Goal: Information Seeking & Learning: Find specific fact

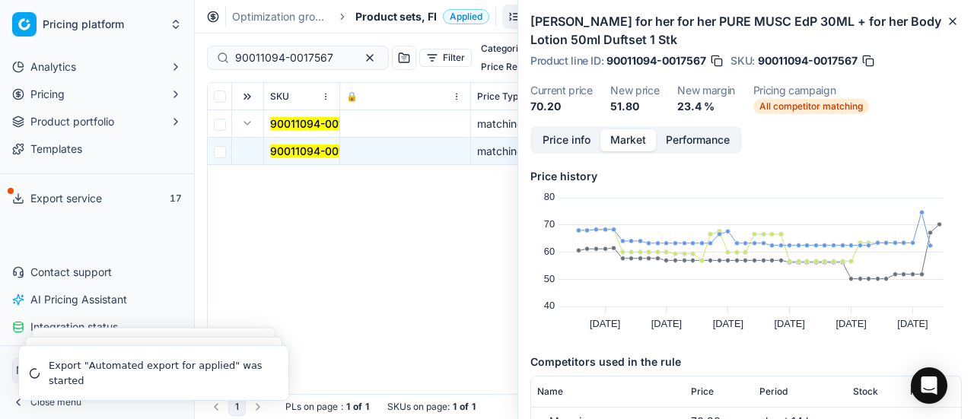
scroll to position [152, 0]
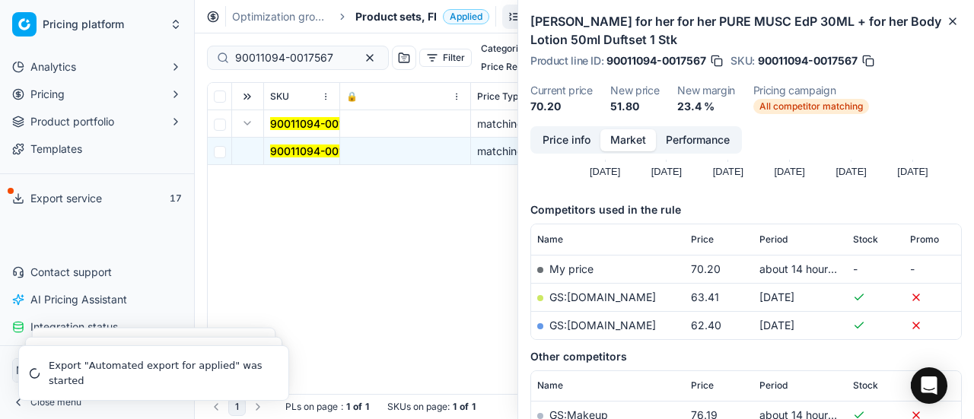
click at [350, 271] on div "SKU 🔒 Price Type Price Reason Title Product line name Product line ID Cost PCII…" at bounding box center [585, 238] width 754 height 311
click at [333, 340] on div "SKU 🔒 Price Type Price Reason Title Product line name Product line ID Cost PCII…" at bounding box center [585, 238] width 754 height 311
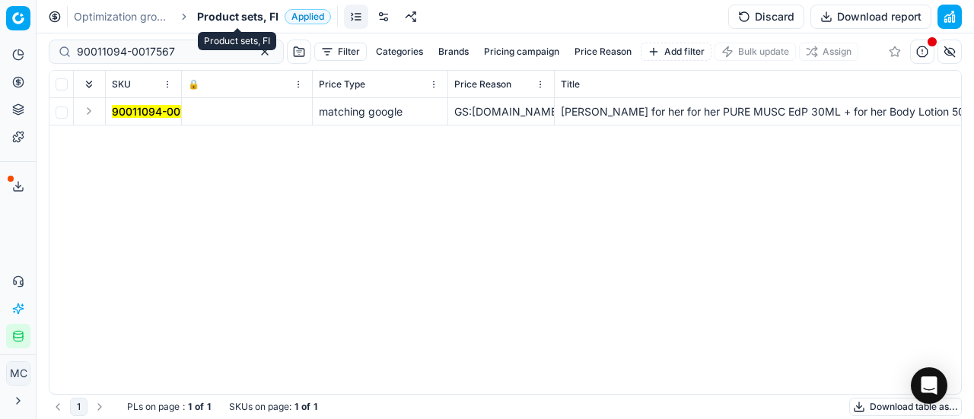
click at [226, 18] on span "Product sets, FI" at bounding box center [237, 16] width 81 height 15
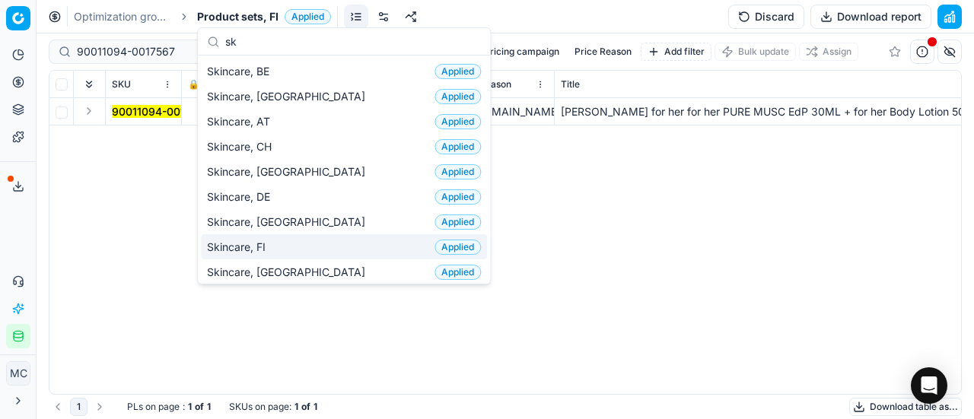
type input "sk"
click at [282, 238] on div "Skincare, FI Applied" at bounding box center [344, 246] width 286 height 25
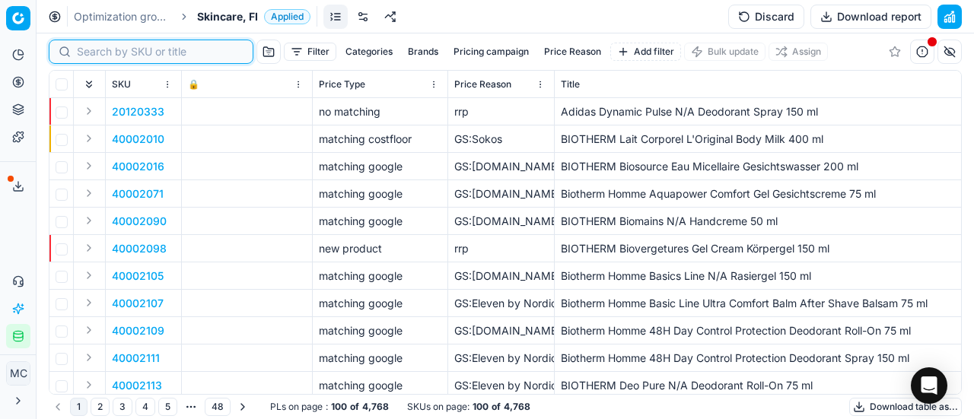
click at [105, 51] on input at bounding box center [160, 51] width 167 height 15
paste input "90011207-0017726"
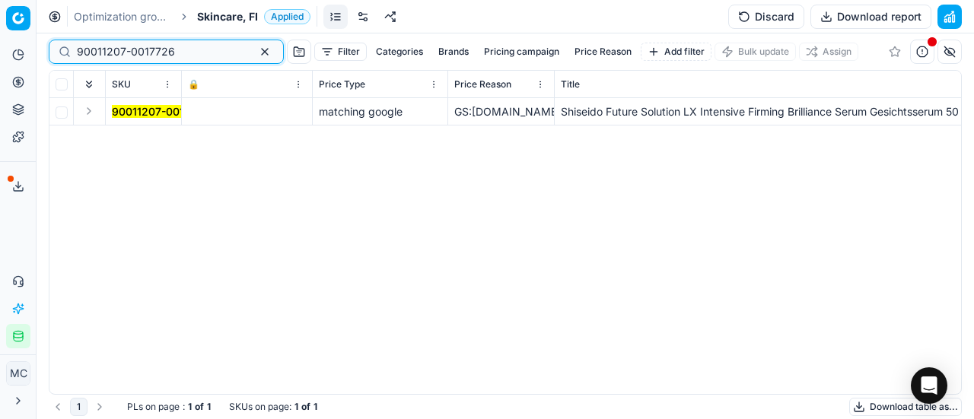
type input "90011207-0017726"
click at [96, 113] on button "Expand" at bounding box center [89, 111] width 18 height 18
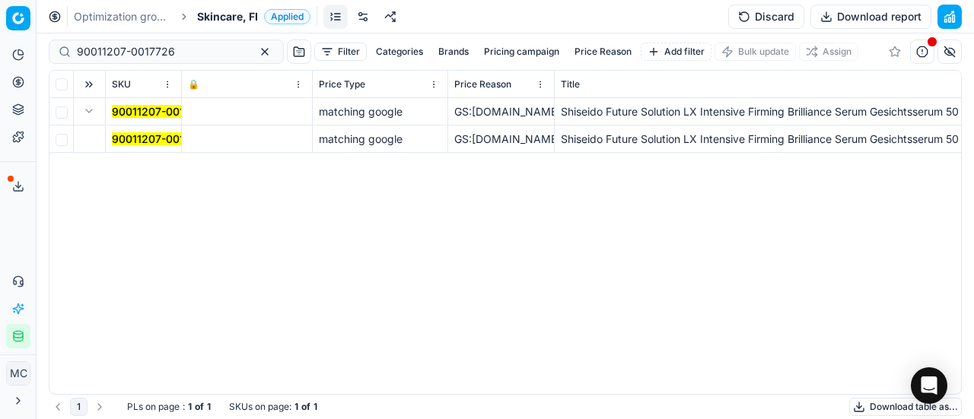
click at [137, 139] on mark "90011207-0017726" at bounding box center [161, 138] width 98 height 13
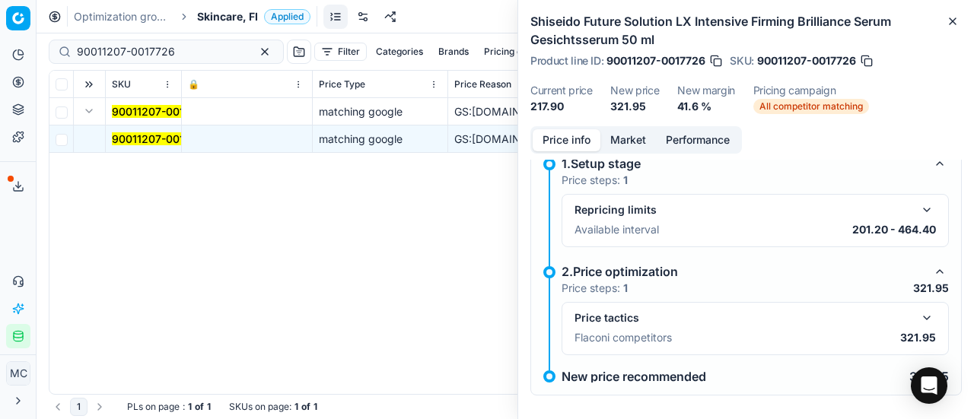
scroll to position [29, 0]
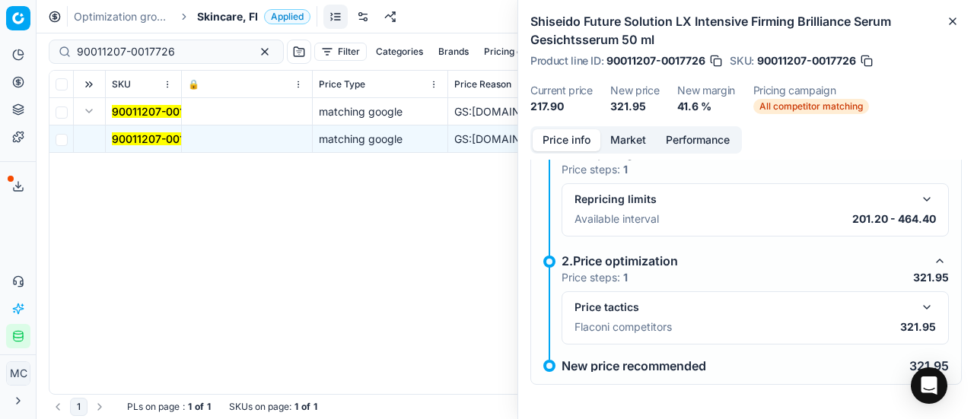
click at [921, 304] on button "button" at bounding box center [927, 307] width 18 height 18
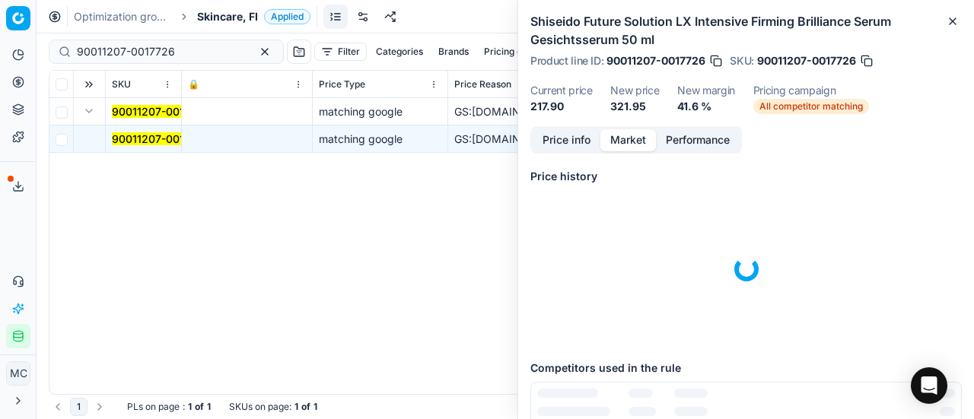
click at [620, 131] on button "Market" at bounding box center [629, 140] width 56 height 22
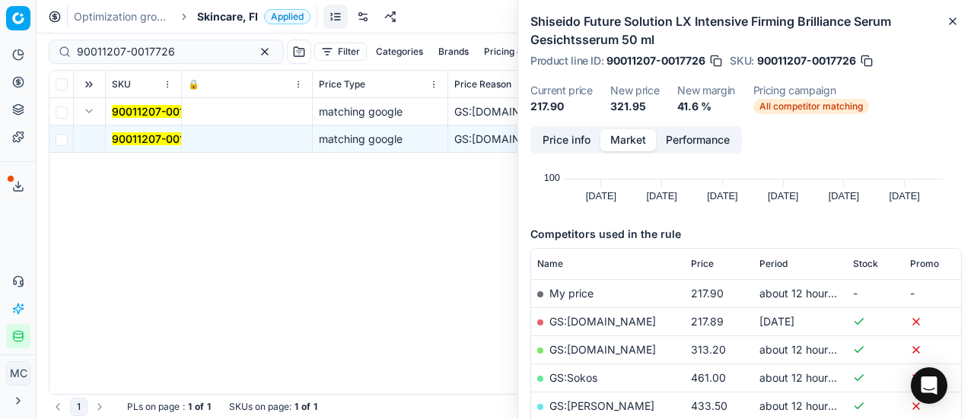
scroll to position [152, 0]
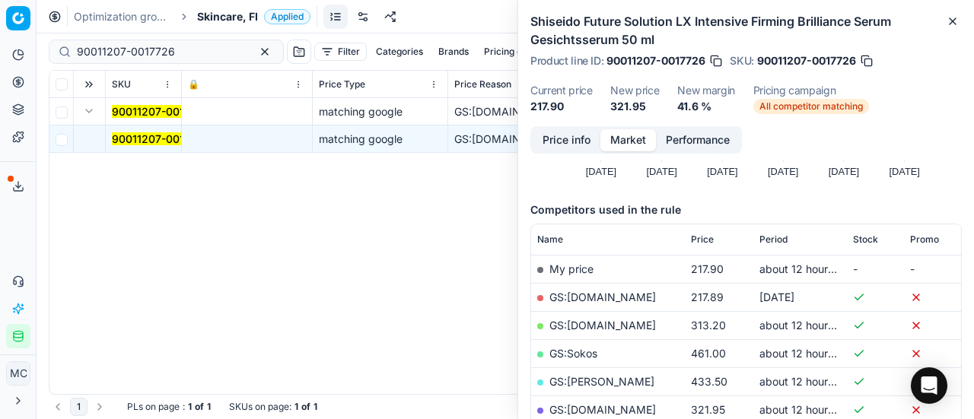
click at [594, 413] on link "GS:Zalando.fi" at bounding box center [603, 409] width 107 height 13
click at [225, 22] on span "Skincare, FI" at bounding box center [227, 16] width 61 height 15
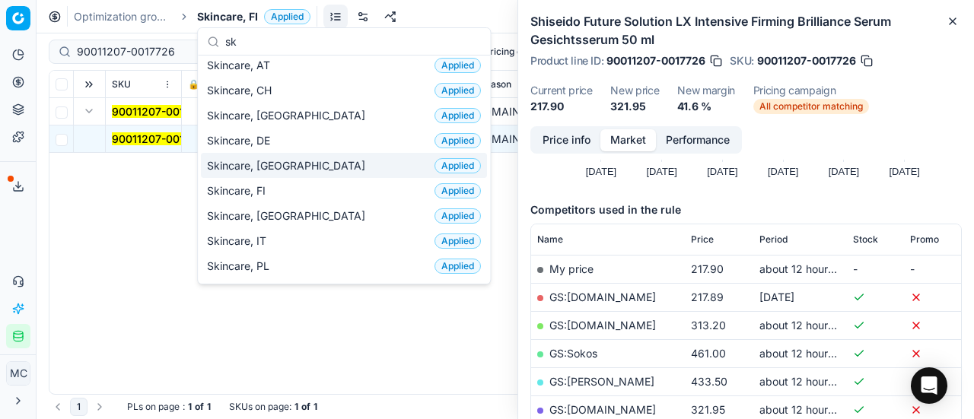
scroll to position [76, 0]
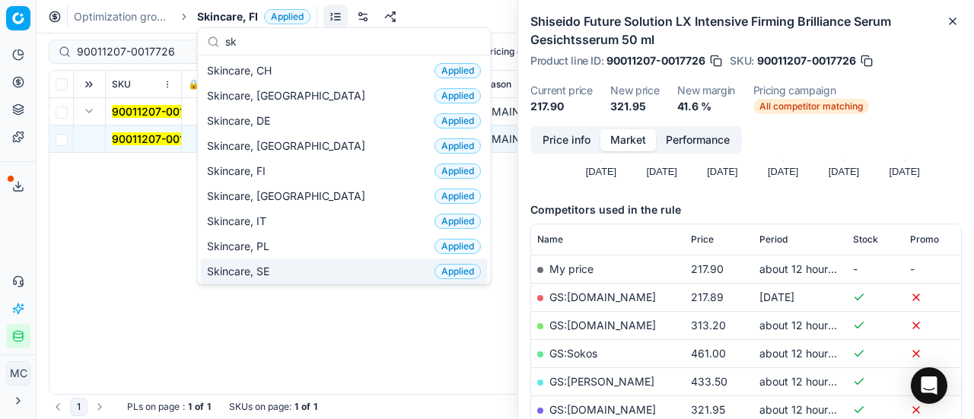
type input "sk"
click at [279, 259] on div "Skincare, SE Applied" at bounding box center [344, 271] width 286 height 25
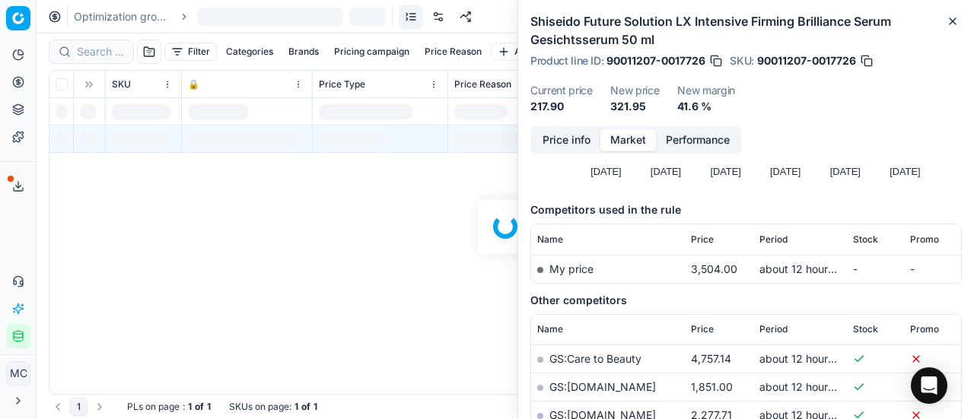
click at [86, 46] on div at bounding box center [506, 226] width 938 height 386
click at [94, 46] on div at bounding box center [506, 226] width 938 height 386
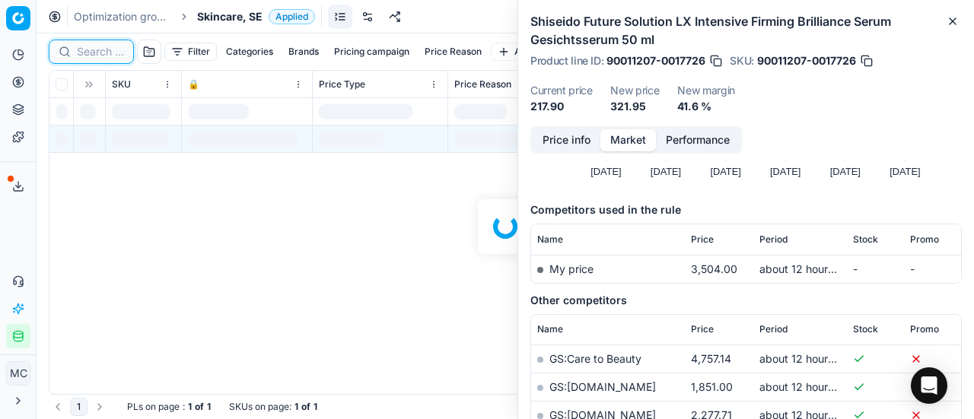
click at [97, 49] on input at bounding box center [100, 51] width 47 height 15
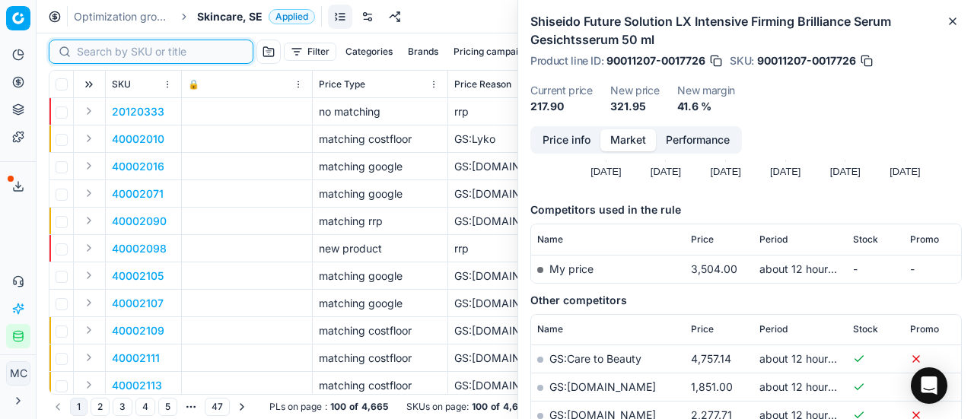
click at [97, 49] on input at bounding box center [160, 51] width 167 height 15
paste input "90011207-0017726"
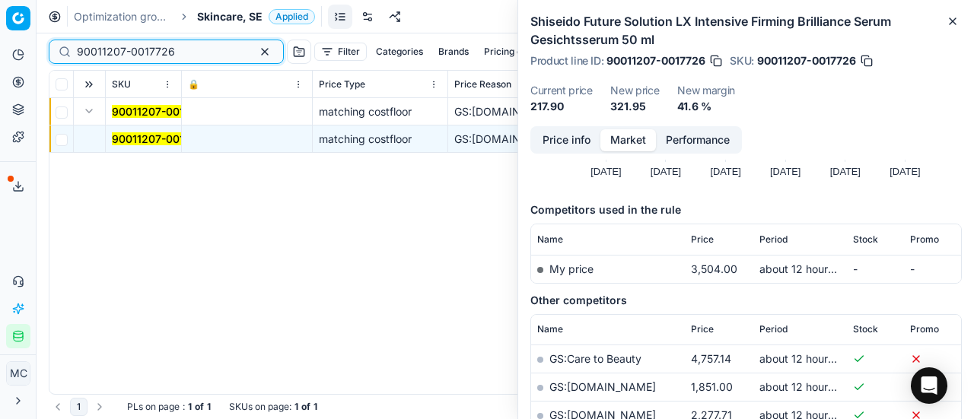
type input "90011207-0017726"
click at [125, 139] on mark "90011207-0017726" at bounding box center [161, 138] width 98 height 13
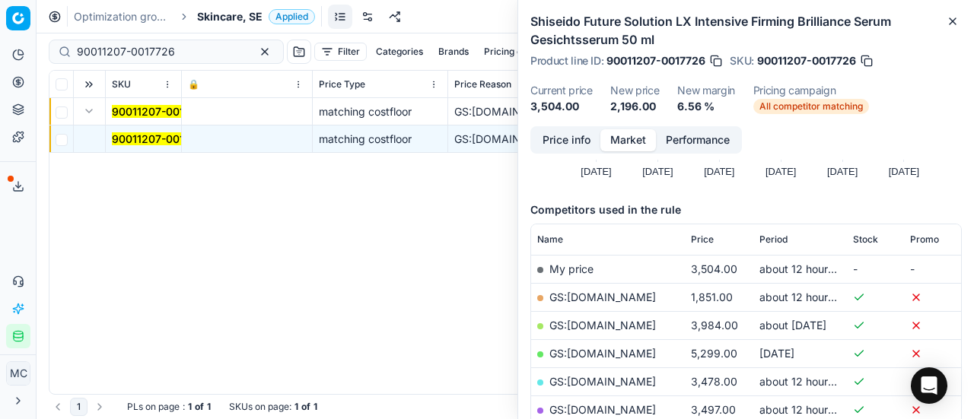
click at [568, 136] on button "Price info" at bounding box center [567, 140] width 68 height 22
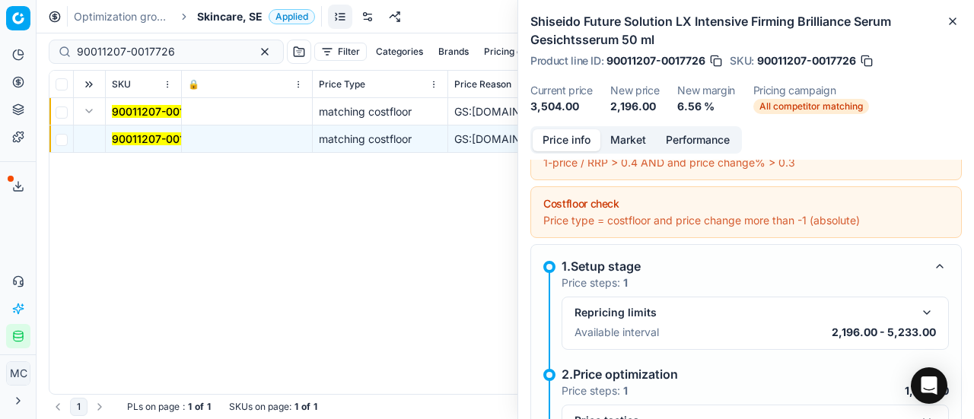
scroll to position [257, 0]
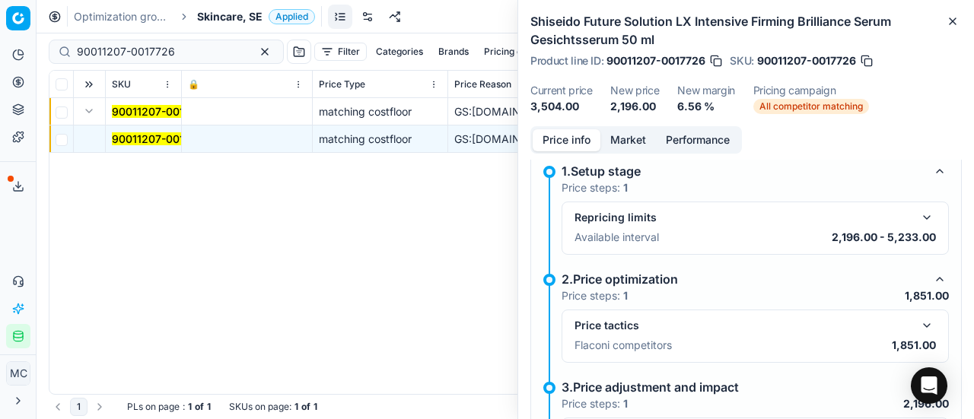
click at [918, 317] on button "button" at bounding box center [927, 326] width 18 height 18
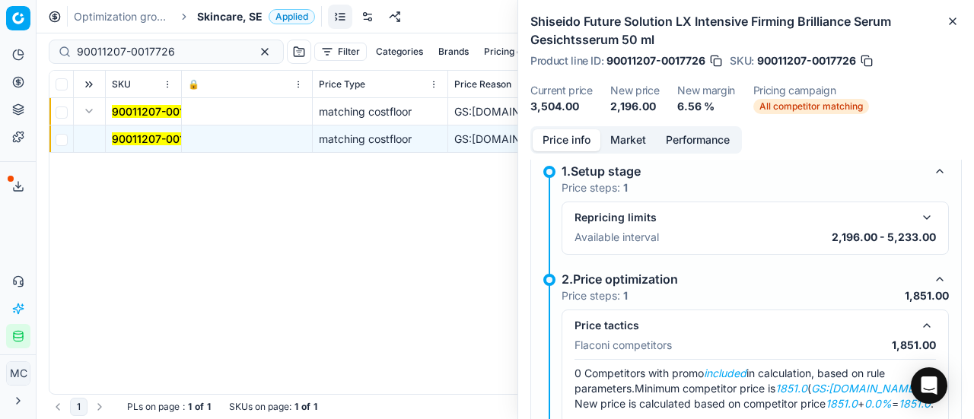
click at [617, 126] on div "Price info Market Performance" at bounding box center [637, 139] width 212 height 27
click at [642, 139] on button "Market" at bounding box center [629, 140] width 56 height 22
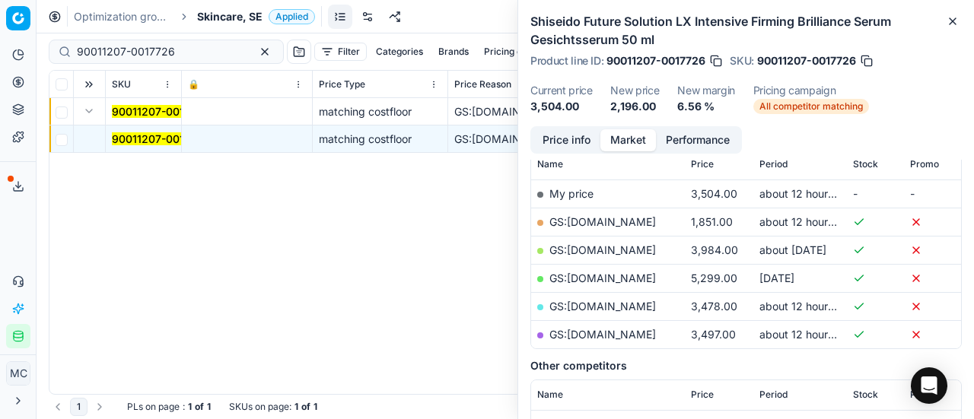
scroll to position [228, 0]
click at [598, 219] on link "GS:Deloox.se" at bounding box center [603, 221] width 107 height 13
click at [238, 11] on span "Skincare, SE" at bounding box center [229, 16] width 65 height 15
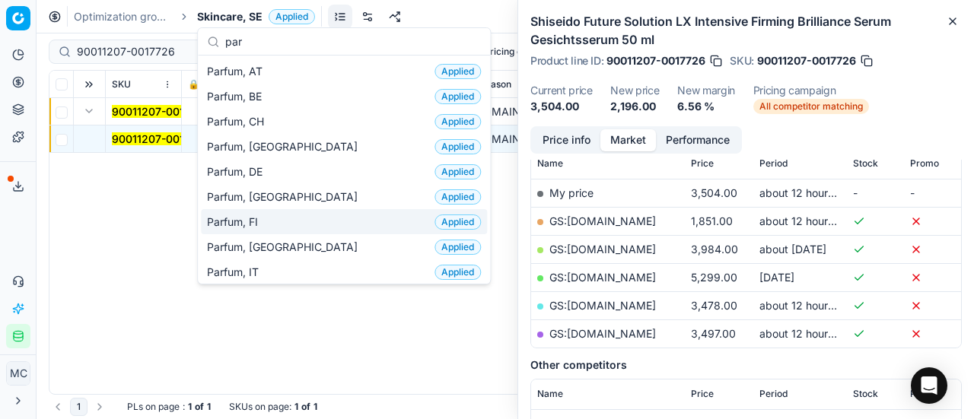
scroll to position [152, 0]
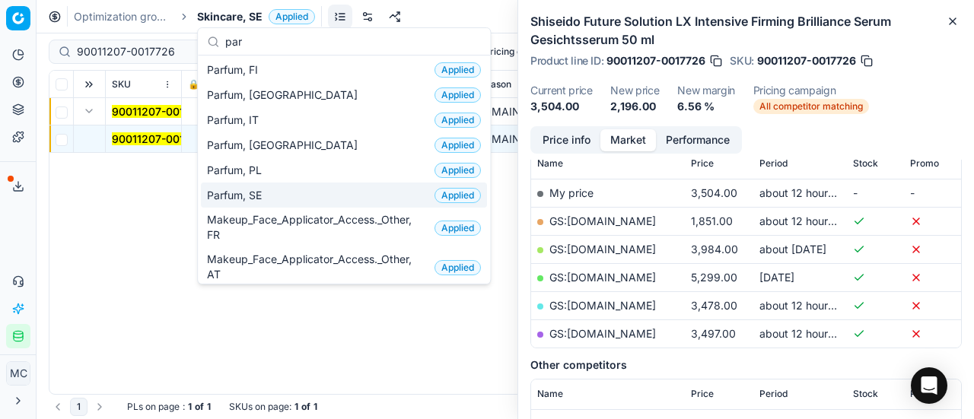
type input "par"
click at [281, 187] on div "Parfum, SE Applied" at bounding box center [344, 195] width 286 height 25
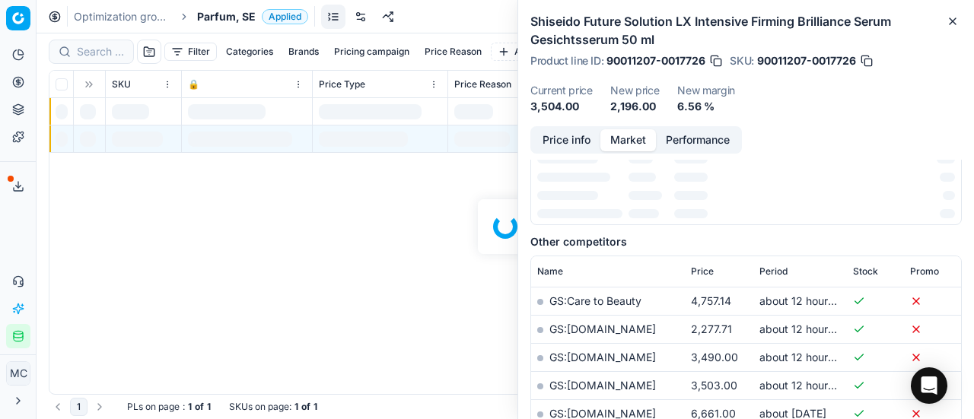
scroll to position [228, 0]
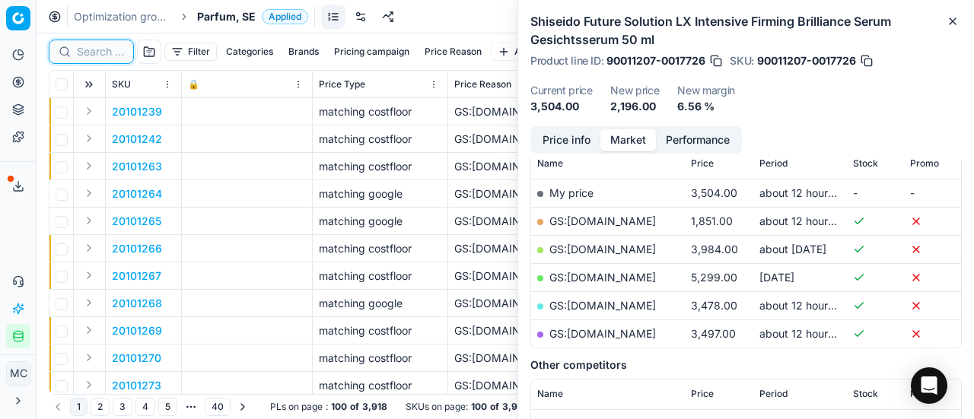
click at [99, 46] on input at bounding box center [100, 51] width 47 height 15
paste input "80077556-125"
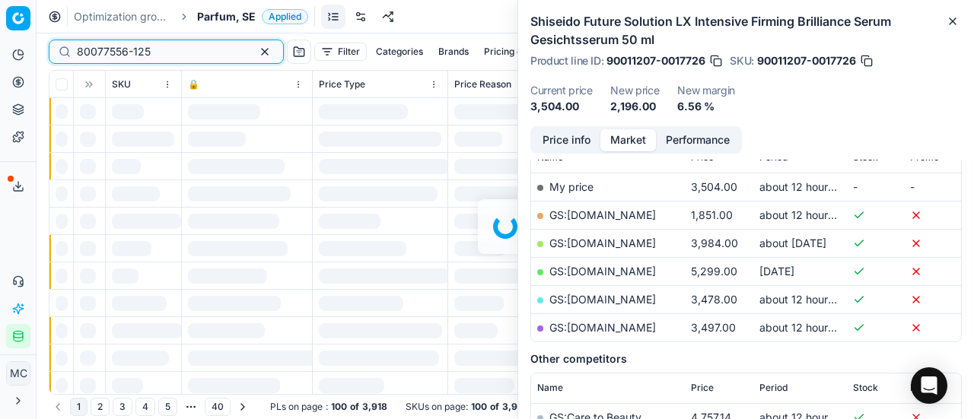
scroll to position [228, 0]
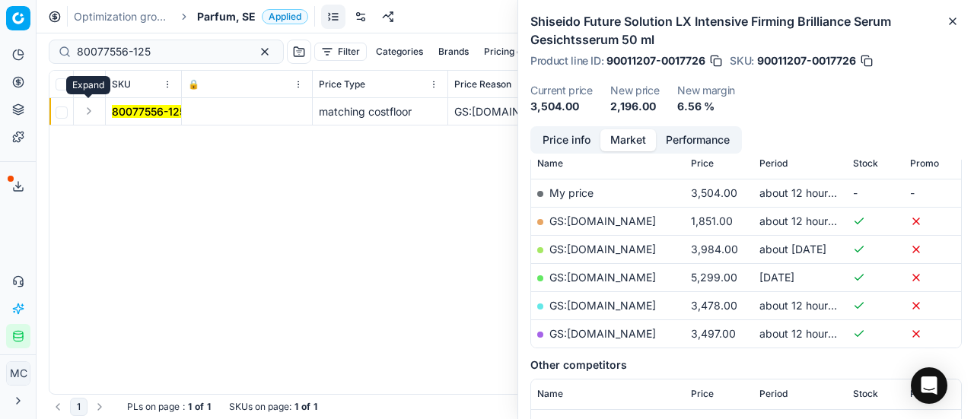
click at [92, 109] on button "Expand" at bounding box center [89, 111] width 18 height 18
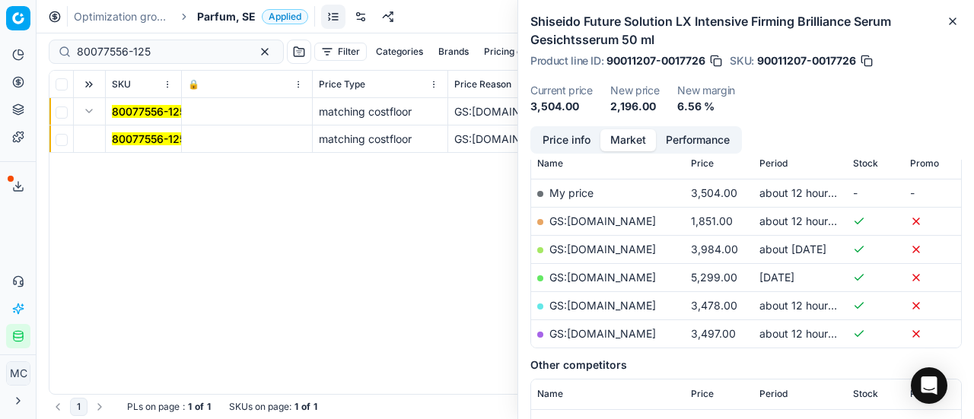
click at [120, 130] on td "80077556-125" at bounding box center [144, 139] width 76 height 27
click at [125, 138] on mark "80077556-125" at bounding box center [149, 138] width 74 height 13
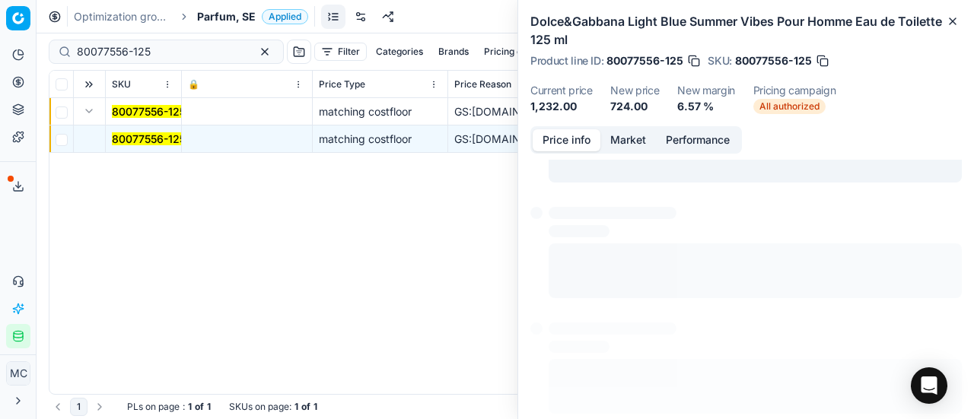
click at [584, 135] on button "Price info" at bounding box center [567, 140] width 68 height 22
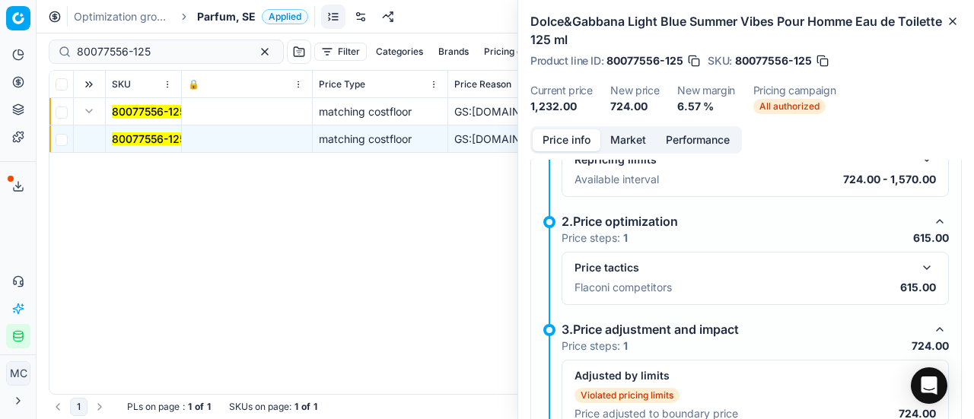
click at [918, 262] on button "button" at bounding box center [927, 268] width 18 height 18
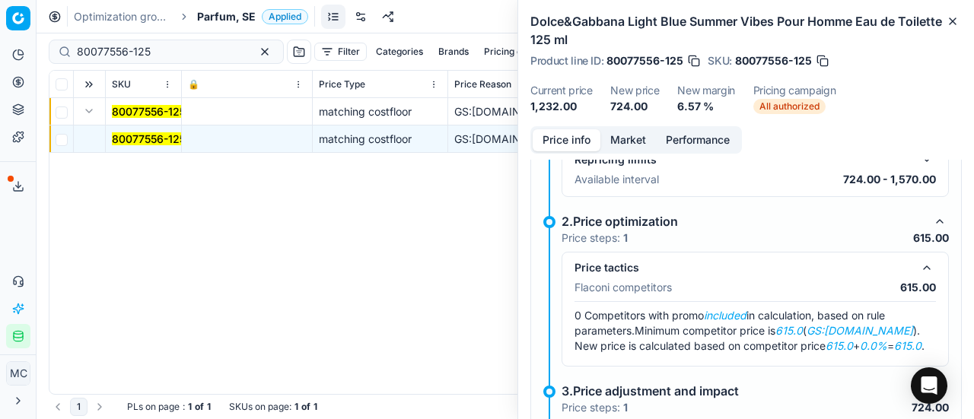
click at [626, 141] on button "Market" at bounding box center [629, 140] width 56 height 22
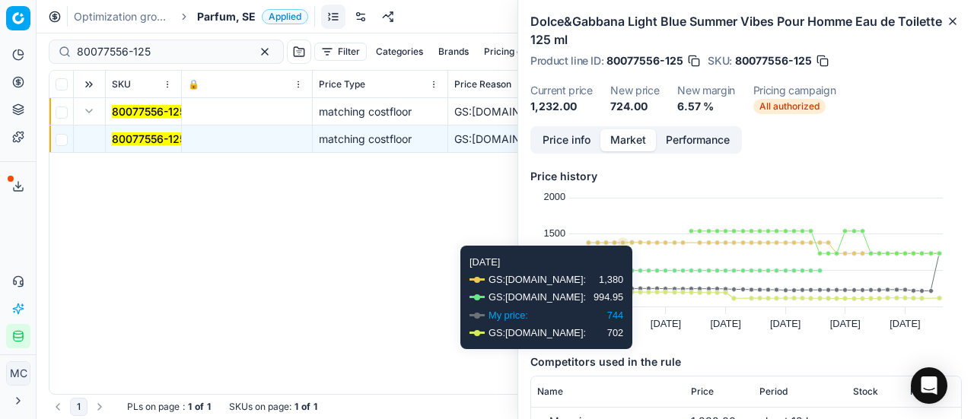
scroll to position [152, 0]
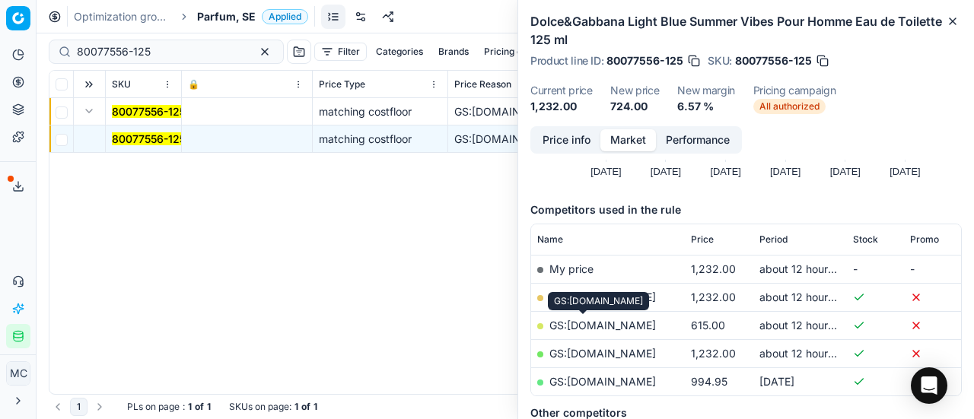
click at [600, 321] on link "GS:Deloox.se" at bounding box center [603, 325] width 107 height 13
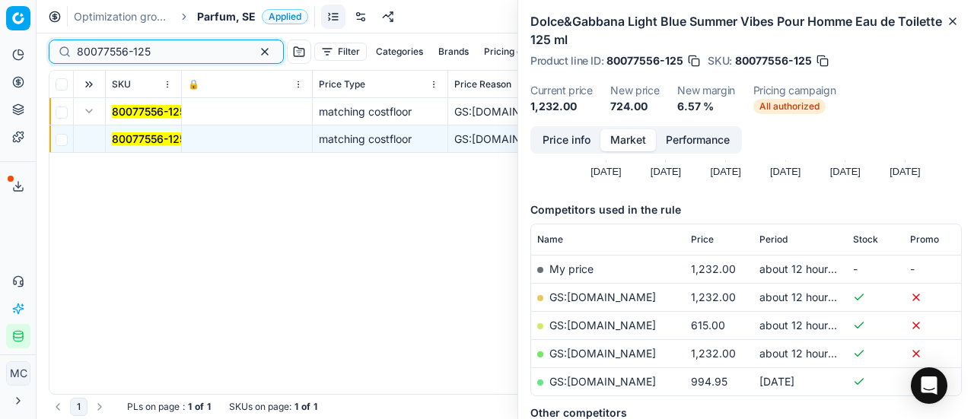
drag, startPoint x: 184, startPoint y: 53, endPoint x: 0, endPoint y: 29, distance: 185.7
click at [0, 29] on div "Pricing platform Analytics Pricing Product portfolio Templates Export service 1…" at bounding box center [487, 209] width 974 height 419
paste input "52134-200"
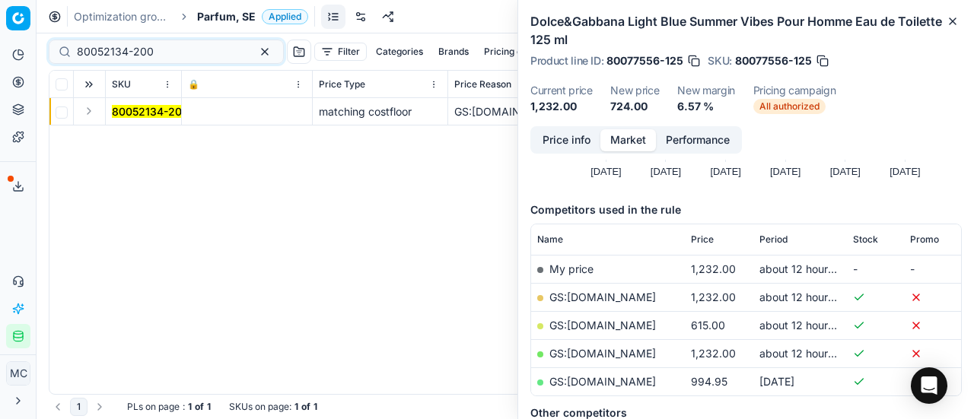
click at [84, 112] on button "Expand" at bounding box center [89, 111] width 18 height 18
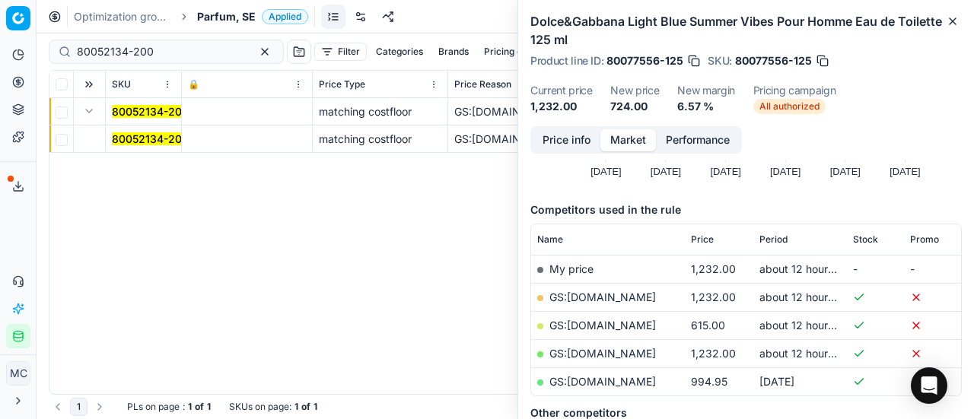
click at [151, 139] on mark "80052134-200" at bounding box center [150, 138] width 77 height 13
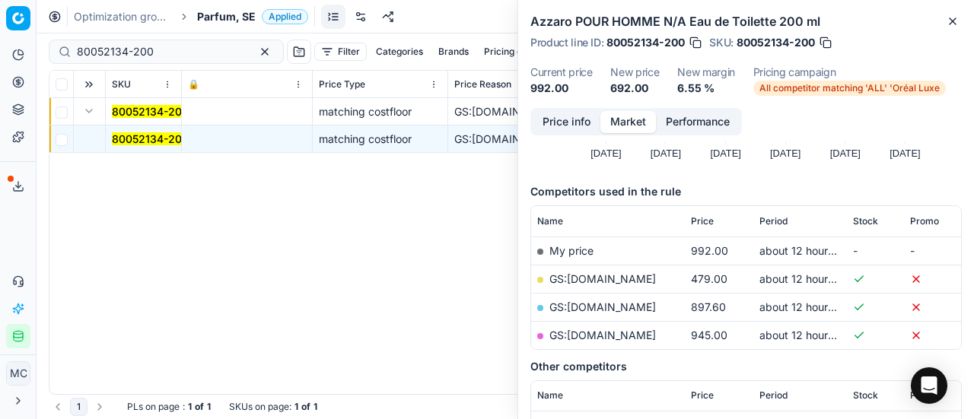
click at [566, 126] on button "Price info" at bounding box center [567, 122] width 68 height 22
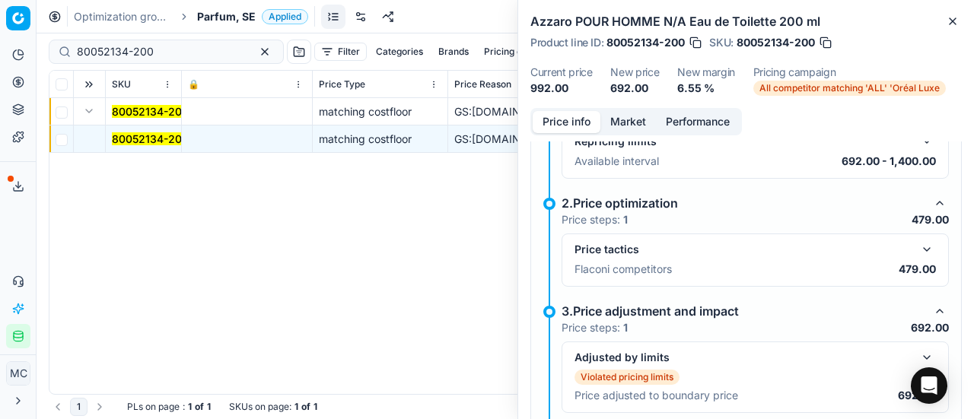
click at [918, 241] on button "button" at bounding box center [927, 250] width 18 height 18
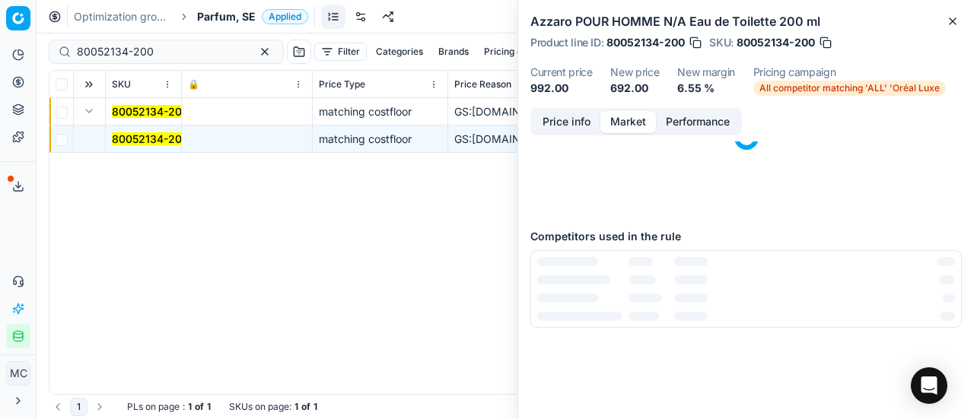
click at [642, 124] on button "Market" at bounding box center [629, 122] width 56 height 22
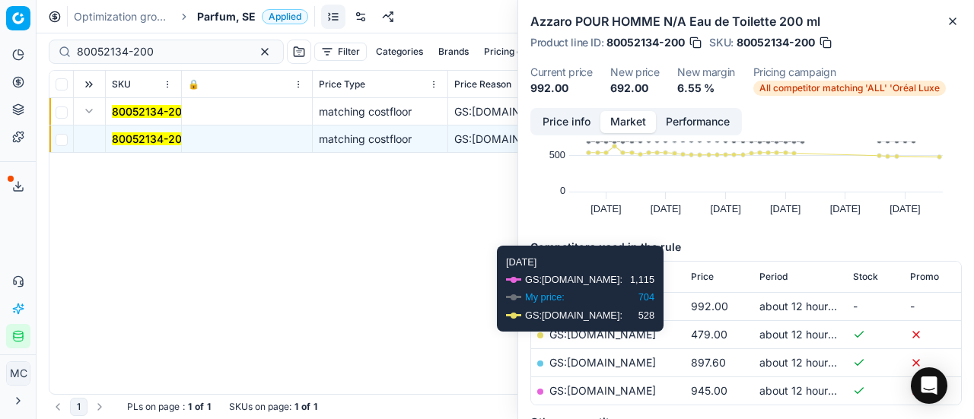
scroll to position [152, 0]
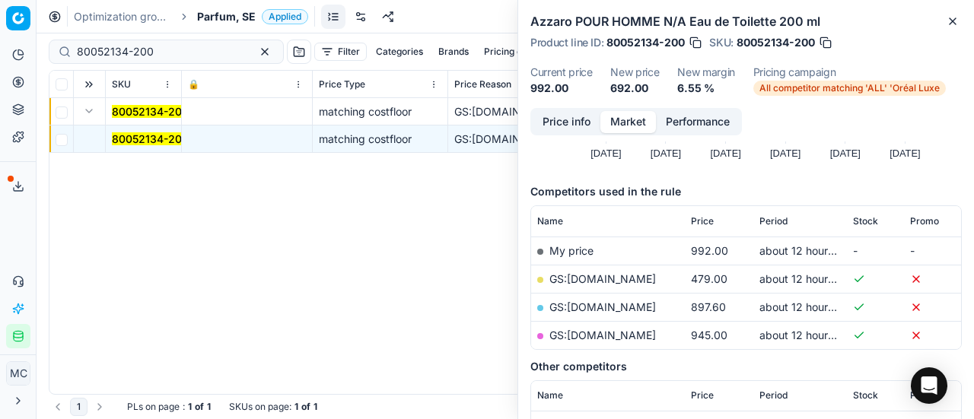
click at [630, 275] on link "GS:ComputerSalg.se" at bounding box center [603, 279] width 107 height 13
drag, startPoint x: 183, startPoint y: 56, endPoint x: 0, endPoint y: 49, distance: 182.8
click at [0, 49] on div "Pricing platform Analytics Pricing Product portfolio Templates Export service 1…" at bounding box center [487, 209] width 974 height 419
paste input "90008699-0013415"
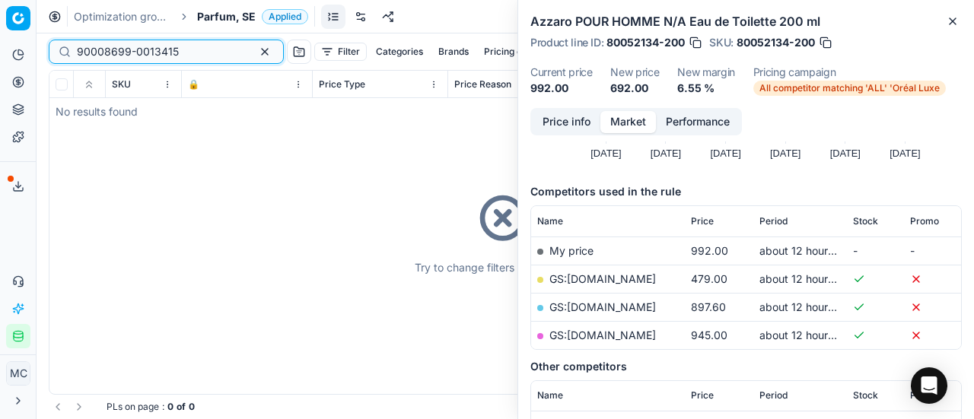
type input "90008699-0013415"
click at [229, 19] on span "Parfum, SE" at bounding box center [226, 16] width 59 height 15
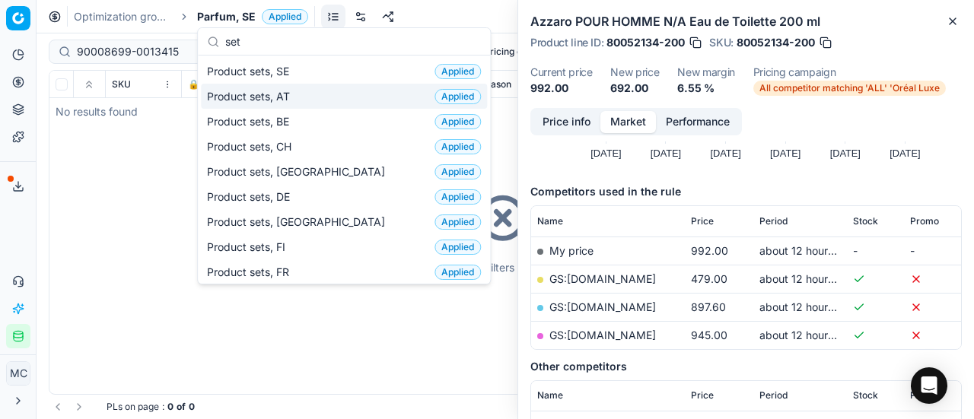
type input "set"
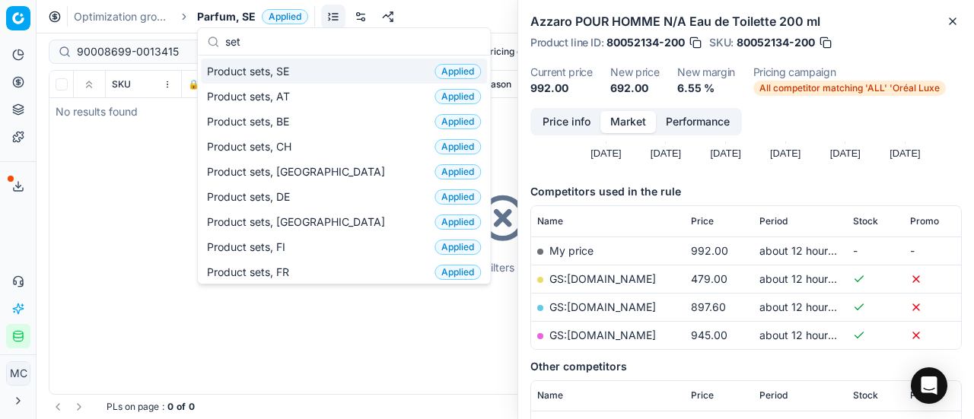
click at [298, 69] on div "Product sets, SE Applied" at bounding box center [344, 71] width 286 height 25
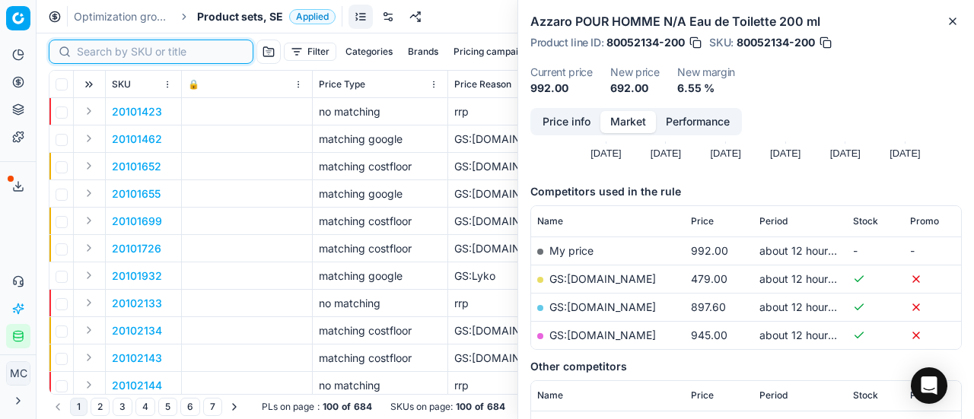
click at [104, 49] on input at bounding box center [160, 51] width 167 height 15
paste input "90008699-0013415"
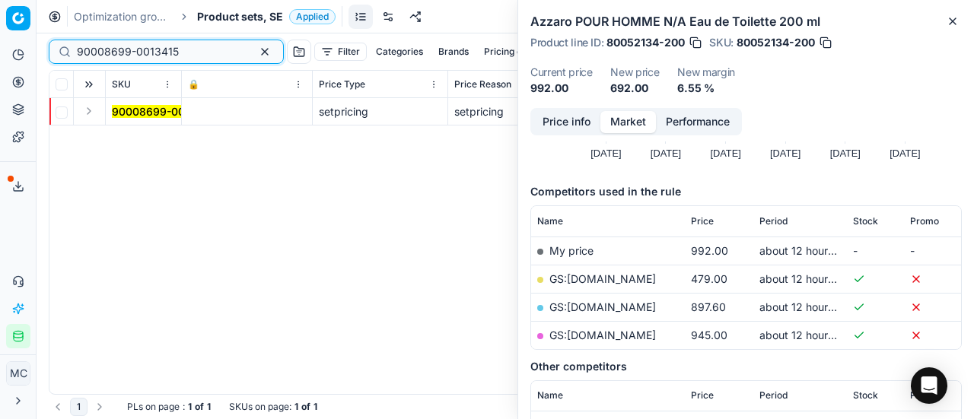
type input "90008699-0013415"
click at [91, 109] on button "Expand" at bounding box center [89, 111] width 18 height 18
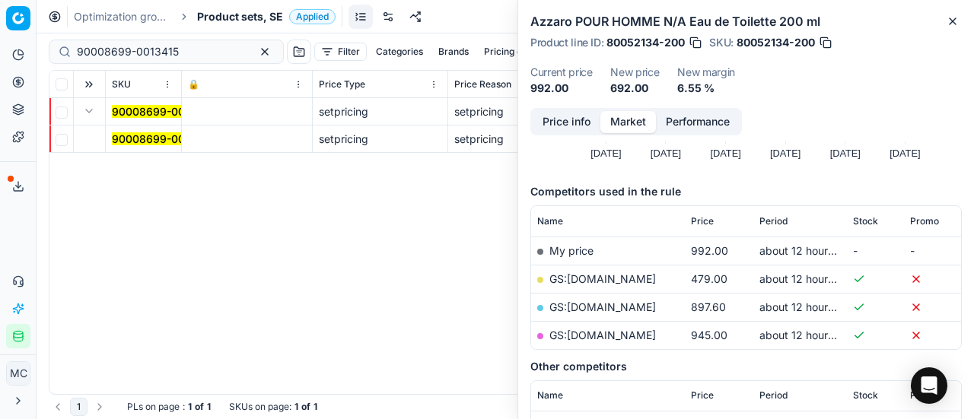
drag, startPoint x: 116, startPoint y: 122, endPoint x: 591, endPoint y: 84, distance: 476.4
click at [167, 144] on mark "90008699-0013415" at bounding box center [163, 138] width 102 height 13
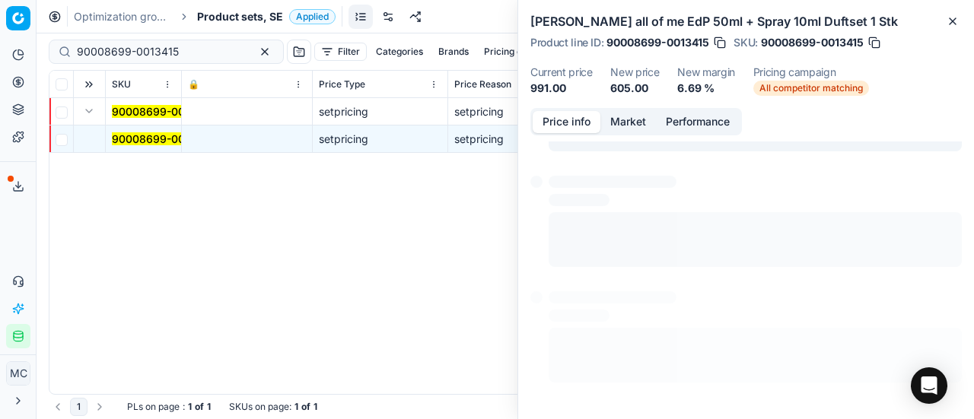
drag, startPoint x: 545, startPoint y: 126, endPoint x: 974, endPoint y: 273, distance: 453.0
click at [546, 126] on button "Price info" at bounding box center [567, 122] width 68 height 22
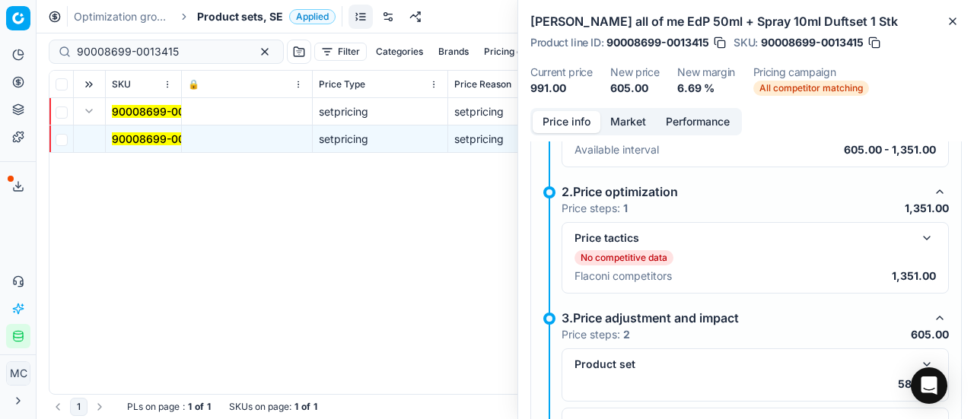
click at [918, 241] on button "button" at bounding box center [927, 238] width 18 height 18
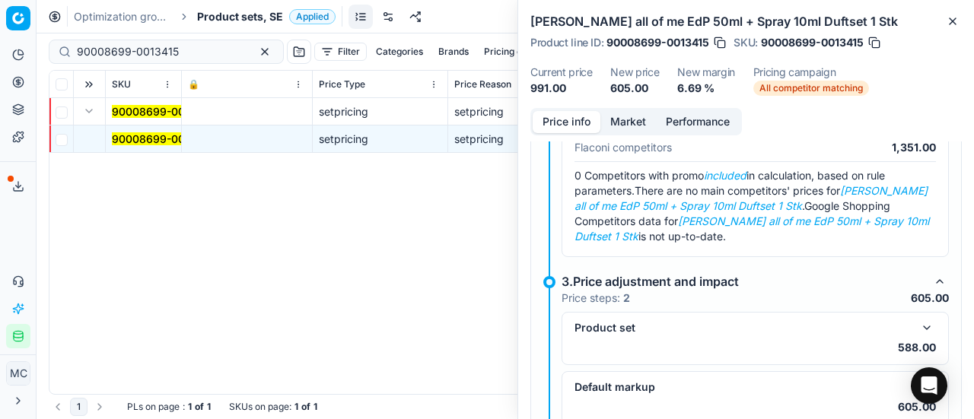
scroll to position [363, 0]
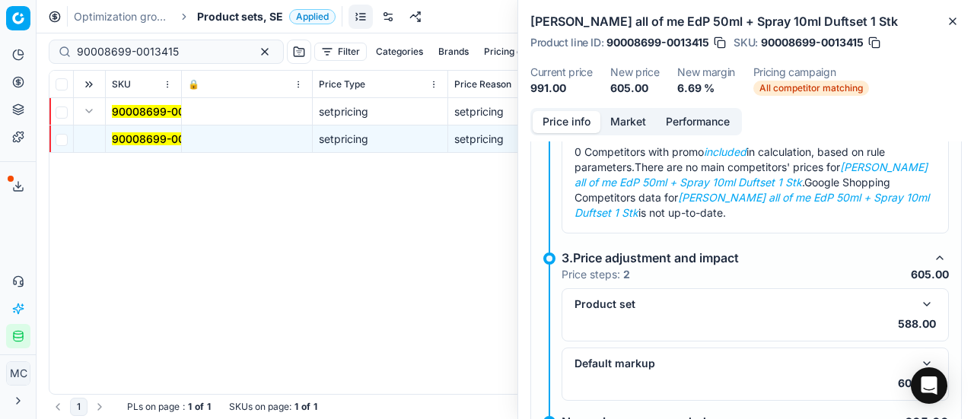
click at [921, 299] on button "button" at bounding box center [927, 304] width 18 height 18
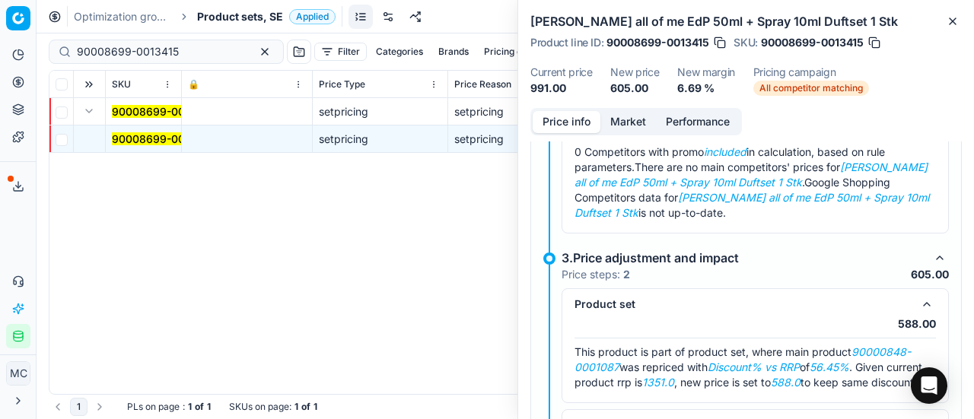
click at [632, 111] on button "Market" at bounding box center [629, 122] width 56 height 22
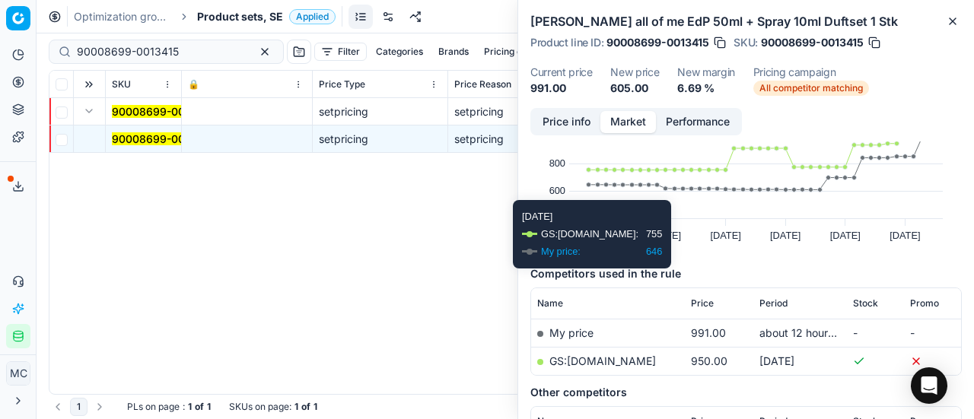
scroll to position [152, 0]
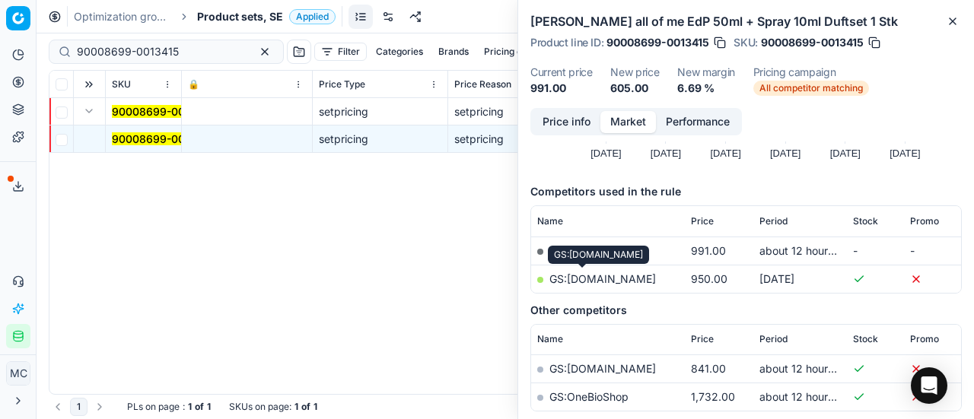
click at [594, 281] on link "GS:Notino.se" at bounding box center [603, 279] width 107 height 13
click at [245, 26] on div "Optimization groups Product sets, SE Applied Discard Download report" at bounding box center [506, 16] width 938 height 33
click at [247, 21] on span "Product sets, SE" at bounding box center [240, 16] width 86 height 15
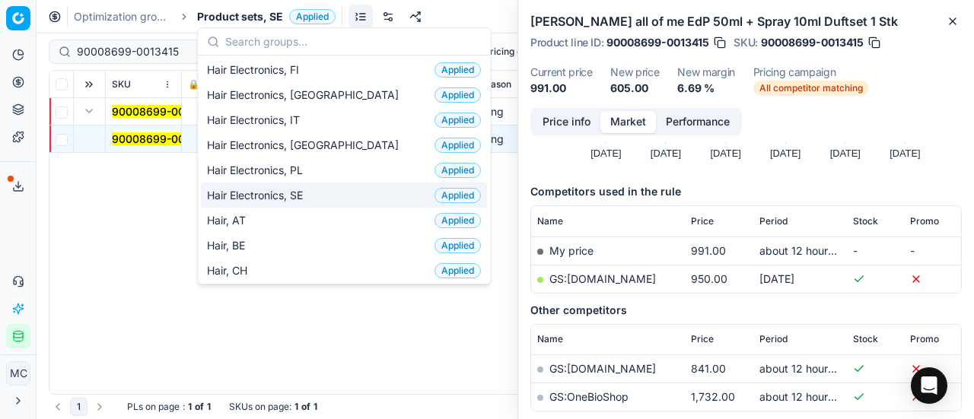
click at [322, 190] on div "Hair Electronics, SE Applied" at bounding box center [344, 195] width 286 height 25
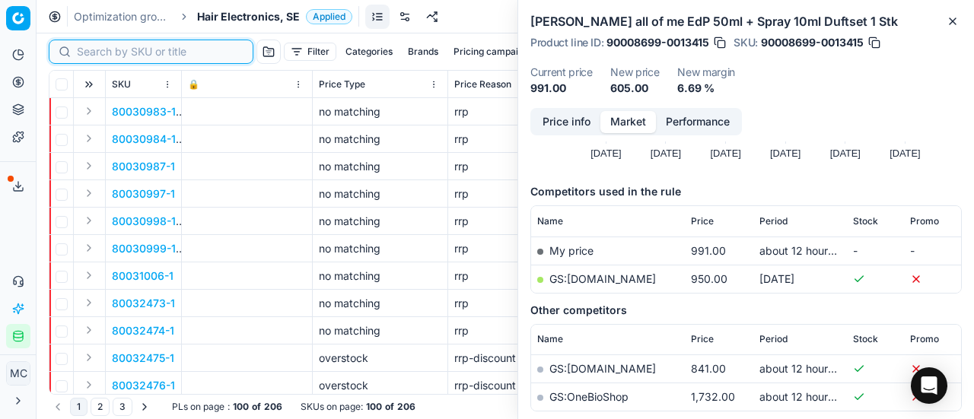
click at [100, 50] on input at bounding box center [160, 51] width 167 height 15
paste input "80054407-1"
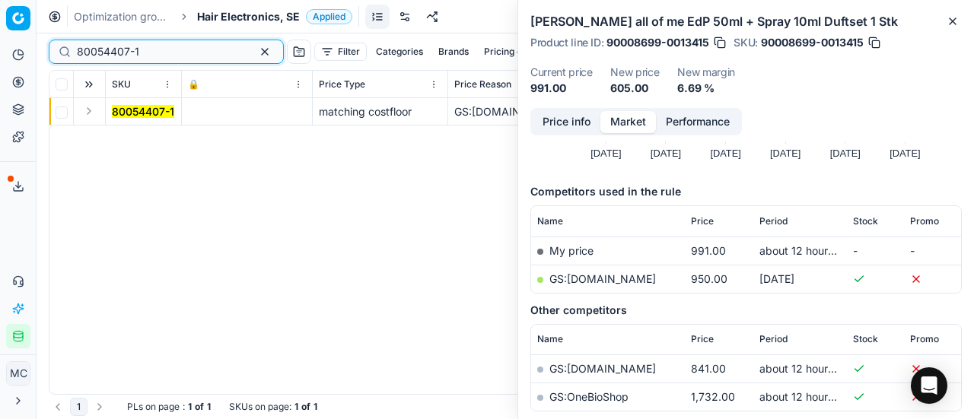
type input "80054407-1"
click at [89, 112] on button "Expand" at bounding box center [89, 111] width 18 height 18
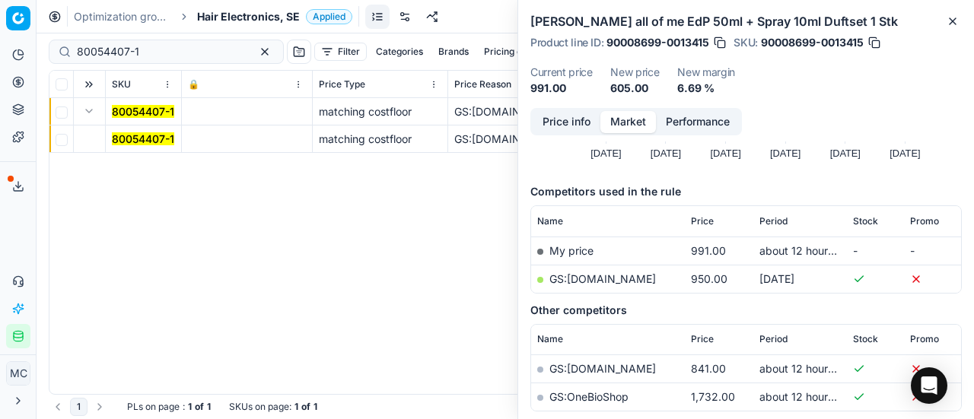
click at [148, 136] on mark "80054407-1" at bounding box center [143, 138] width 62 height 13
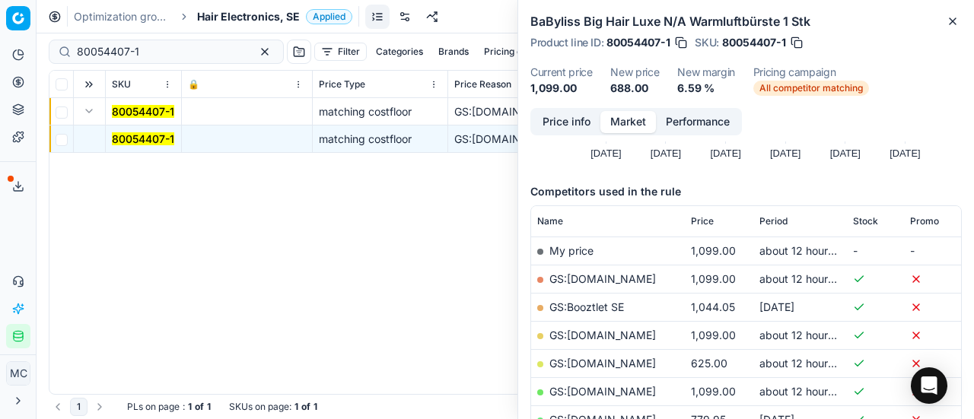
click at [575, 125] on button "Price info" at bounding box center [567, 122] width 68 height 22
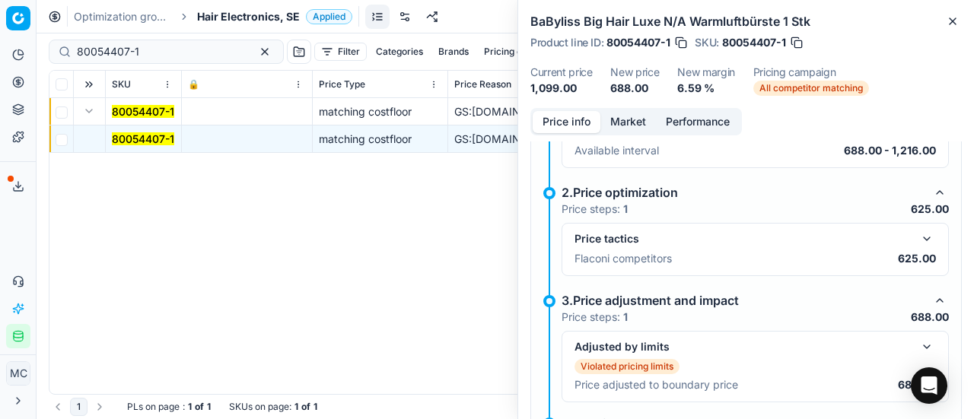
click at [918, 237] on button "button" at bounding box center [927, 239] width 18 height 18
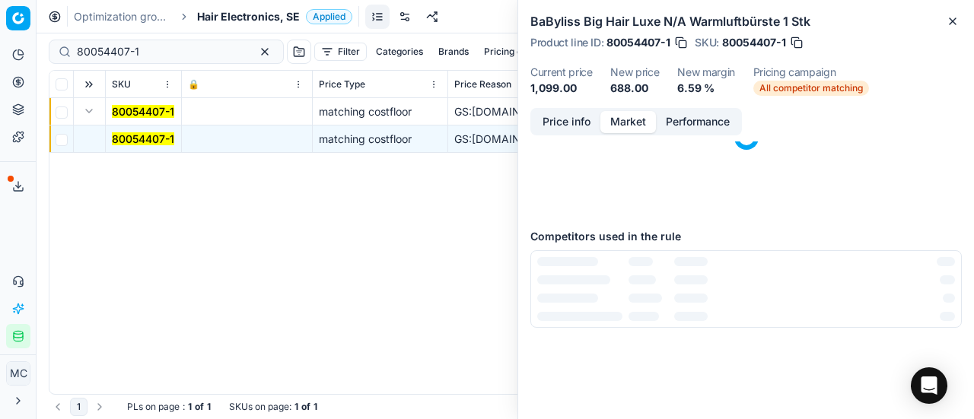
click at [633, 122] on button "Market" at bounding box center [629, 122] width 56 height 22
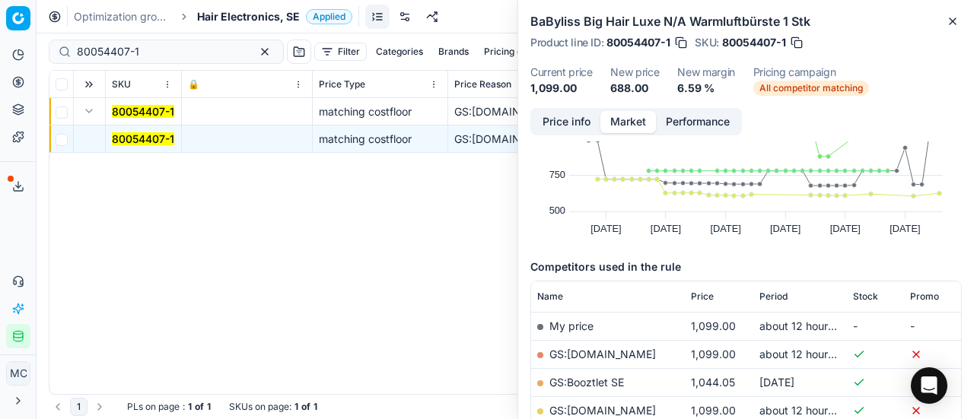
scroll to position [152, 0]
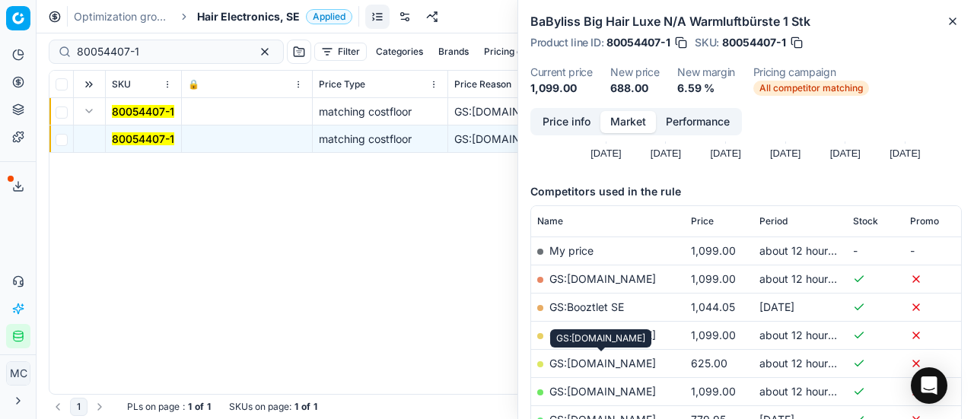
click at [635, 363] on link "GS:ComputerSalg.se" at bounding box center [603, 363] width 107 height 13
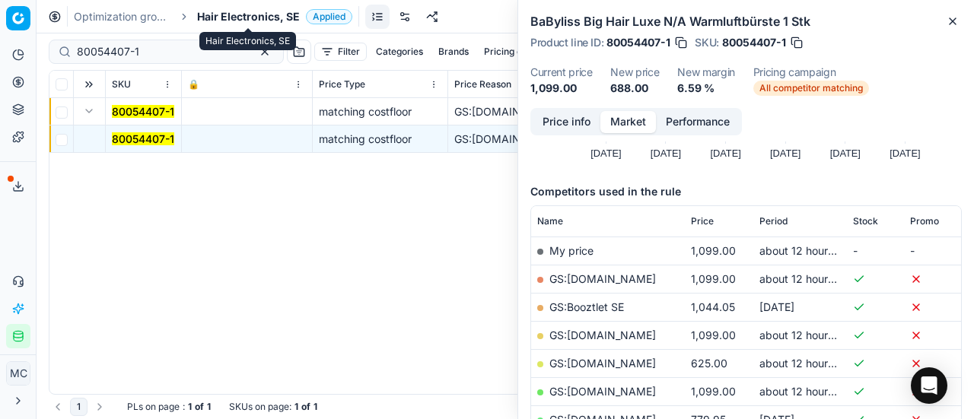
click at [255, 14] on span "Hair Electronics, SE" at bounding box center [248, 16] width 103 height 15
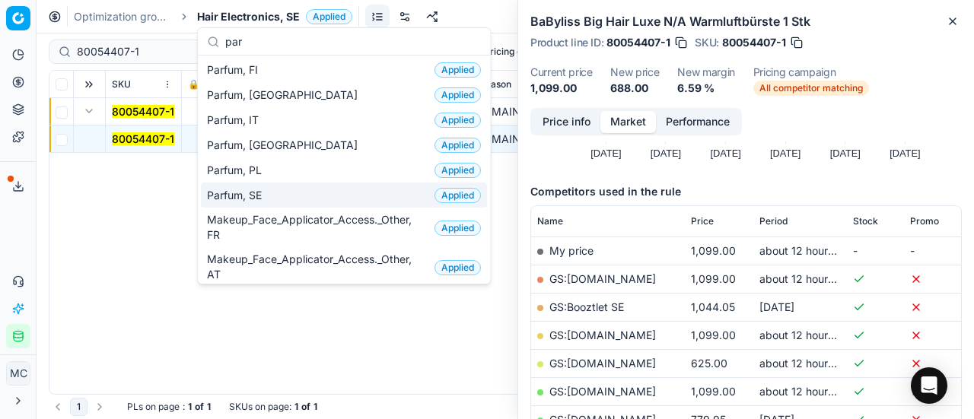
type input "par"
click at [273, 190] on div "Parfum, SE Applied" at bounding box center [344, 195] width 286 height 25
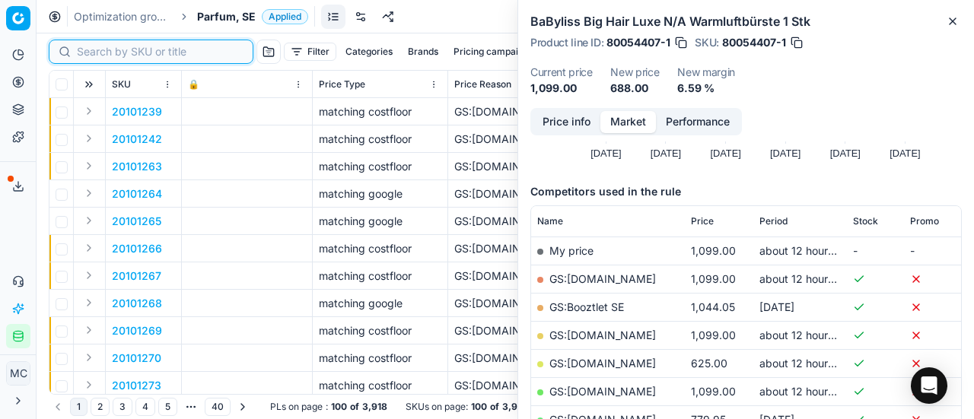
click at [97, 48] on input at bounding box center [160, 51] width 167 height 15
paste input "20101431"
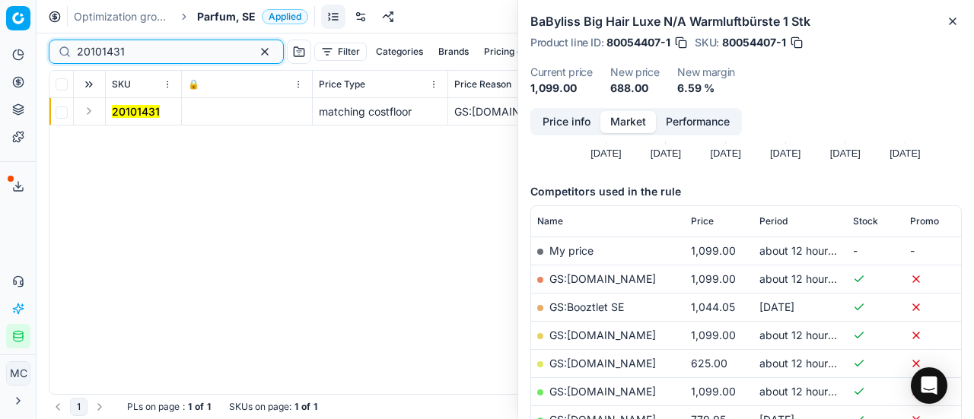
type input "20101431"
click at [83, 117] on button "Expand" at bounding box center [89, 111] width 18 height 18
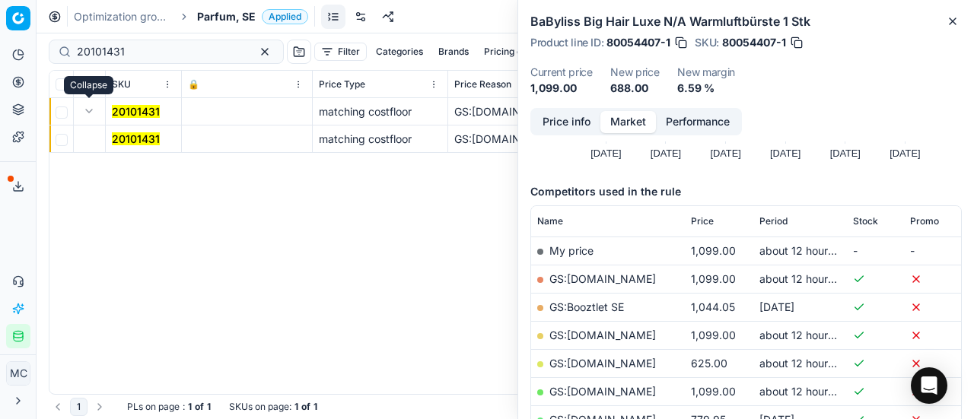
click at [128, 129] on td "20101431" at bounding box center [144, 139] width 76 height 27
click at [129, 132] on span "20101431" at bounding box center [136, 139] width 48 height 15
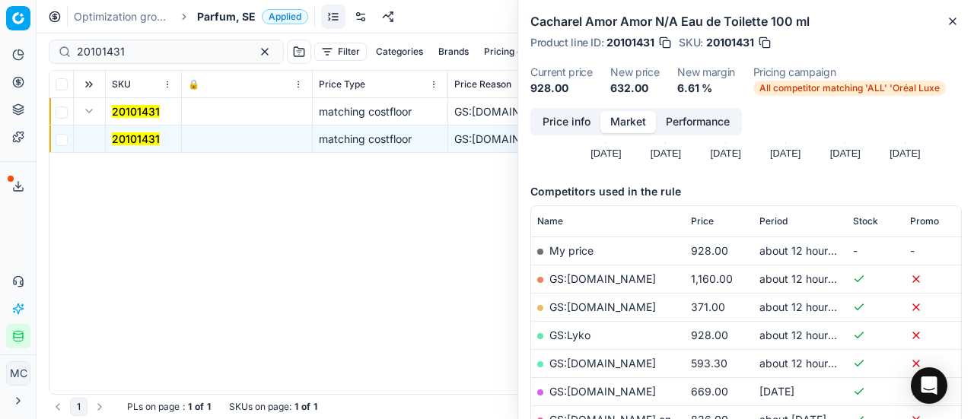
click at [547, 114] on button "Price info" at bounding box center [567, 122] width 68 height 22
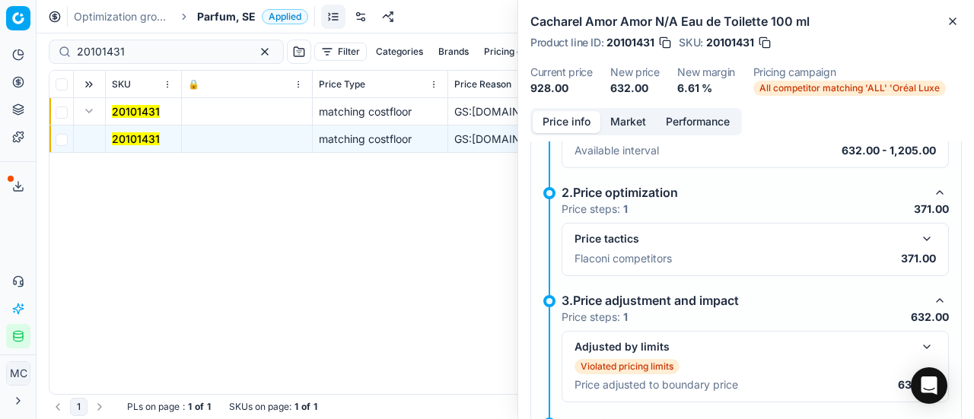
click at [918, 243] on button "button" at bounding box center [927, 239] width 18 height 18
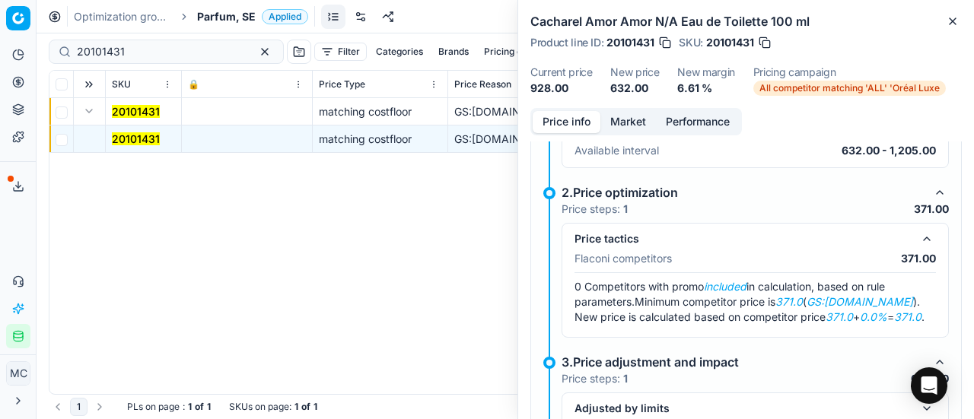
click at [615, 129] on button "Market" at bounding box center [629, 122] width 56 height 22
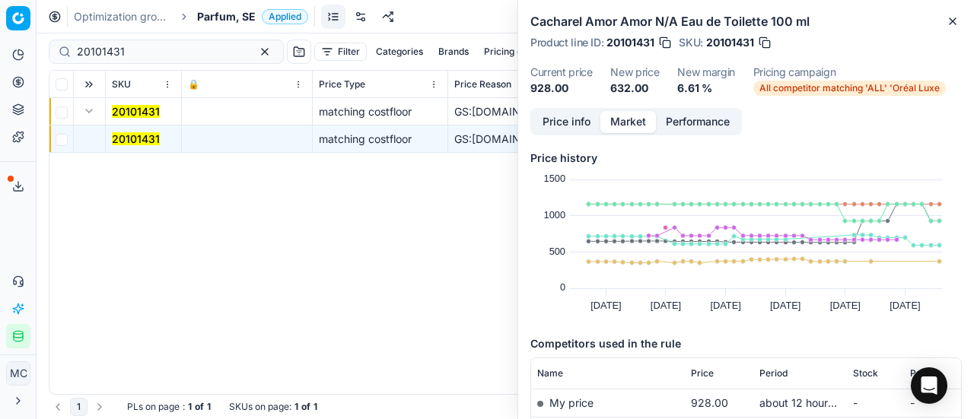
scroll to position [152, 0]
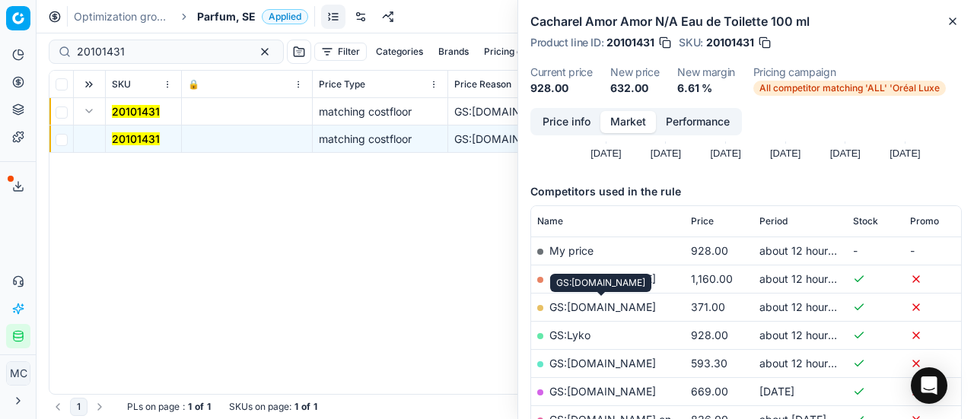
click at [610, 301] on link "GS:ComputerSalg.se" at bounding box center [603, 307] width 107 height 13
click at [202, 11] on span "Parfum, SE" at bounding box center [226, 16] width 59 height 15
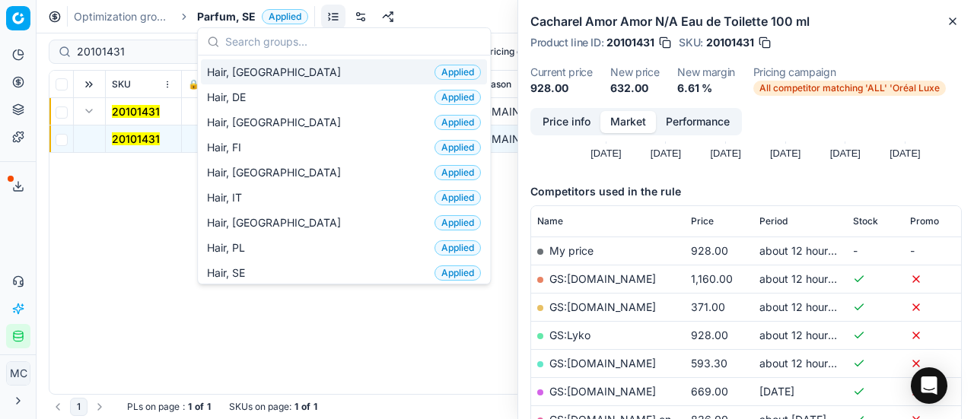
scroll to position [381, 0]
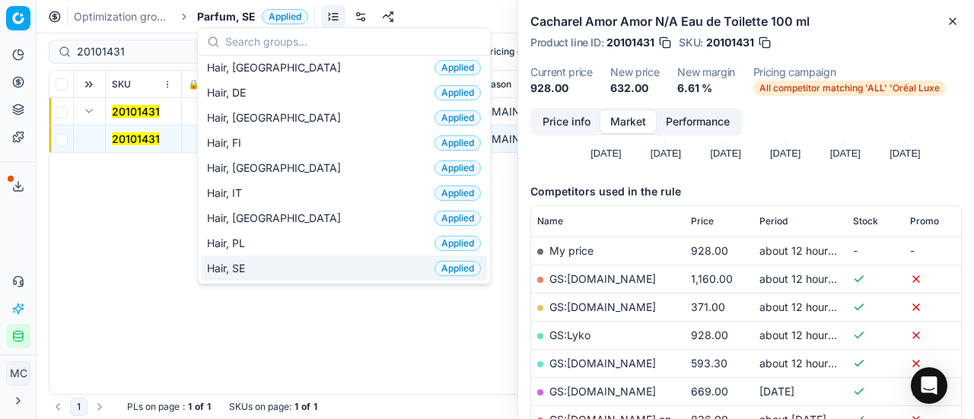
click at [272, 256] on div "Hair, SE Applied" at bounding box center [344, 268] width 286 height 25
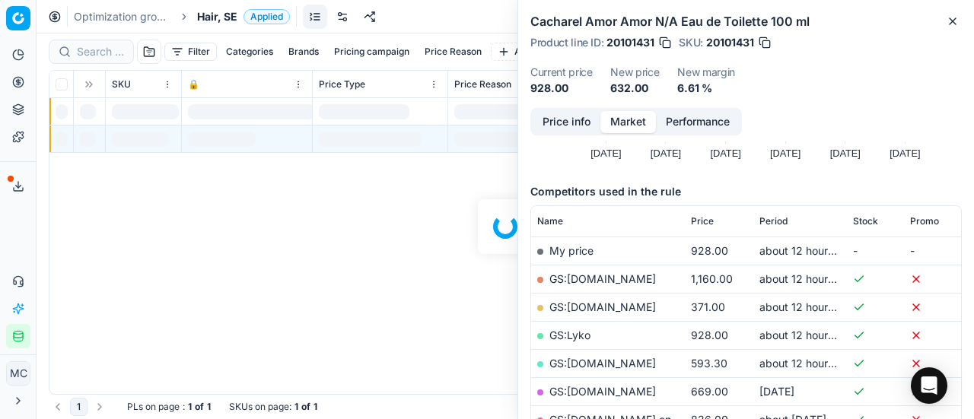
click at [109, 54] on div at bounding box center [506, 226] width 938 height 386
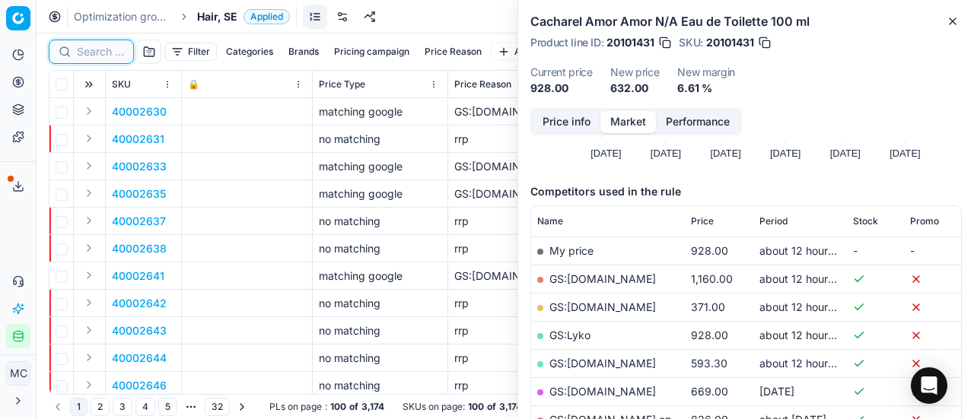
click at [109, 54] on input at bounding box center [100, 51] width 47 height 15
paste input "80008919-1000"
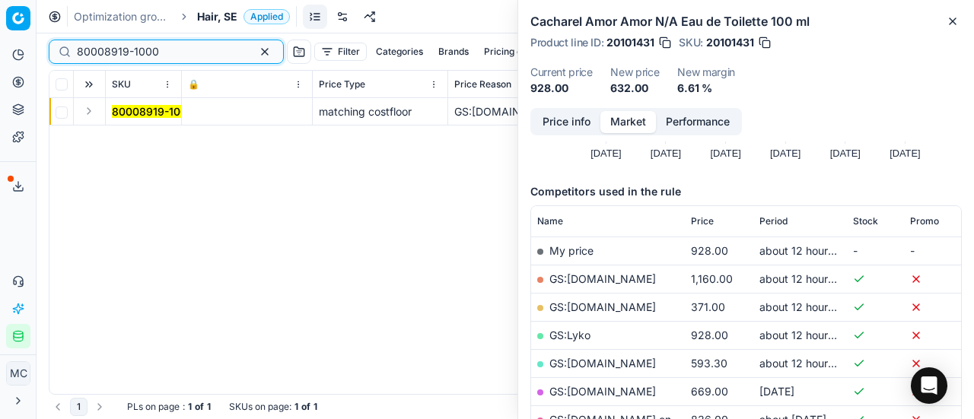
type input "80008919-1000"
click at [84, 116] on button "Expand" at bounding box center [89, 111] width 18 height 18
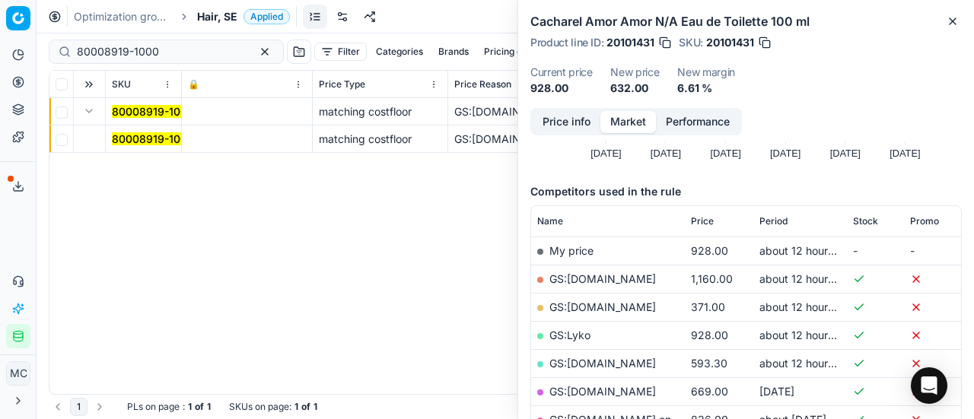
click at [135, 136] on mark "80008919-1000" at bounding box center [153, 138] width 82 height 13
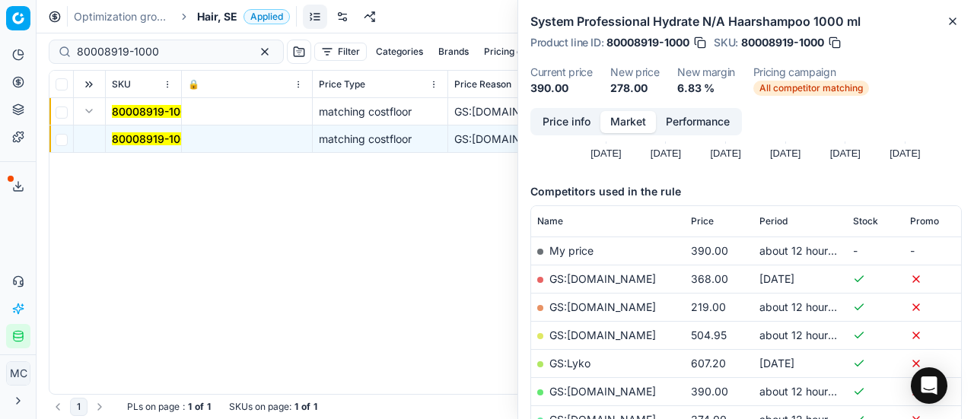
click at [551, 123] on button "Price info" at bounding box center [567, 122] width 68 height 22
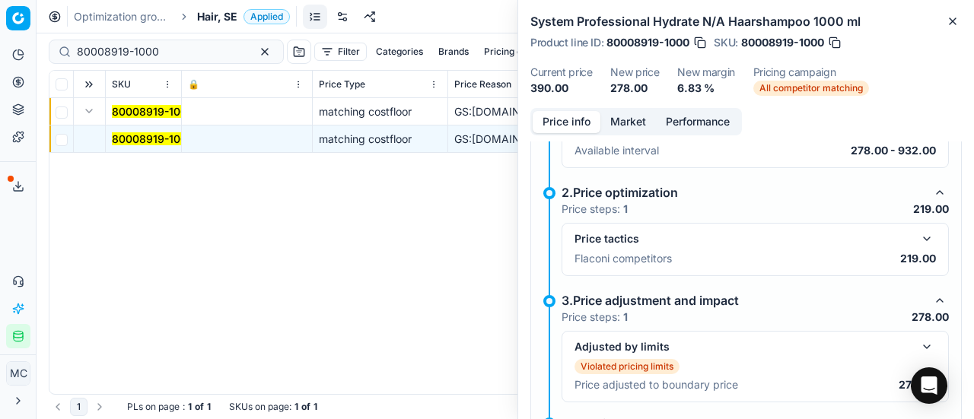
click at [918, 230] on button "button" at bounding box center [927, 239] width 18 height 18
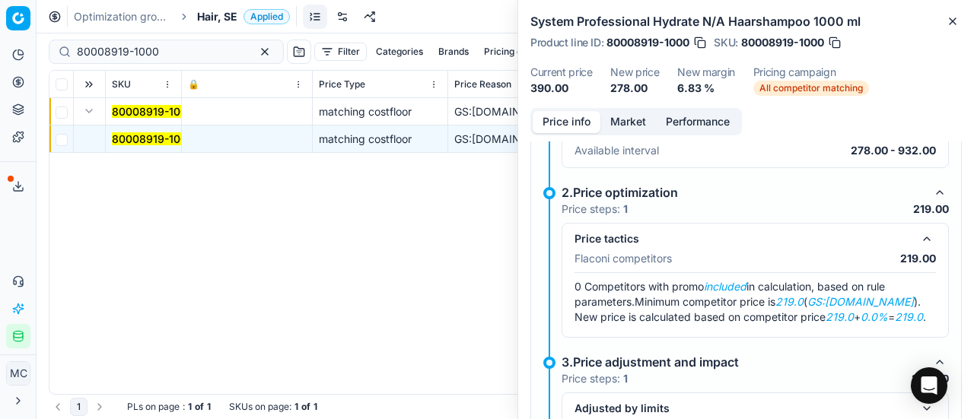
drag, startPoint x: 633, startPoint y: 103, endPoint x: 633, endPoint y: 117, distance: 14.5
click at [633, 110] on div "System Professional Hydrate N/A Haarshampoo 1000 ml Product line ID : 80008919-…" at bounding box center [746, 209] width 457 height 419
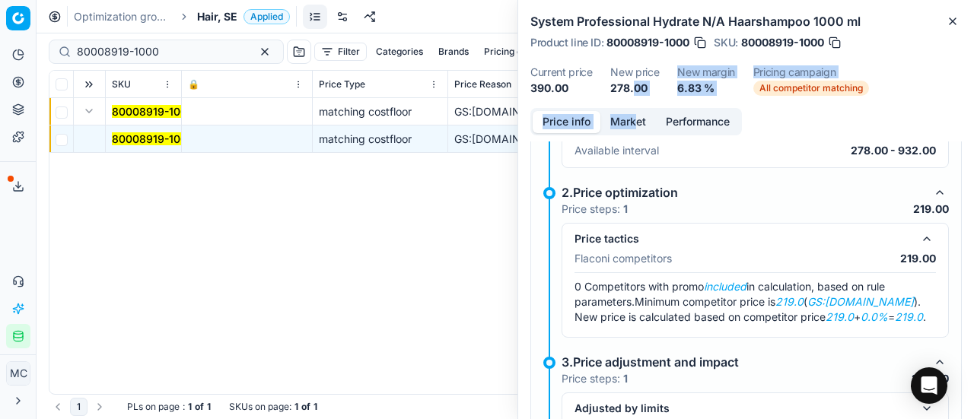
click at [633, 117] on button "Market" at bounding box center [629, 122] width 56 height 22
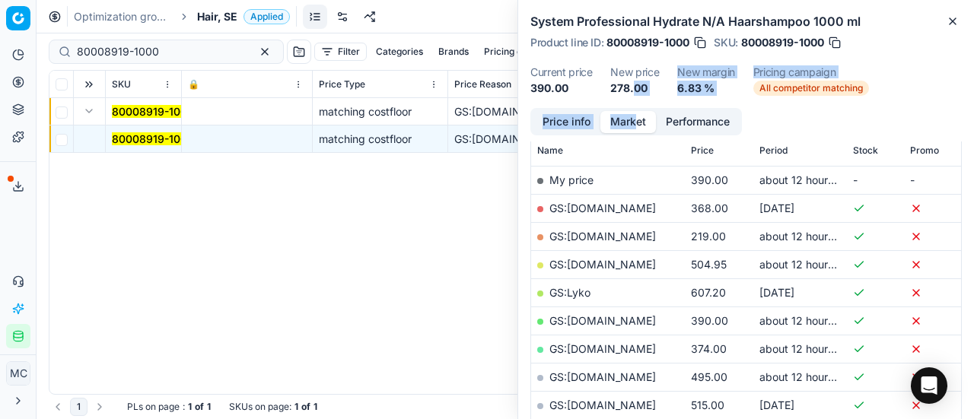
scroll to position [228, 0]
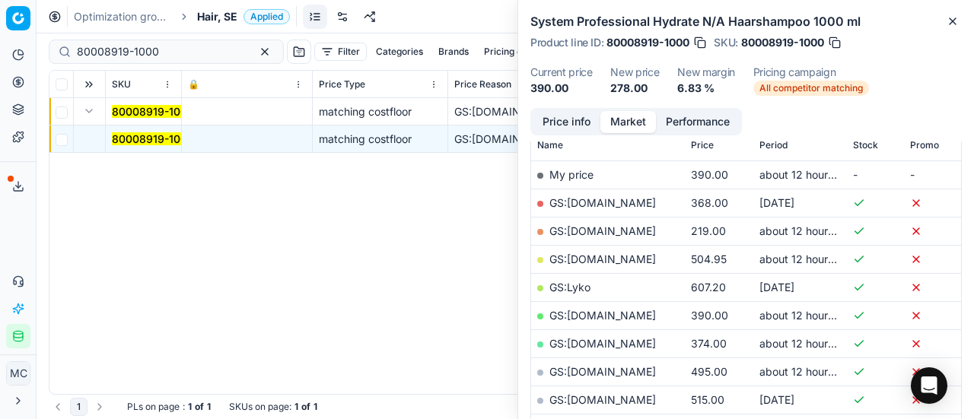
click at [609, 223] on td "GS:ComputerSalg.se" at bounding box center [608, 231] width 154 height 28
click at [611, 234] on link "GS:ComputerSalg.se" at bounding box center [603, 231] width 107 height 13
click at [218, 14] on span "Hair, SE" at bounding box center [217, 16] width 40 height 15
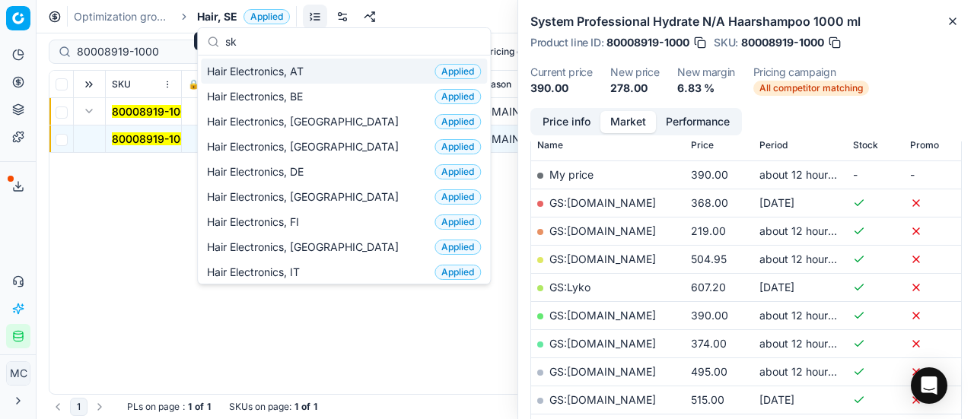
scroll to position [190, 0]
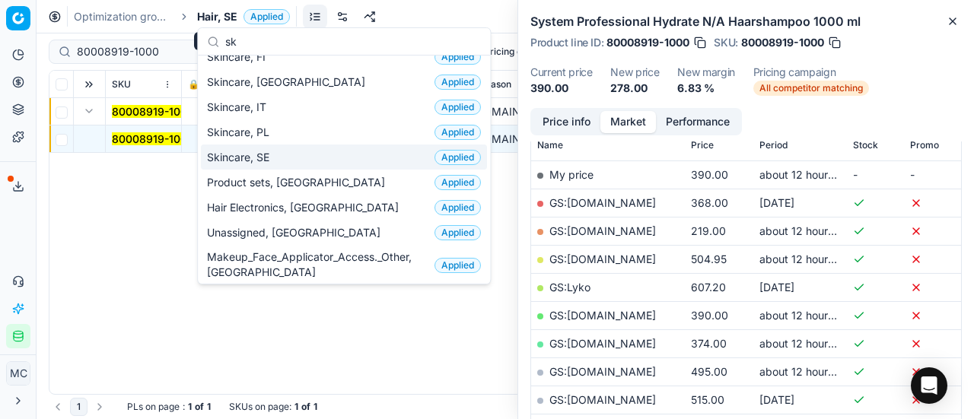
type input "sk"
click at [254, 145] on div "Skincare, SE Applied" at bounding box center [344, 157] width 286 height 25
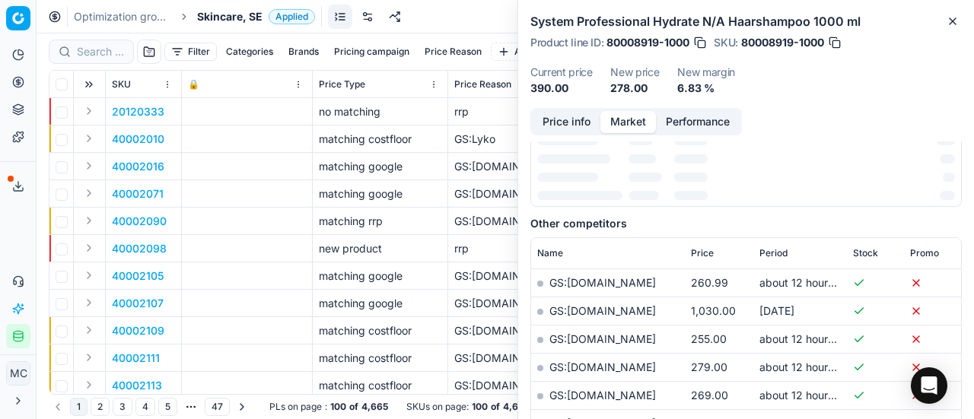
scroll to position [228, 0]
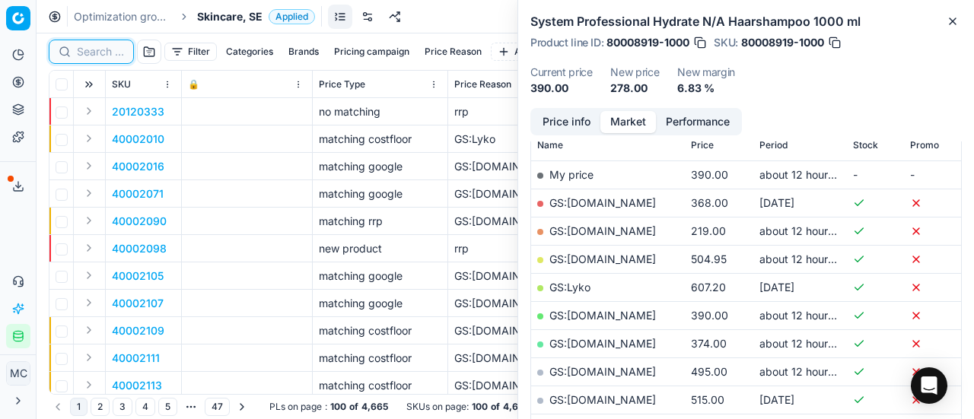
click at [104, 46] on input at bounding box center [100, 51] width 47 height 15
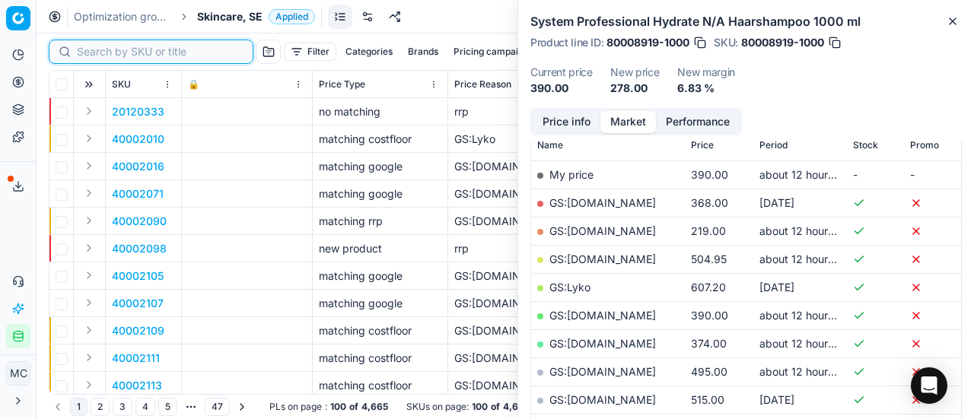
paste input "90008078-0012550"
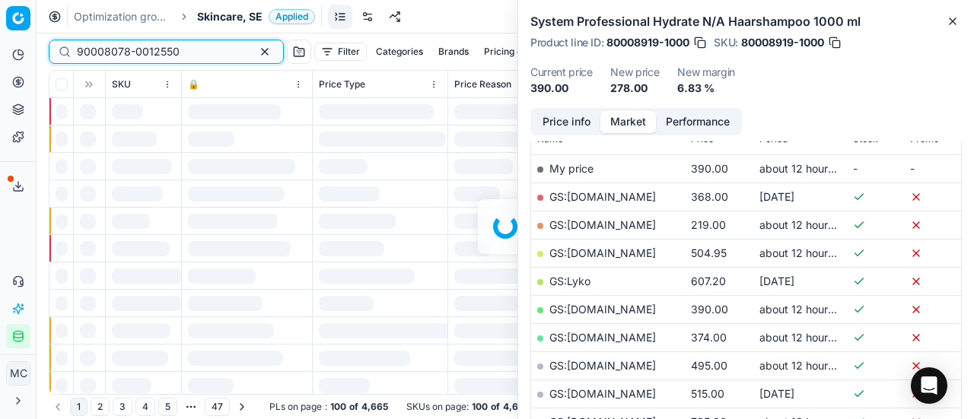
scroll to position [228, 0]
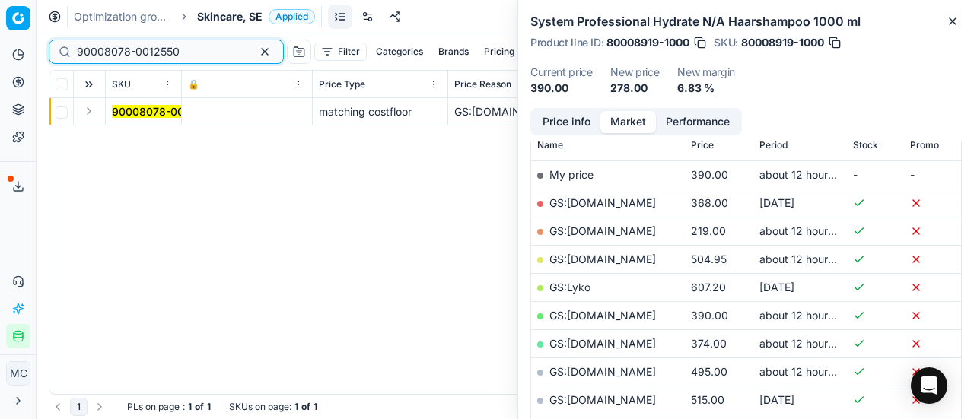
type input "90008078-0012550"
click at [90, 113] on button "Expand" at bounding box center [89, 111] width 18 height 18
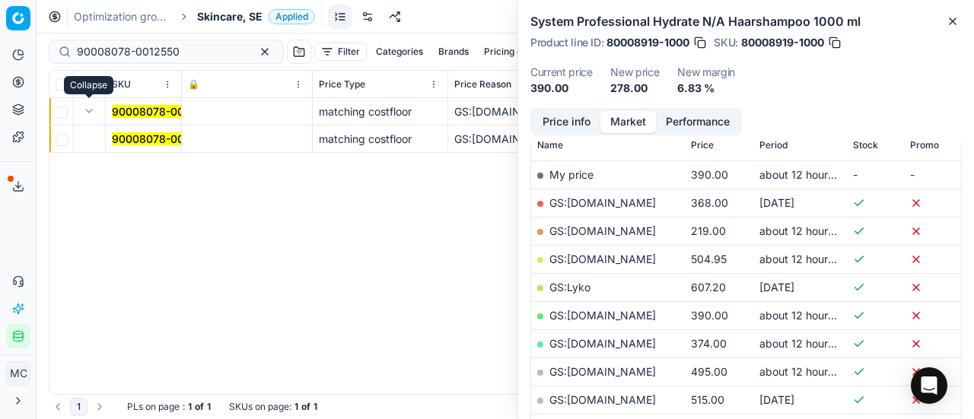
click at [140, 144] on mark "90008078-0012550" at bounding box center [163, 138] width 103 height 13
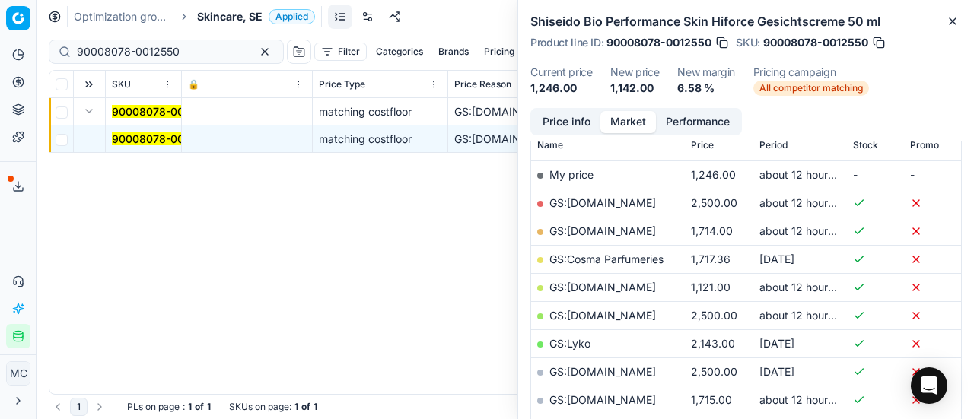
click at [575, 126] on button "Price info" at bounding box center [567, 122] width 68 height 22
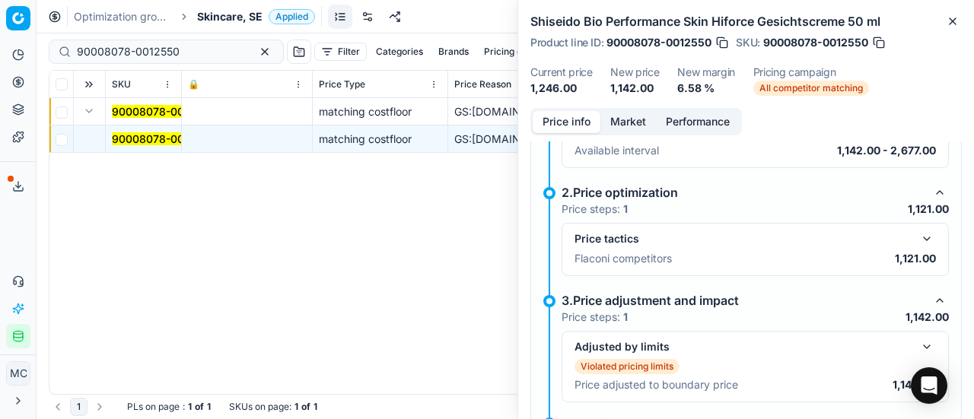
scroll to position [324, 0]
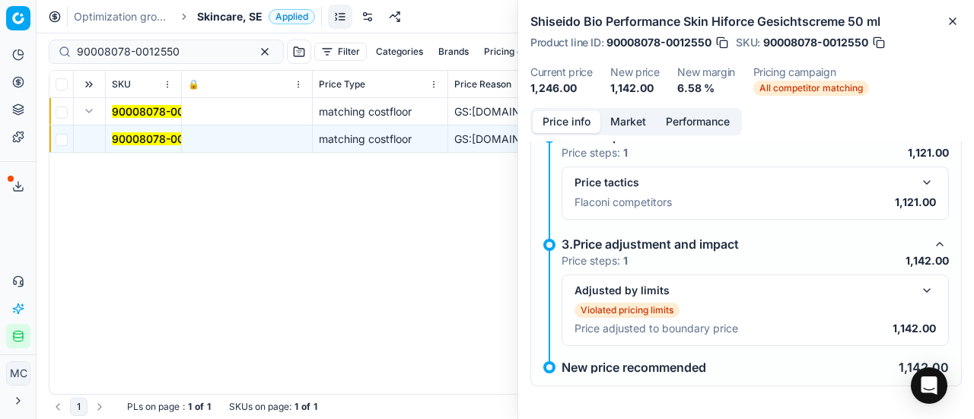
click at [918, 180] on button "button" at bounding box center [927, 183] width 18 height 18
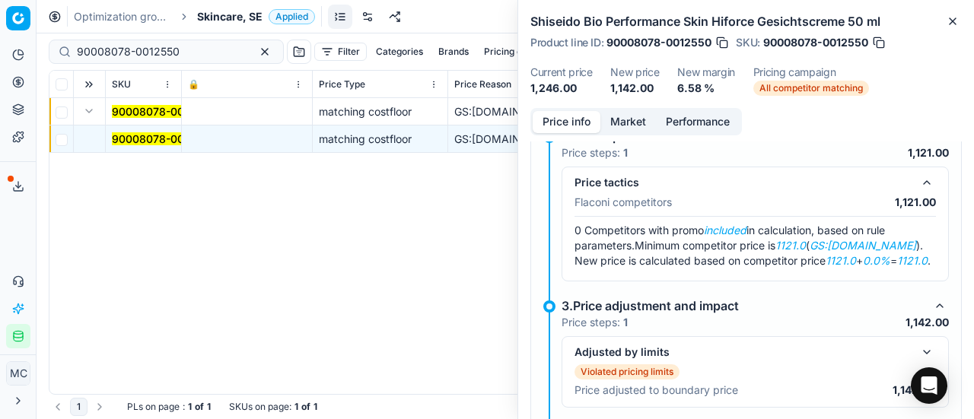
click at [645, 119] on button "Market" at bounding box center [629, 122] width 56 height 22
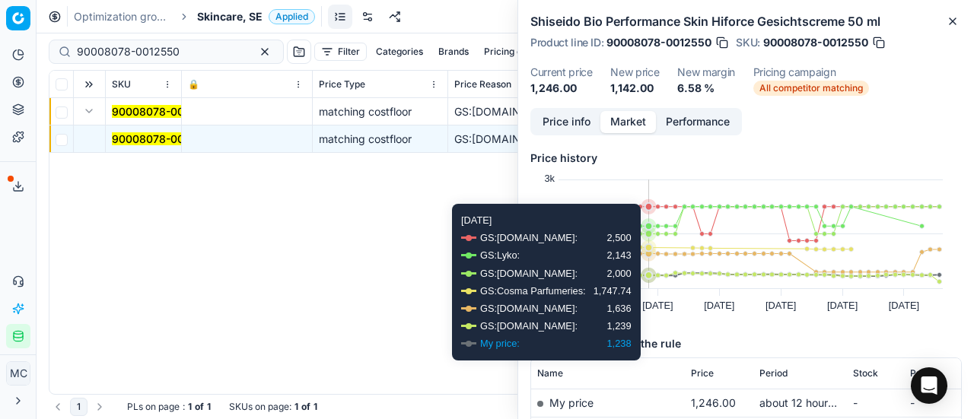
scroll to position [152, 0]
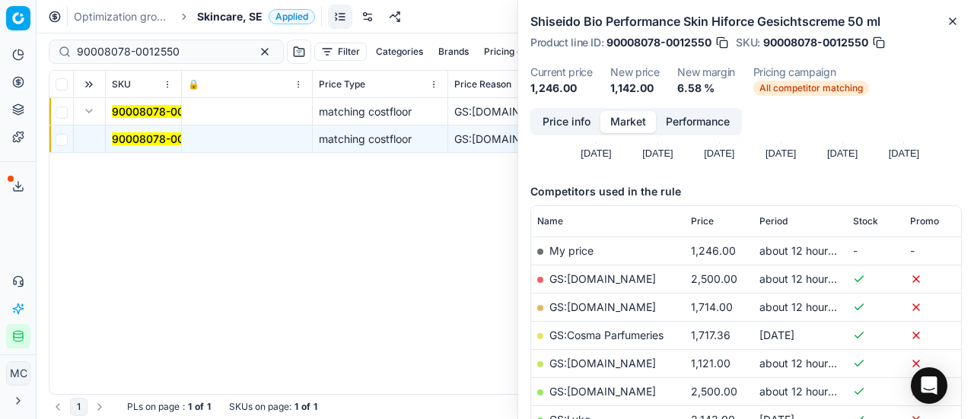
click at [600, 360] on link "GS:Deloox.se" at bounding box center [603, 363] width 107 height 13
click at [227, 25] on div "Optimization groups Skincare, SE Applied Discard Download report" at bounding box center [506, 16] width 938 height 33
click at [234, 13] on span "Skincare, SE" at bounding box center [229, 16] width 65 height 15
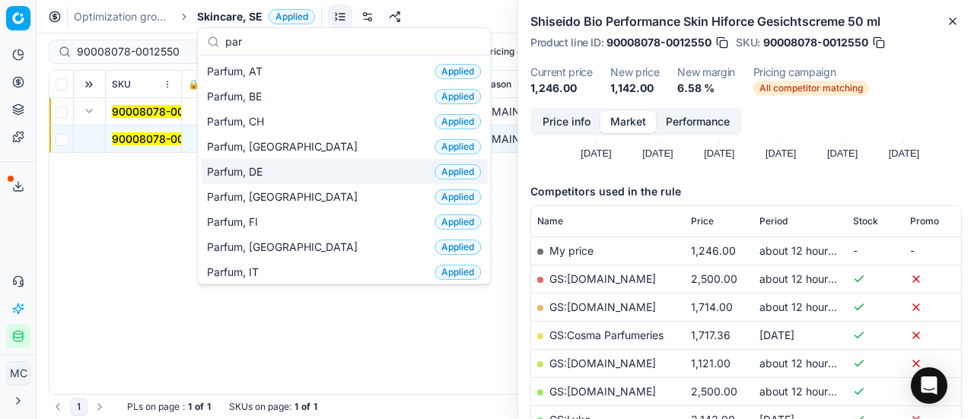
scroll to position [76, 0]
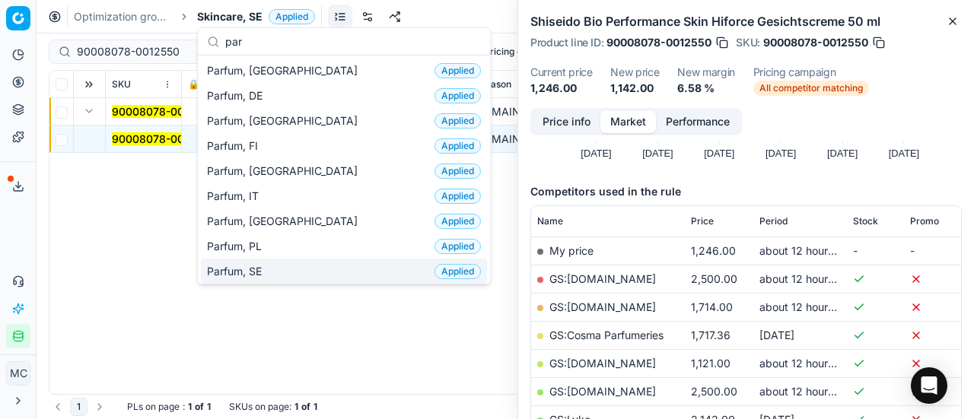
type input "par"
click at [285, 263] on div "Parfum, SE Applied" at bounding box center [344, 271] width 286 height 25
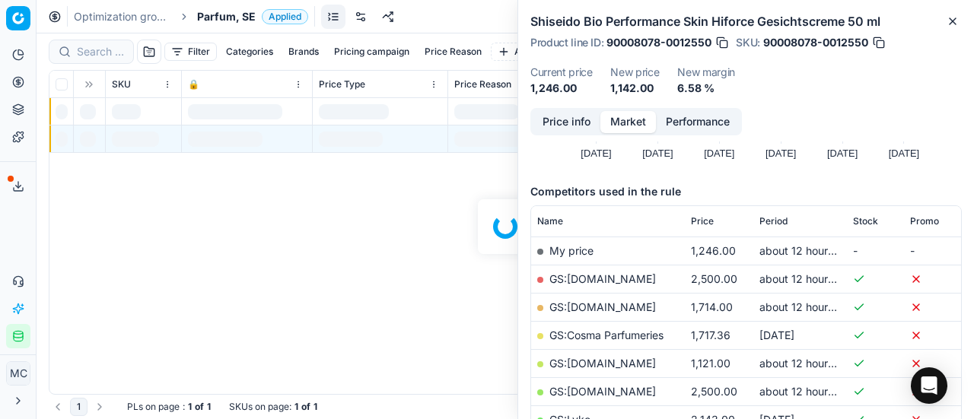
click at [110, 49] on div at bounding box center [506, 226] width 938 height 386
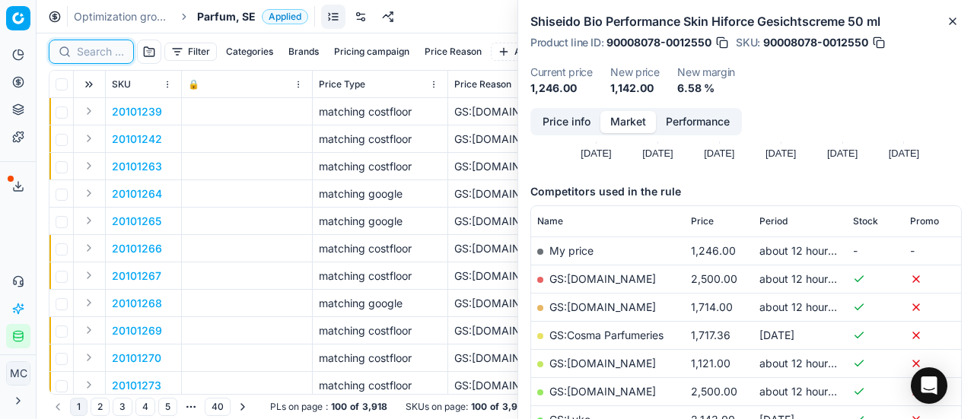
click at [110, 49] on input at bounding box center [100, 51] width 47 height 15
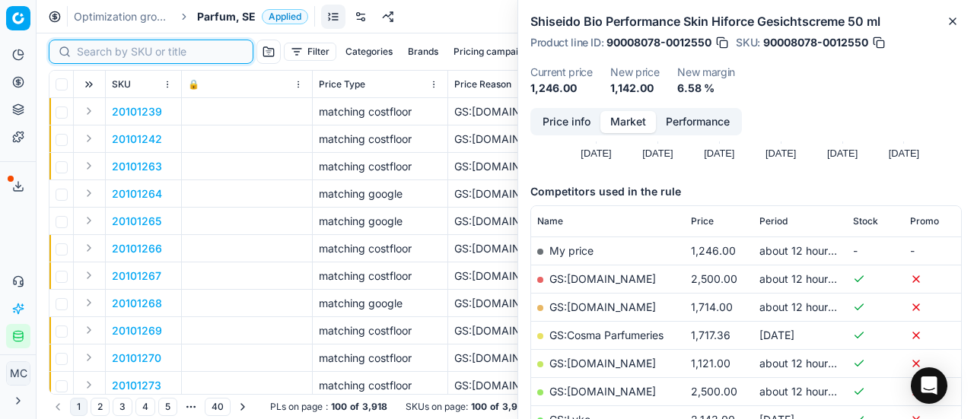
paste input "90001393-0010997"
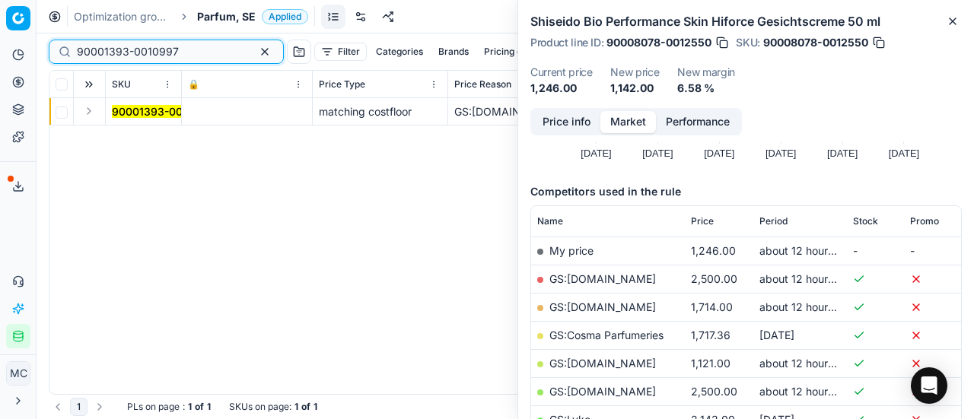
type input "90001393-0010997"
click at [94, 113] on button "Expand" at bounding box center [89, 111] width 18 height 18
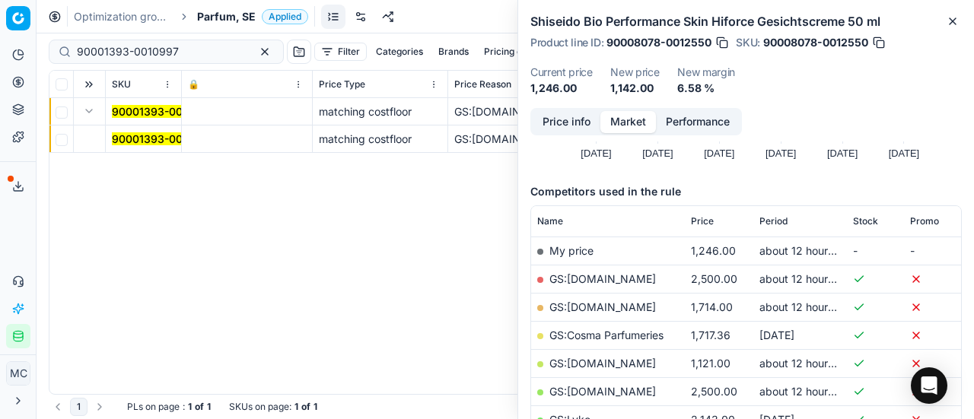
click at [152, 144] on mark "90001393-0010997" at bounding box center [163, 138] width 102 height 13
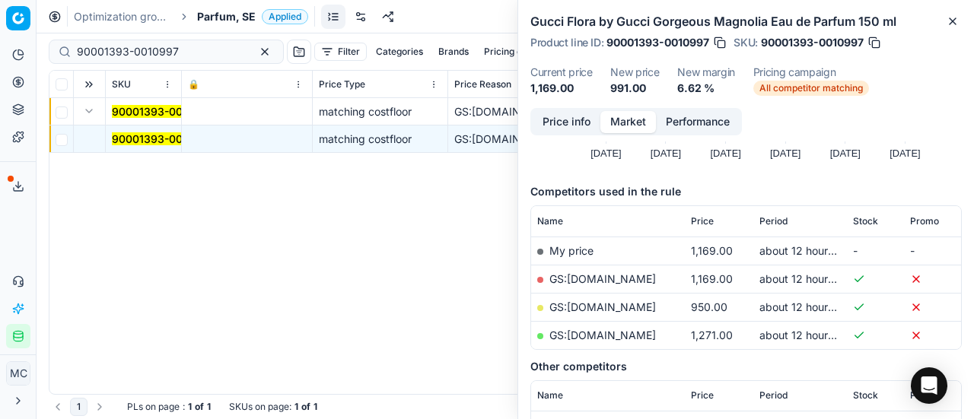
click at [557, 125] on button "Price info" at bounding box center [567, 122] width 68 height 22
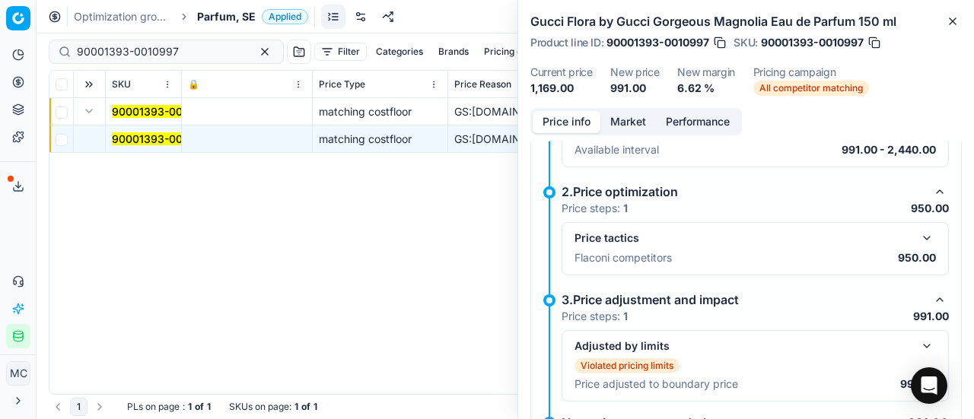
click at [918, 229] on button "button" at bounding box center [927, 238] width 18 height 18
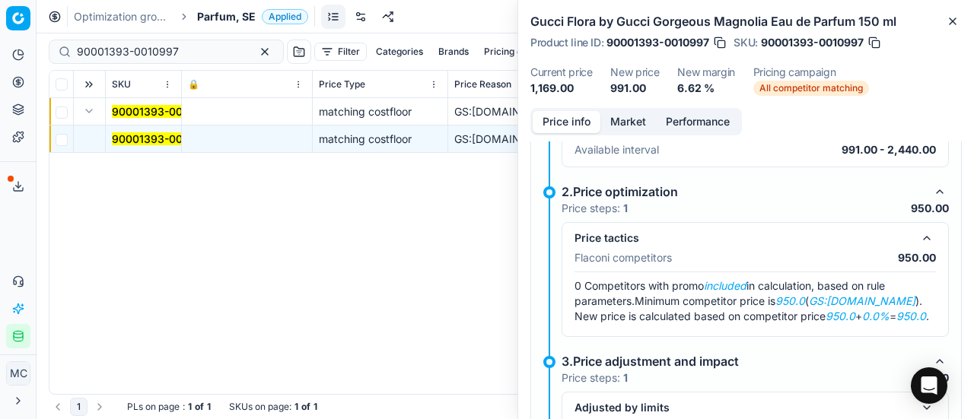
click at [628, 126] on button "Market" at bounding box center [629, 122] width 56 height 22
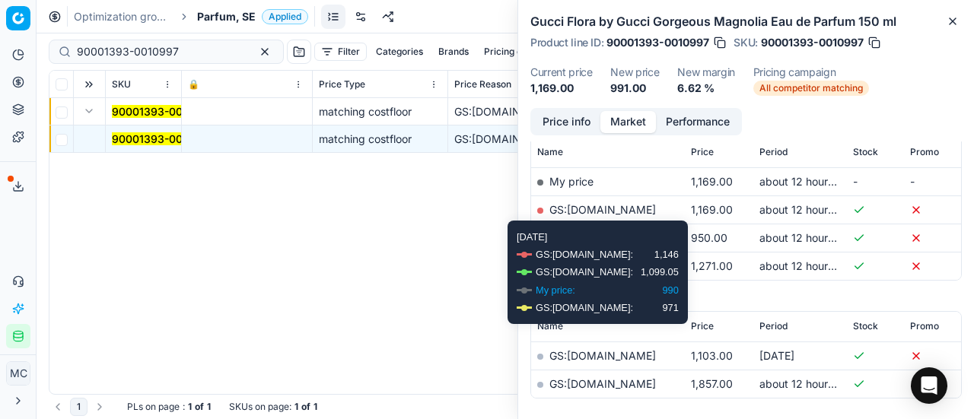
scroll to position [228, 0]
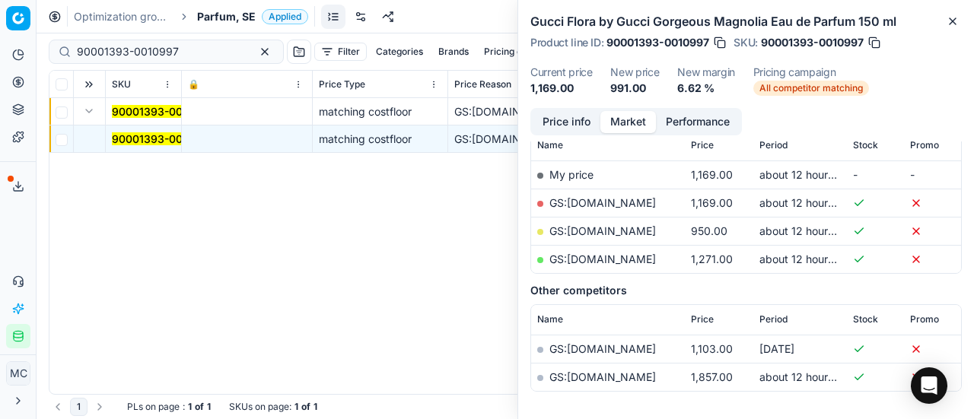
click at [604, 228] on link "GS:Deloox.se" at bounding box center [603, 231] width 107 height 13
drag, startPoint x: 219, startPoint y: 10, endPoint x: 228, endPoint y: 27, distance: 18.7
click at [221, 10] on span "Parfum, SE" at bounding box center [226, 16] width 59 height 15
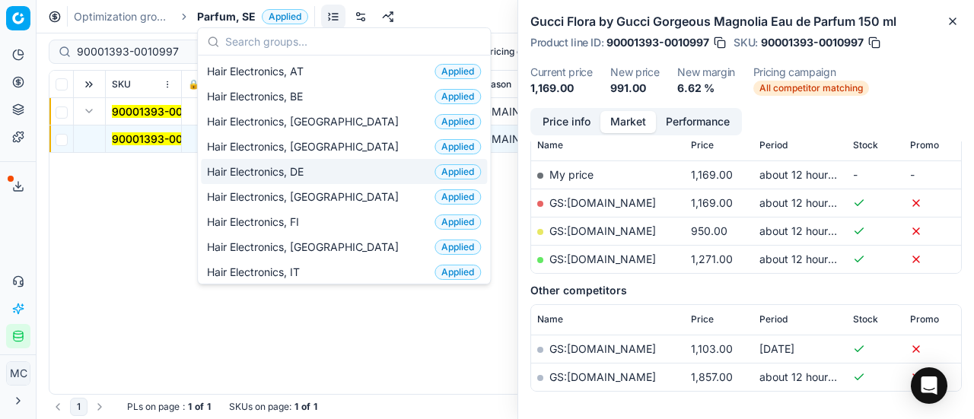
scroll to position [152, 0]
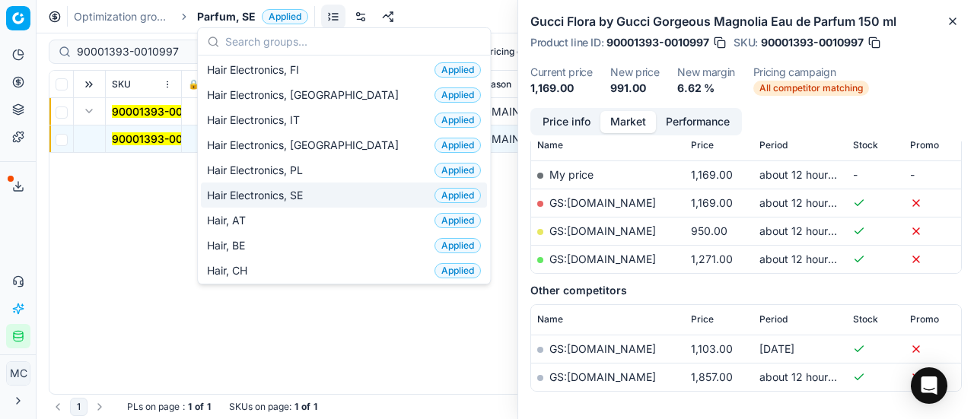
click at [317, 192] on div "Hair Electronics, SE Applied" at bounding box center [344, 195] width 286 height 25
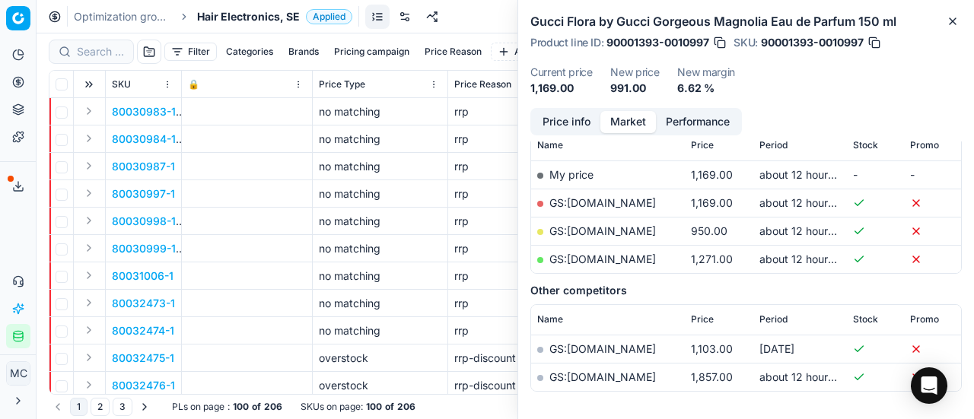
scroll to position [228, 0]
click at [102, 47] on input at bounding box center [100, 51] width 47 height 15
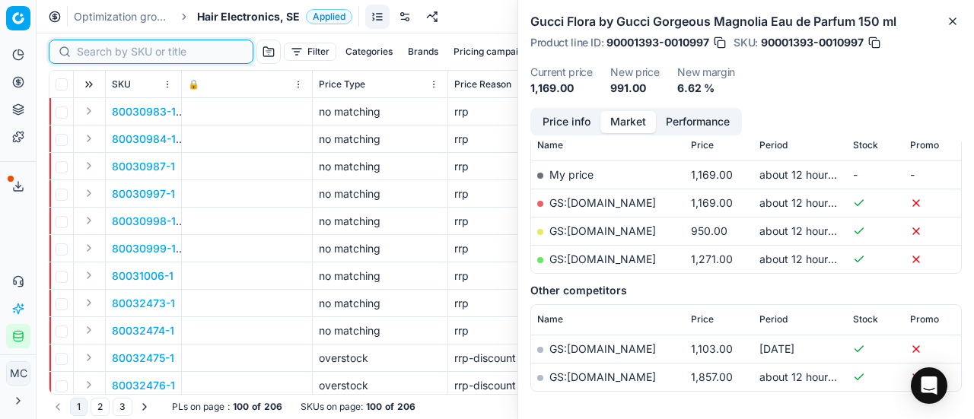
paste input "80075960-1"
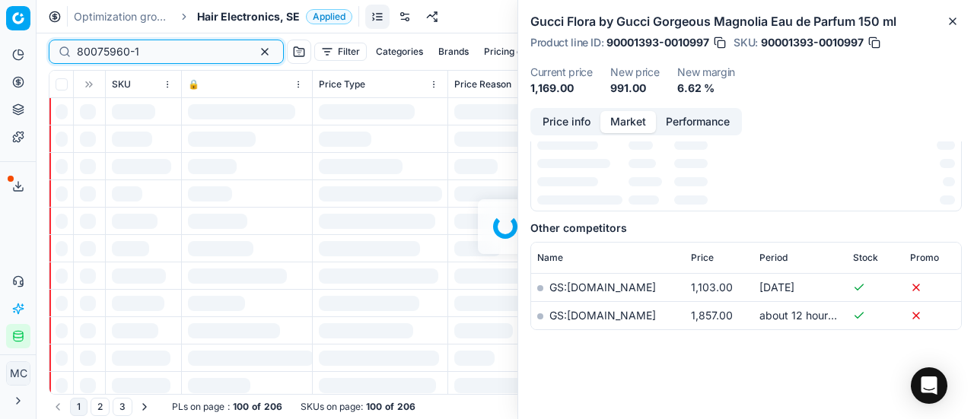
scroll to position [228, 0]
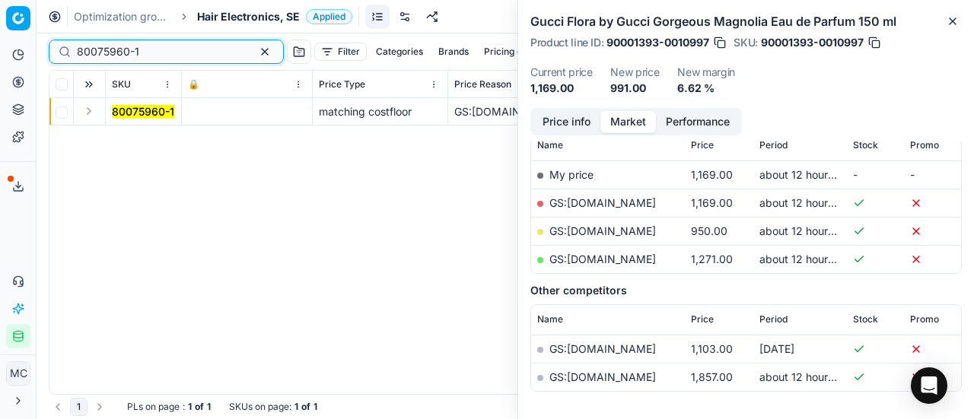
type input "80075960-1"
click at [90, 118] on button "Expand" at bounding box center [89, 111] width 18 height 18
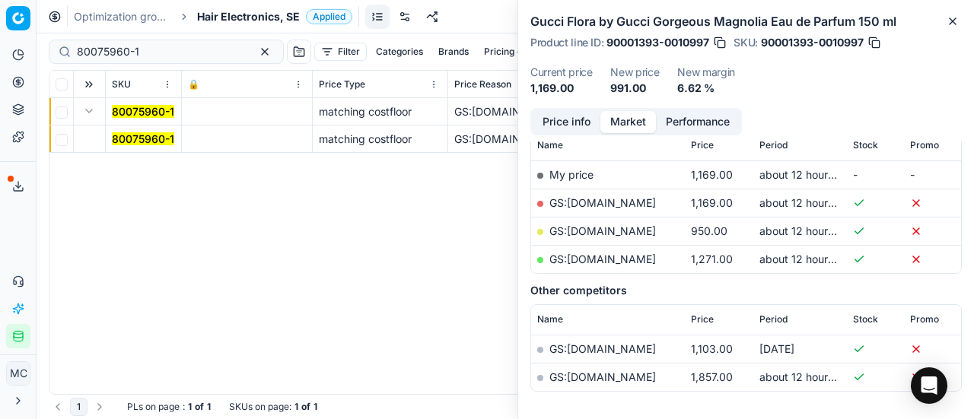
click at [142, 142] on mark "80075960-1" at bounding box center [143, 138] width 62 height 13
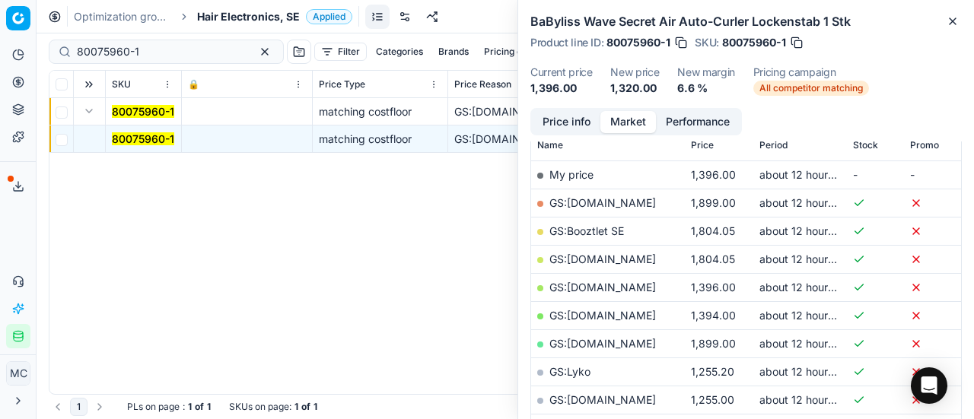
click at [550, 126] on button "Price info" at bounding box center [567, 122] width 68 height 22
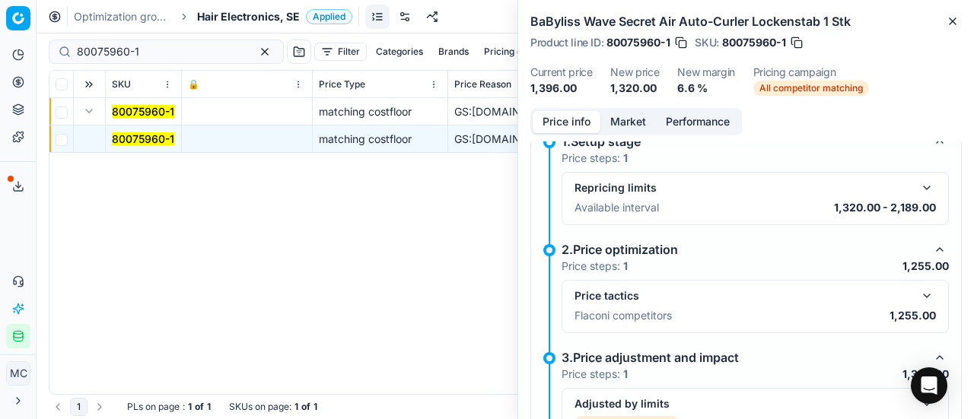
click at [918, 287] on button "button" at bounding box center [927, 296] width 18 height 18
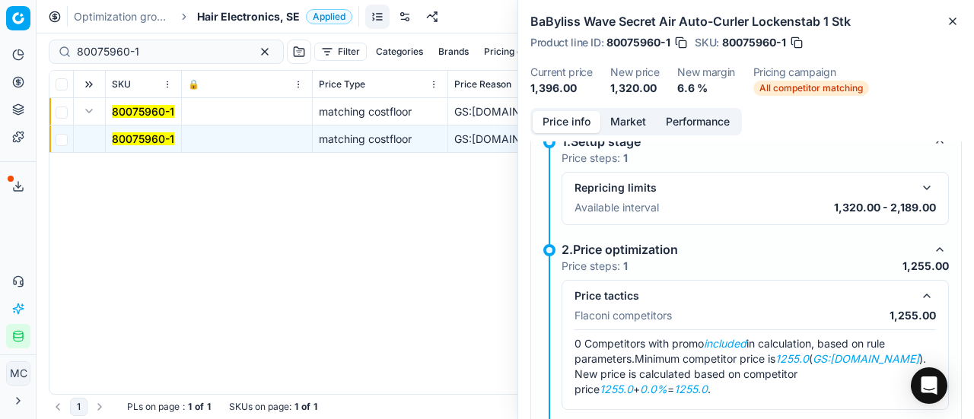
click at [642, 118] on button "Market" at bounding box center [629, 122] width 56 height 22
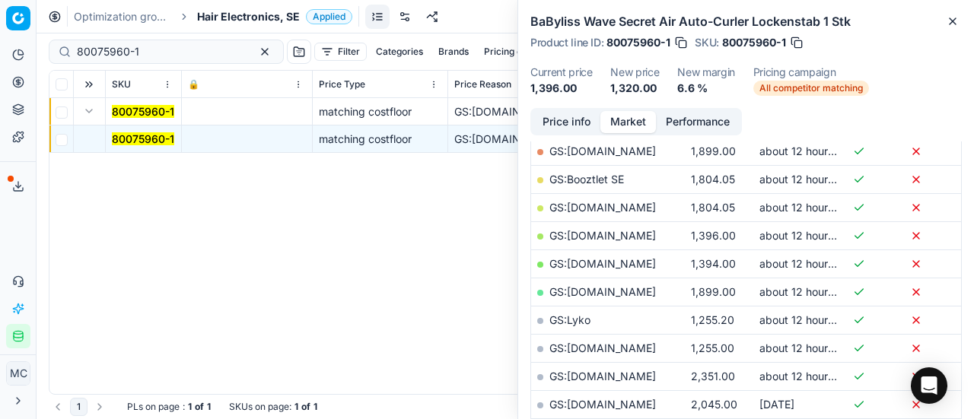
scroll to position [304, 0]
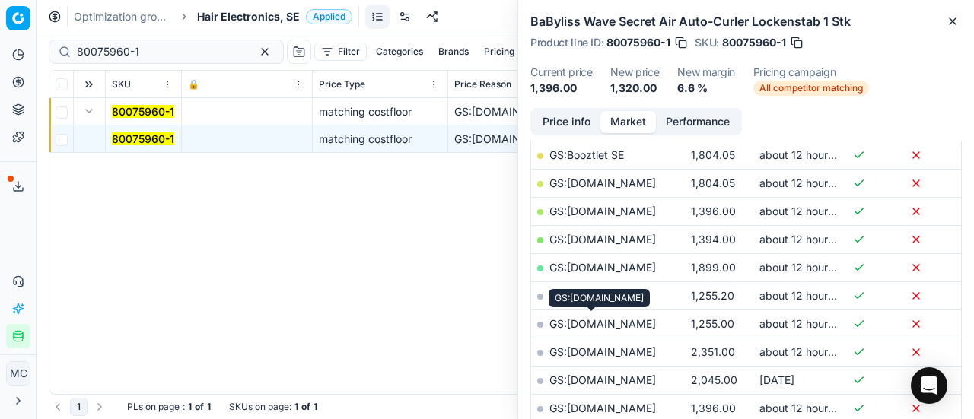
click at [627, 324] on link "GS:Nordicfeel.se" at bounding box center [603, 323] width 107 height 13
click at [232, 13] on span "Hair Electronics, SE" at bounding box center [248, 16] width 103 height 15
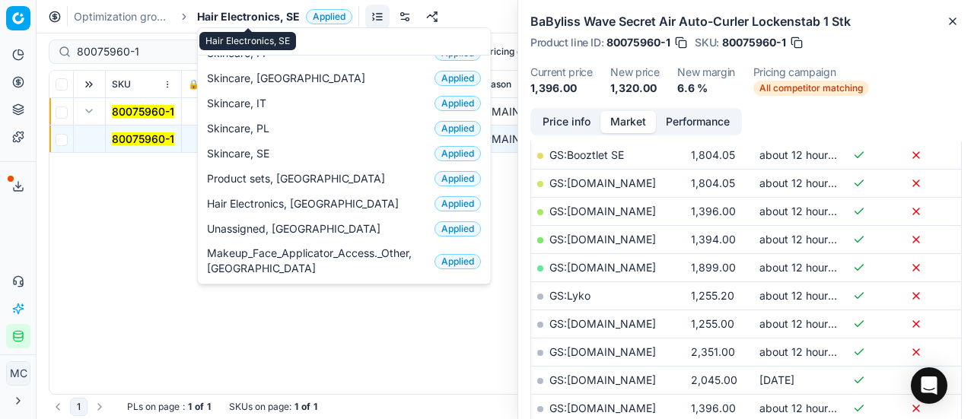
scroll to position [190, 0]
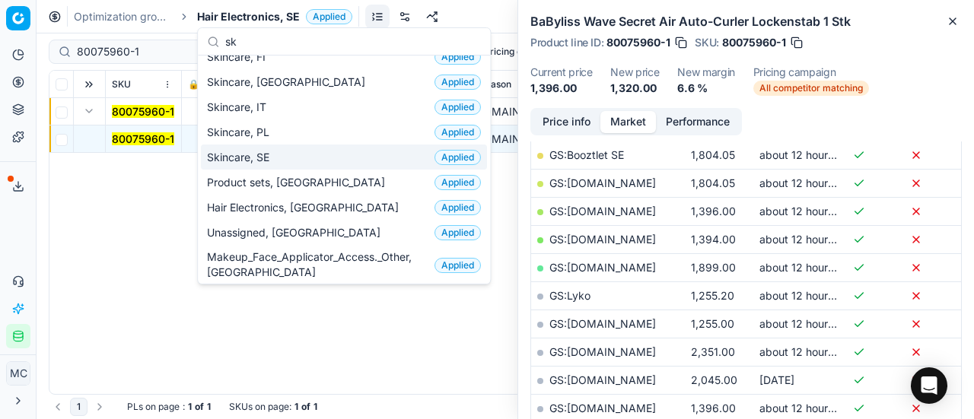
type input "sk"
click at [327, 155] on div "Skincare, SE Applied" at bounding box center [344, 157] width 286 height 25
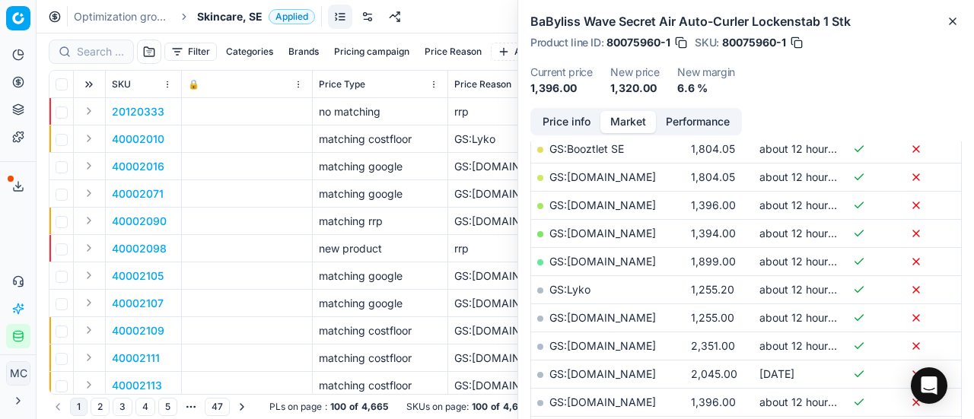
scroll to position [304, 0]
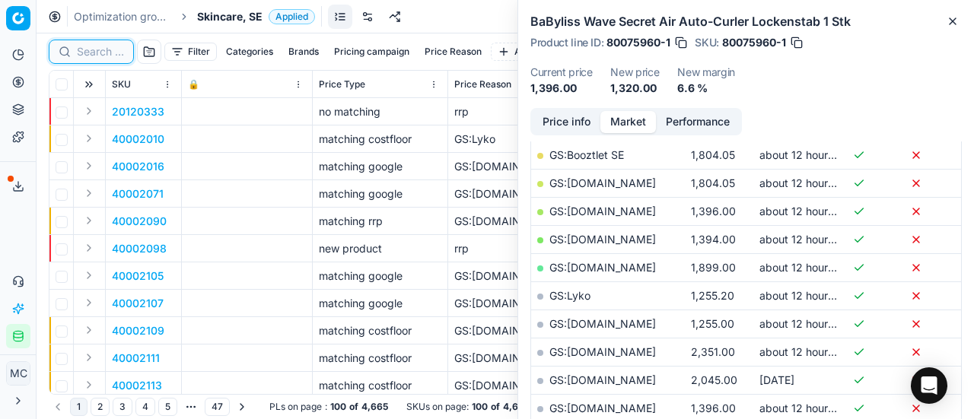
click at [115, 47] on input at bounding box center [100, 51] width 47 height 15
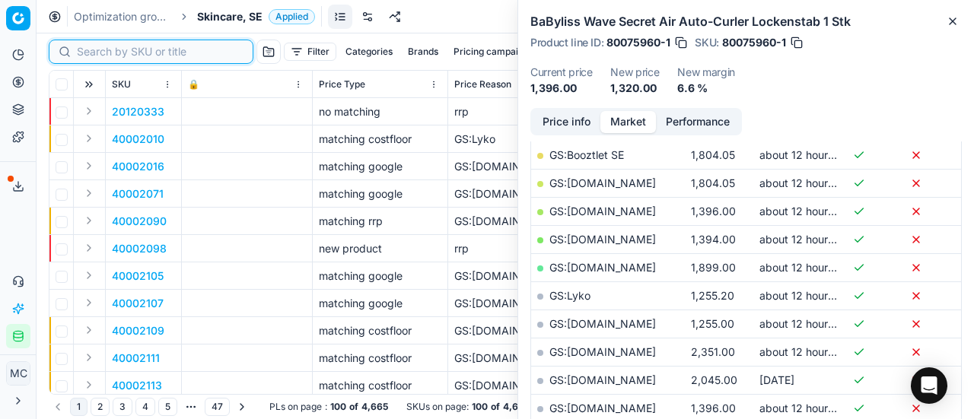
paste input "90008233-0012809"
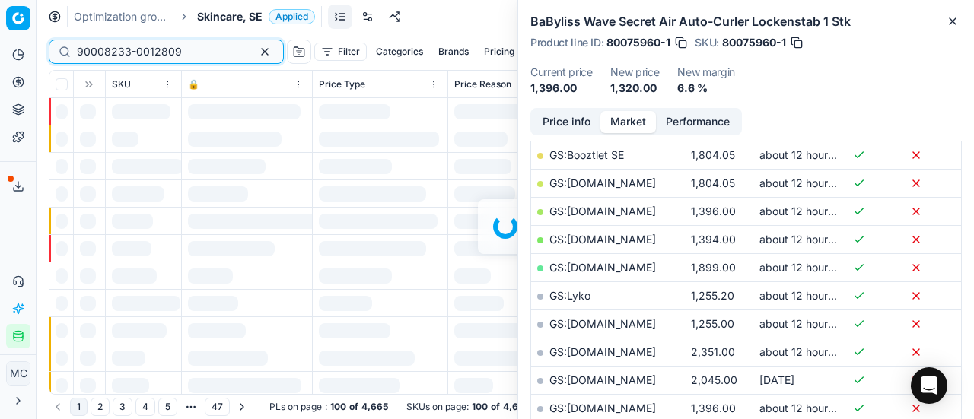
scroll to position [304, 0]
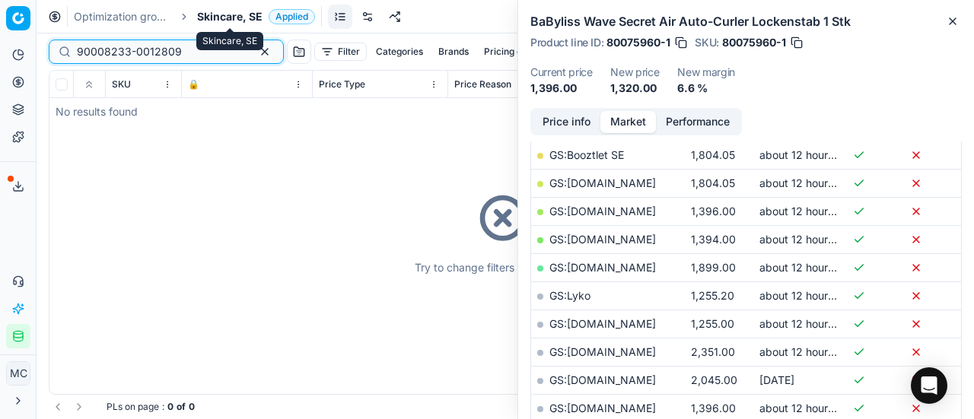
type input "90008233-0012809"
click at [253, 15] on span "Skincare, SE" at bounding box center [229, 16] width 65 height 15
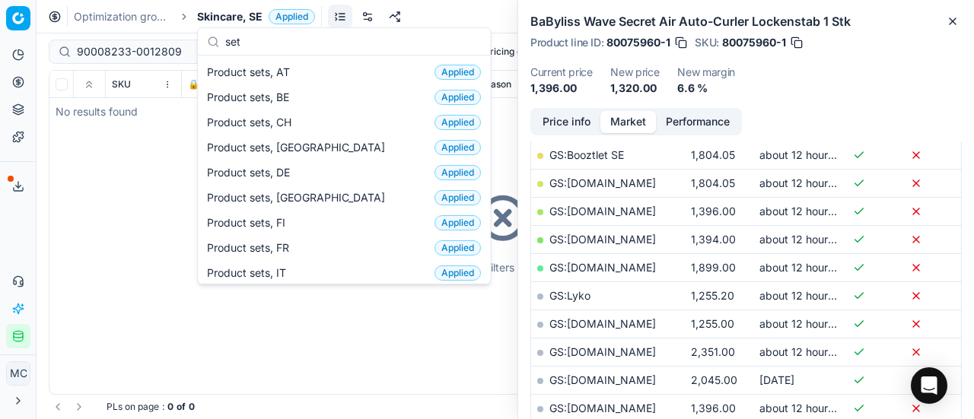
scroll to position [0, 0]
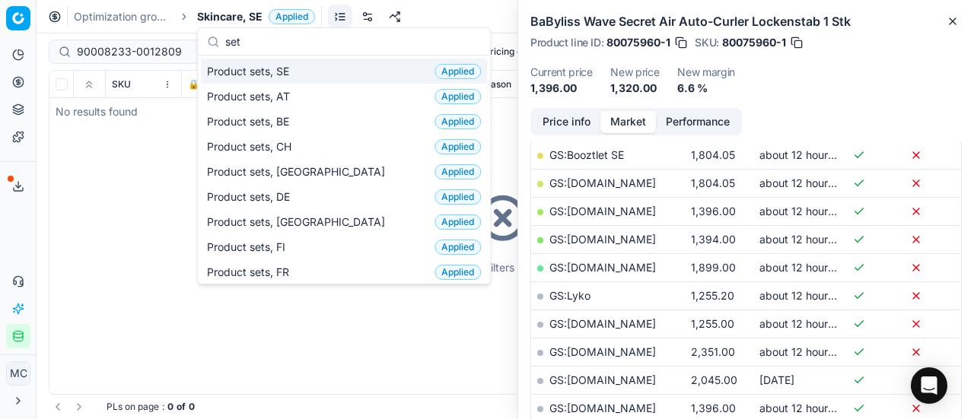
type input "set"
click at [297, 68] on div "Product sets, SE Applied" at bounding box center [344, 71] width 286 height 25
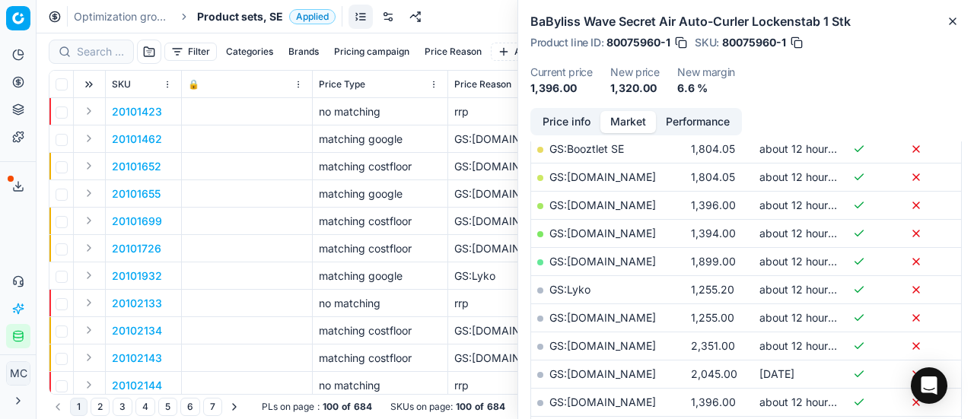
scroll to position [304, 0]
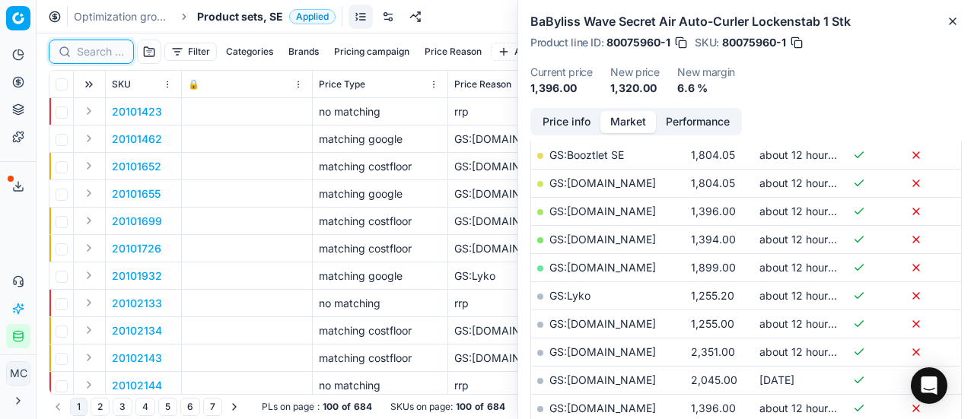
click at [111, 49] on input at bounding box center [100, 51] width 47 height 15
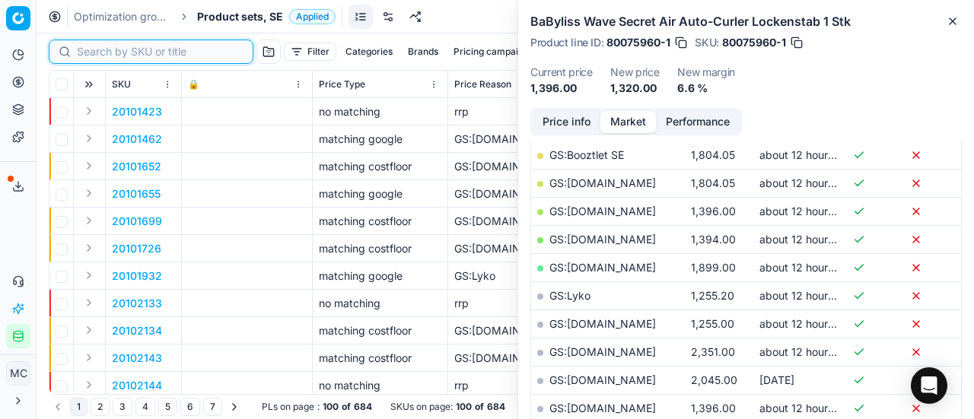
paste input "90008233-0012809"
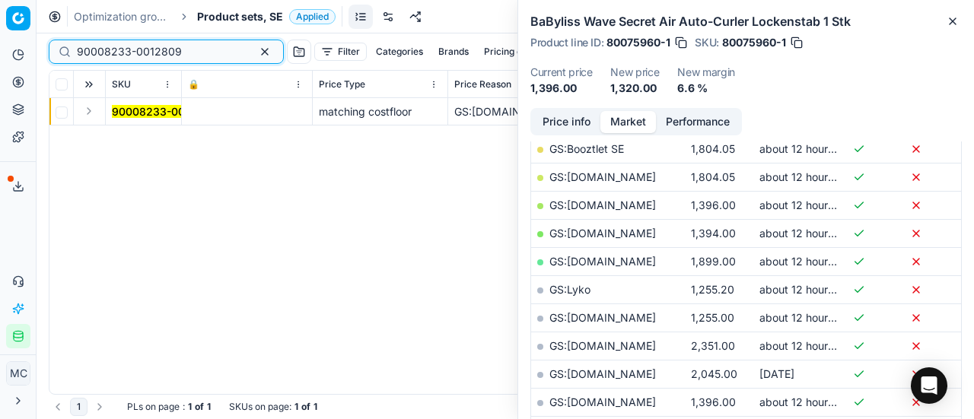
scroll to position [304, 0]
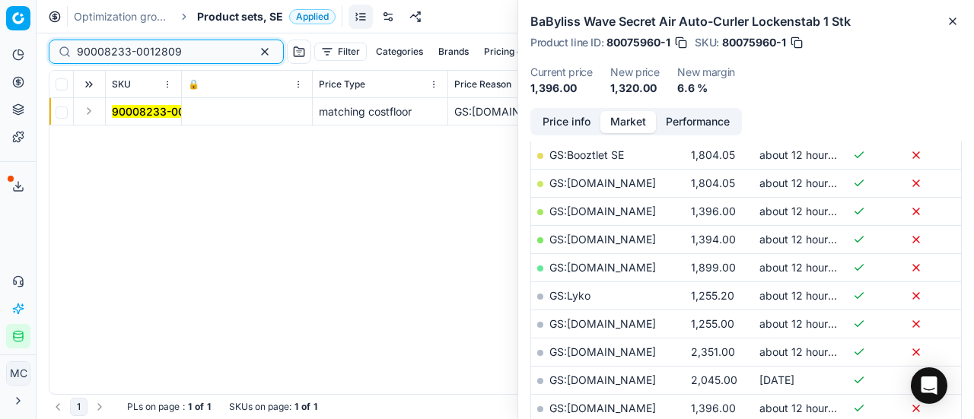
type input "90008233-0012809"
click at [86, 110] on button "Expand" at bounding box center [89, 111] width 18 height 18
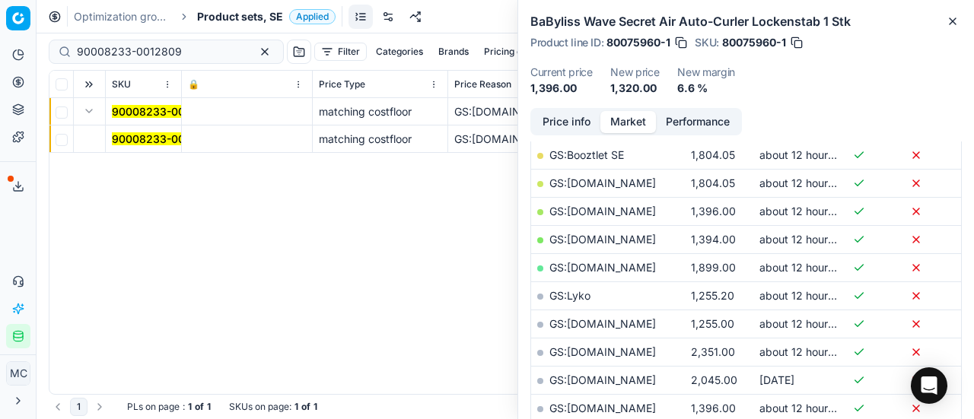
click at [169, 142] on mark "90008233-0012809" at bounding box center [164, 138] width 105 height 13
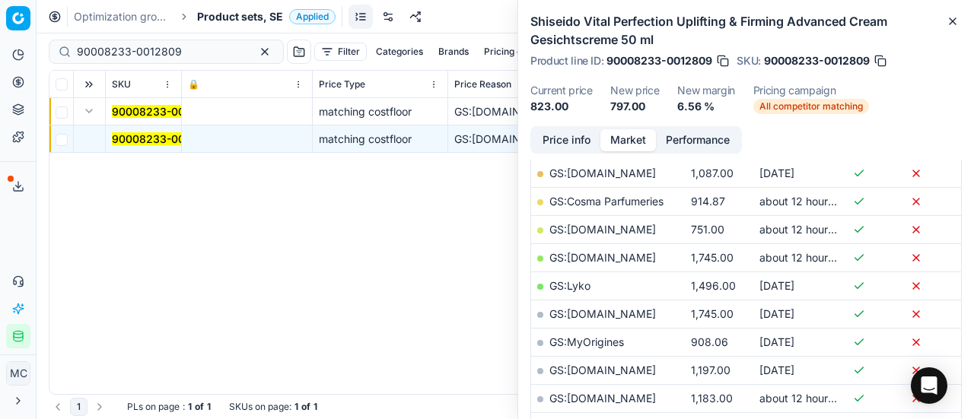
click at [170, 139] on mark "90008233-0012809" at bounding box center [164, 138] width 105 height 13
click at [569, 145] on button "Price info" at bounding box center [567, 140] width 68 height 22
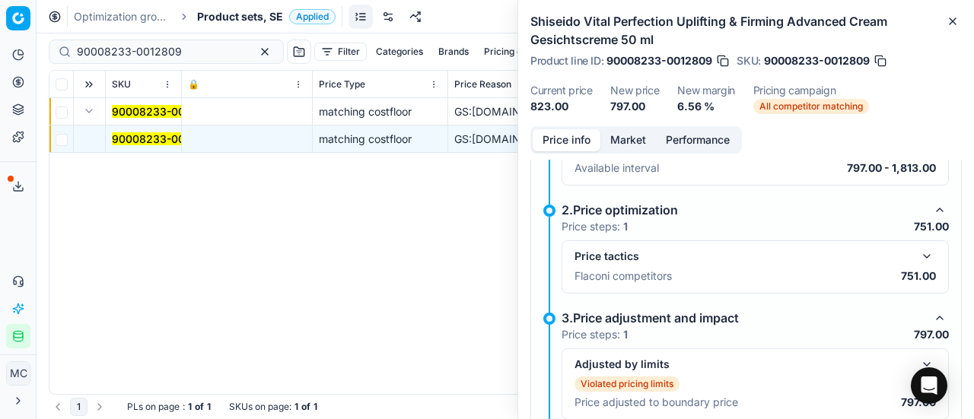
click at [918, 250] on button "button" at bounding box center [927, 256] width 18 height 18
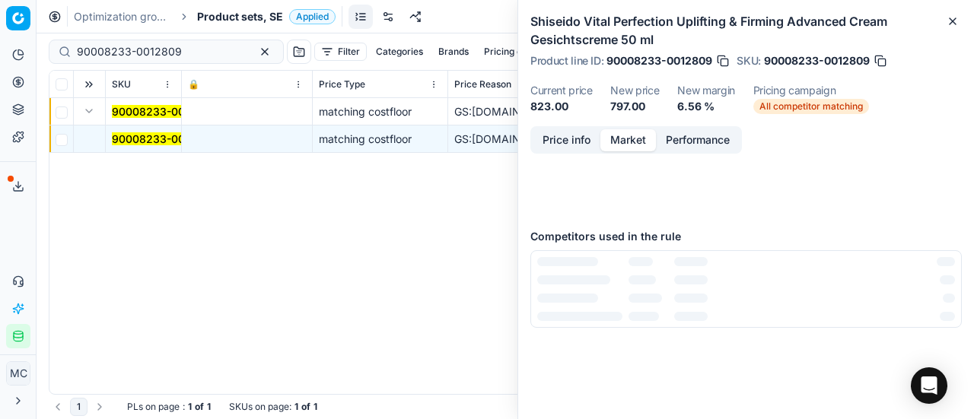
click at [614, 134] on button "Market" at bounding box center [629, 140] width 56 height 22
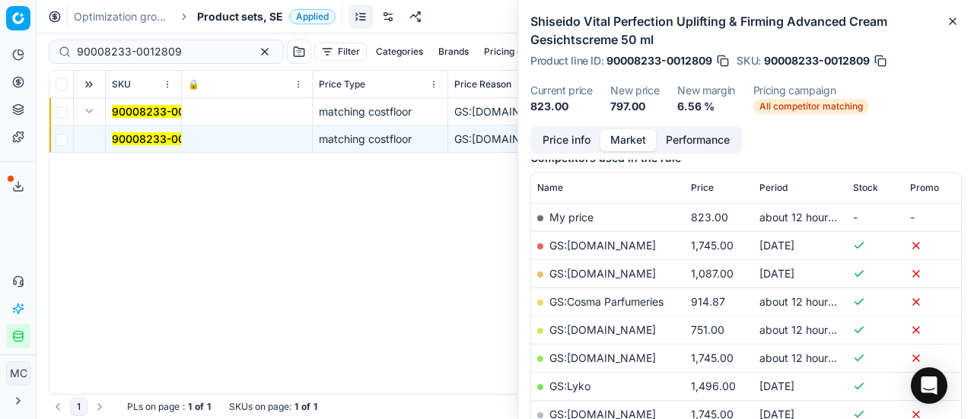
scroll to position [228, 0]
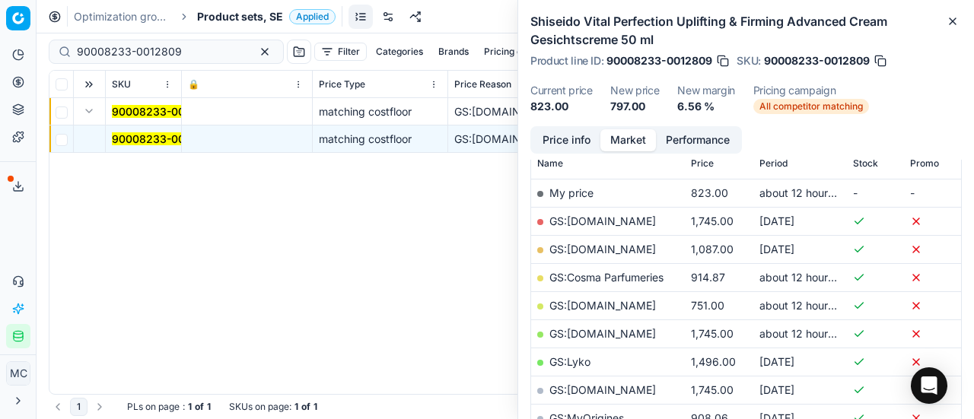
click at [587, 308] on link "GS:Deloox.se" at bounding box center [603, 305] width 107 height 13
click at [247, 13] on span "Product sets, SE" at bounding box center [240, 16] width 86 height 15
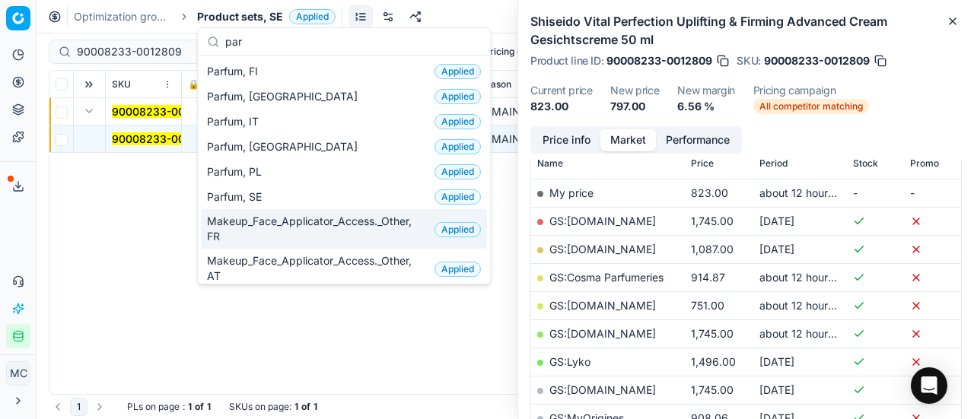
scroll to position [152, 0]
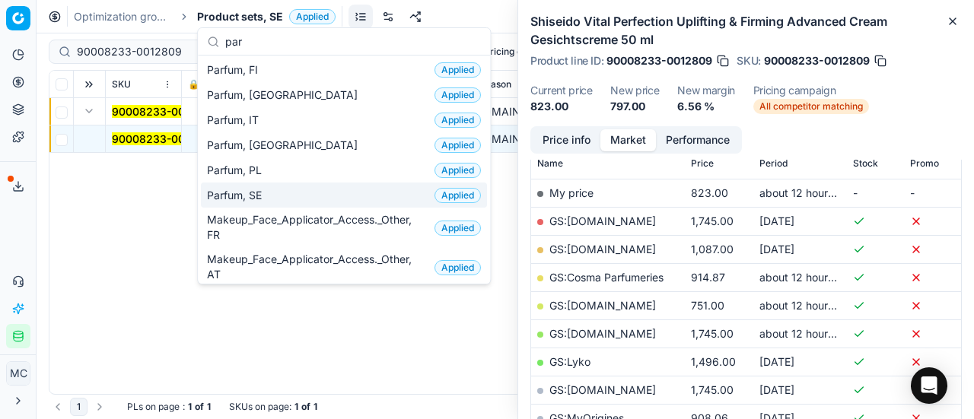
type input "par"
click at [282, 183] on div "Parfum, SE Applied" at bounding box center [344, 195] width 286 height 25
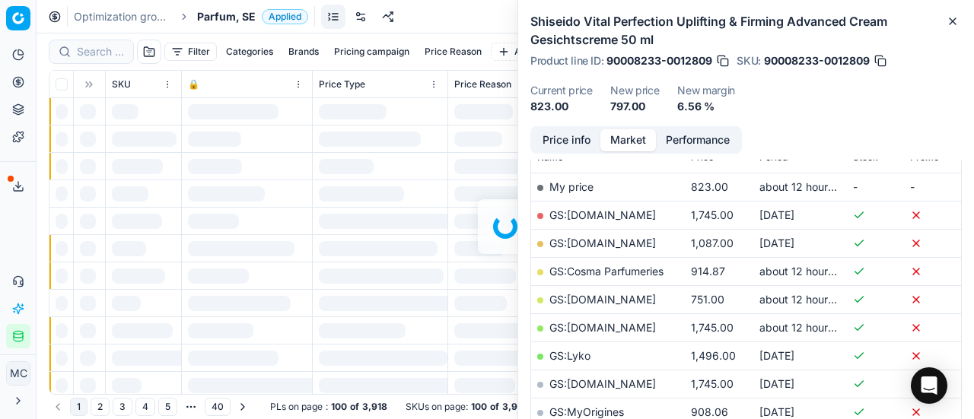
scroll to position [228, 0]
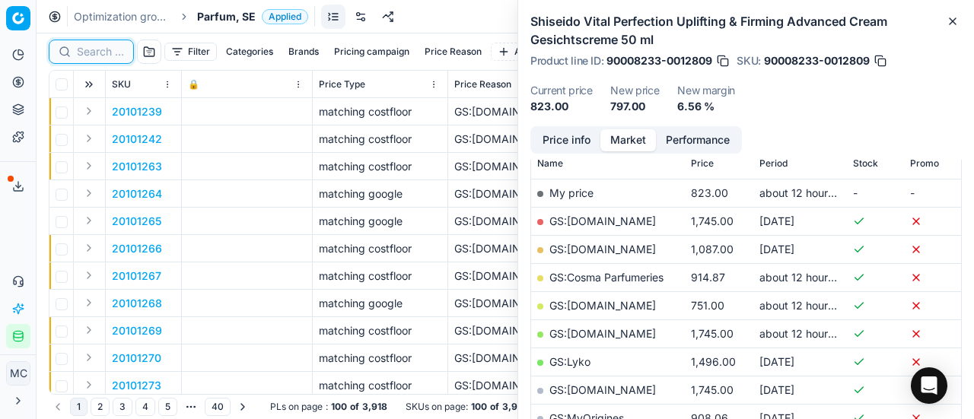
click at [90, 48] on input at bounding box center [100, 51] width 47 height 15
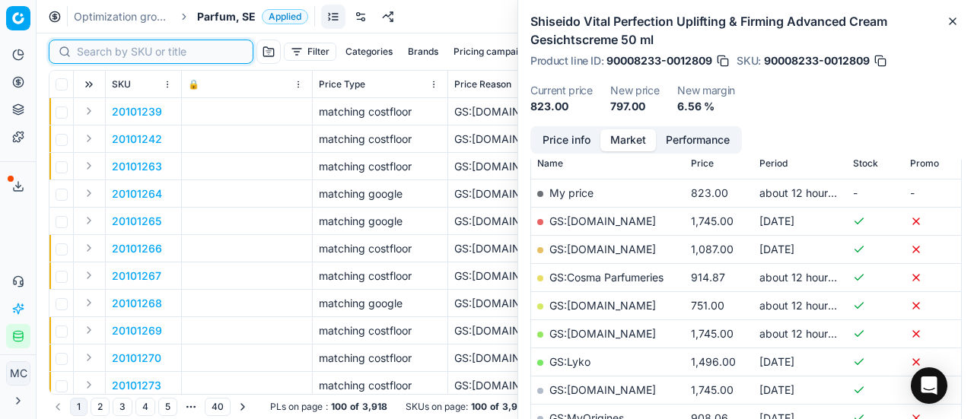
paste input "80037616-90"
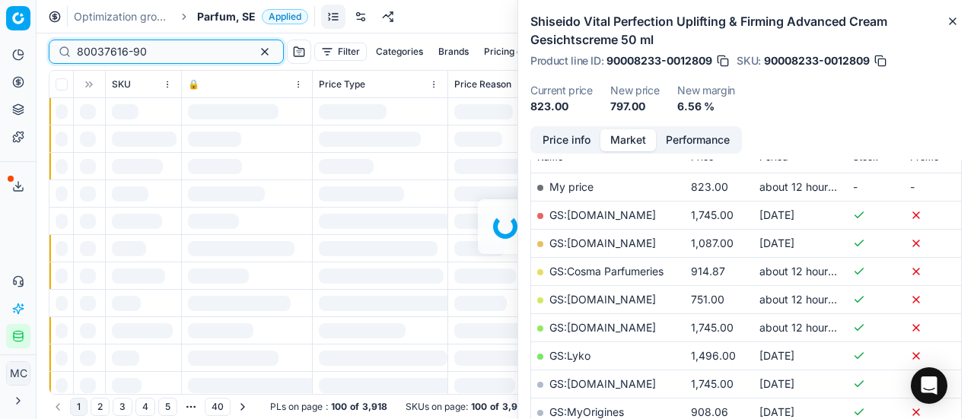
scroll to position [228, 0]
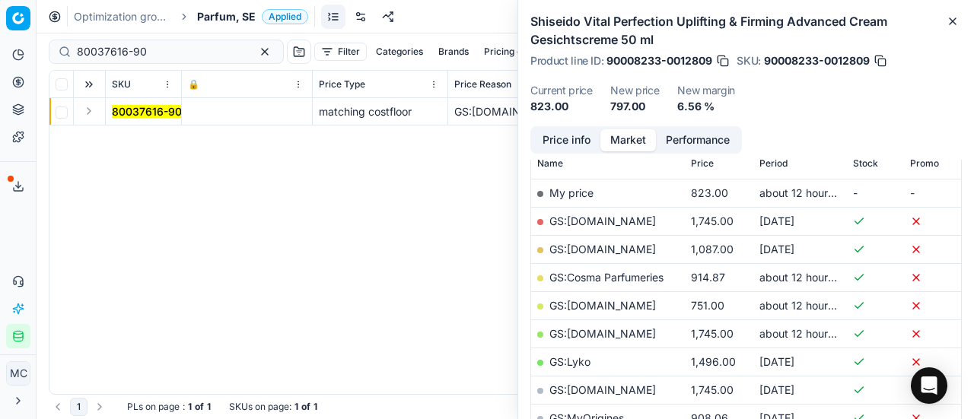
click at [88, 117] on button "Expand" at bounding box center [89, 111] width 18 height 18
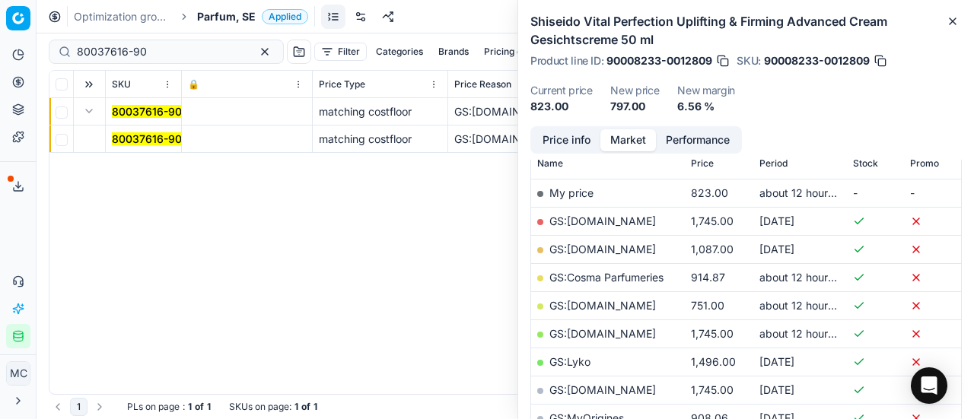
click at [141, 144] on mark "80037616-90" at bounding box center [147, 138] width 70 height 13
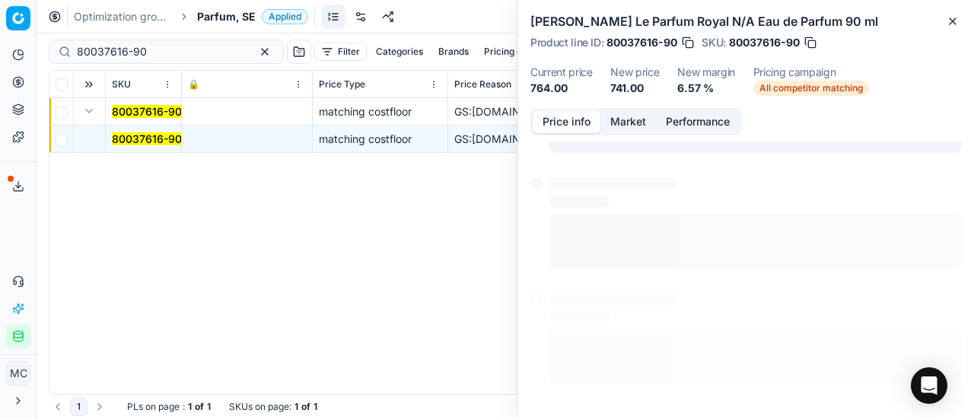
drag, startPoint x: 580, startPoint y: 118, endPoint x: 974, endPoint y: 266, distance: 420.3
click at [583, 118] on button "Price info" at bounding box center [567, 122] width 68 height 22
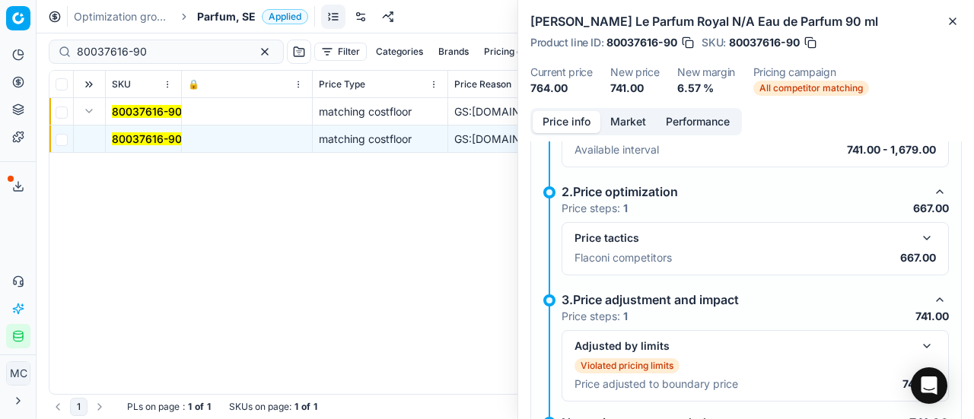
click at [921, 231] on button "button" at bounding box center [927, 238] width 18 height 18
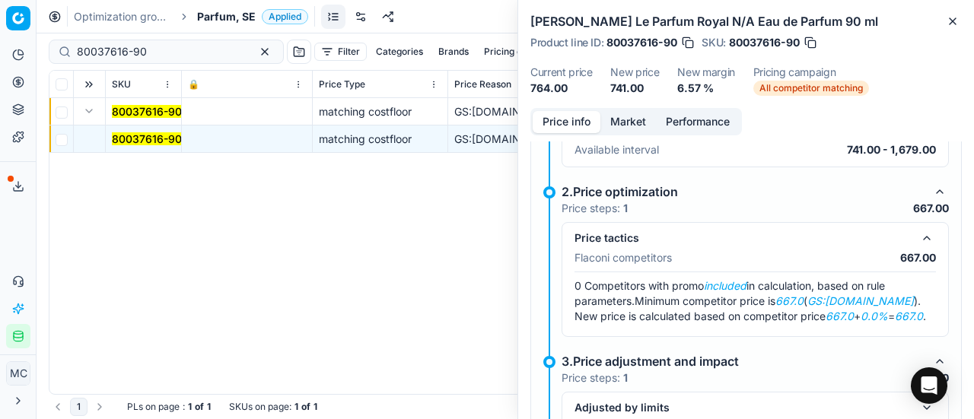
click at [631, 125] on button "Market" at bounding box center [629, 122] width 56 height 22
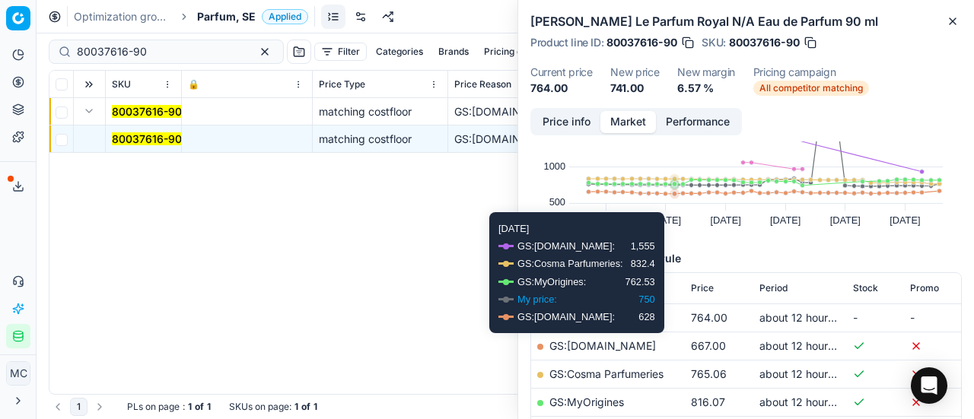
scroll to position [152, 0]
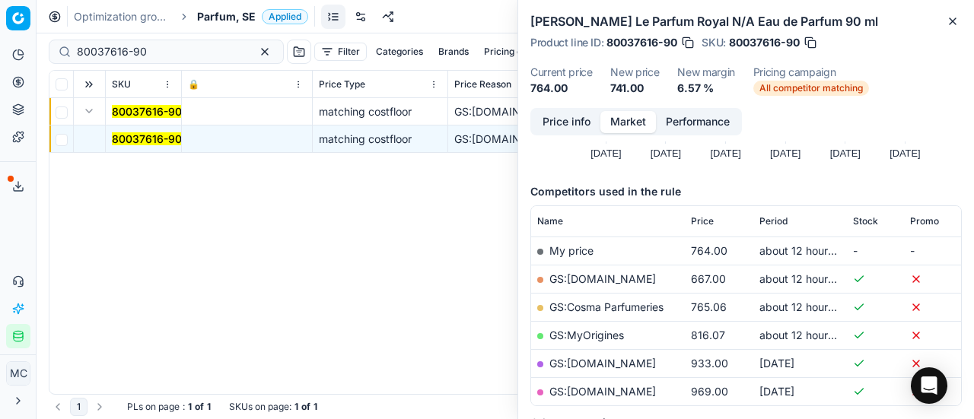
click at [633, 276] on link "GS:ComputerSalg.se" at bounding box center [603, 279] width 107 height 13
drag, startPoint x: 201, startPoint y: 48, endPoint x: 0, endPoint y: 27, distance: 202.1
click at [0, 28] on div "Pricing platform Analytics Pricing Product portfolio Templates Export service 1…" at bounding box center [487, 209] width 974 height 419
paste input "90008195-0012739"
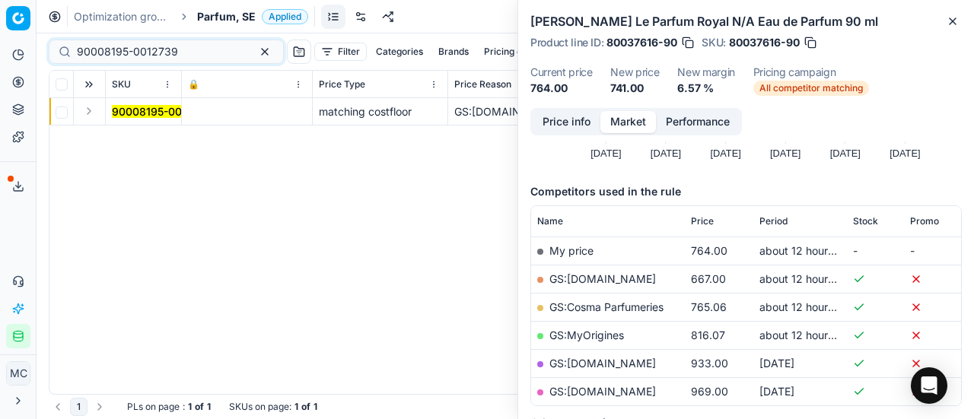
click at [86, 111] on button "Expand" at bounding box center [89, 111] width 18 height 18
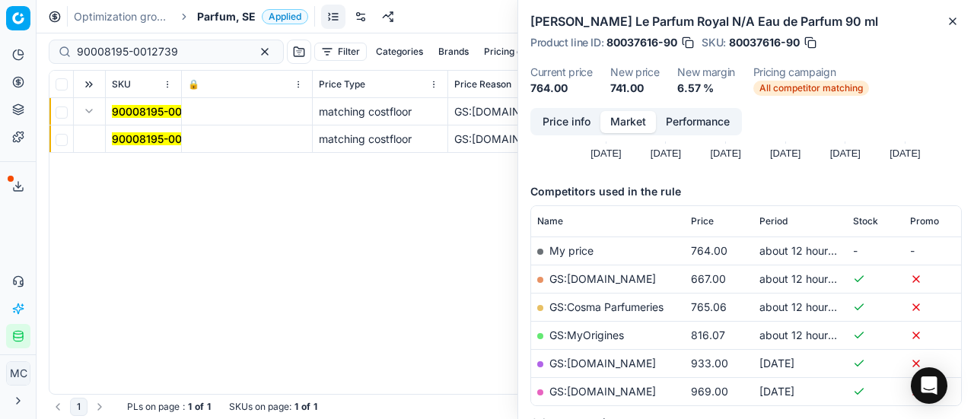
click at [125, 138] on mark "90008195-0012739" at bounding box center [162, 138] width 101 height 13
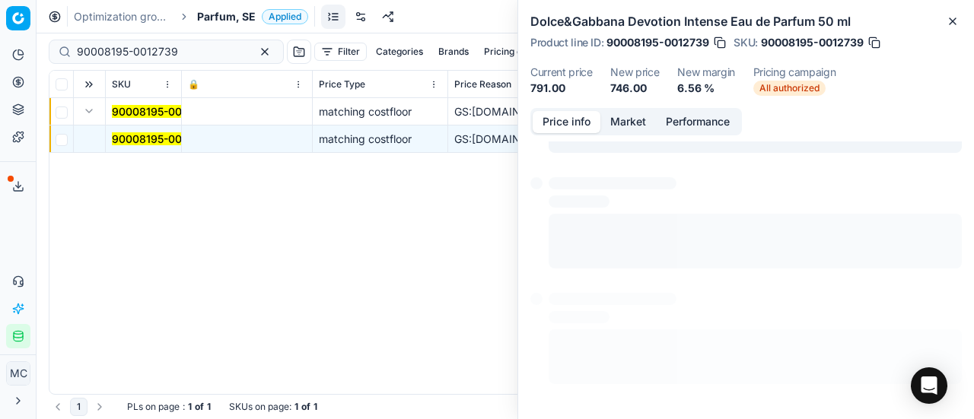
click at [560, 126] on button "Price info" at bounding box center [567, 122] width 68 height 22
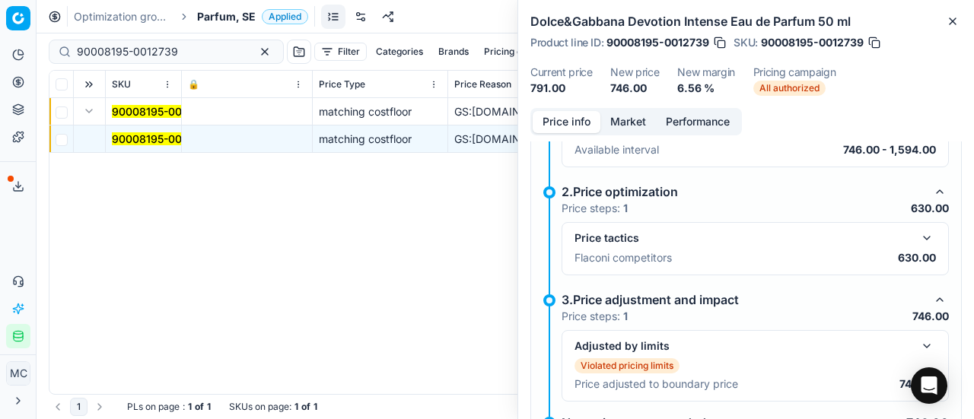
click at [918, 240] on button "button" at bounding box center [927, 238] width 18 height 18
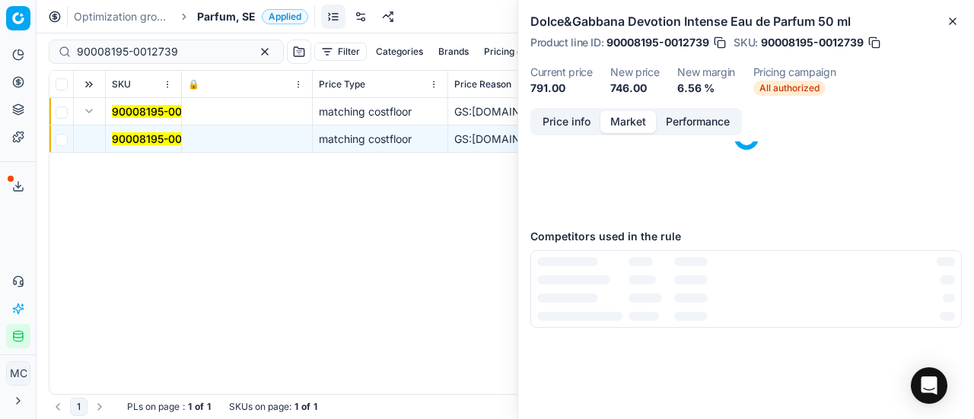
click at [630, 122] on button "Market" at bounding box center [629, 122] width 56 height 22
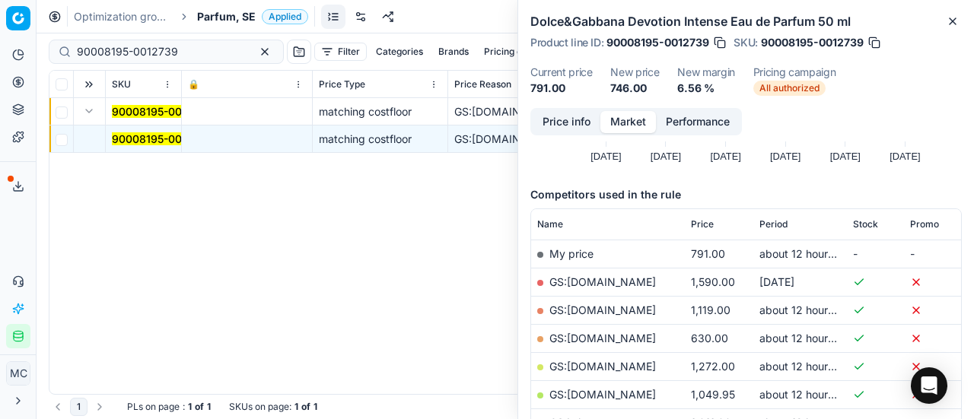
scroll to position [152, 0]
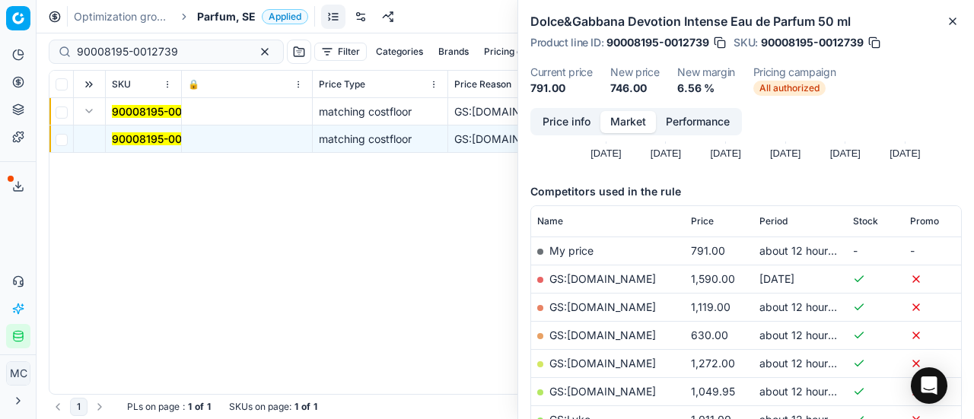
click at [605, 336] on link "GS:Deloox.se" at bounding box center [603, 335] width 107 height 13
drag, startPoint x: 207, startPoint y: 55, endPoint x: 0, endPoint y: 46, distance: 207.2
click at [0, 46] on div "Pricing platform Analytics Pricing Product portfolio Templates Export service 1…" at bounding box center [487, 209] width 974 height 419
paste input "80076971-50"
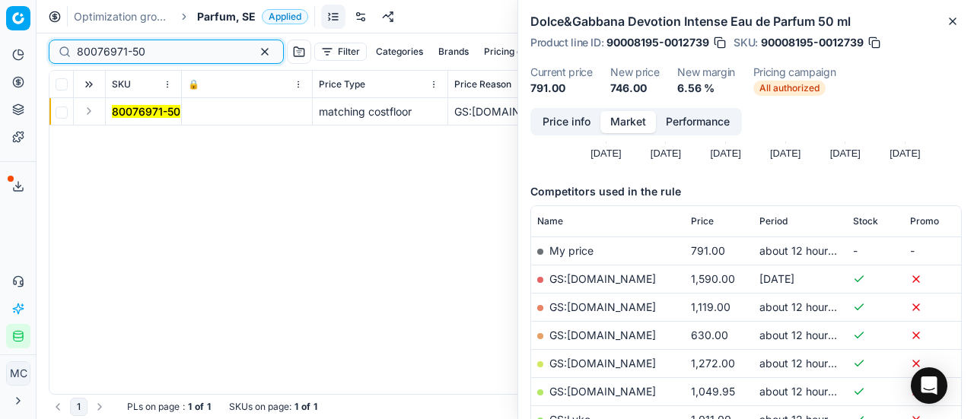
type input "80076971-50"
click at [89, 115] on button "Expand" at bounding box center [89, 111] width 18 height 18
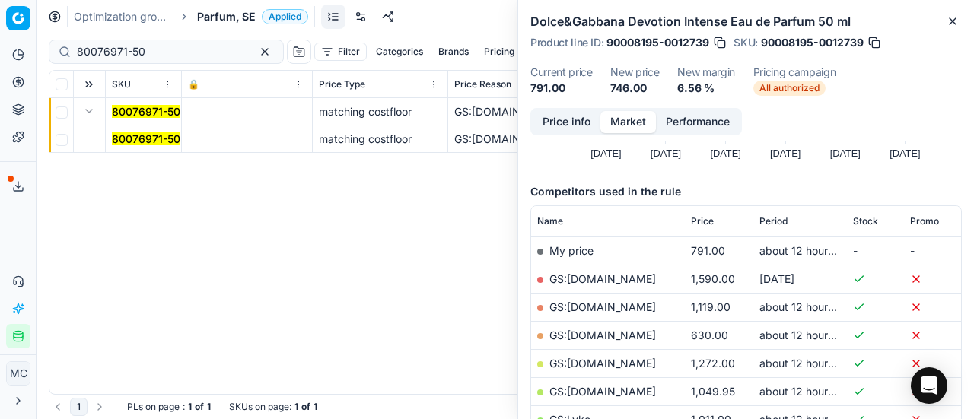
click at [149, 138] on mark "80076971-50" at bounding box center [146, 138] width 69 height 13
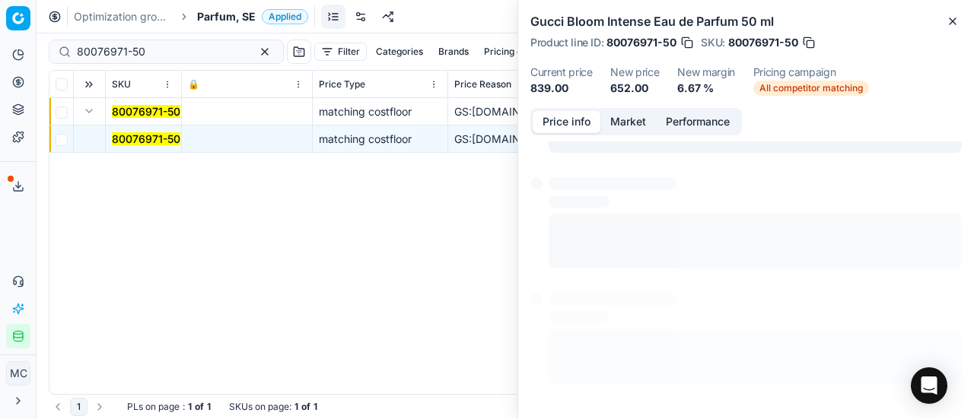
click at [582, 130] on button "Price info" at bounding box center [567, 122] width 68 height 22
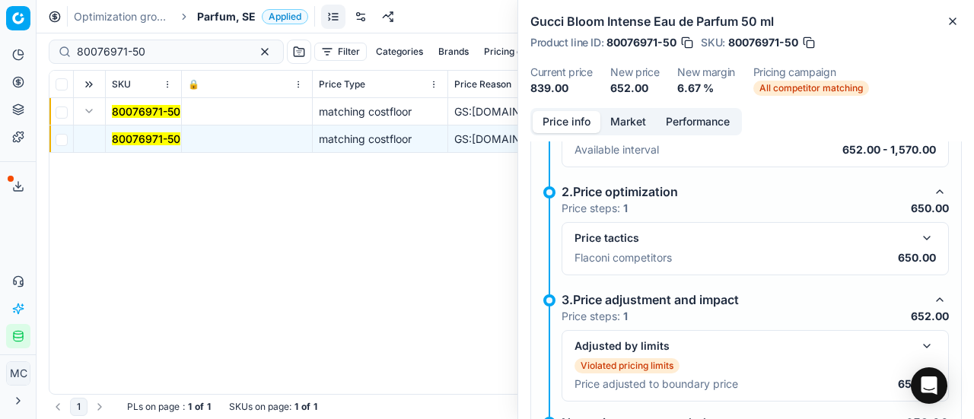
click at [918, 234] on button "button" at bounding box center [927, 238] width 18 height 18
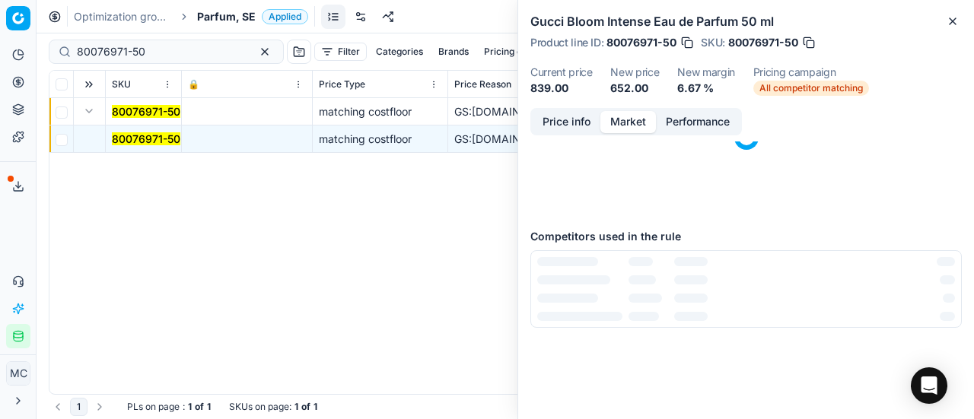
click at [610, 121] on button "Market" at bounding box center [629, 122] width 56 height 22
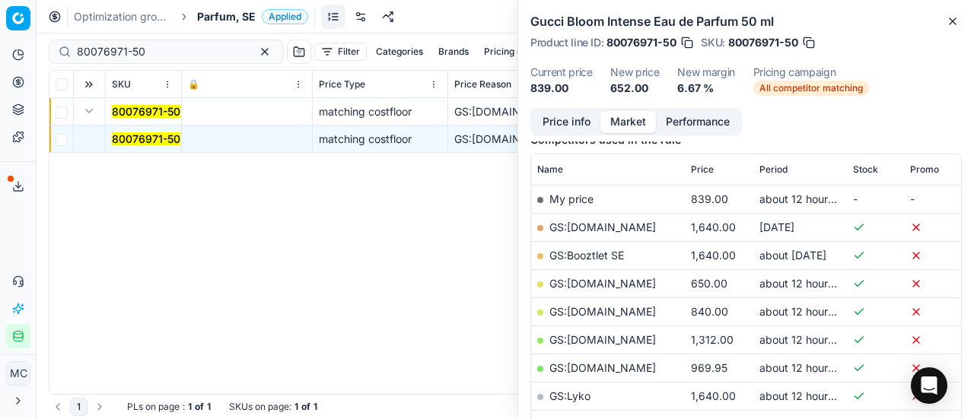
scroll to position [228, 0]
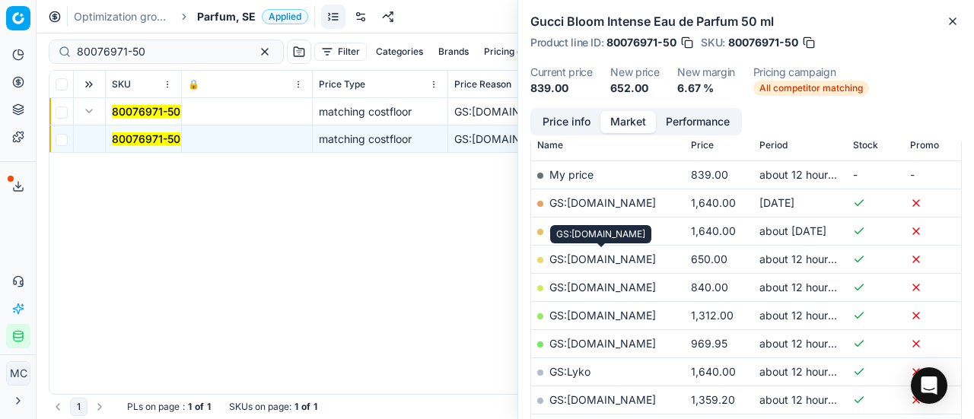
click at [617, 258] on link "GS:ComputerSalg.se" at bounding box center [603, 259] width 107 height 13
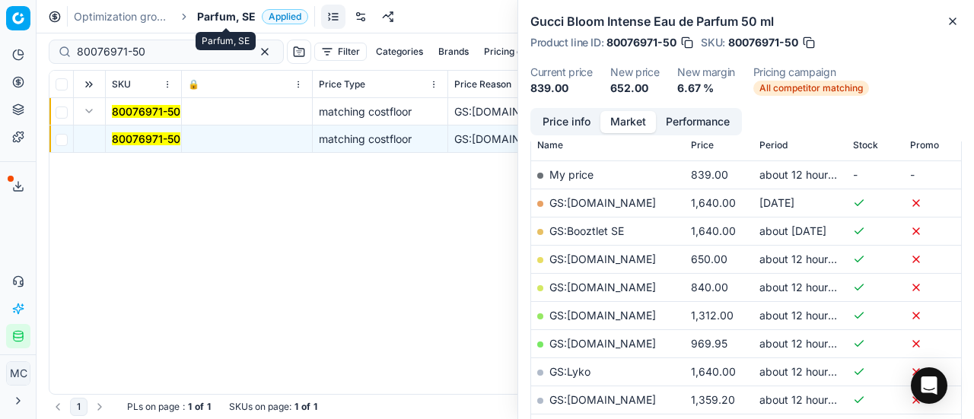
click at [228, 20] on span "Parfum, SE" at bounding box center [226, 16] width 59 height 15
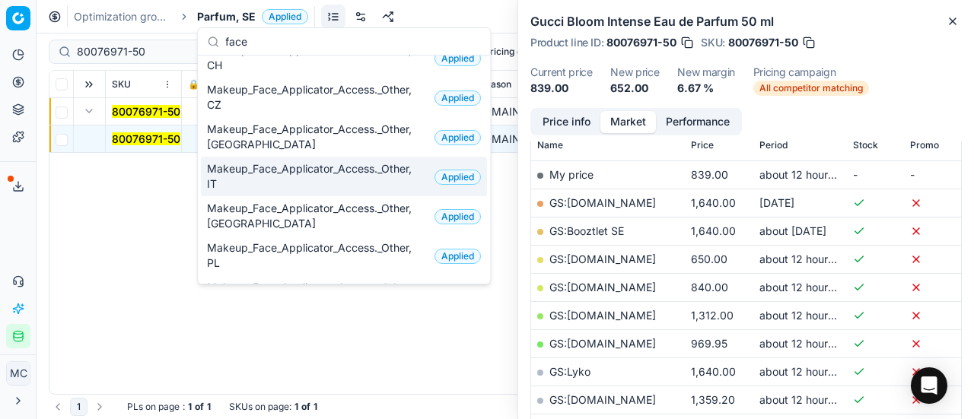
scroll to position [304, 0]
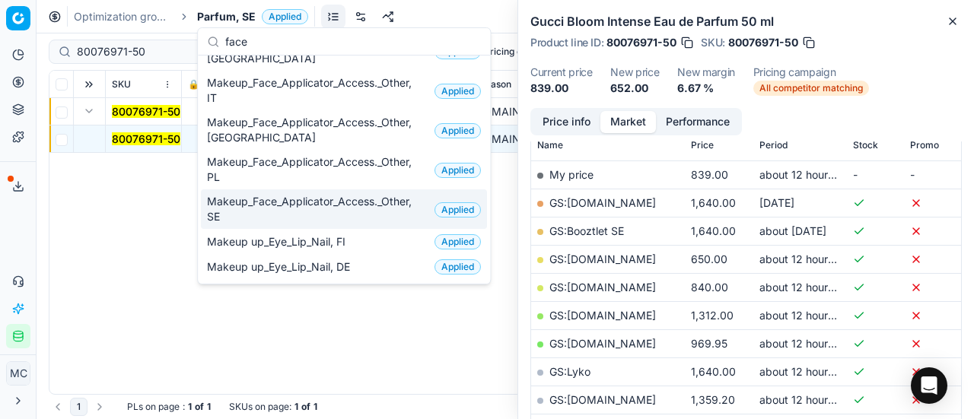
type input "face"
click at [239, 206] on span "Makeup_Face_Applicator_Access._Other, SE" at bounding box center [318, 209] width 222 height 30
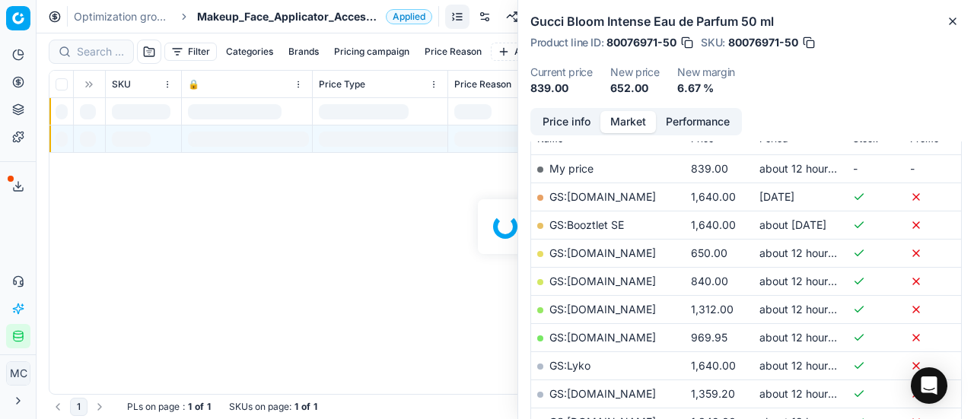
scroll to position [228, 0]
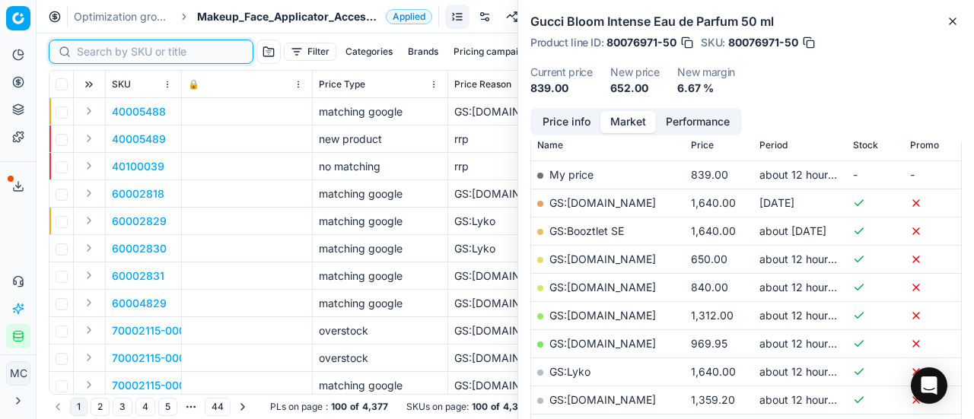
click at [103, 52] on input at bounding box center [160, 51] width 167 height 15
paste input "80005512-30-7"
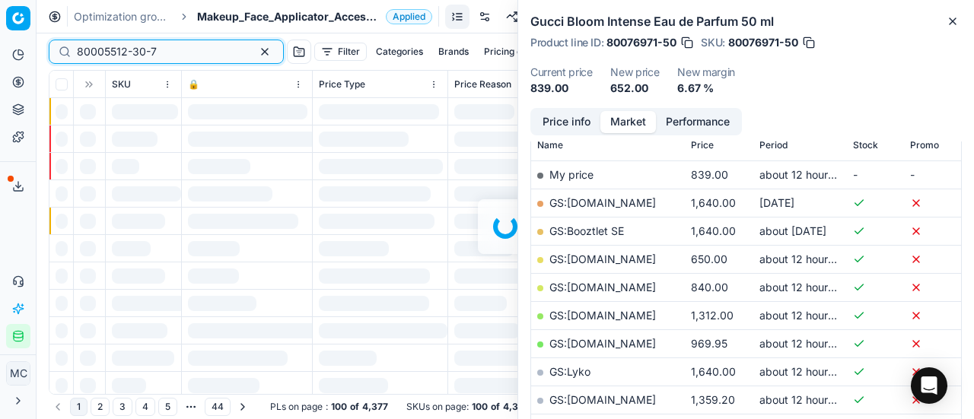
scroll to position [228, 0]
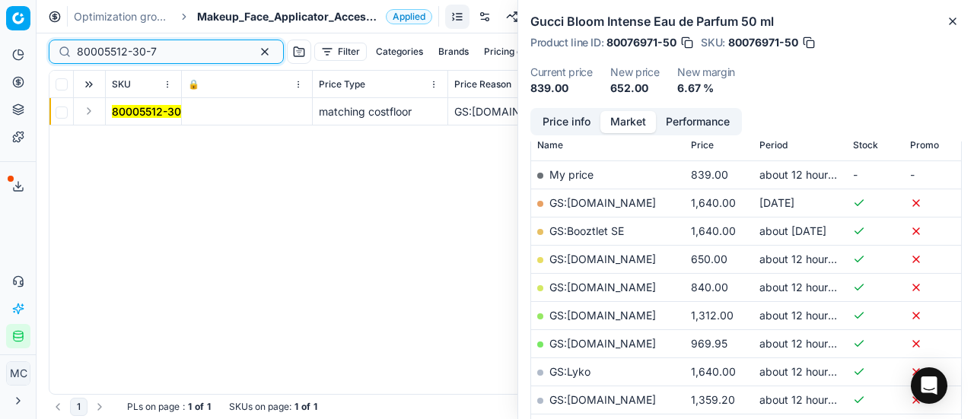
type input "80005512-30-7"
click at [90, 114] on button "Expand" at bounding box center [89, 111] width 18 height 18
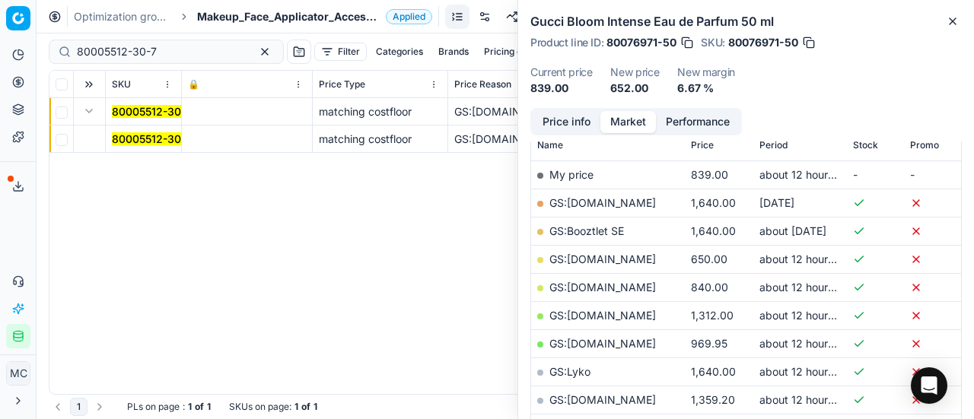
click at [129, 142] on mark "80005512-30-7" at bounding box center [152, 138] width 80 height 13
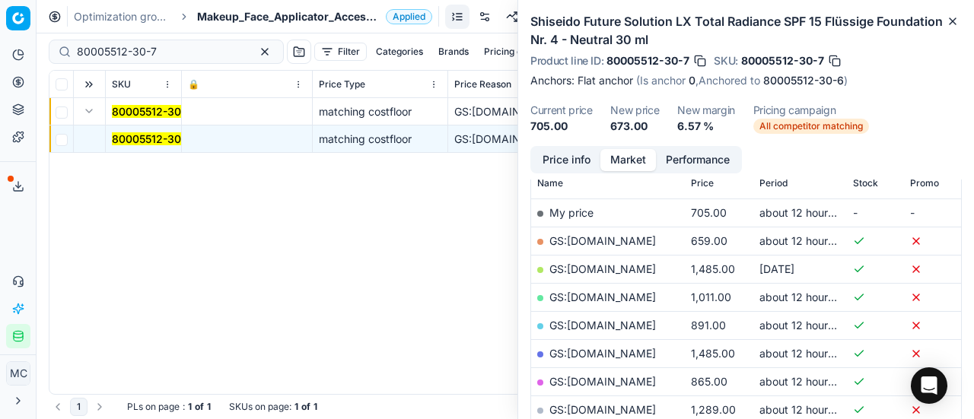
click at [570, 151] on button "Price info" at bounding box center [567, 160] width 68 height 22
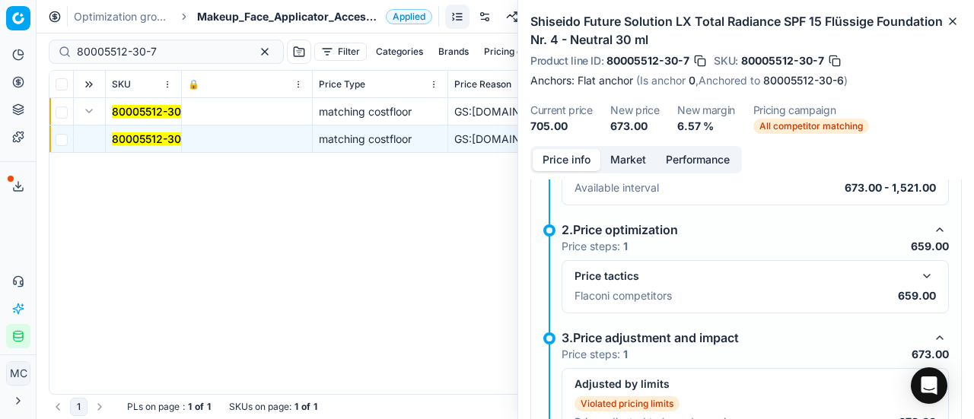
click at [918, 267] on button "button" at bounding box center [927, 276] width 18 height 18
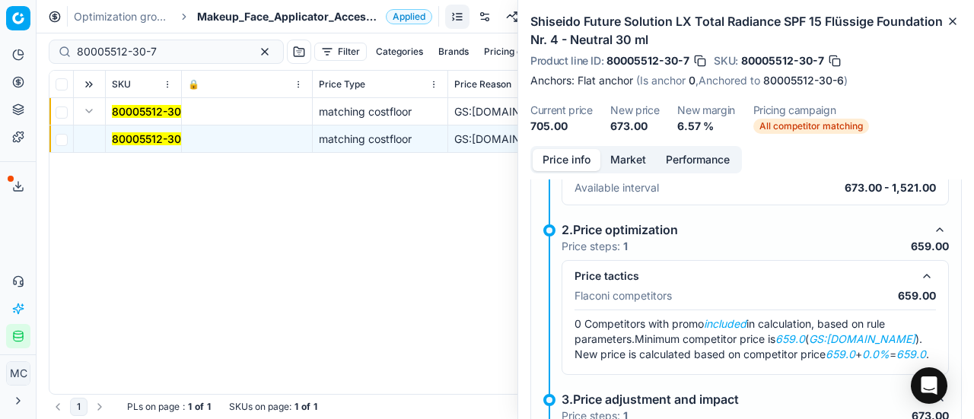
click at [623, 154] on button "Market" at bounding box center [629, 160] width 56 height 22
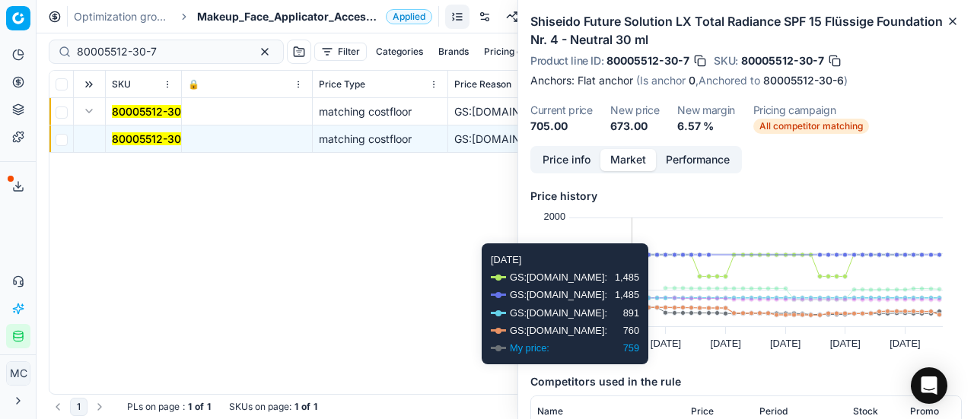
scroll to position [76, 0]
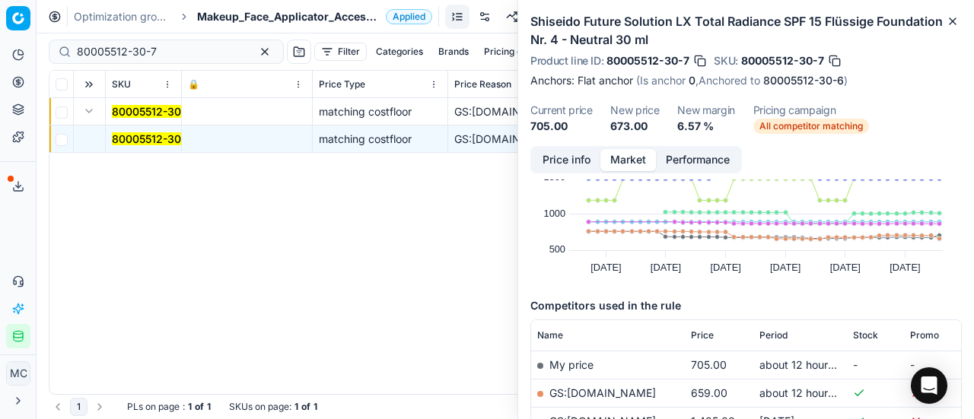
click at [584, 390] on link "GS:Deloox.se" at bounding box center [603, 393] width 107 height 13
click at [232, 18] on span "Makeup_Face_Applicator_Access._Other, SE" at bounding box center [288, 16] width 183 height 15
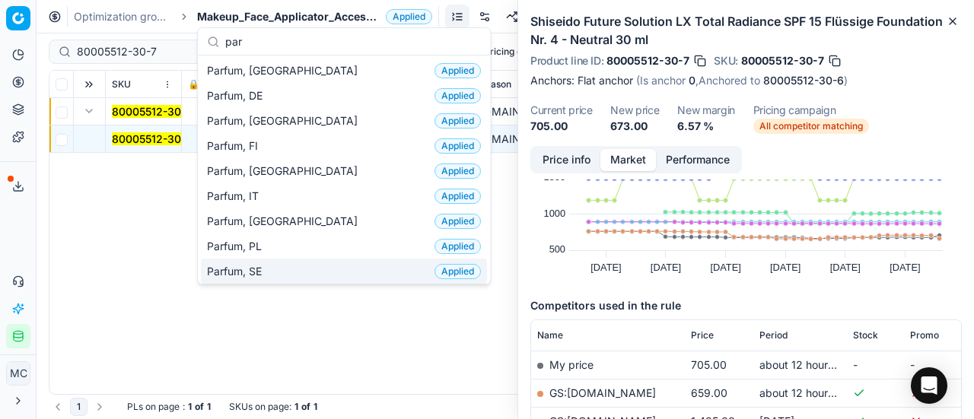
type input "par"
click at [289, 267] on div "Parfum, SE Applied" at bounding box center [344, 271] width 286 height 25
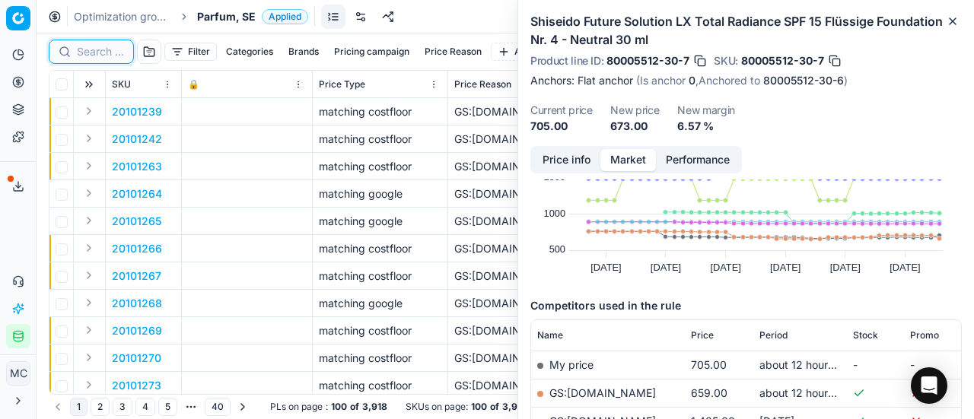
click at [100, 49] on input at bounding box center [100, 51] width 47 height 15
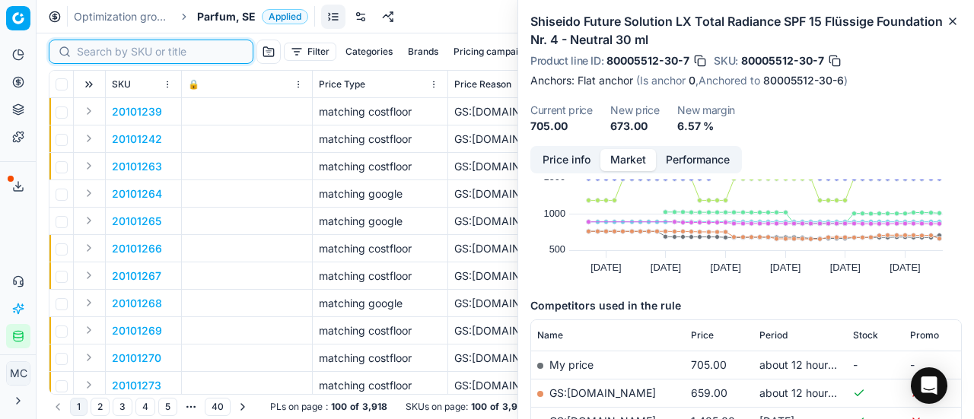
paste input "90001955-0002714"
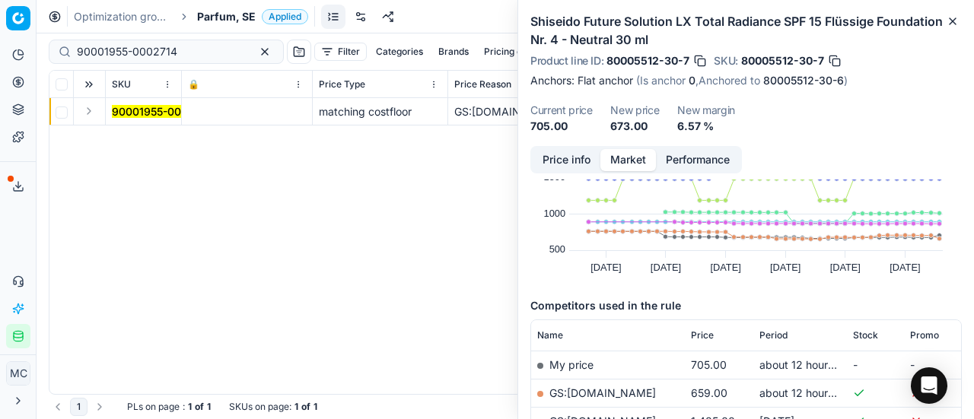
click at [93, 116] on button "Expand" at bounding box center [89, 111] width 18 height 18
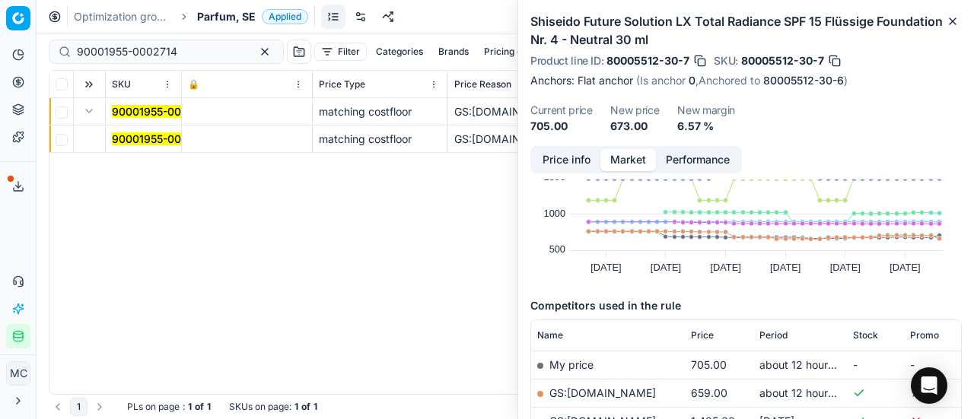
click at [164, 139] on mark "90001955-0002714" at bounding box center [162, 138] width 100 height 13
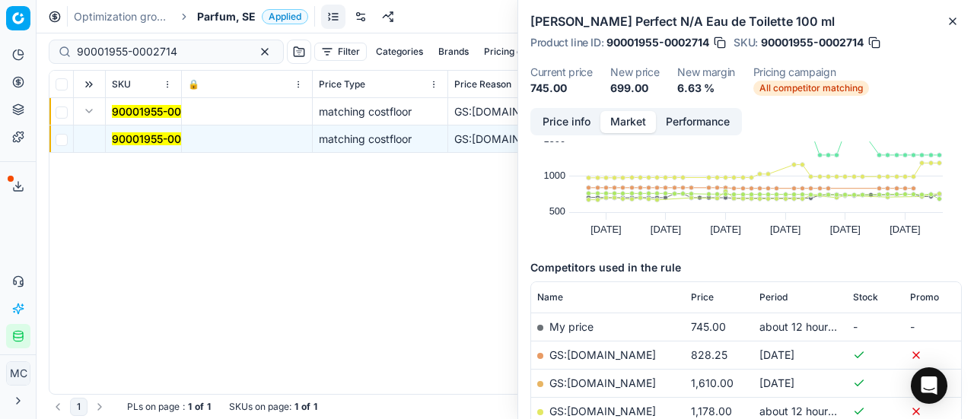
click at [549, 120] on button "Price info" at bounding box center [567, 122] width 68 height 22
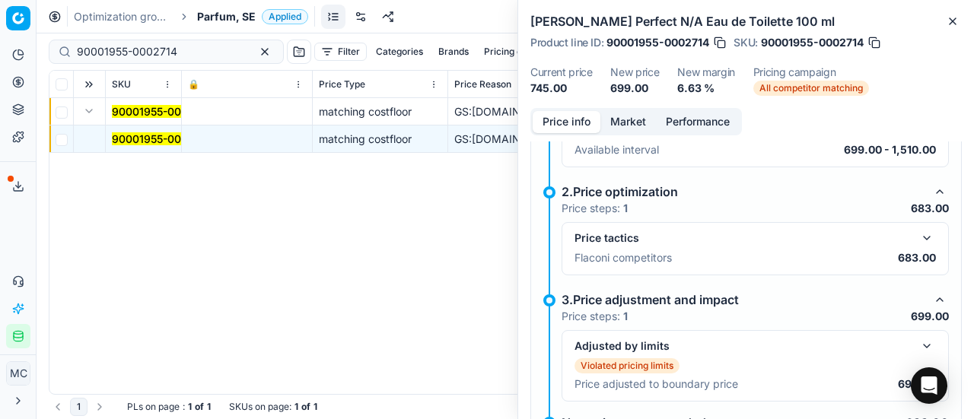
click at [918, 238] on button "button" at bounding box center [927, 238] width 18 height 18
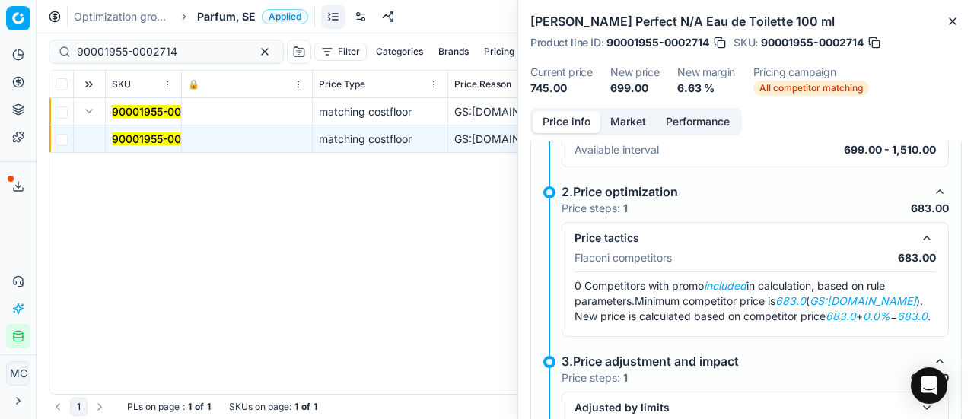
click at [642, 134] on div "Price info Market Performance" at bounding box center [637, 121] width 212 height 27
click at [640, 133] on div "Price info Market Performance" at bounding box center [637, 121] width 212 height 27
click at [626, 113] on button "Market" at bounding box center [629, 122] width 56 height 22
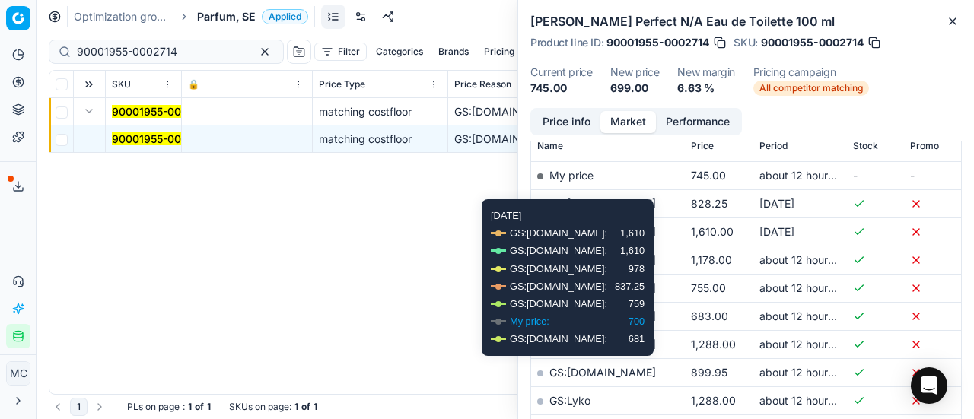
scroll to position [228, 0]
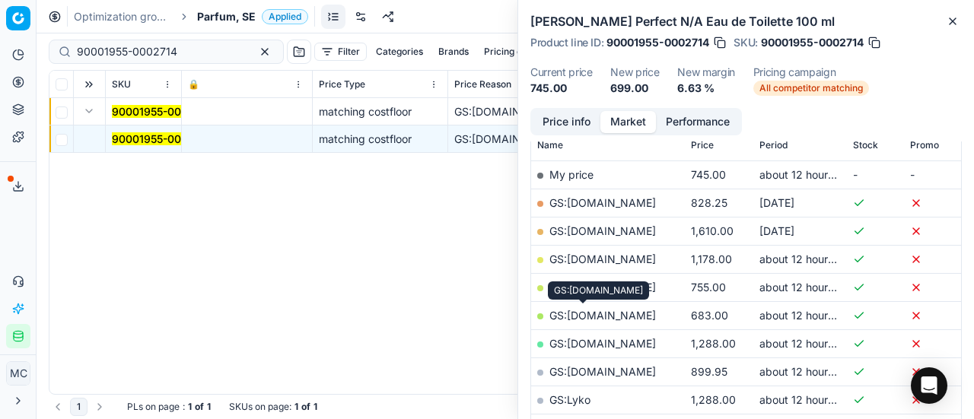
click at [596, 312] on link "GS:Deloox.se" at bounding box center [603, 315] width 107 height 13
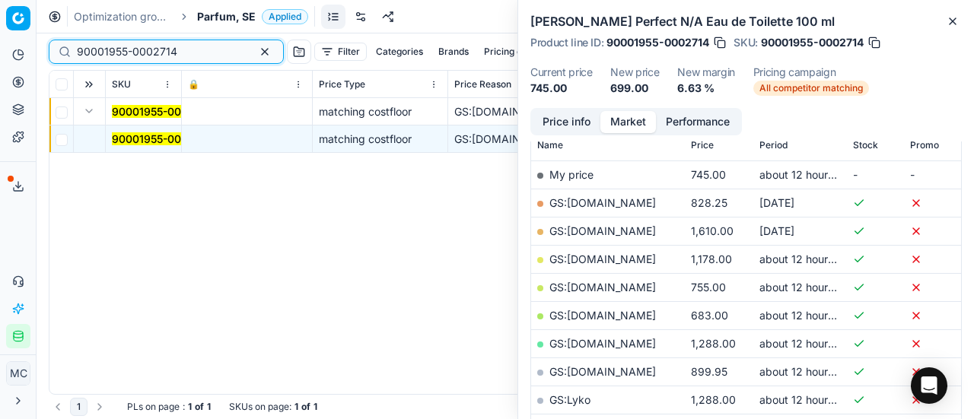
drag, startPoint x: 180, startPoint y: 46, endPoint x: 0, endPoint y: 45, distance: 179.6
click at [0, 45] on div "Pricing platform Analytics Pricing Product portfolio Templates Export service 1…" at bounding box center [487, 209] width 974 height 419
paste input "4709-0007070"
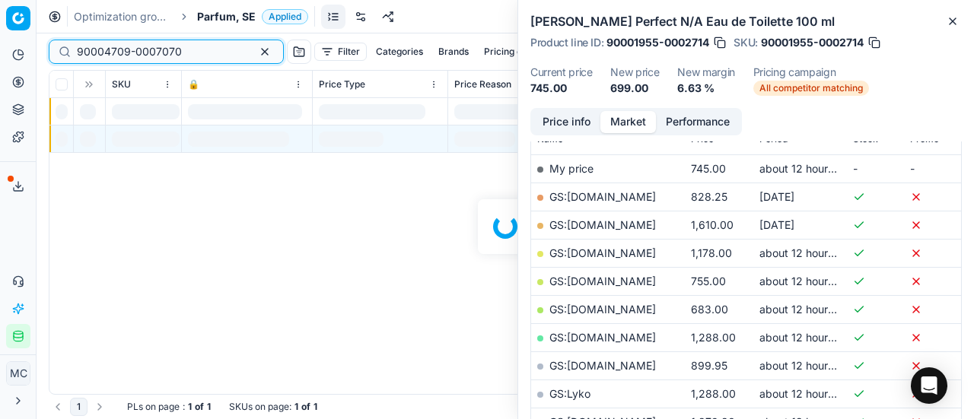
scroll to position [228, 0]
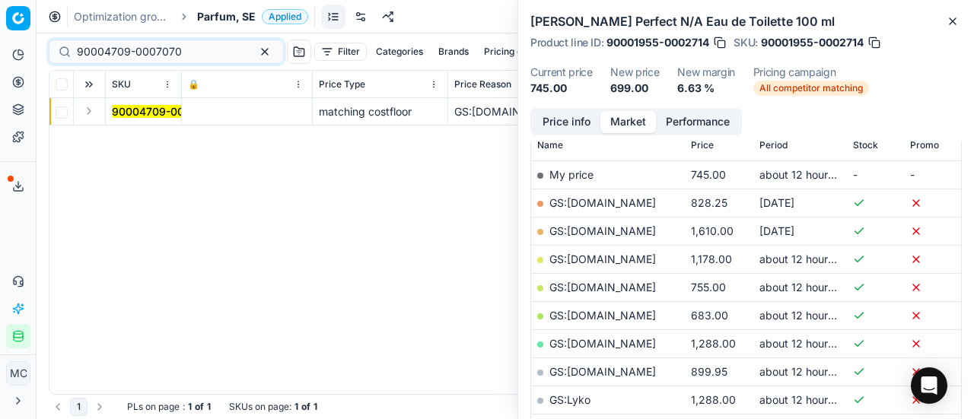
click at [93, 110] on button "Expand" at bounding box center [89, 111] width 18 height 18
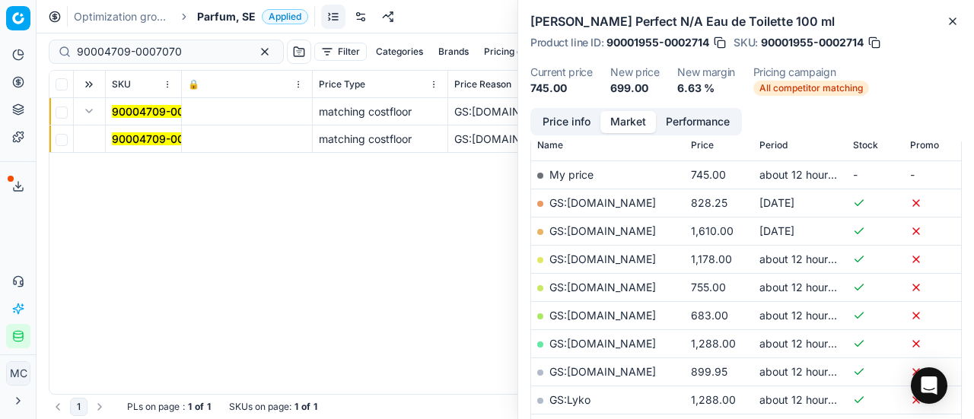
click at [164, 130] on td "90004709-0007070" at bounding box center [144, 139] width 76 height 27
click at [165, 135] on mark "90004709-0007070" at bounding box center [164, 138] width 105 height 13
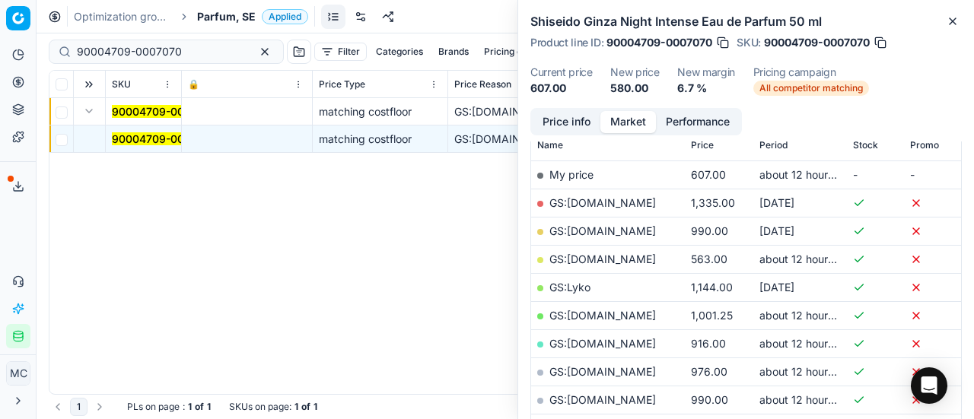
click at [586, 123] on button "Price info" at bounding box center [567, 122] width 68 height 22
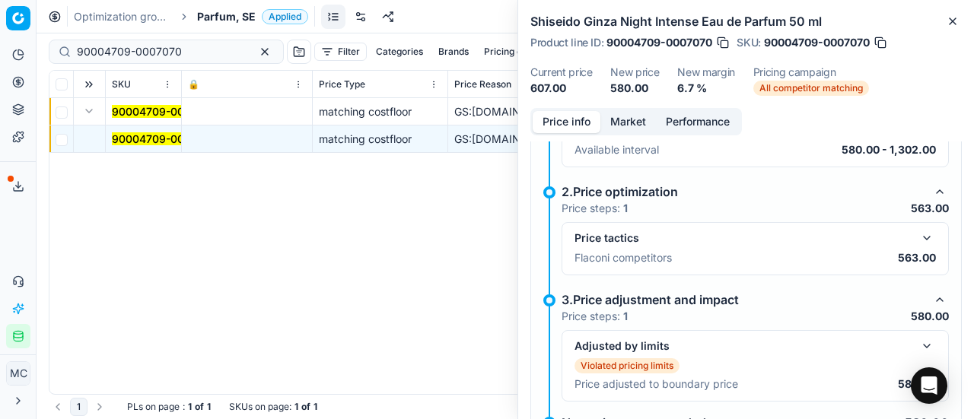
click at [920, 239] on button "button" at bounding box center [927, 238] width 18 height 18
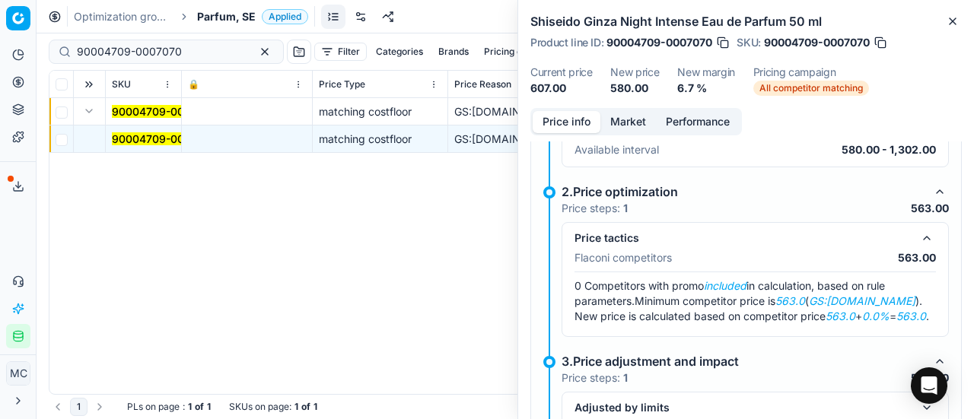
click at [623, 116] on button "Market" at bounding box center [629, 122] width 56 height 22
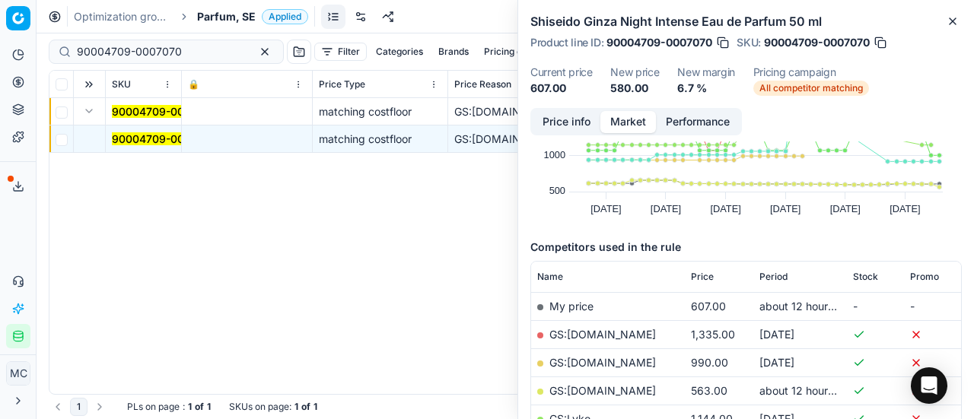
scroll to position [152, 0]
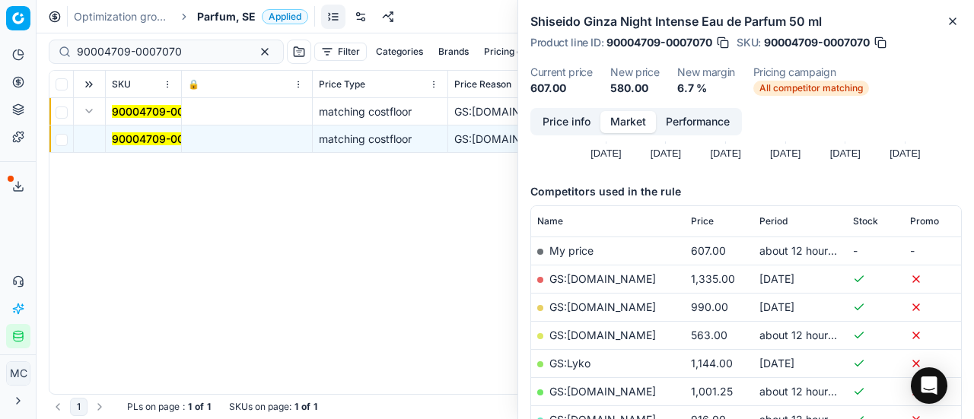
click at [598, 334] on link "GS:Deloox.se" at bounding box center [603, 335] width 107 height 13
drag, startPoint x: 206, startPoint y: 48, endPoint x: 0, endPoint y: 20, distance: 208.2
click at [0, 20] on div "Pricing platform Analytics Pricing Product portfolio Templates Export service 1…" at bounding box center [487, 209] width 974 height 419
paste input "80044189-10"
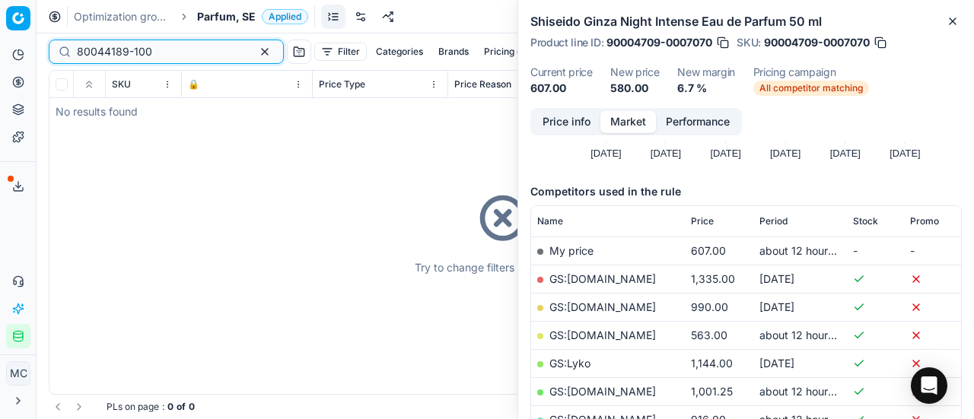
type input "80044189-100"
click at [236, 14] on span "Parfum, SE" at bounding box center [226, 16] width 59 height 15
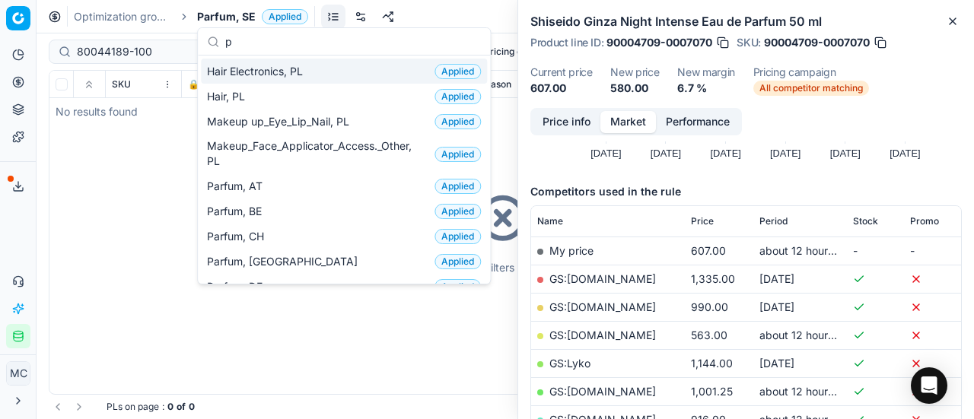
click at [292, 46] on input "p" at bounding box center [353, 42] width 256 height 30
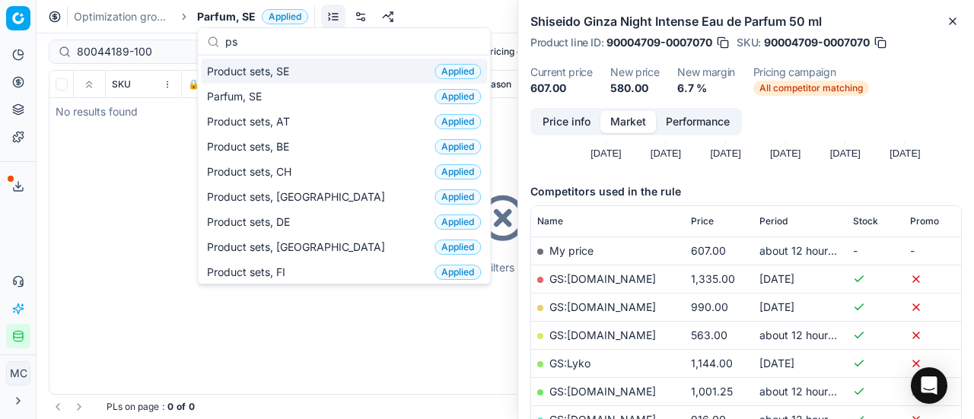
type input "p"
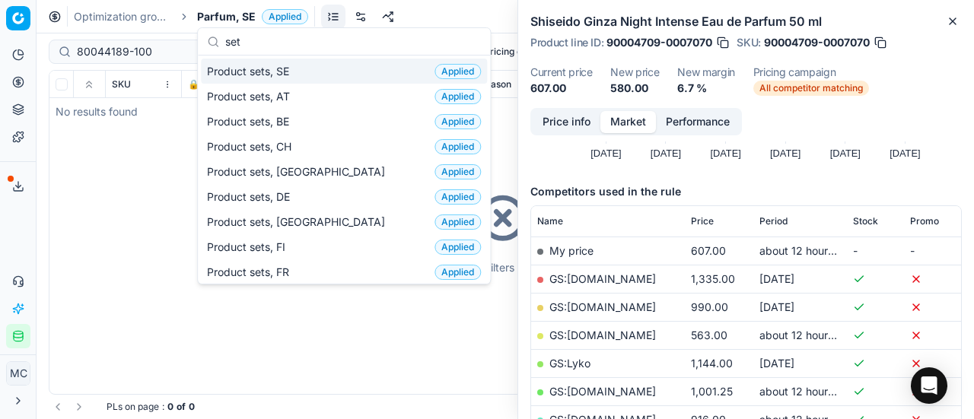
type input "set"
click at [291, 69] on span "Product sets, SE" at bounding box center [251, 71] width 88 height 15
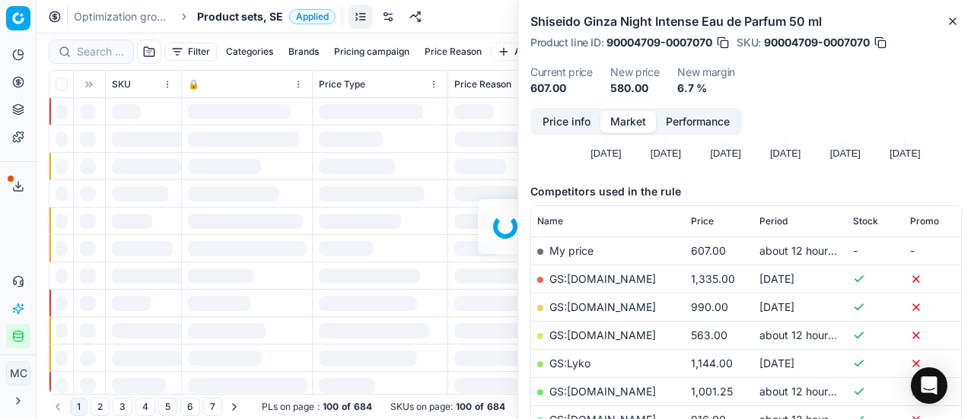
click at [85, 43] on div at bounding box center [506, 226] width 938 height 386
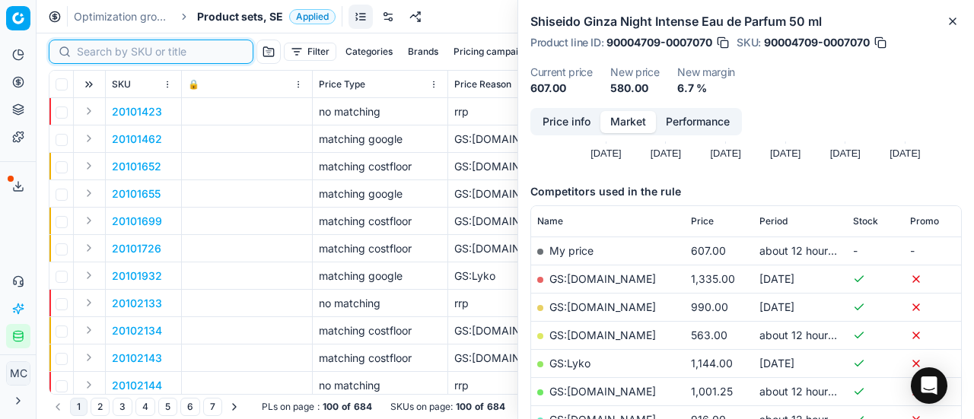
click at [88, 48] on input at bounding box center [160, 51] width 167 height 15
paste input "80044189-100"
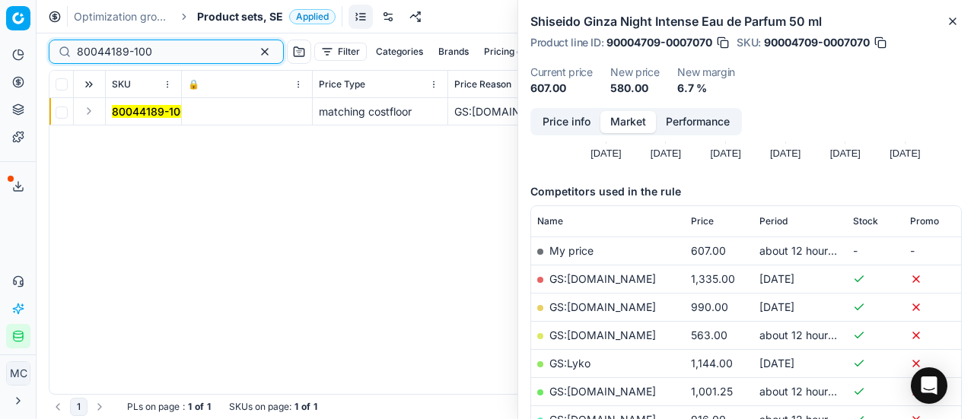
type input "80044189-100"
click at [90, 110] on button "Expand" at bounding box center [89, 111] width 18 height 18
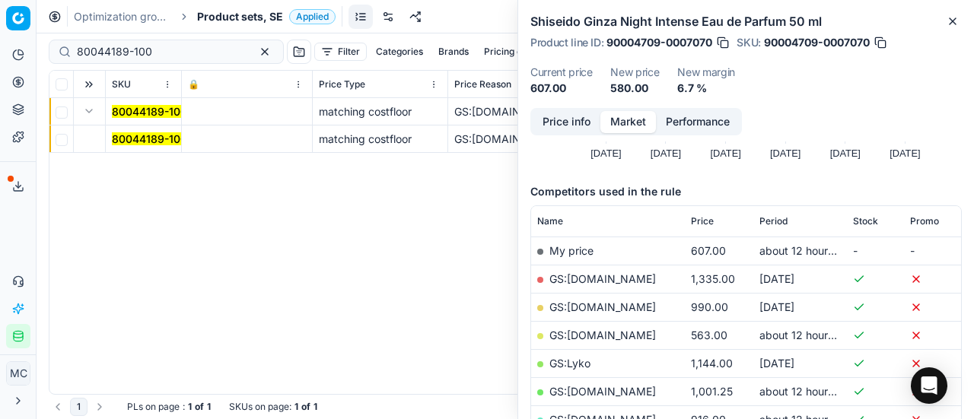
click at [135, 143] on mark "80044189-100" at bounding box center [149, 138] width 75 height 13
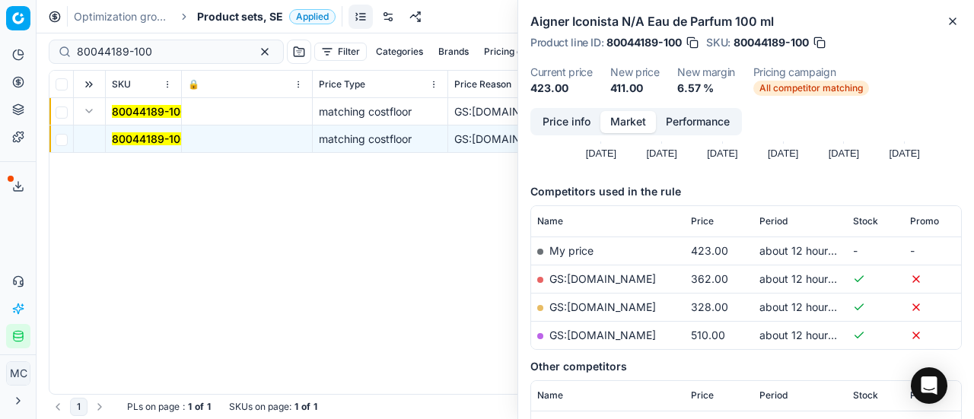
click at [591, 121] on button "Price info" at bounding box center [567, 122] width 68 height 22
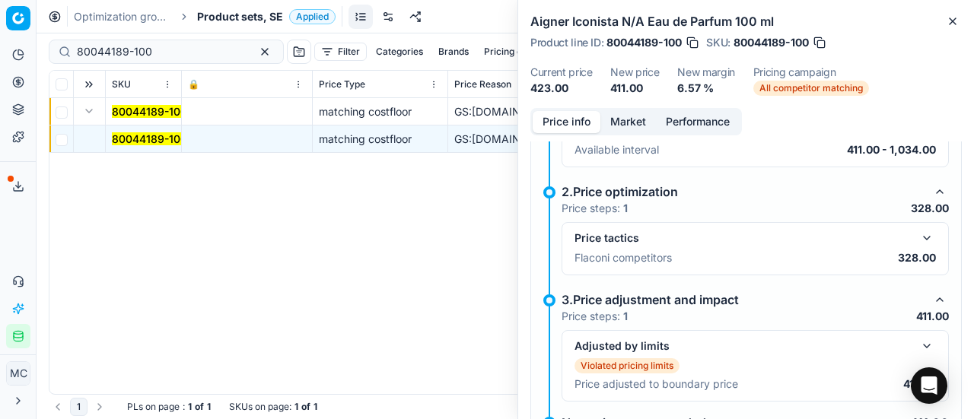
click at [918, 229] on button "button" at bounding box center [927, 238] width 18 height 18
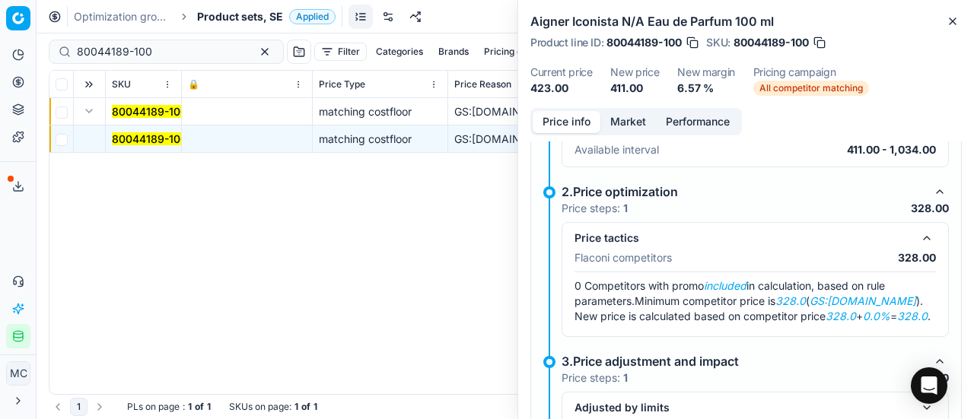
click at [620, 129] on button "Market" at bounding box center [629, 122] width 56 height 22
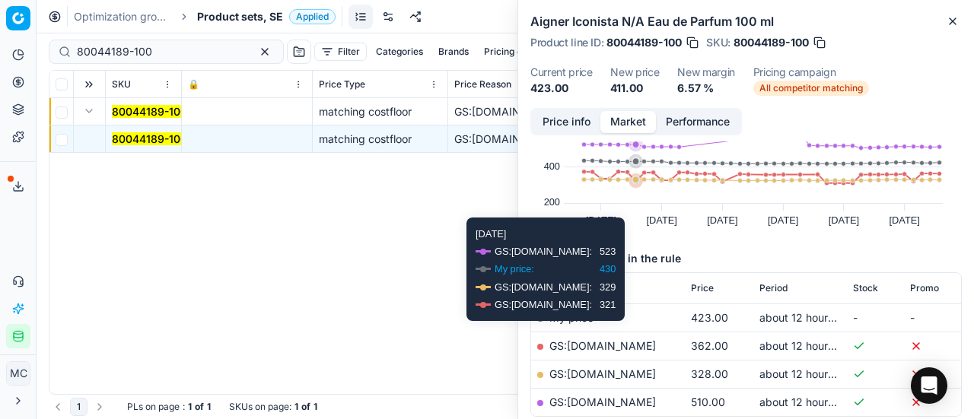
scroll to position [152, 0]
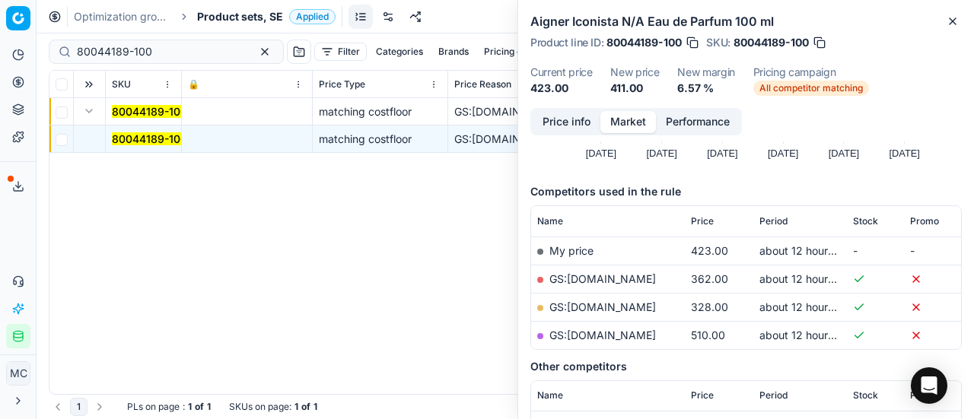
click at [579, 302] on link "GS:Deloox.se" at bounding box center [603, 307] width 107 height 13
click at [237, 15] on span "Product sets, SE" at bounding box center [240, 16] width 86 height 15
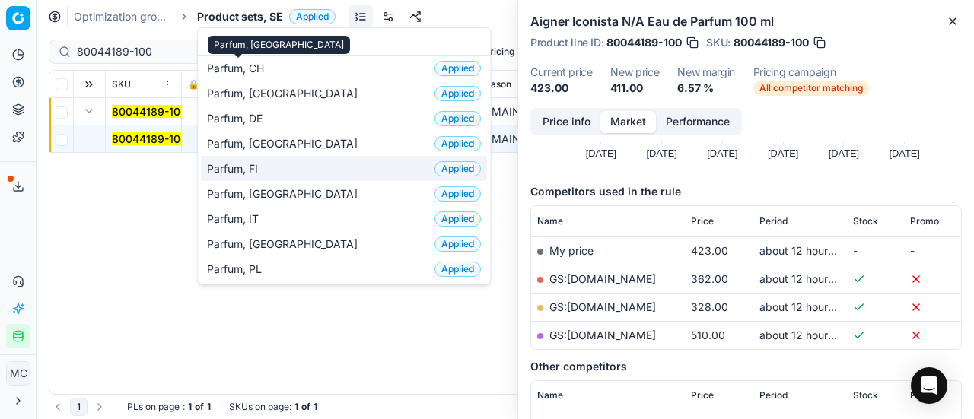
scroll to position [76, 0]
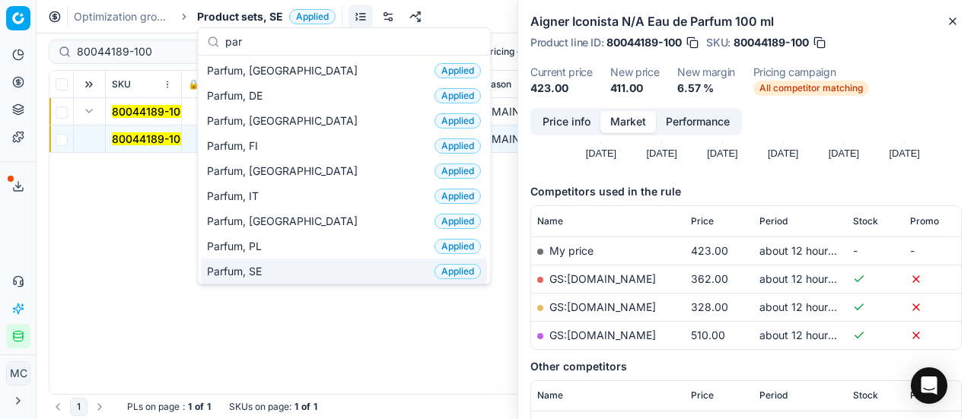
type input "par"
click at [282, 262] on div "Parfum, SE Applied" at bounding box center [344, 271] width 286 height 25
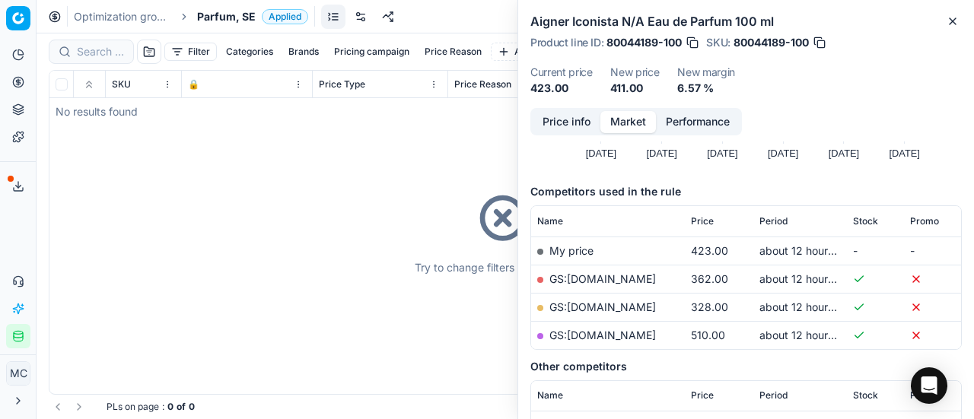
click at [108, 43] on div at bounding box center [91, 52] width 85 height 24
paste input "90006390-0009727"
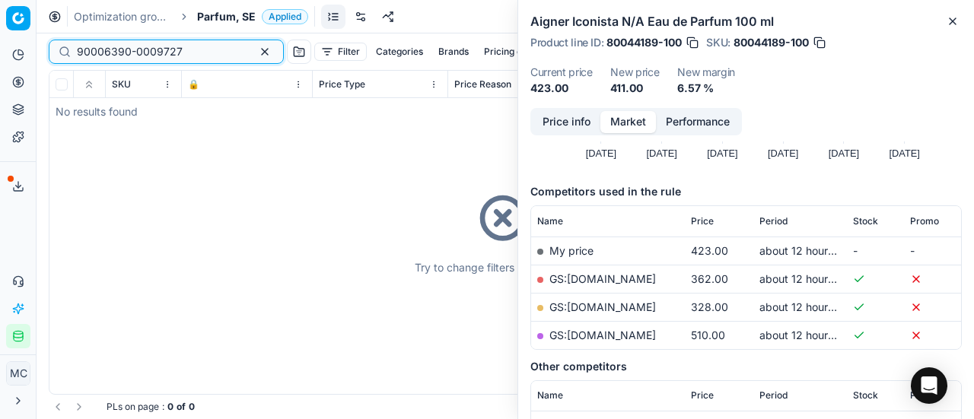
type input "90006390-0009727"
click at [230, 19] on span "Parfum, SE" at bounding box center [226, 16] width 59 height 15
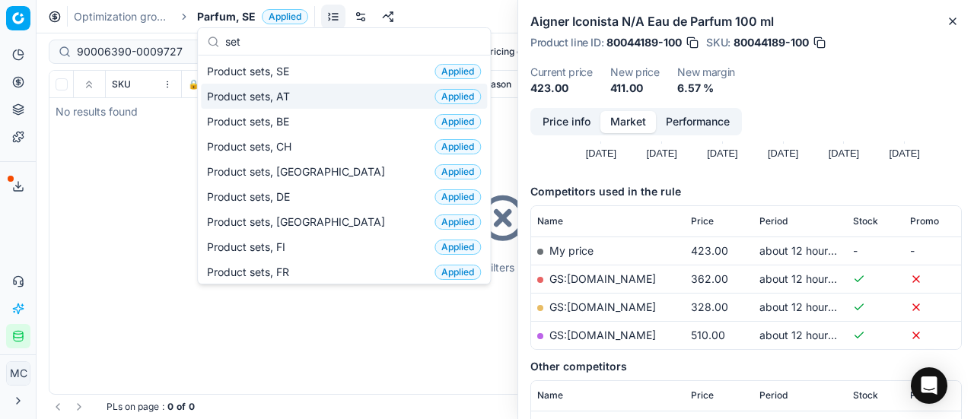
type input "set"
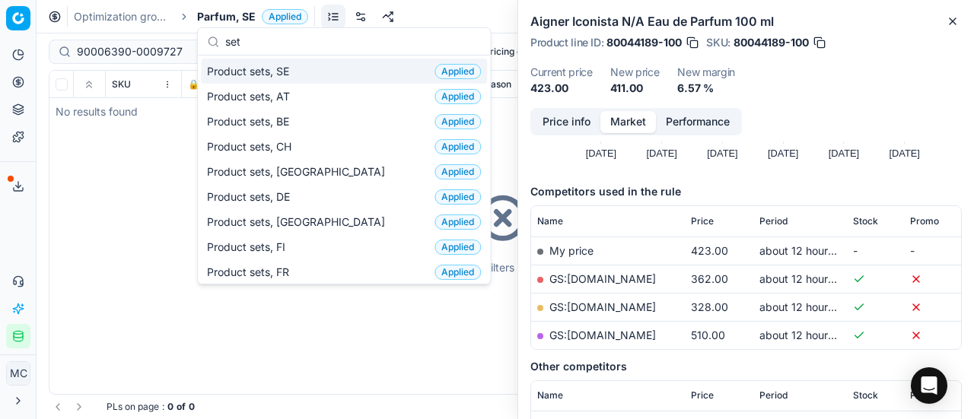
click at [301, 73] on div "Product sets, SE Applied" at bounding box center [344, 71] width 286 height 25
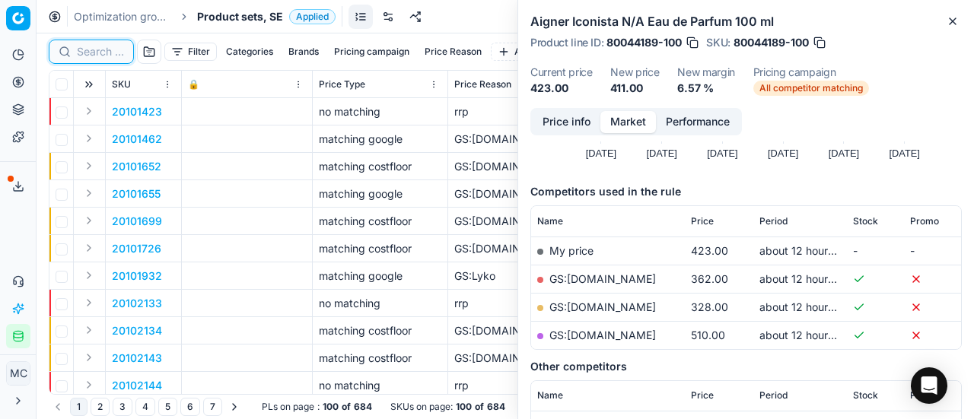
click at [110, 54] on input at bounding box center [100, 51] width 47 height 15
paste input "90006390-0009727"
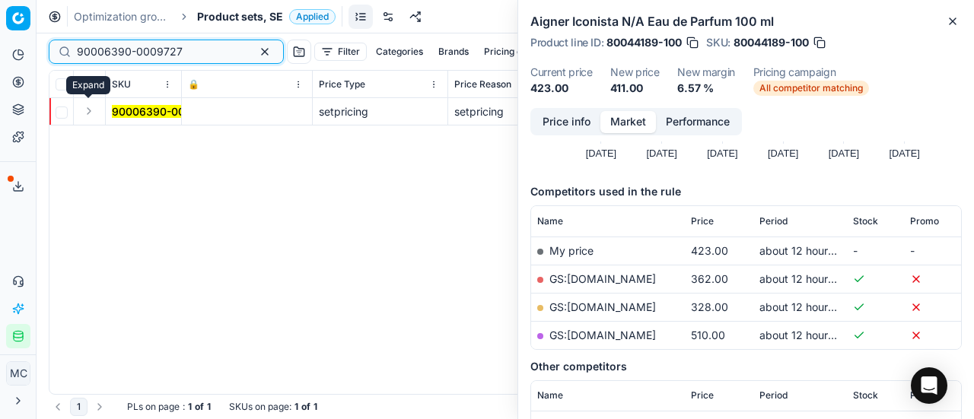
type input "90006390-0009727"
click at [95, 120] on button "Expand" at bounding box center [89, 111] width 18 height 18
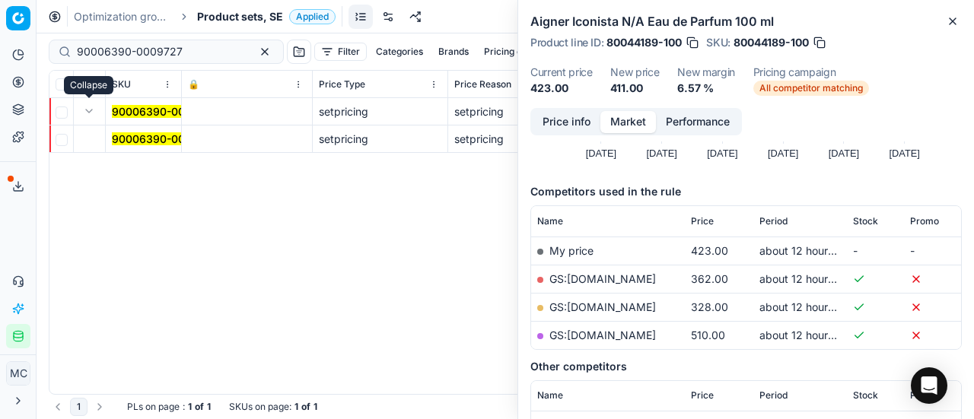
click at [144, 135] on mark "90006390-0009727" at bounding box center [165, 138] width 106 height 13
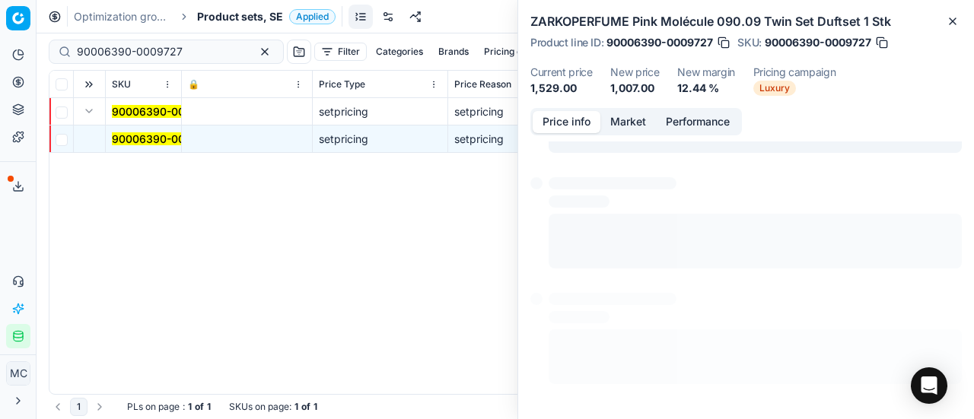
click at [584, 117] on button "Price info" at bounding box center [567, 122] width 68 height 22
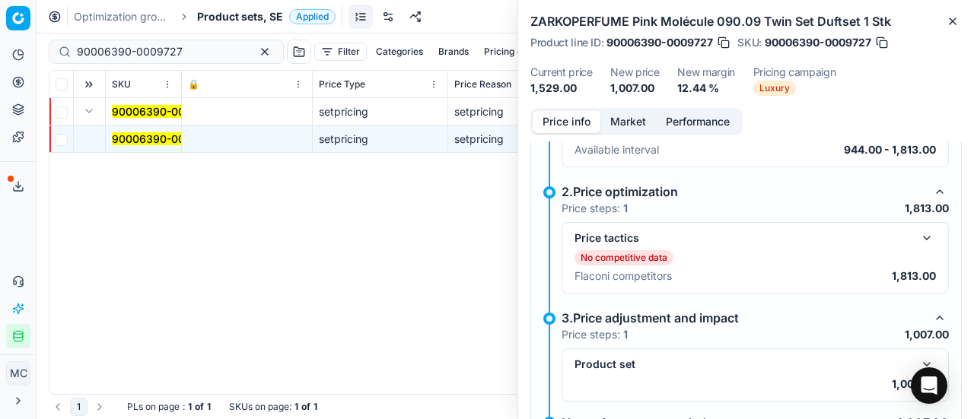
click at [918, 231] on button "button" at bounding box center [927, 238] width 18 height 18
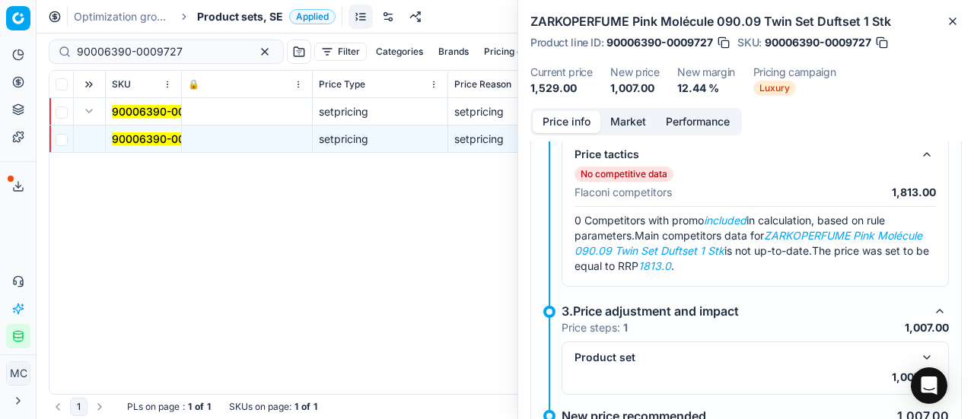
scroll to position [343, 0]
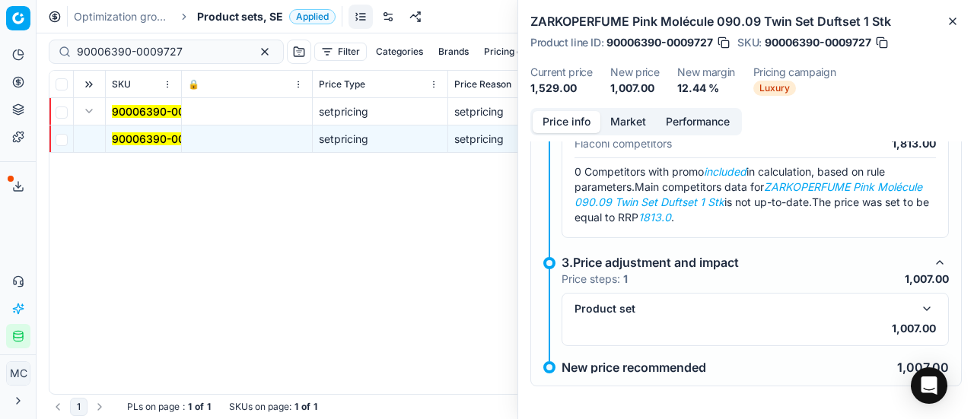
click at [630, 120] on button "Market" at bounding box center [629, 122] width 56 height 22
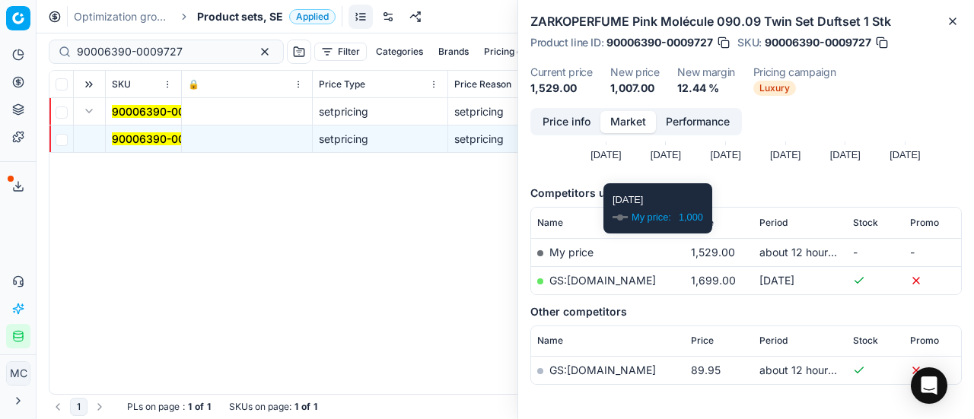
scroll to position [152, 0]
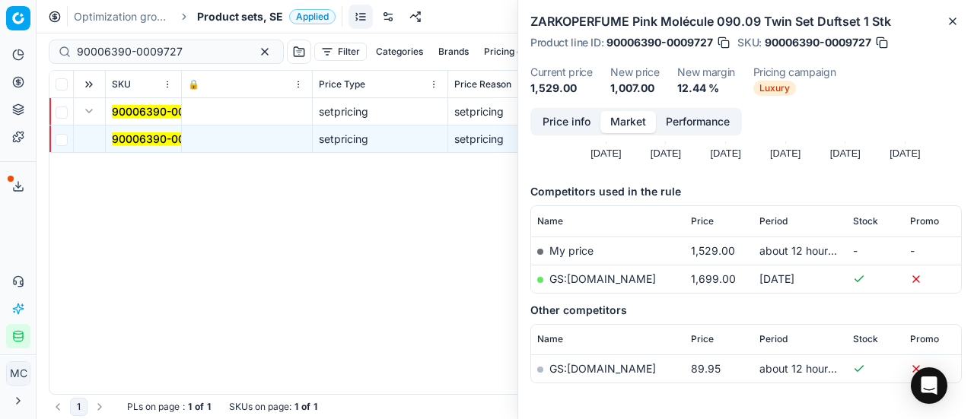
click at [592, 285] on td "GS:Niche-Beauty.com" at bounding box center [608, 279] width 154 height 28
click at [591, 279] on link "GS:Niche-Beauty.com" at bounding box center [603, 279] width 107 height 13
click at [195, 53] on input "90006390-0009727" at bounding box center [160, 51] width 167 height 15
click at [237, 24] on span "Product sets, SE" at bounding box center [240, 16] width 86 height 15
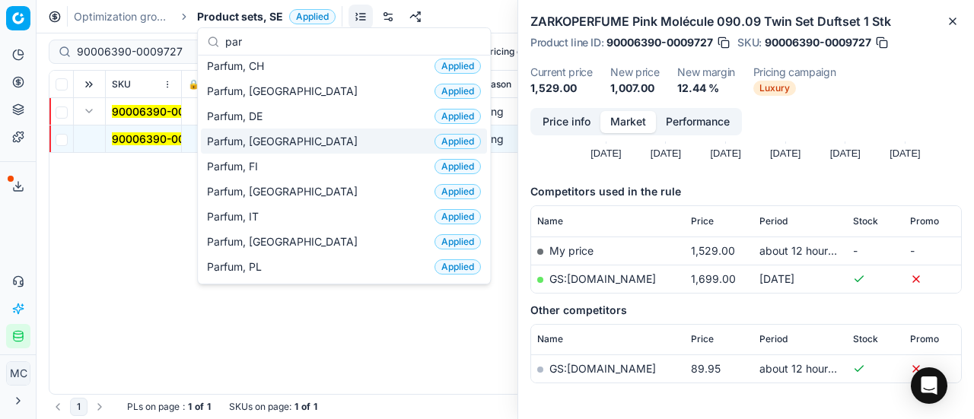
scroll to position [76, 0]
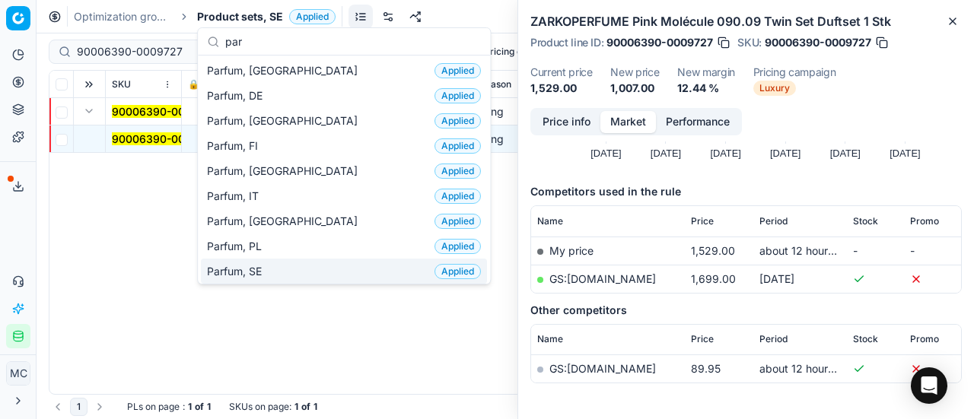
type input "par"
click at [273, 269] on div "Parfum, SE Applied" at bounding box center [344, 271] width 286 height 25
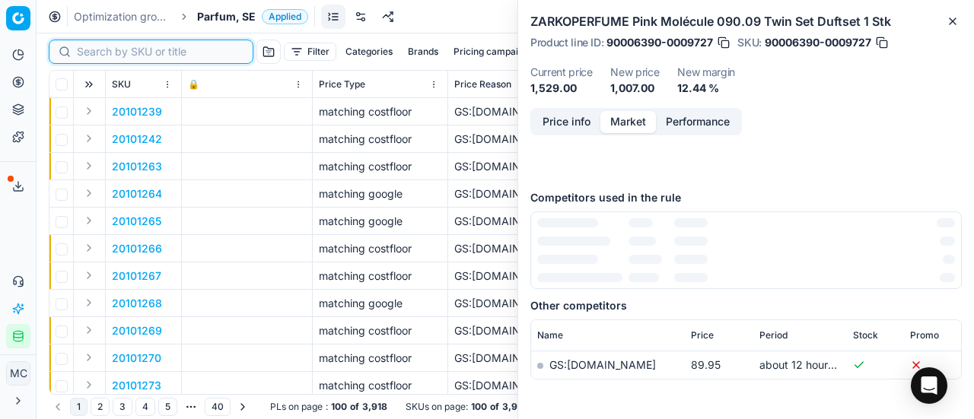
click at [110, 46] on input at bounding box center [160, 51] width 167 height 15
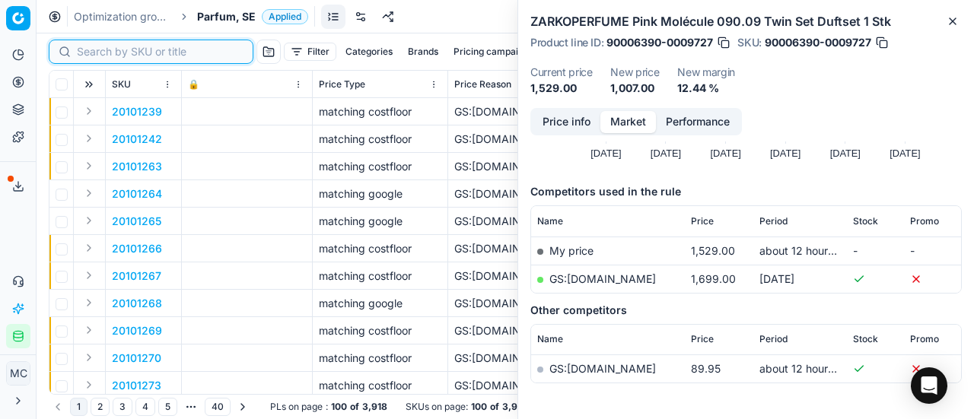
click at [110, 46] on input at bounding box center [160, 51] width 167 height 15
paste input "80052318-100"
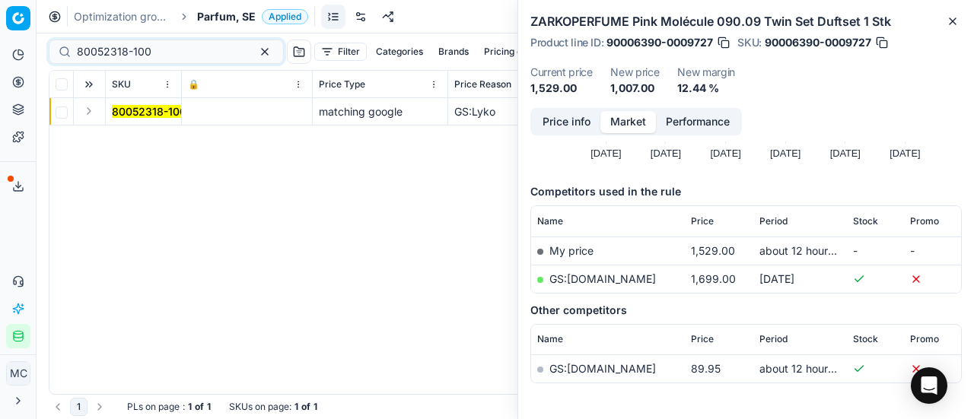
click at [92, 111] on button "Expand" at bounding box center [89, 111] width 18 height 18
click at [157, 145] on span "80052318-100" at bounding box center [149, 139] width 75 height 15
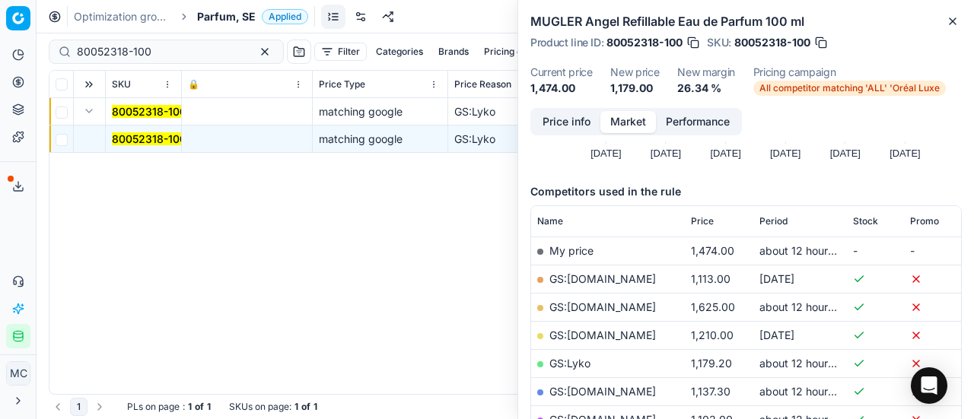
click at [582, 126] on button "Price info" at bounding box center [567, 122] width 68 height 22
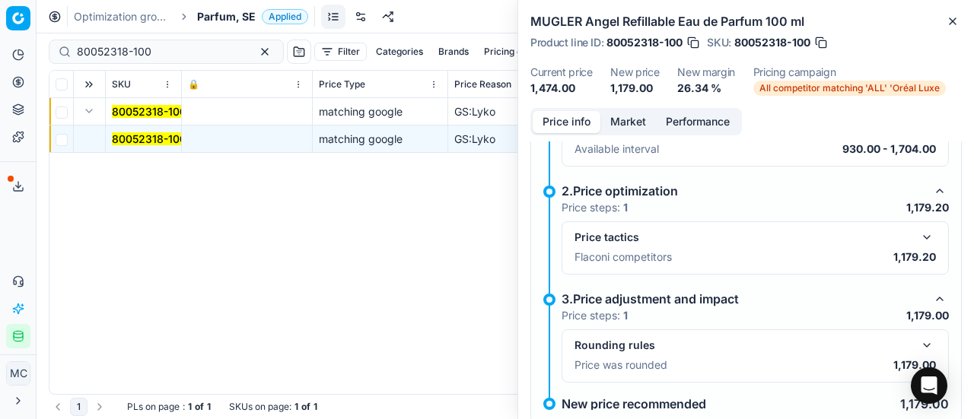
click at [920, 234] on button "button" at bounding box center [927, 237] width 18 height 18
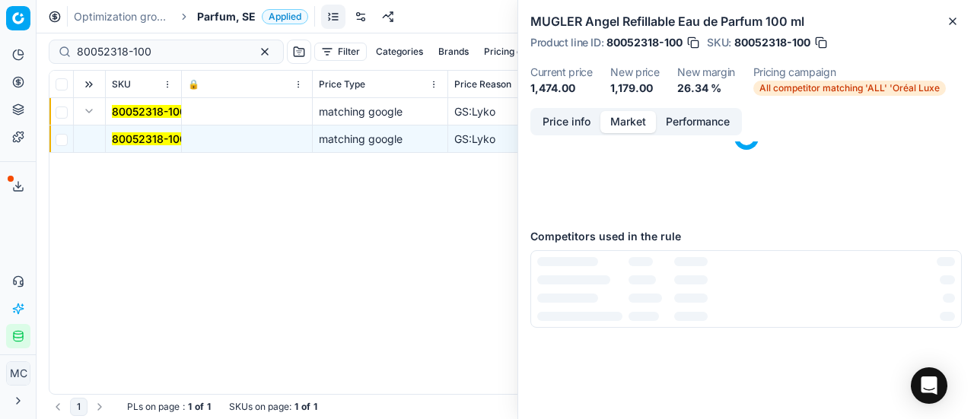
click at [623, 121] on button "Market" at bounding box center [629, 122] width 56 height 22
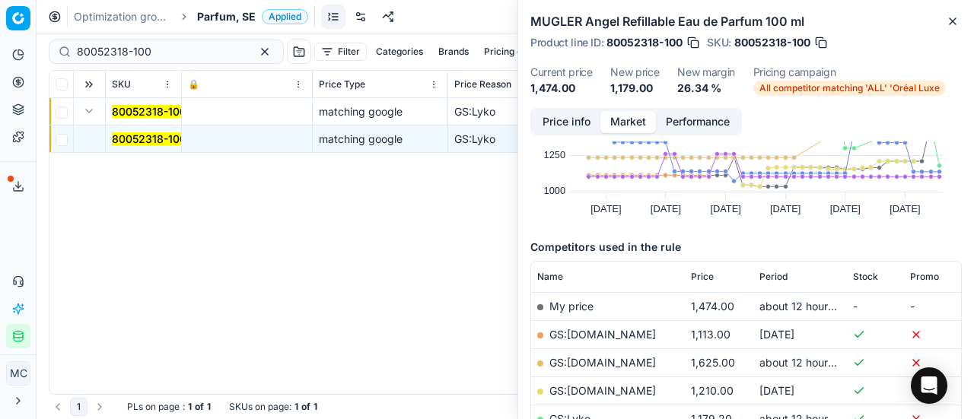
scroll to position [152, 0]
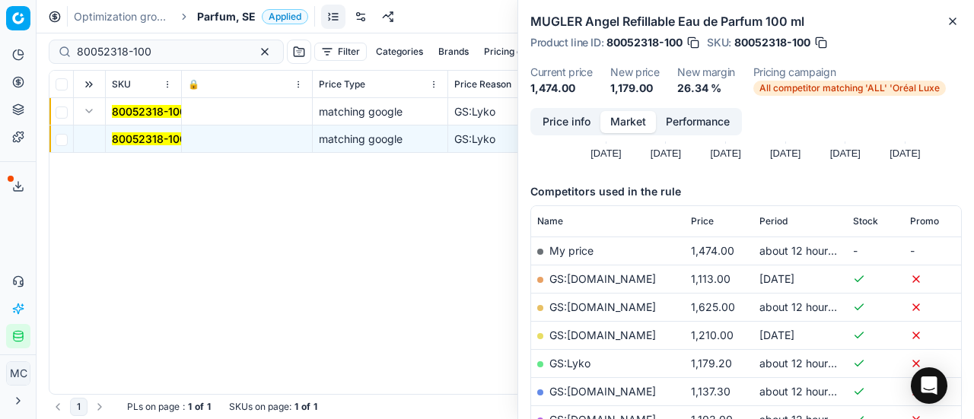
click at [581, 368] on td "GS:Lyko" at bounding box center [608, 363] width 154 height 28
click at [579, 361] on link "GS:Lyko" at bounding box center [570, 363] width 41 height 13
drag, startPoint x: 164, startPoint y: 48, endPoint x: 25, endPoint y: 14, distance: 143.4
click at [0, 22] on div "Pricing platform Analytics Pricing Product portfolio Templates Export service 1…" at bounding box center [487, 209] width 974 height 419
paste input "66034-5"
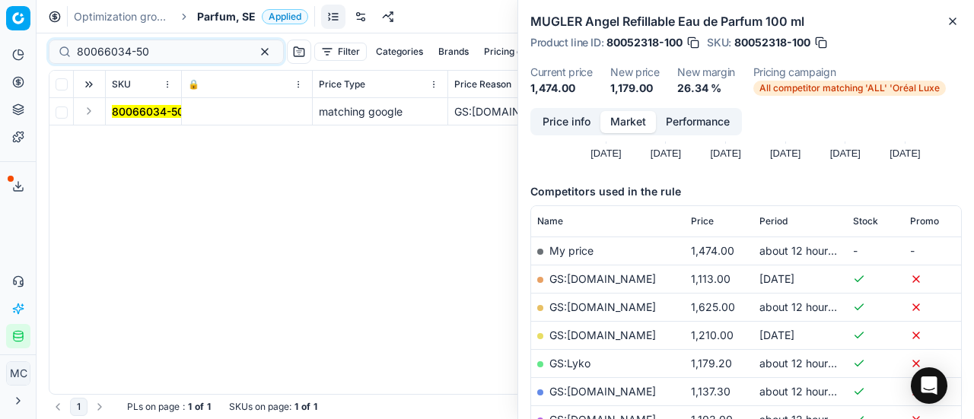
click at [94, 113] on button "Expand" at bounding box center [89, 111] width 18 height 18
drag, startPoint x: 157, startPoint y: 145, endPoint x: 743, endPoint y: 145, distance: 586.1
click at [163, 146] on td "80066034-50" at bounding box center [144, 139] width 76 height 27
click at [128, 136] on mark "80066034-50" at bounding box center [148, 138] width 72 height 13
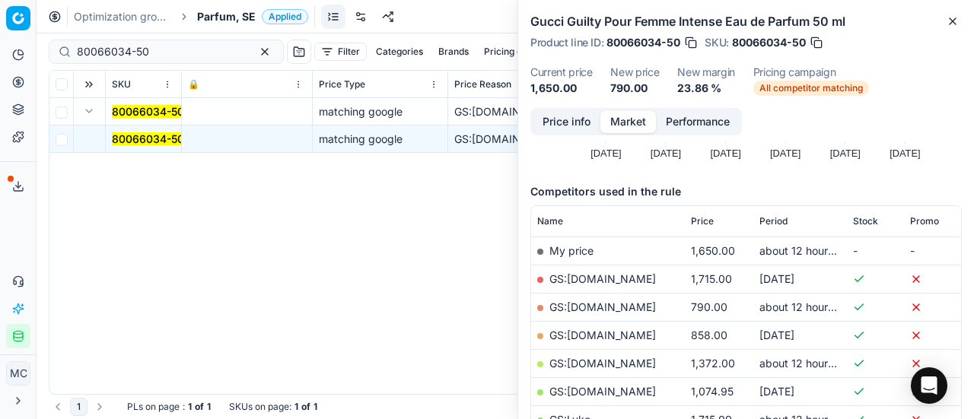
click at [575, 123] on button "Price info" at bounding box center [567, 122] width 68 height 22
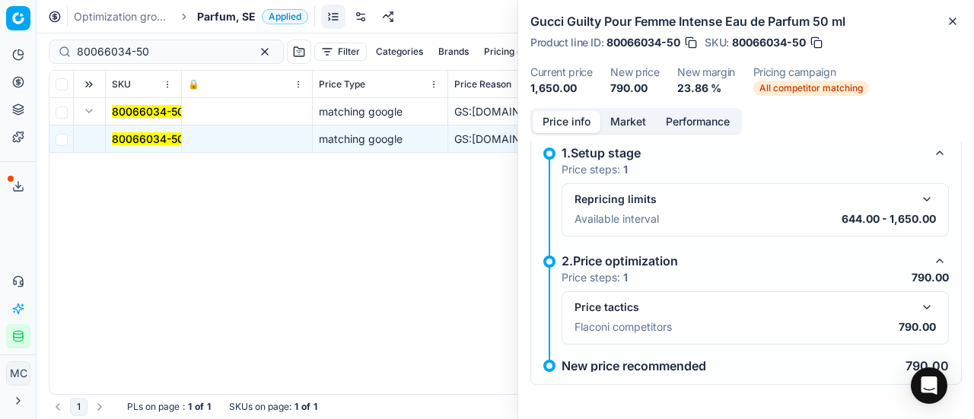
drag, startPoint x: 913, startPoint y: 307, endPoint x: 906, endPoint y: 295, distance: 13.7
click at [918, 307] on button "button" at bounding box center [927, 307] width 18 height 18
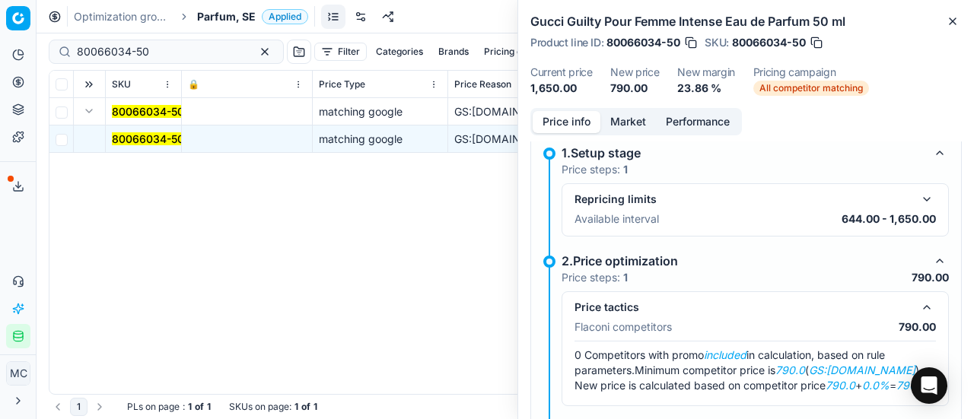
click at [633, 123] on button "Market" at bounding box center [629, 122] width 56 height 22
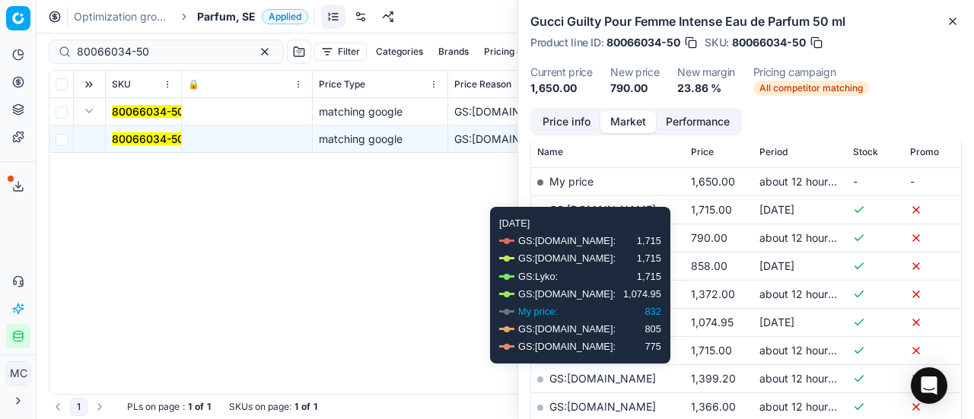
scroll to position [228, 0]
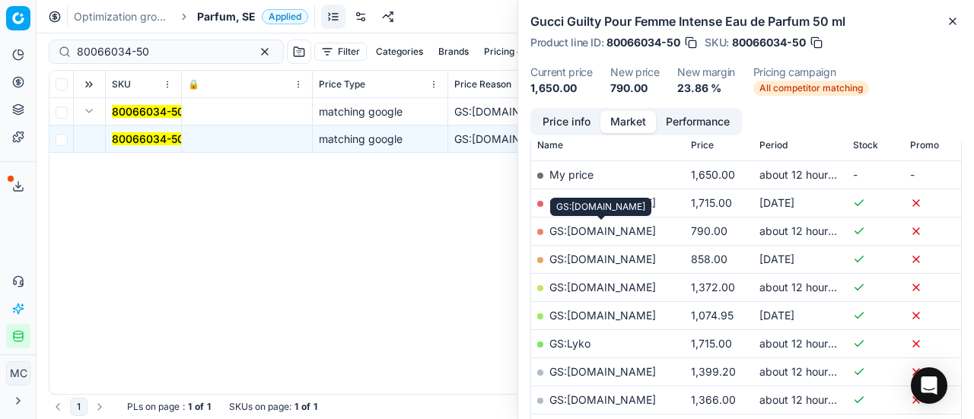
click at [607, 228] on link "GS:ComputerSalg.se" at bounding box center [603, 231] width 107 height 13
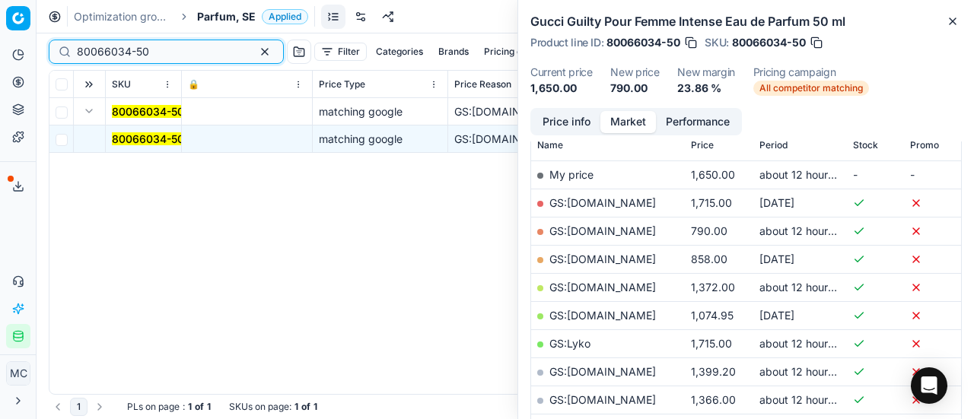
drag, startPoint x: 174, startPoint y: 50, endPoint x: 0, endPoint y: 21, distance: 175.9
click at [0, 21] on div "Pricing platform Analytics Pricing Product portfolio Templates Export service 1…" at bounding box center [487, 209] width 974 height 419
paste input "36067-0012865"
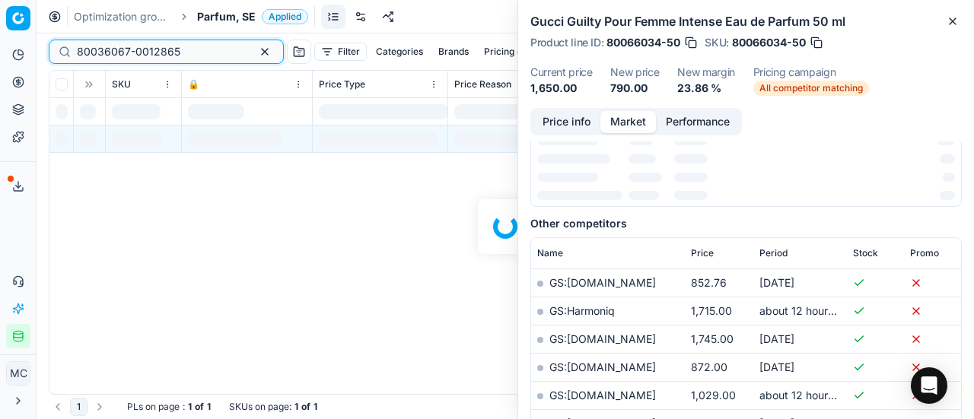
scroll to position [228, 0]
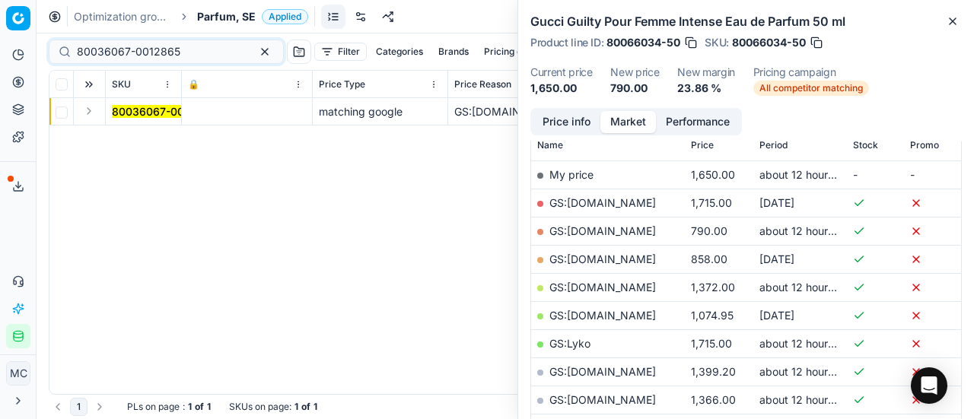
click at [95, 113] on button "Expand" at bounding box center [89, 111] width 18 height 18
click at [155, 132] on mark "80036067-0012865" at bounding box center [164, 138] width 104 height 13
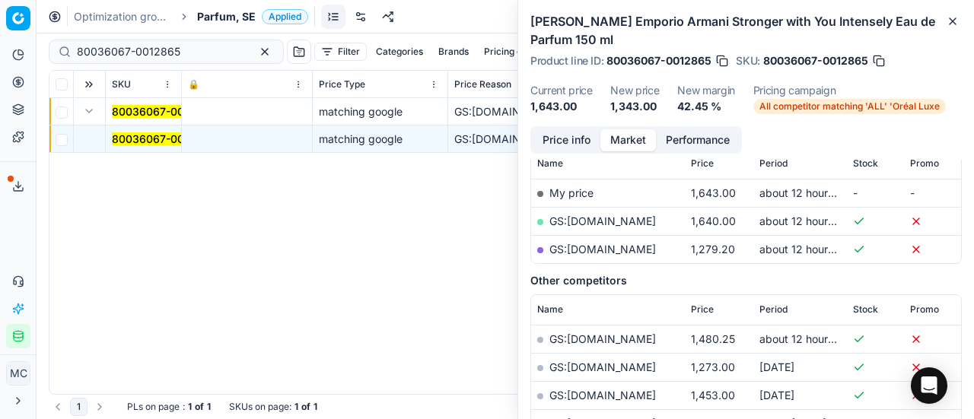
click at [557, 147] on button "Price info" at bounding box center [567, 140] width 68 height 22
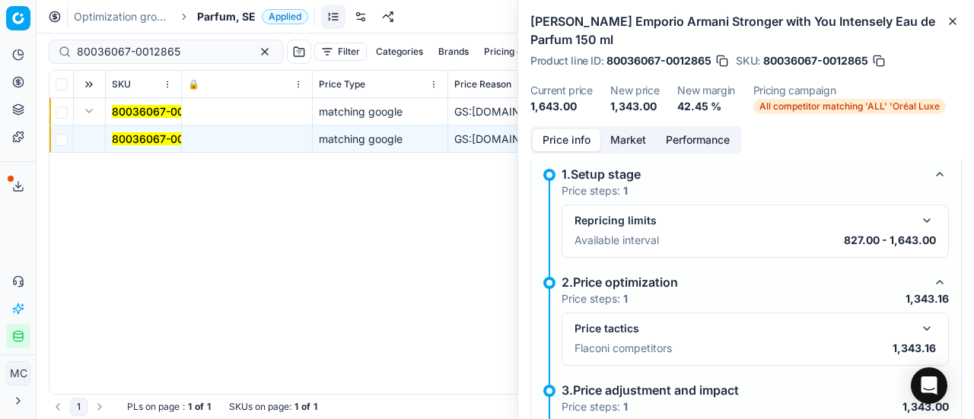
scroll to position [87, 0]
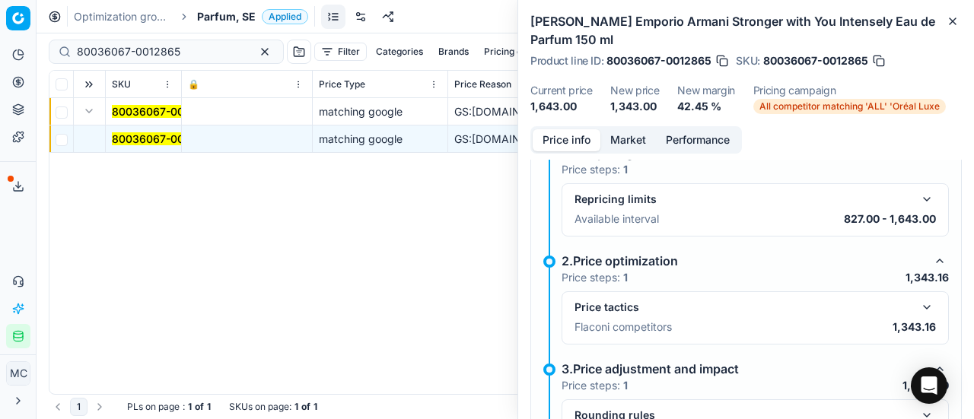
click at [918, 308] on button "button" at bounding box center [927, 307] width 18 height 18
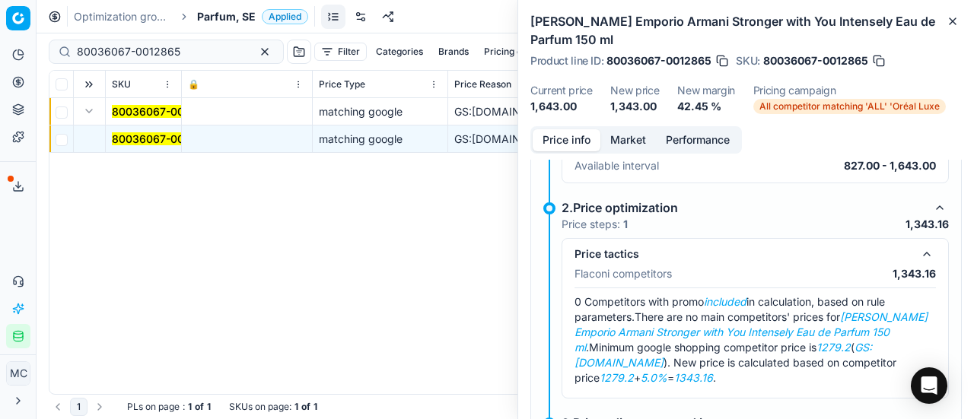
scroll to position [163, 0]
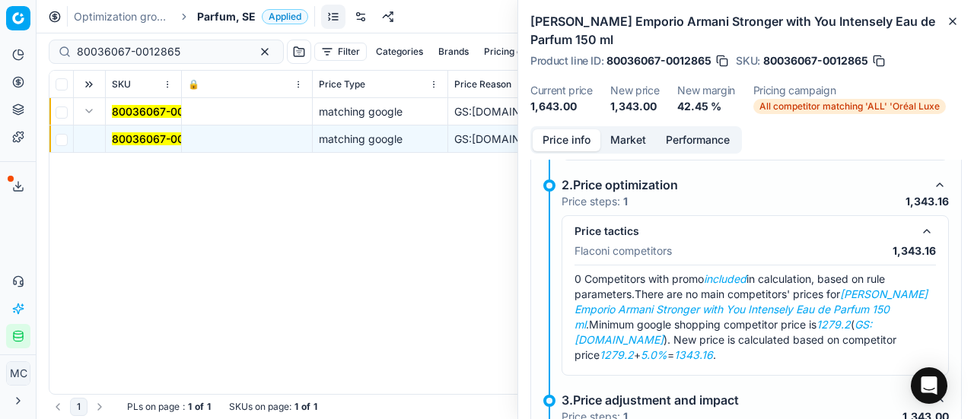
click at [619, 138] on button "Market" at bounding box center [629, 140] width 56 height 22
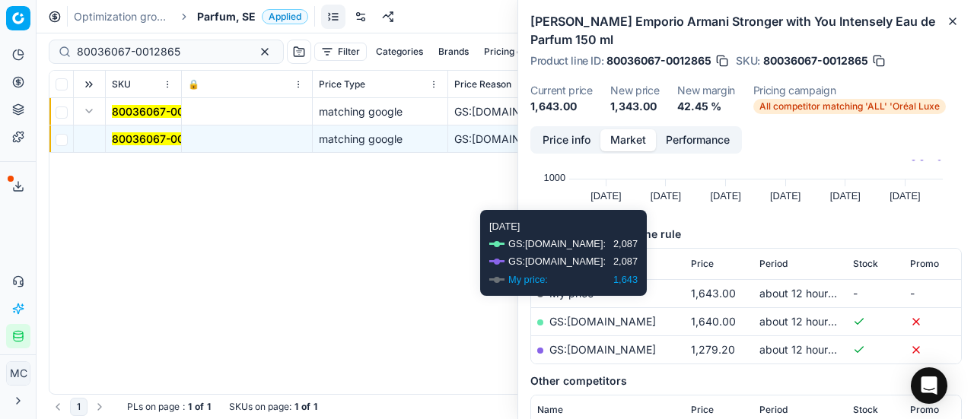
scroll to position [152, 0]
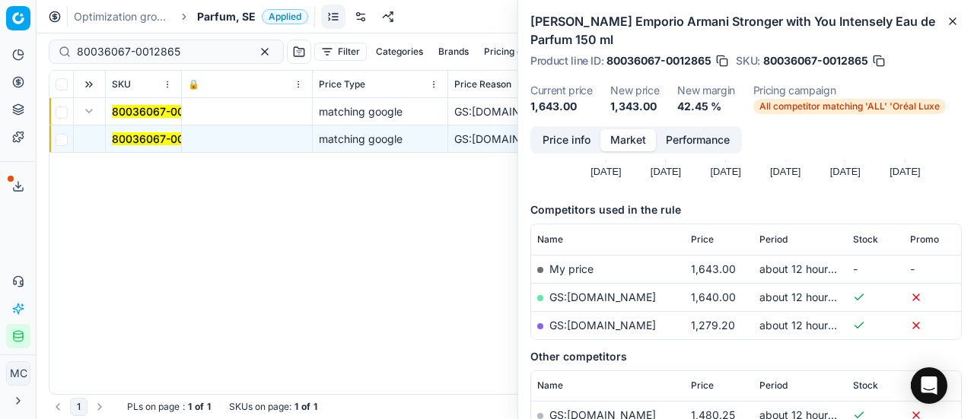
click at [641, 324] on link "GS:parfumdreams.SE" at bounding box center [603, 325] width 107 height 13
drag, startPoint x: 197, startPoint y: 58, endPoint x: 0, endPoint y: 46, distance: 197.5
click at [0, 46] on div "Pricing platform Analytics Pricing Product portfolio Templates Export service 1…" at bounding box center [487, 209] width 974 height 419
paste input "52313-100"
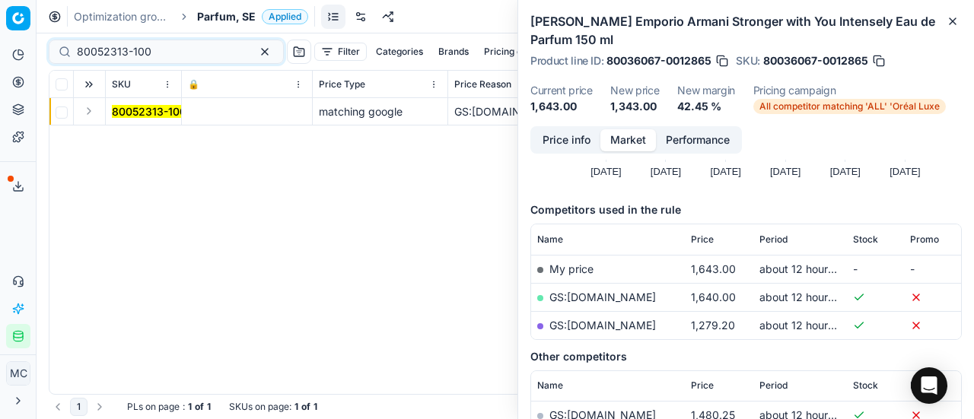
click at [87, 109] on button "Expand" at bounding box center [89, 111] width 18 height 18
click at [164, 142] on mark "80052313-100" at bounding box center [149, 138] width 75 height 13
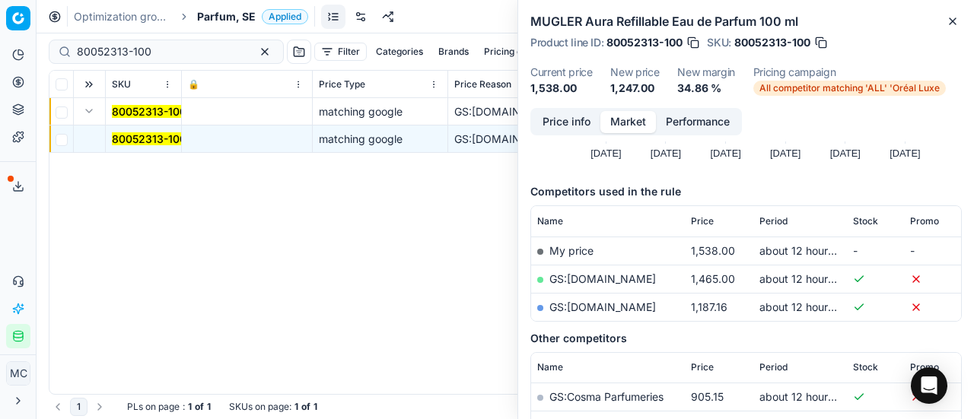
click at [548, 129] on button "Price info" at bounding box center [567, 122] width 68 height 22
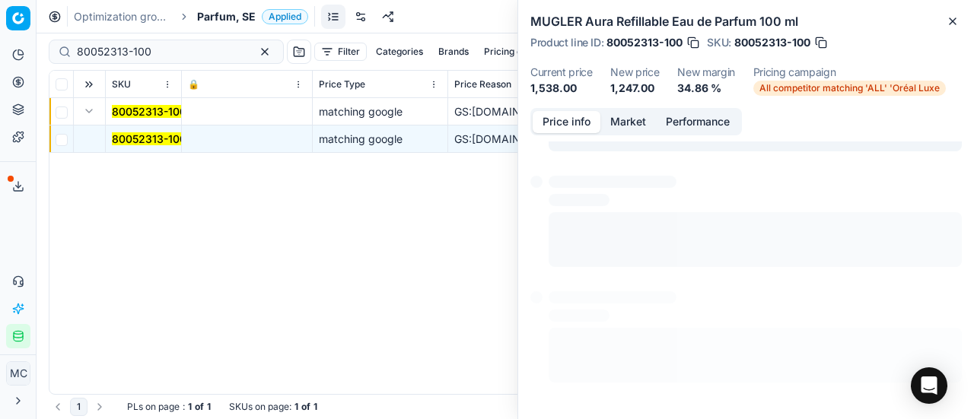
scroll to position [139, 0]
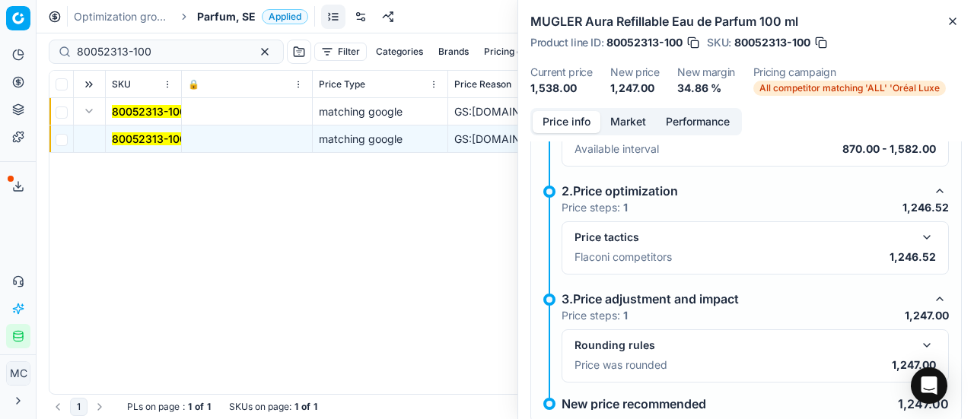
click at [924, 231] on button "button" at bounding box center [927, 237] width 18 height 18
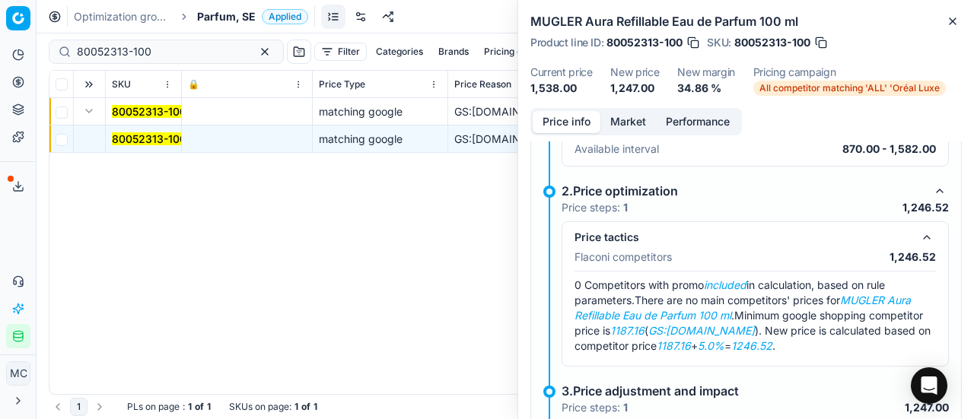
click at [631, 120] on button "Market" at bounding box center [629, 122] width 56 height 22
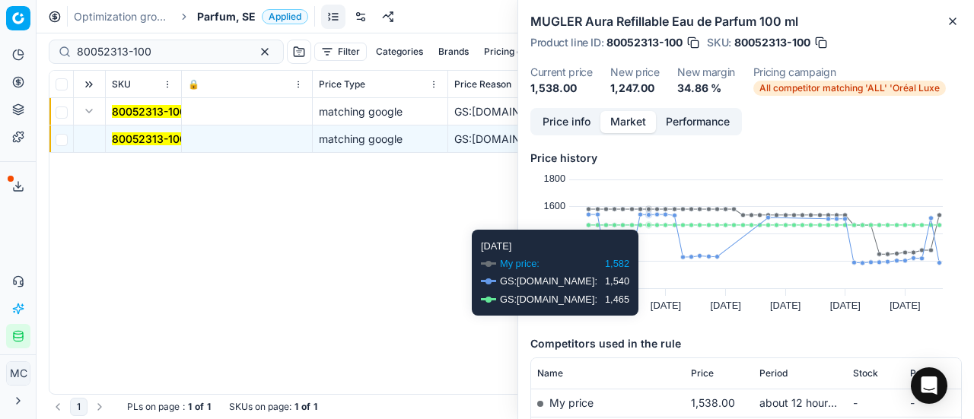
scroll to position [152, 0]
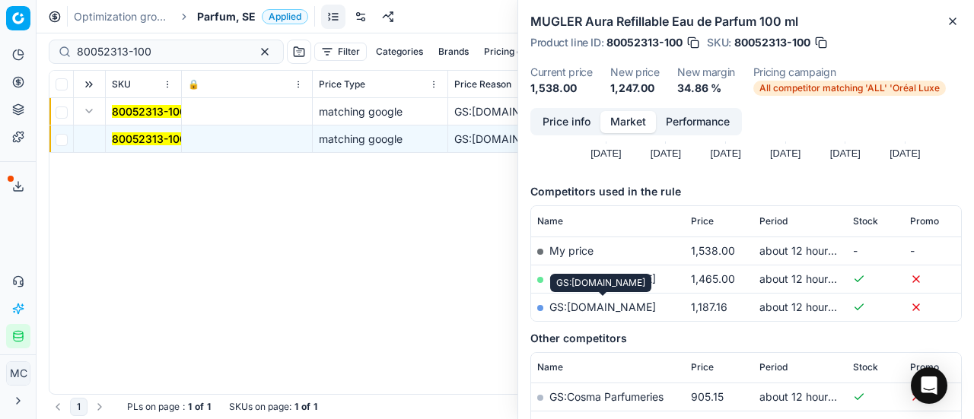
click at [617, 312] on link "GS:parfumdreams.SE" at bounding box center [603, 307] width 107 height 13
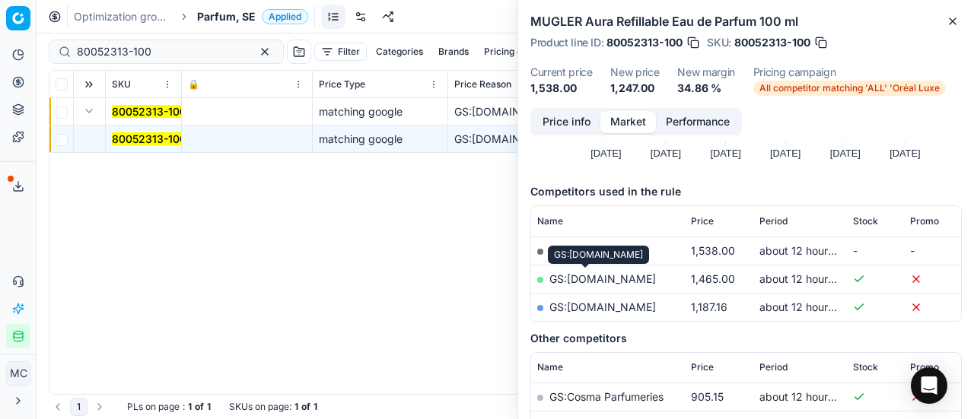
click at [607, 279] on link "GS:Zalando.se" at bounding box center [603, 279] width 107 height 13
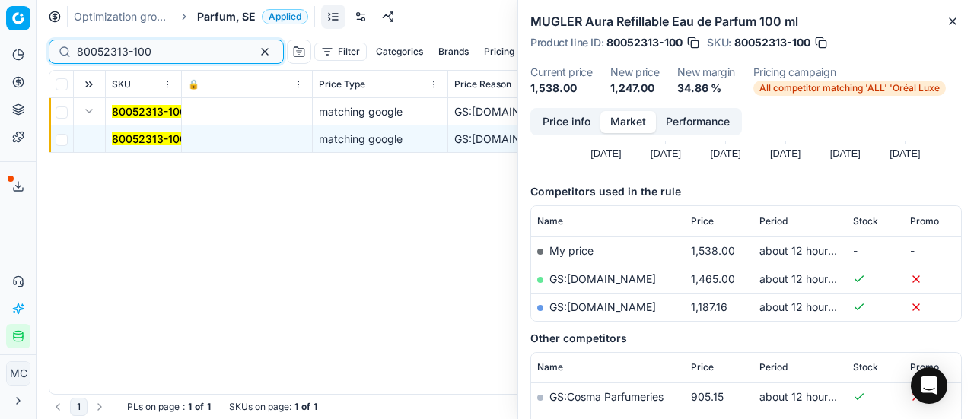
drag, startPoint x: 167, startPoint y: 49, endPoint x: 0, endPoint y: 46, distance: 167.5
click at [0, 46] on div "Pricing platform Analytics Pricing Product portfolio Templates Export service 1…" at bounding box center [487, 209] width 974 height 419
paste input "12031"
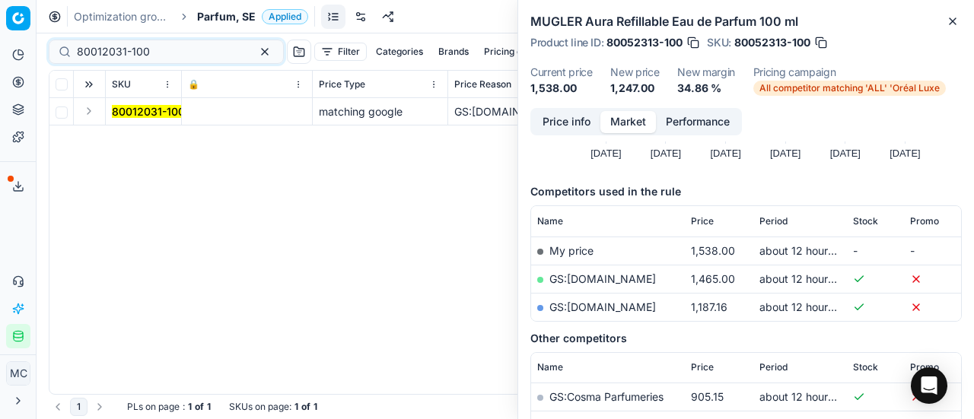
click at [91, 107] on button "Expand" at bounding box center [89, 111] width 18 height 18
click at [154, 132] on mark "80012031-100" at bounding box center [148, 138] width 73 height 13
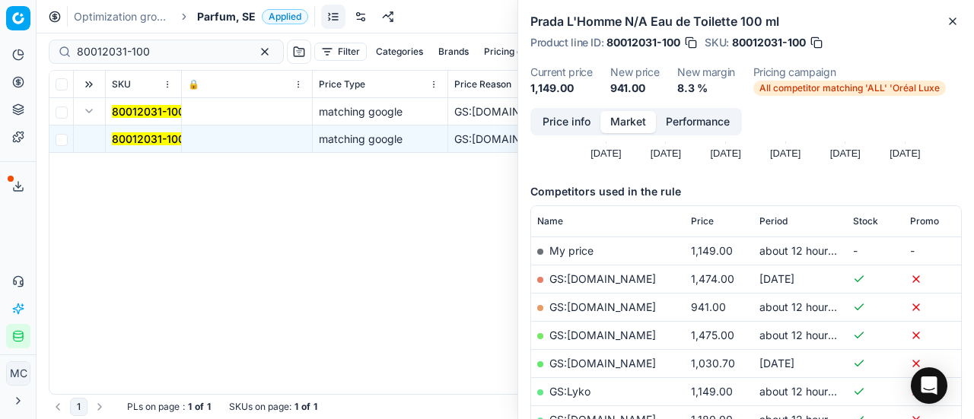
click at [586, 124] on button "Price info" at bounding box center [567, 122] width 68 height 22
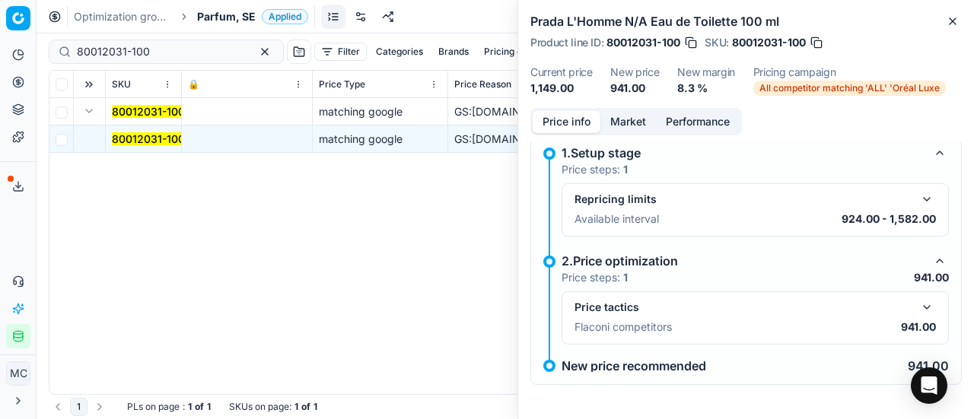
click at [920, 305] on button "button" at bounding box center [927, 307] width 18 height 18
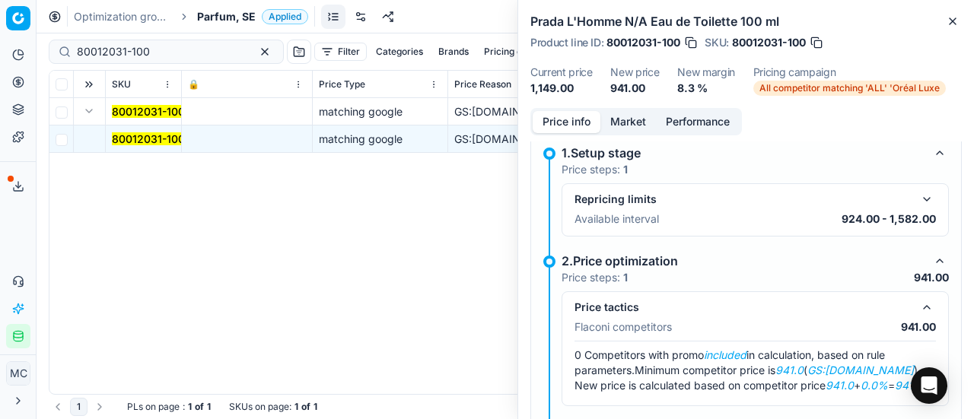
click at [627, 125] on button "Market" at bounding box center [629, 122] width 56 height 22
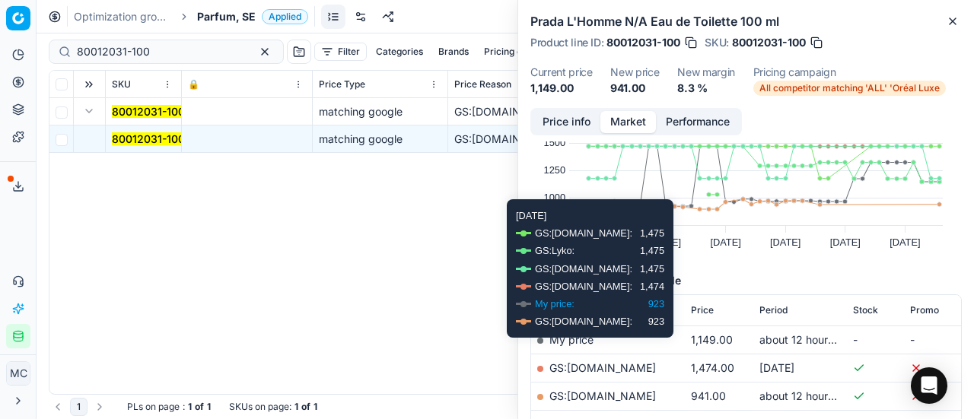
scroll to position [152, 0]
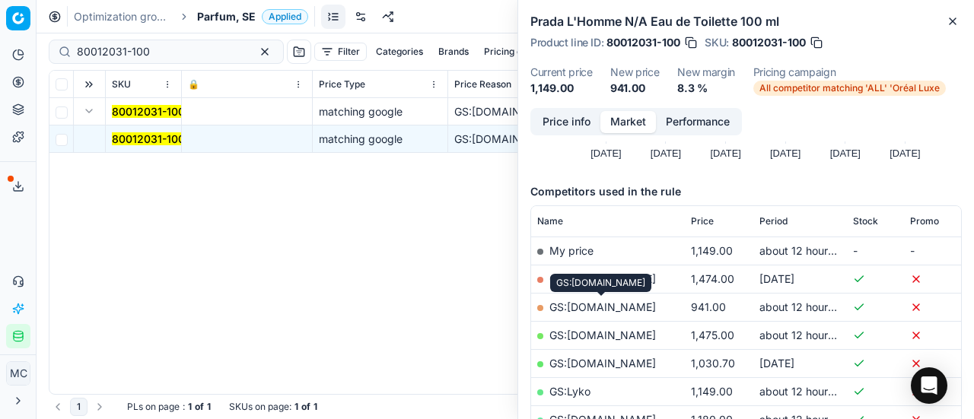
click at [620, 303] on link "GS:ComputerSalg.se" at bounding box center [603, 307] width 107 height 13
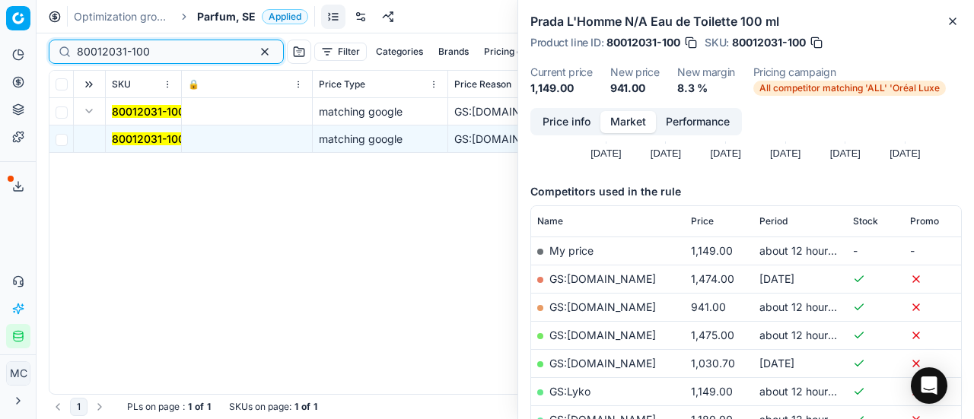
drag, startPoint x: 171, startPoint y: 53, endPoint x: 0, endPoint y: 30, distance: 172.0
click at [0, 31] on div "Pricing platform Analytics Pricing Product portfolio Templates Export service 1…" at bounding box center [487, 209] width 974 height 419
paste input "76080-15"
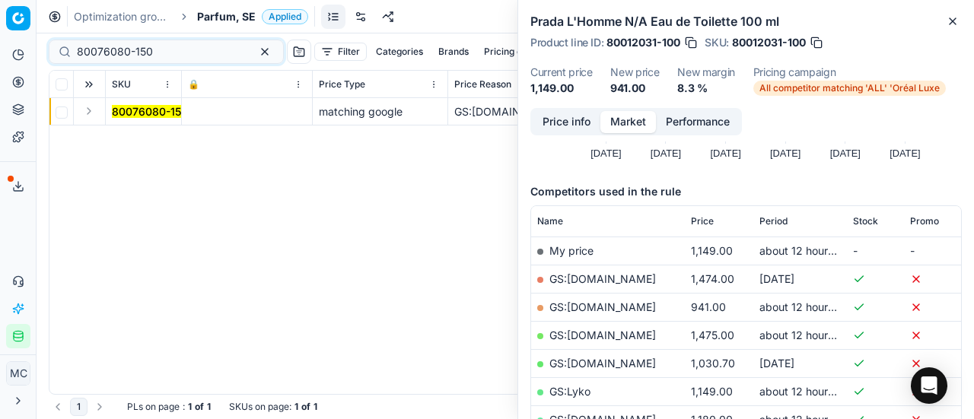
click at [92, 112] on button "Expand" at bounding box center [89, 111] width 18 height 18
click at [177, 133] on mark "80076080-150" at bounding box center [150, 138] width 76 height 13
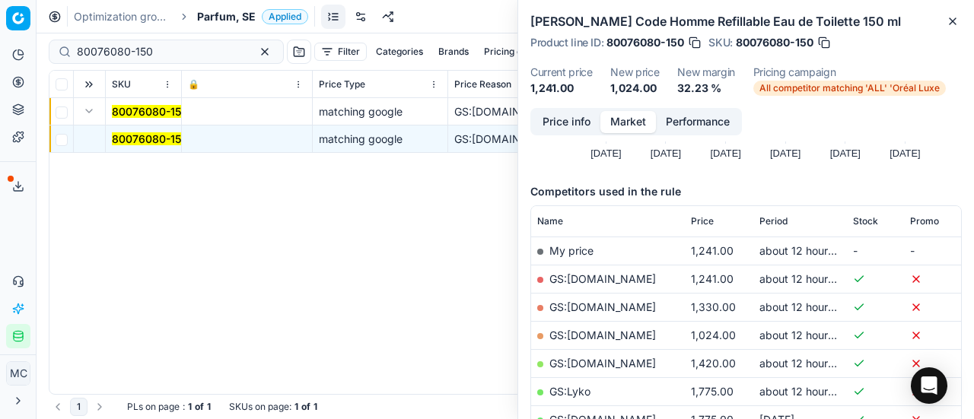
click at [563, 113] on button "Price info" at bounding box center [567, 122] width 68 height 22
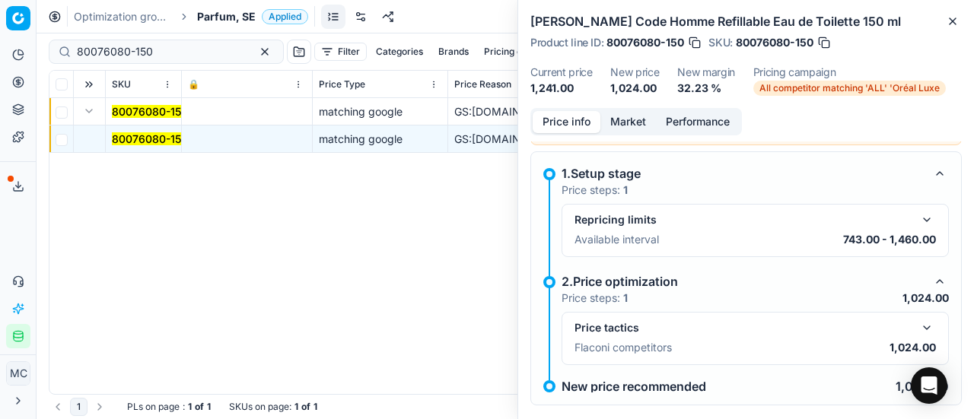
scroll to position [69, 0]
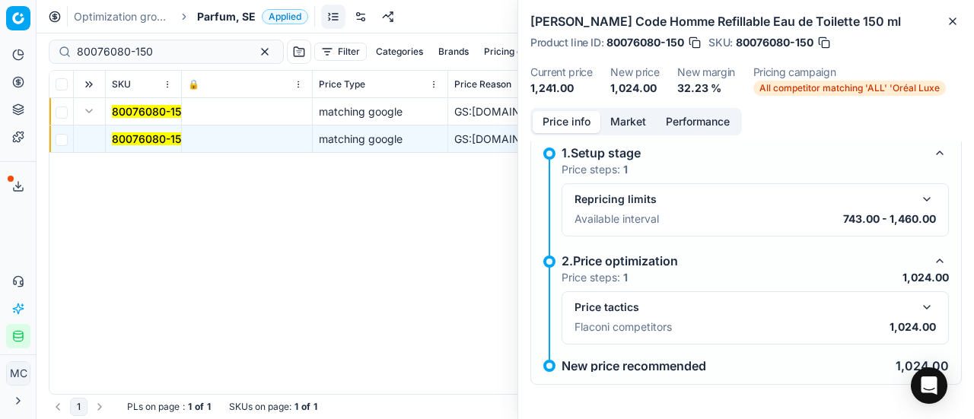
click at [918, 304] on button "button" at bounding box center [927, 307] width 18 height 18
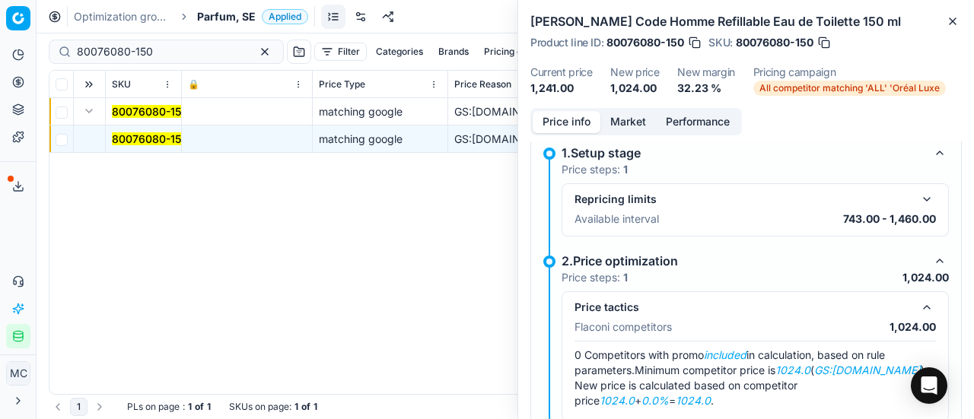
click at [632, 130] on button "Market" at bounding box center [629, 122] width 56 height 22
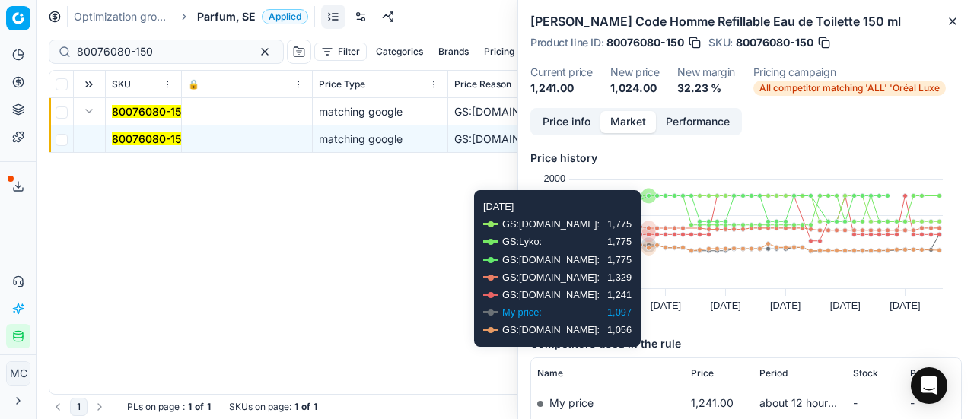
scroll to position [152, 0]
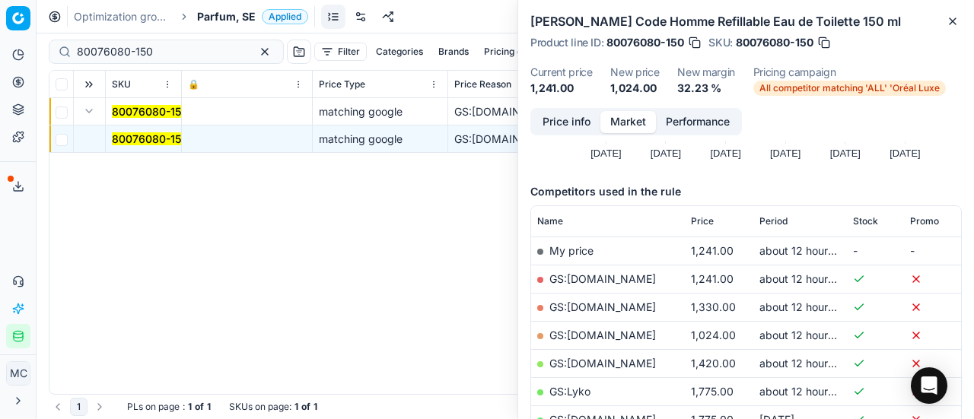
click at [632, 336] on link "GS:ComputerSalg.se" at bounding box center [603, 335] width 107 height 13
drag, startPoint x: 192, startPoint y: 49, endPoint x: 0, endPoint y: 18, distance: 194.3
click at [0, 24] on div "Pricing platform Analytics Pricing Product portfolio Templates Export service 1…" at bounding box center [487, 209] width 974 height 419
paste input "90007696-0011884"
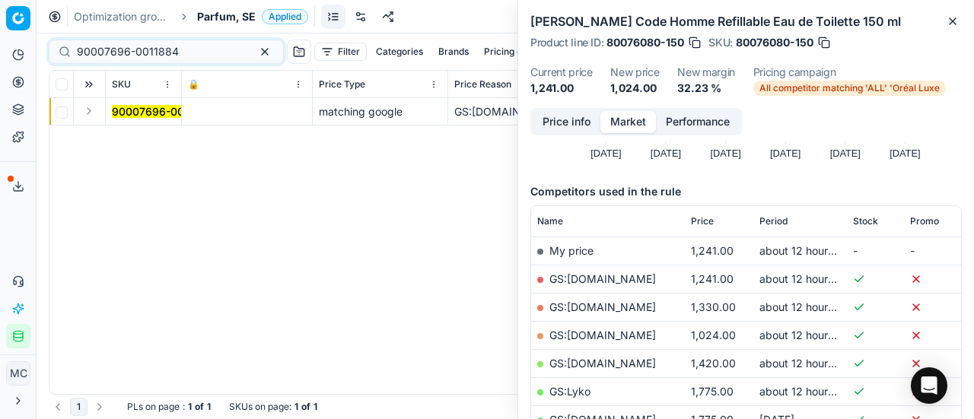
click at [87, 111] on button "Expand" at bounding box center [89, 111] width 18 height 18
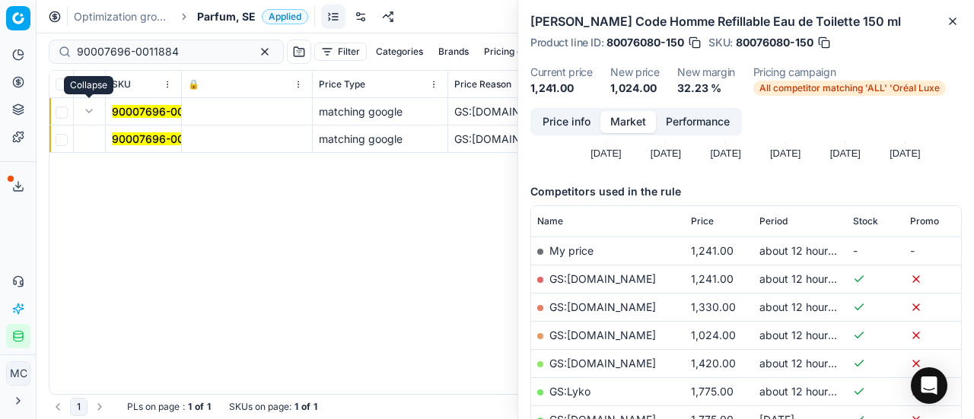
click at [152, 141] on mark "90007696-0011884" at bounding box center [163, 138] width 102 height 13
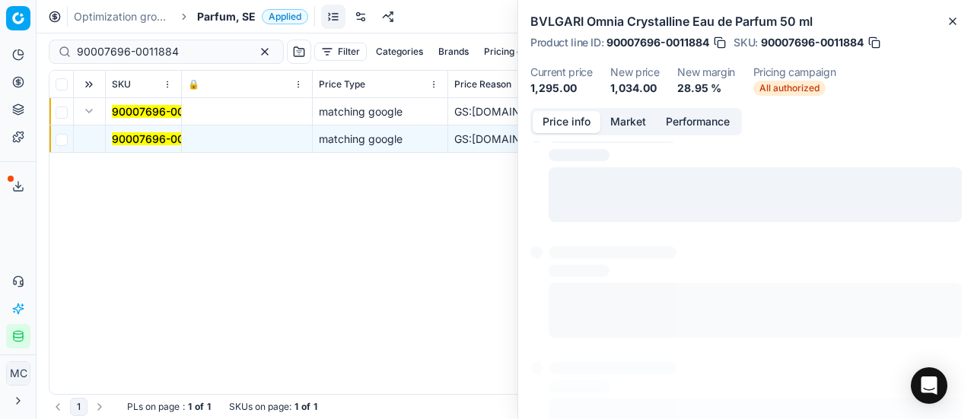
click at [565, 123] on button "Price info" at bounding box center [567, 122] width 68 height 22
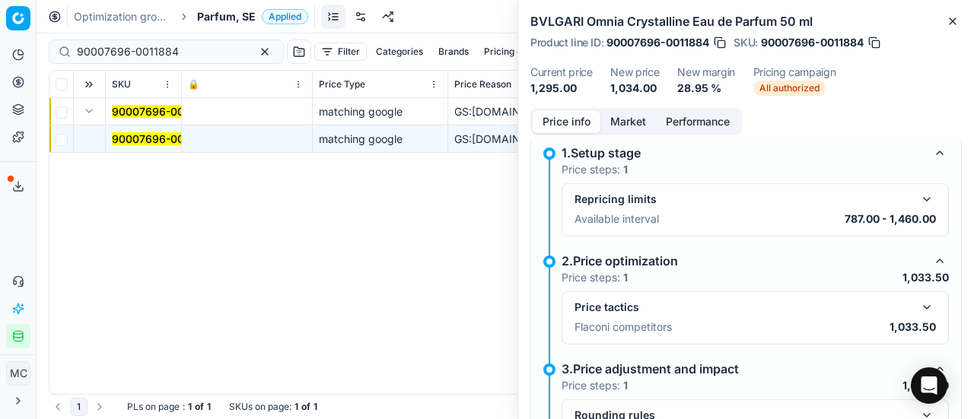
click at [921, 305] on button "button" at bounding box center [927, 307] width 18 height 18
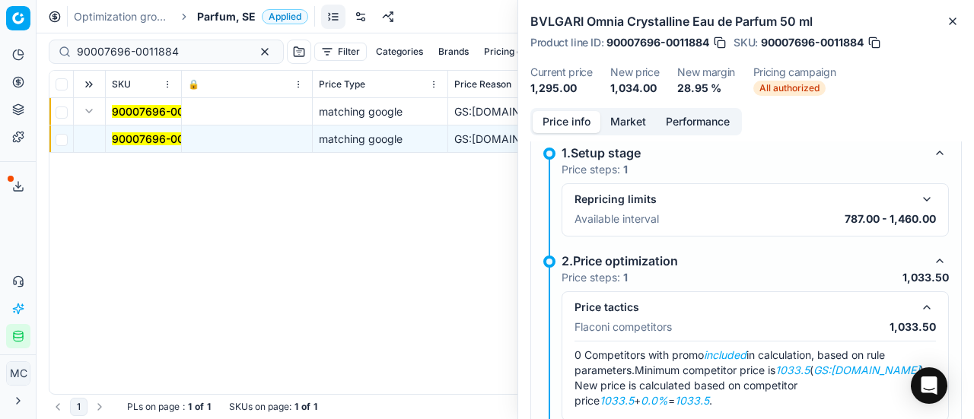
click at [623, 134] on div "Price info Market Performance" at bounding box center [637, 121] width 212 height 27
click at [623, 122] on button "Market" at bounding box center [629, 122] width 56 height 22
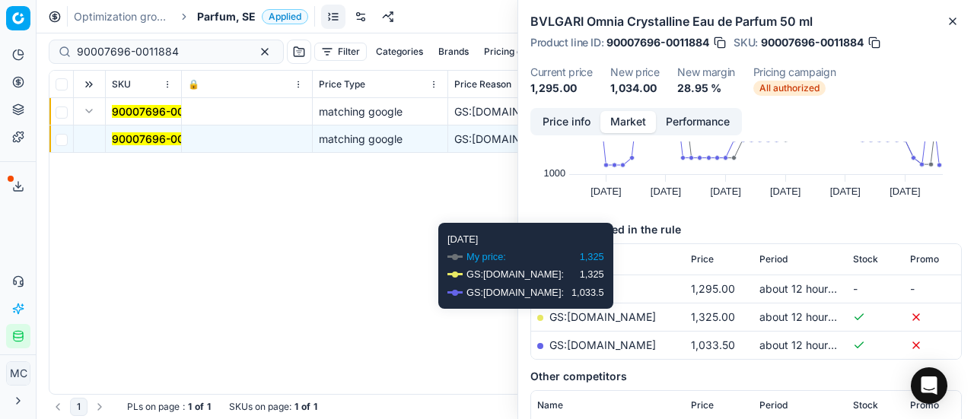
scroll to position [228, 0]
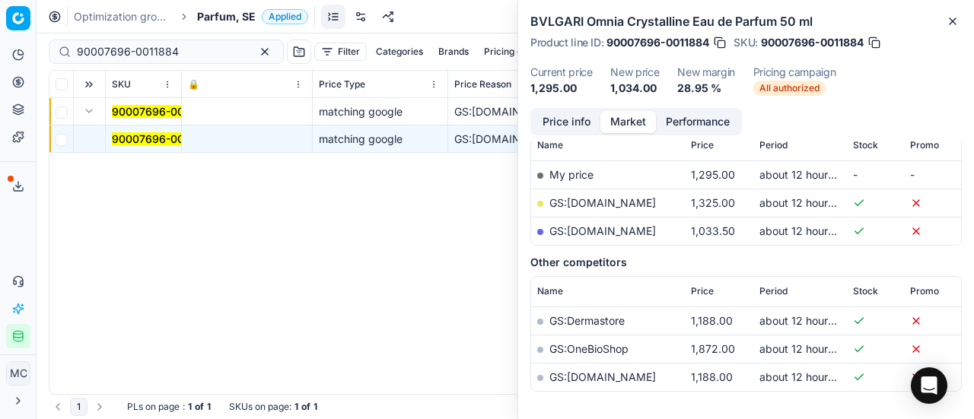
click at [618, 232] on link "GS:parfumdreams.SE" at bounding box center [603, 231] width 107 height 13
drag, startPoint x: 193, startPoint y: 56, endPoint x: 0, endPoint y: 14, distance: 197.7
click at [0, 18] on div "Pricing platform Analytics Pricing Product portfolio Templates Export service 1…" at bounding box center [487, 209] width 974 height 419
paste input "80048061-50"
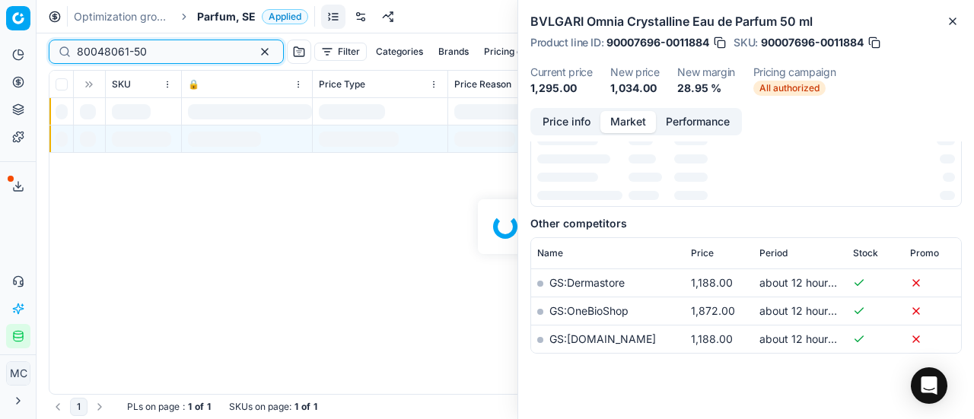
scroll to position [228, 0]
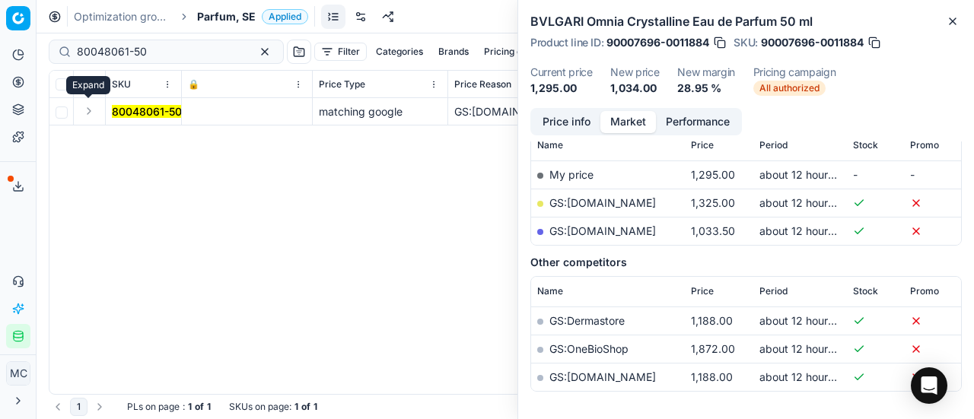
click at [94, 113] on button "Expand" at bounding box center [89, 111] width 18 height 18
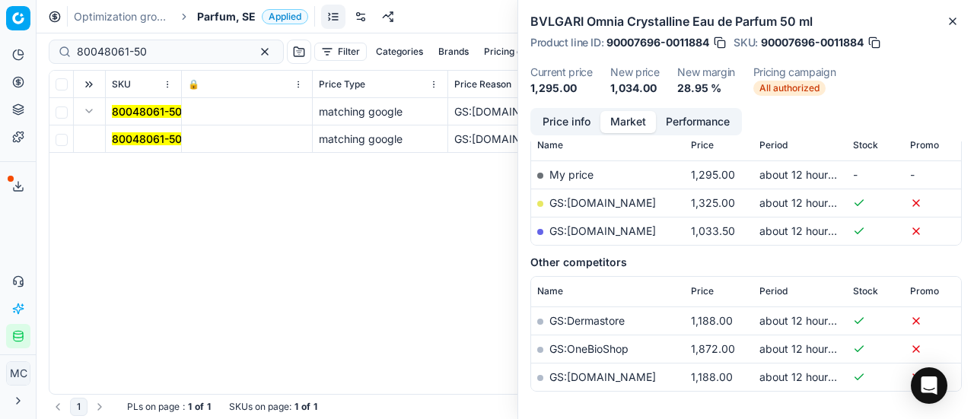
click at [139, 144] on mark "80048061-50" at bounding box center [147, 138] width 70 height 13
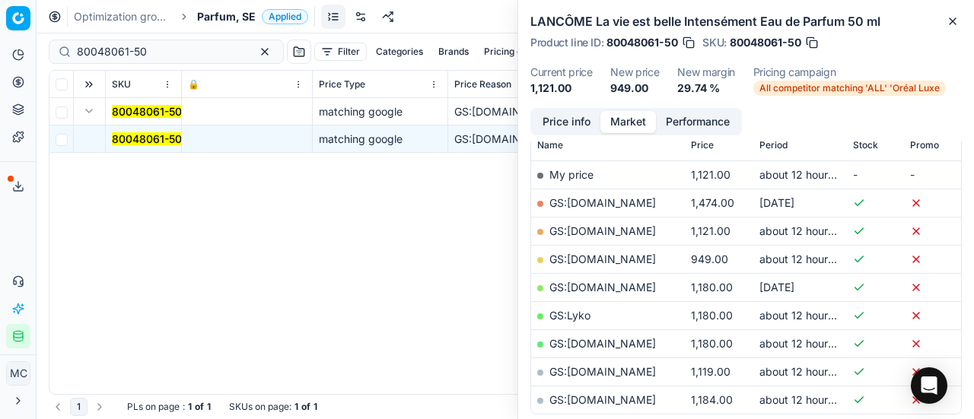
click at [588, 119] on button "Price info" at bounding box center [567, 122] width 68 height 22
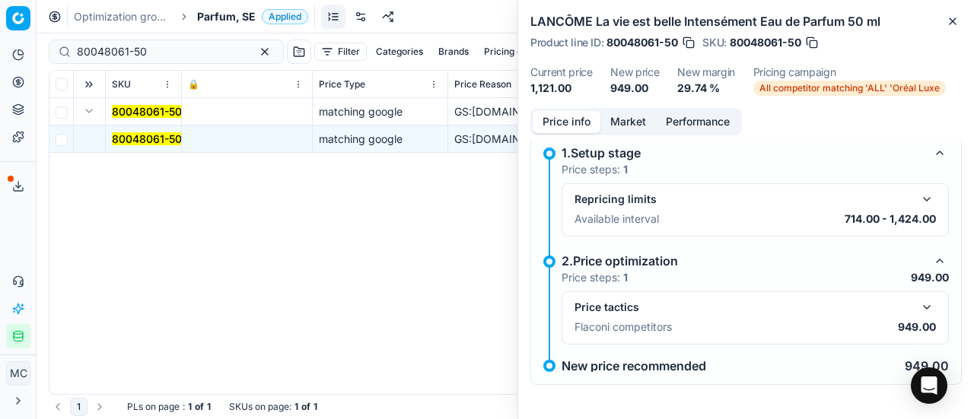
click at [921, 310] on button "button" at bounding box center [927, 307] width 18 height 18
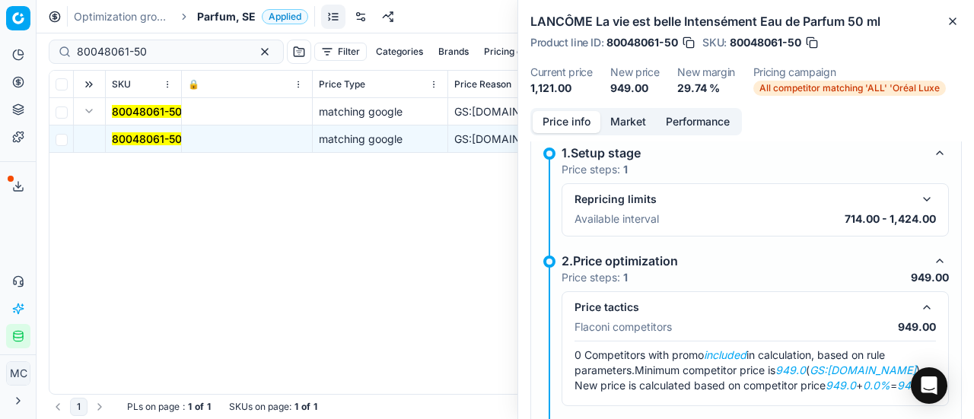
click at [623, 120] on button "Market" at bounding box center [629, 122] width 56 height 22
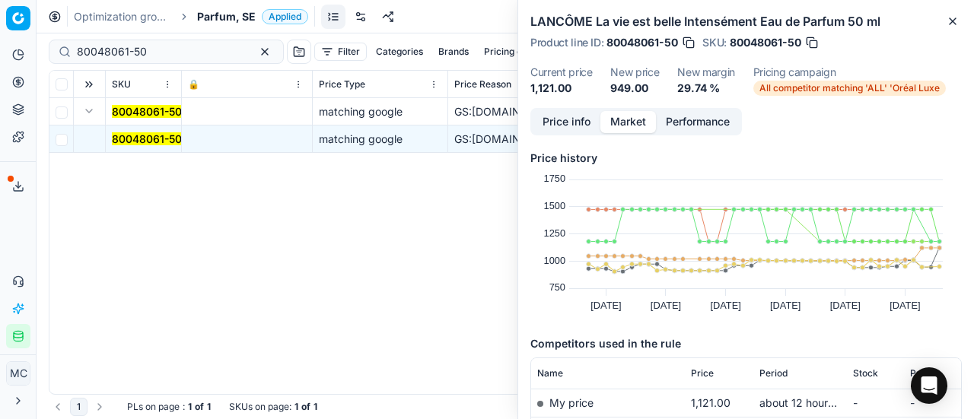
scroll to position [152, 0]
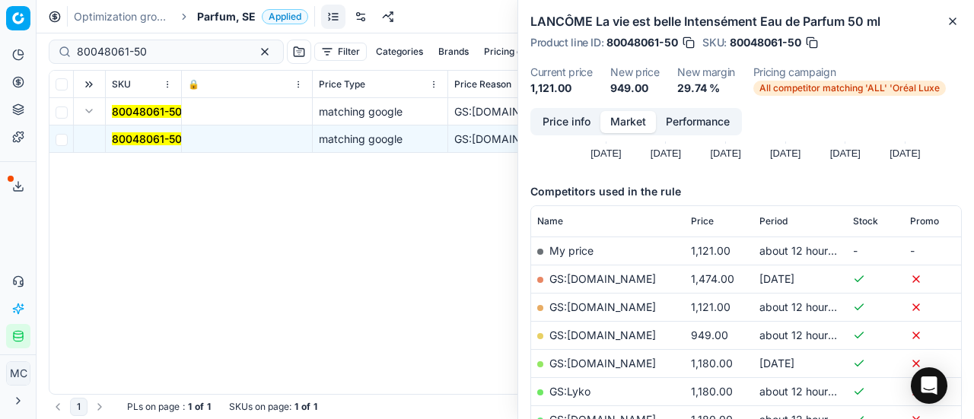
click at [635, 334] on link "GS:ComputerSalg.se" at bounding box center [603, 335] width 107 height 13
drag, startPoint x: 183, startPoint y: 49, endPoint x: 0, endPoint y: 48, distance: 182.7
click at [0, 51] on div "Pricing platform Analytics Pricing Product portfolio Templates Export service 1…" at bounding box center [487, 209] width 974 height 419
paste input "66037"
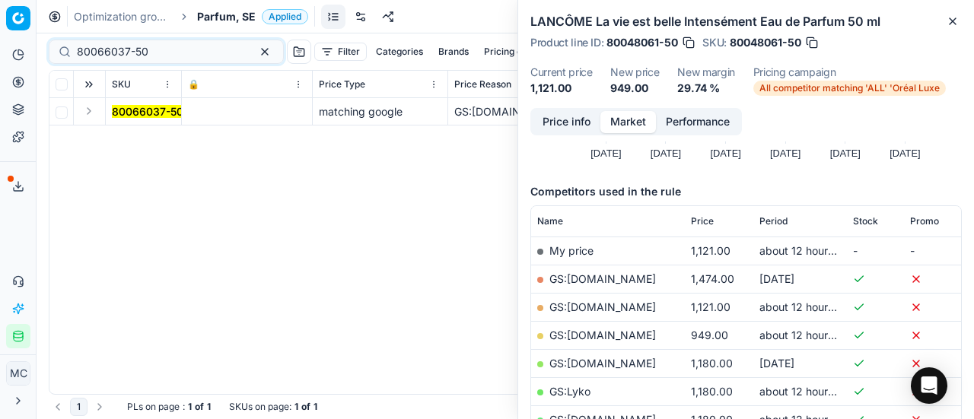
click at [91, 111] on button "Expand" at bounding box center [89, 111] width 18 height 18
click at [147, 139] on mark "80066037-50" at bounding box center [148, 138] width 72 height 13
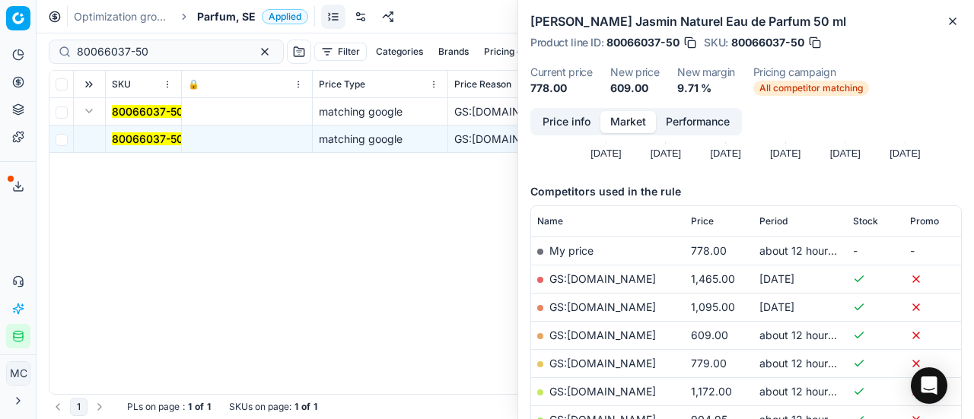
click at [574, 129] on button "Price info" at bounding box center [567, 122] width 68 height 22
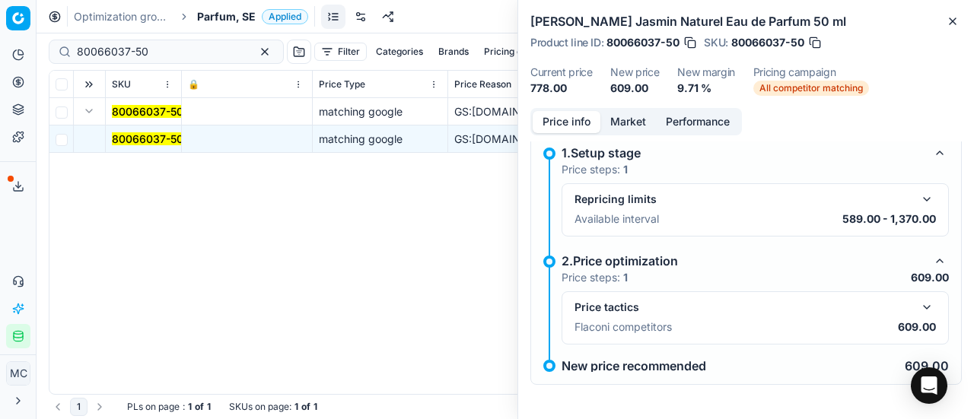
click at [918, 309] on button "button" at bounding box center [927, 307] width 18 height 18
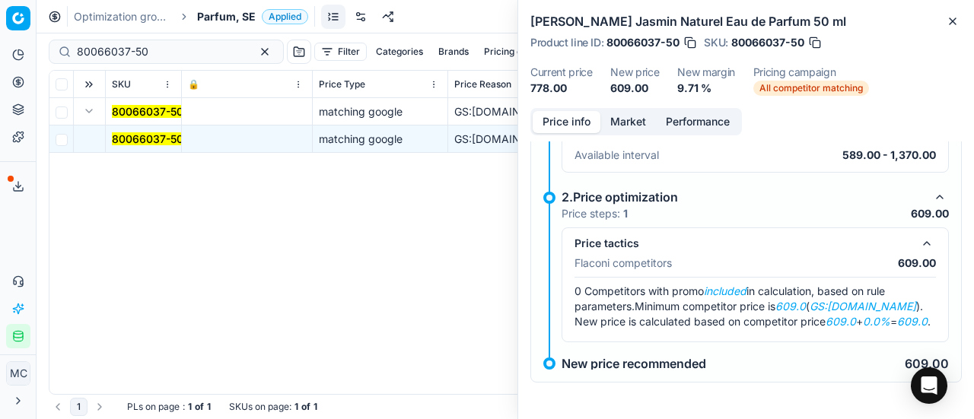
scroll to position [88, 0]
click at [610, 118] on button "Market" at bounding box center [629, 122] width 56 height 22
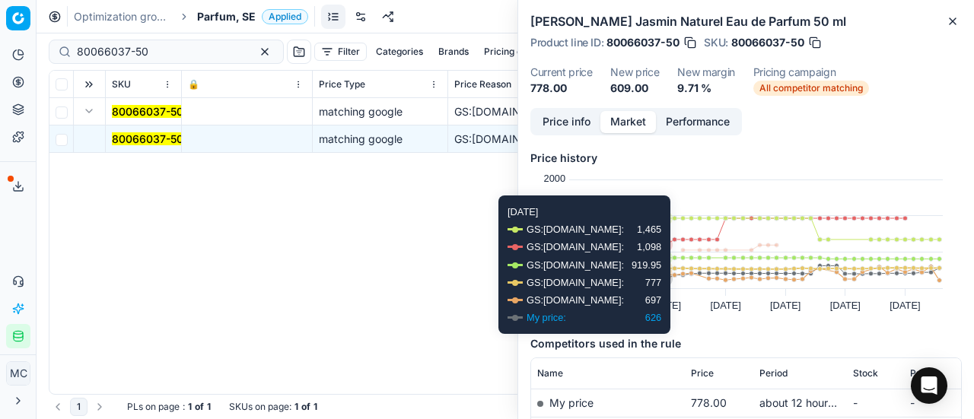
scroll to position [152, 0]
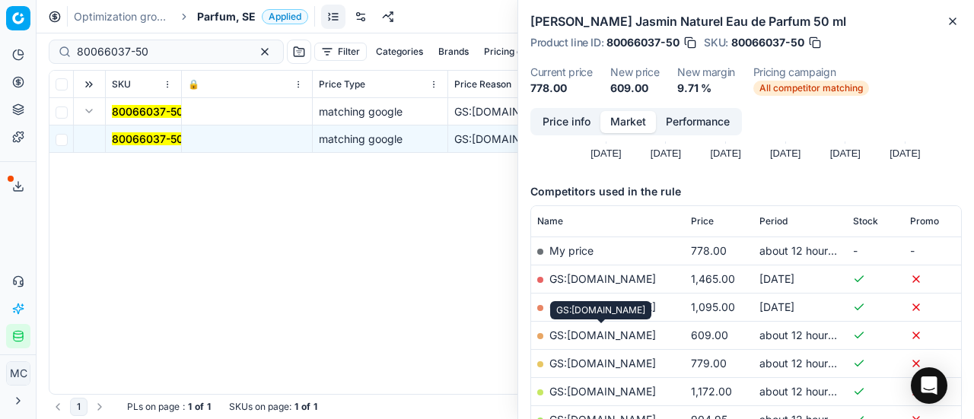
click at [629, 333] on link "GS:ComputerSalg.se" at bounding box center [603, 335] width 107 height 13
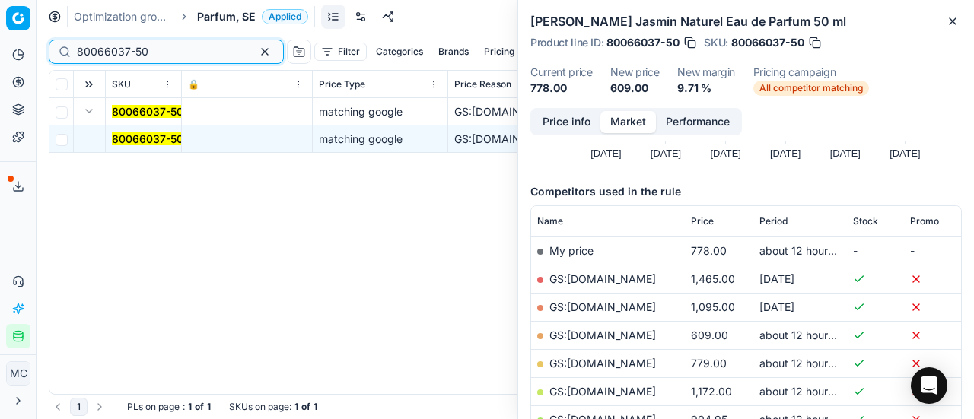
drag, startPoint x: 170, startPoint y: 49, endPoint x: 0, endPoint y: 43, distance: 169.9
click at [0, 43] on div "Pricing platform Analytics Pricing Product portfolio Templates Export service 1…" at bounding box center [487, 209] width 974 height 419
paste input "9298"
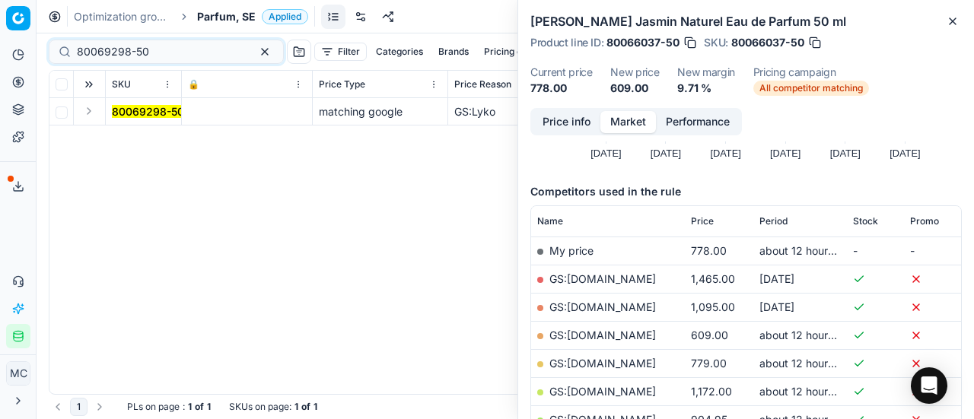
click at [91, 113] on button "Expand" at bounding box center [89, 111] width 18 height 18
click at [164, 135] on mark "80069298-50" at bounding box center [148, 138] width 72 height 13
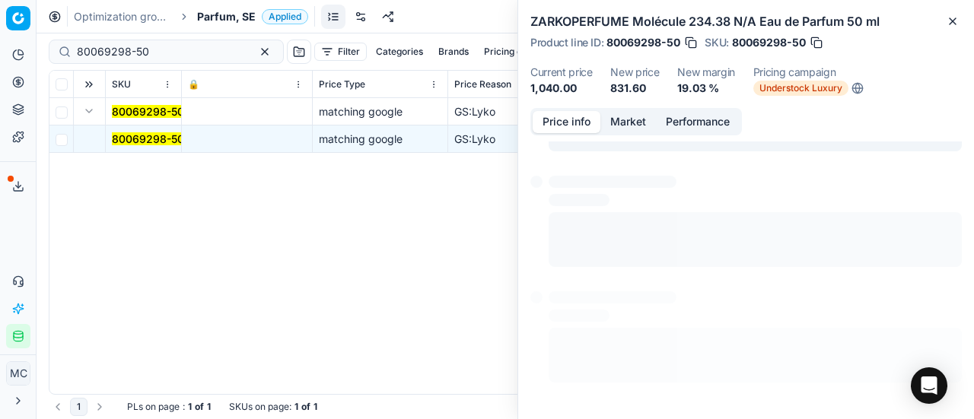
click at [580, 129] on button "Price info" at bounding box center [567, 122] width 68 height 22
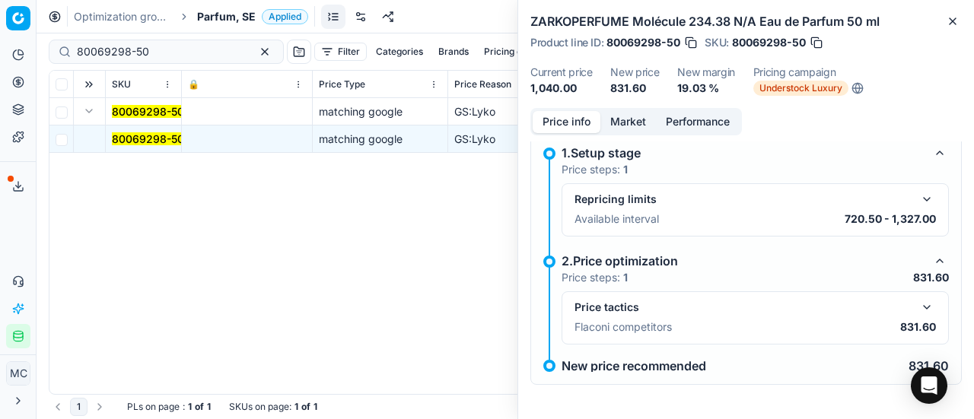
click at [918, 303] on button "button" at bounding box center [927, 307] width 18 height 18
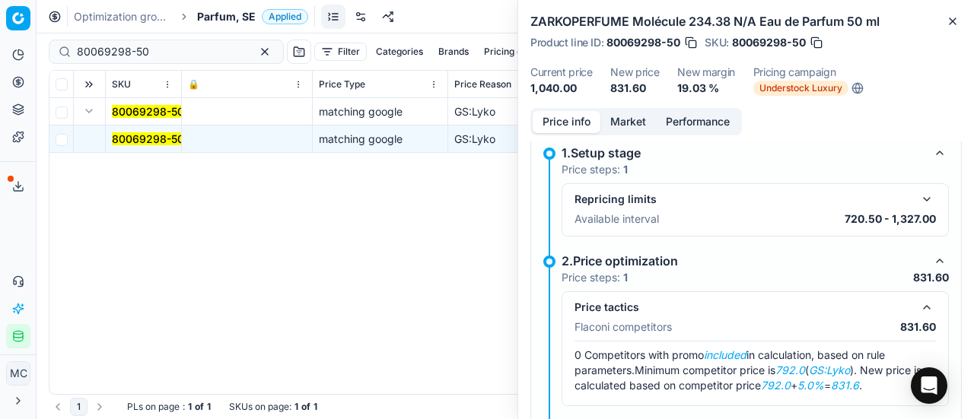
click at [618, 116] on button "Market" at bounding box center [629, 122] width 56 height 22
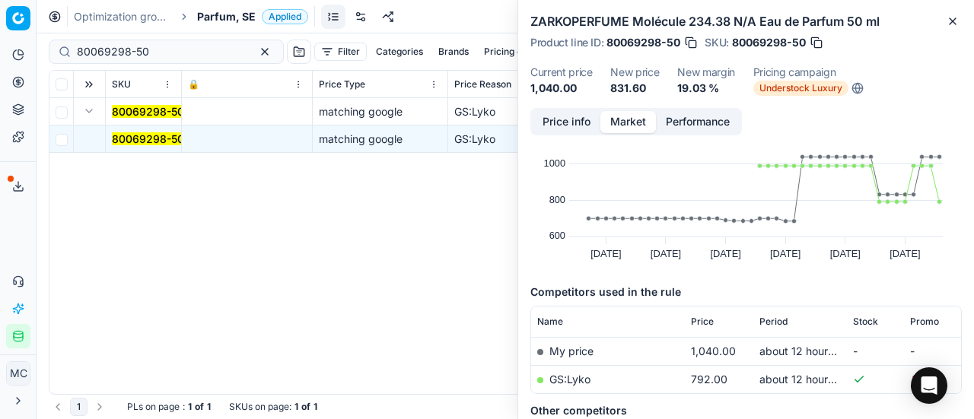
scroll to position [76, 0]
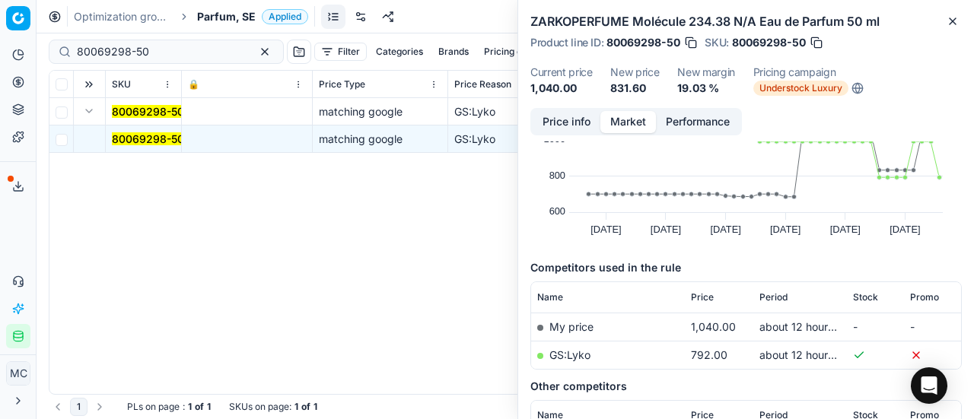
click at [580, 352] on link "GS:Lyko" at bounding box center [570, 355] width 41 height 13
drag, startPoint x: 178, startPoint y: 46, endPoint x: 0, endPoint y: 52, distance: 178.2
click at [0, 52] on div "Pricing platform Analytics Pricing Product portfolio Templates Export service 1…" at bounding box center [487, 209] width 974 height 419
paste input "20103432"
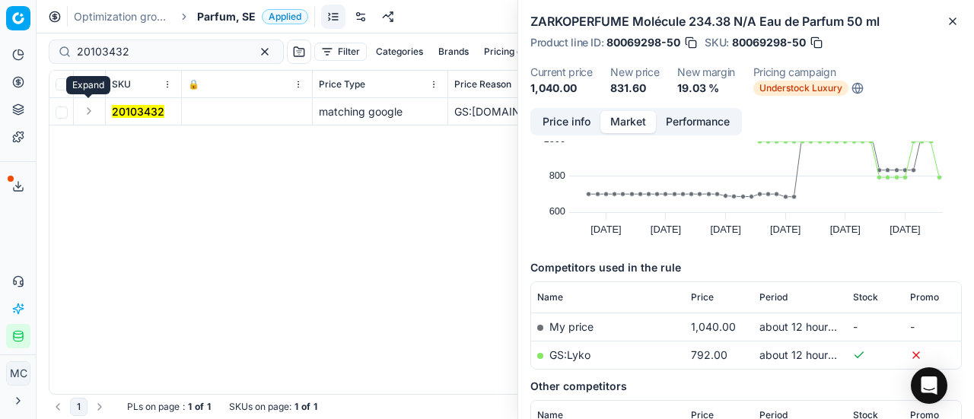
click at [88, 113] on button "Expand" at bounding box center [89, 111] width 18 height 18
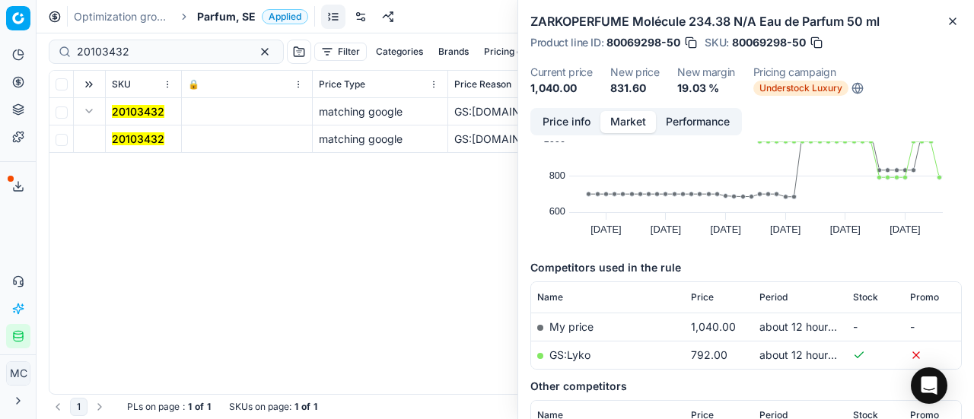
drag, startPoint x: 101, startPoint y: 118, endPoint x: 878, endPoint y: 110, distance: 777.2
click at [155, 142] on mark "20103432" at bounding box center [138, 138] width 53 height 13
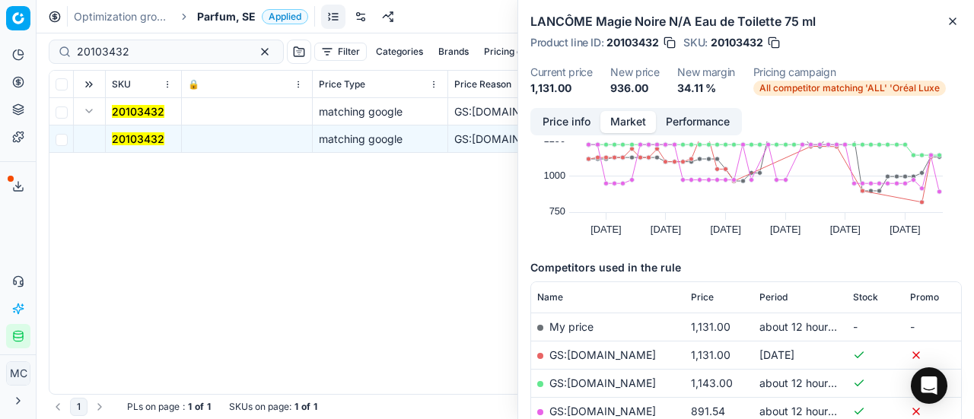
click at [569, 112] on button "Price info" at bounding box center [567, 122] width 68 height 22
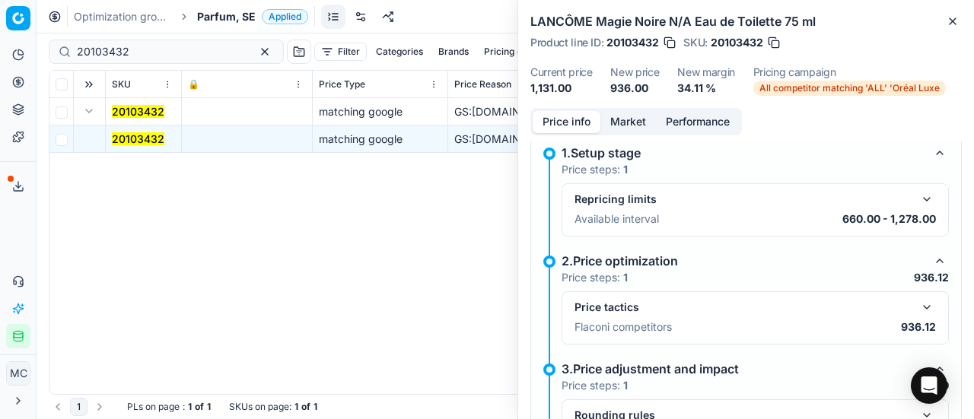
click at [918, 302] on button "button" at bounding box center [927, 307] width 18 height 18
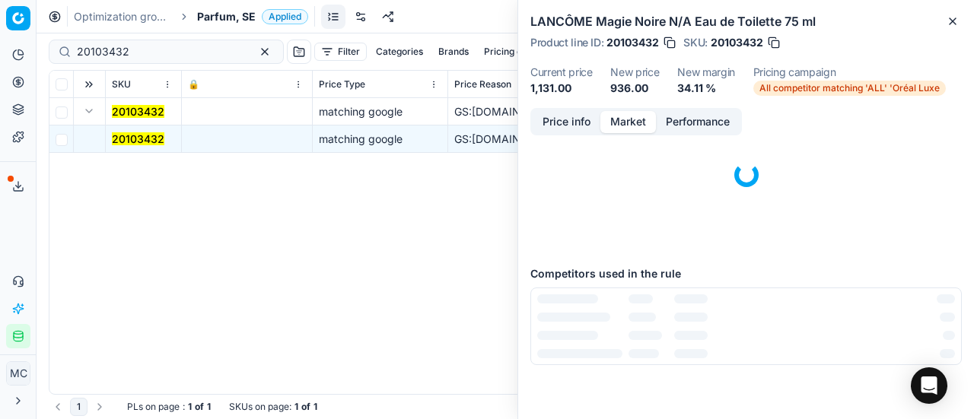
click at [629, 116] on button "Market" at bounding box center [629, 122] width 56 height 22
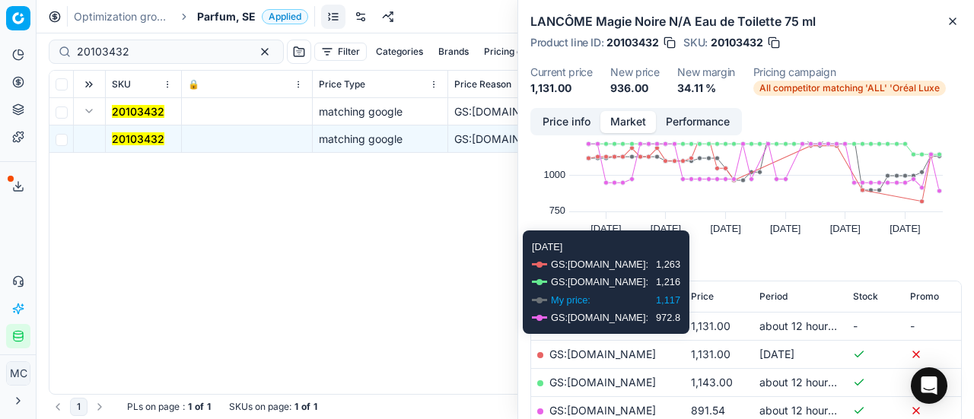
scroll to position [152, 0]
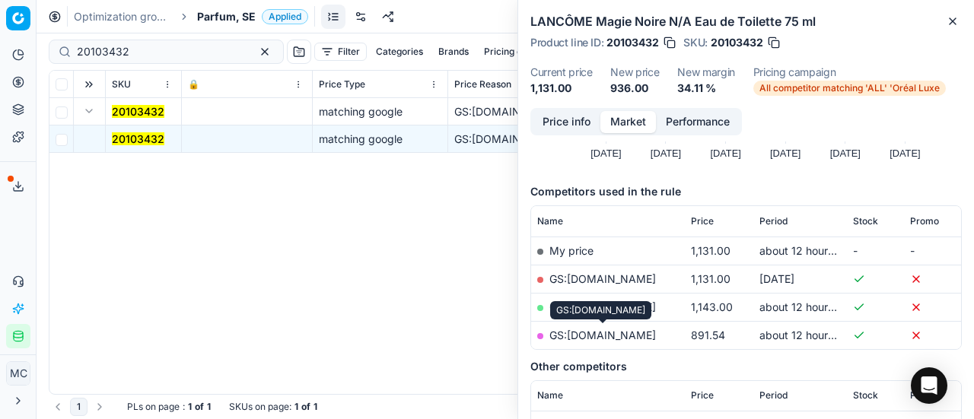
click at [615, 333] on link "GS:parfumdreams.SE" at bounding box center [603, 335] width 107 height 13
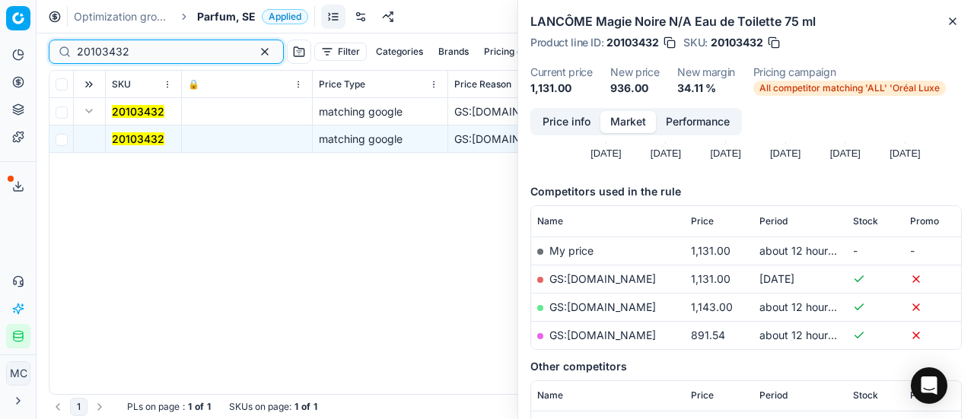
drag, startPoint x: 183, startPoint y: 49, endPoint x: 0, endPoint y: -13, distance: 193.1
click at [0, 0] on html "Pricing platform Analytics Pricing Product portfolio Templates Export service 1…" at bounding box center [487, 209] width 974 height 419
paste input "80015581-200"
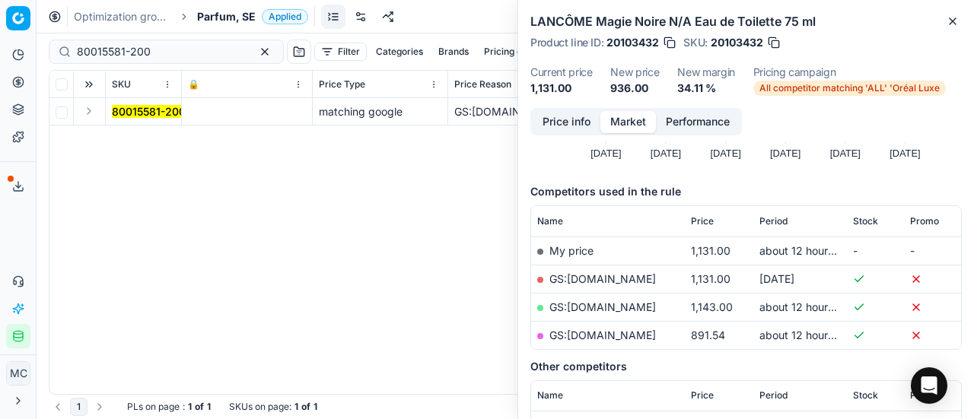
click at [93, 111] on button "Expand" at bounding box center [89, 111] width 18 height 18
drag, startPoint x: 108, startPoint y: 122, endPoint x: 140, endPoint y: 138, distance: 35.7
click at [140, 138] on mark "80015581-200" at bounding box center [149, 138] width 74 height 13
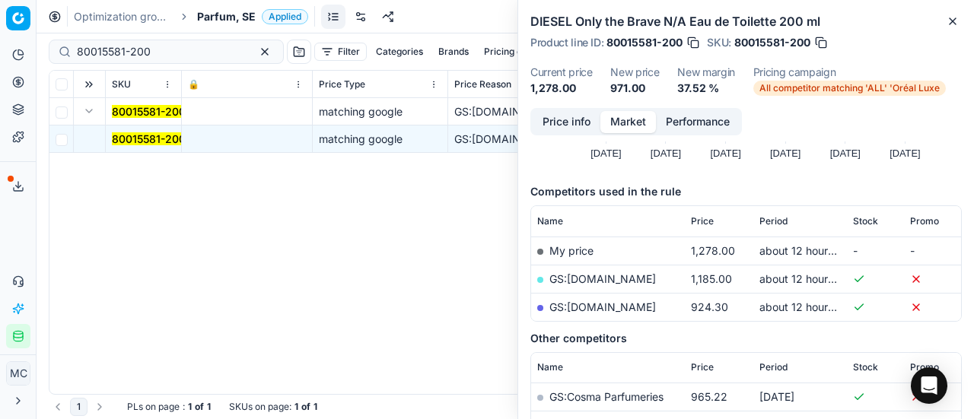
click at [578, 121] on button "Price info" at bounding box center [567, 122] width 68 height 22
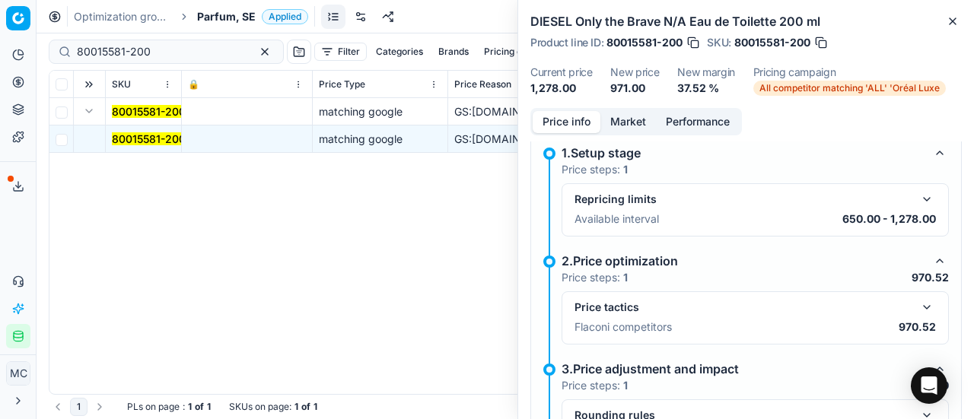
click at [918, 307] on button "button" at bounding box center [927, 307] width 18 height 18
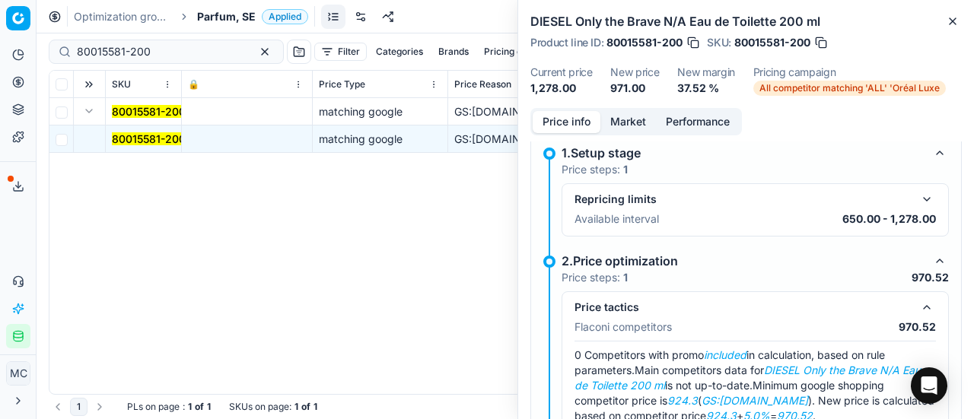
scroll to position [87, 0]
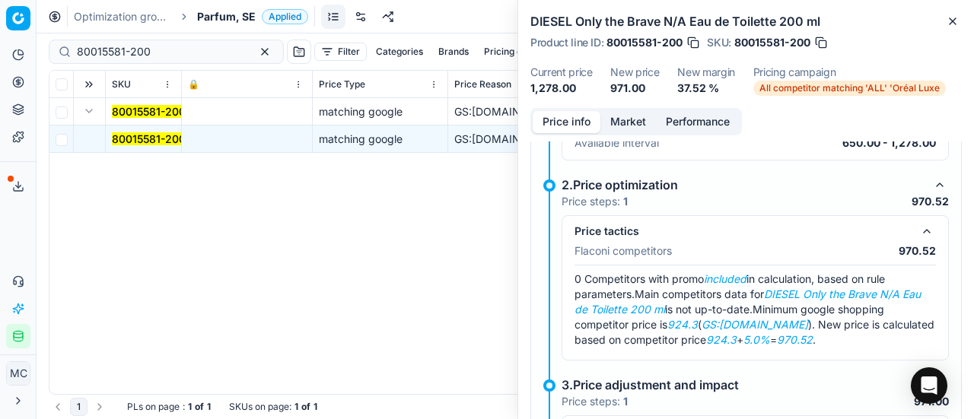
click at [633, 126] on button "Market" at bounding box center [629, 122] width 56 height 22
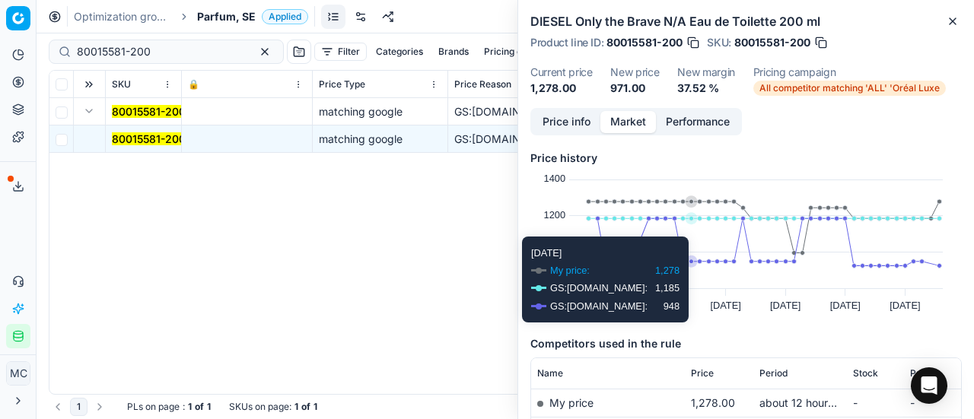
scroll to position [228, 0]
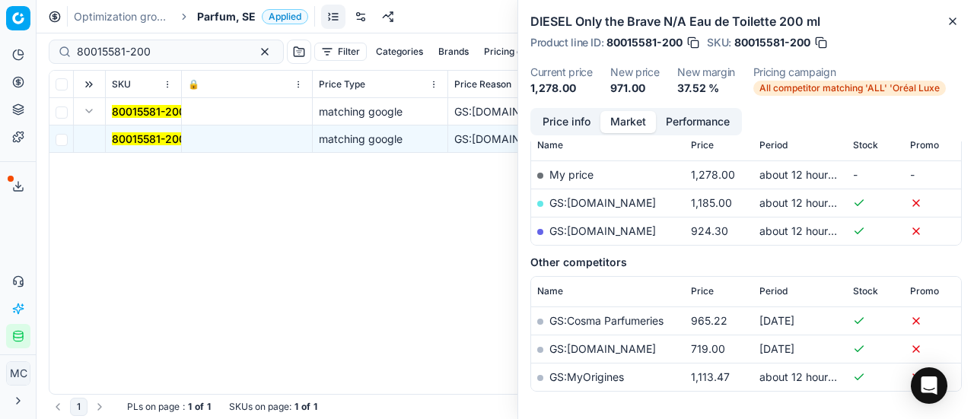
click at [629, 228] on link "GS:parfumdreams.SE" at bounding box center [603, 231] width 107 height 13
drag, startPoint x: 186, startPoint y: 45, endPoint x: 0, endPoint y: 45, distance: 185.7
click at [0, 45] on div "Pricing platform Analytics Pricing Product portfolio Templates Export service 1…" at bounding box center [487, 209] width 974 height 419
paste input "52305-1"
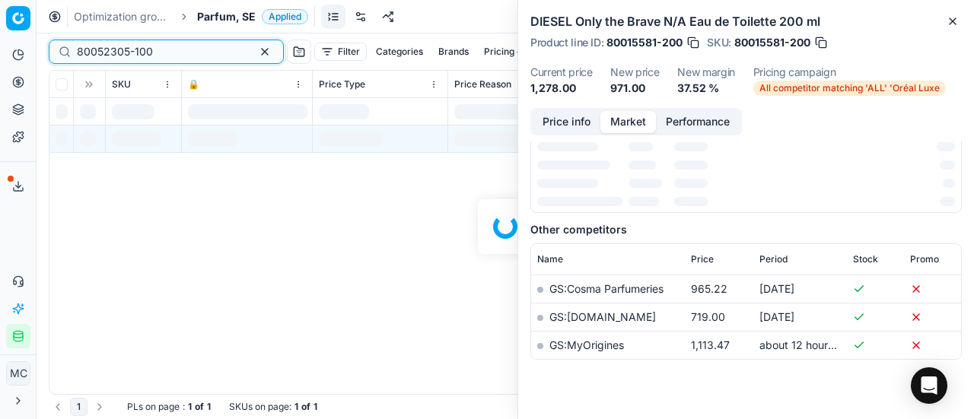
scroll to position [228, 0]
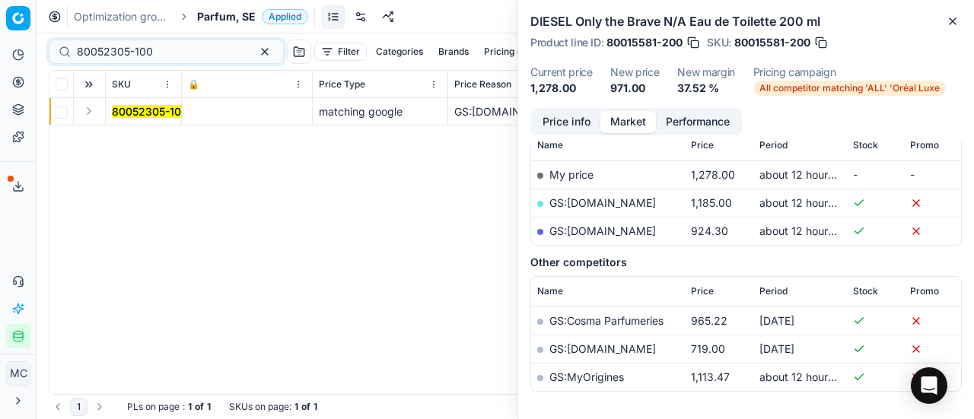
click at [87, 109] on button "Expand" at bounding box center [89, 111] width 18 height 18
drag, startPoint x: 151, startPoint y: 138, endPoint x: 658, endPoint y: 139, distance: 506.9
click at [151, 138] on mark "80052305-100" at bounding box center [150, 138] width 76 height 13
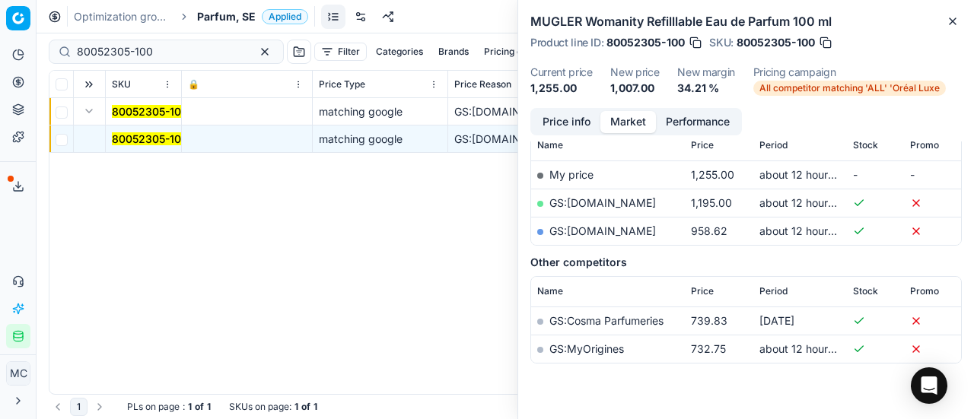
click at [591, 121] on button "Price info" at bounding box center [567, 122] width 68 height 22
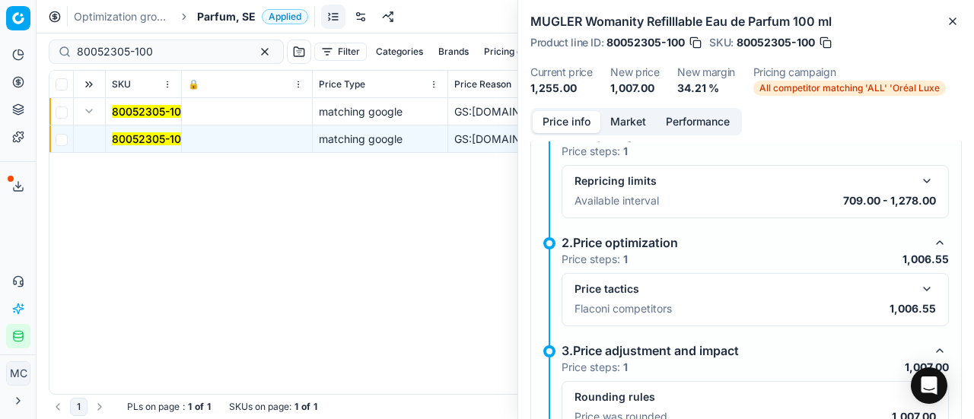
click at [924, 291] on button "button" at bounding box center [927, 289] width 18 height 18
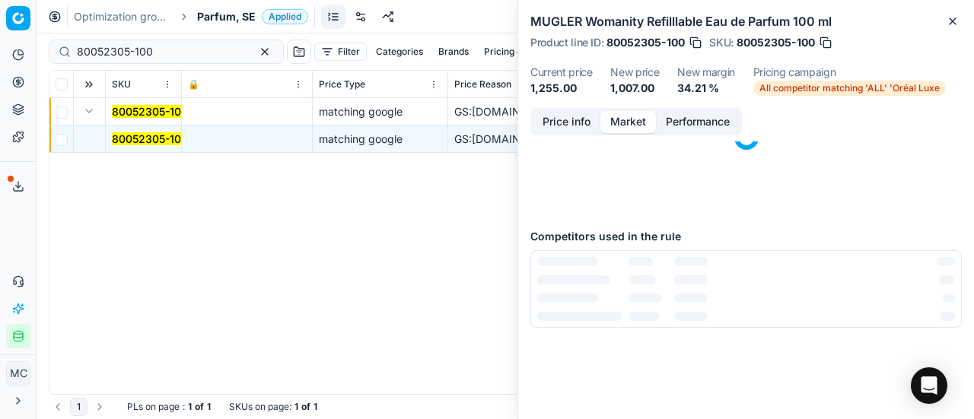
click at [611, 124] on button "Market" at bounding box center [629, 122] width 56 height 22
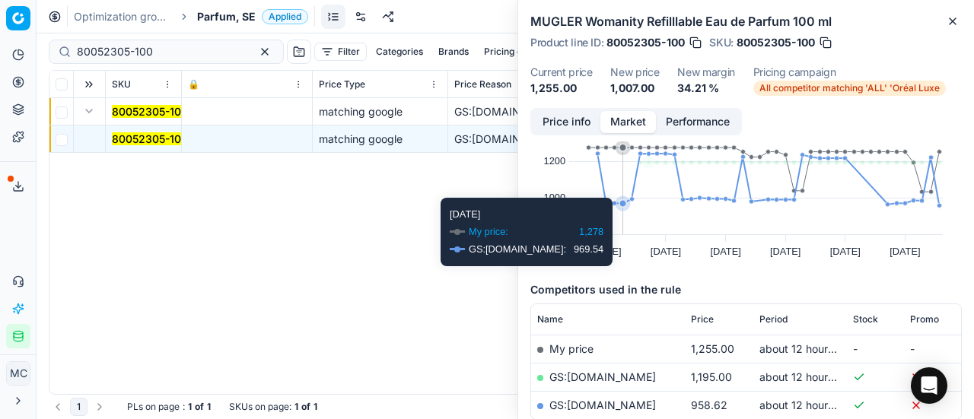
scroll to position [152, 0]
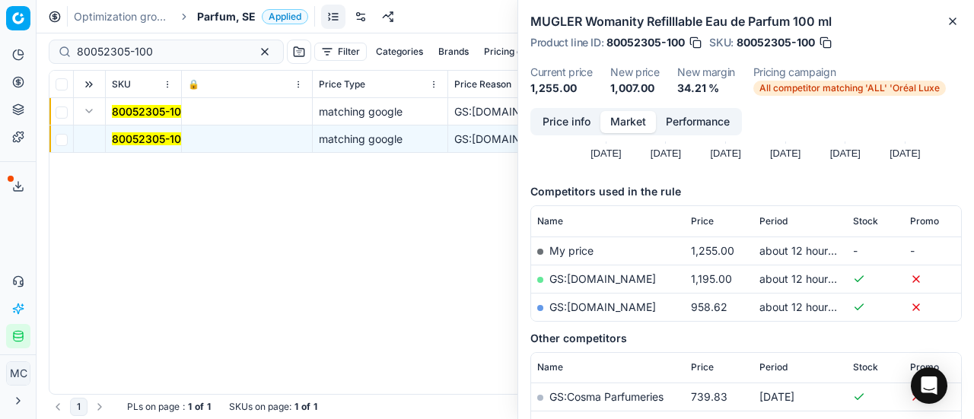
click at [629, 305] on link "GS:parfumdreams.SE" at bounding box center [603, 307] width 107 height 13
click at [608, 278] on link "GS:Zalando.se" at bounding box center [603, 279] width 107 height 13
drag, startPoint x: 167, startPoint y: 52, endPoint x: 0, endPoint y: 24, distance: 169.7
click at [0, 24] on div "Pricing platform Analytics Pricing Product portfolio Templates Export service 1…" at bounding box center [487, 209] width 974 height 419
paste input "90011215-0017736"
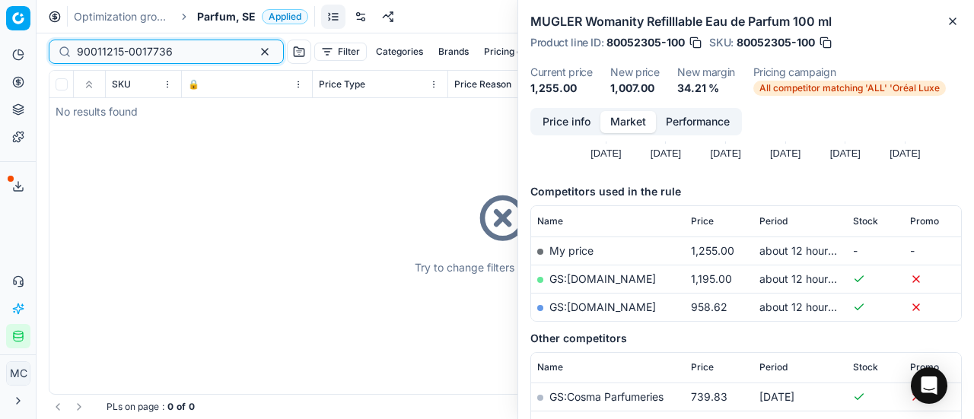
type input "90011215-0017736"
click at [227, 10] on span "Parfum, SE" at bounding box center [226, 16] width 59 height 15
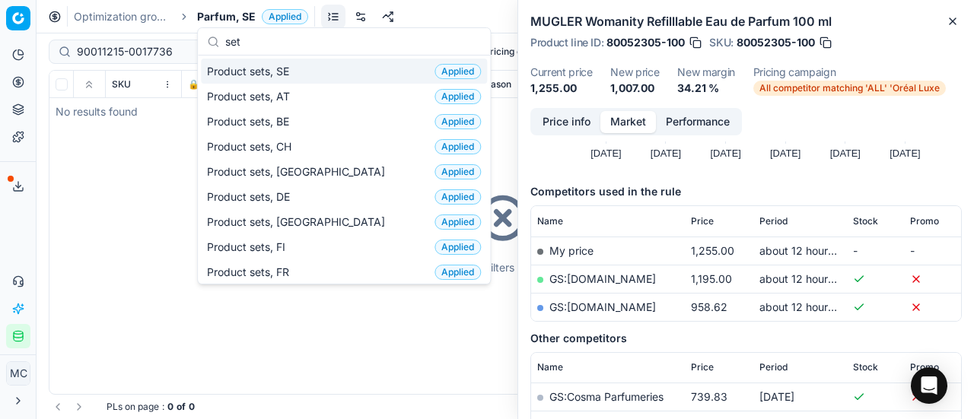
type input "set"
click at [303, 72] on div "Product sets, SE Applied" at bounding box center [344, 71] width 286 height 25
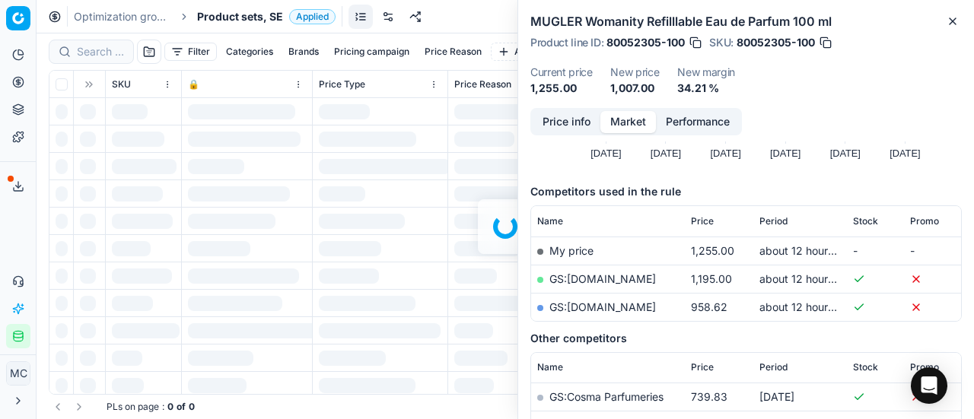
click at [91, 47] on div at bounding box center [506, 226] width 938 height 386
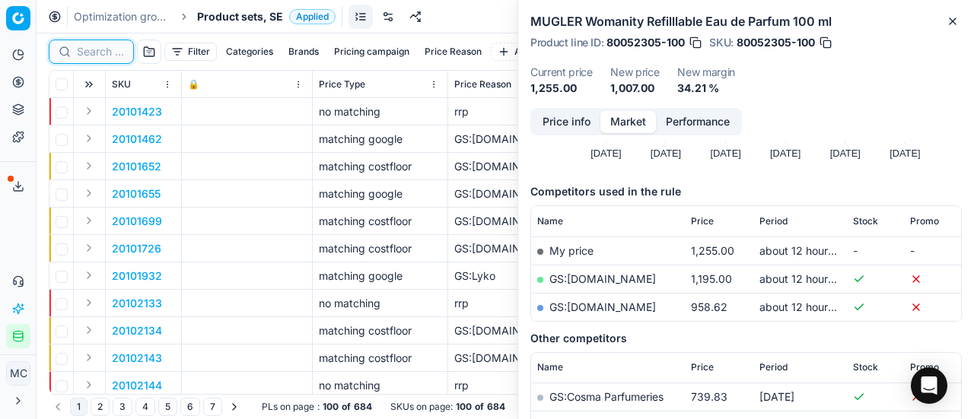
click at [91, 47] on input at bounding box center [100, 51] width 47 height 15
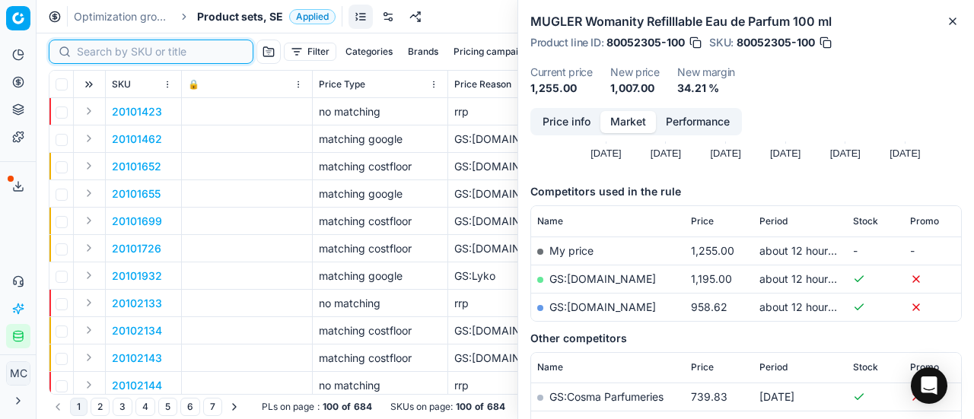
paste input "90011215-0017736"
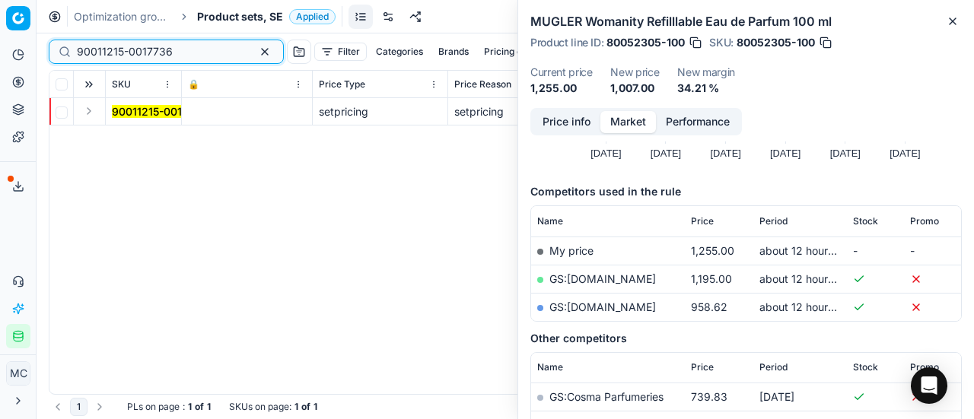
type input "90011215-0017736"
click at [88, 116] on button "Expand" at bounding box center [89, 111] width 18 height 18
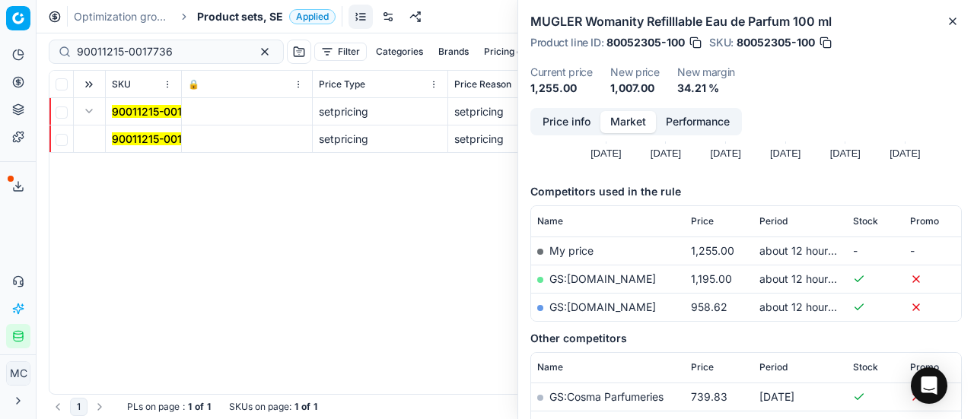
click at [133, 146] on td "90011215-0017736" at bounding box center [144, 139] width 76 height 27
click at [135, 140] on mark "90011215-0017736" at bounding box center [160, 138] width 96 height 13
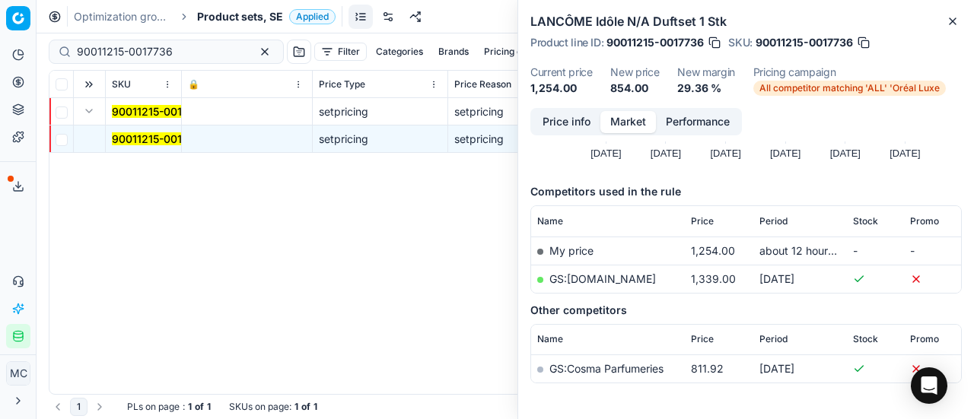
click at [583, 125] on button "Price info" at bounding box center [567, 122] width 68 height 22
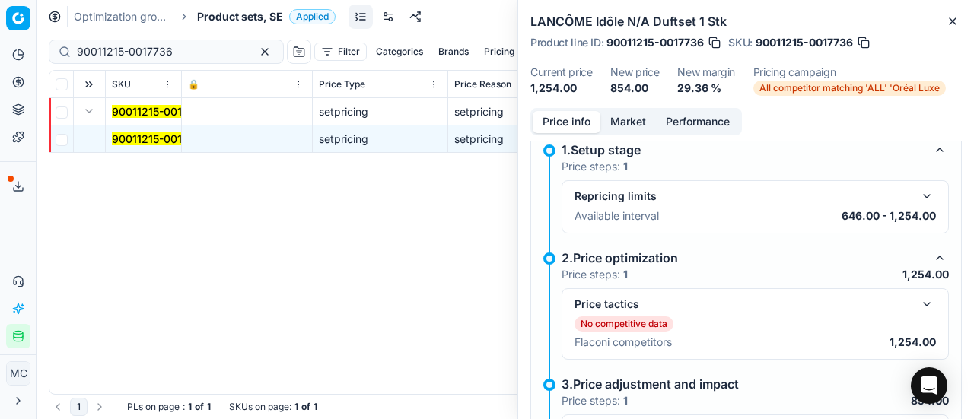
click at [918, 302] on button "button" at bounding box center [927, 304] width 18 height 18
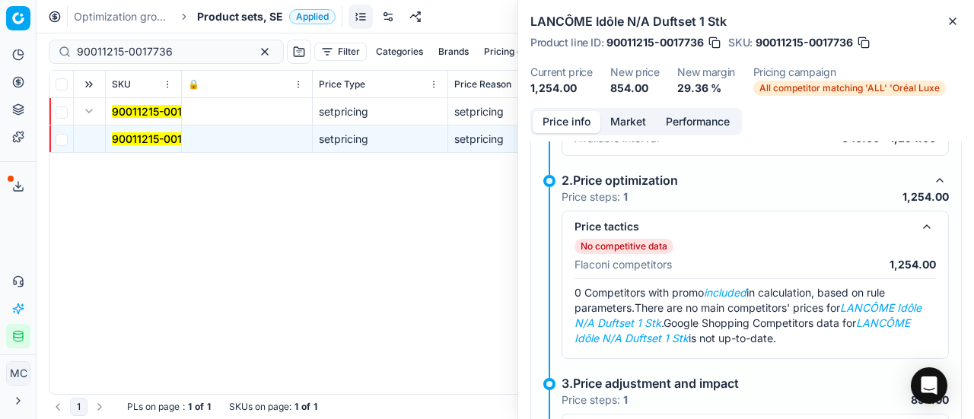
scroll to position [239, 0]
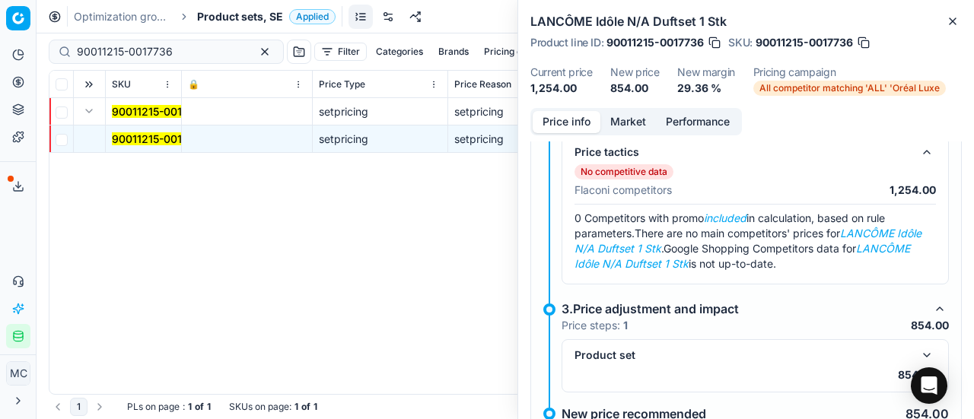
click at [918, 346] on button "button" at bounding box center [927, 355] width 18 height 18
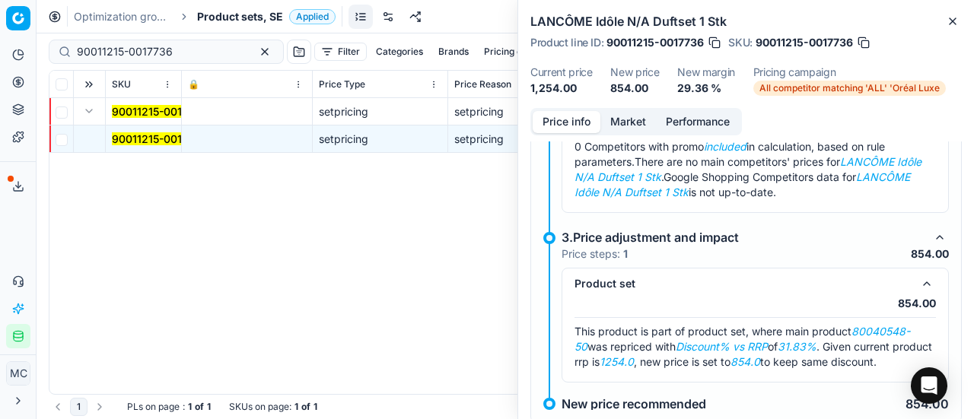
scroll to position [362, 0]
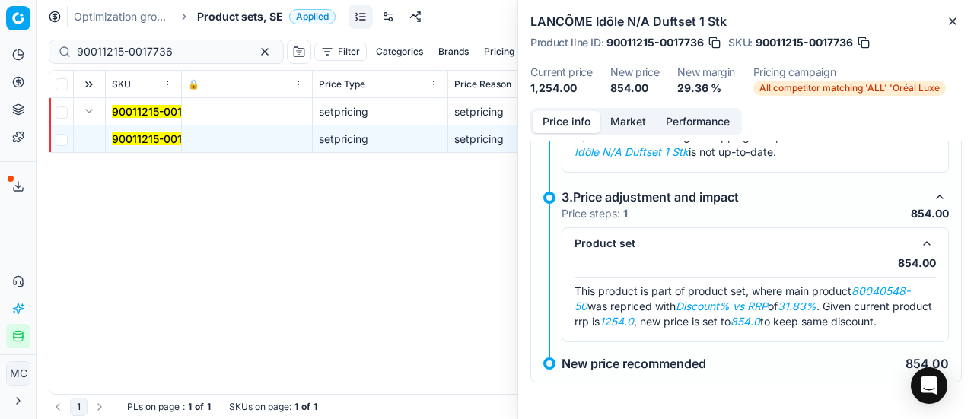
click at [626, 121] on button "Market" at bounding box center [629, 122] width 56 height 22
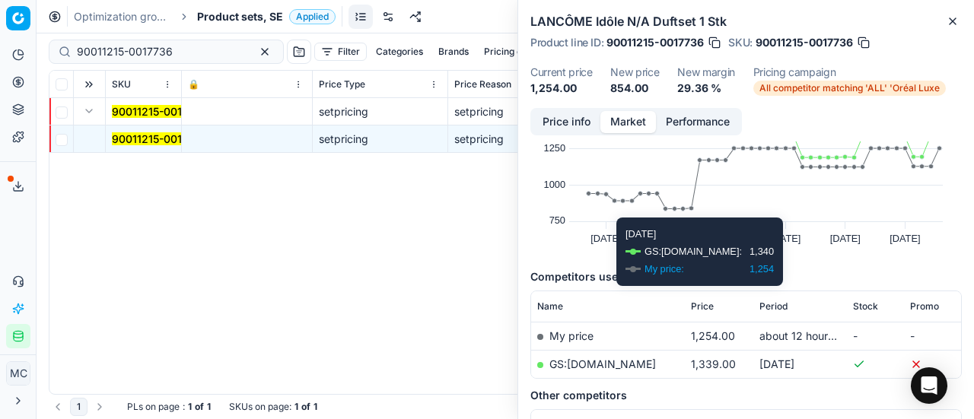
scroll to position [152, 0]
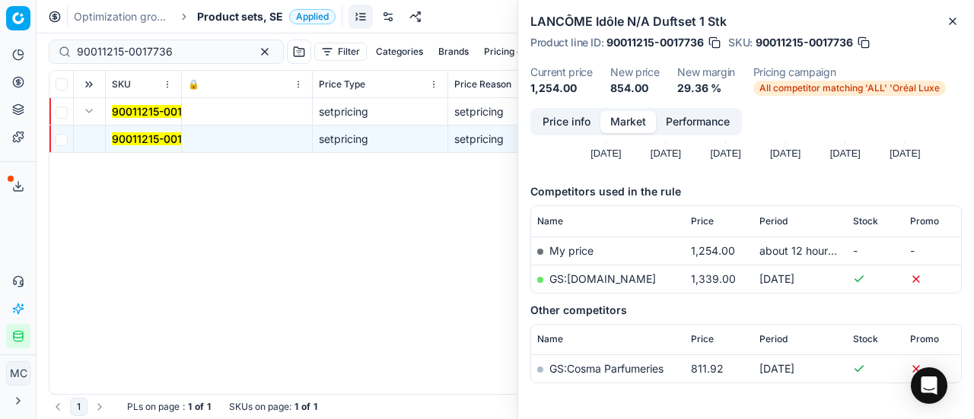
click at [585, 280] on link "GS:Notino.se" at bounding box center [603, 279] width 107 height 13
click at [184, 48] on input "90011215-0017736" at bounding box center [160, 51] width 167 height 15
click at [263, 21] on span "Product sets, SE" at bounding box center [240, 16] width 86 height 15
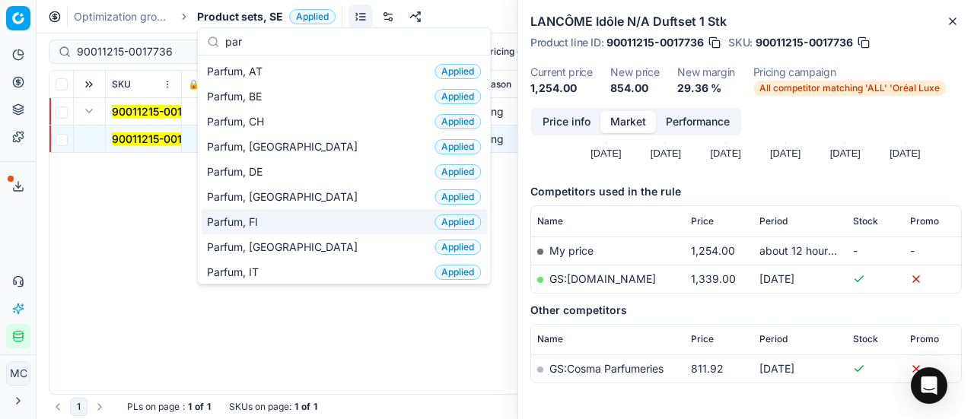
scroll to position [76, 0]
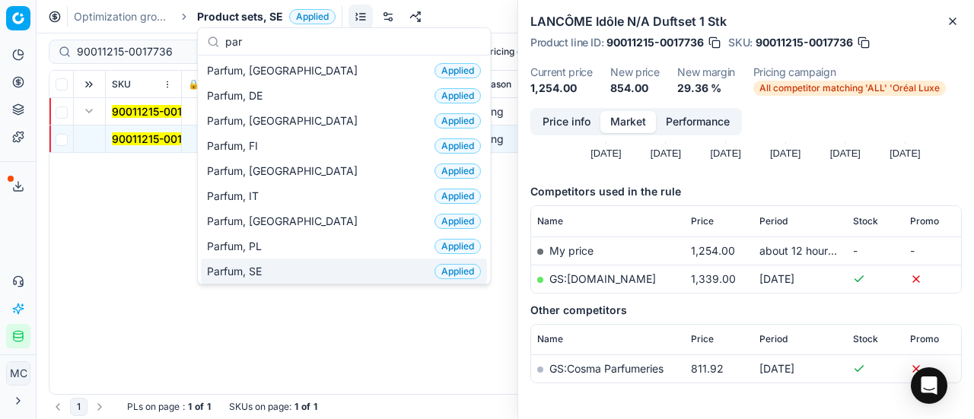
type input "par"
click at [292, 264] on div "Parfum, SE Applied" at bounding box center [344, 271] width 286 height 25
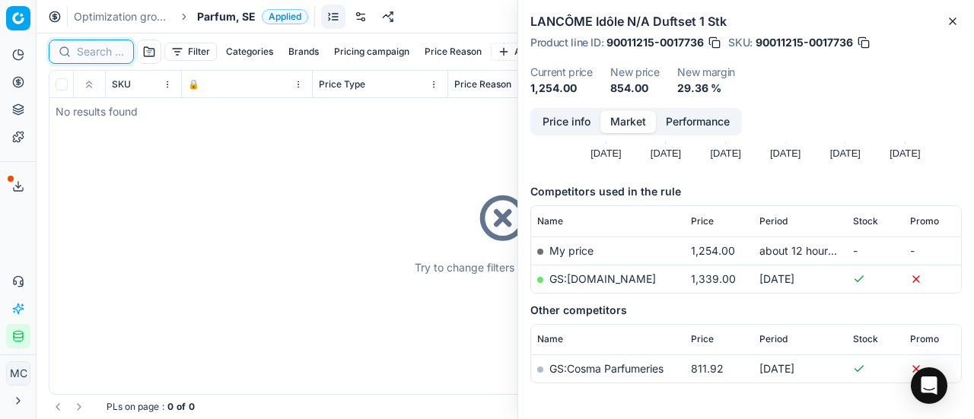
click at [93, 53] on input at bounding box center [100, 51] width 47 height 15
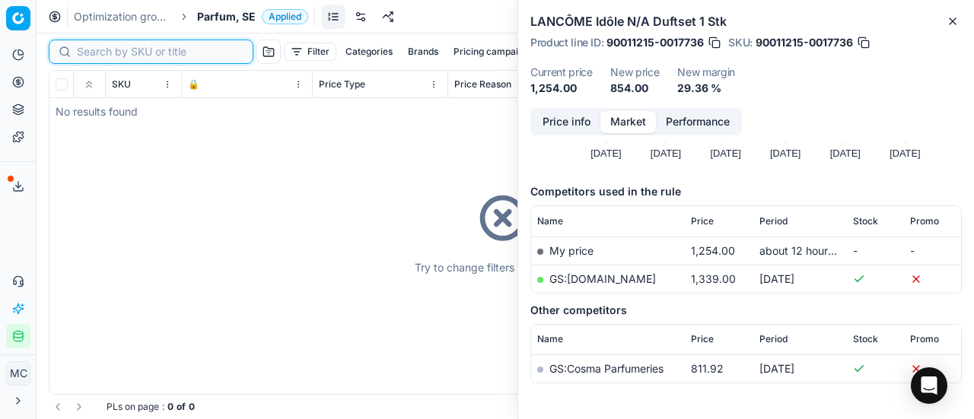
paste input "90011686-0018577"
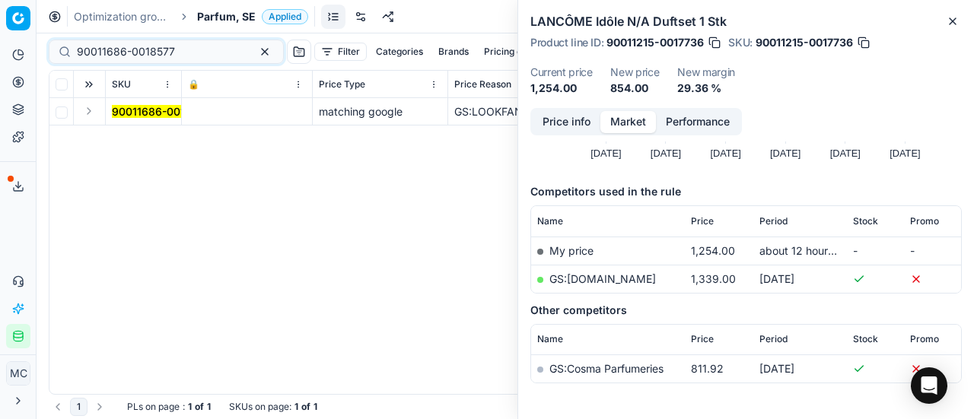
click at [93, 113] on button "Expand" at bounding box center [89, 111] width 18 height 18
click at [146, 141] on mark "90011686-0018577" at bounding box center [161, 138] width 98 height 13
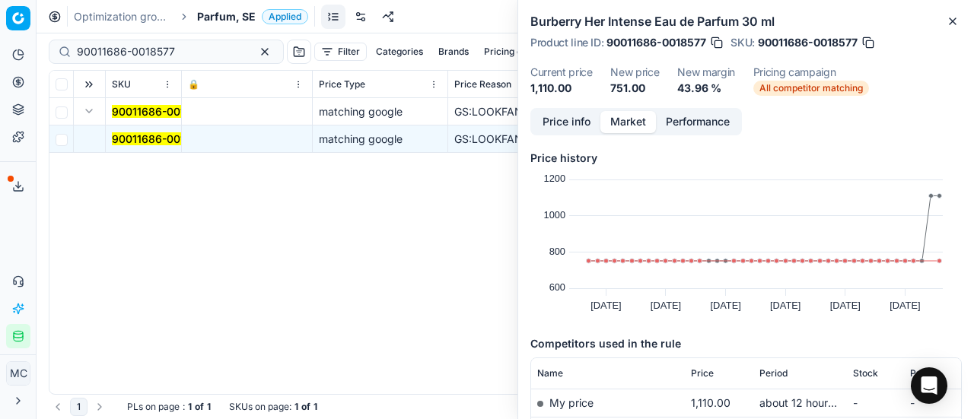
click at [558, 126] on button "Price info" at bounding box center [567, 122] width 68 height 22
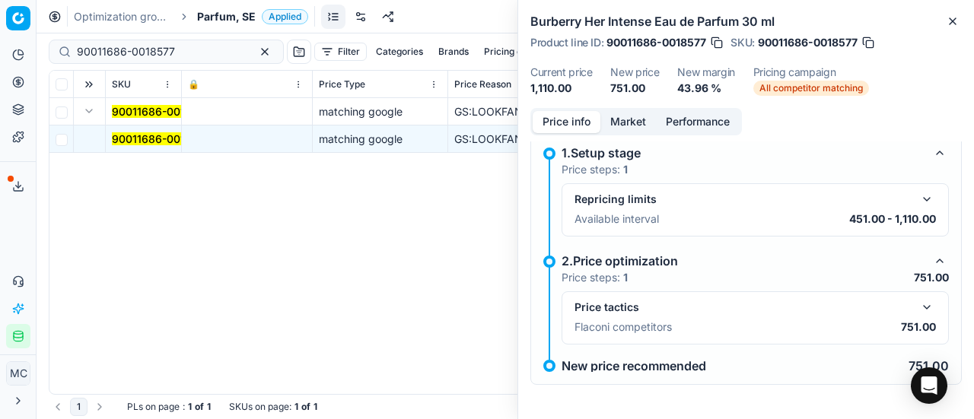
click at [918, 300] on button "button" at bounding box center [927, 307] width 18 height 18
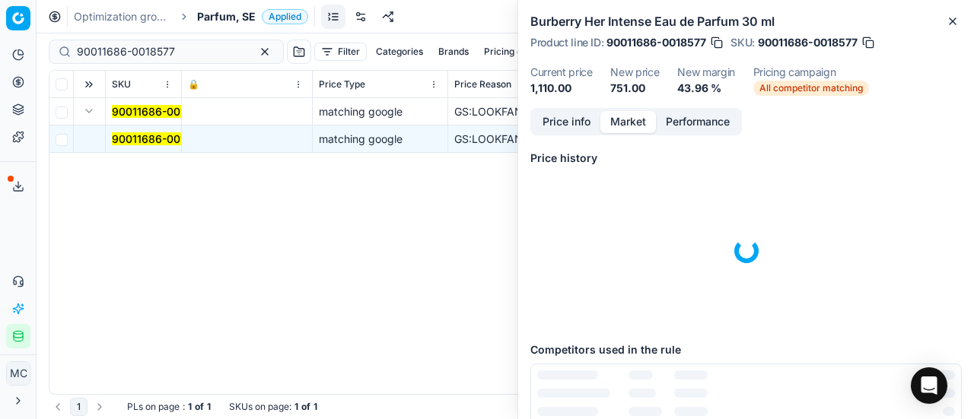
click at [630, 119] on button "Market" at bounding box center [629, 122] width 56 height 22
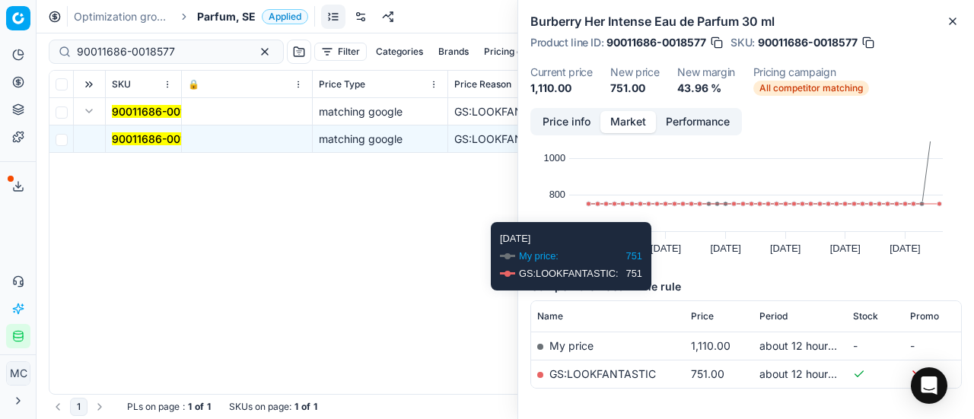
scroll to position [116, 0]
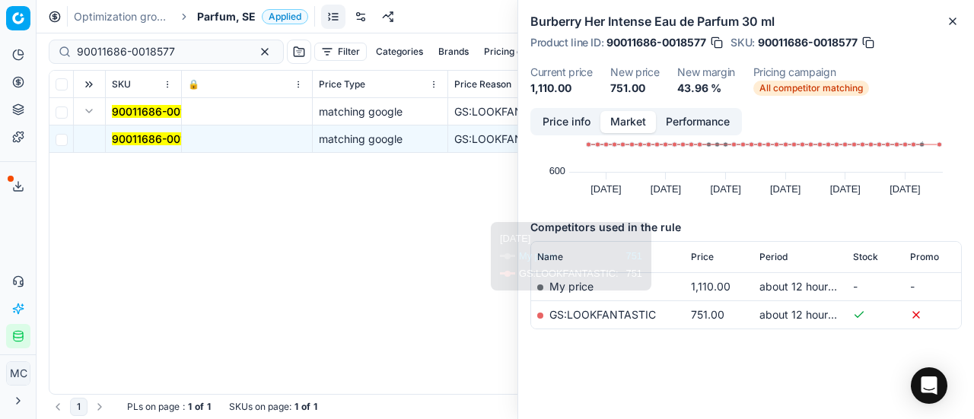
click at [642, 317] on link "GS:LOOKFANTASTIC" at bounding box center [603, 314] width 107 height 13
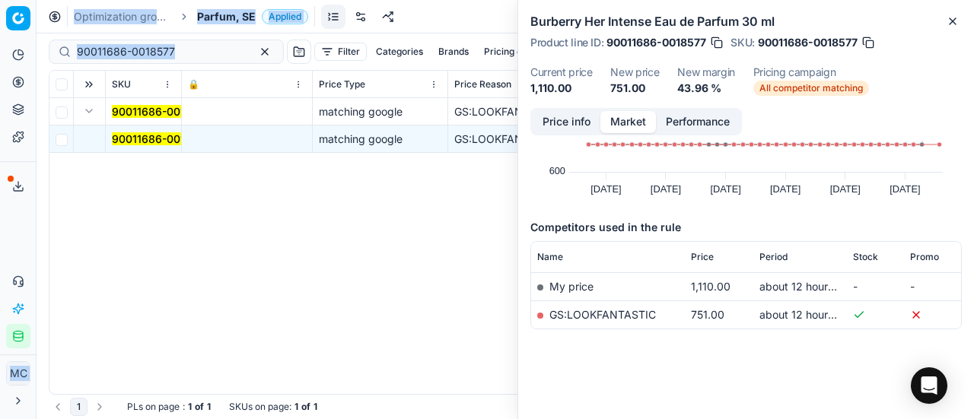
drag, startPoint x: 183, startPoint y: 42, endPoint x: 0, endPoint y: 48, distance: 183.5
click at [0, 48] on div "Pricing platform Analytics Pricing Product portfolio Templates Export service 1…" at bounding box center [487, 209] width 974 height 419
click at [179, 59] on input "90011686-0018577" at bounding box center [160, 51] width 167 height 15
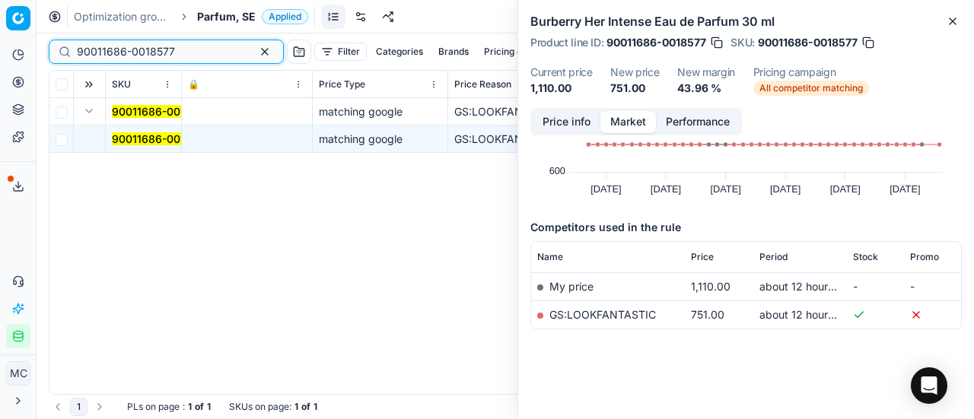
drag, startPoint x: 190, startPoint y: 56, endPoint x: 0, endPoint y: 43, distance: 190.7
click at [0, 43] on div "Pricing platform Analytics Pricing Product portfolio Templates Export service 1…" at bounding box center [487, 209] width 974 height 419
paste input "00808-0001029"
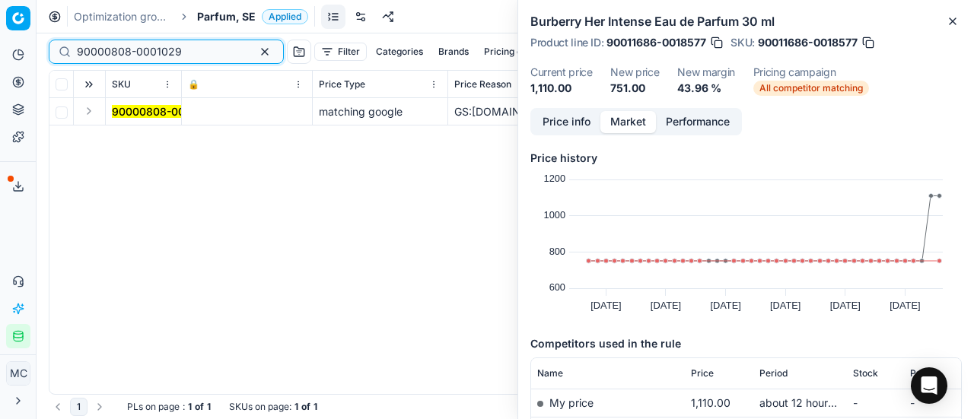
type input "90000808-0001029"
click at [93, 118] on button "Expand" at bounding box center [89, 111] width 18 height 18
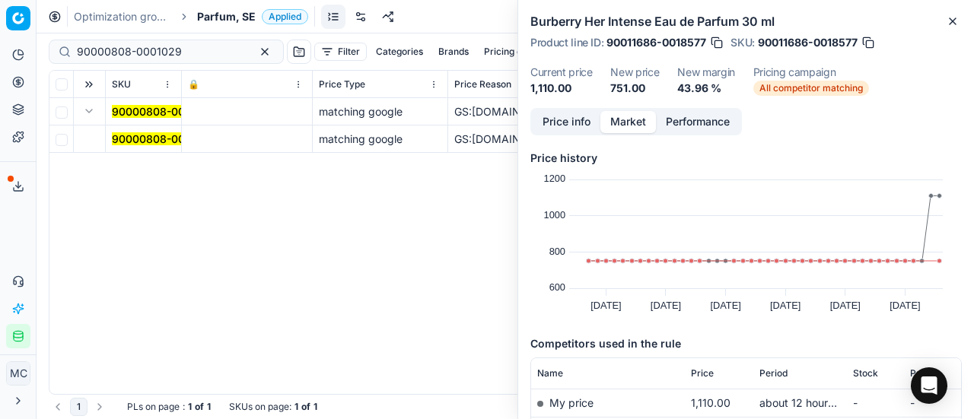
click at [158, 144] on mark "90000808-0001029" at bounding box center [164, 138] width 105 height 13
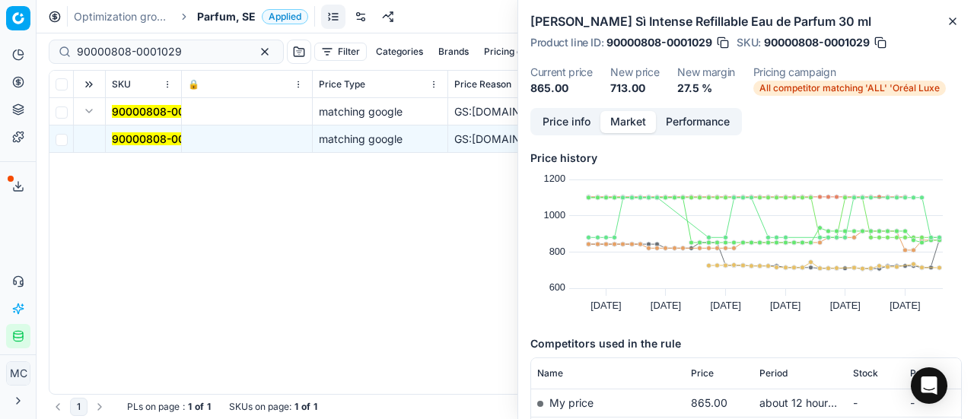
click at [577, 116] on button "Price info" at bounding box center [567, 122] width 68 height 22
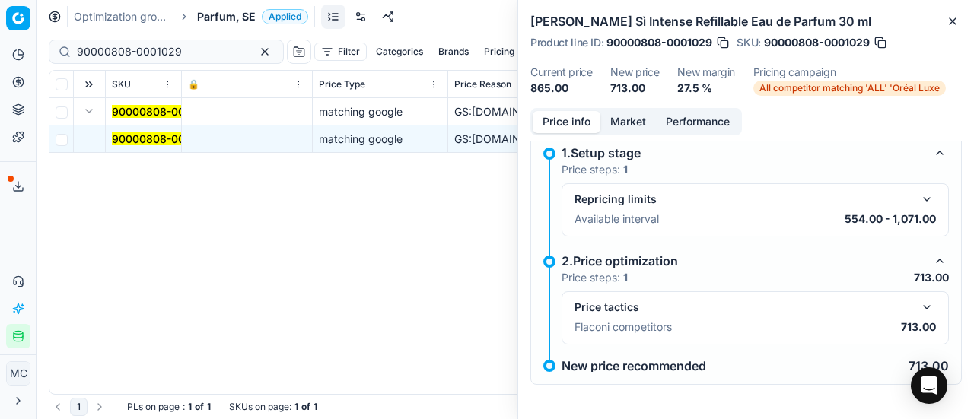
click at [925, 315] on div "Price tactics Flaconi competitors 713.00" at bounding box center [755, 318] width 387 height 53
click at [921, 304] on button "button" at bounding box center [927, 307] width 18 height 18
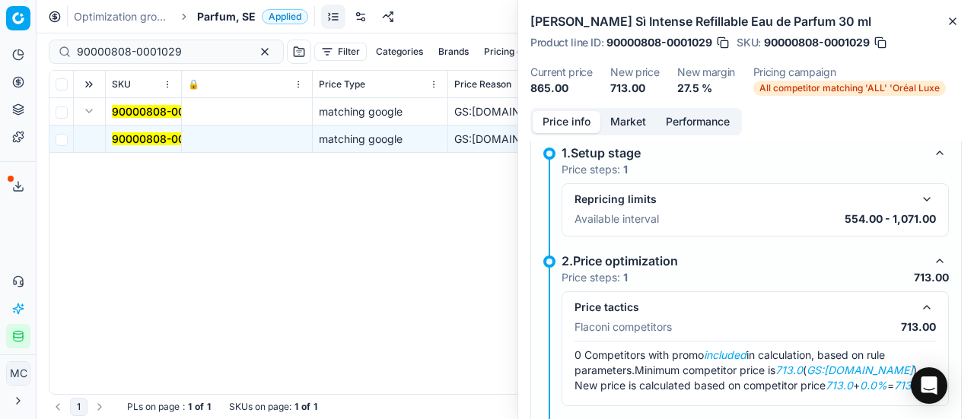
click at [629, 116] on button "Market" at bounding box center [629, 122] width 56 height 22
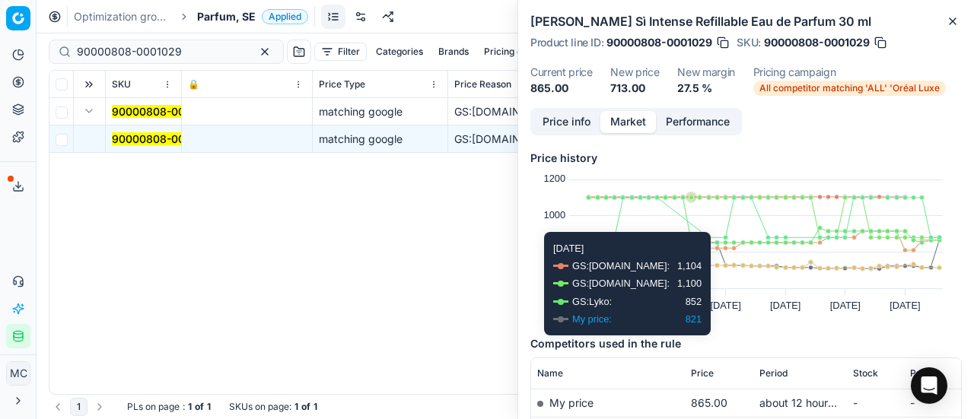
scroll to position [152, 0]
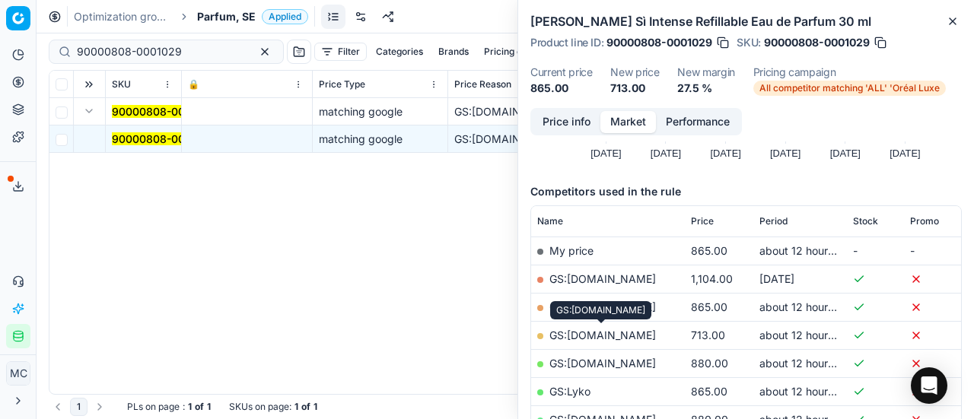
click at [623, 332] on link "GS:ComputerSalg.se" at bounding box center [603, 335] width 107 height 13
click at [227, 18] on span "Parfum, SE" at bounding box center [226, 16] width 59 height 15
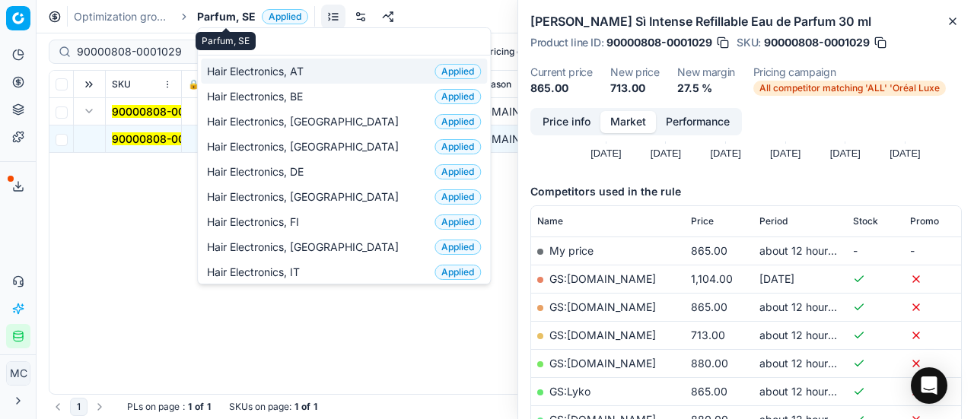
scroll to position [190, 0]
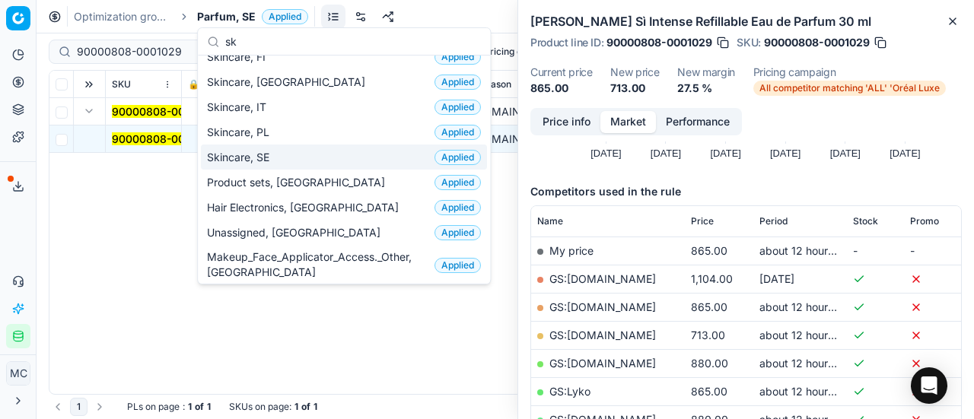
type input "sk"
click at [261, 162] on div "Skincare, SE Applied" at bounding box center [344, 157] width 286 height 25
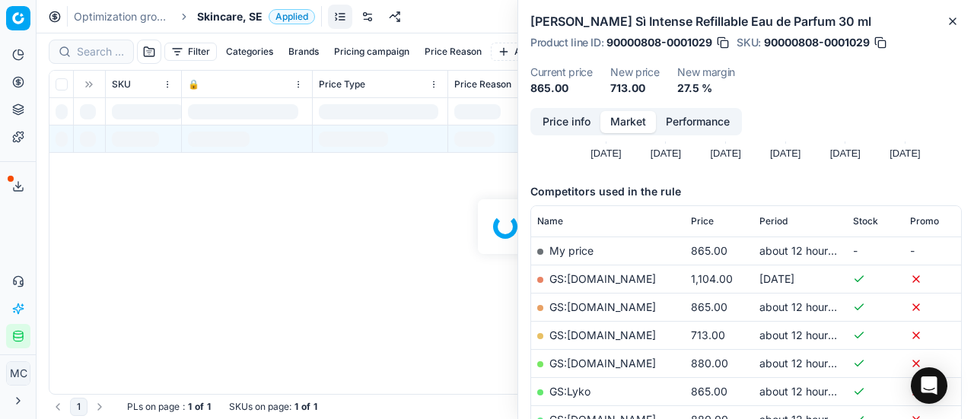
click at [119, 55] on div at bounding box center [506, 226] width 938 height 386
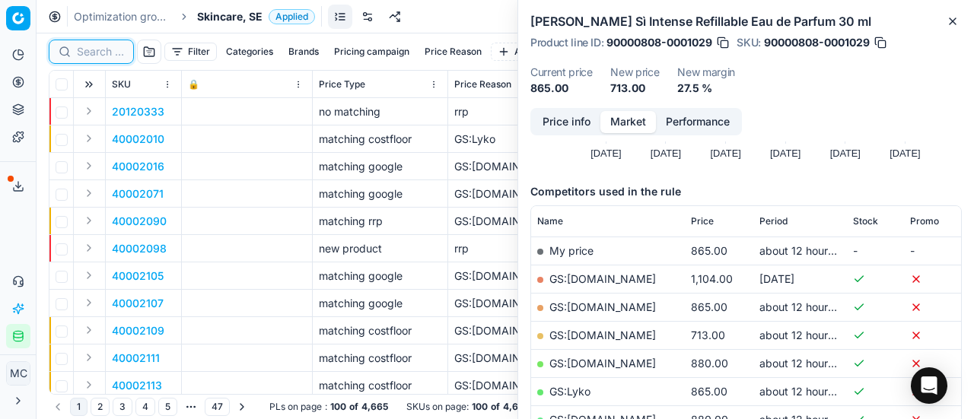
click at [109, 53] on input at bounding box center [100, 51] width 47 height 15
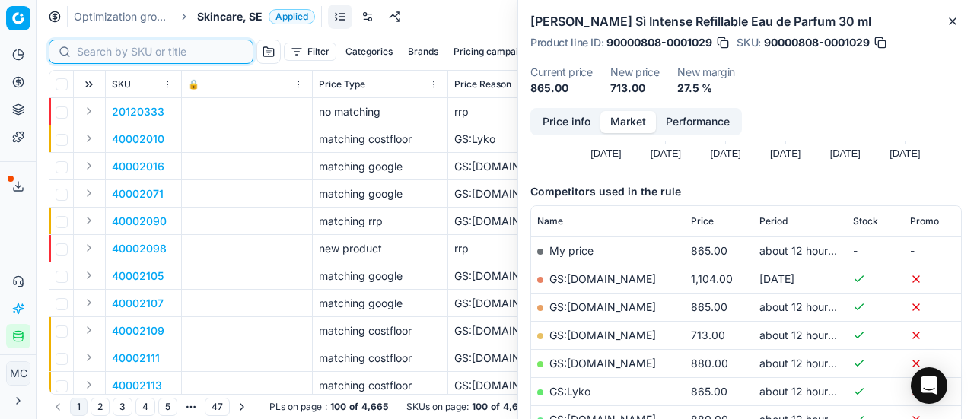
paste input "80061616-50"
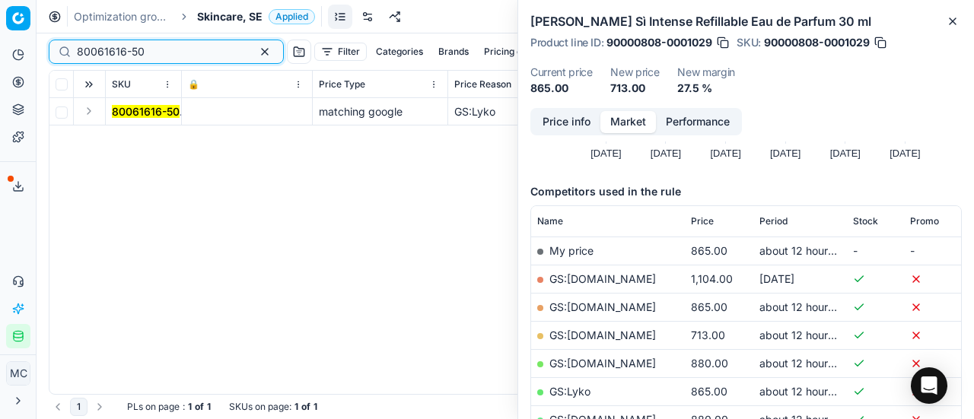
type input "80061616-50"
click at [88, 112] on button "Expand" at bounding box center [89, 111] width 18 height 18
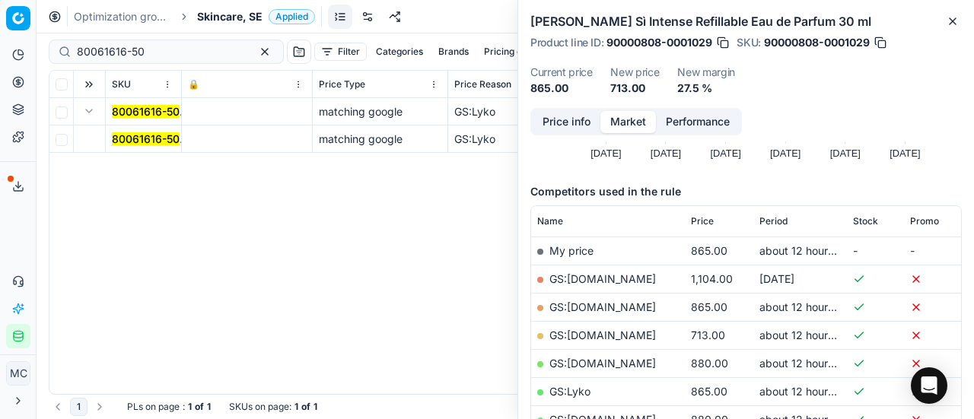
click at [148, 141] on mark "80061616-50" at bounding box center [146, 138] width 68 height 13
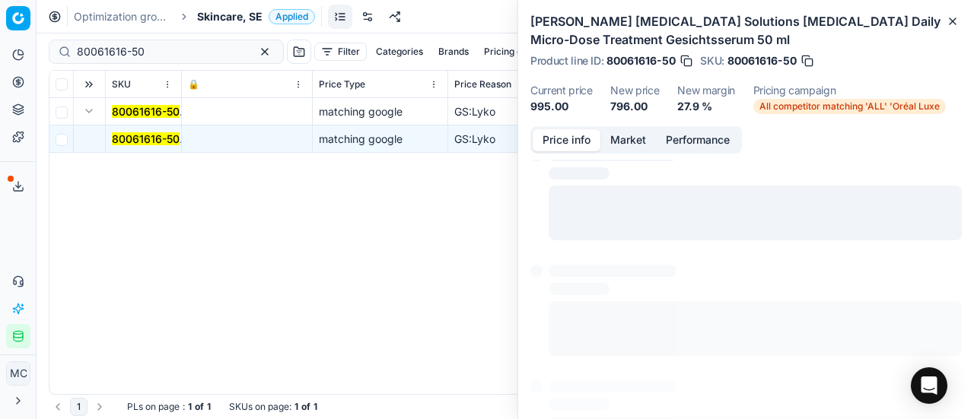
click at [575, 142] on button "Price info" at bounding box center [567, 140] width 68 height 22
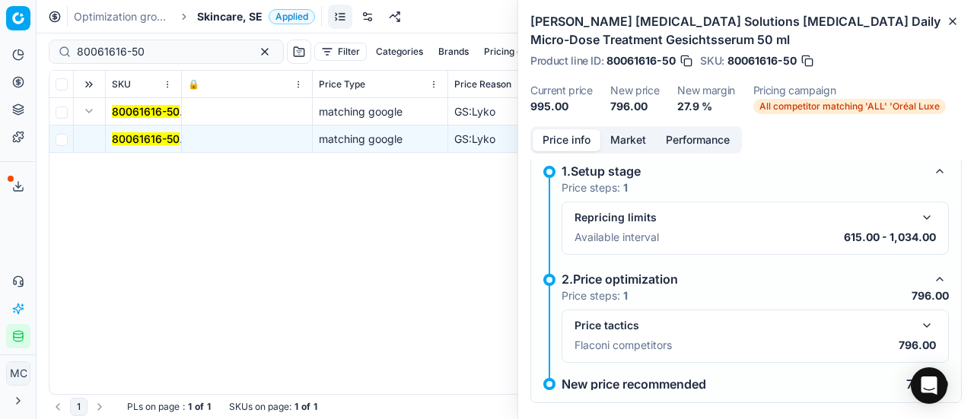
drag, startPoint x: 913, startPoint y: 328, endPoint x: 604, endPoint y: 229, distance: 324.5
click at [918, 328] on button "button" at bounding box center [927, 326] width 18 height 18
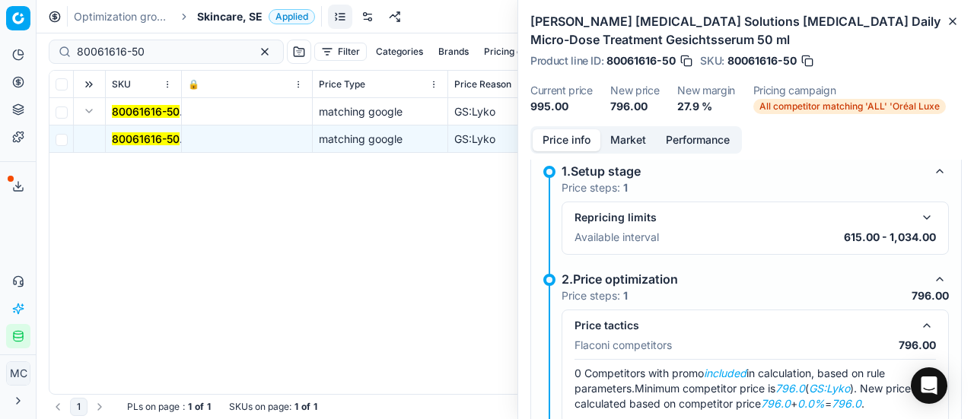
click at [612, 140] on button "Market" at bounding box center [629, 140] width 56 height 22
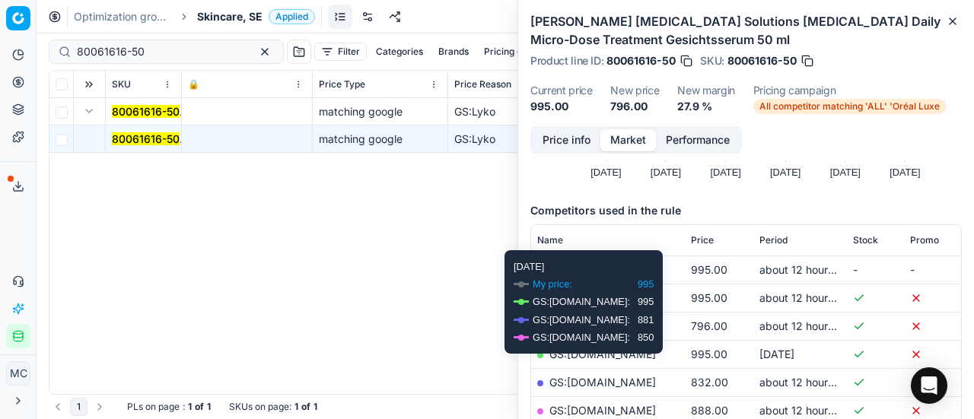
scroll to position [152, 0]
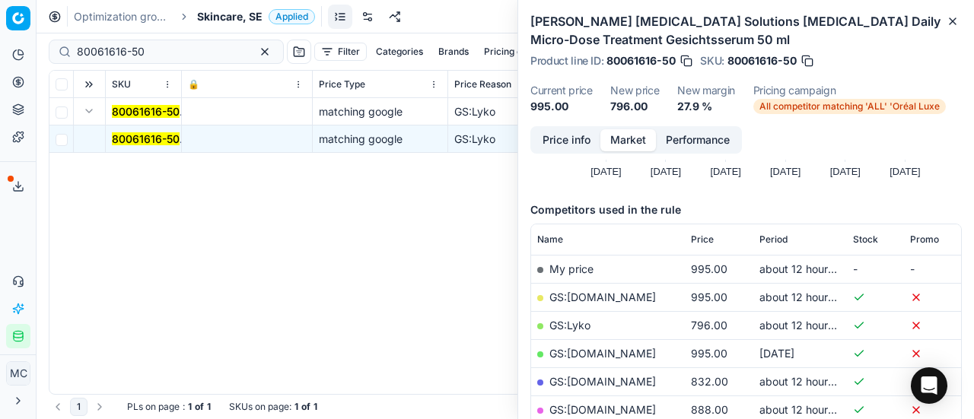
click at [584, 327] on link "GS:Lyko" at bounding box center [570, 325] width 41 height 13
click at [202, 19] on span "Skincare, SE" at bounding box center [229, 16] width 65 height 15
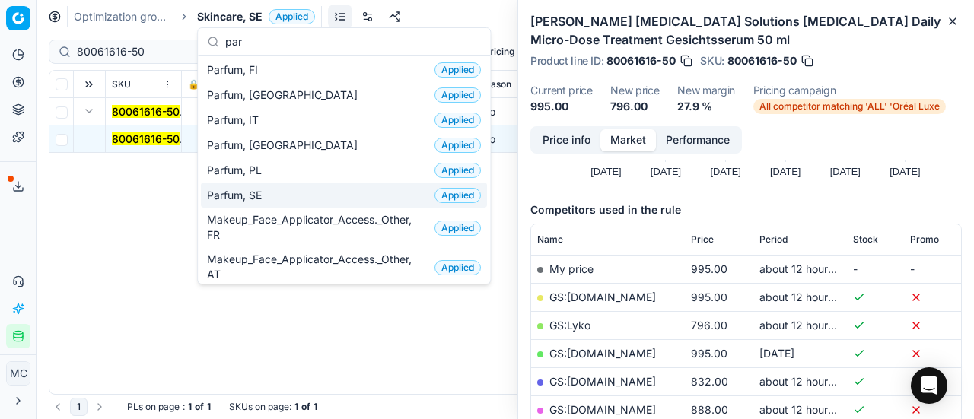
type input "par"
click at [291, 198] on div "Parfum, SE Applied" at bounding box center [344, 195] width 286 height 25
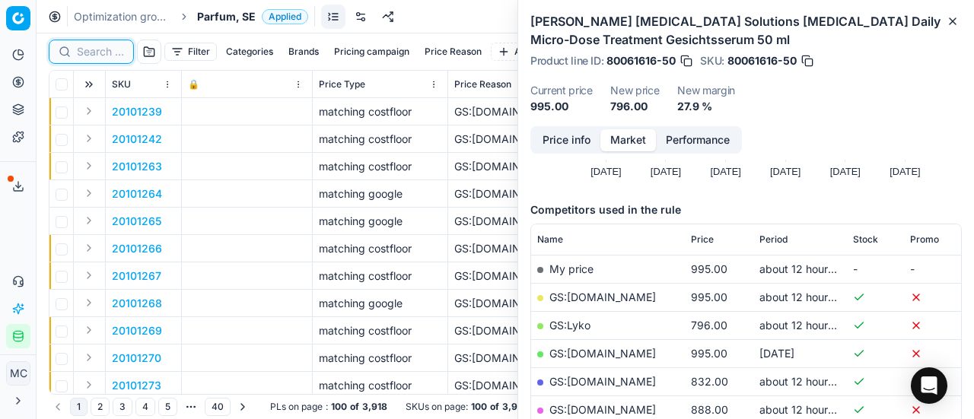
click at [97, 56] on input at bounding box center [100, 51] width 47 height 15
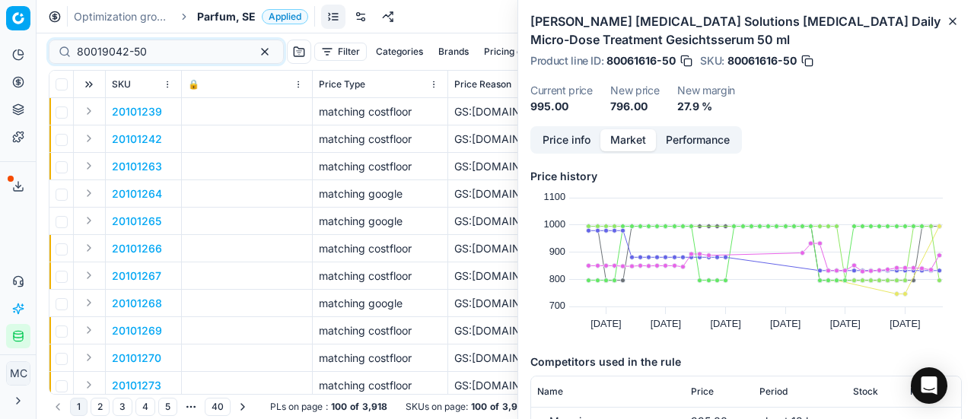
scroll to position [152, 0]
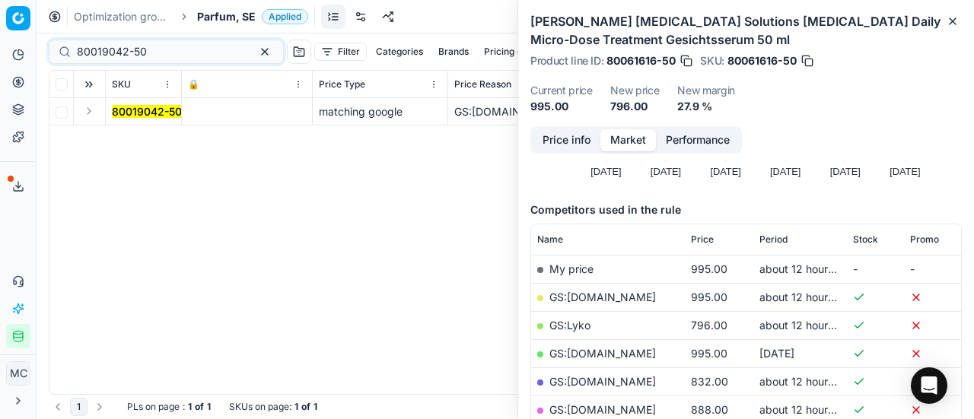
type input "80019042-50"
click at [91, 118] on button "Expand" at bounding box center [89, 111] width 18 height 18
click at [135, 145] on mark "80019042-50" at bounding box center [147, 138] width 70 height 13
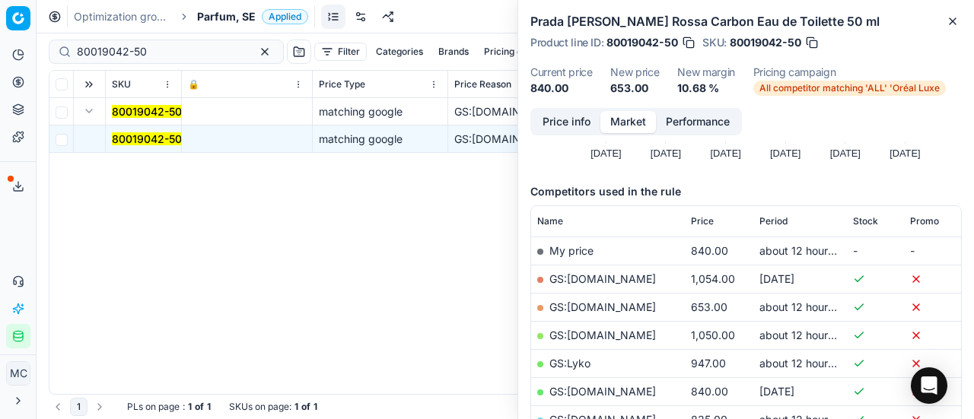
click at [568, 116] on button "Price info" at bounding box center [567, 122] width 68 height 22
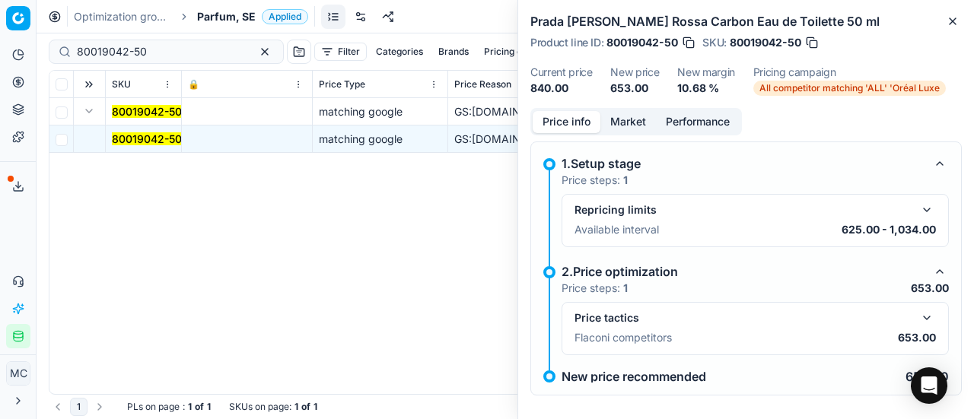
click at [918, 309] on button "button" at bounding box center [927, 318] width 18 height 18
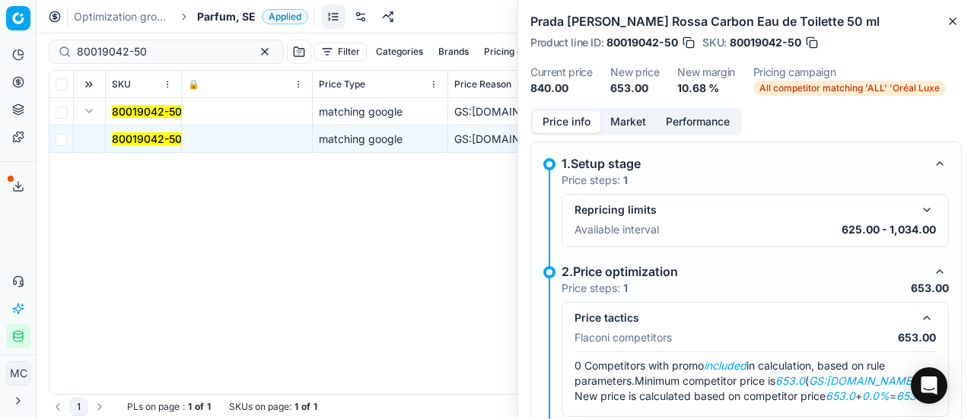
click at [615, 120] on button "Market" at bounding box center [629, 122] width 56 height 22
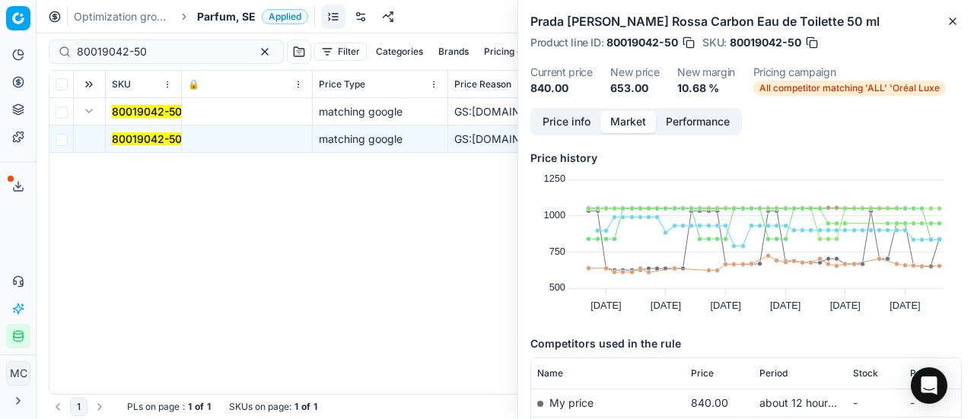
scroll to position [152, 0]
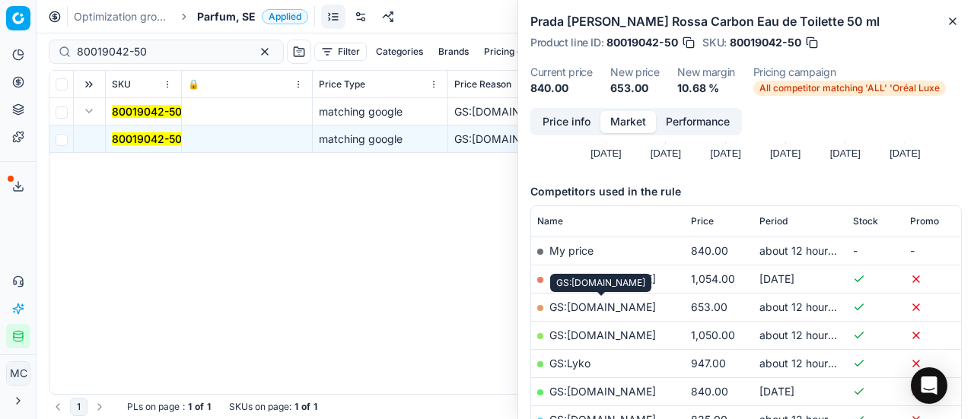
click at [629, 306] on link "GS:ComputerSalg.se" at bounding box center [603, 307] width 107 height 13
drag, startPoint x: 135, startPoint y: 58, endPoint x: 234, endPoint y: 34, distance: 101.7
click at [231, 35] on div "80019042-50 Filter Categories Brands Pricing campaign Price Reason Add filter B…" at bounding box center [505, 51] width 913 height 37
click at [236, 15] on span "Parfum, SE" at bounding box center [226, 16] width 59 height 15
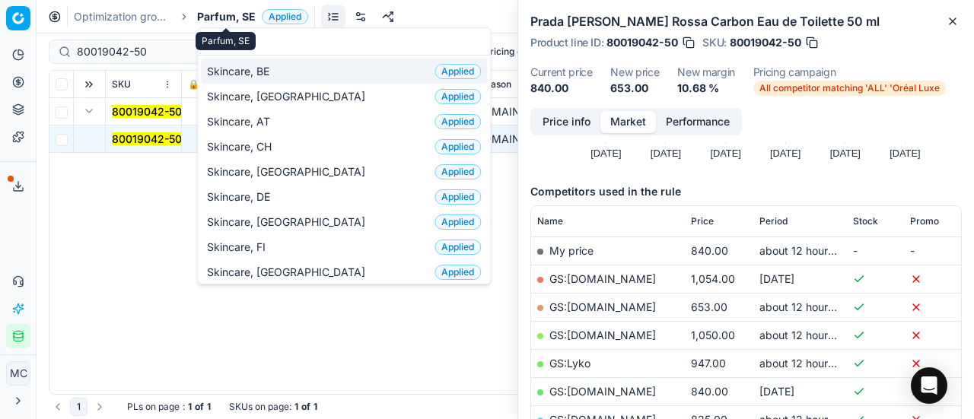
scroll to position [190, 0]
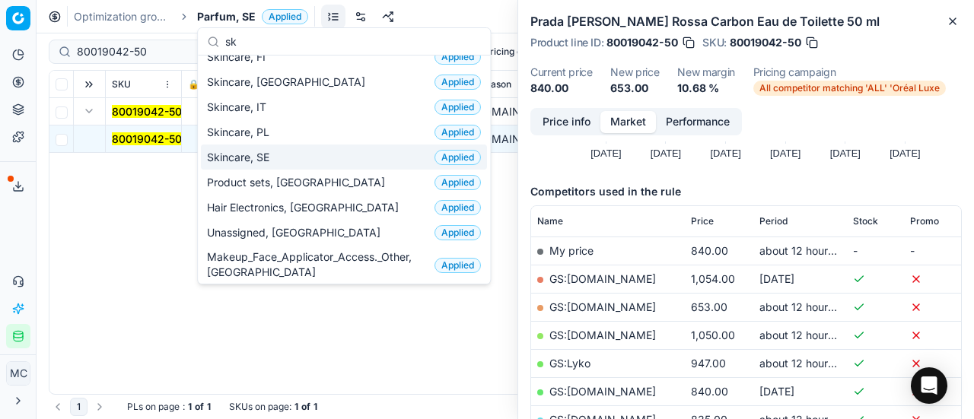
type input "sk"
click at [278, 160] on div "Skincare, SE Applied" at bounding box center [344, 157] width 286 height 25
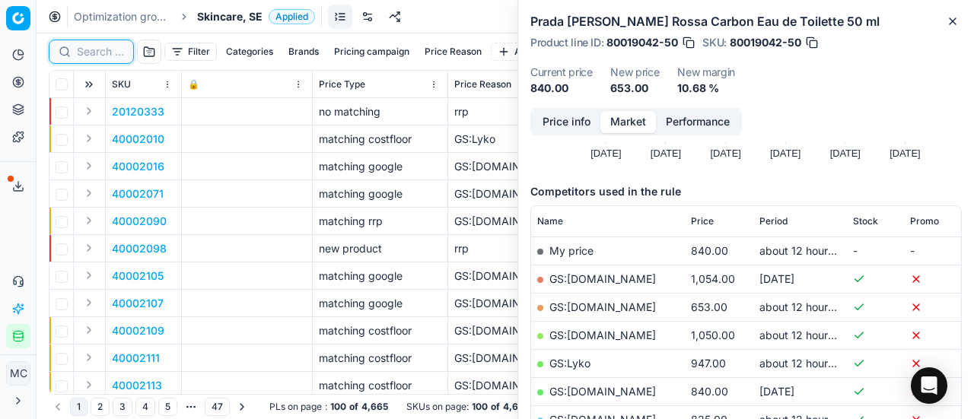
click at [85, 53] on input at bounding box center [100, 51] width 47 height 15
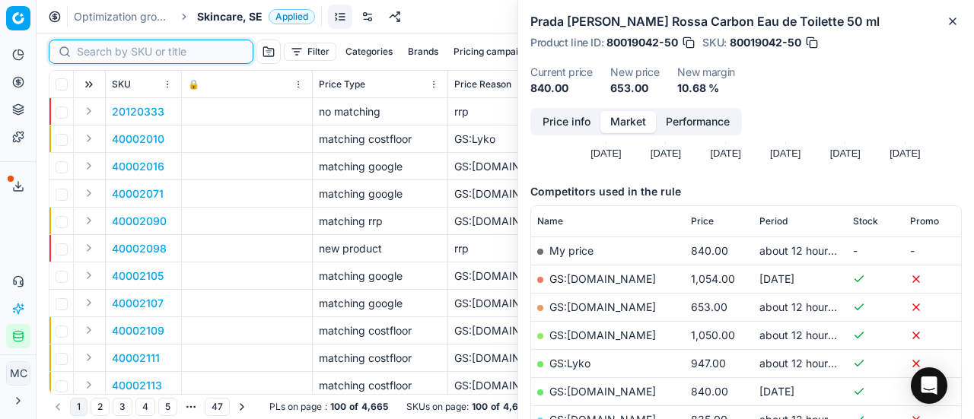
paste input "80024629-50"
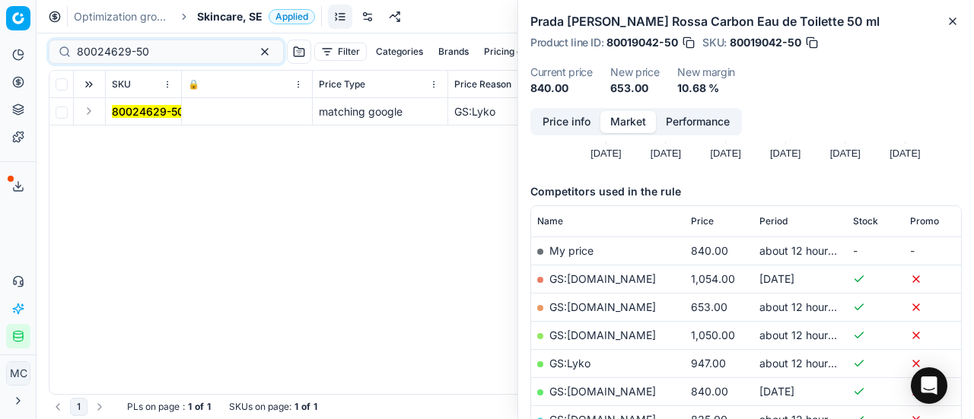
click at [90, 107] on button "Expand" at bounding box center [89, 111] width 18 height 18
click at [167, 141] on mark "80024629-50" at bounding box center [148, 138] width 72 height 13
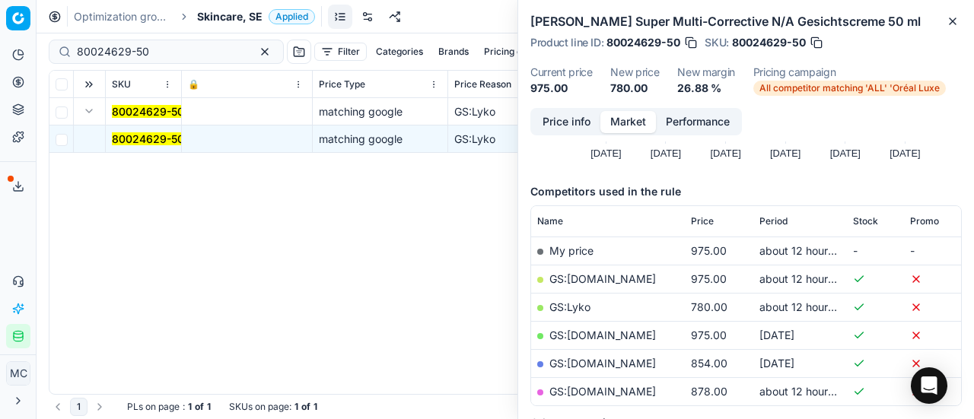
click at [572, 123] on button "Price info" at bounding box center [567, 122] width 68 height 22
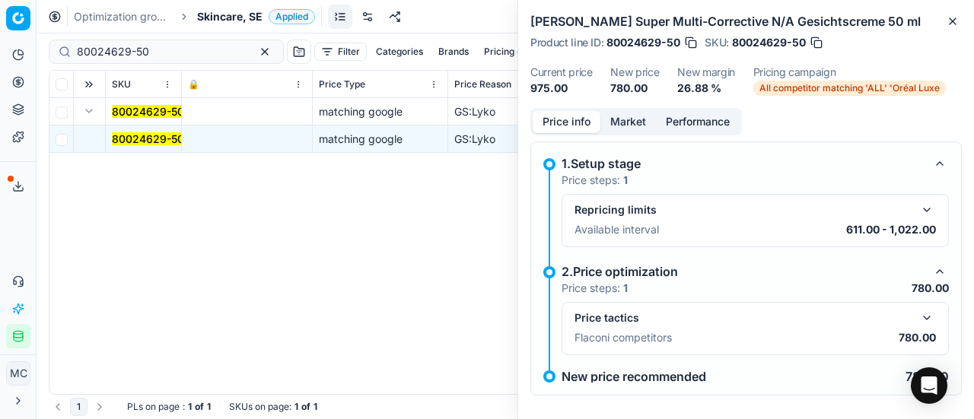
click at [920, 309] on button "button" at bounding box center [927, 318] width 18 height 18
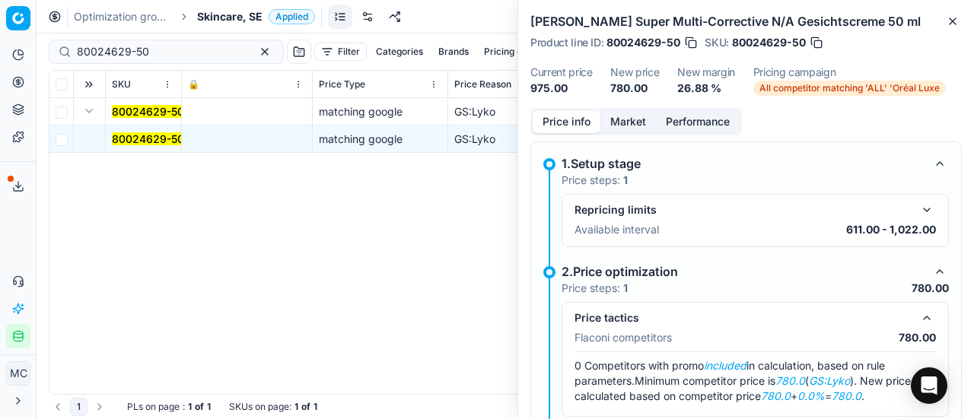
click at [644, 119] on button "Market" at bounding box center [629, 122] width 56 height 22
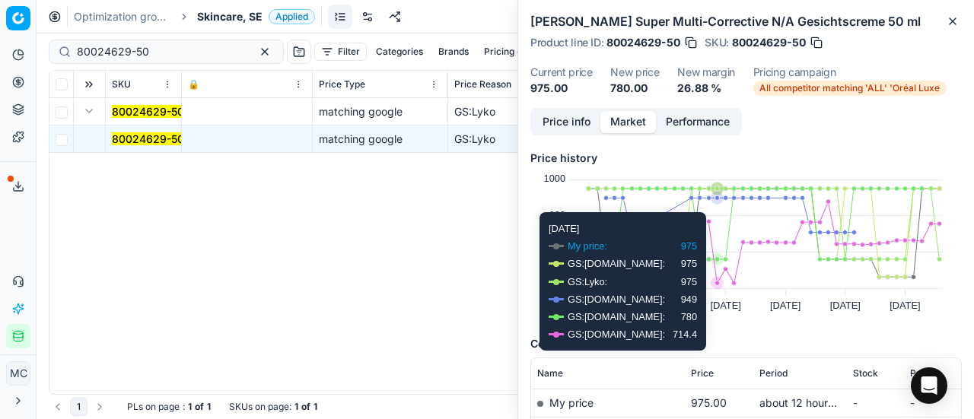
scroll to position [76, 0]
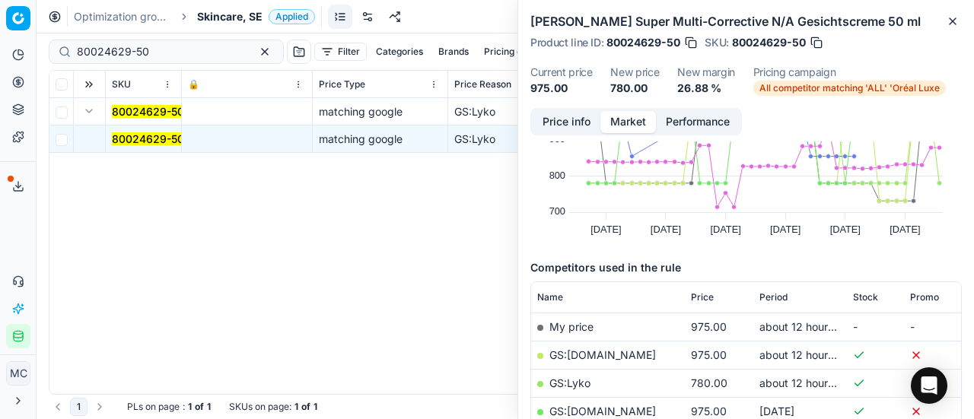
click at [576, 384] on link "GS:Lyko" at bounding box center [570, 383] width 41 height 13
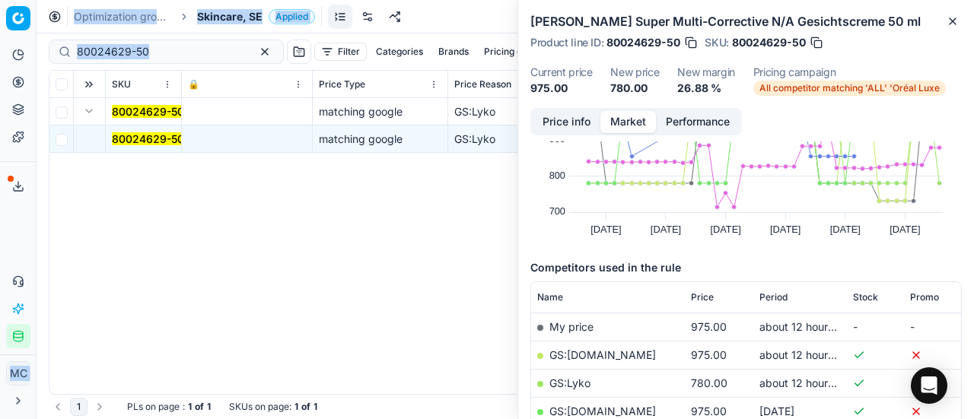
drag, startPoint x: 165, startPoint y: 43, endPoint x: 0, endPoint y: 22, distance: 166.4
click at [0, 24] on div "Pricing platform Analytics Pricing Product portfolio Templates Export service 1…" at bounding box center [487, 209] width 974 height 419
click at [176, 61] on div "80024629-50" at bounding box center [166, 52] width 235 height 24
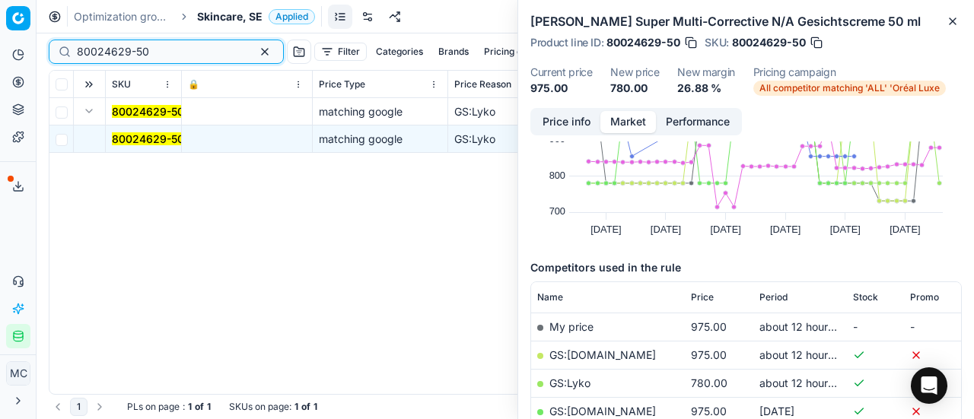
drag, startPoint x: 177, startPoint y: 54, endPoint x: 0, endPoint y: 2, distance: 184.8
click at [0, 2] on div "Pricing platform Analytics Pricing Product portfolio Templates Export service 1…" at bounding box center [487, 209] width 974 height 419
paste input "590"
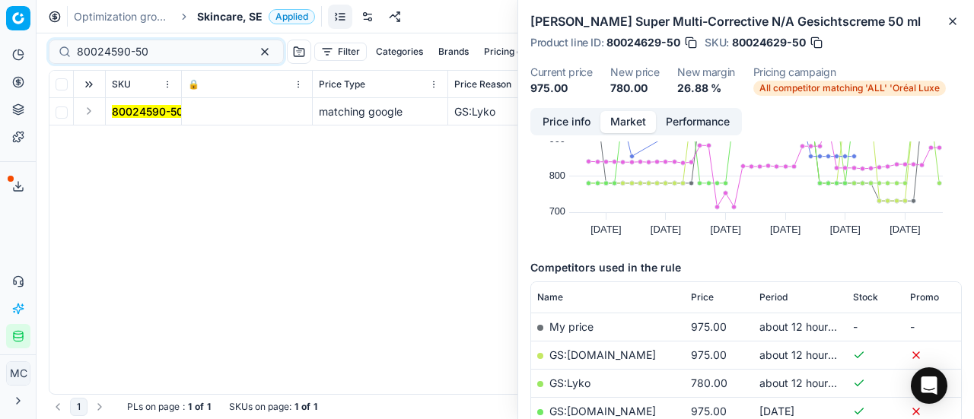
click at [90, 117] on button "Expand" at bounding box center [89, 111] width 18 height 18
click at [145, 142] on mark "80024590-50" at bounding box center [148, 138] width 72 height 13
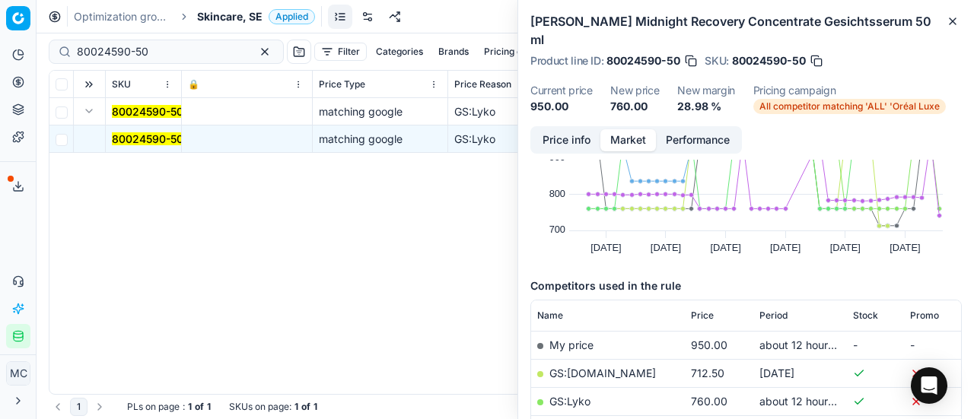
click at [592, 129] on button "Price info" at bounding box center [567, 140] width 68 height 22
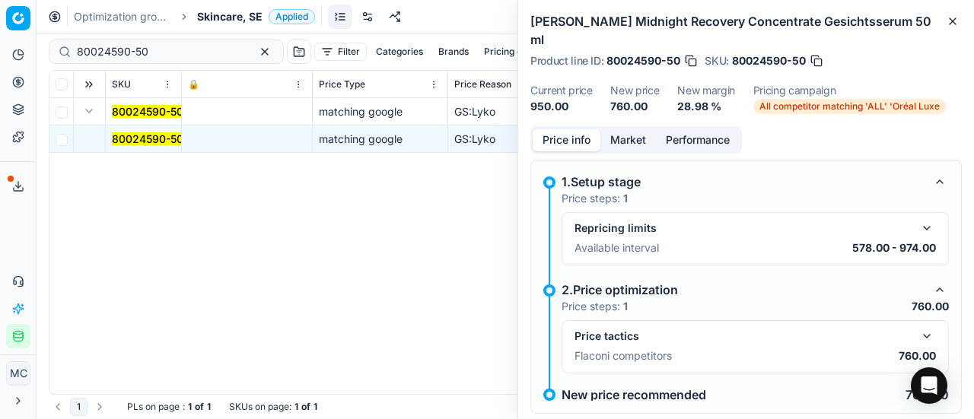
click at [918, 327] on button "button" at bounding box center [927, 336] width 18 height 18
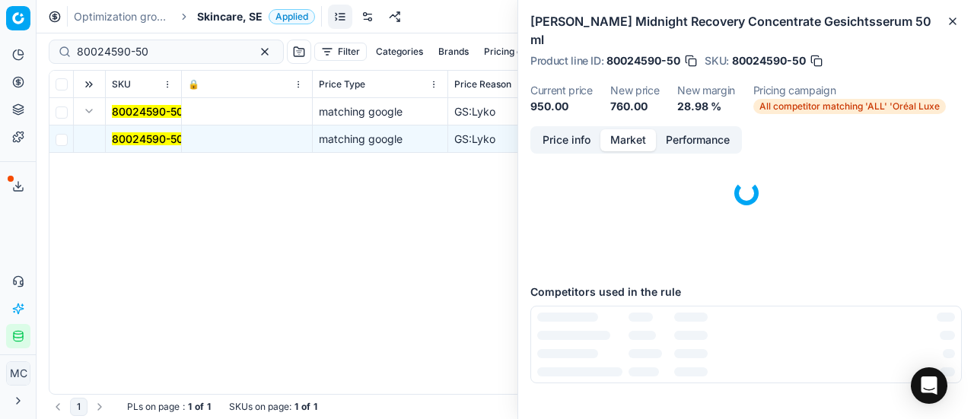
click at [629, 129] on button "Market" at bounding box center [629, 140] width 56 height 22
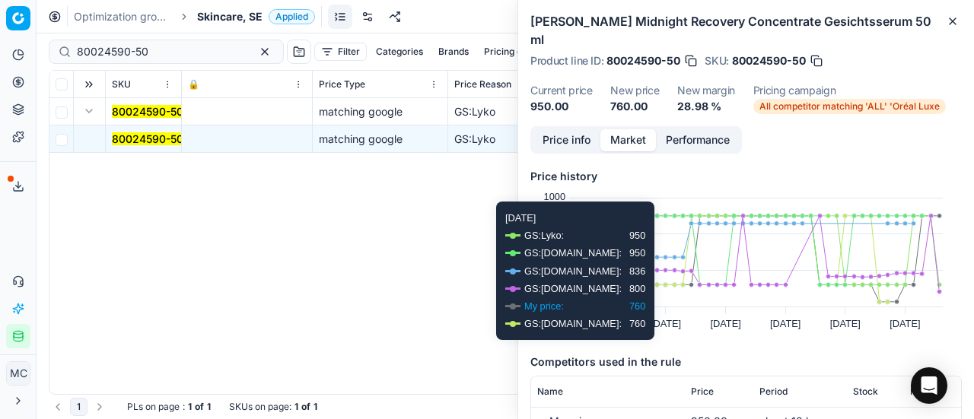
scroll to position [152, 0]
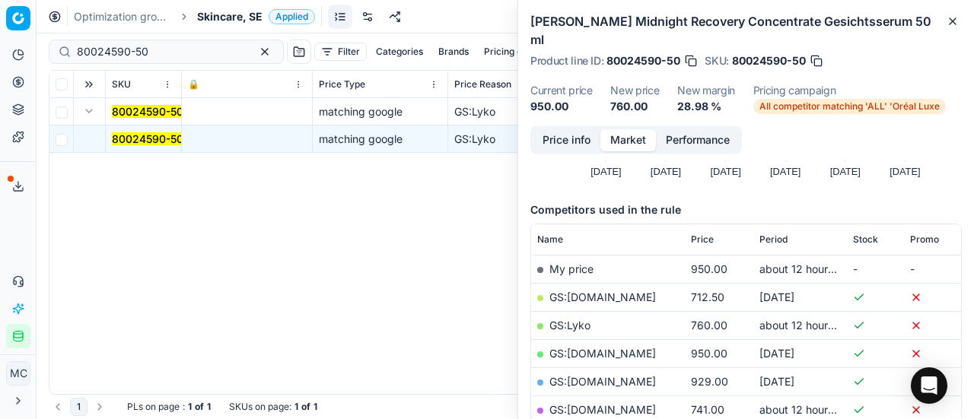
click at [578, 319] on link "GS:Lyko" at bounding box center [570, 325] width 41 height 13
click at [183, 48] on input "80024590-50" at bounding box center [160, 51] width 167 height 15
drag, startPoint x: 177, startPoint y: 54, endPoint x: 0, endPoint y: 11, distance: 181.7
click at [0, 11] on div "Pricing platform Analytics Pricing Product portfolio Templates Export service 1…" at bounding box center [487, 209] width 974 height 419
paste input "07-75"
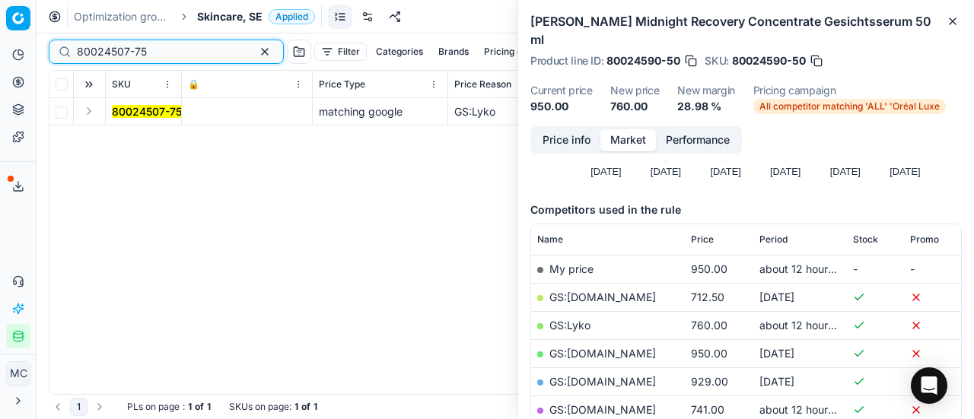
type input "80024507-75"
click at [99, 105] on td at bounding box center [90, 111] width 32 height 27
click at [93, 120] on button "Expand" at bounding box center [89, 111] width 18 height 18
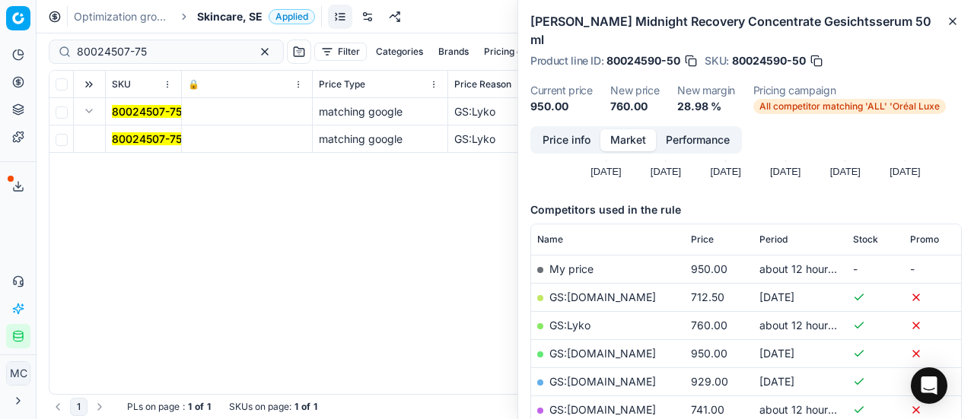
click at [142, 138] on mark "80024507-75" at bounding box center [147, 138] width 70 height 13
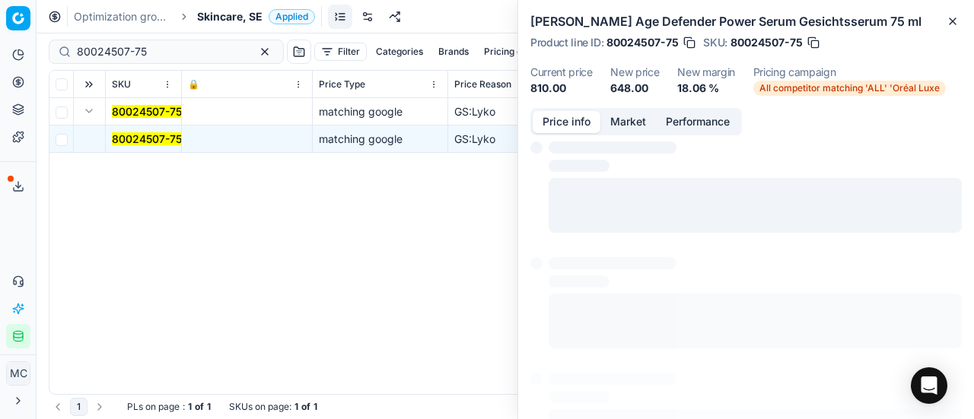
click at [570, 122] on button "Price info" at bounding box center [567, 122] width 68 height 22
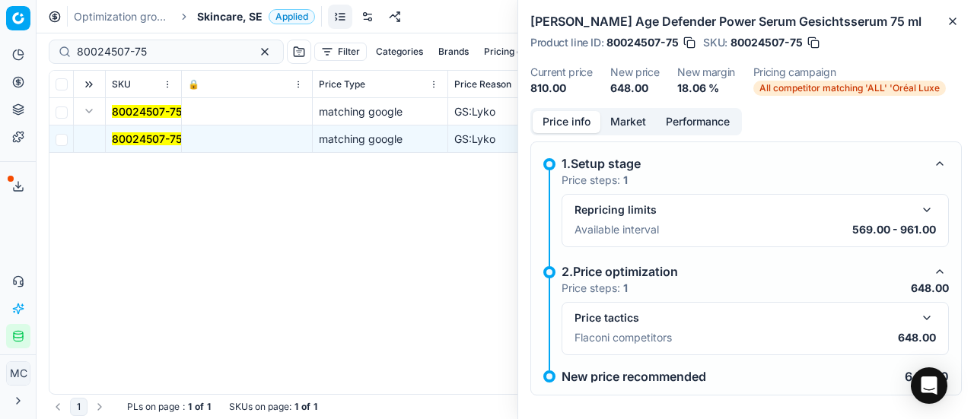
click at [919, 310] on button "button" at bounding box center [927, 318] width 18 height 18
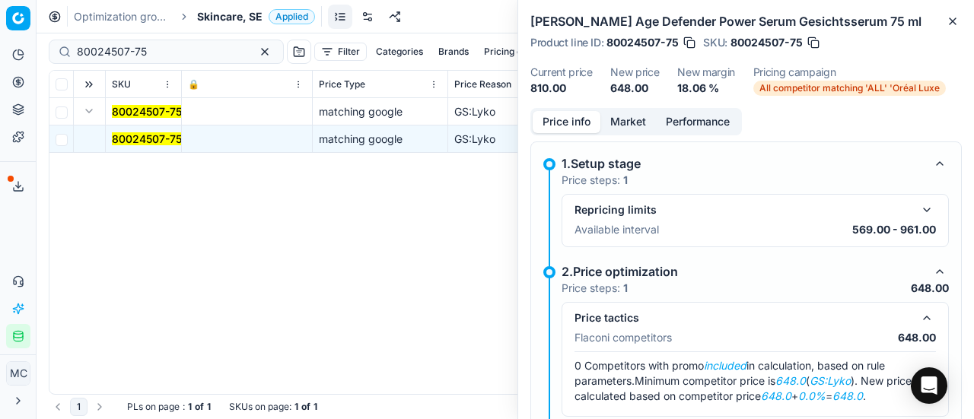
click at [650, 125] on button "Market" at bounding box center [629, 122] width 56 height 22
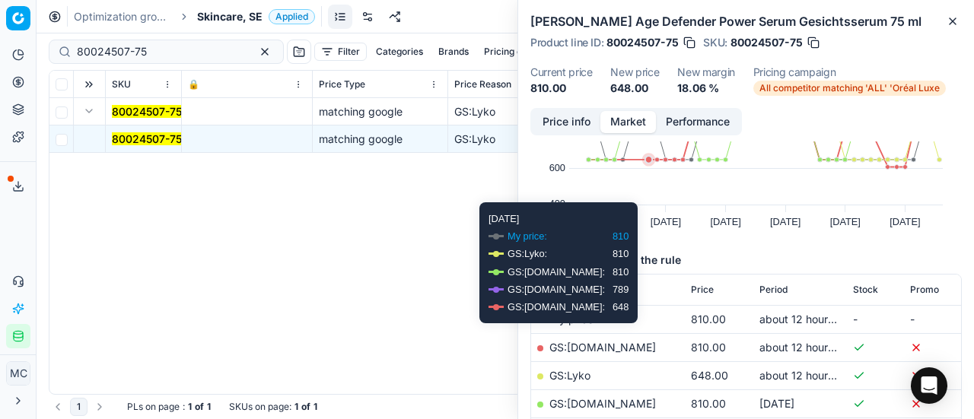
scroll to position [152, 0]
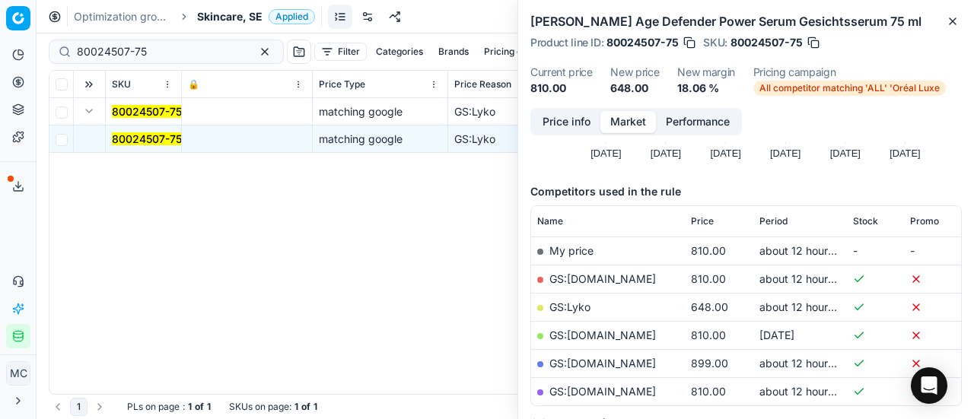
click at [571, 307] on link "GS:Lyko" at bounding box center [570, 307] width 41 height 13
click at [203, 16] on span "Skincare, SE" at bounding box center [229, 16] width 65 height 15
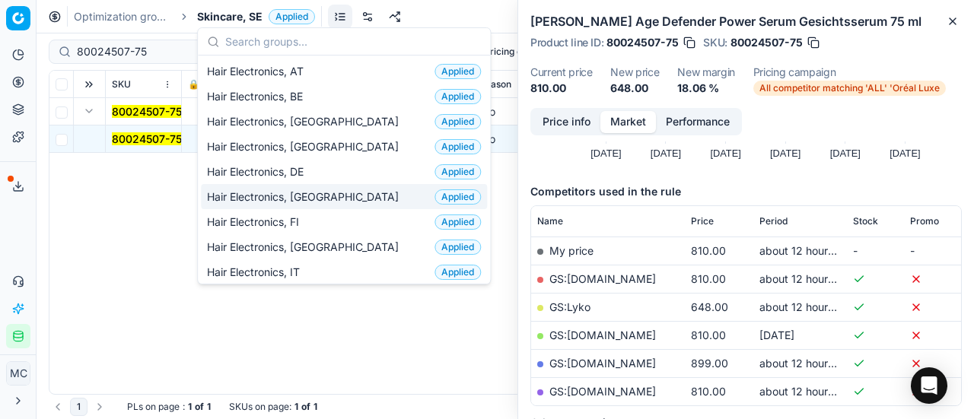
click at [323, 197] on div "Hair Electronics, DK Applied" at bounding box center [344, 196] width 286 height 25
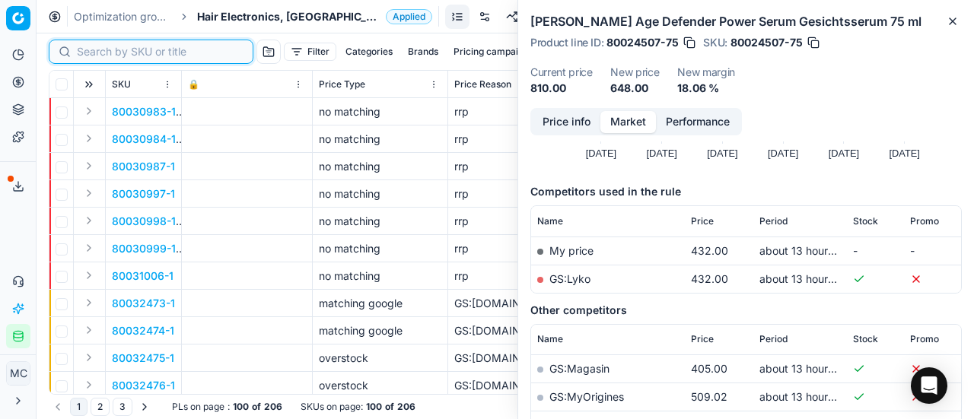
click at [91, 51] on input at bounding box center [160, 51] width 167 height 15
paste input "80072959-1"
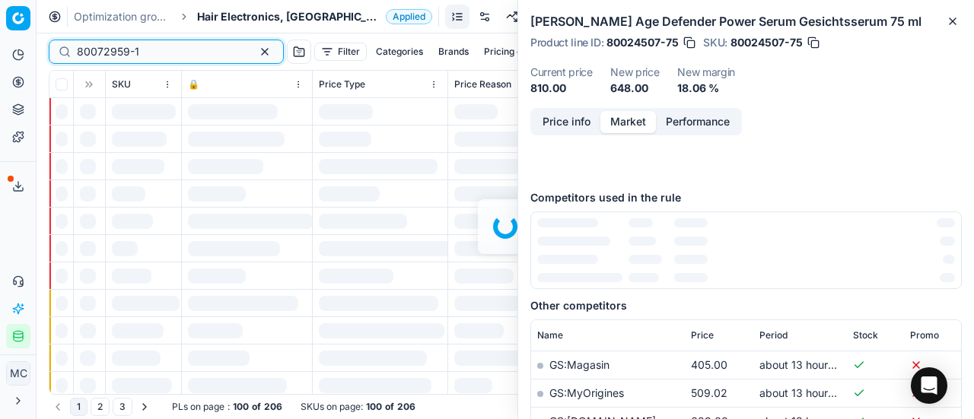
type input "80072959-1"
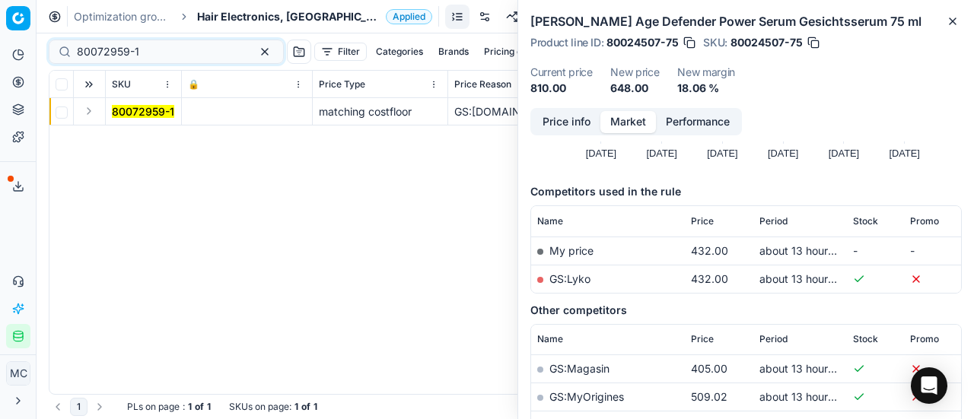
click at [85, 107] on button "Expand" at bounding box center [89, 111] width 18 height 18
click at [108, 134] on td "80072959-1" at bounding box center [144, 139] width 76 height 27
click at [149, 139] on mark "80072959-1" at bounding box center [143, 138] width 62 height 13
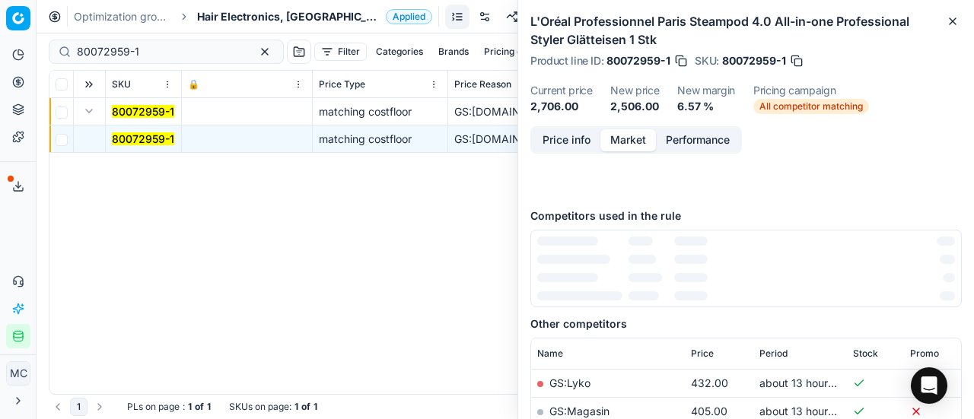
scroll to position [152, 0]
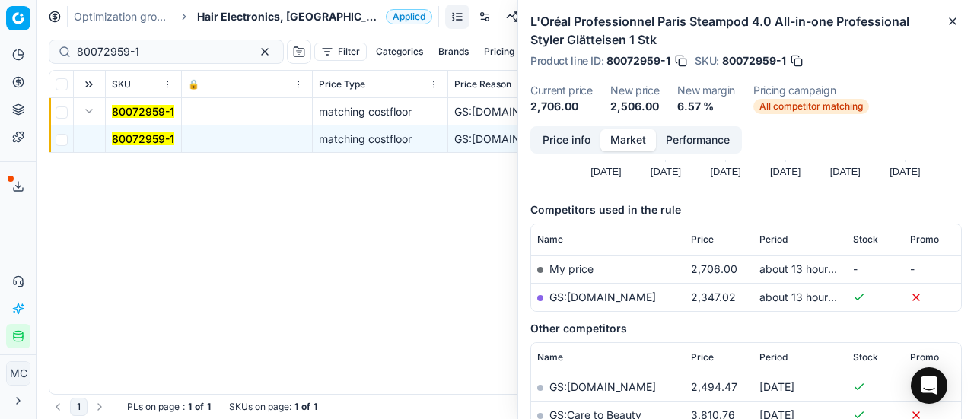
click at [573, 135] on button "Price info" at bounding box center [567, 140] width 68 height 22
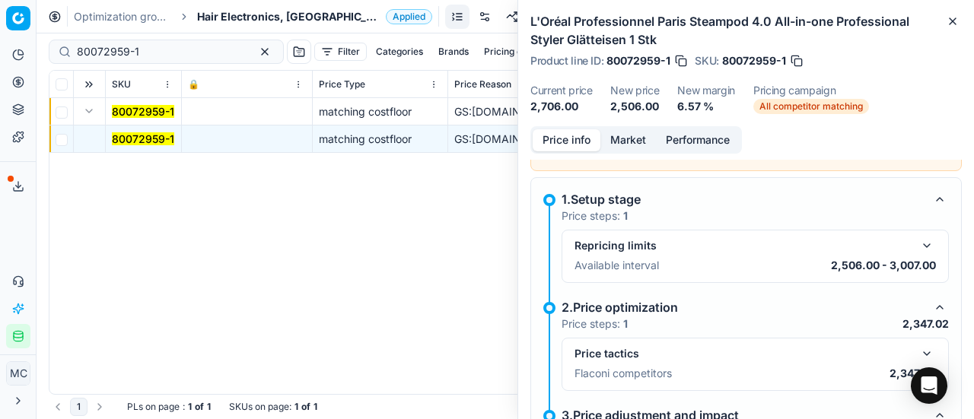
scroll to position [239, 0]
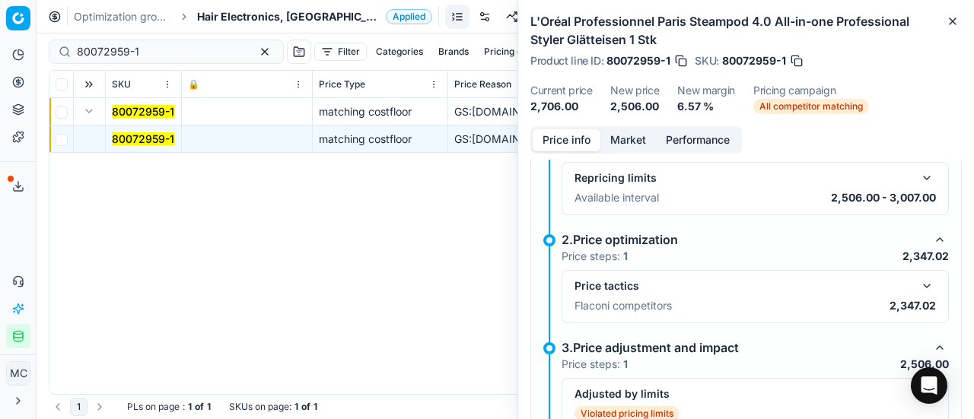
click at [161, 136] on mark "80072959-1" at bounding box center [143, 138] width 62 height 13
click at [923, 279] on button "button" at bounding box center [927, 286] width 18 height 18
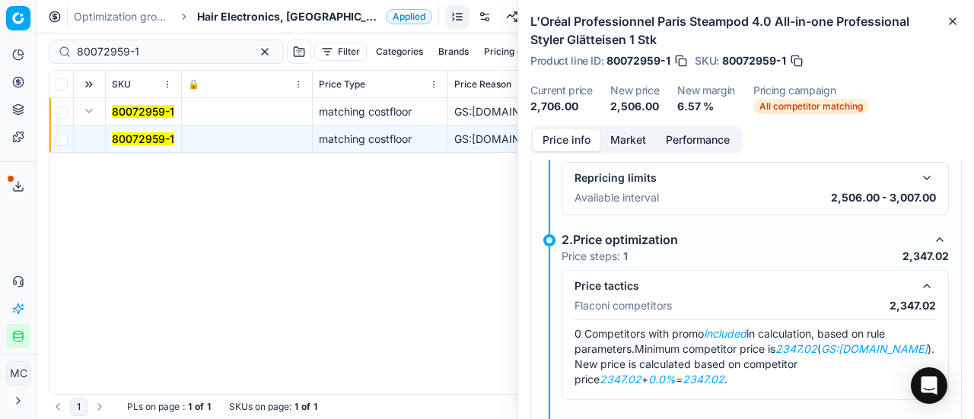
click at [629, 142] on button "Market" at bounding box center [629, 140] width 56 height 22
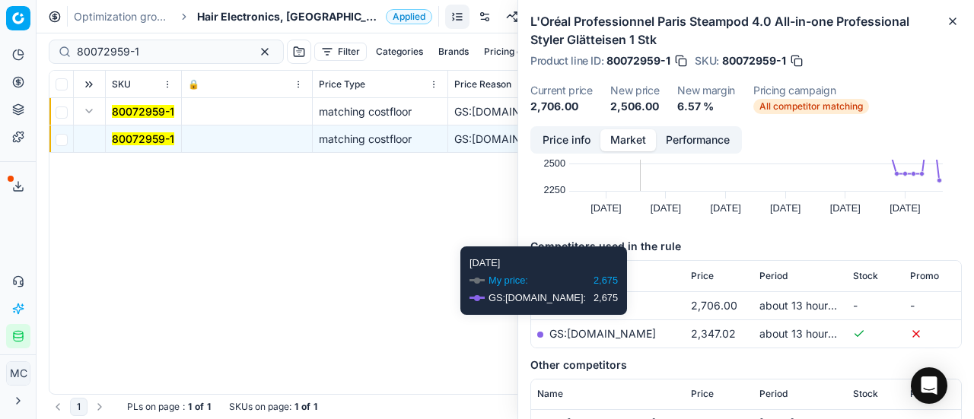
scroll to position [228, 0]
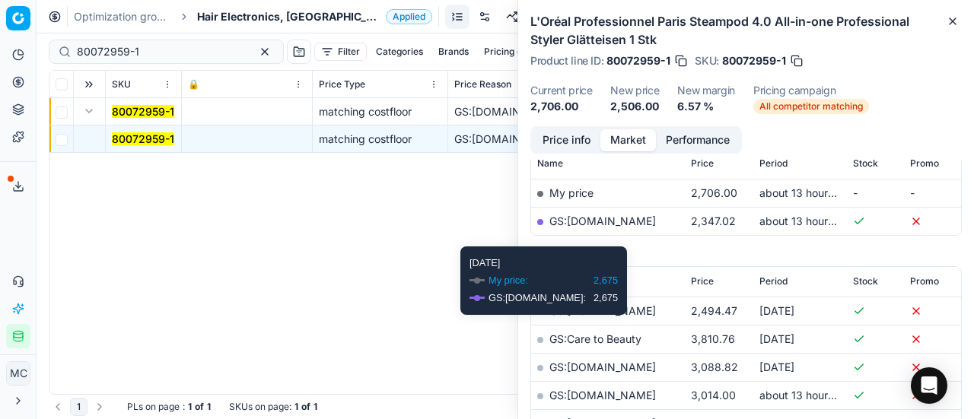
click at [642, 218] on link "GS:parfumdreams.DK" at bounding box center [603, 221] width 107 height 13
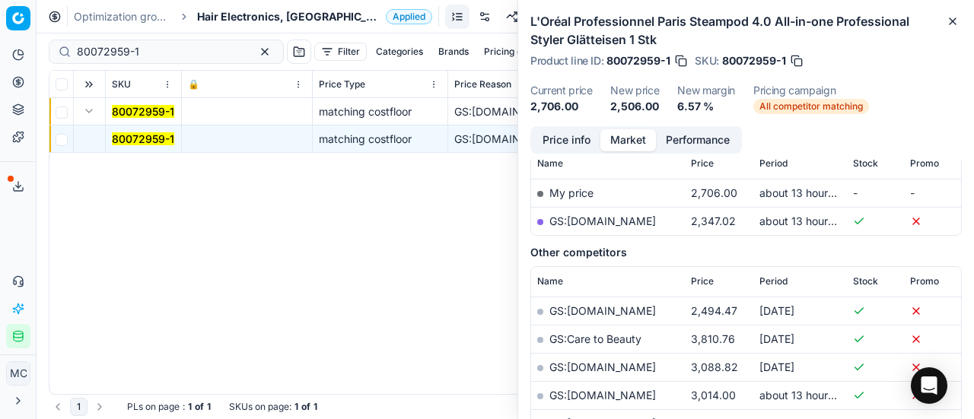
click at [230, 21] on span "Hair Electronics, [GEOGRAPHIC_DATA]" at bounding box center [288, 16] width 183 height 15
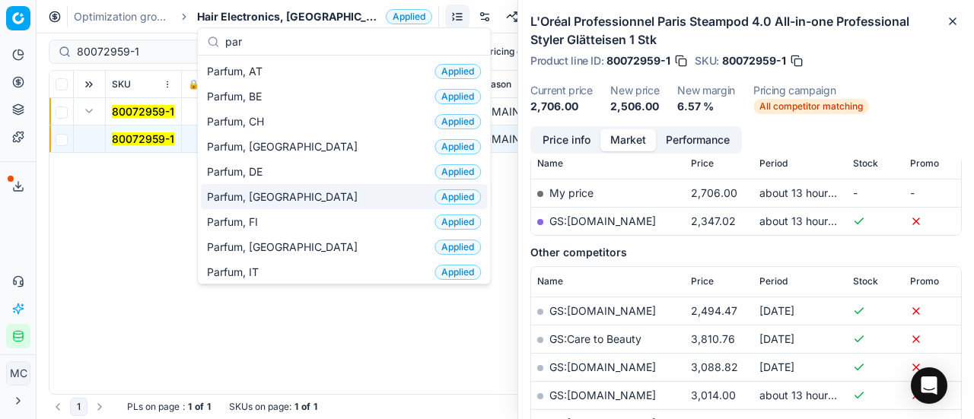
type input "par"
click at [280, 199] on div "Parfum, DK Applied" at bounding box center [344, 196] width 286 height 25
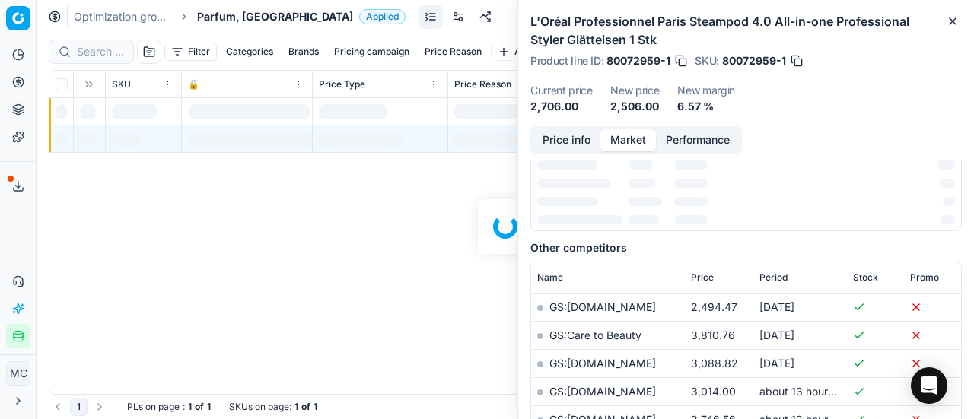
scroll to position [228, 0]
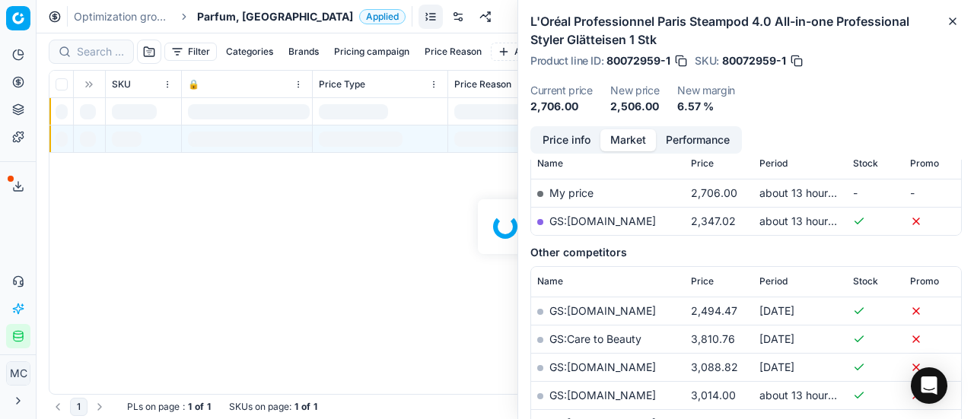
click at [107, 54] on div at bounding box center [506, 226] width 938 height 386
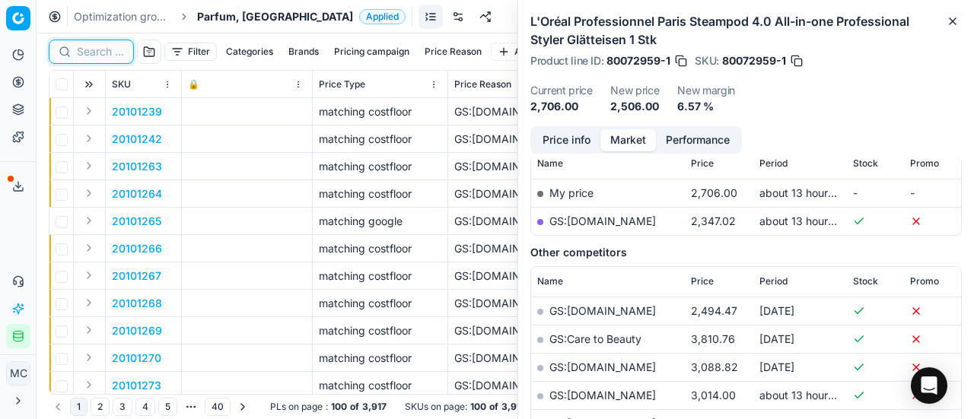
click at [107, 53] on input at bounding box center [100, 51] width 47 height 15
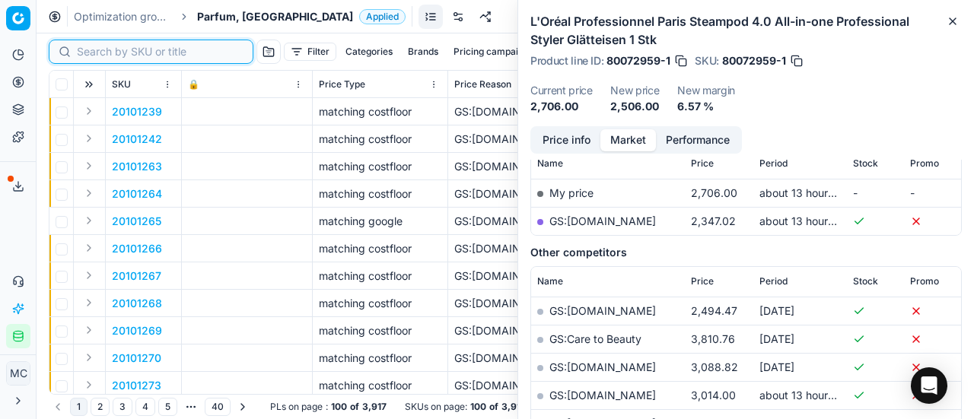
paste input "90001393-0010997"
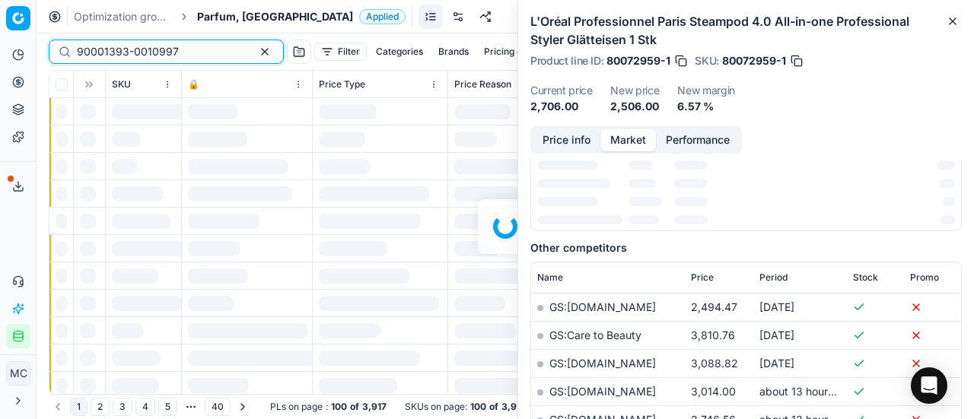
scroll to position [228, 0]
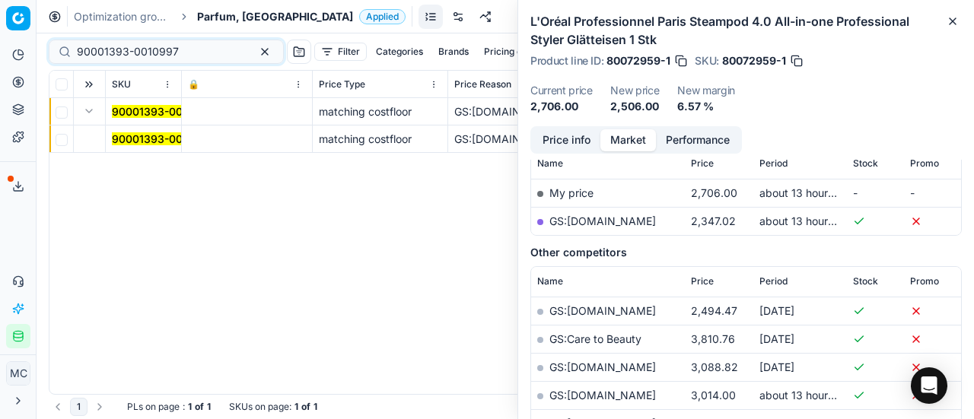
click at [131, 135] on mark "90001393-0010997" at bounding box center [163, 138] width 102 height 13
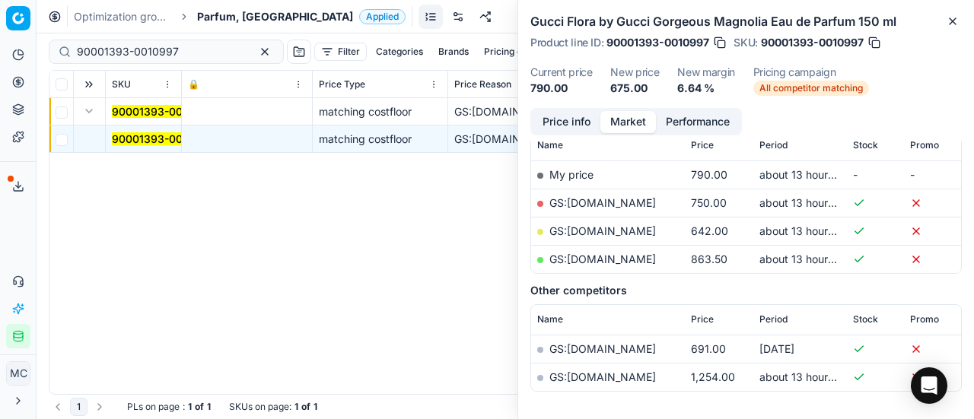
click at [580, 123] on button "Price info" at bounding box center [567, 122] width 68 height 22
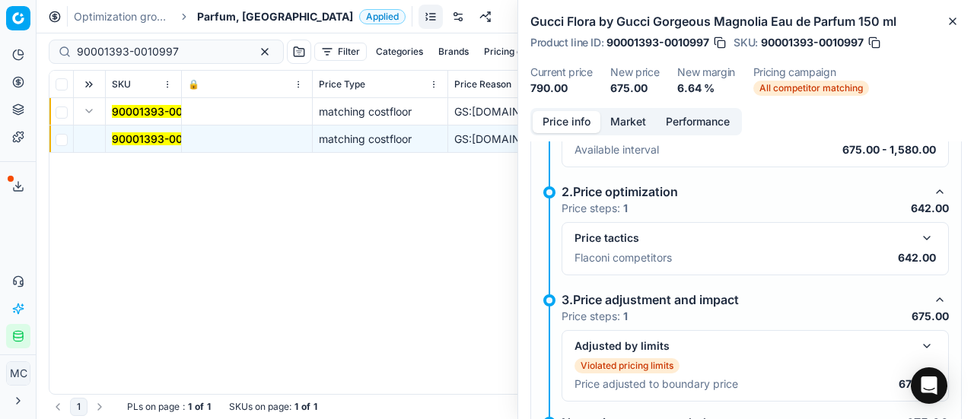
click at [921, 244] on button "button" at bounding box center [927, 238] width 18 height 18
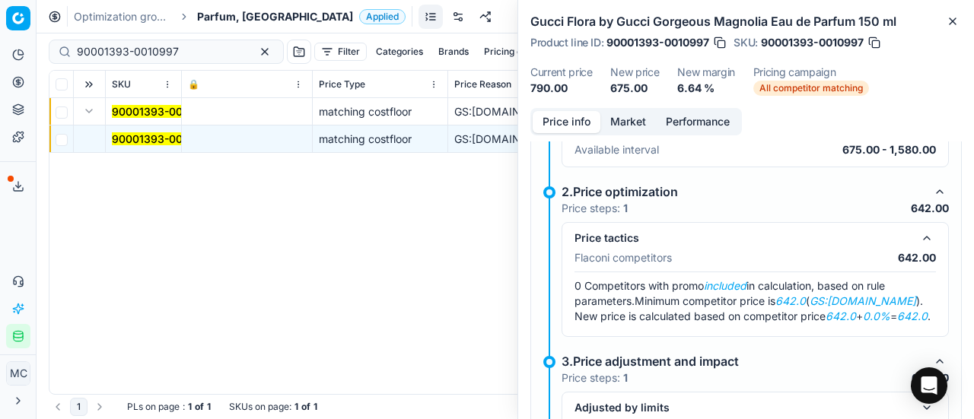
click at [636, 112] on button "Market" at bounding box center [629, 122] width 56 height 22
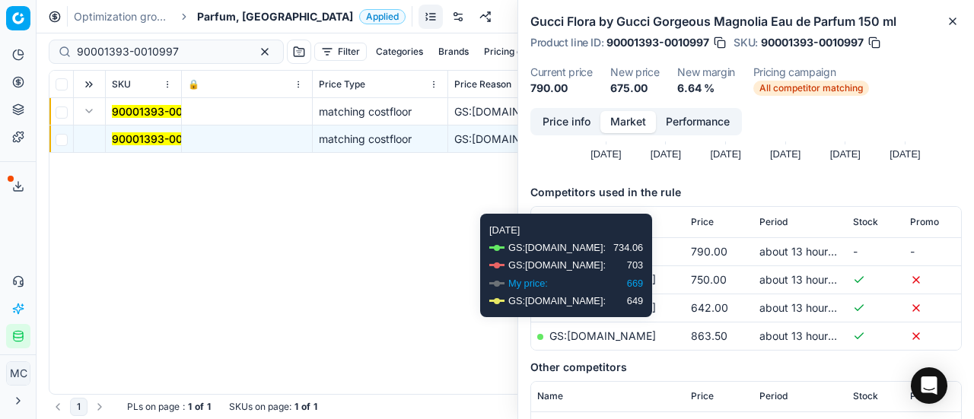
scroll to position [152, 0]
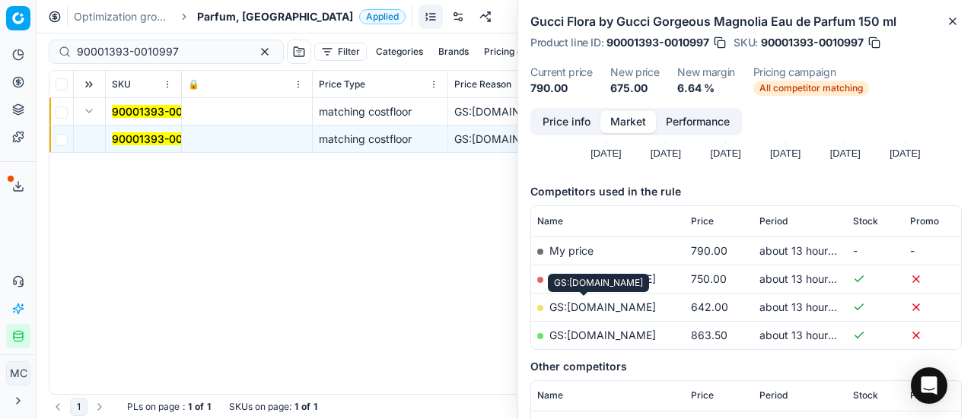
click at [605, 302] on link "GS:Deloox.dk" at bounding box center [603, 307] width 107 height 13
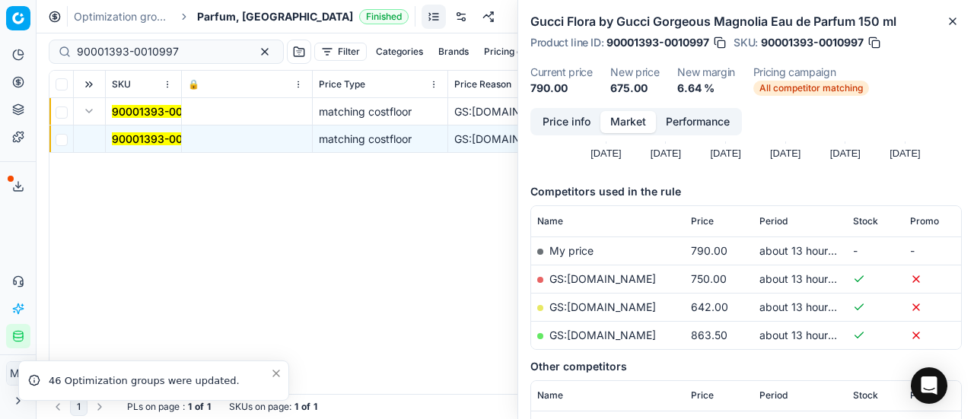
click at [187, 60] on div "90001393-0010997" at bounding box center [166, 52] width 235 height 24
drag, startPoint x: 195, startPoint y: 54, endPoint x: 0, endPoint y: 27, distance: 196.7
click at [0, 27] on div "Pricing platform Analytics Pricing Product portfolio Templates Export service 1…" at bounding box center [487, 209] width 974 height 419
paste input "80030590-100"
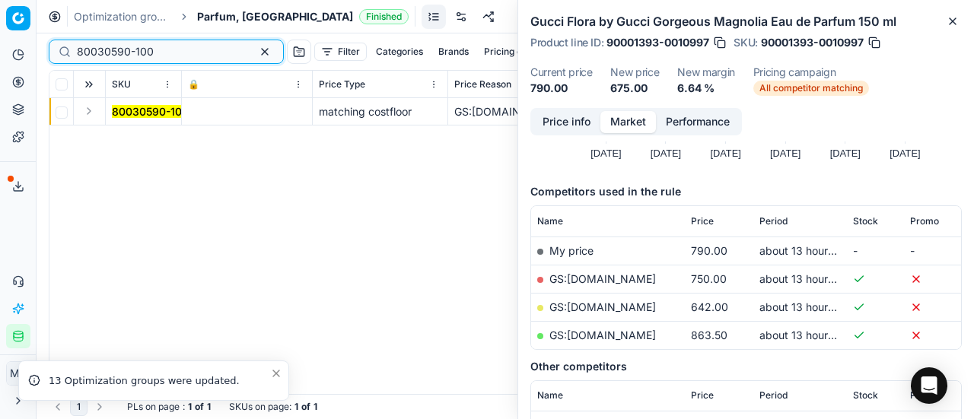
type input "80030590-100"
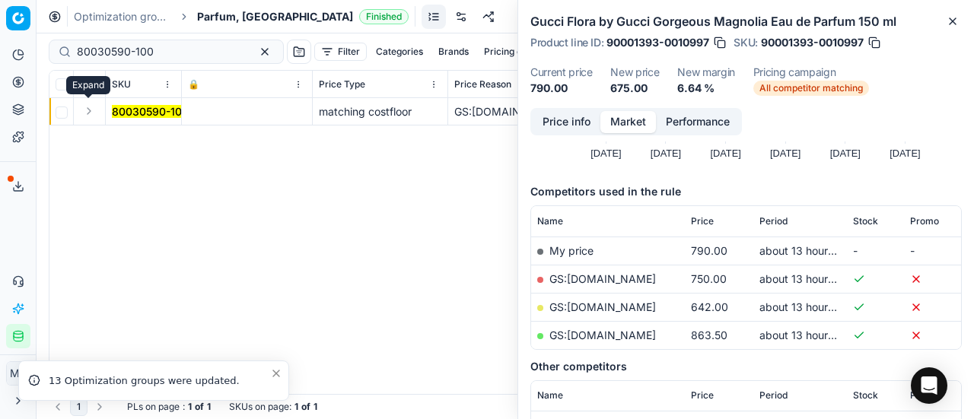
drag, startPoint x: 91, startPoint y: 113, endPoint x: 104, endPoint y: 120, distance: 15.0
click at [91, 114] on button "Expand" at bounding box center [89, 111] width 18 height 18
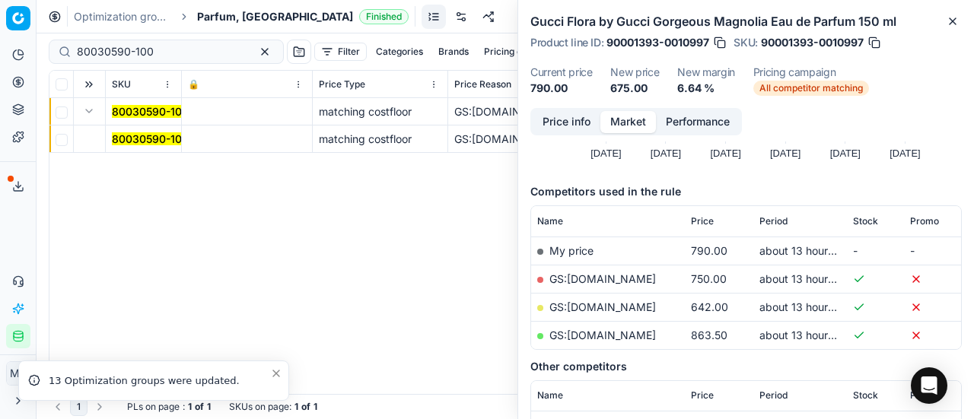
click at [139, 132] on mark "80030590-100" at bounding box center [150, 138] width 77 height 13
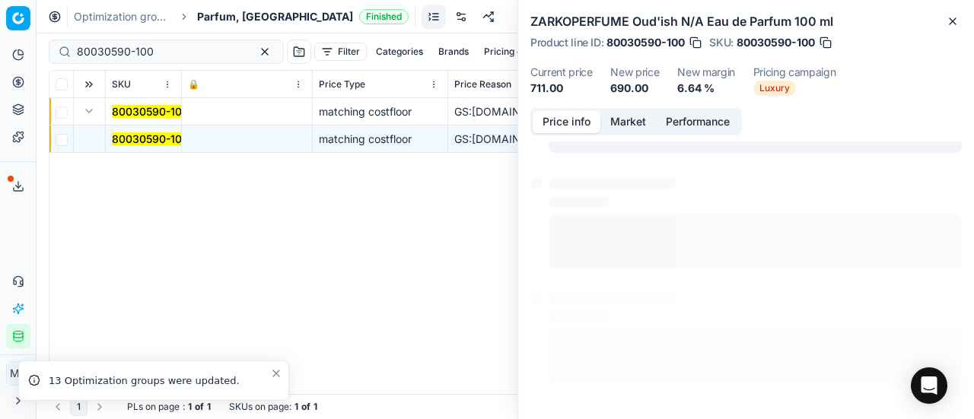
click at [556, 122] on button "Price info" at bounding box center [567, 122] width 68 height 22
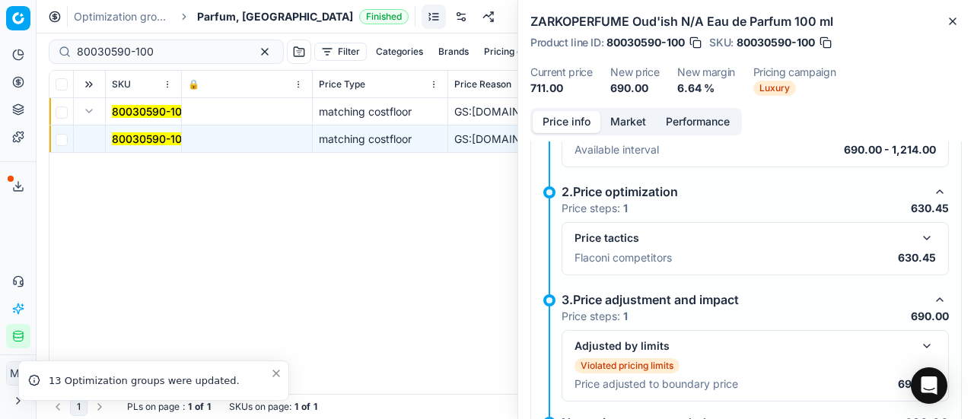
click at [918, 234] on button "button" at bounding box center [927, 238] width 18 height 18
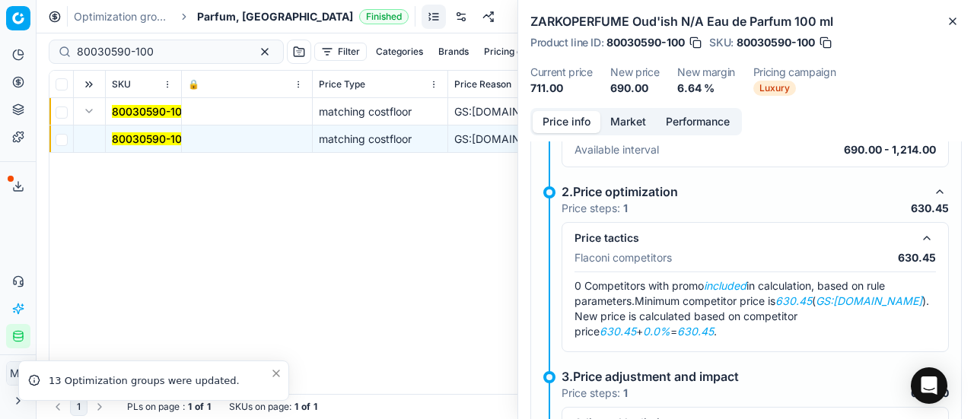
click at [629, 116] on button "Market" at bounding box center [629, 122] width 56 height 22
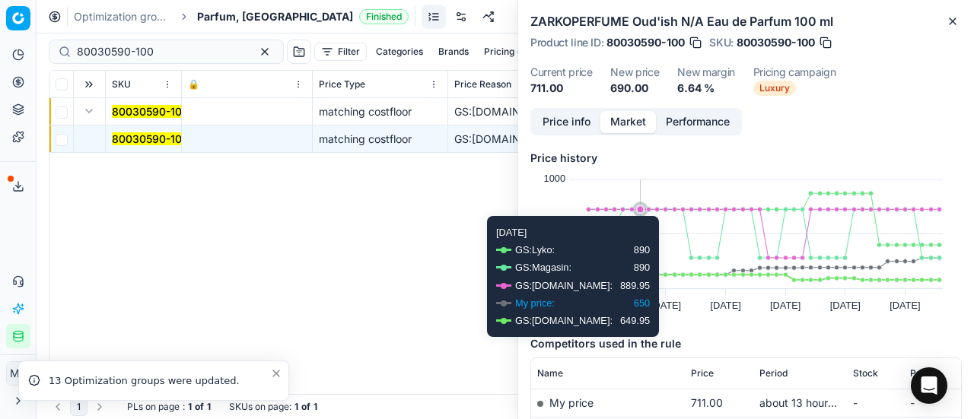
scroll to position [152, 0]
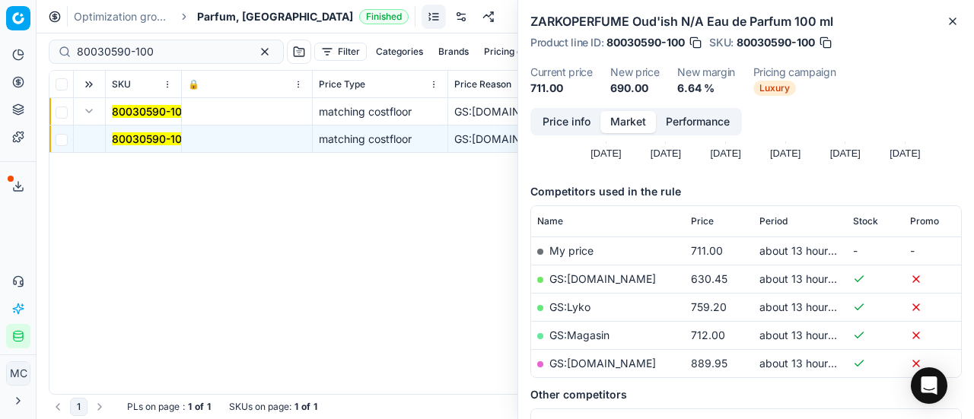
click at [604, 278] on link "GS:Luxplus.dk" at bounding box center [603, 279] width 107 height 13
click at [226, 11] on span "Parfum, DK" at bounding box center [275, 16] width 156 height 15
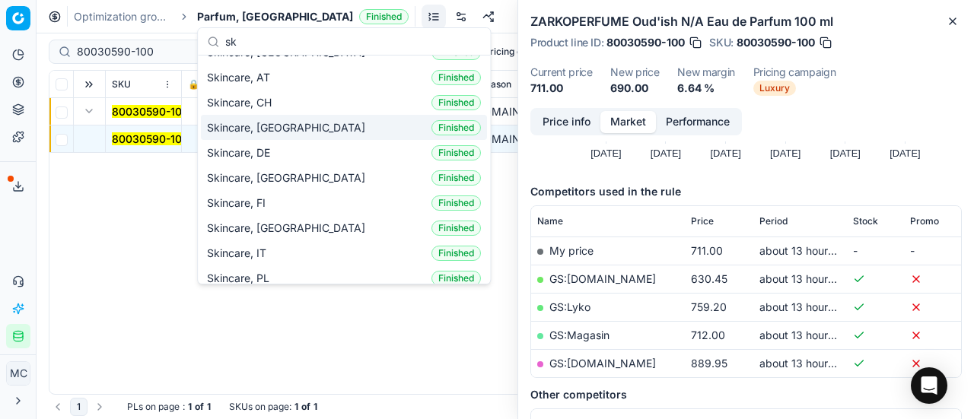
scroll to position [0, 0]
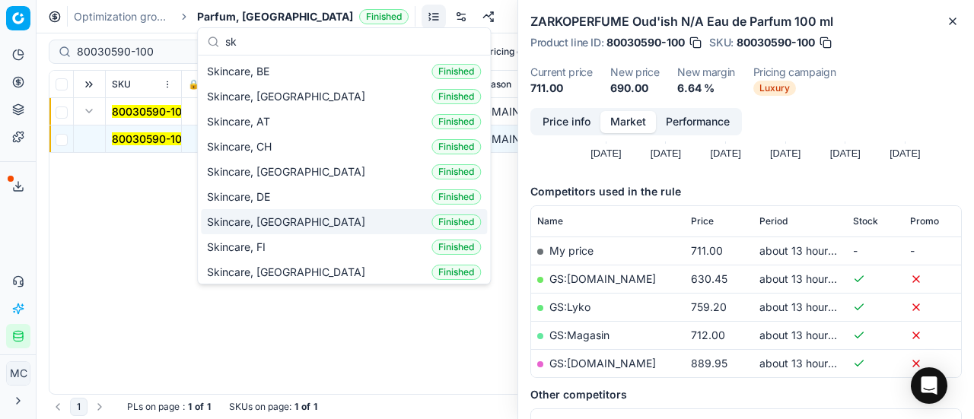
type input "sk"
click at [314, 224] on div "Skincare, DK Finished" at bounding box center [344, 221] width 286 height 25
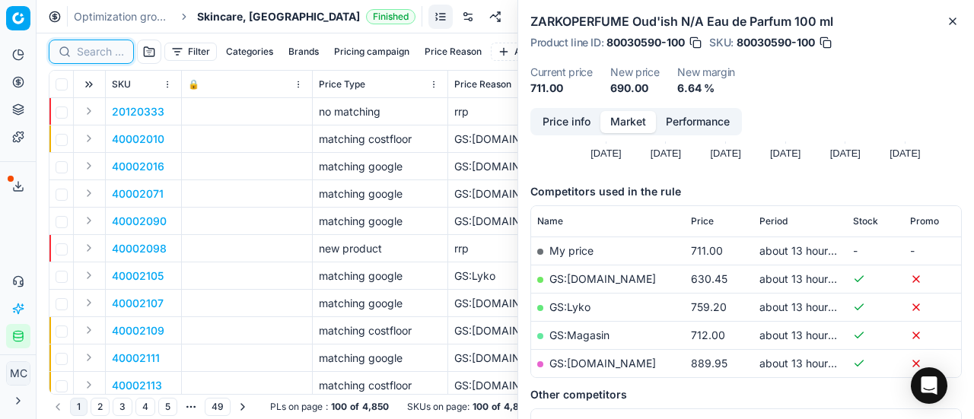
click at [94, 48] on input at bounding box center [100, 51] width 47 height 15
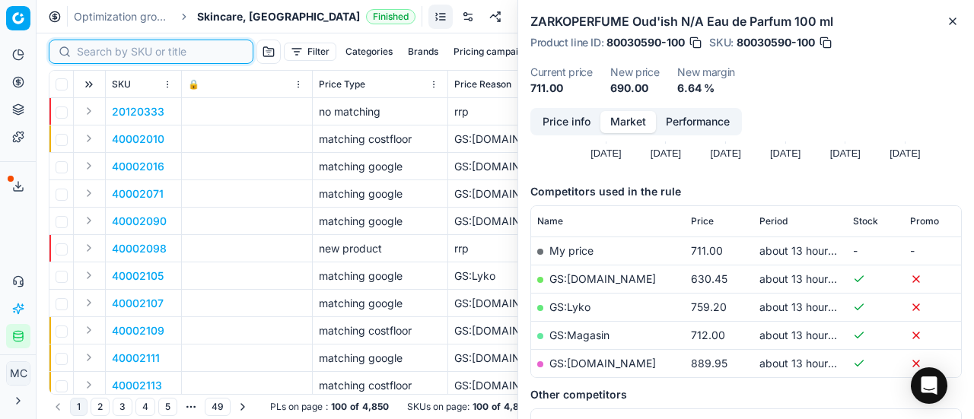
paste input "90008236-0012812"
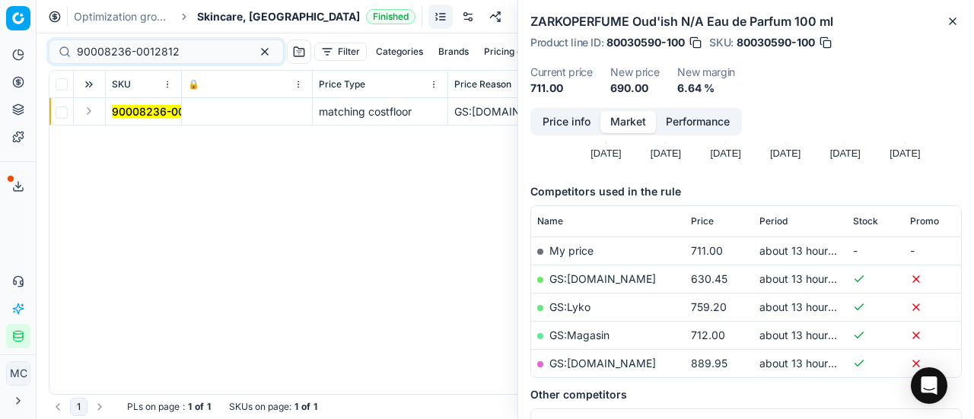
click at [90, 115] on button "Expand" at bounding box center [89, 111] width 18 height 18
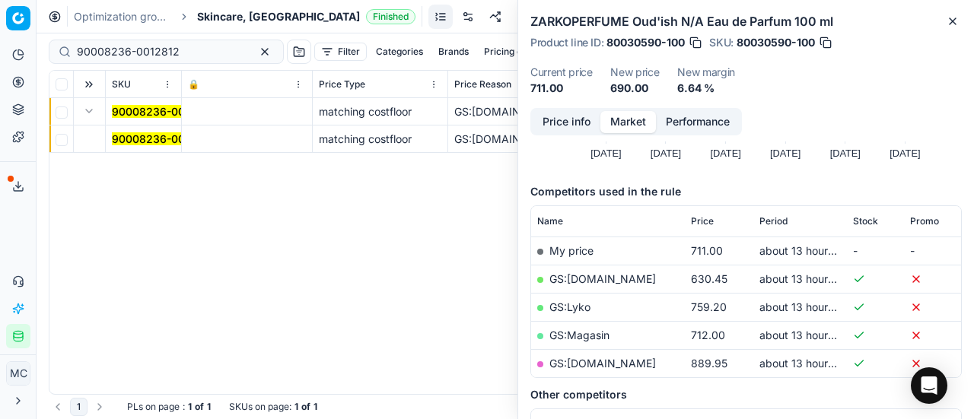
click at [122, 136] on mark "90008236-0012812" at bounding box center [163, 138] width 103 height 13
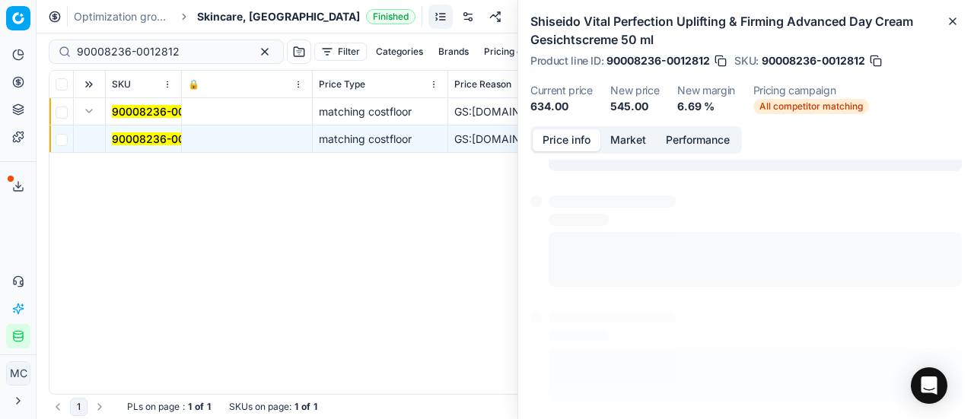
click at [572, 141] on button "Price info" at bounding box center [567, 140] width 68 height 22
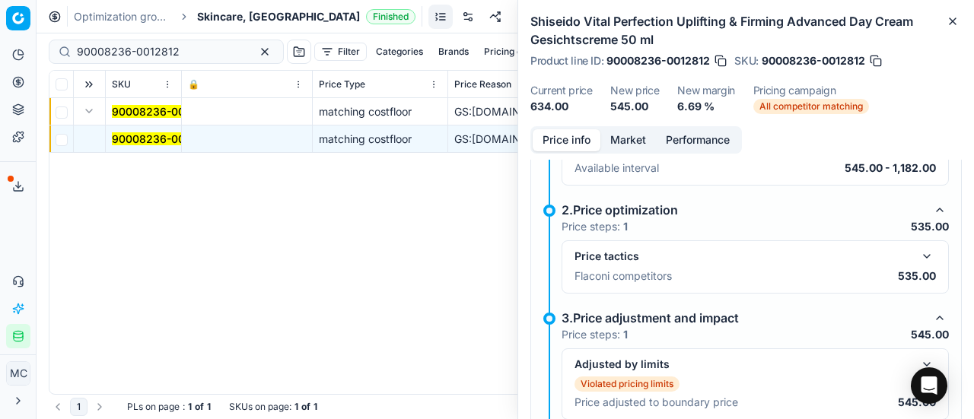
click at [918, 256] on button "button" at bounding box center [927, 256] width 18 height 18
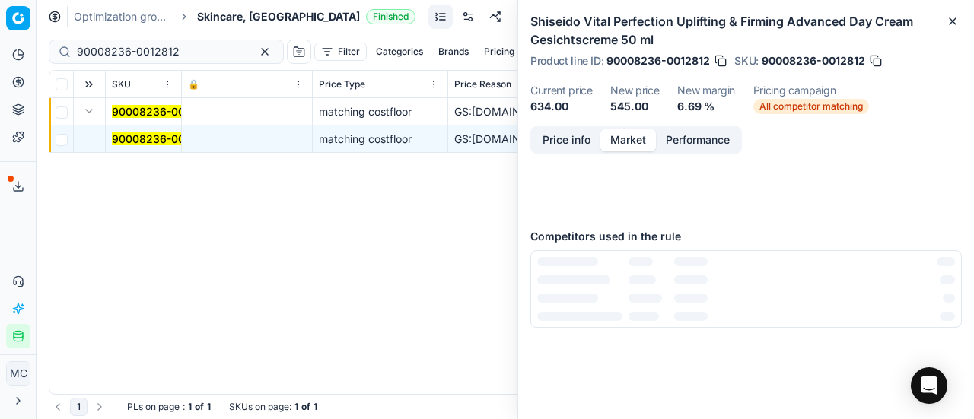
click at [620, 133] on button "Market" at bounding box center [629, 140] width 56 height 22
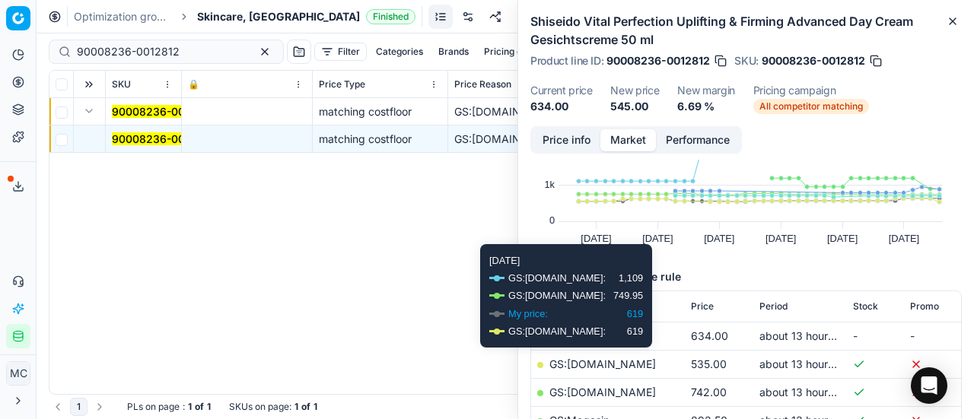
scroll to position [152, 0]
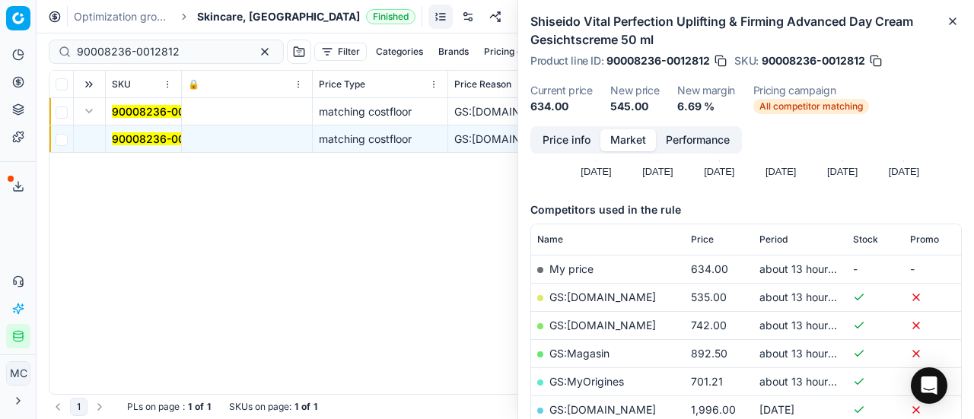
click at [595, 291] on link "GS:Deloox.dk" at bounding box center [603, 297] width 107 height 13
drag, startPoint x: 193, startPoint y: 48, endPoint x: 0, endPoint y: 5, distance: 198.0
click at [0, 14] on div "Pricing platform Analytics Pricing Product portfolio Templates Export service 1…" at bounding box center [487, 209] width 974 height 419
paste input "6903-0010513"
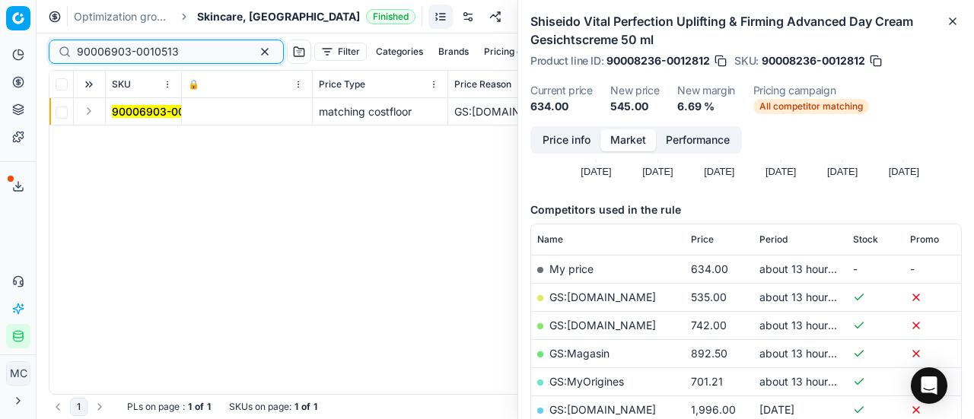
type input "90006903-0010513"
click at [91, 111] on button "Expand" at bounding box center [89, 111] width 18 height 18
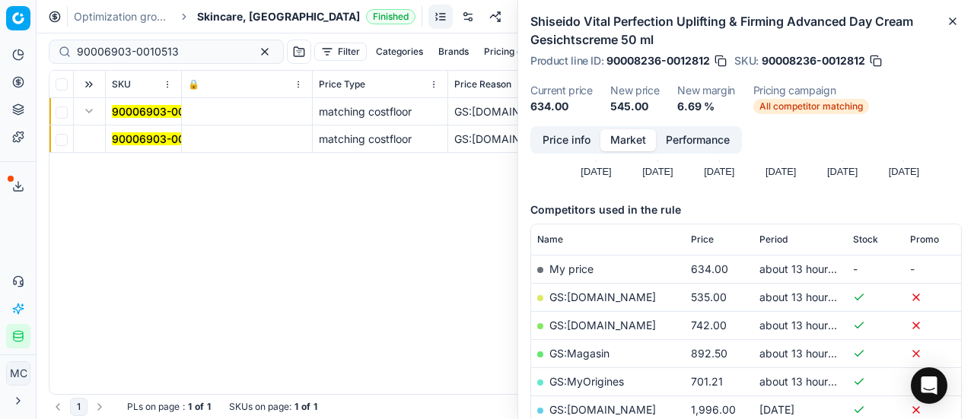
click at [157, 140] on mark "90006903-0010513" at bounding box center [163, 138] width 102 height 13
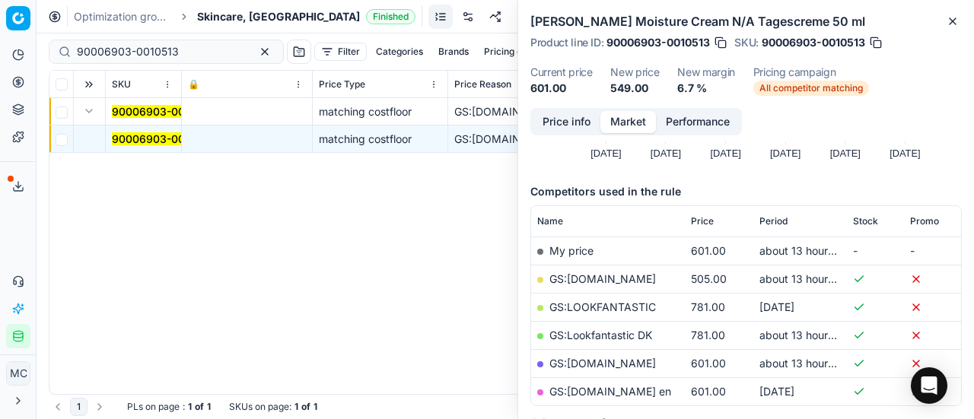
click at [583, 124] on button "Price info" at bounding box center [567, 122] width 68 height 22
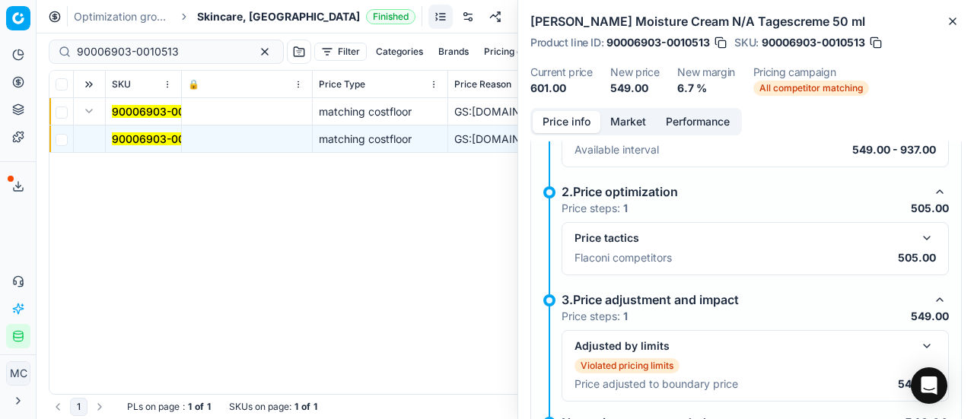
click at [918, 237] on button "button" at bounding box center [927, 238] width 18 height 18
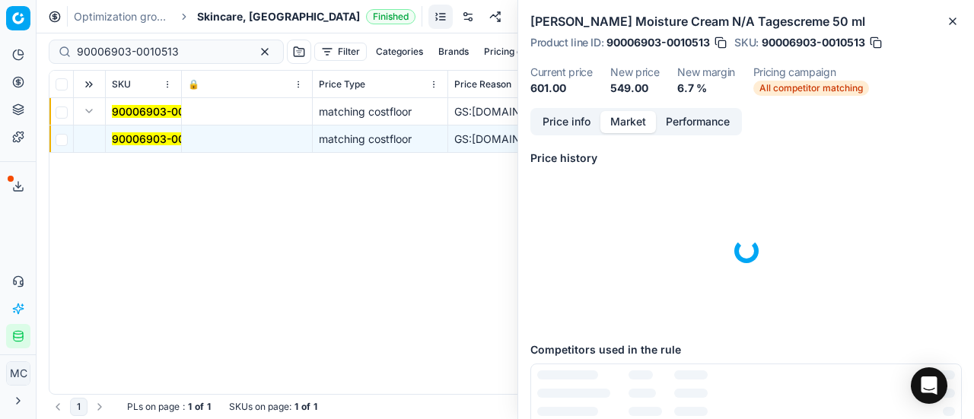
click at [625, 115] on button "Market" at bounding box center [629, 122] width 56 height 22
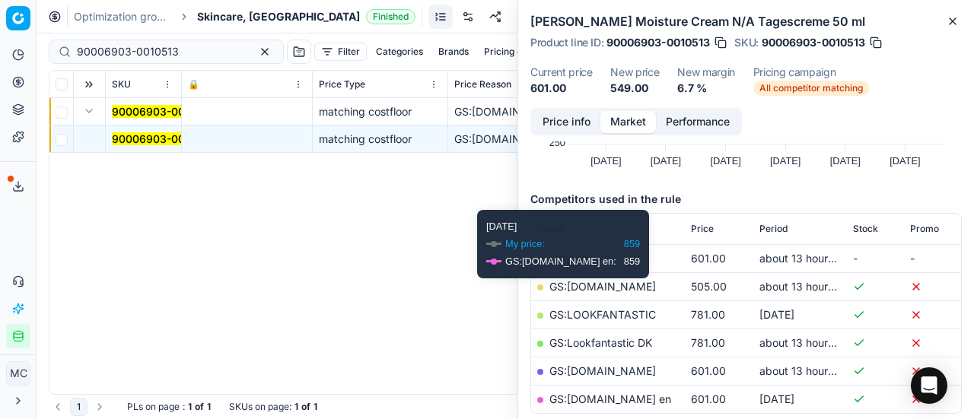
scroll to position [152, 0]
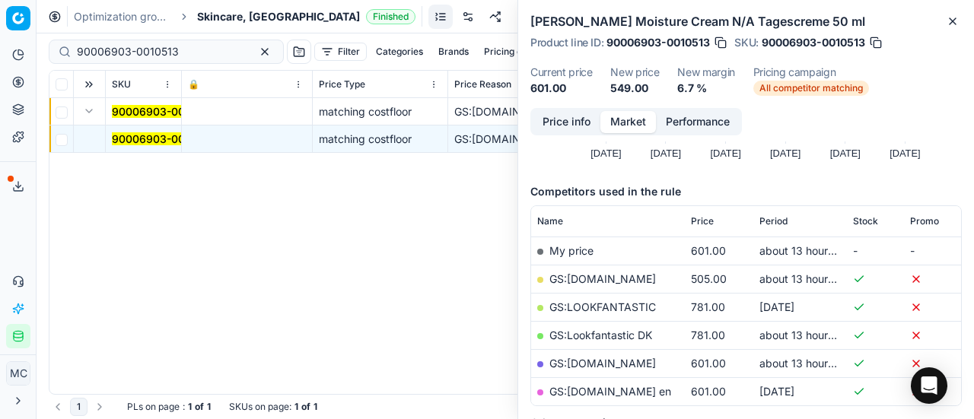
click at [586, 273] on link "GS:Deloox.dk" at bounding box center [603, 279] width 107 height 13
click at [225, 18] on span "Skincare, DK" at bounding box center [278, 16] width 163 height 15
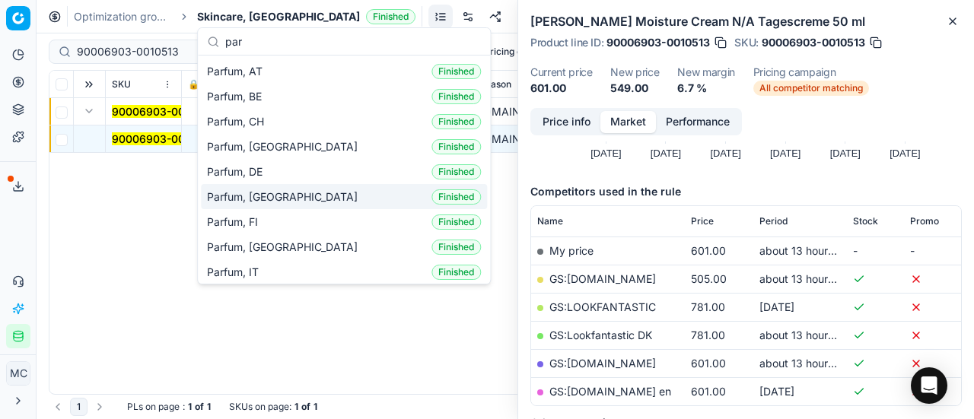
type input "par"
click at [274, 196] on div "Parfum, DK Finished" at bounding box center [344, 196] width 286 height 25
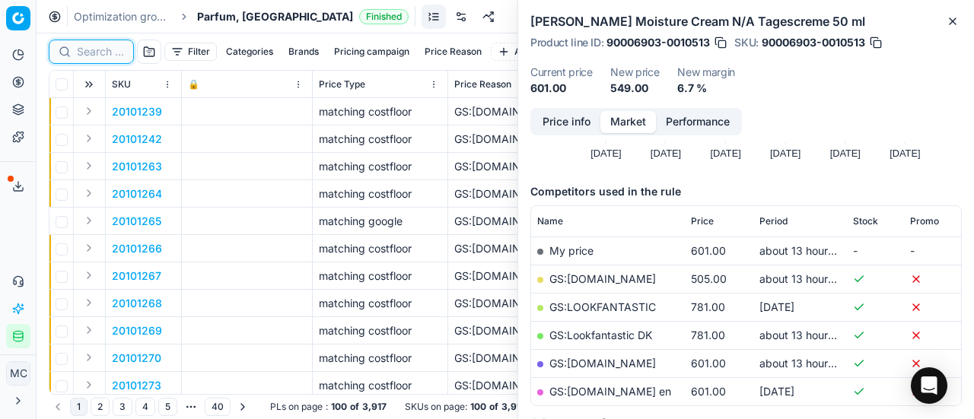
click at [103, 51] on input at bounding box center [100, 51] width 47 height 15
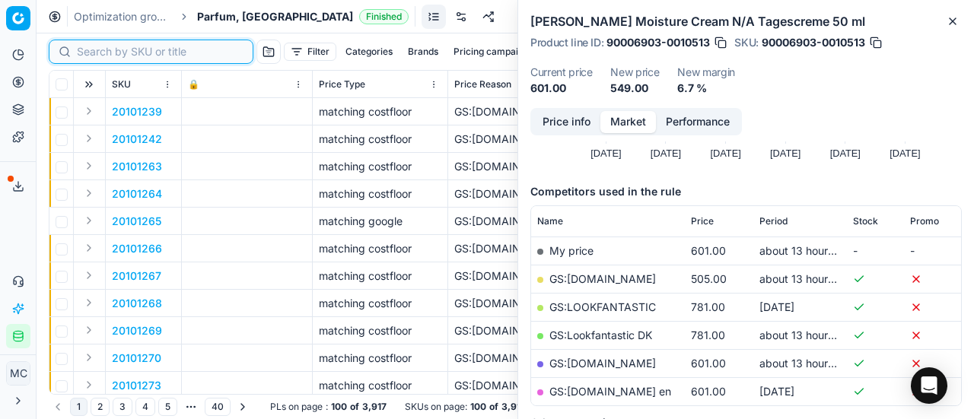
paste input "80057172-75"
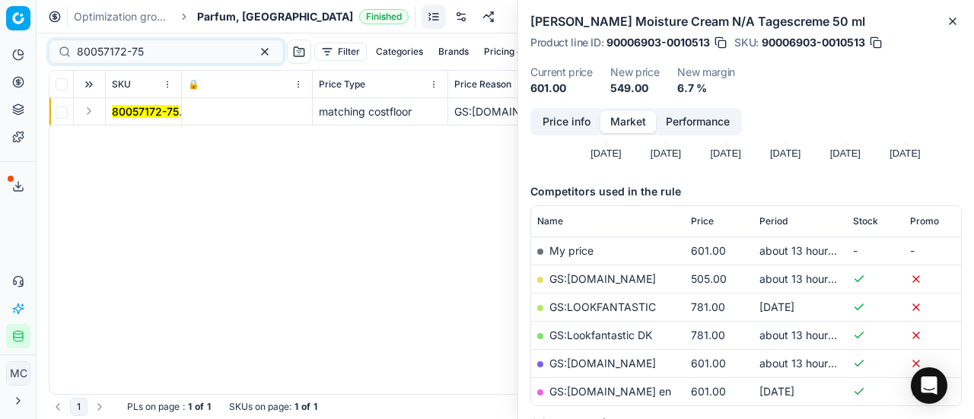
click at [86, 109] on button "Expand" at bounding box center [89, 111] width 18 height 18
click at [149, 145] on span "80057172-75" at bounding box center [145, 139] width 67 height 15
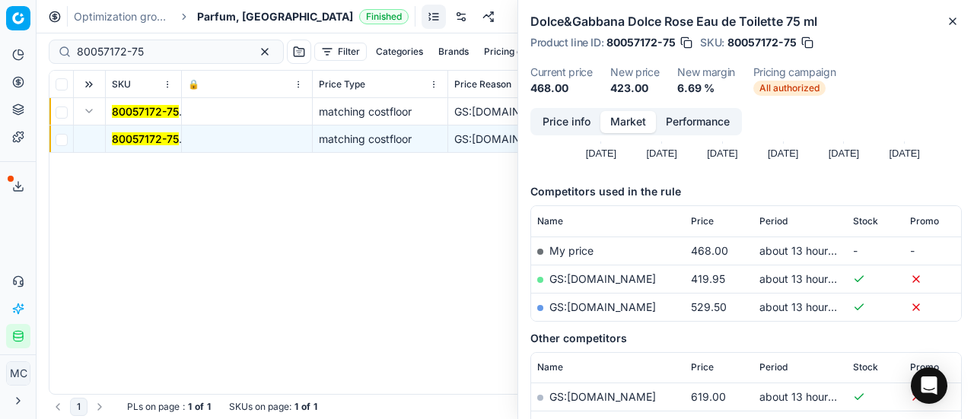
click at [559, 124] on button "Price info" at bounding box center [567, 122] width 68 height 22
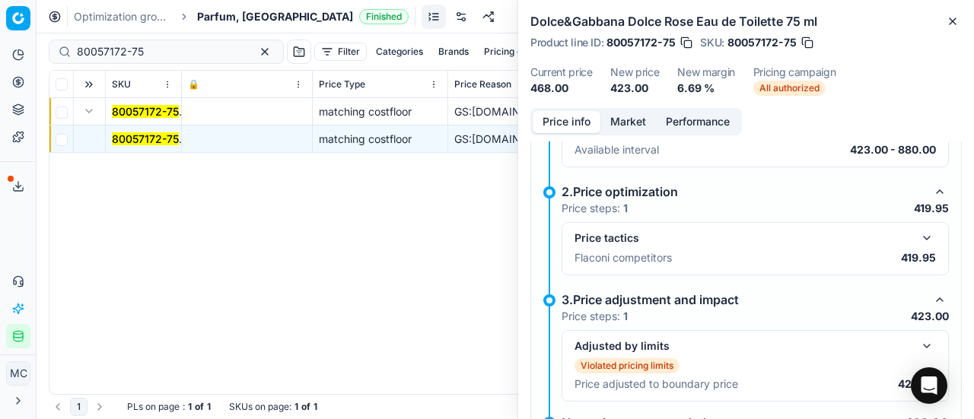
click at [918, 235] on button "button" at bounding box center [927, 238] width 18 height 18
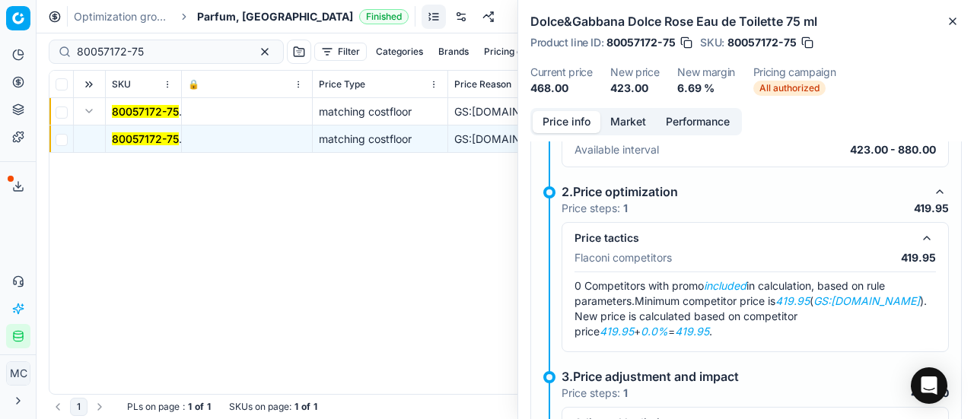
click at [635, 115] on button "Market" at bounding box center [629, 122] width 56 height 22
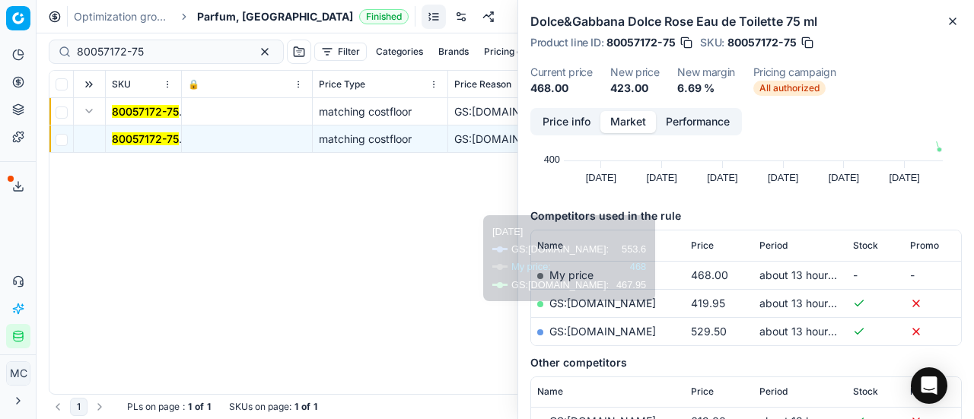
scroll to position [152, 0]
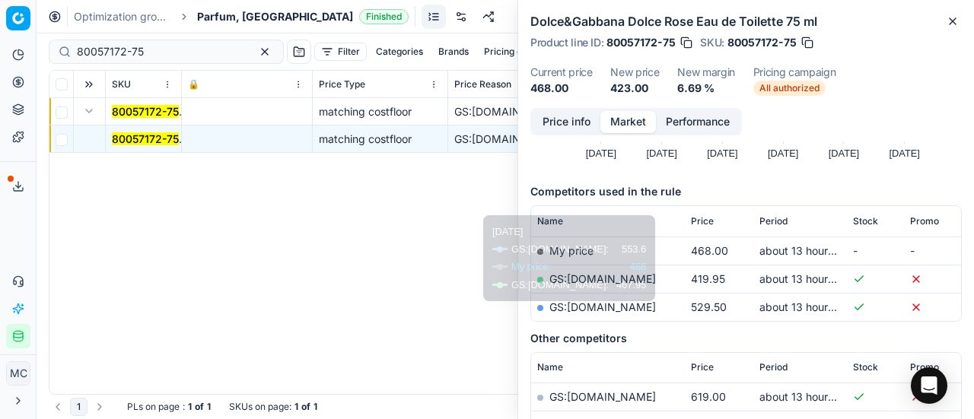
click at [608, 354] on th "Name" at bounding box center [608, 368] width 154 height 30
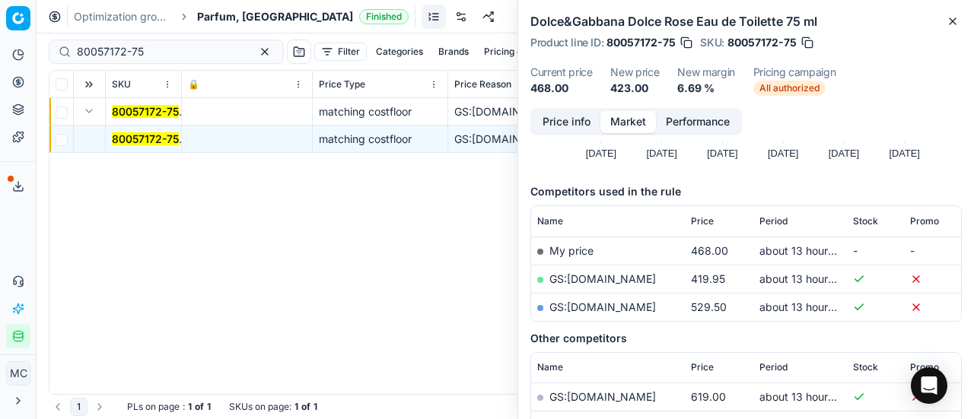
click at [610, 279] on link "GS:Luxplus.dk" at bounding box center [603, 279] width 107 height 13
drag, startPoint x: 159, startPoint y: 55, endPoint x: 0, endPoint y: 28, distance: 161.3
click at [0, 28] on div "Pricing platform Analytics Pricing Product portfolio Templates Export service 1…" at bounding box center [487, 209] width 974 height 419
paste input "90001955-000271"
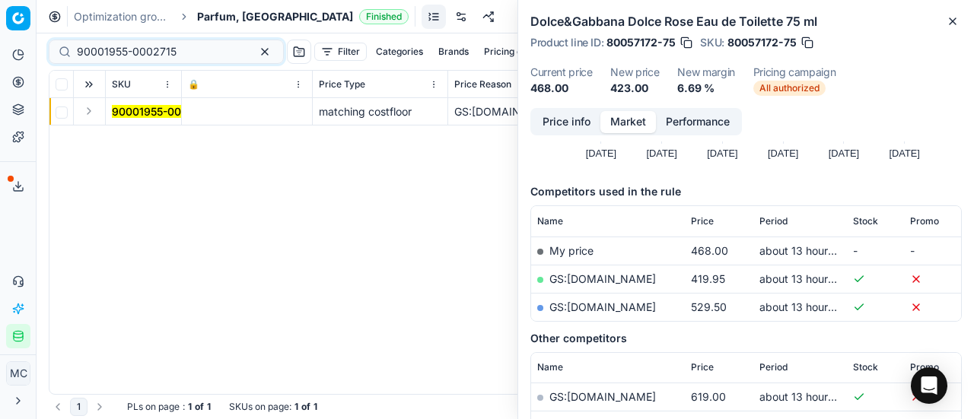
click at [90, 112] on button "Expand" at bounding box center [89, 111] width 18 height 18
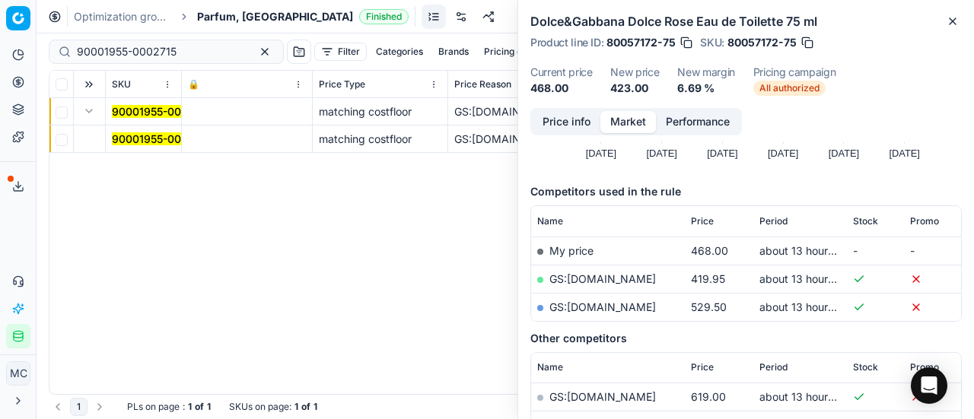
click at [151, 143] on mark "90001955-0002715" at bounding box center [162, 138] width 100 height 13
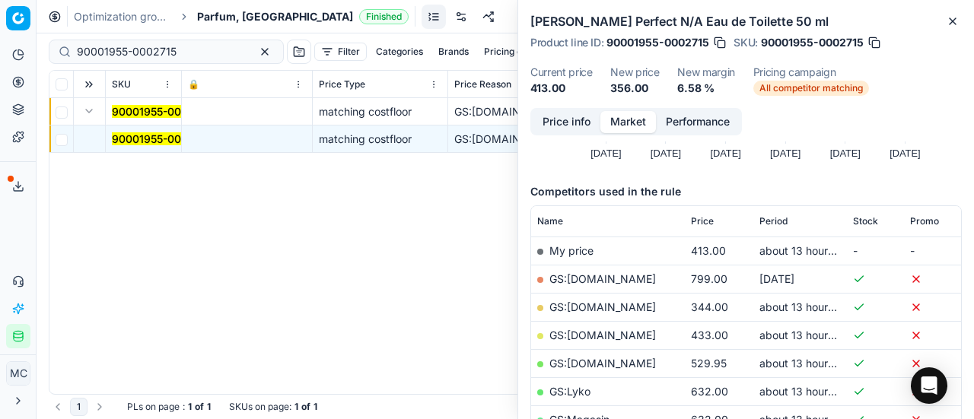
click at [575, 126] on button "Price info" at bounding box center [567, 122] width 68 height 22
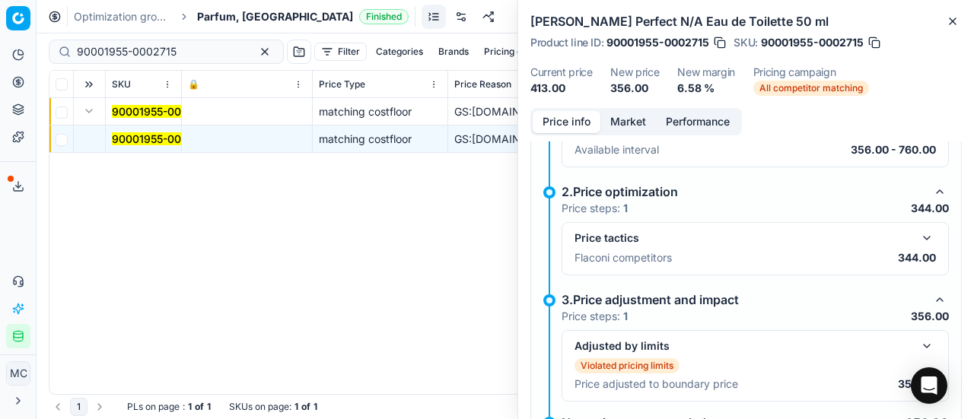
click at [918, 234] on button "button" at bounding box center [927, 238] width 18 height 18
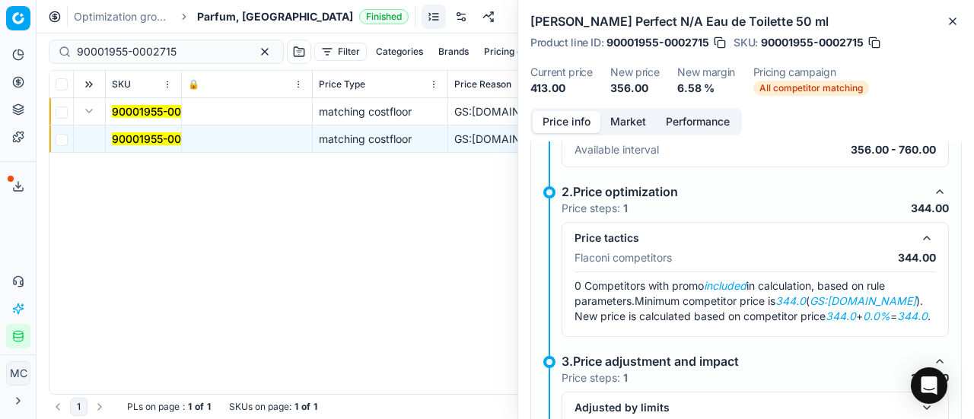
click at [632, 127] on button "Market" at bounding box center [629, 122] width 56 height 22
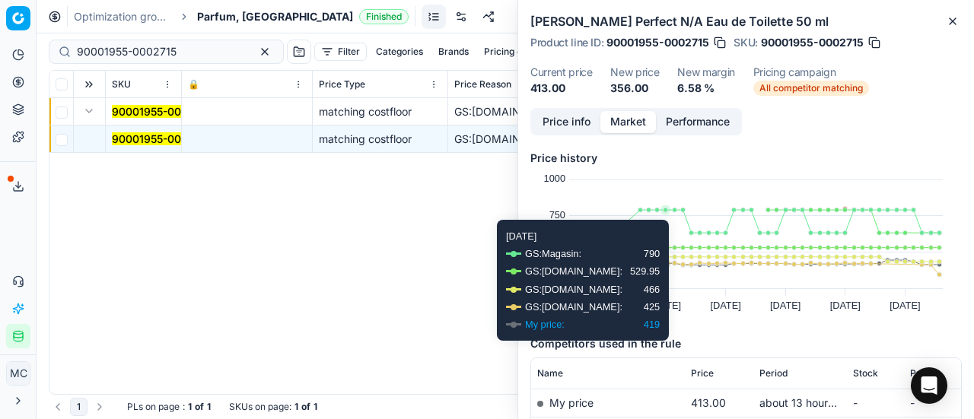
scroll to position [152, 0]
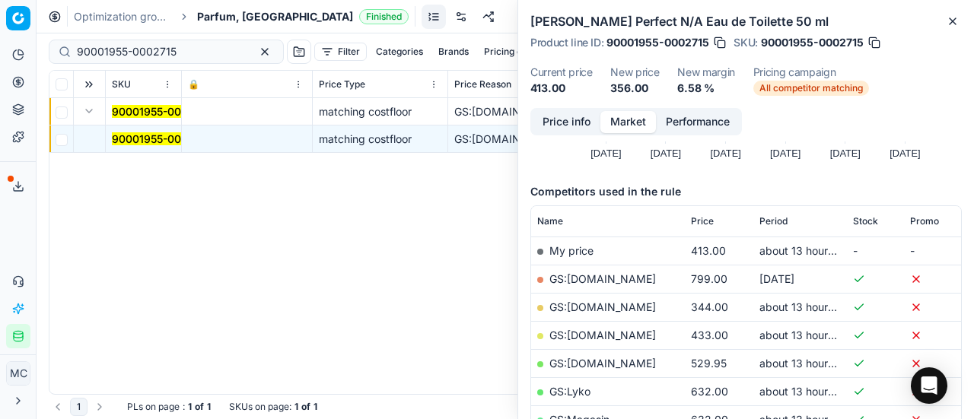
click at [626, 302] on link "GS:ComputerSalg.dk" at bounding box center [603, 307] width 107 height 13
click at [21, 231] on div "Analytics Pricing Product portfolio Templates Export service 17 Contact support…" at bounding box center [18, 196] width 36 height 318
click at [154, 133] on mark "90001955-0002715" at bounding box center [162, 138] width 100 height 13
drag, startPoint x: 204, startPoint y: 44, endPoint x: 0, endPoint y: -8, distance: 210.5
click at [0, 0] on html "Pricing platform Analytics Pricing Product portfolio Templates Export service 1…" at bounding box center [487, 209] width 974 height 419
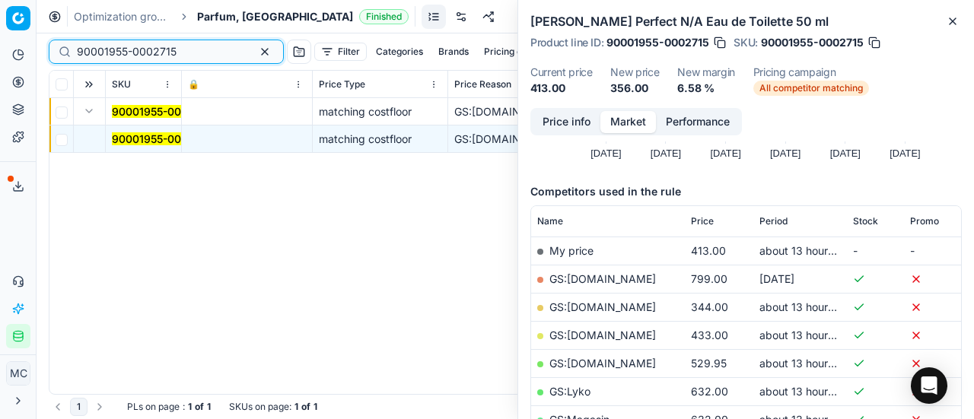
paste input "3981-0005777"
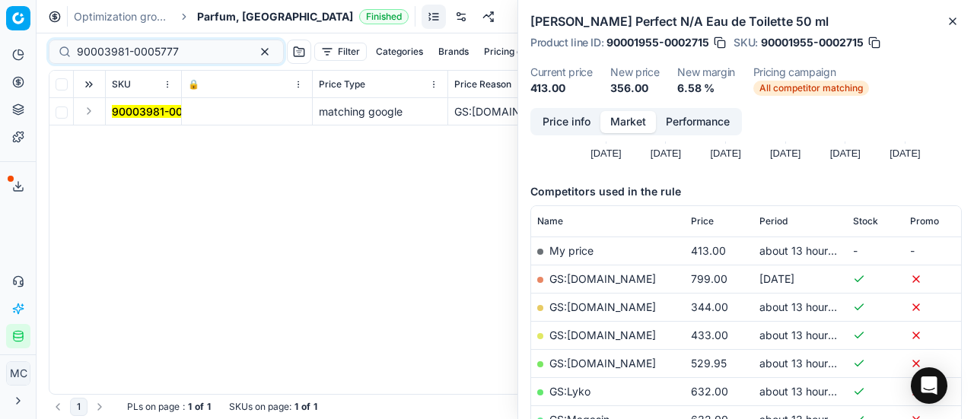
click at [90, 117] on button "Expand" at bounding box center [89, 111] width 18 height 18
drag, startPoint x: 102, startPoint y: 124, endPoint x: 301, endPoint y: 153, distance: 201.5
click at [135, 146] on td "90003981-0005777" at bounding box center [144, 139] width 76 height 27
click at [153, 133] on mark "90003981-0005777" at bounding box center [163, 138] width 102 height 13
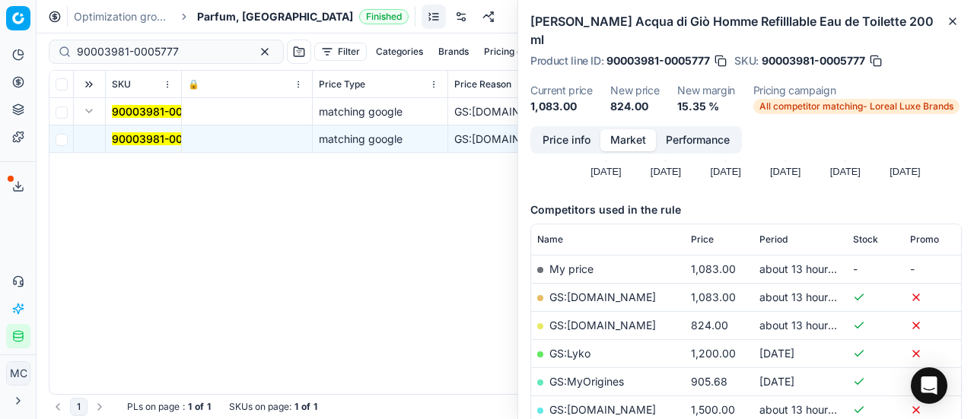
click at [550, 129] on button "Price info" at bounding box center [567, 140] width 68 height 22
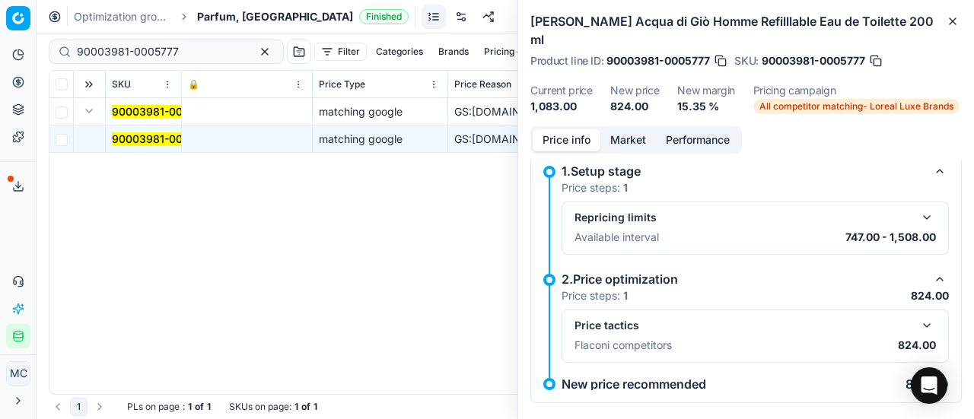
click at [918, 317] on button "button" at bounding box center [927, 326] width 18 height 18
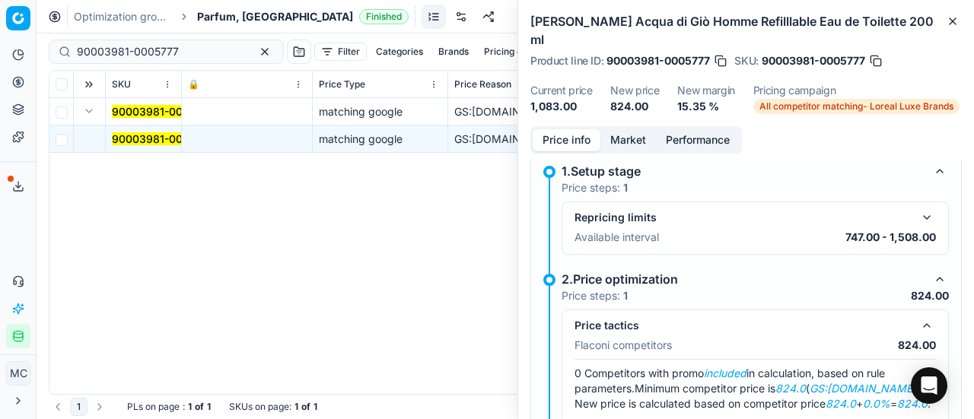
click at [636, 129] on button "Market" at bounding box center [629, 140] width 56 height 22
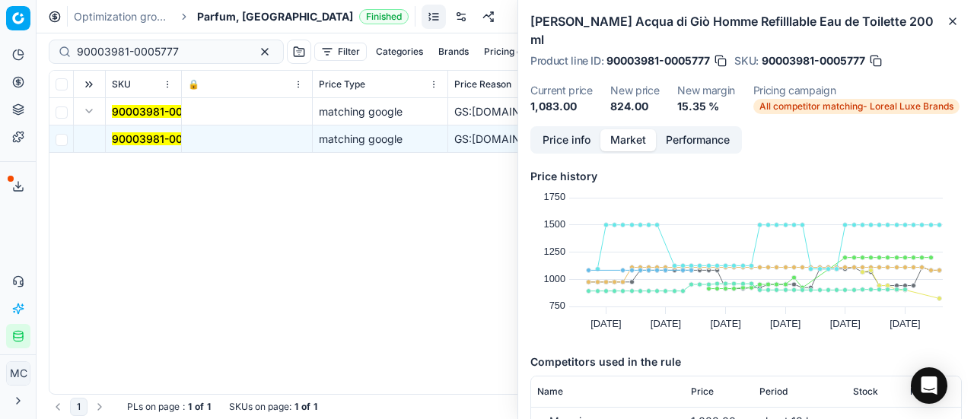
scroll to position [152, 0]
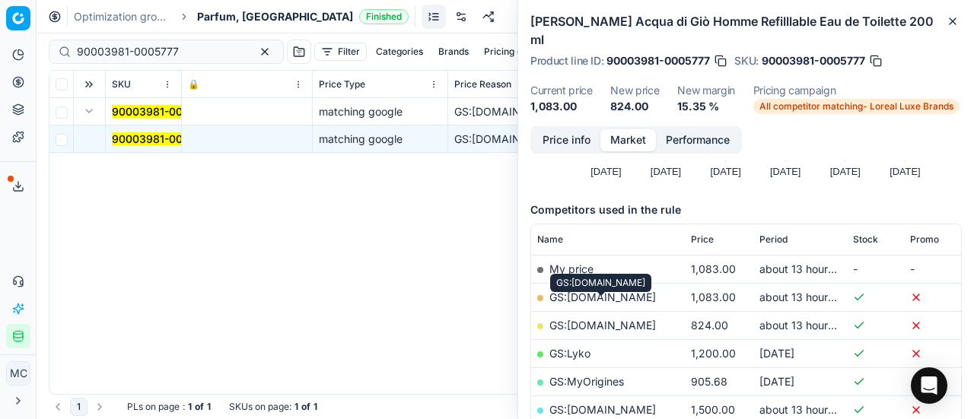
click at [622, 319] on link "GS:ComputerSalg.dk" at bounding box center [603, 325] width 107 height 13
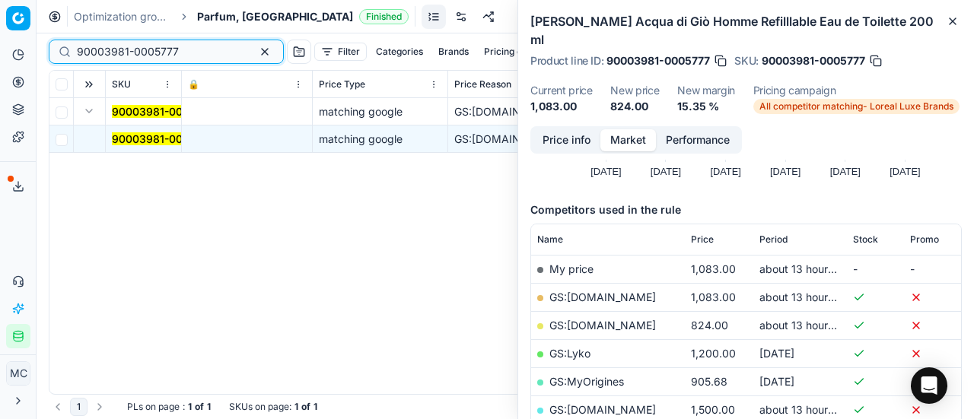
drag, startPoint x: 181, startPoint y: 55, endPoint x: 0, endPoint y: 16, distance: 185.3
click at [0, 18] on div "Pricing platform Analytics Pricing Product portfolio Templates Export service 1…" at bounding box center [487, 209] width 974 height 419
paste input "0808-0001028"
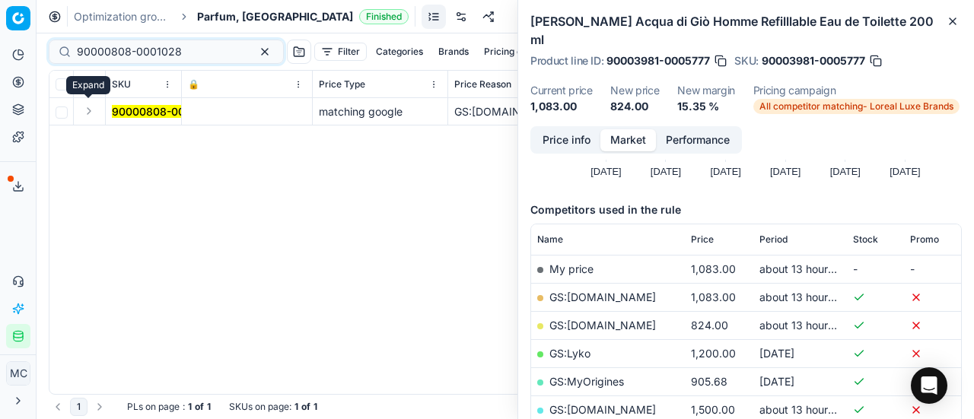
click at [88, 116] on button "Expand" at bounding box center [89, 111] width 18 height 18
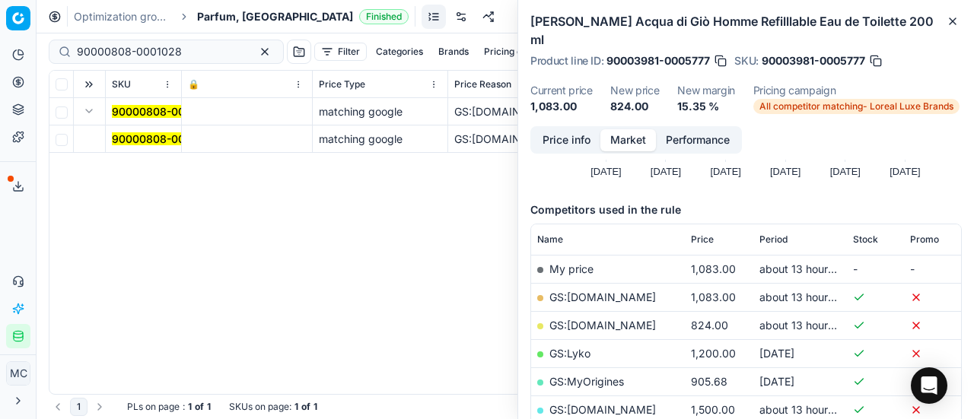
drag, startPoint x: 135, startPoint y: 140, endPoint x: 375, endPoint y: 140, distance: 239.8
click at [135, 140] on mark "90000808-0001028" at bounding box center [164, 138] width 105 height 13
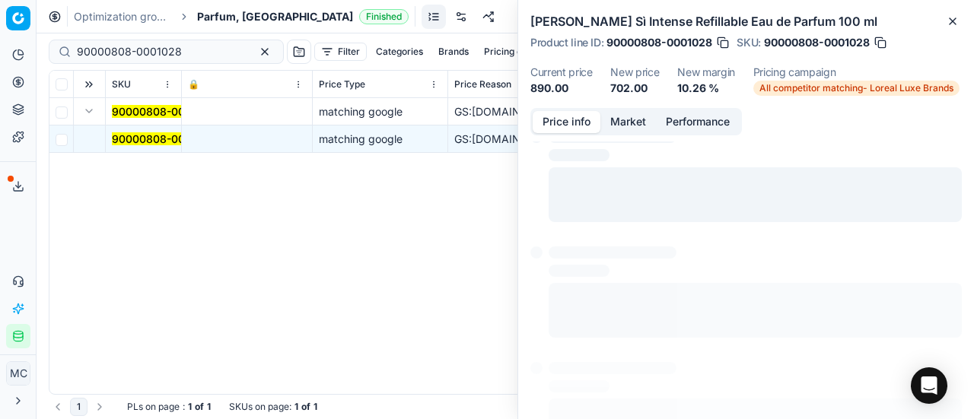
click at [585, 129] on button "Price info" at bounding box center [567, 122] width 68 height 22
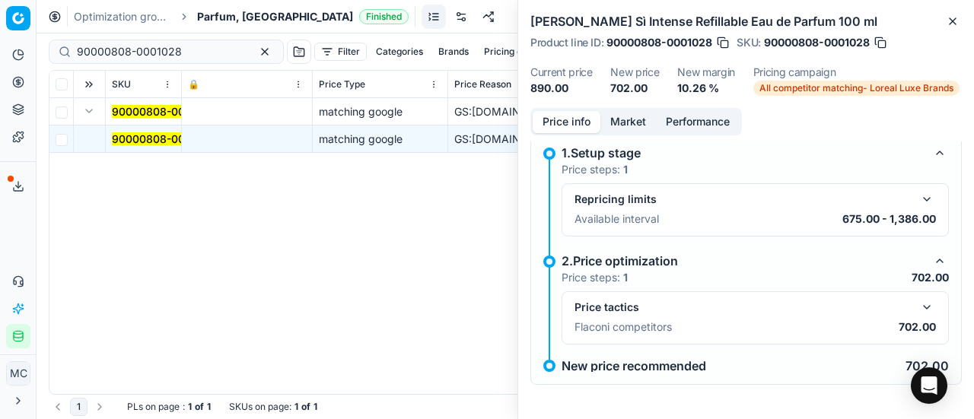
click at [918, 308] on button "button" at bounding box center [927, 307] width 18 height 18
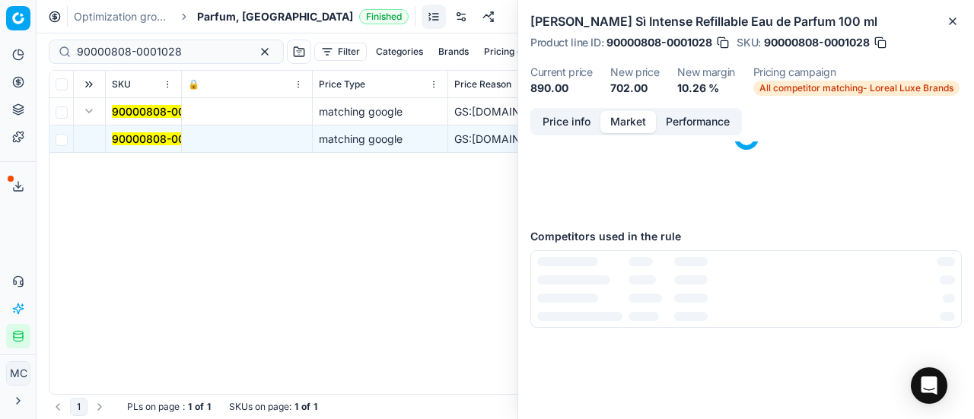
click at [629, 122] on button "Market" at bounding box center [629, 122] width 56 height 22
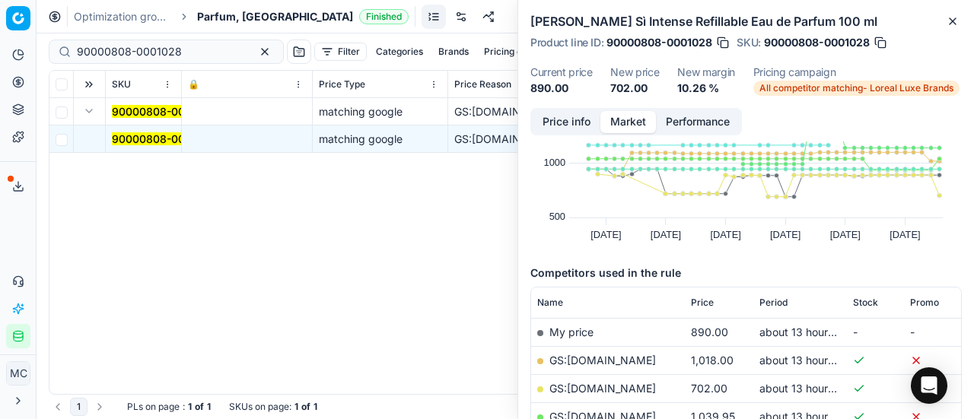
scroll to position [152, 0]
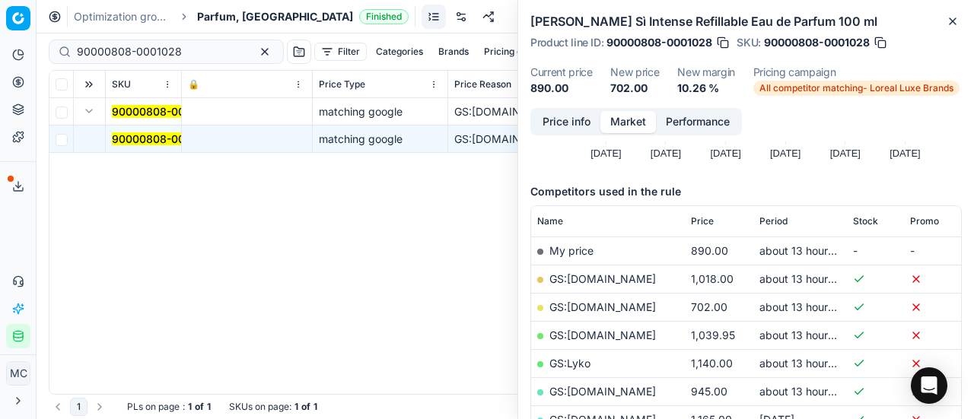
click at [620, 310] on link "GS:ComputerSalg.dk" at bounding box center [603, 307] width 107 height 13
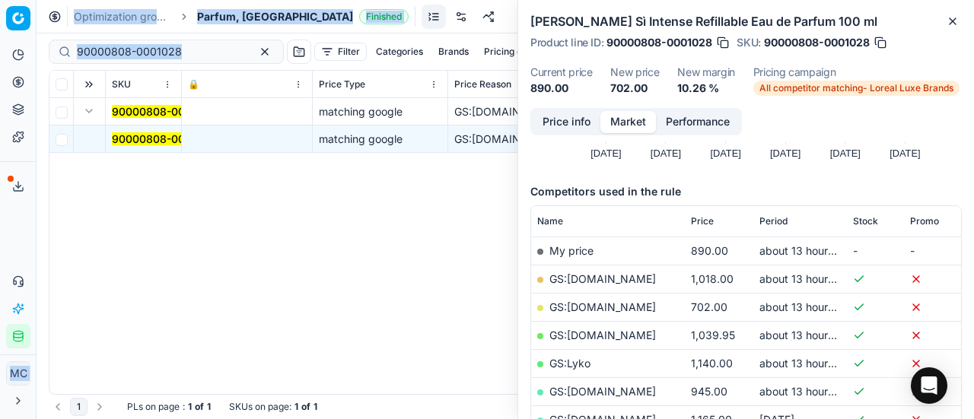
drag, startPoint x: 206, startPoint y: 59, endPoint x: 0, endPoint y: 56, distance: 205.6
click at [0, 56] on div "Pricing platform Analytics Pricing Product portfolio Templates Export service 1…" at bounding box center [487, 209] width 974 height 419
click at [190, 58] on input "90000808-0001028" at bounding box center [160, 51] width 167 height 15
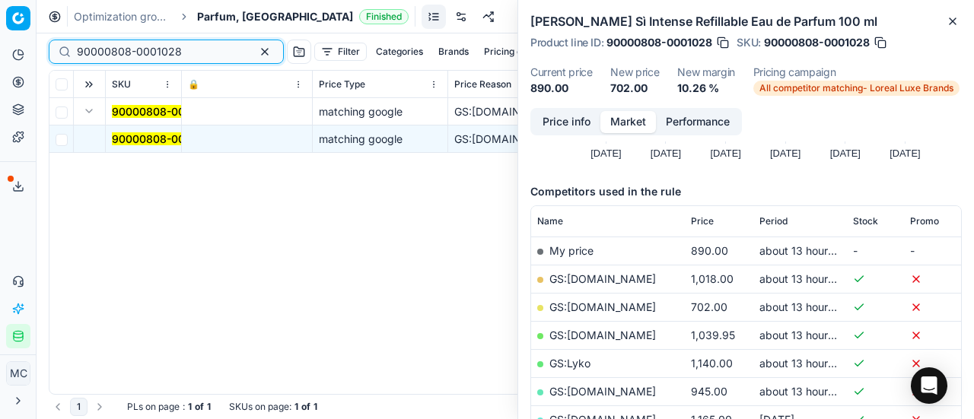
drag, startPoint x: 196, startPoint y: 53, endPoint x: 0, endPoint y: 26, distance: 197.4
click at [0, 26] on div "Pricing platform Analytics Pricing Product portfolio Templates Export service 1…" at bounding box center [487, 209] width 974 height 419
paste input "7144-0010876"
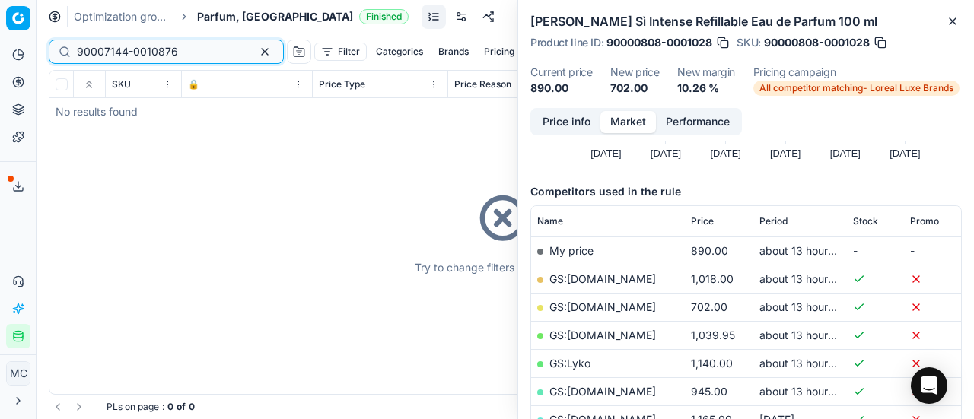
type input "90007144-0010876"
click at [204, 16] on span "Parfum, DK" at bounding box center [275, 16] width 156 height 15
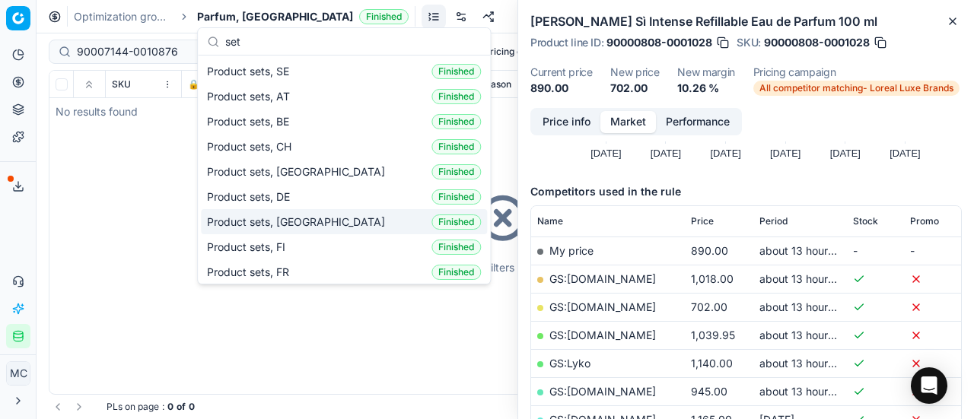
type input "set"
click at [314, 223] on div "Product sets, DK Finished" at bounding box center [344, 221] width 286 height 25
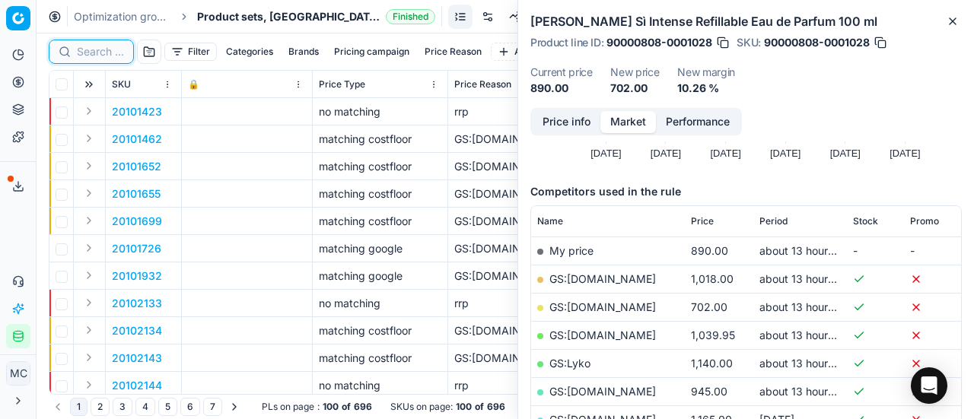
click at [102, 49] on input at bounding box center [100, 51] width 47 height 15
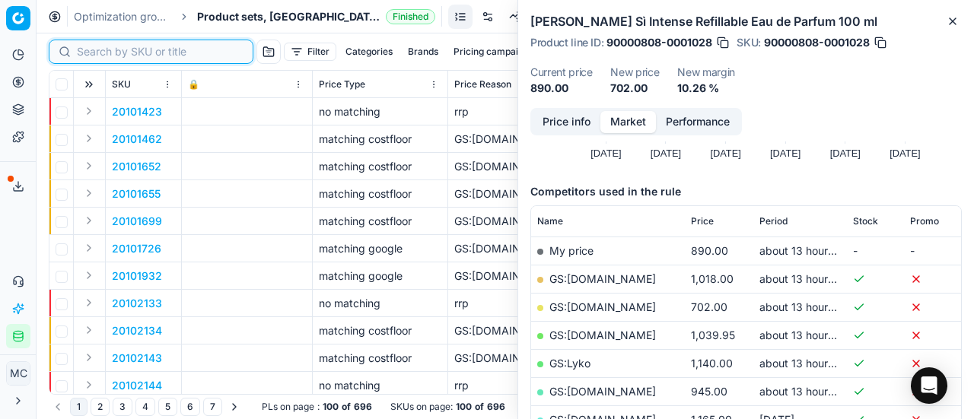
paste input "90007144-0010876"
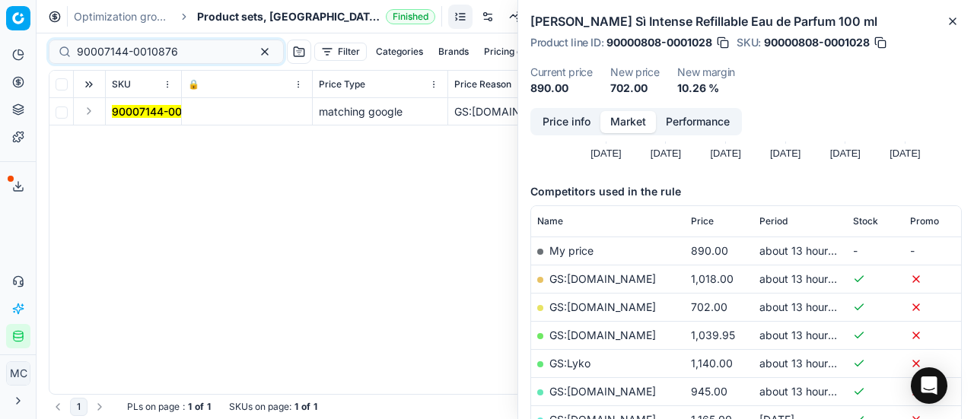
click at [93, 112] on button "Expand" at bounding box center [89, 111] width 18 height 18
click at [155, 142] on mark "90007144-0010876" at bounding box center [162, 138] width 101 height 13
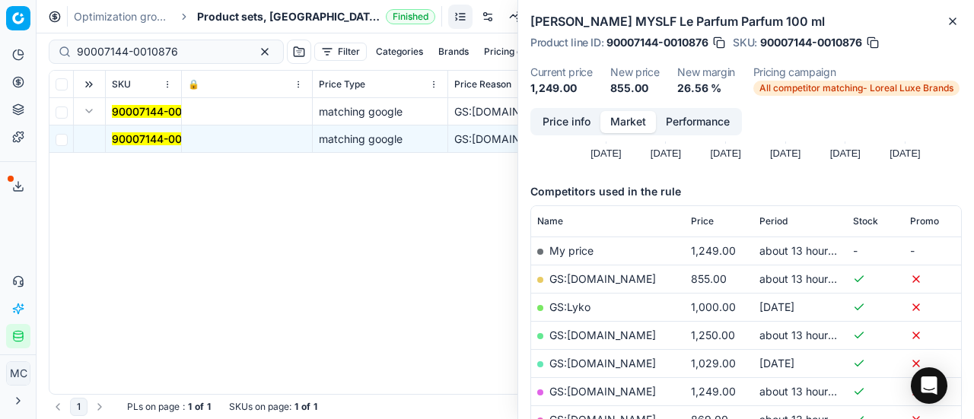
click at [564, 119] on button "Price info" at bounding box center [567, 122] width 68 height 22
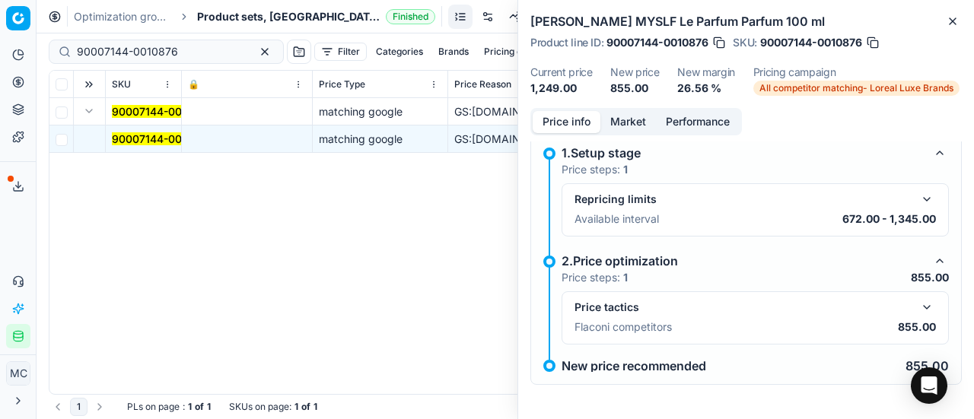
click at [918, 304] on button "button" at bounding box center [927, 307] width 18 height 18
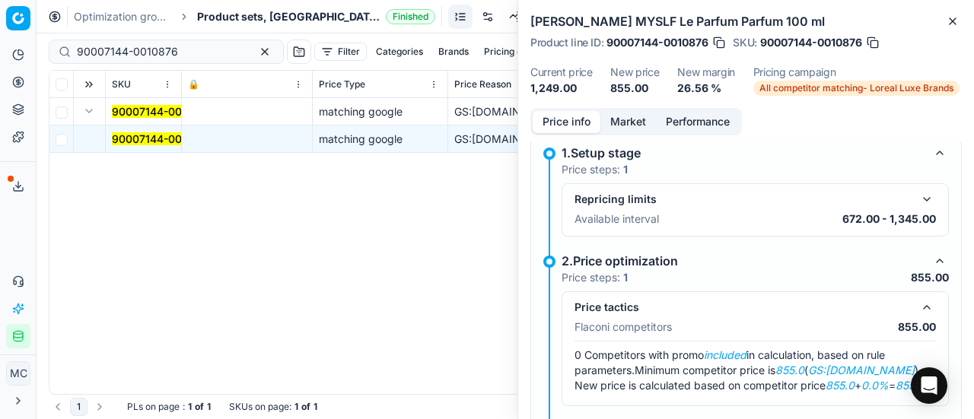
click at [629, 120] on button "Market" at bounding box center [629, 122] width 56 height 22
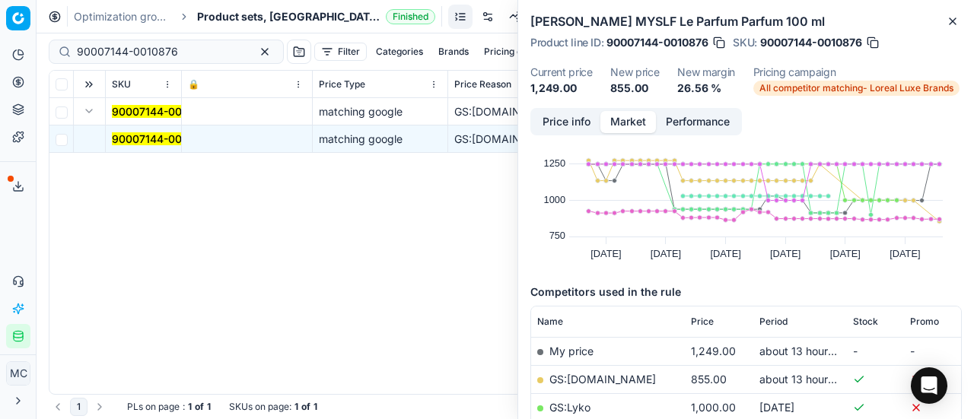
scroll to position [76, 0]
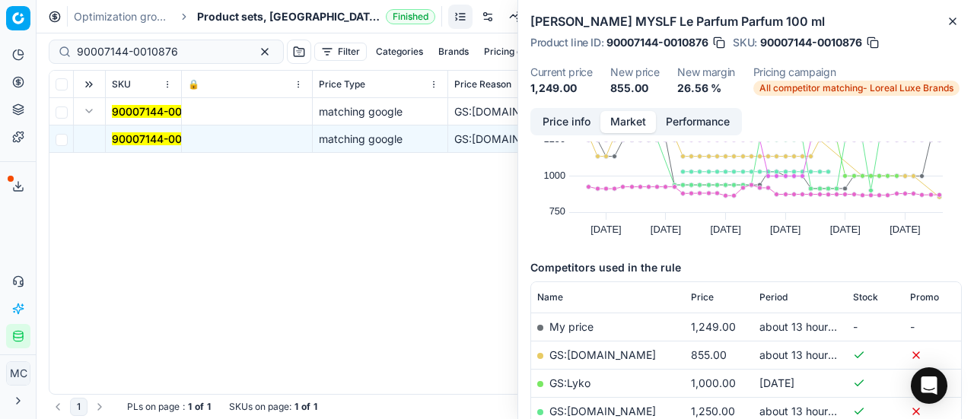
click at [610, 349] on link "GS:Cocopanda.dk" at bounding box center [603, 355] width 107 height 13
drag, startPoint x: 197, startPoint y: 56, endPoint x: 0, endPoint y: 34, distance: 198.3
click at [0, 33] on div "Pricing platform Analytics Pricing Product portfolio Templates Export service 1…" at bounding box center [487, 209] width 974 height 419
paste input "80066319-0001453"
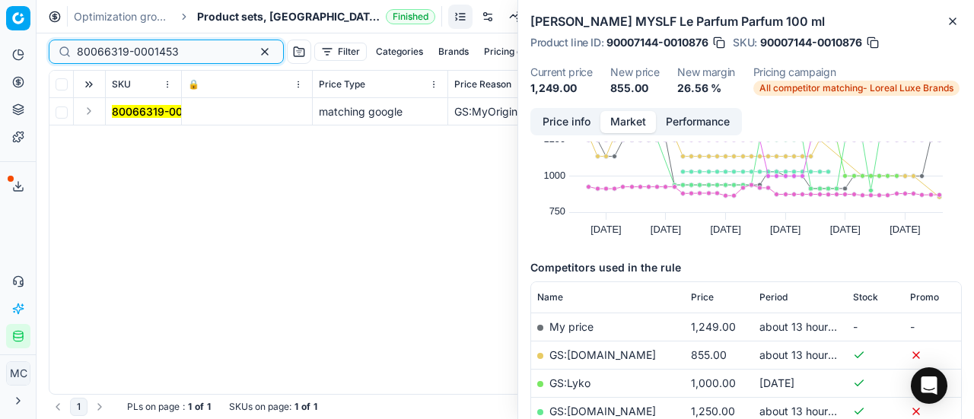
type input "80066319-0001453"
click at [91, 111] on button "Expand" at bounding box center [89, 111] width 18 height 18
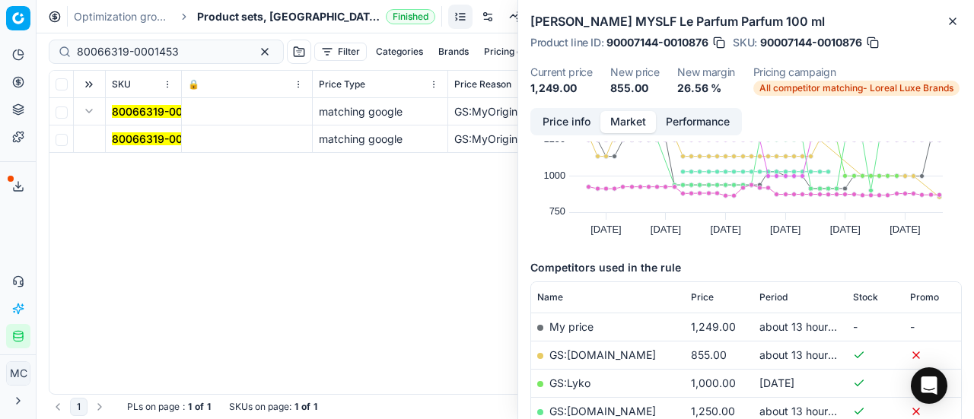
click at [166, 136] on mark "80066319-0001453" at bounding box center [163, 138] width 102 height 13
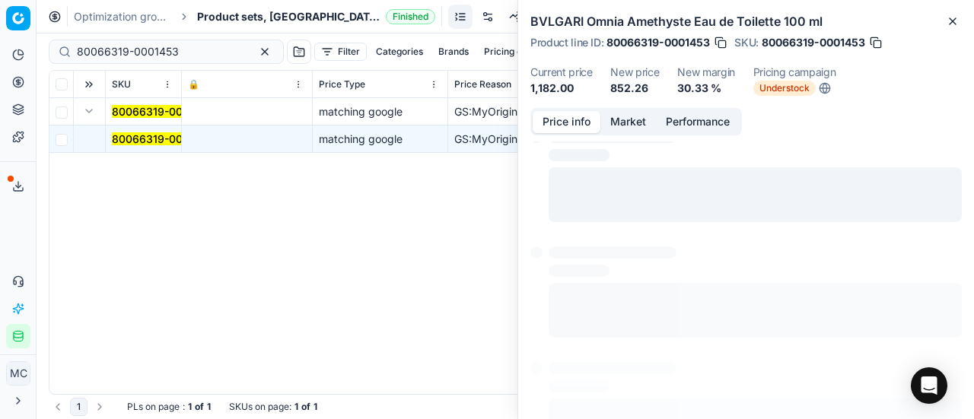
click at [582, 124] on button "Price info" at bounding box center [567, 122] width 68 height 22
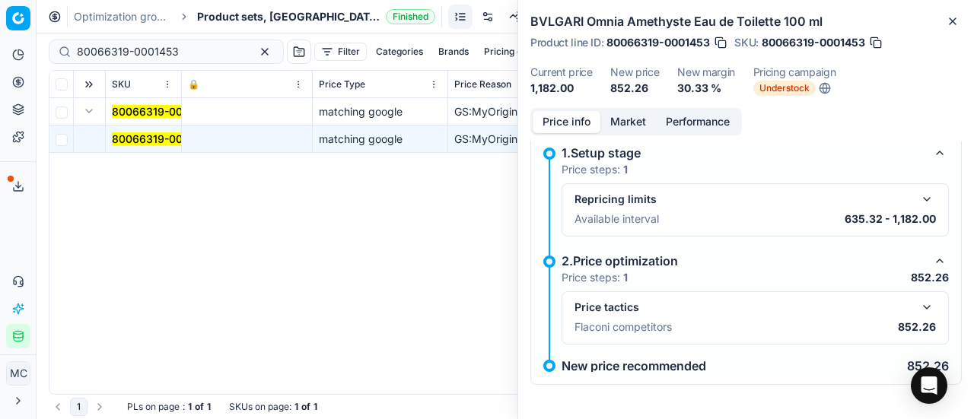
click at [924, 306] on button "button" at bounding box center [927, 307] width 18 height 18
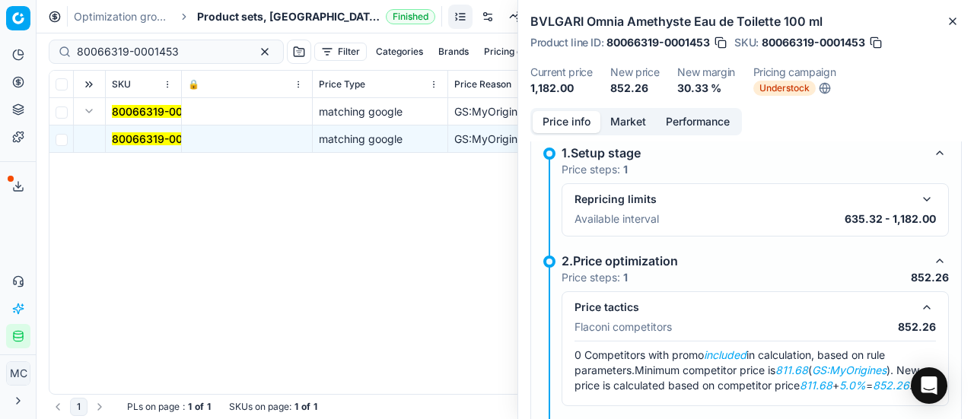
click at [131, 136] on mark "80066319-0001453" at bounding box center [163, 138] width 102 height 13
click at [635, 121] on button "Market" at bounding box center [629, 122] width 56 height 22
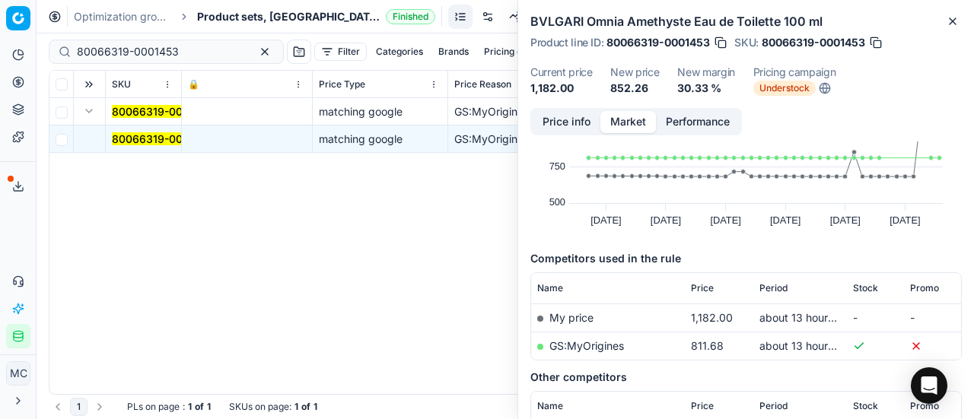
scroll to position [152, 0]
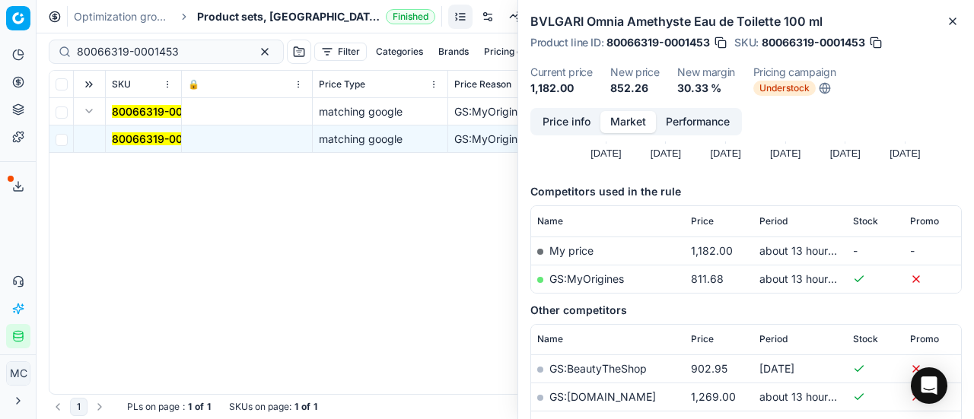
click at [601, 281] on link "GS:MyOrigines" at bounding box center [587, 279] width 75 height 13
click at [231, 21] on span "Product sets, DK" at bounding box center [288, 16] width 183 height 15
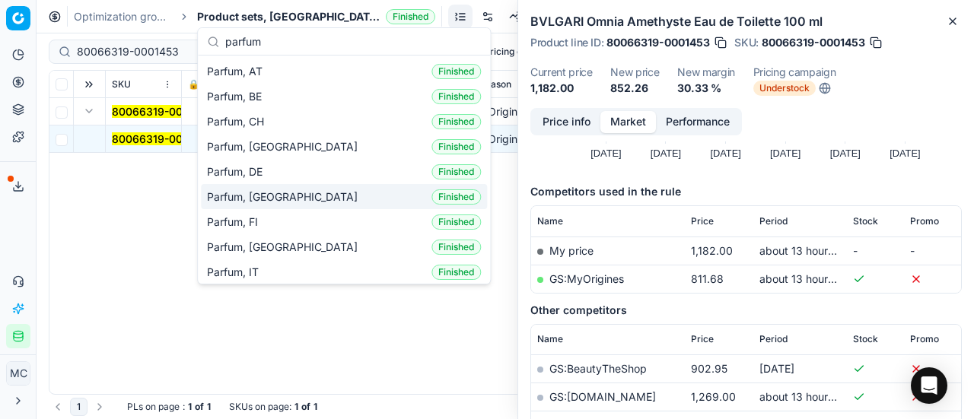
type input "parfum"
click at [312, 202] on div "Parfum, DK Finished" at bounding box center [344, 196] width 286 height 25
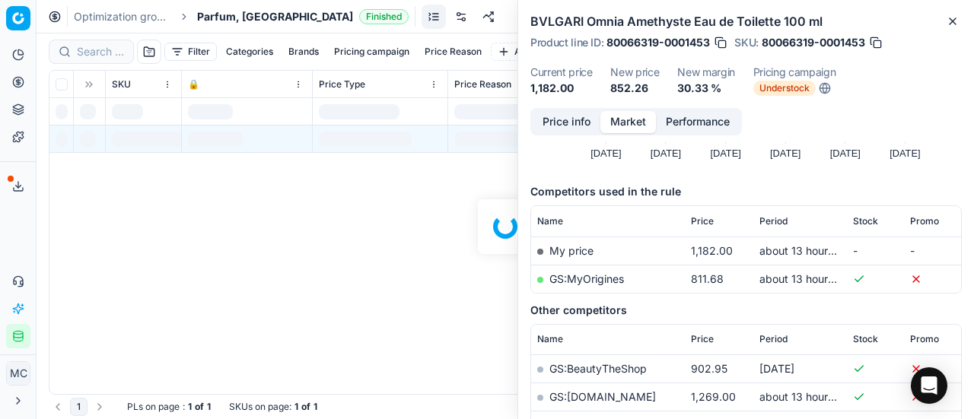
click at [111, 51] on div at bounding box center [506, 226] width 938 height 386
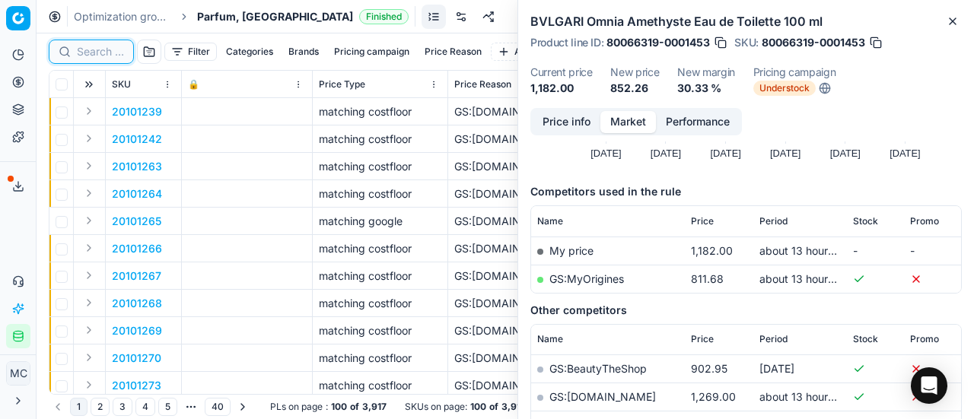
click at [116, 59] on input at bounding box center [100, 51] width 47 height 15
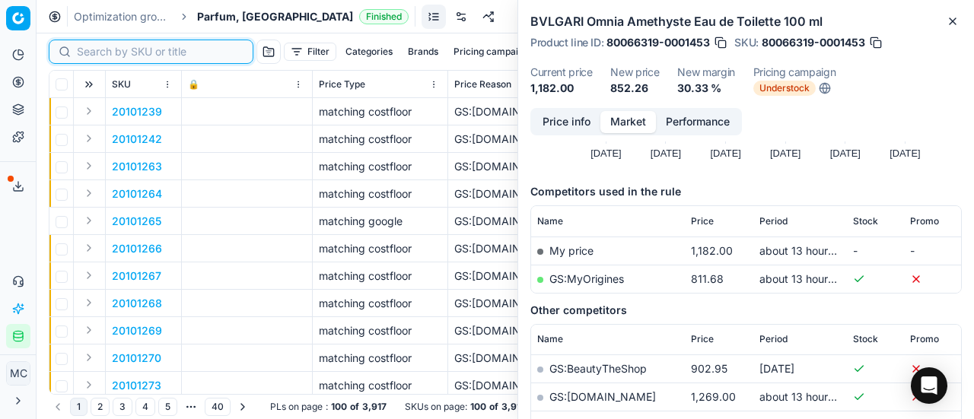
paste input "80075133-100"
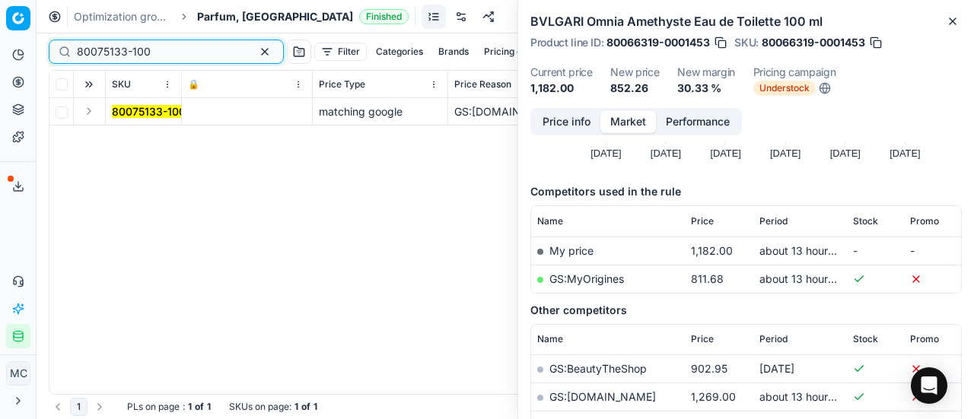
type input "80075133-100"
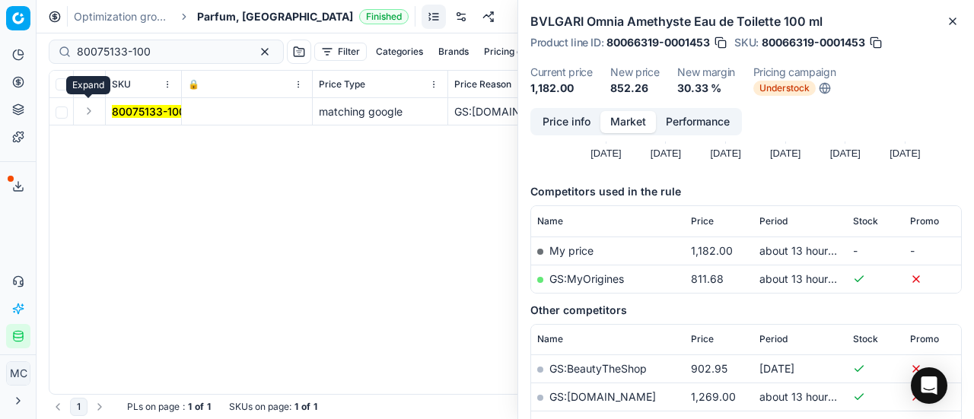
click at [89, 112] on button "Expand" at bounding box center [89, 111] width 18 height 18
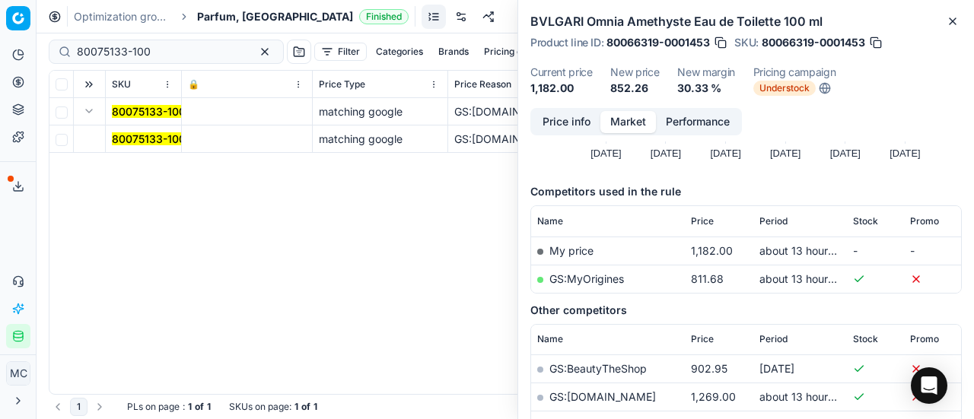
drag, startPoint x: 99, startPoint y: 123, endPoint x: 464, endPoint y: 151, distance: 365.7
click at [135, 142] on mark "80075133-100" at bounding box center [149, 138] width 74 height 13
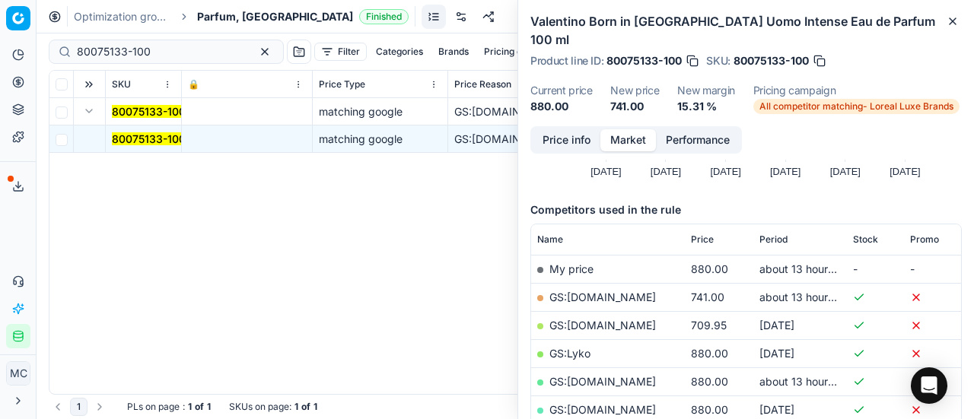
click at [579, 129] on button "Price info" at bounding box center [567, 140] width 68 height 22
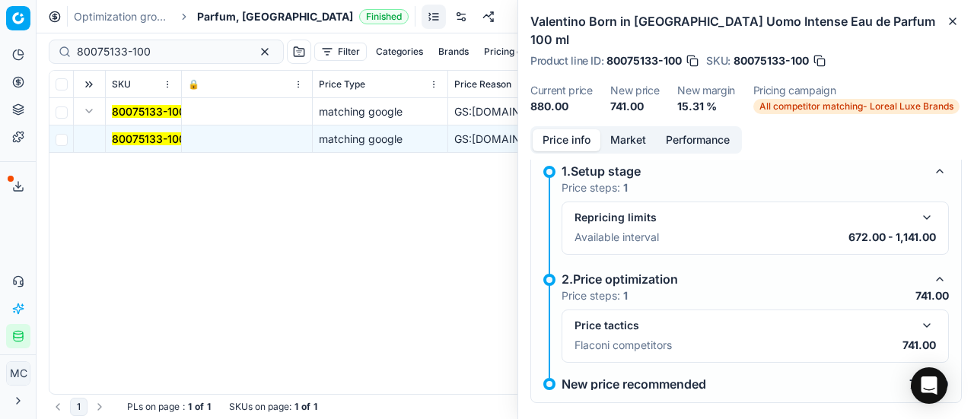
click at [919, 317] on button "button" at bounding box center [927, 326] width 18 height 18
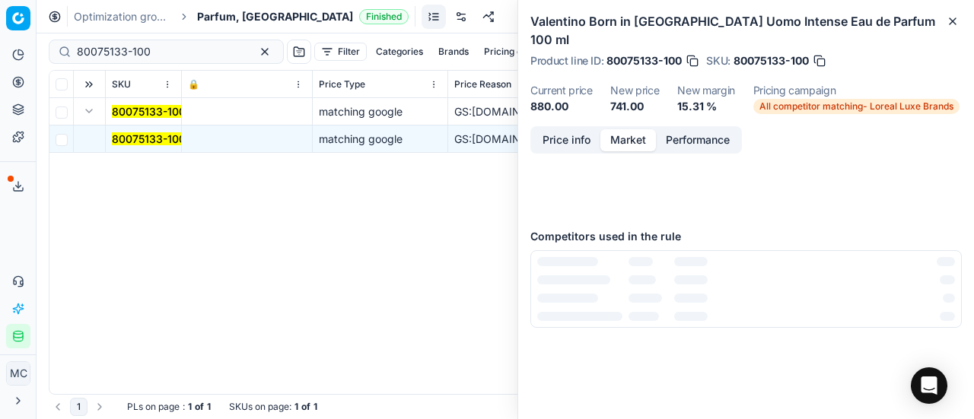
click at [631, 129] on button "Market" at bounding box center [629, 140] width 56 height 22
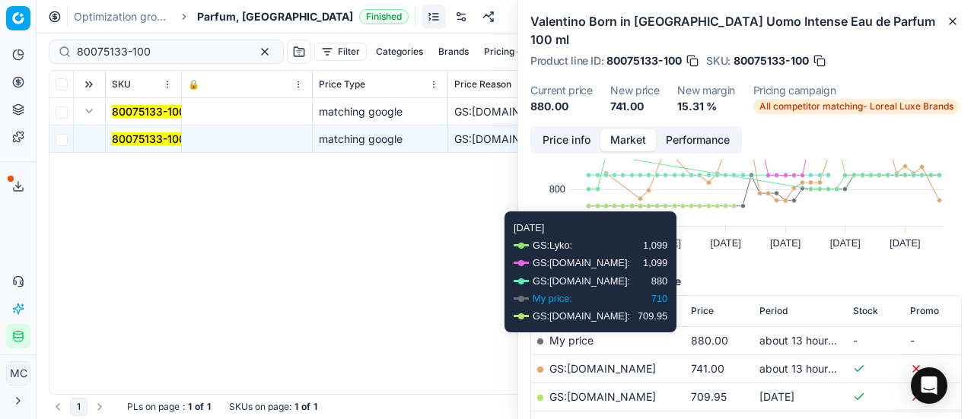
scroll to position [152, 0]
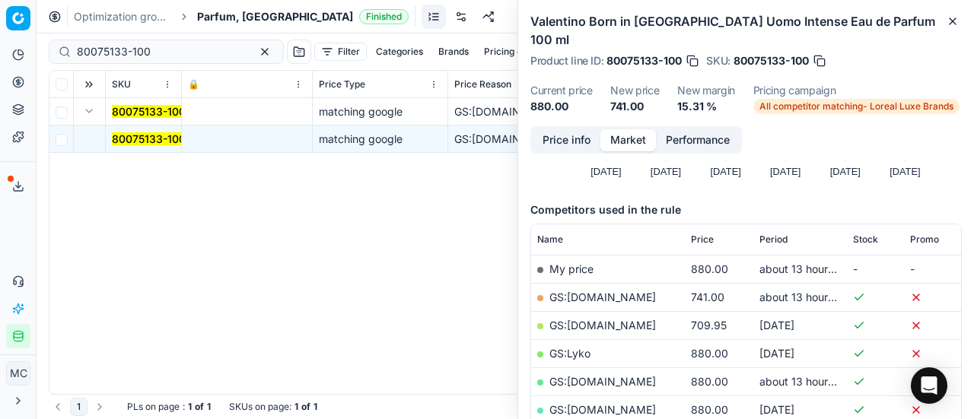
click at [646, 291] on link "GS:ComputerSalg.dk" at bounding box center [603, 297] width 107 height 13
click at [207, 19] on span "Parfum, DK" at bounding box center [275, 16] width 156 height 15
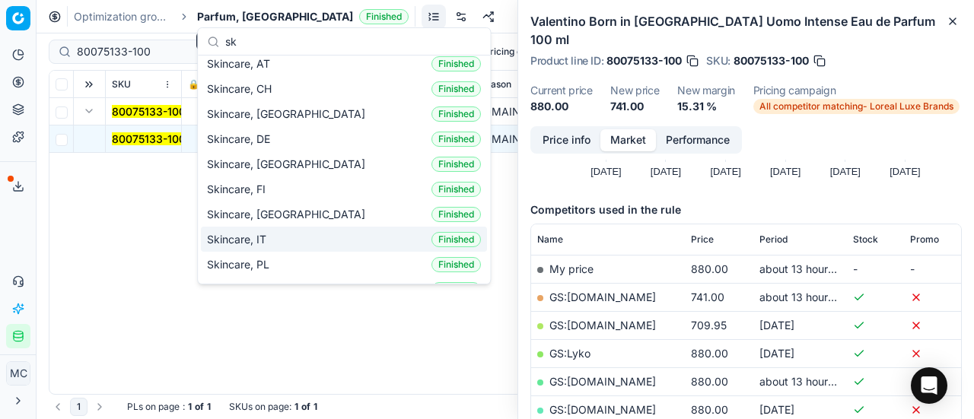
scroll to position [0, 0]
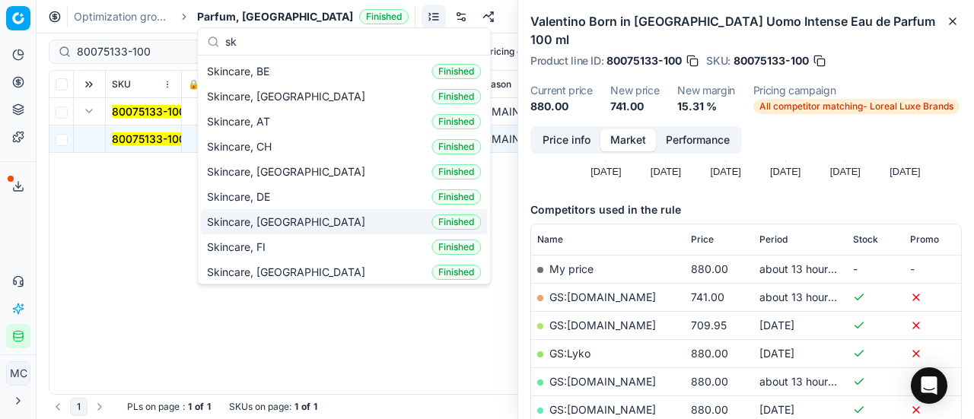
type input "sk"
click at [291, 217] on div "Skincare, DK Finished" at bounding box center [344, 221] width 286 height 25
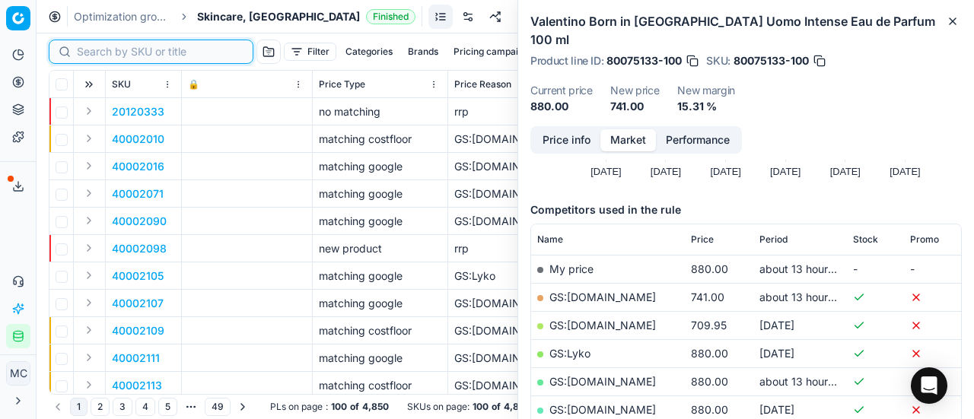
click at [101, 51] on input at bounding box center [160, 51] width 167 height 15
paste input "40003172"
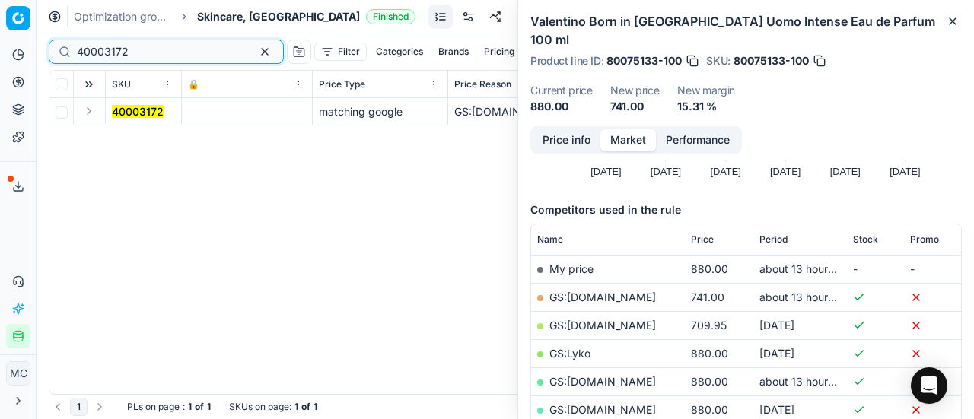
type input "40003172"
click at [90, 111] on button "Expand" at bounding box center [89, 111] width 18 height 18
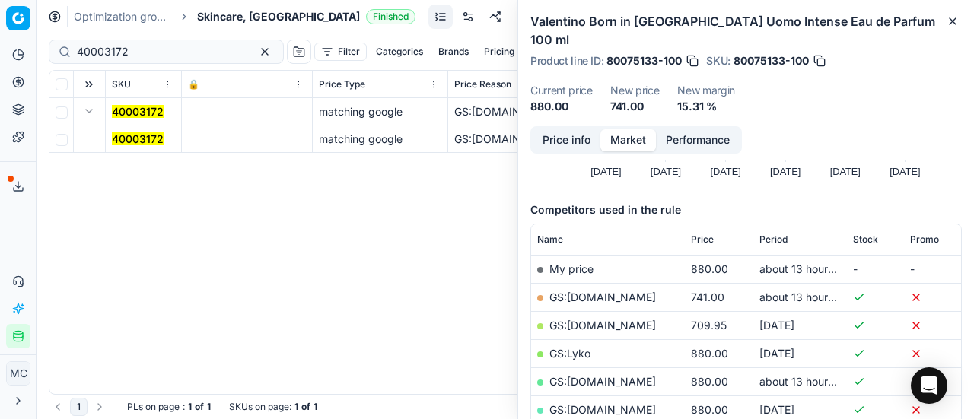
click at [142, 144] on mark "40003172" at bounding box center [138, 138] width 52 height 13
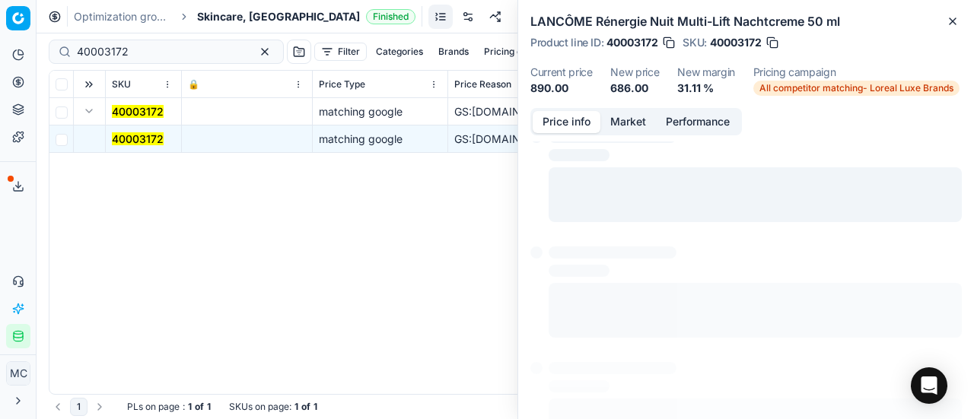
click at [536, 116] on button "Price info" at bounding box center [567, 122] width 68 height 22
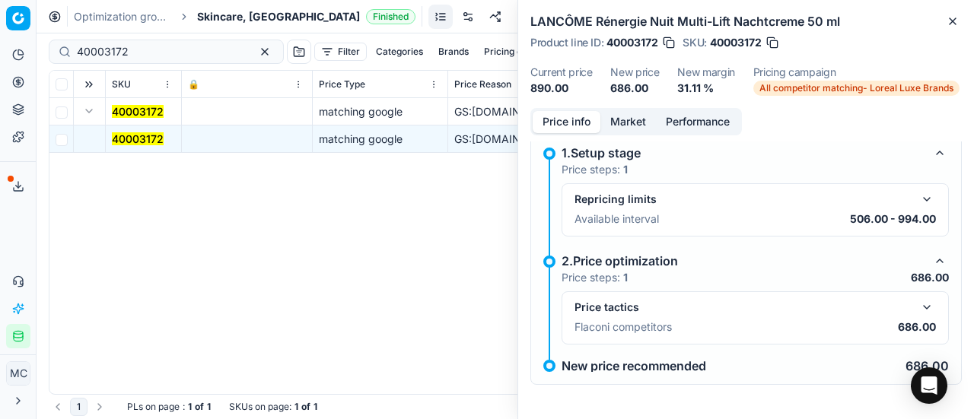
click at [918, 311] on button "button" at bounding box center [927, 307] width 18 height 18
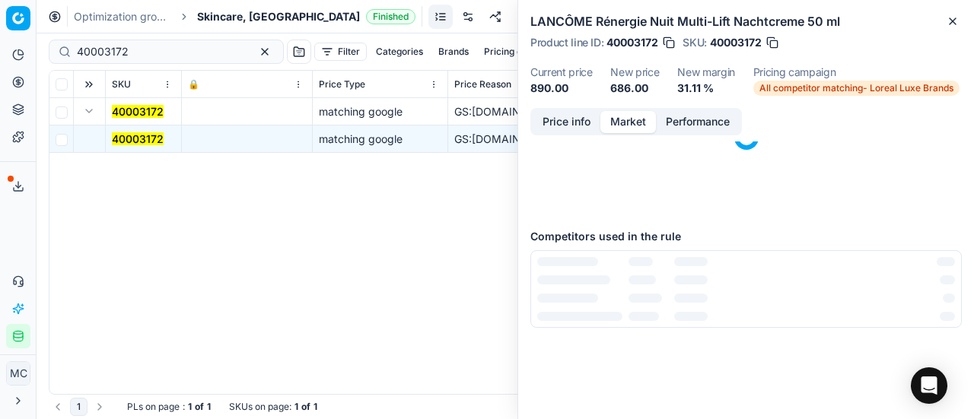
click at [637, 121] on button "Market" at bounding box center [629, 122] width 56 height 22
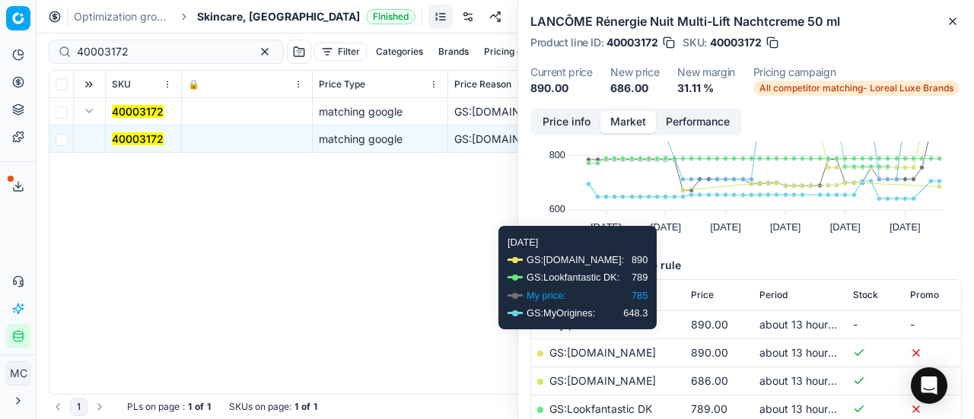
scroll to position [152, 0]
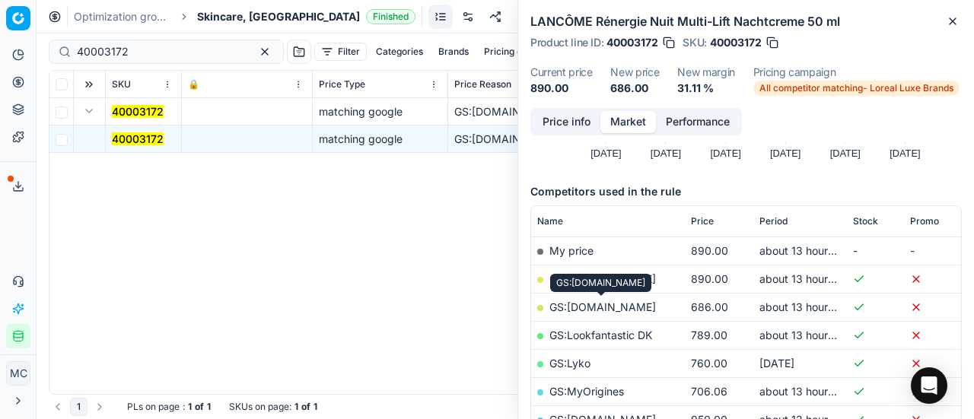
click at [641, 305] on link "GS:ComputerSalg.dk" at bounding box center [603, 307] width 107 height 13
click at [228, 21] on span "Skincare, DK" at bounding box center [278, 16] width 163 height 15
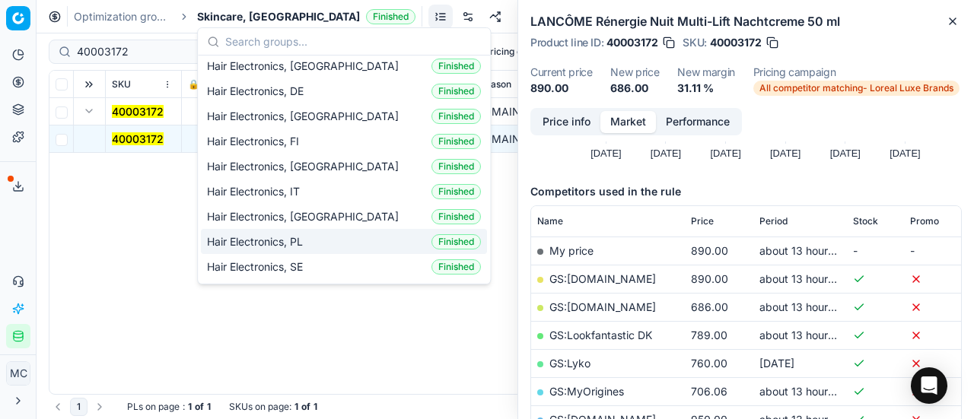
scroll to position [304, 0]
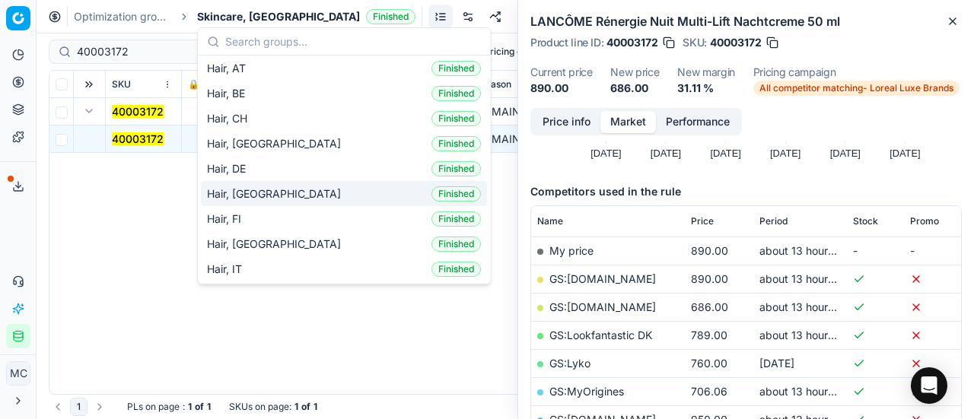
click at [307, 191] on div "Hair, DK Finished" at bounding box center [344, 193] width 286 height 25
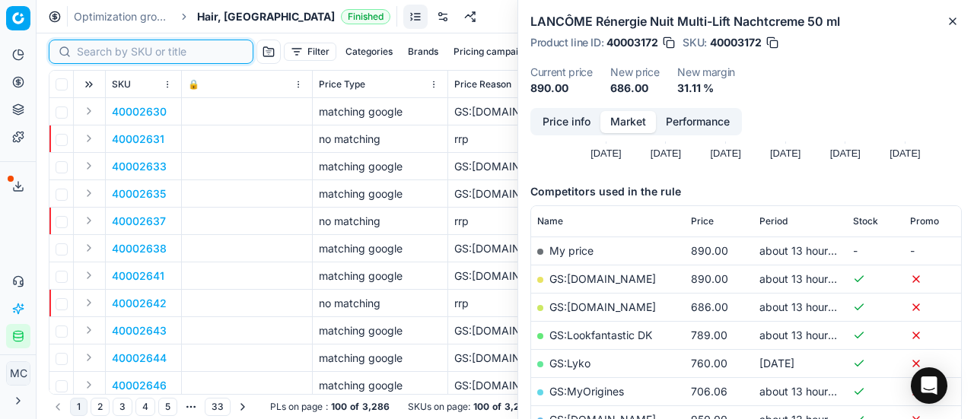
click at [90, 53] on input at bounding box center [160, 51] width 167 height 15
paste input "90009556-0014605"
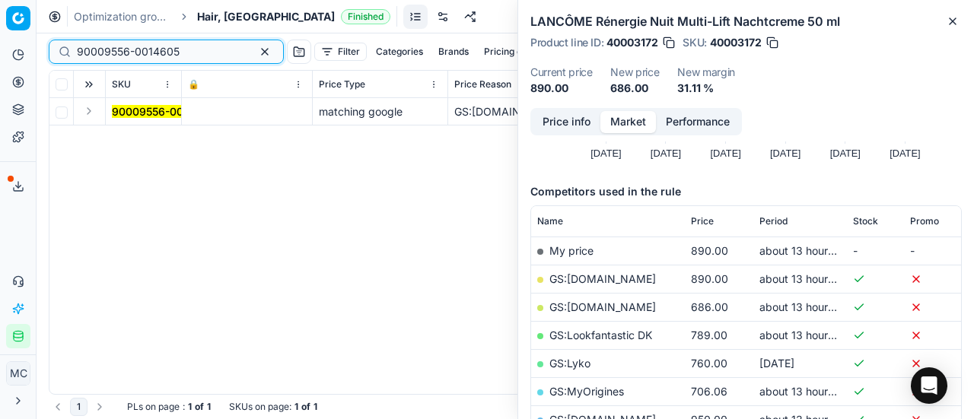
type input "90009556-0014605"
click at [88, 112] on button "Expand" at bounding box center [89, 111] width 18 height 18
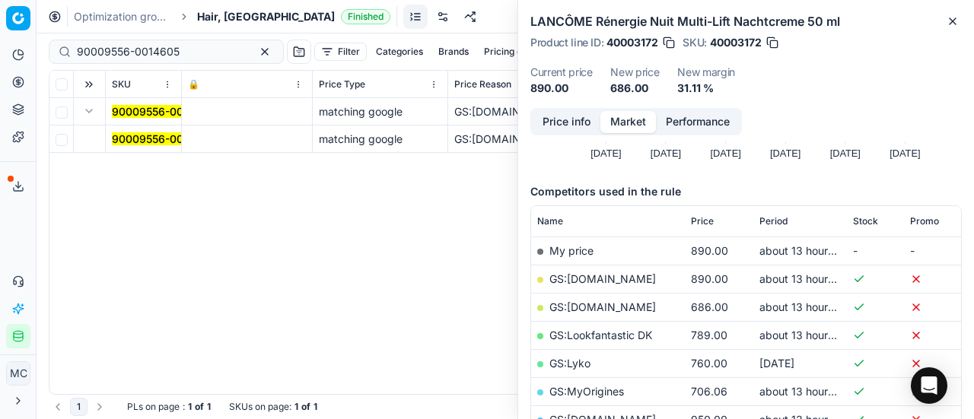
click at [139, 135] on mark "90009556-0014605" at bounding box center [163, 138] width 103 height 13
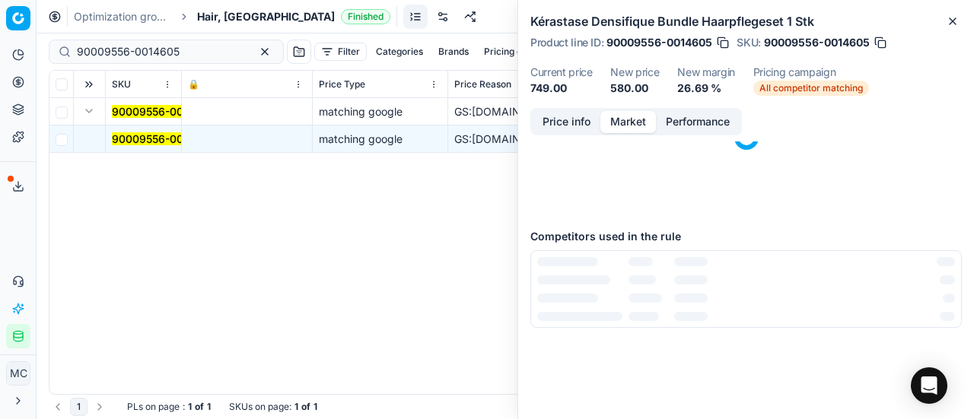
scroll to position [152, 0]
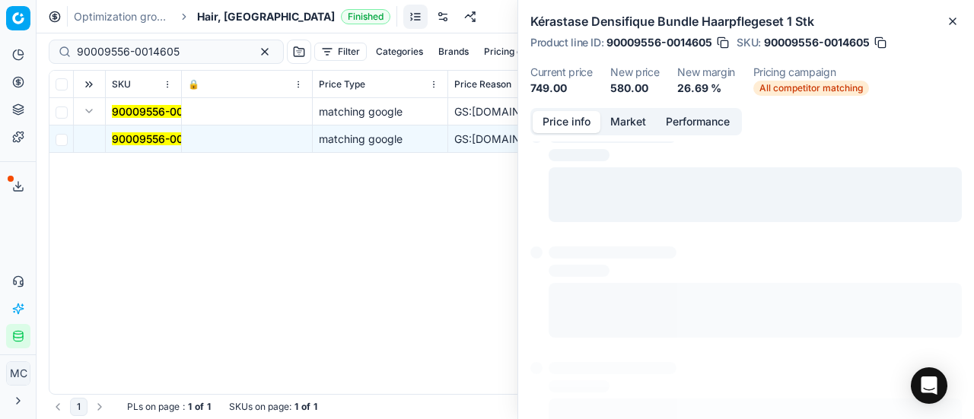
click at [589, 119] on button "Price info" at bounding box center [567, 122] width 68 height 22
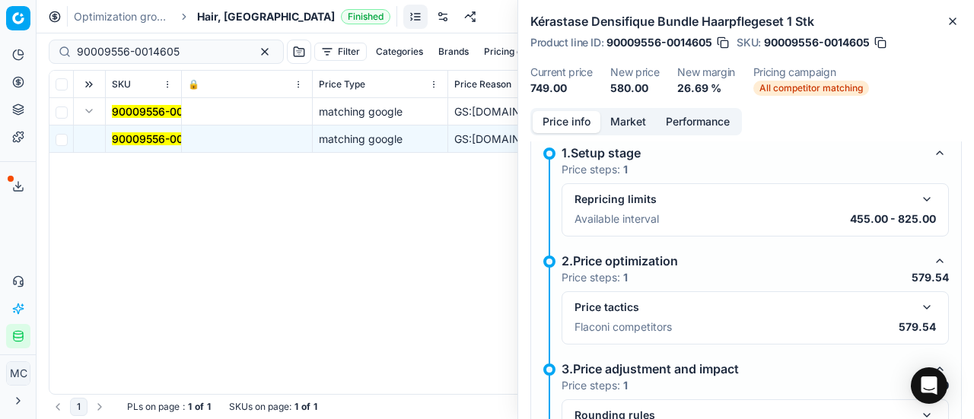
click at [918, 307] on button "button" at bounding box center [927, 307] width 18 height 18
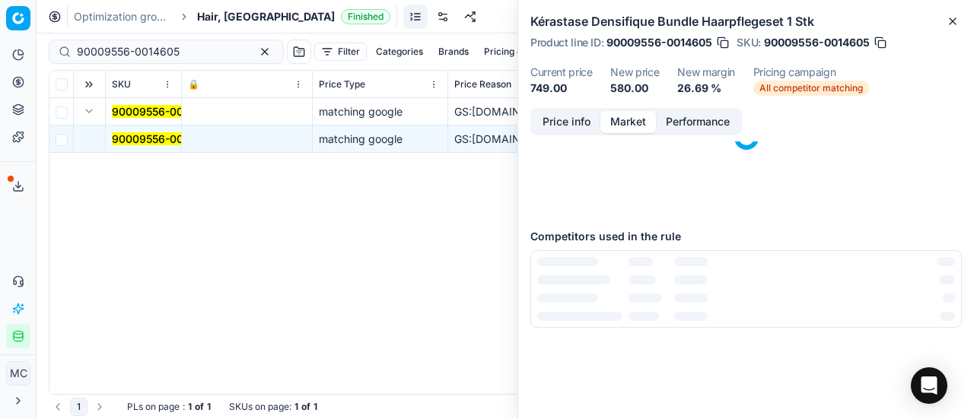
click at [614, 123] on button "Market" at bounding box center [629, 122] width 56 height 22
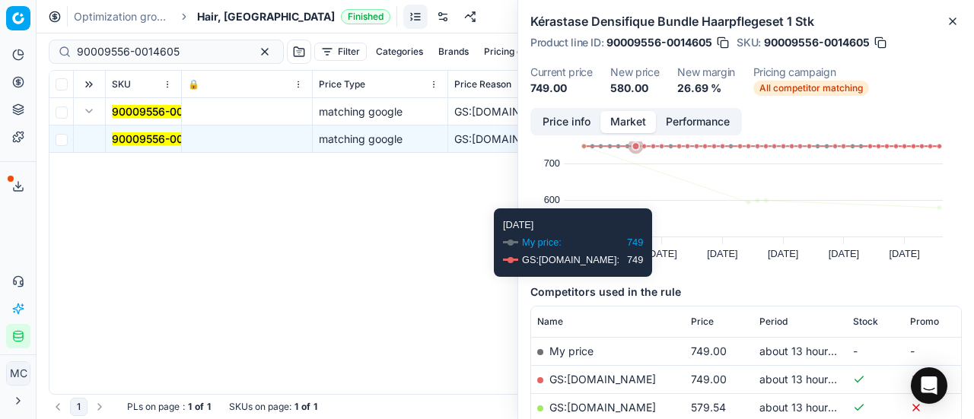
scroll to position [76, 0]
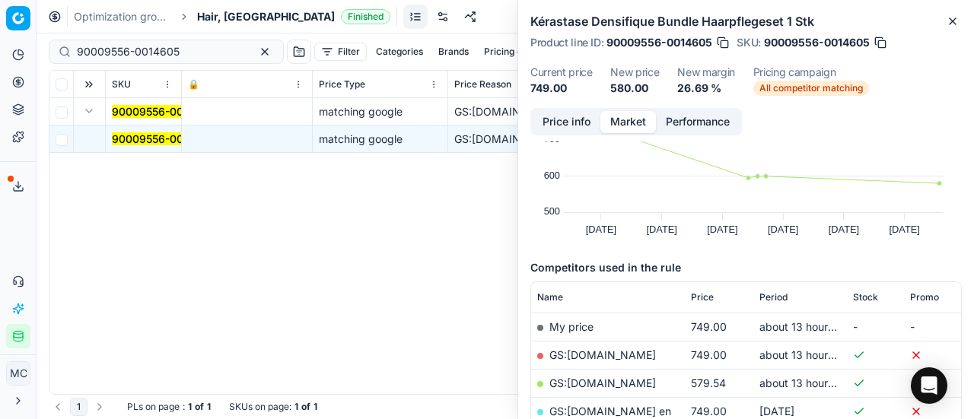
click at [644, 383] on link "GS:parfumdreams.DK" at bounding box center [603, 383] width 107 height 13
click at [209, 18] on span "Hair, [GEOGRAPHIC_DATA]" at bounding box center [266, 16] width 138 height 15
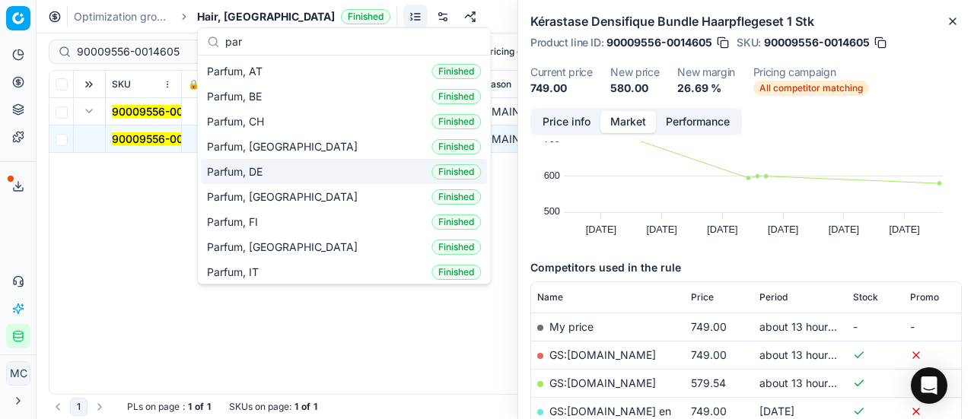
type input "par"
click at [271, 190] on div "Parfum, DK Finished" at bounding box center [344, 196] width 286 height 25
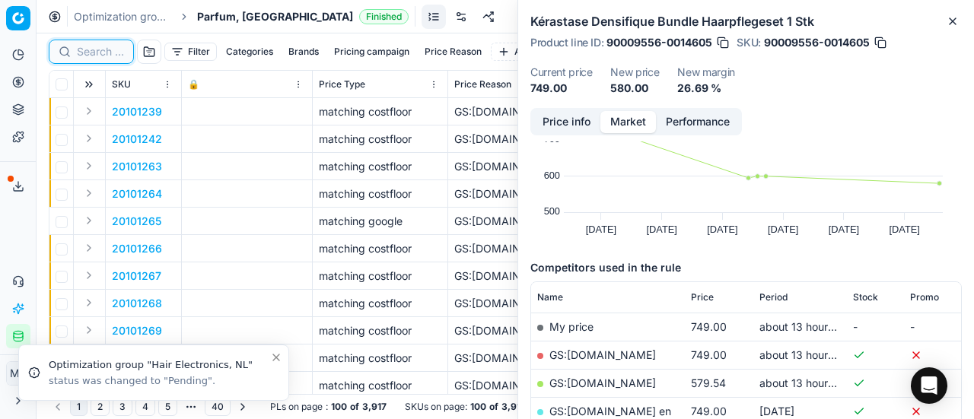
click at [107, 47] on input at bounding box center [100, 51] width 47 height 15
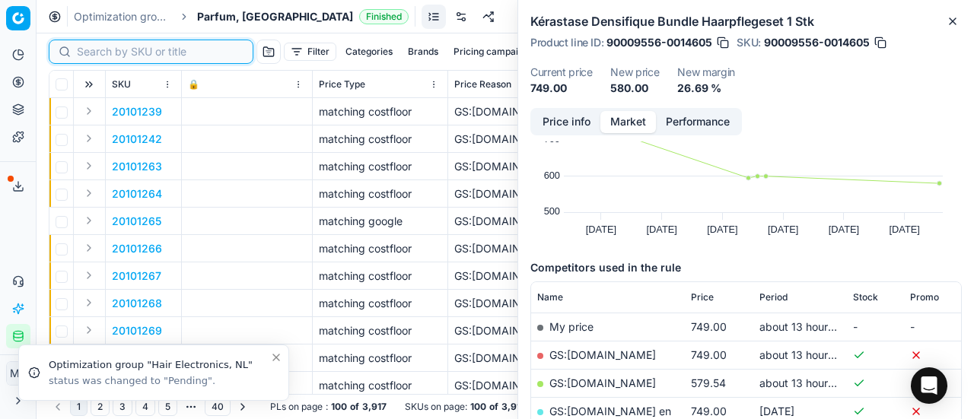
paste input "80075681-50"
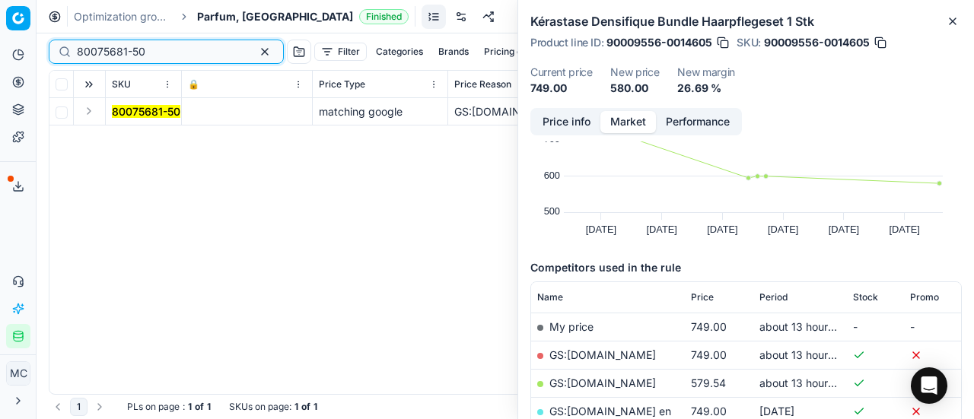
type input "80075681-50"
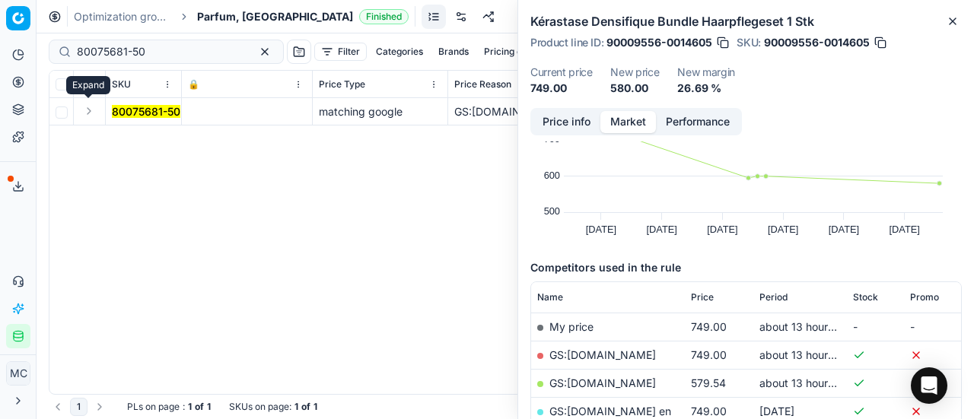
click at [91, 116] on button "Expand" at bounding box center [89, 111] width 18 height 18
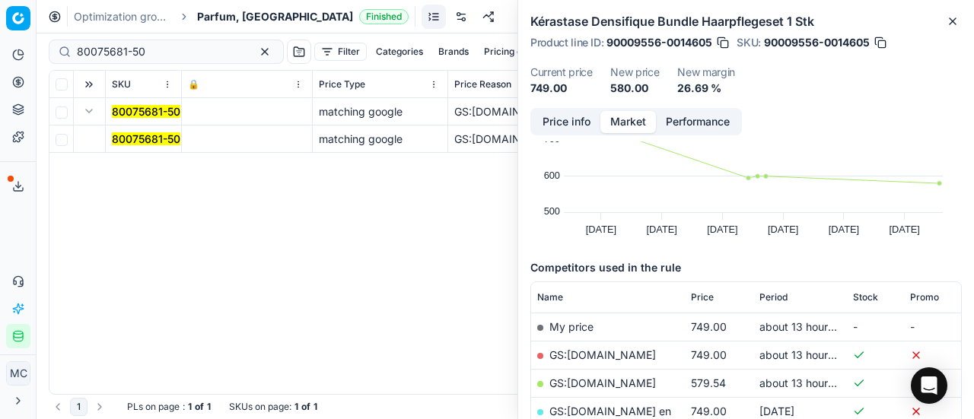
click at [134, 126] on td "80075681-50" at bounding box center [144, 139] width 76 height 27
click at [151, 143] on mark "80075681-50" at bounding box center [146, 138] width 69 height 13
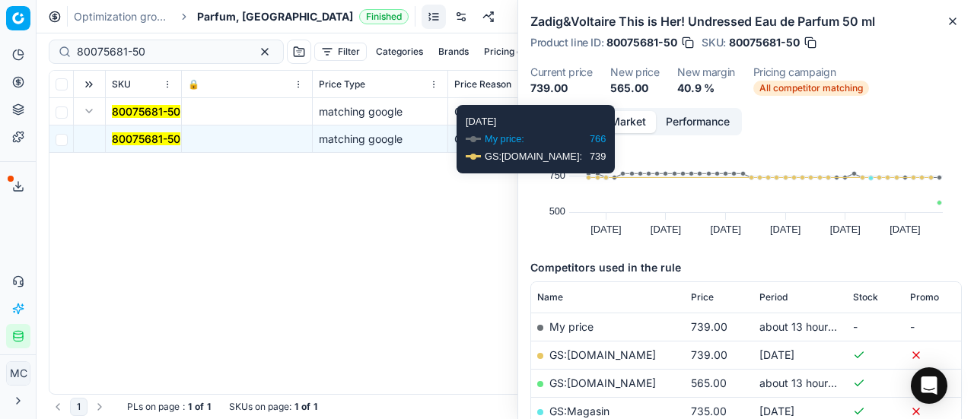
click at [583, 120] on button "Price info" at bounding box center [567, 122] width 68 height 22
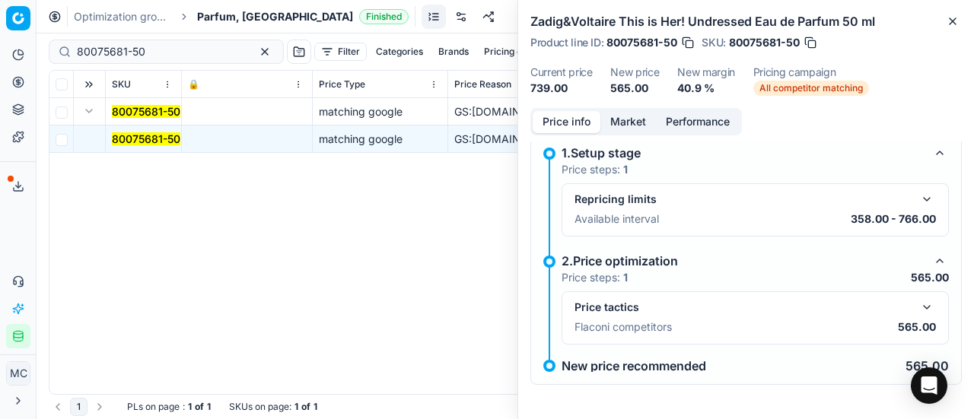
click at [905, 300] on div "Price tactics" at bounding box center [756, 307] width 362 height 18
click at [918, 303] on button "button" at bounding box center [927, 307] width 18 height 18
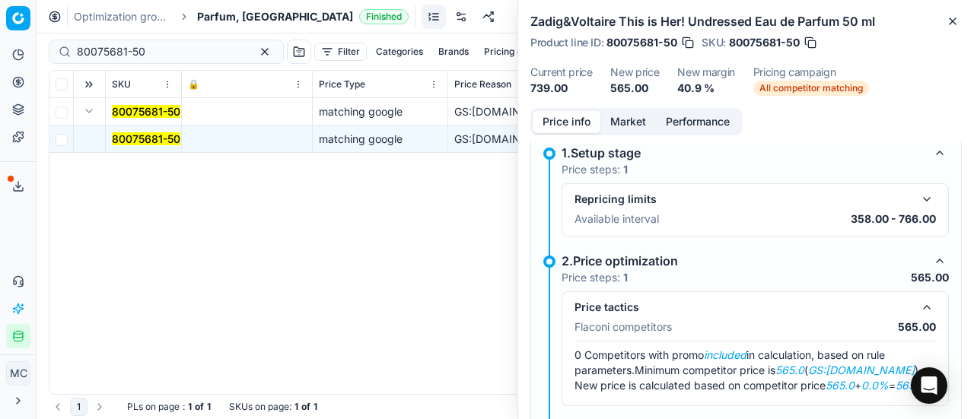
click at [623, 118] on button "Market" at bounding box center [629, 122] width 56 height 22
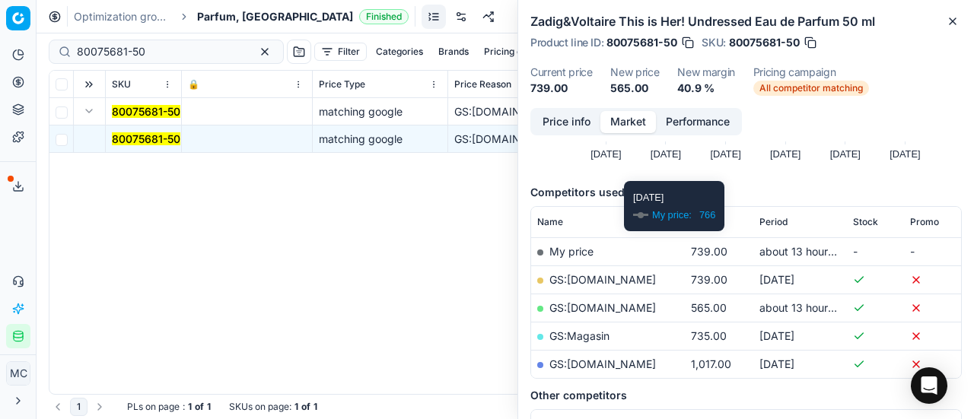
scroll to position [152, 0]
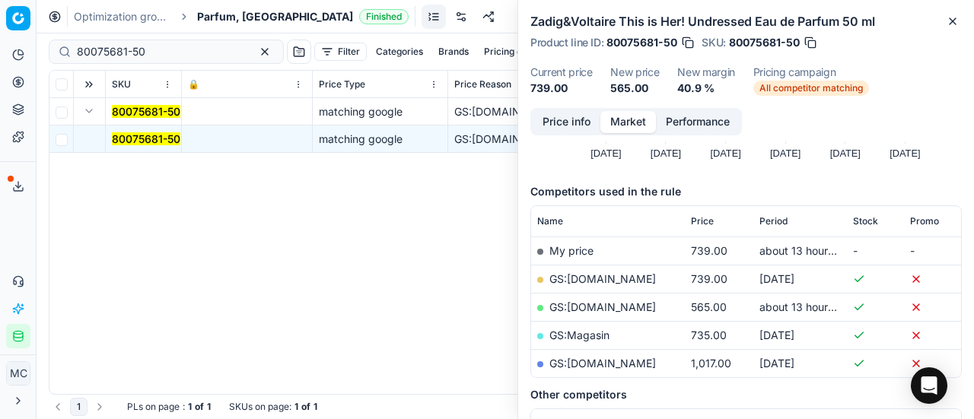
click at [623, 308] on link "GS:Cocopanda.dk" at bounding box center [603, 307] width 107 height 13
click at [175, 136] on mark "80075681-50" at bounding box center [146, 138] width 69 height 13
click at [283, 326] on div "SKU 🔒 Price Type Price Reason Title Product line name Product line ID Cost PCII…" at bounding box center [505, 233] width 912 height 324
drag, startPoint x: 14, startPoint y: 233, endPoint x: 264, endPoint y: 60, distance: 303.6
click at [14, 233] on div "Analytics Pricing Product portfolio Templates Export service 17 Contact support…" at bounding box center [18, 196] width 36 height 318
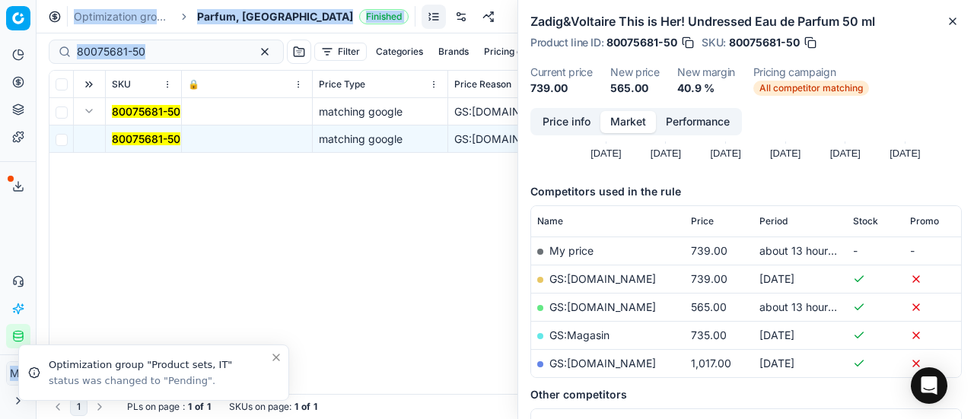
drag, startPoint x: 200, startPoint y: 43, endPoint x: 0, endPoint y: 13, distance: 202.5
click at [0, 25] on div "Pricing platform Analytics Pricing Product portfolio Templates Export service 1…" at bounding box center [487, 209] width 974 height 419
click at [249, 10] on span "Parfum, DK" at bounding box center [275, 16] width 156 height 15
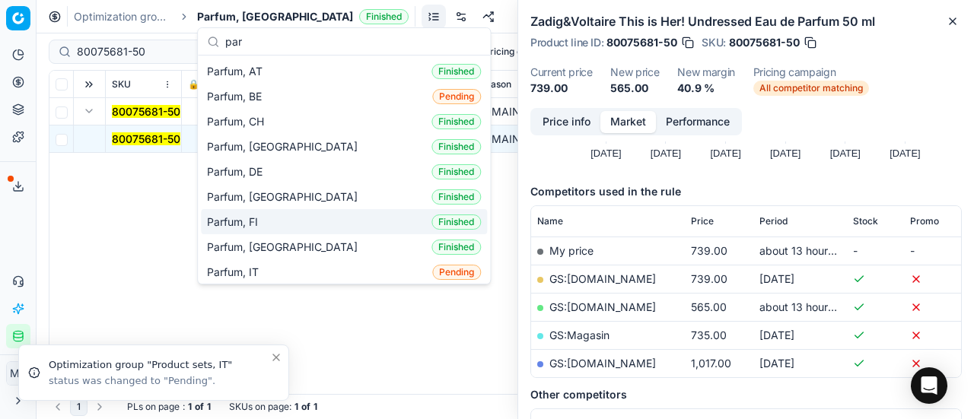
type input "par"
click at [298, 223] on div "Parfum, FI Finished" at bounding box center [344, 221] width 286 height 25
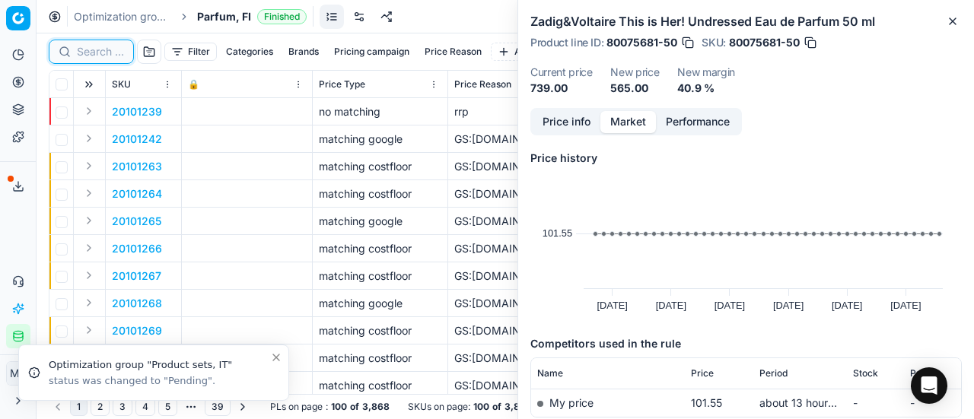
click at [106, 53] on input at bounding box center [100, 51] width 47 height 15
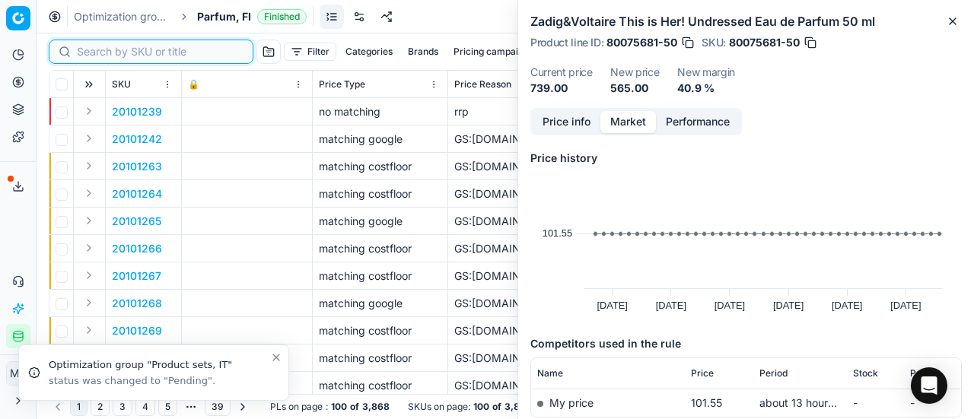
paste input "80016195-125"
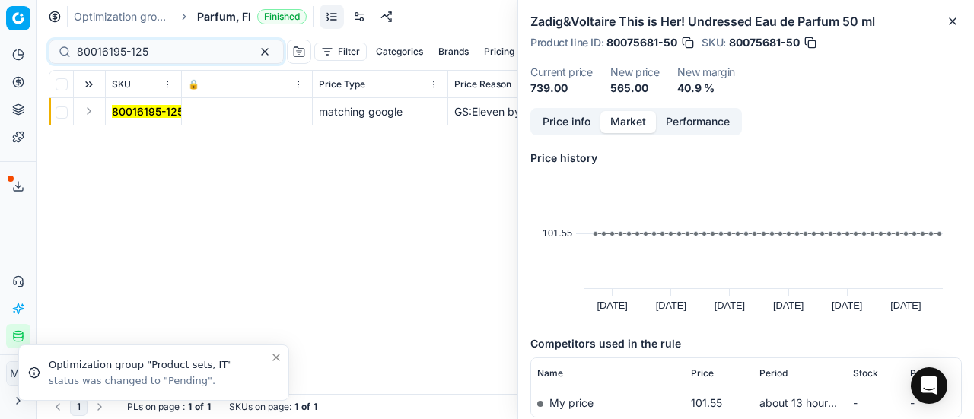
click at [89, 113] on button "Expand" at bounding box center [89, 111] width 18 height 18
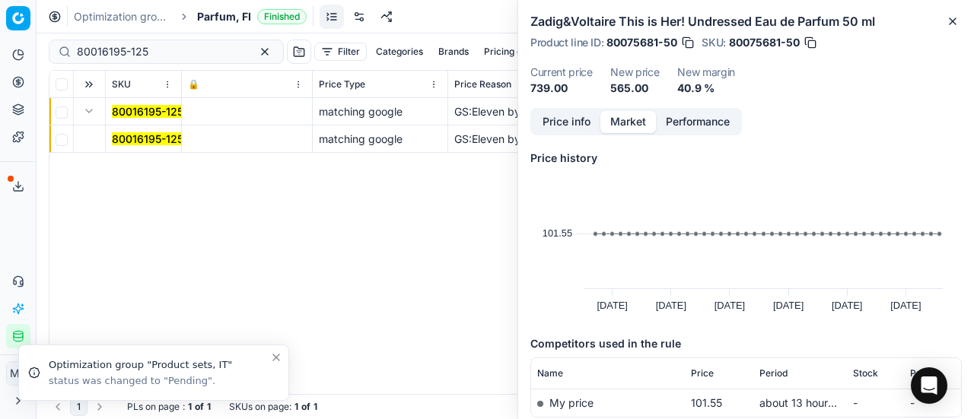
click at [136, 143] on mark "80016195-125" at bounding box center [148, 138] width 72 height 13
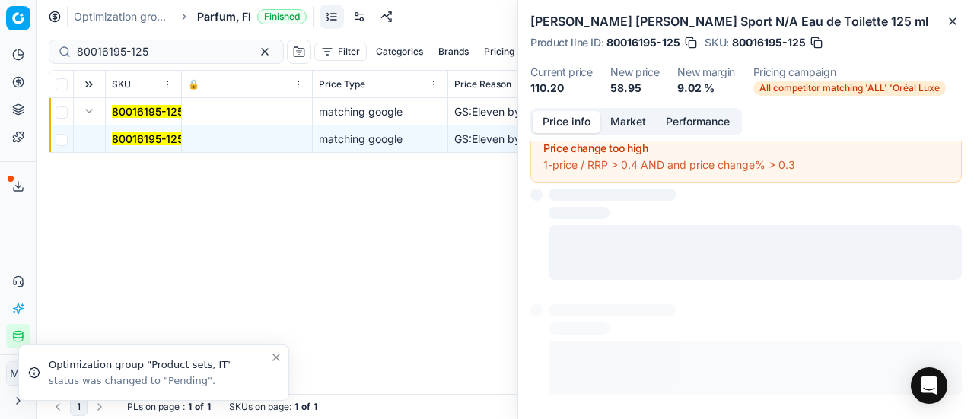
click at [557, 125] on button "Price info" at bounding box center [567, 122] width 68 height 22
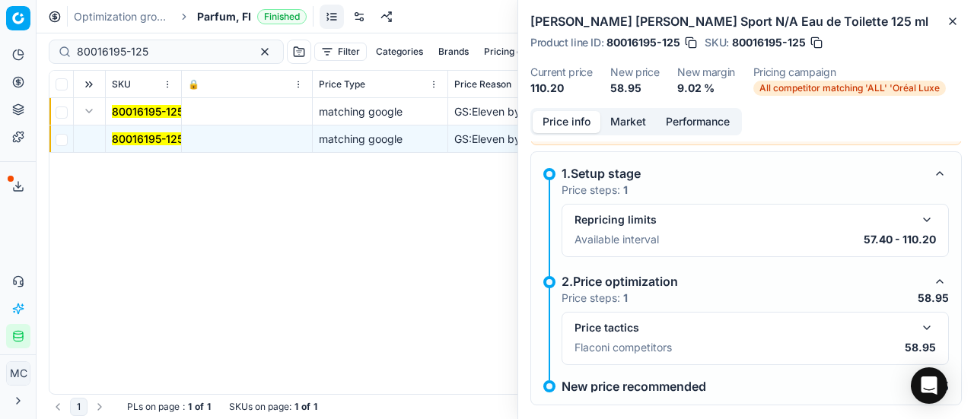
scroll to position [69, 0]
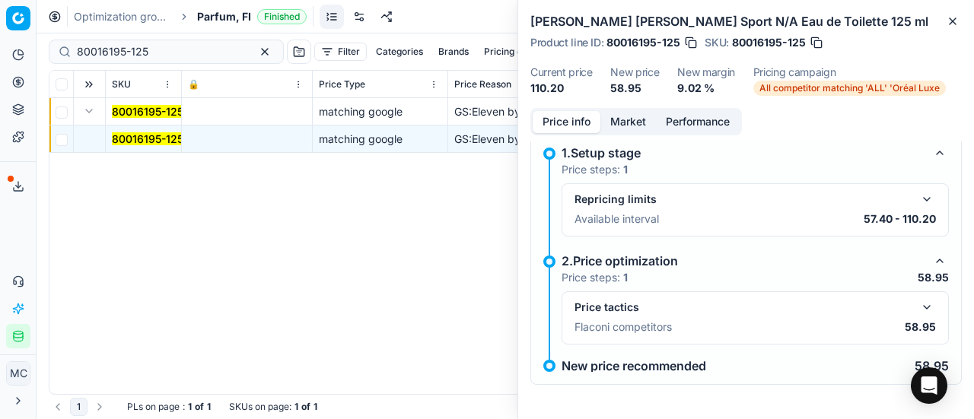
click at [918, 311] on button "button" at bounding box center [927, 307] width 18 height 18
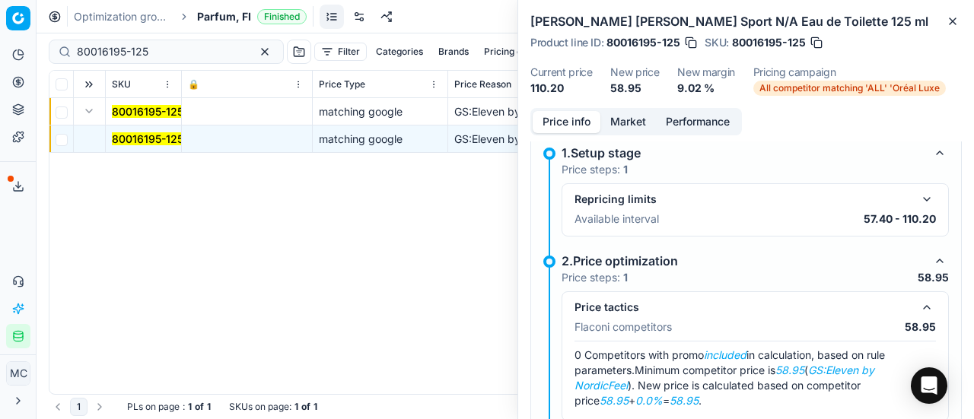
click at [623, 120] on button "Market" at bounding box center [629, 122] width 56 height 22
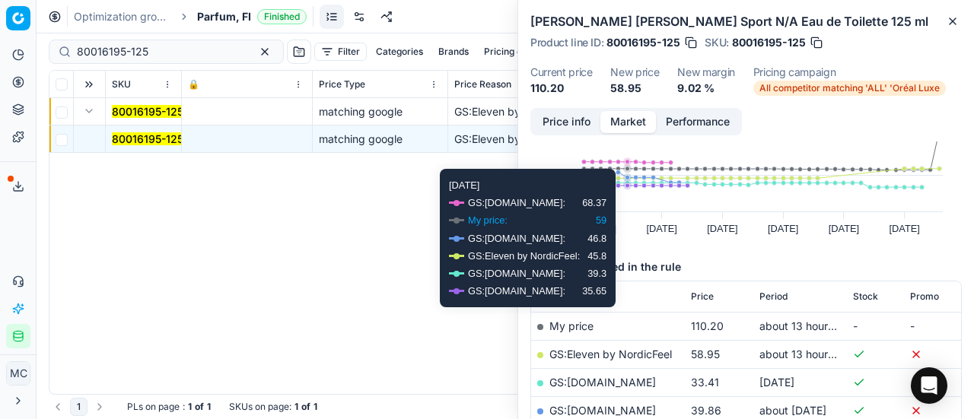
scroll to position [152, 0]
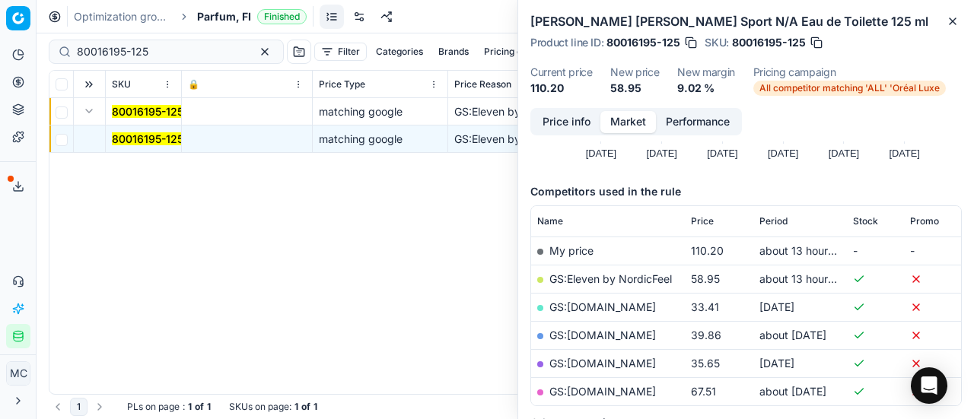
click at [625, 276] on link "GS:Eleven by NordicFeel" at bounding box center [611, 279] width 123 height 13
drag, startPoint x: 200, startPoint y: 58, endPoint x: 0, endPoint y: 40, distance: 201.0
click at [0, 40] on div "Pricing platform Analytics Pricing Product portfolio Templates Export service 1…" at bounding box center [487, 209] width 974 height 419
paste input "0475-50"
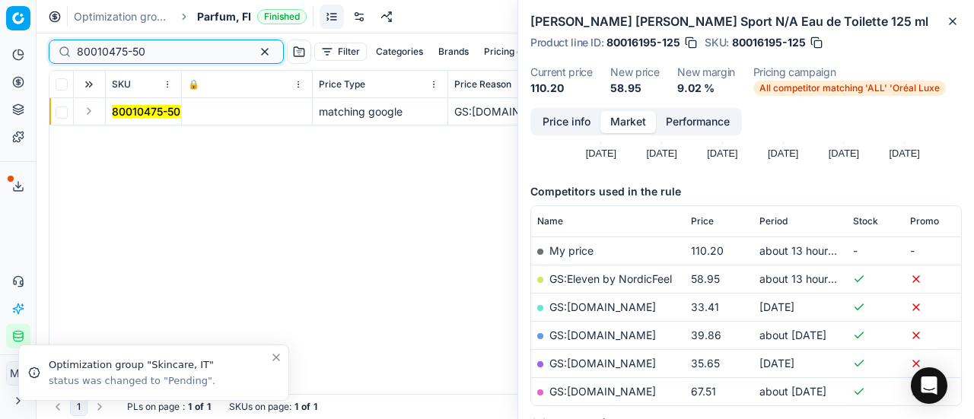
type input "80010475-50"
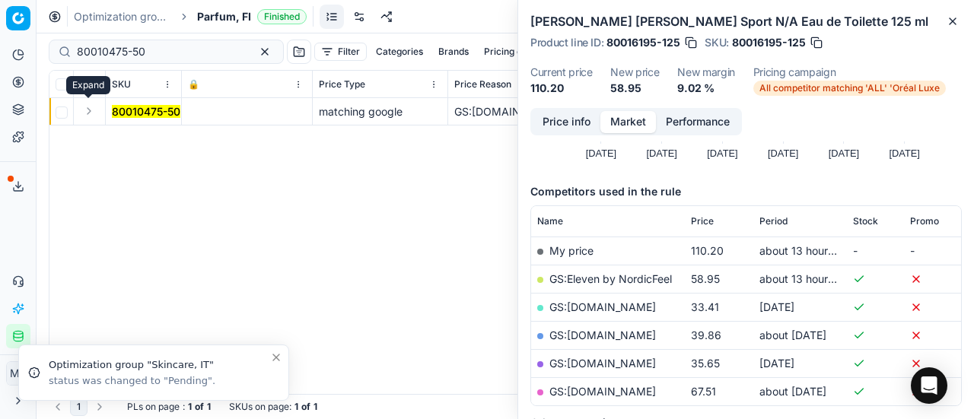
click at [93, 110] on button "Expand" at bounding box center [89, 111] width 18 height 18
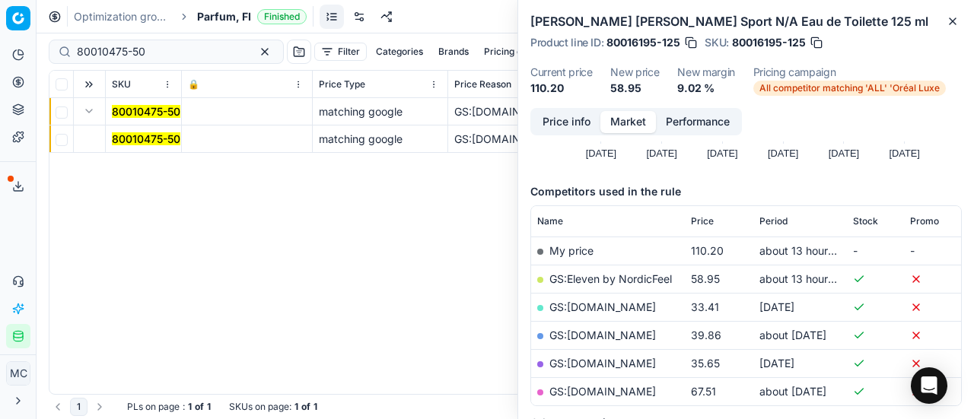
click at [164, 139] on mark "80010475-50" at bounding box center [146, 138] width 69 height 13
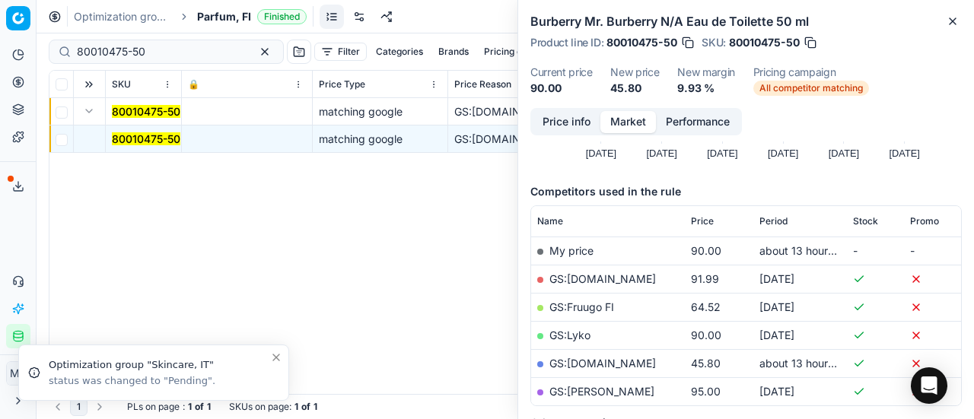
click at [130, 134] on mark "80010475-50" at bounding box center [146, 138] width 69 height 13
click at [582, 122] on button "Price info" at bounding box center [567, 122] width 68 height 22
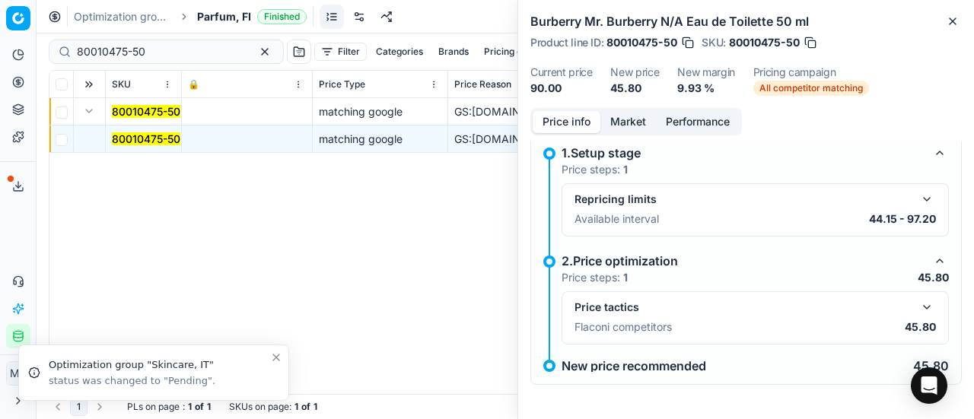
click at [918, 312] on button "button" at bounding box center [927, 307] width 18 height 18
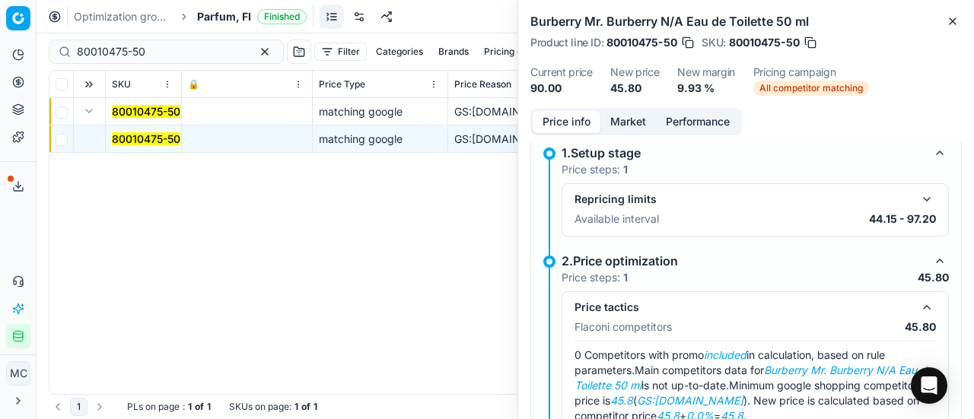
click at [631, 127] on button "Market" at bounding box center [629, 122] width 56 height 22
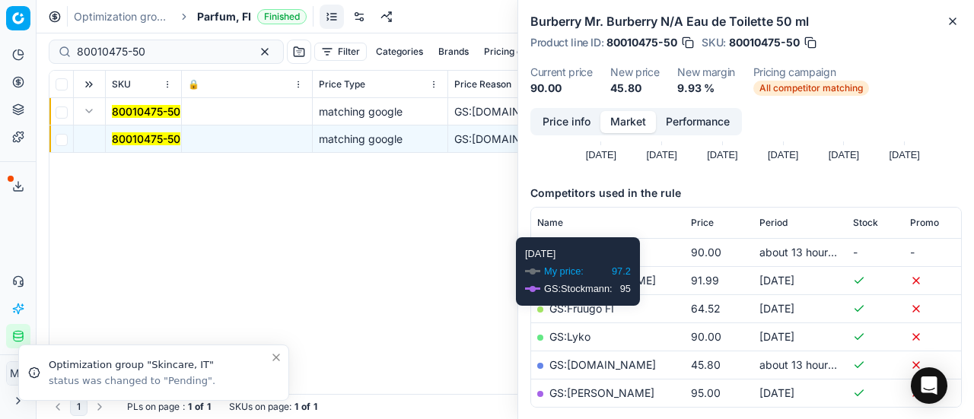
scroll to position [152, 0]
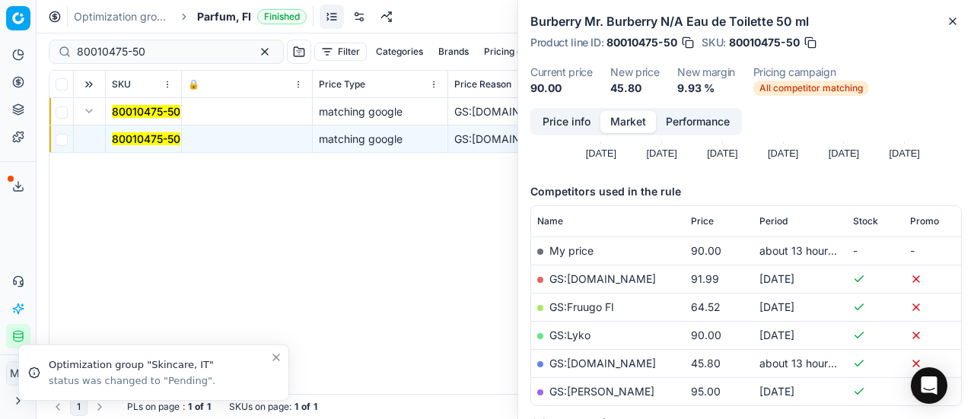
click at [601, 363] on link "GS:Notino.fi" at bounding box center [603, 363] width 107 height 13
drag, startPoint x: 21, startPoint y: 231, endPoint x: 25, endPoint y: 218, distance: 12.8
click at [21, 229] on div "Analytics Pricing Product portfolio Templates Export service 17 Contact support…" at bounding box center [18, 196] width 36 height 318
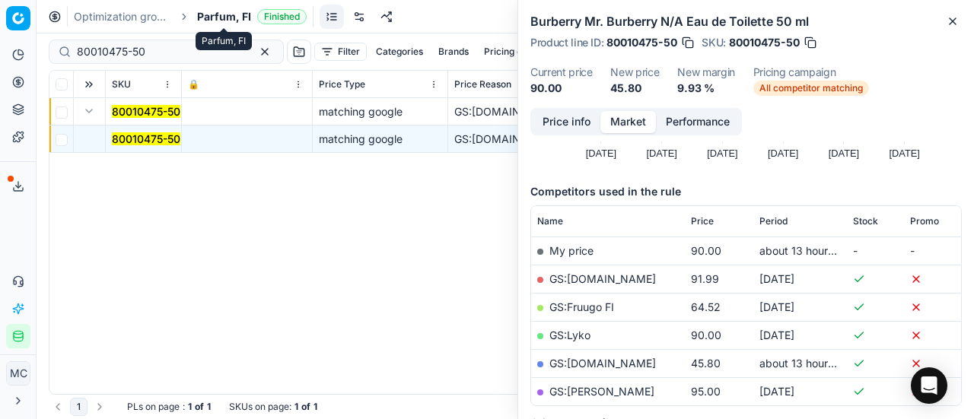
click at [245, 16] on span "Parfum, FI" at bounding box center [224, 16] width 54 height 15
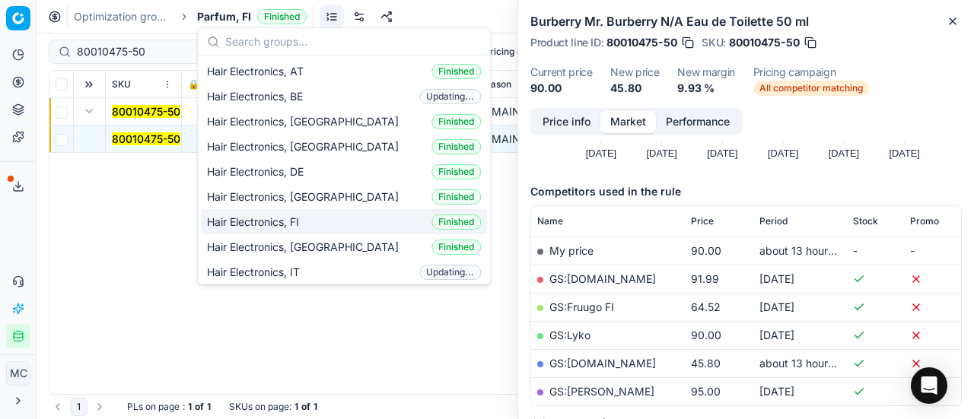
click at [336, 225] on div "Hair Electronics, FI Finished" at bounding box center [344, 221] width 286 height 25
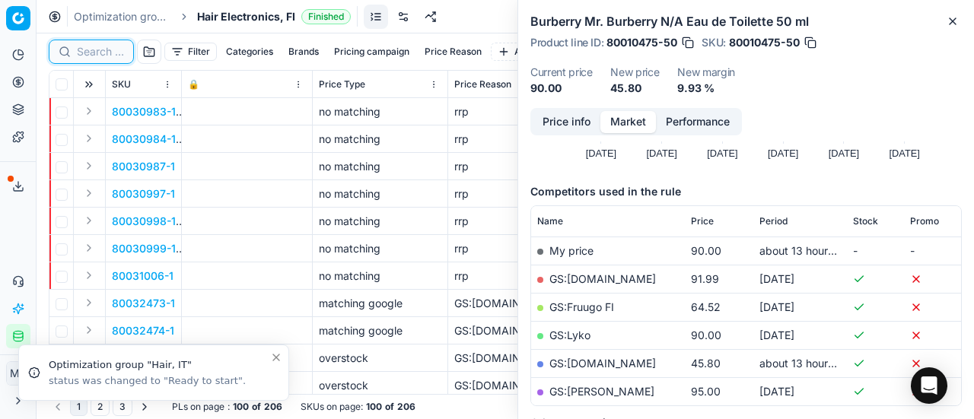
click at [88, 48] on input at bounding box center [100, 51] width 47 height 15
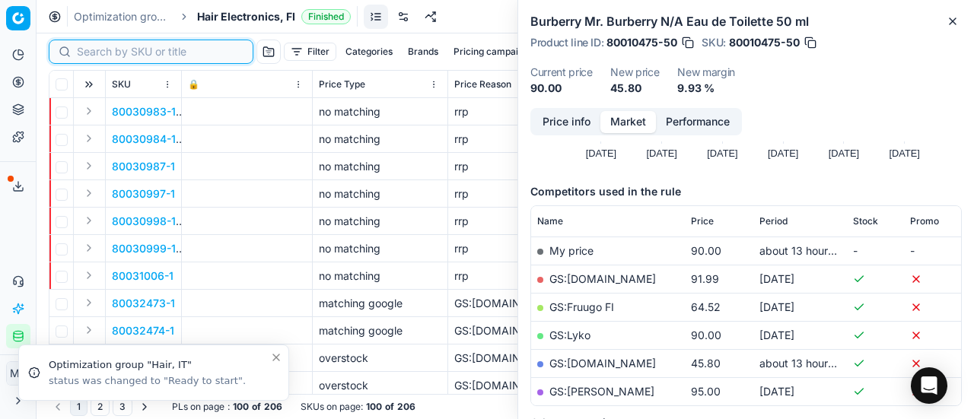
paste input "80072959-1"
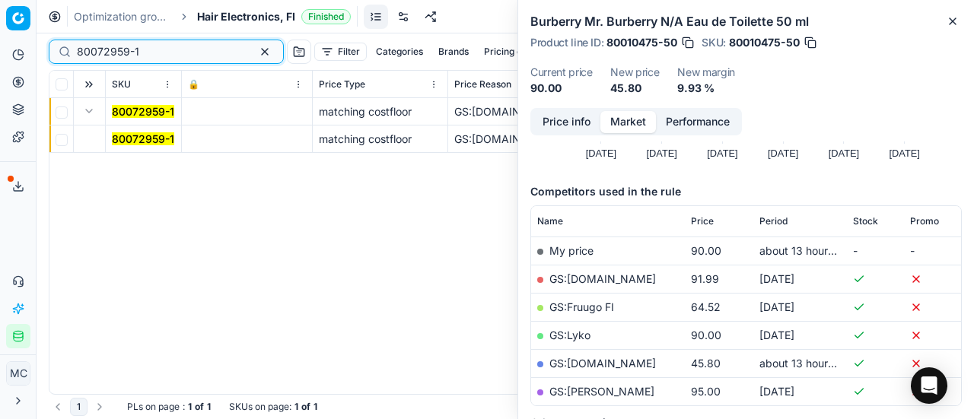
type input "80072959-1"
click at [84, 113] on button "Expand" at bounding box center [89, 111] width 18 height 18
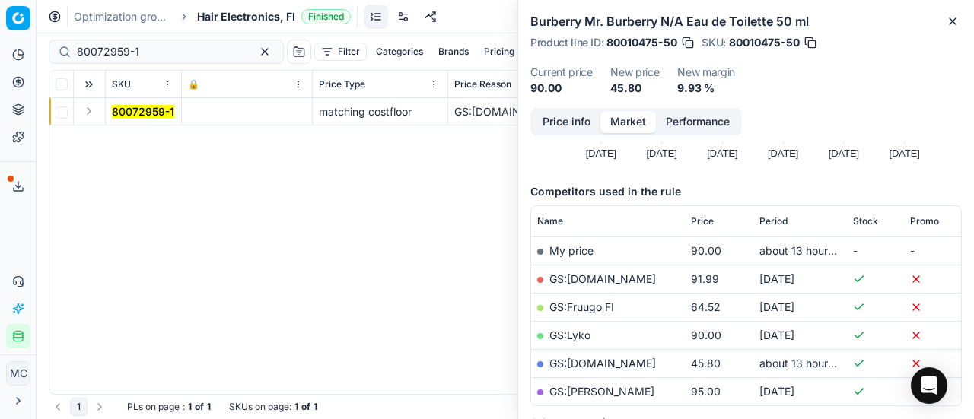
click at [84, 112] on button "Expand" at bounding box center [89, 111] width 18 height 18
click at [141, 146] on td "80072959-1" at bounding box center [144, 139] width 76 height 27
click at [151, 134] on mark "80072959-1" at bounding box center [143, 138] width 62 height 13
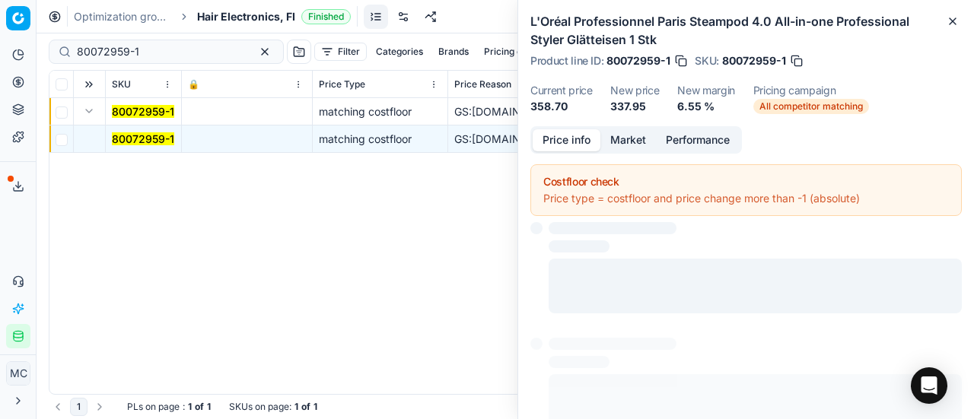
click at [561, 136] on button "Price info" at bounding box center [567, 140] width 68 height 22
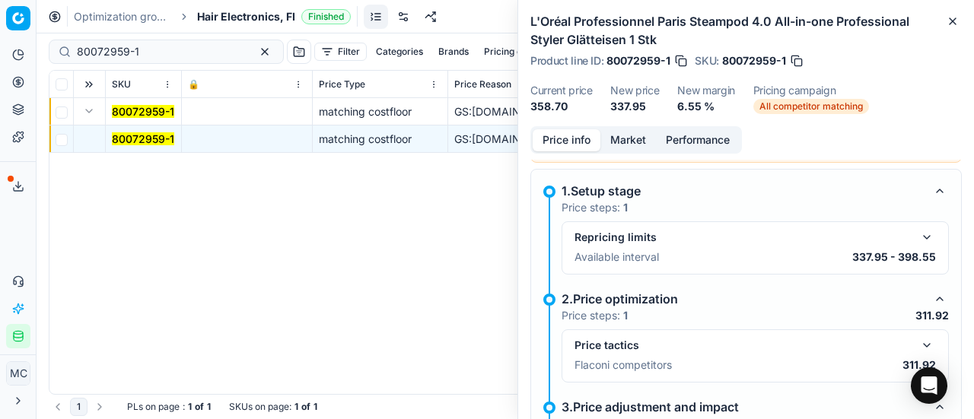
scroll to position [145, 0]
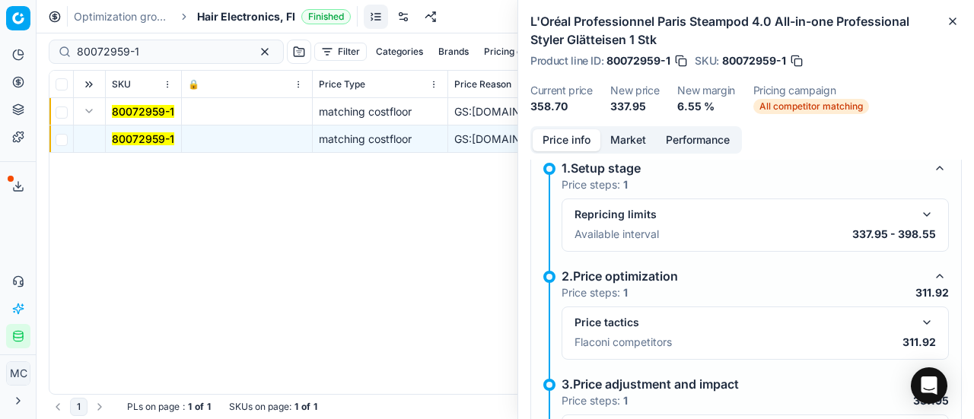
click at [918, 324] on button "button" at bounding box center [927, 323] width 18 height 18
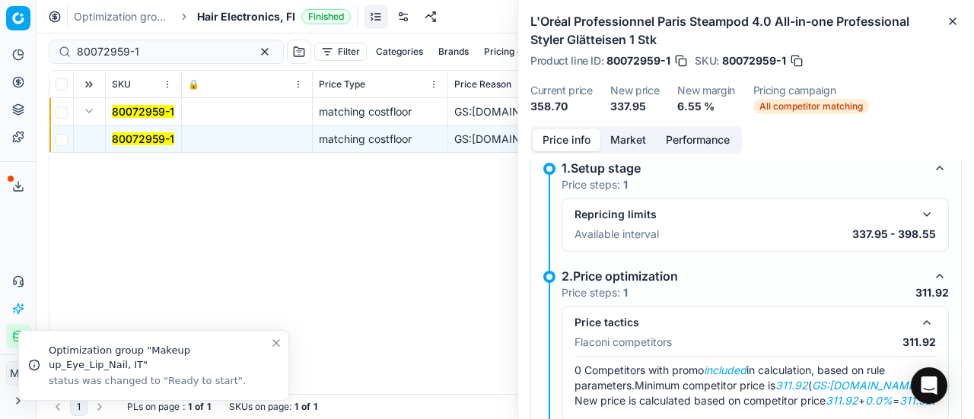
click at [633, 139] on button "Market" at bounding box center [629, 140] width 56 height 22
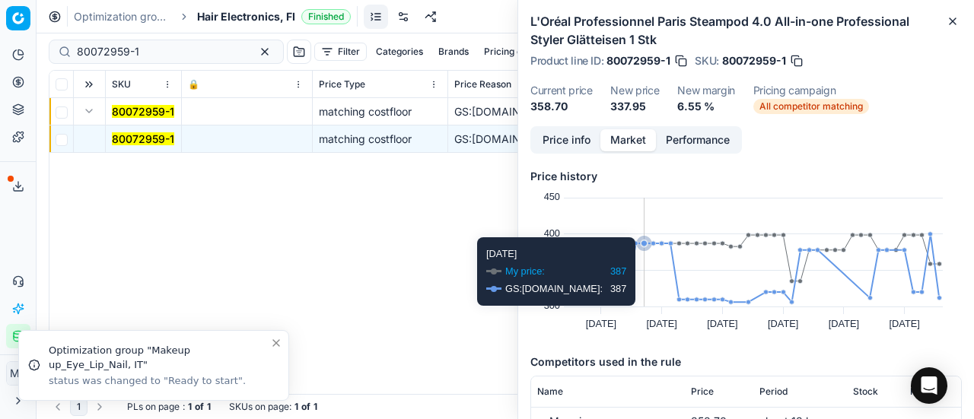
scroll to position [152, 0]
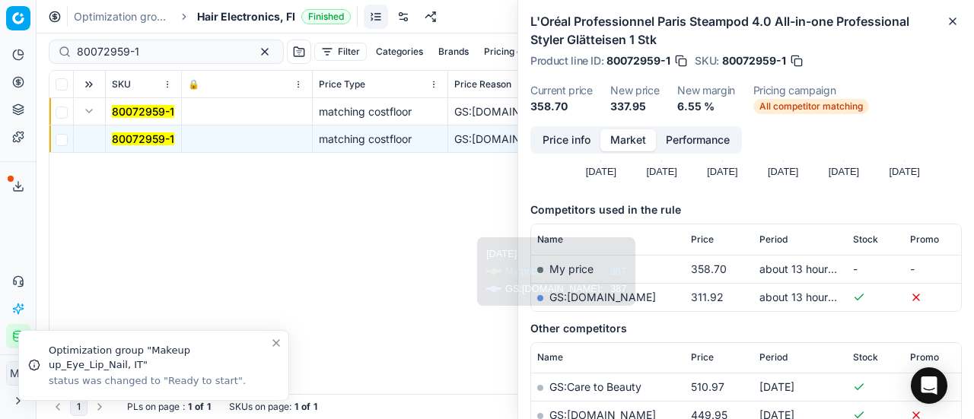
click at [642, 301] on link "GS:parfumdreams.FI" at bounding box center [603, 297] width 107 height 13
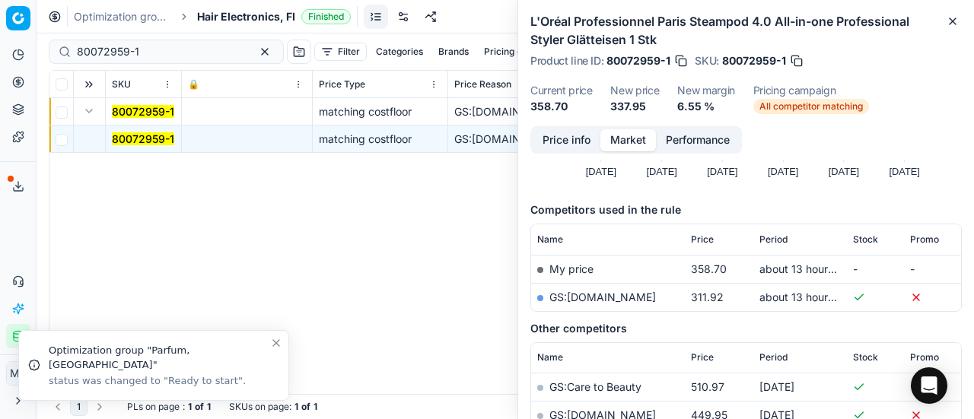
click at [248, 16] on span "Hair Electronics, FI" at bounding box center [246, 16] width 98 height 15
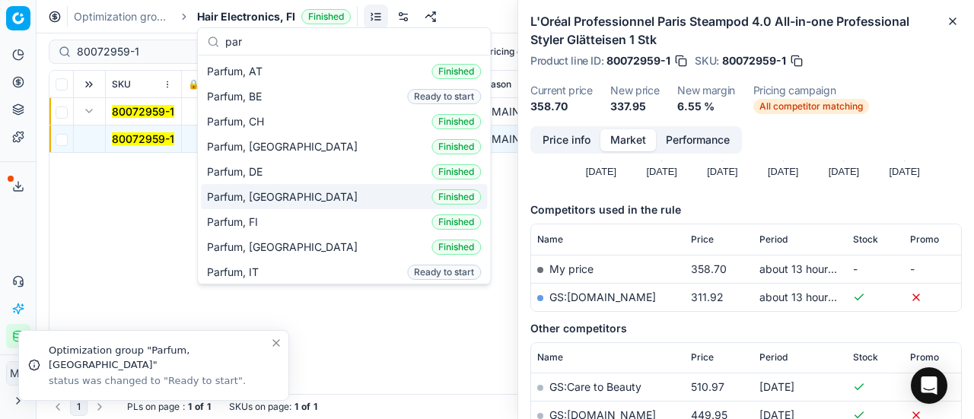
type input "par"
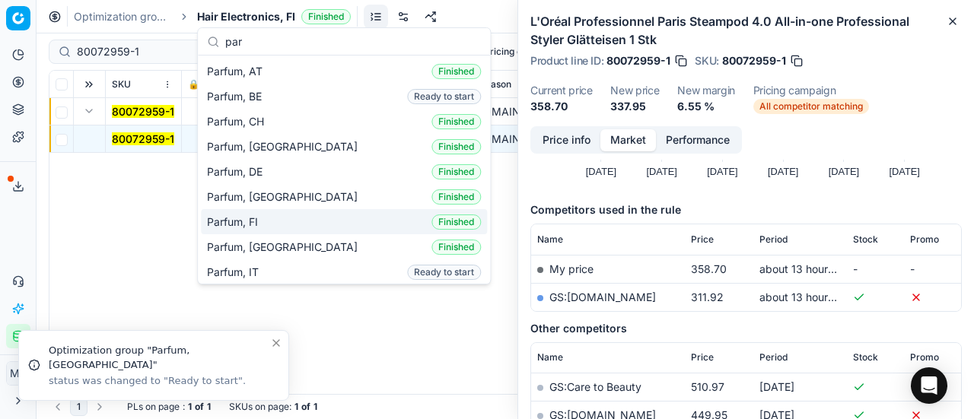
click at [253, 215] on span "Parfum, FI" at bounding box center [235, 222] width 57 height 15
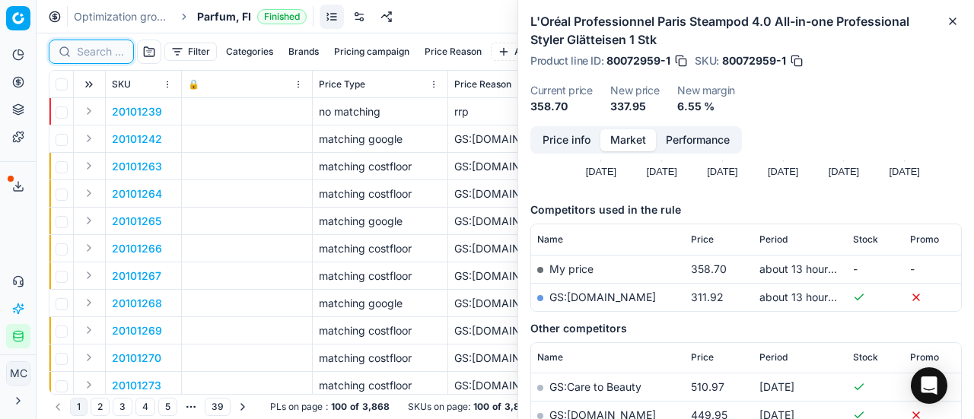
click at [96, 46] on input at bounding box center [100, 51] width 47 height 15
paste input "90001393-0010997"
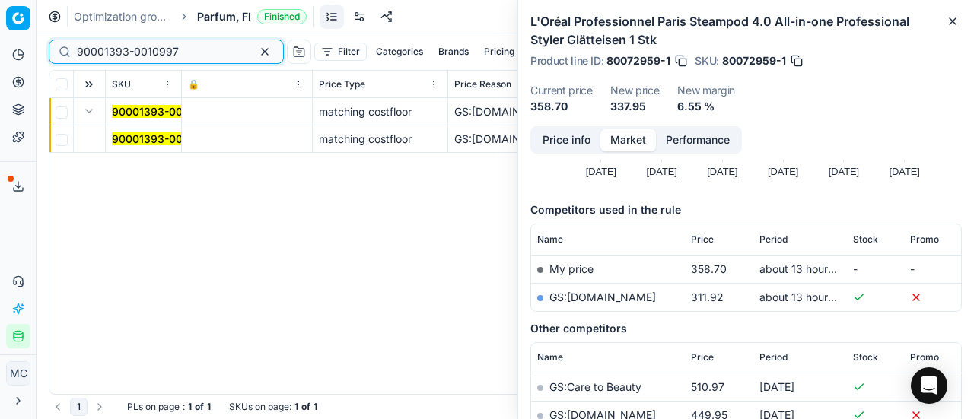
type input "90001393-0010997"
click at [88, 113] on button "Expand" at bounding box center [89, 111] width 18 height 18
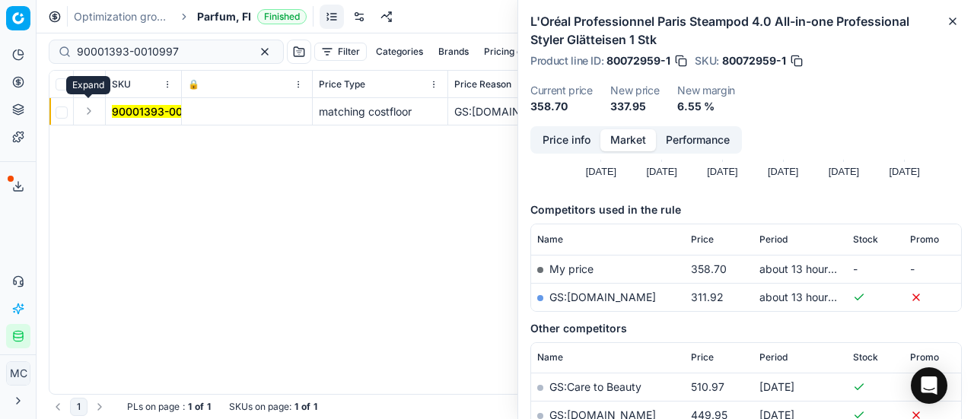
click at [88, 113] on button "Expand" at bounding box center [89, 111] width 18 height 18
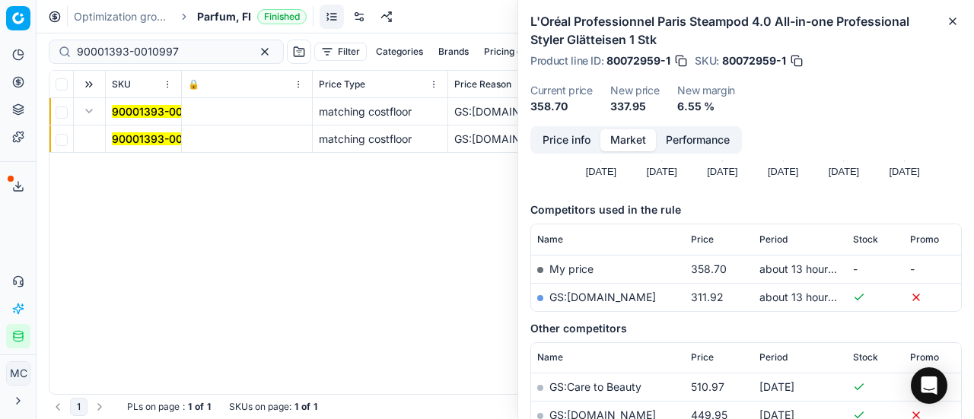
drag, startPoint x: 125, startPoint y: 138, endPoint x: 350, endPoint y: 130, distance: 225.4
click at [126, 138] on mark "90001393-0010997" at bounding box center [163, 138] width 102 height 13
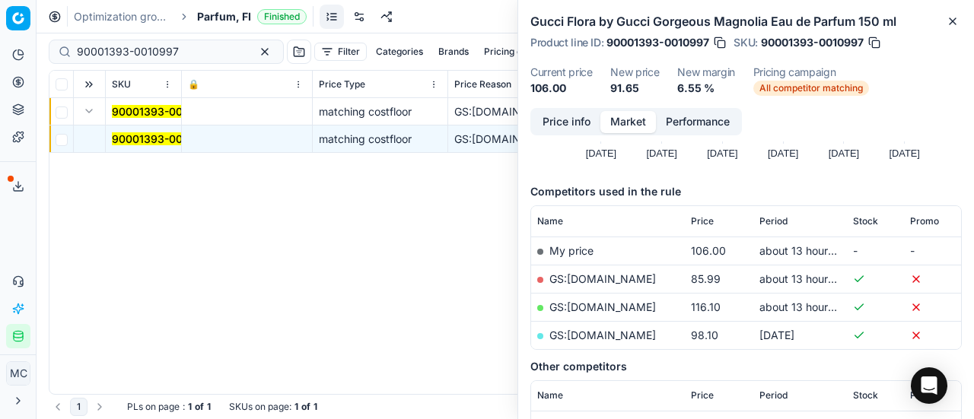
click at [563, 125] on button "Price info" at bounding box center [567, 122] width 68 height 22
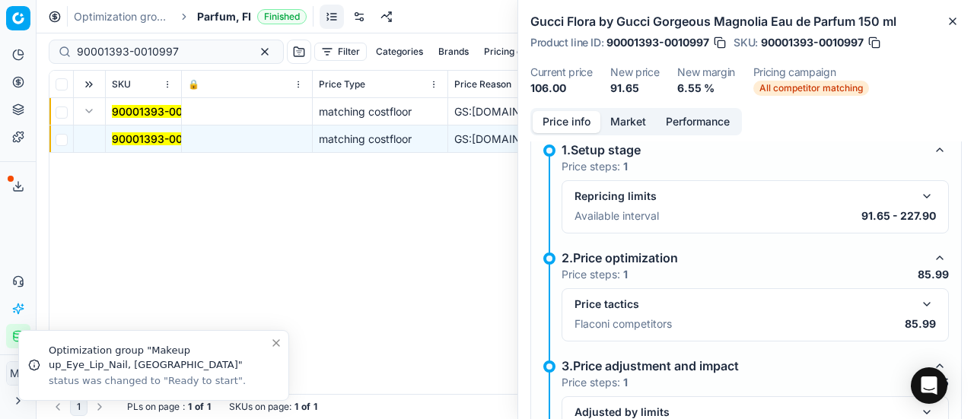
click at [918, 301] on button "button" at bounding box center [927, 304] width 18 height 18
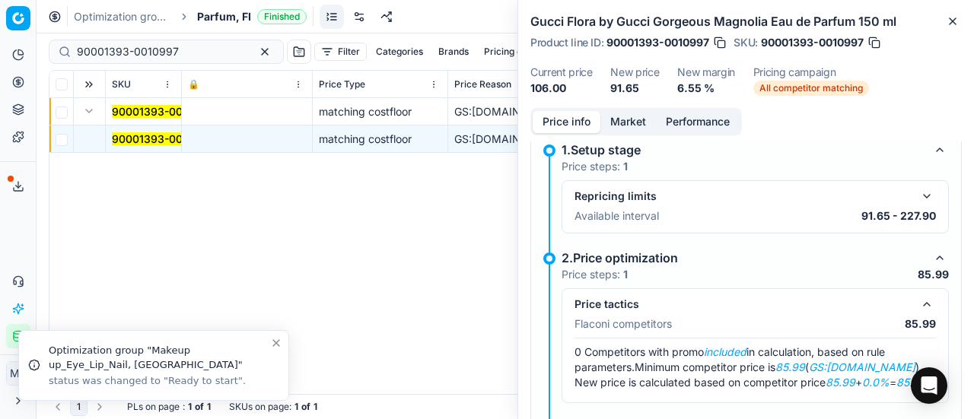
click at [618, 123] on button "Market" at bounding box center [629, 122] width 56 height 22
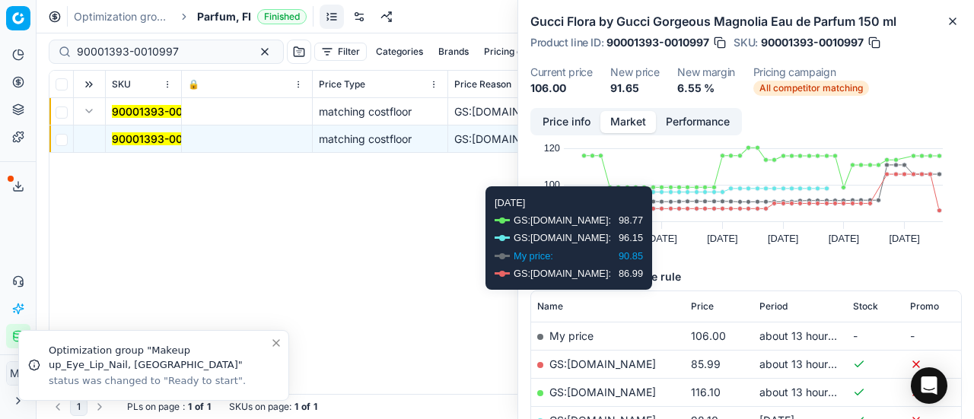
scroll to position [152, 0]
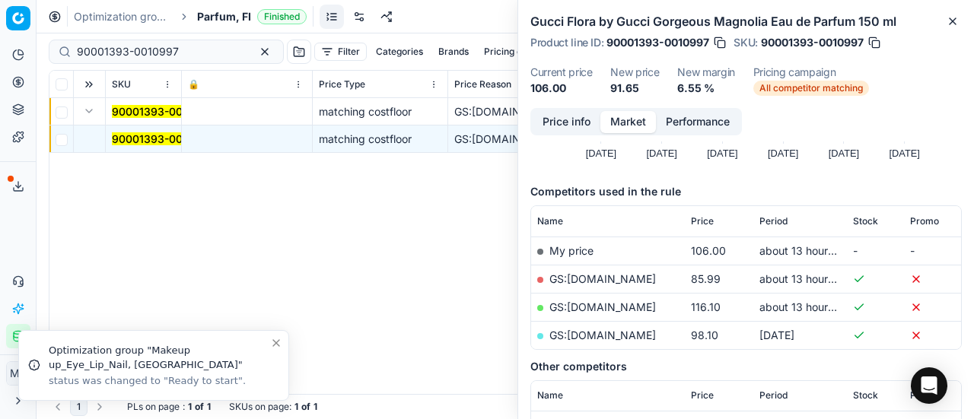
click at [596, 278] on link "GS:Deloox.fi" at bounding box center [603, 279] width 107 height 13
click at [208, 16] on span "Parfum, FI" at bounding box center [224, 16] width 54 height 15
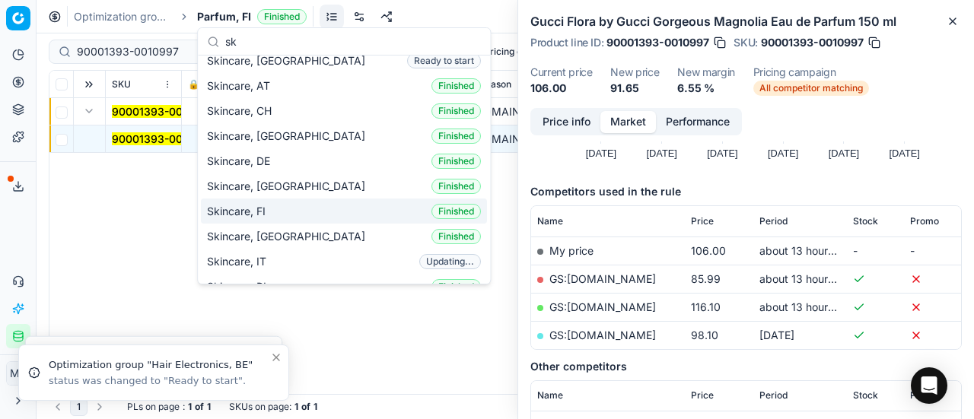
scroll to position [0, 0]
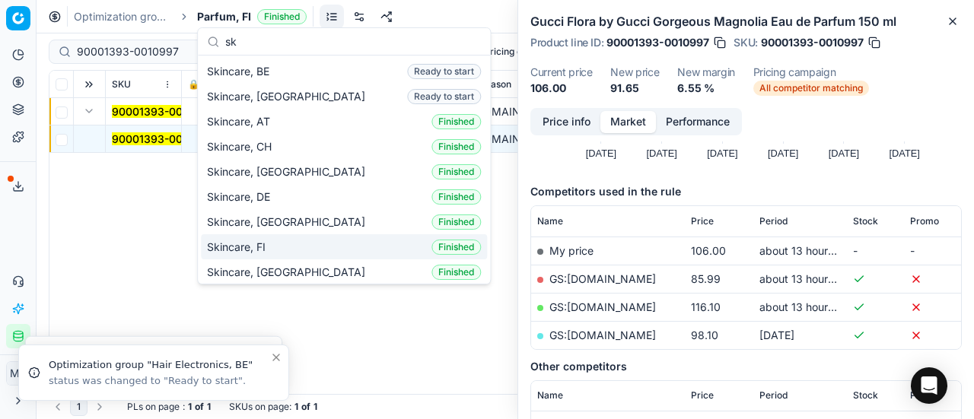
type input "sk"
click at [292, 237] on div "Skincare, FI Finished" at bounding box center [344, 246] width 286 height 25
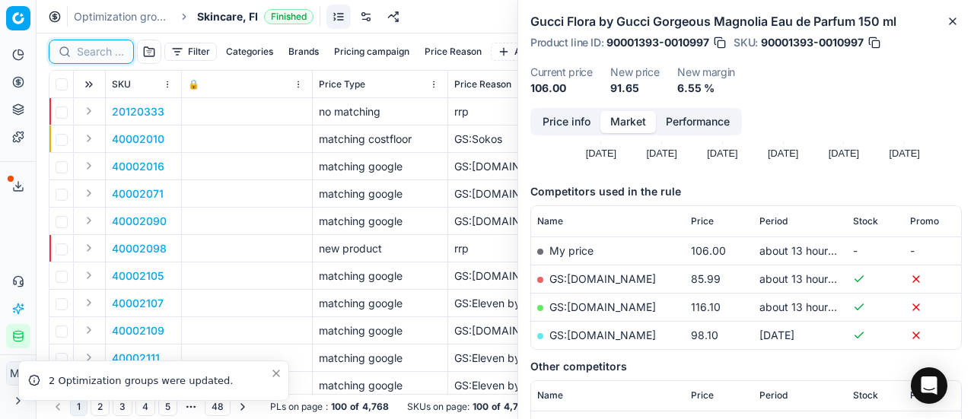
click at [99, 54] on input at bounding box center [100, 51] width 47 height 15
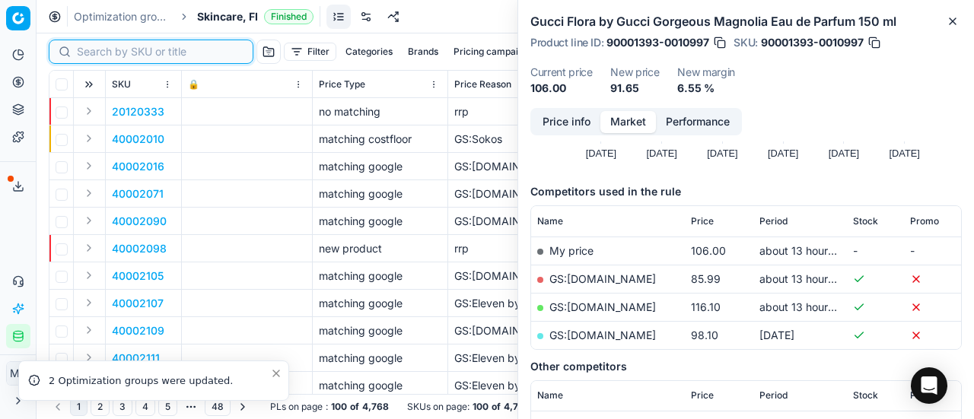
paste input "90008236-0012812"
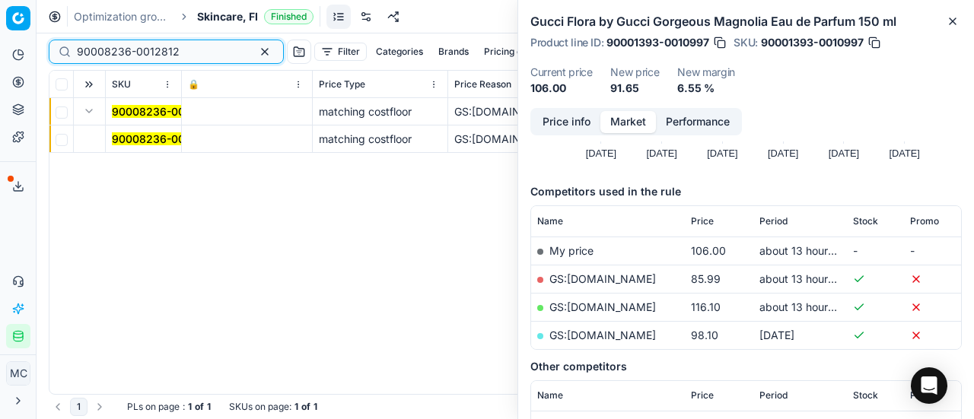
type input "90008236-0012812"
click at [93, 111] on button "Expand" at bounding box center [89, 111] width 18 height 18
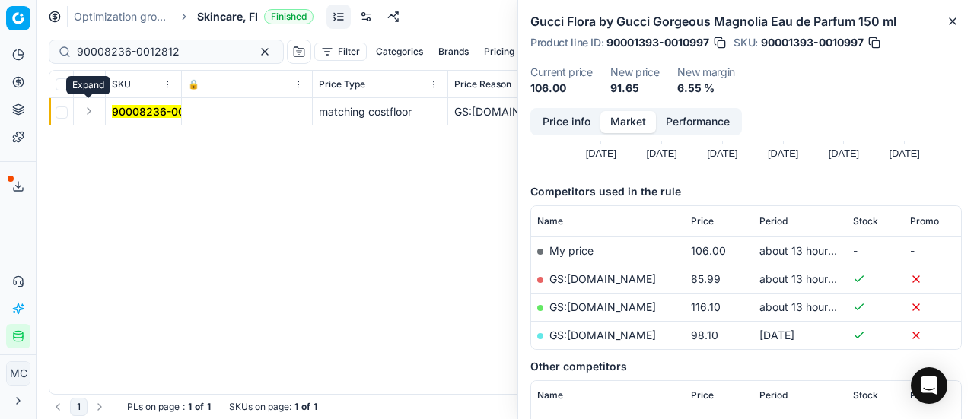
click at [93, 111] on button "Expand" at bounding box center [89, 111] width 18 height 18
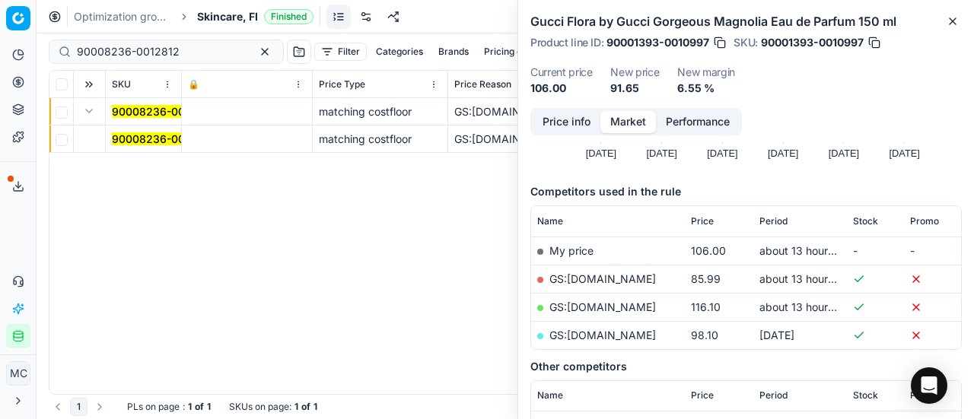
click at [130, 142] on mark "90008236-0012812" at bounding box center [163, 138] width 103 height 13
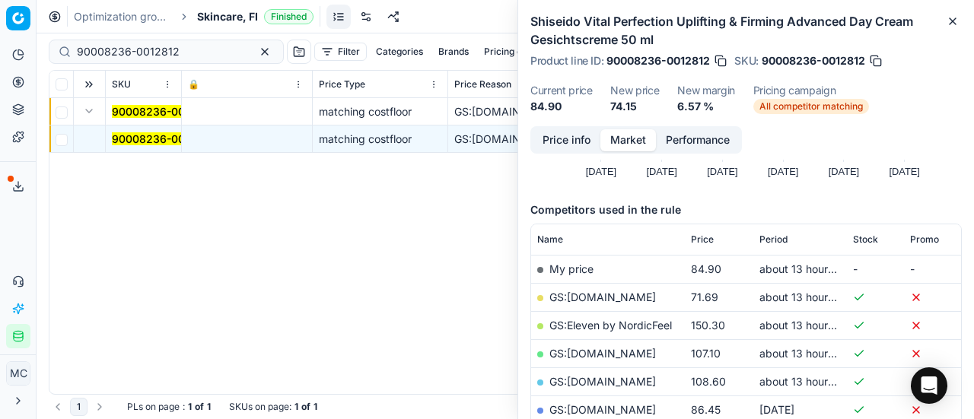
click at [582, 136] on button "Price info" at bounding box center [567, 140] width 68 height 22
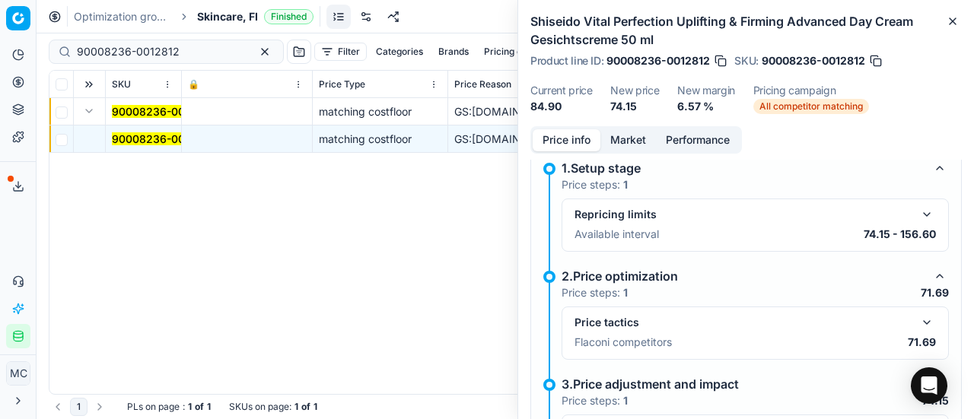
click at [918, 318] on button "button" at bounding box center [927, 323] width 18 height 18
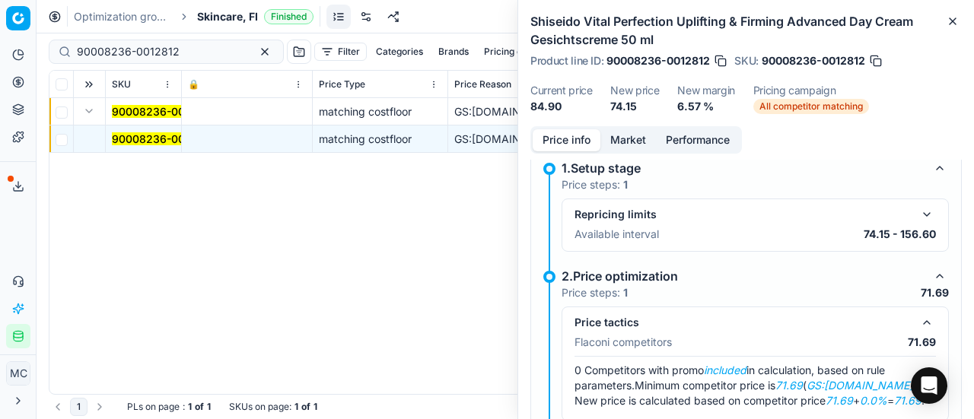
click at [617, 135] on button "Market" at bounding box center [629, 140] width 56 height 22
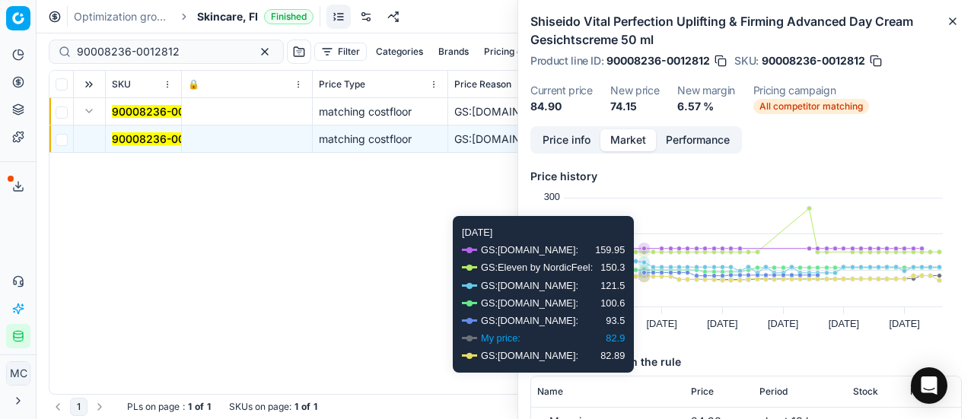
scroll to position [152, 0]
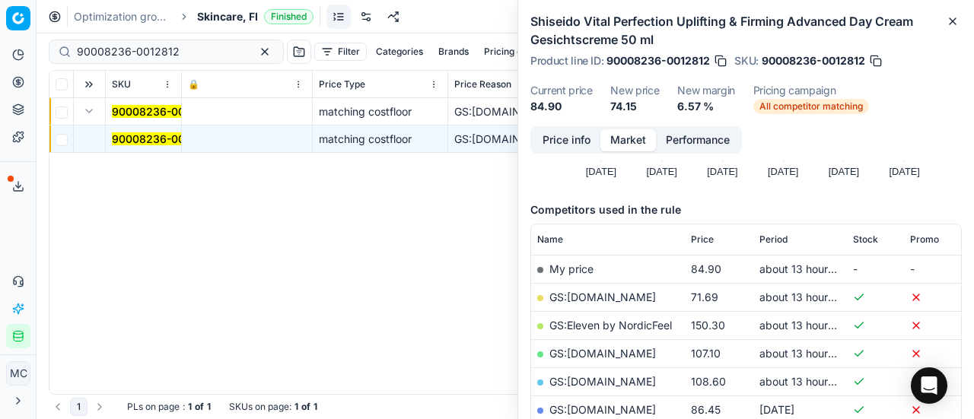
click at [589, 295] on link "GS:Deloox.fi" at bounding box center [603, 297] width 107 height 13
click at [237, 16] on span "Skincare, FI" at bounding box center [227, 16] width 61 height 15
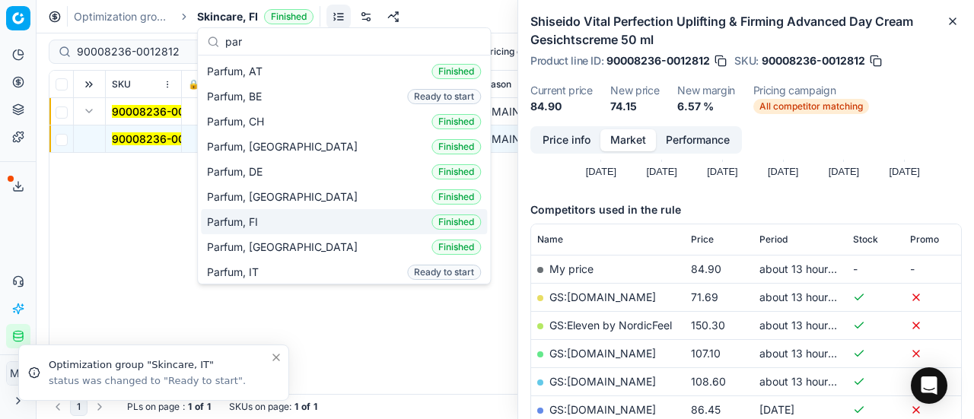
type input "par"
click at [263, 226] on span "Parfum, FI" at bounding box center [235, 222] width 57 height 15
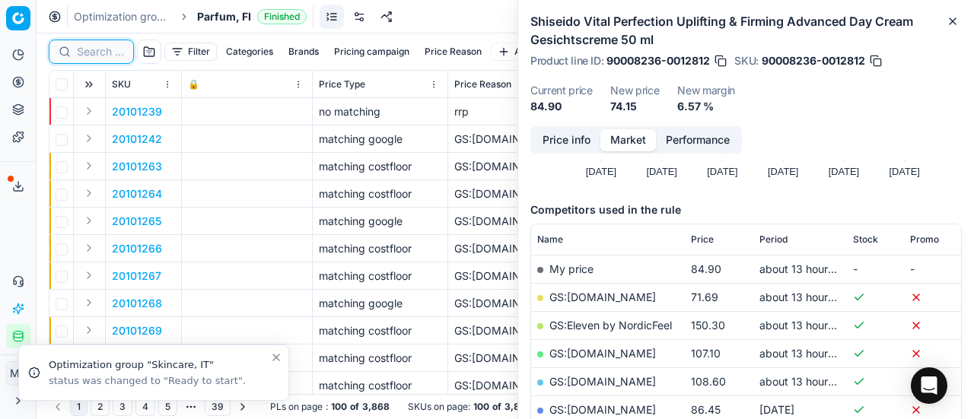
click at [120, 53] on input at bounding box center [100, 51] width 47 height 15
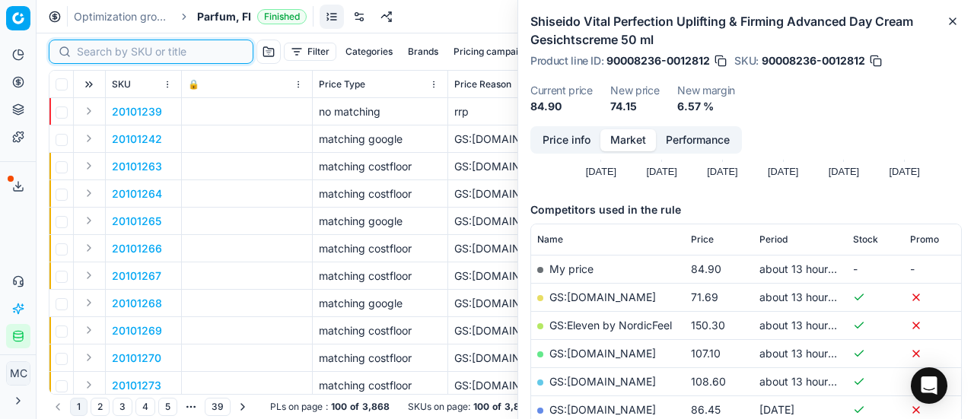
paste input "90001955-0002714"
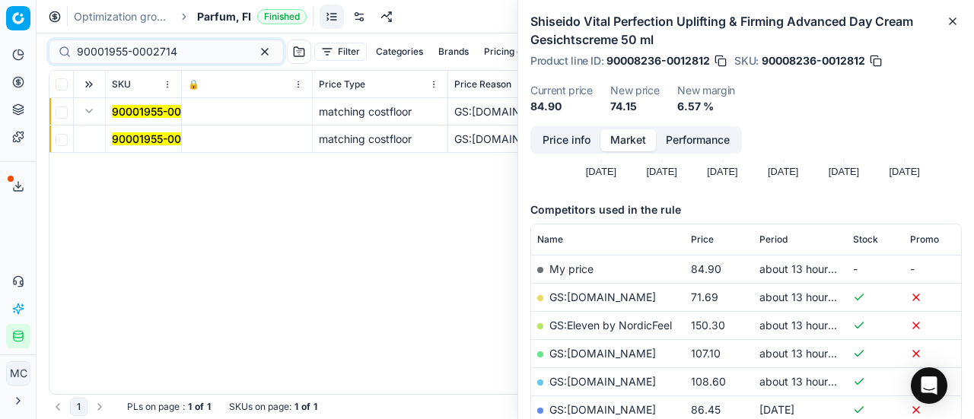
click at [161, 138] on mark "90001955-0002714" at bounding box center [162, 138] width 100 height 13
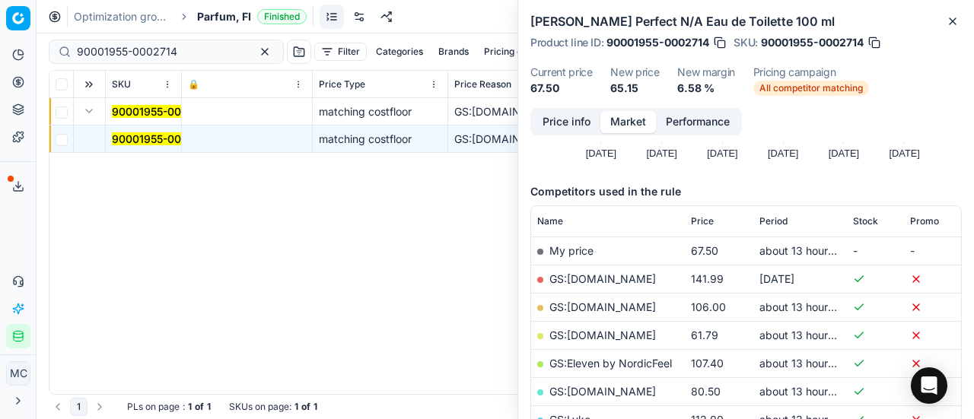
click at [537, 130] on button "Price info" at bounding box center [567, 122] width 68 height 22
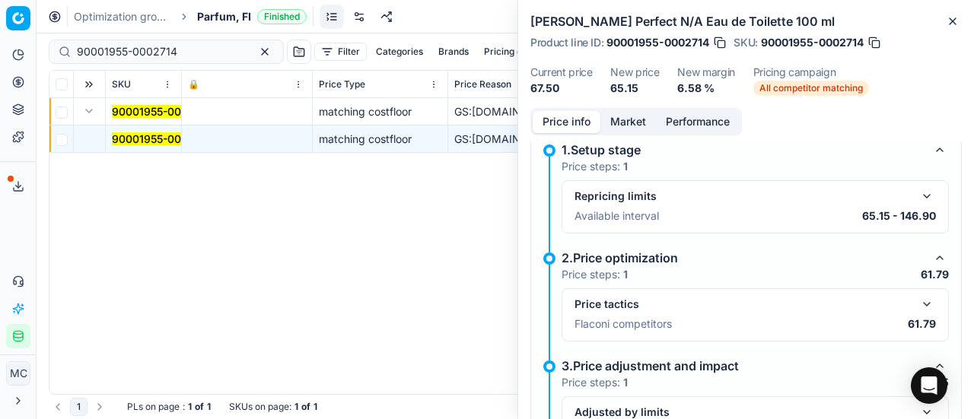
click at [918, 295] on button "button" at bounding box center [927, 304] width 18 height 18
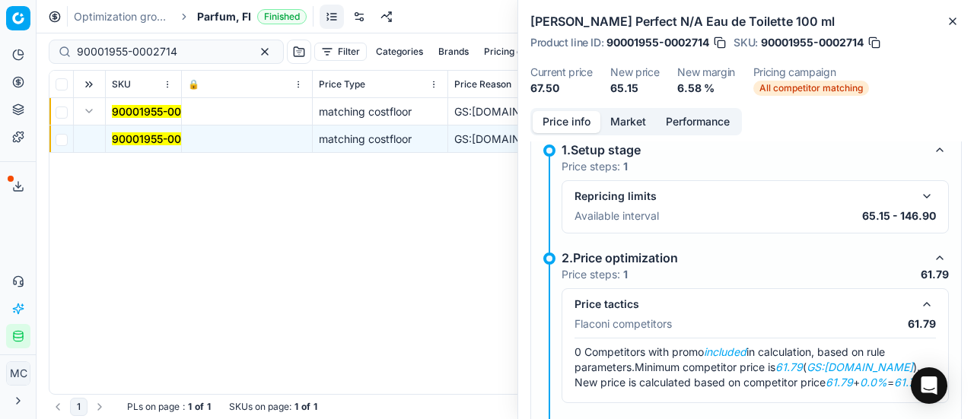
click at [623, 117] on button "Market" at bounding box center [629, 122] width 56 height 22
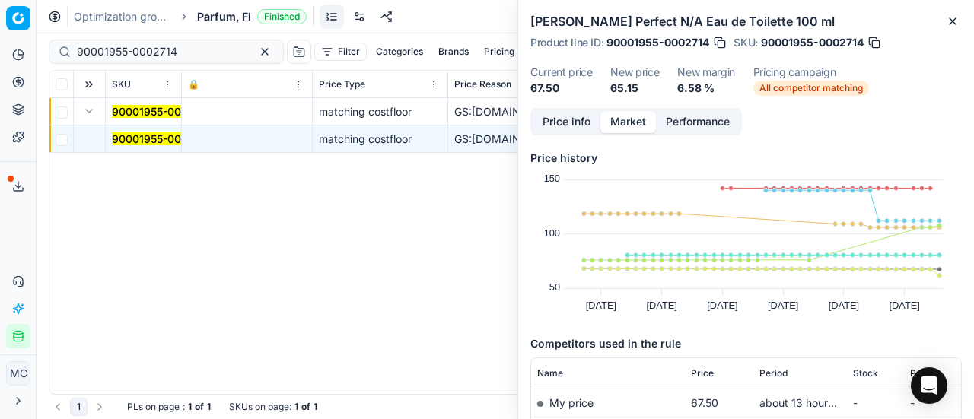
scroll to position [228, 0]
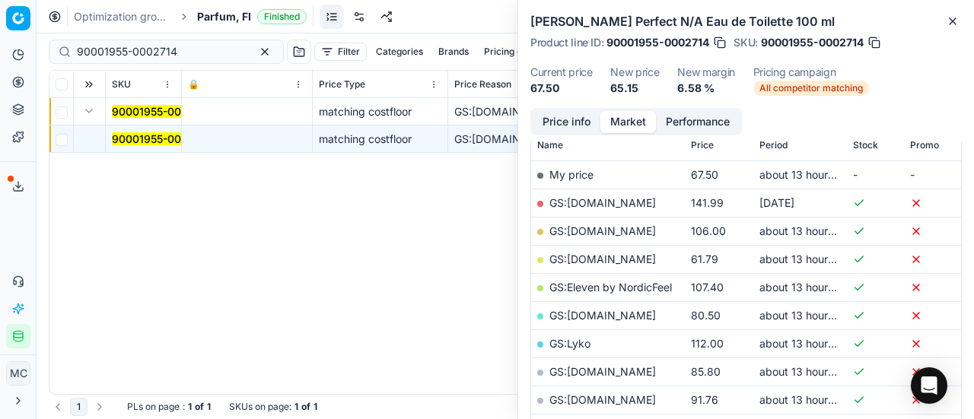
click at [586, 254] on link "GS:Deloox.fi" at bounding box center [603, 259] width 107 height 13
drag, startPoint x: 195, startPoint y: 53, endPoint x: 0, endPoint y: 22, distance: 197.3
click at [0, 24] on div "Pricing platform Analytics Pricing Product portfolio Templates Export service 1…" at bounding box center [487, 209] width 974 height 419
paste input "80020633-50"
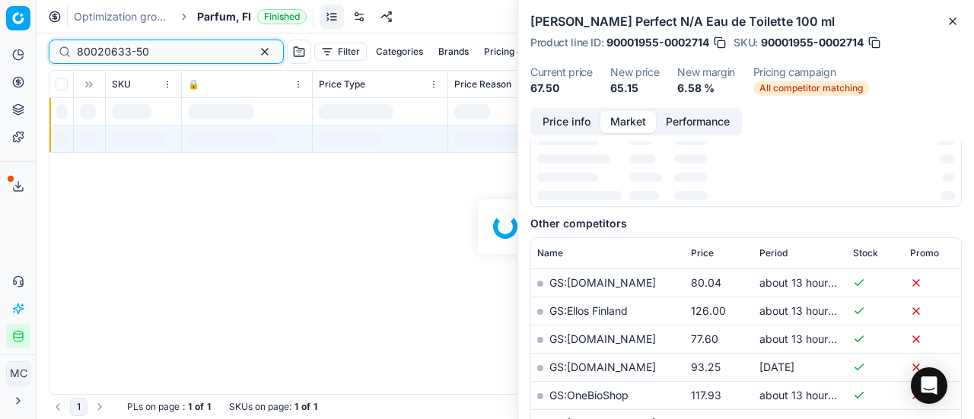
scroll to position [228, 0]
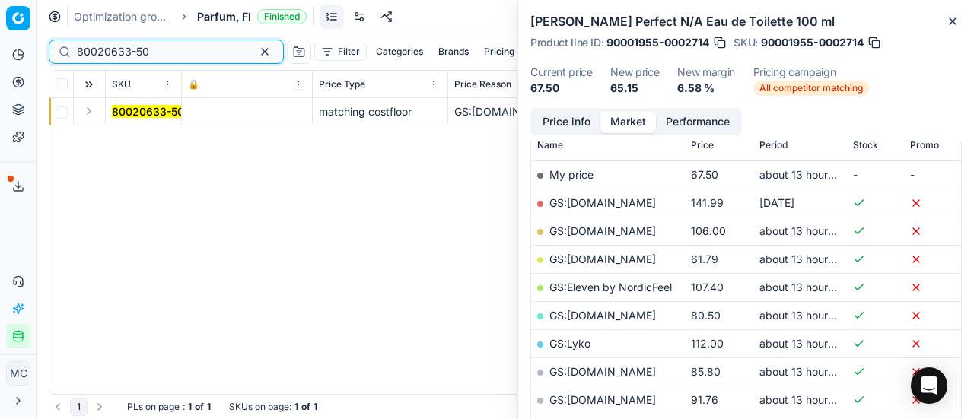
type input "80020633-50"
click at [93, 112] on button "Expand" at bounding box center [89, 111] width 18 height 18
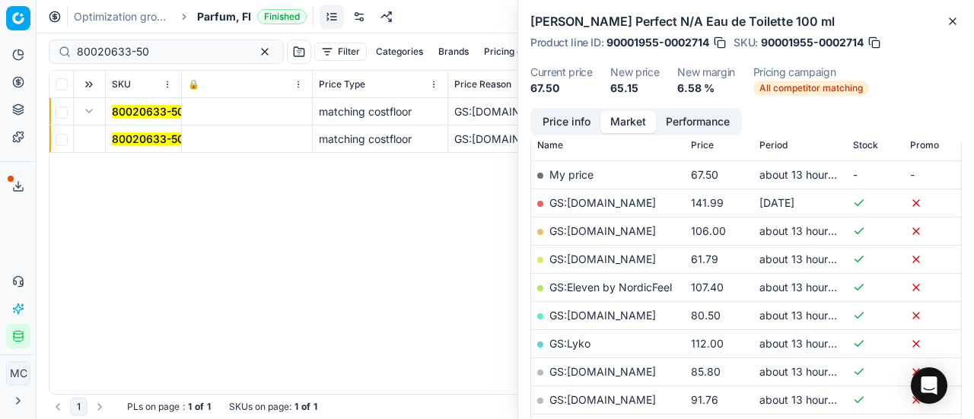
drag, startPoint x: 135, startPoint y: 136, endPoint x: 525, endPoint y: 141, distance: 390.5
click at [135, 136] on mark "80020633-50" at bounding box center [148, 138] width 72 height 13
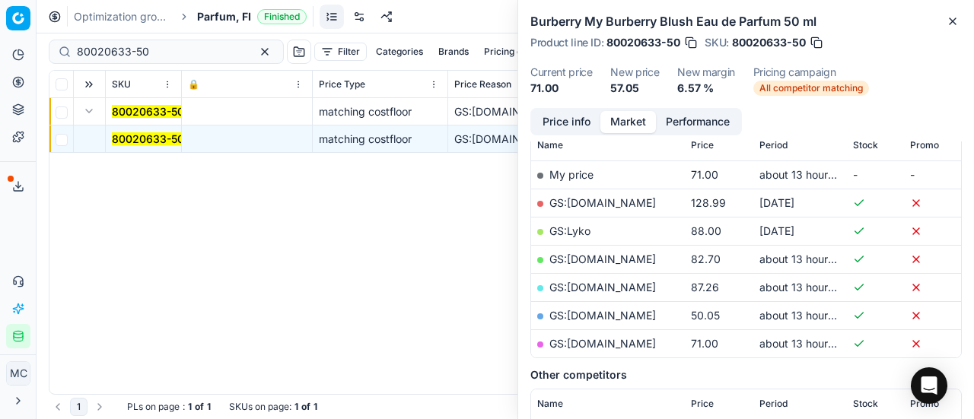
click at [585, 115] on button "Price info" at bounding box center [567, 122] width 68 height 22
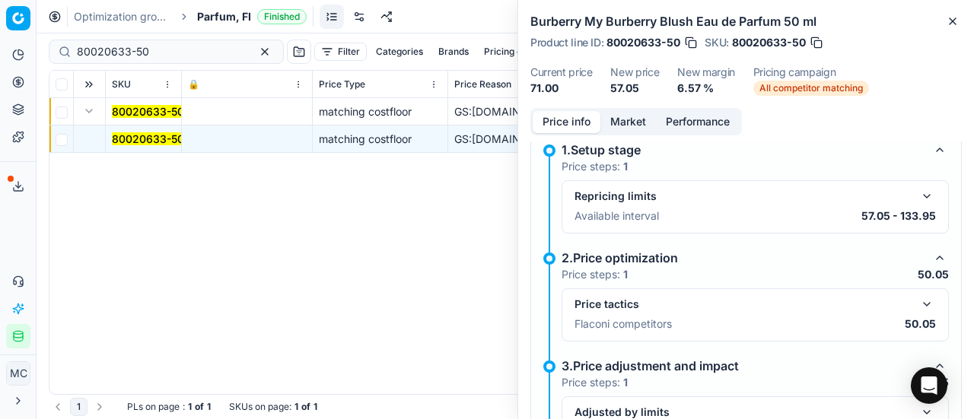
click at [918, 304] on button "button" at bounding box center [927, 304] width 18 height 18
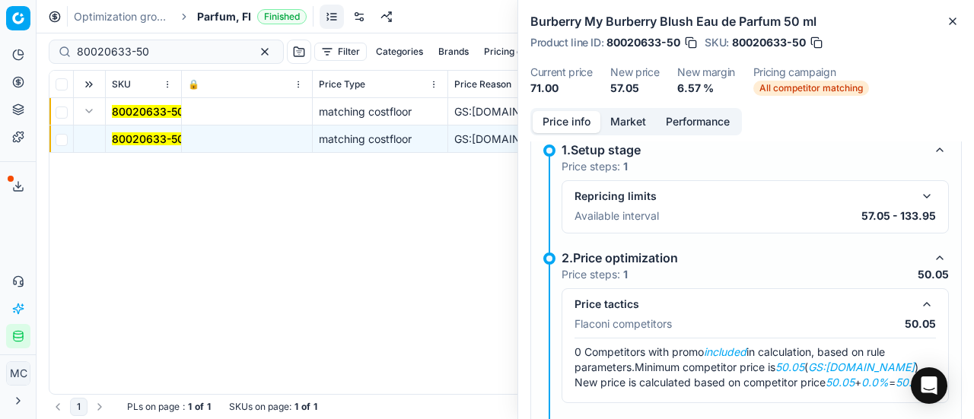
click at [630, 112] on button "Market" at bounding box center [629, 122] width 56 height 22
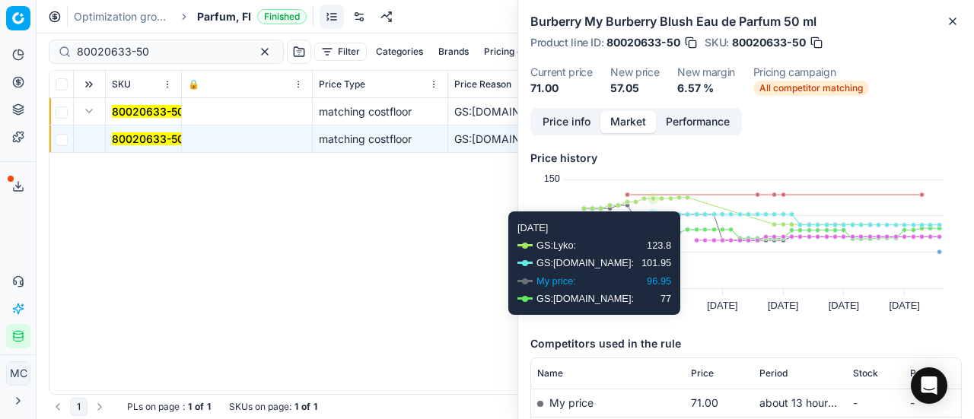
scroll to position [152, 0]
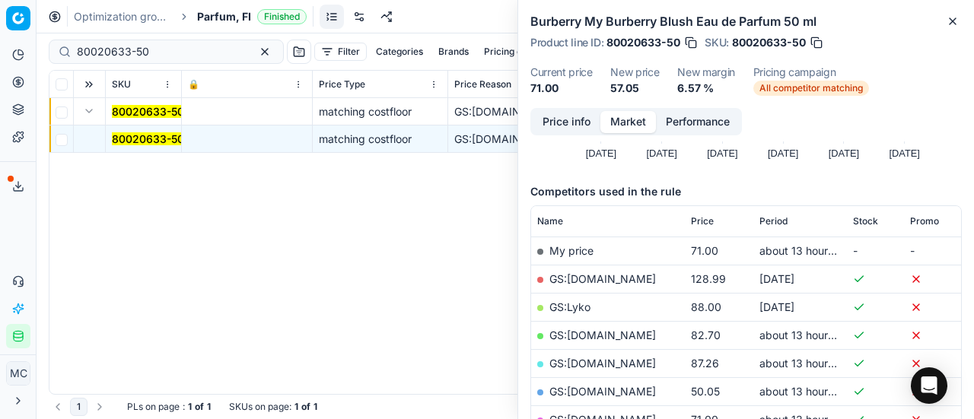
click at [653, 397] on td "GS:Parfyymi-Klikkaus.fi" at bounding box center [608, 392] width 154 height 28
click at [653, 387] on link "GS:Parfyymi-Klikkaus.fi" at bounding box center [603, 391] width 107 height 13
click at [209, 12] on span "Parfum, FI" at bounding box center [224, 16] width 54 height 15
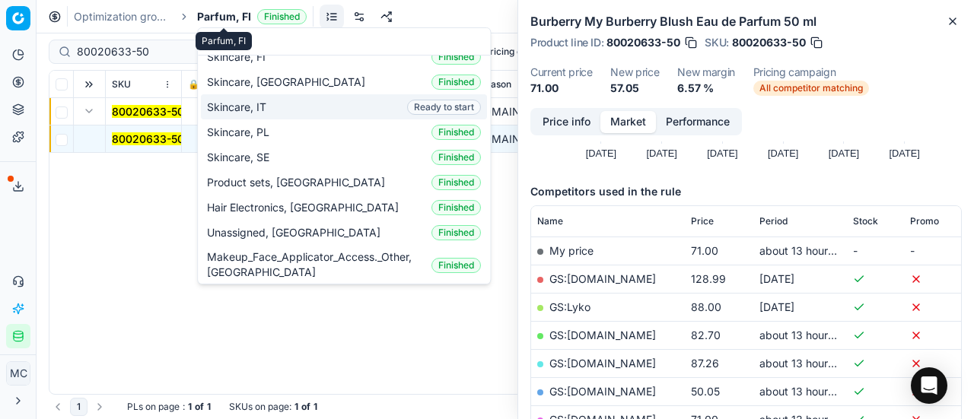
scroll to position [0, 0]
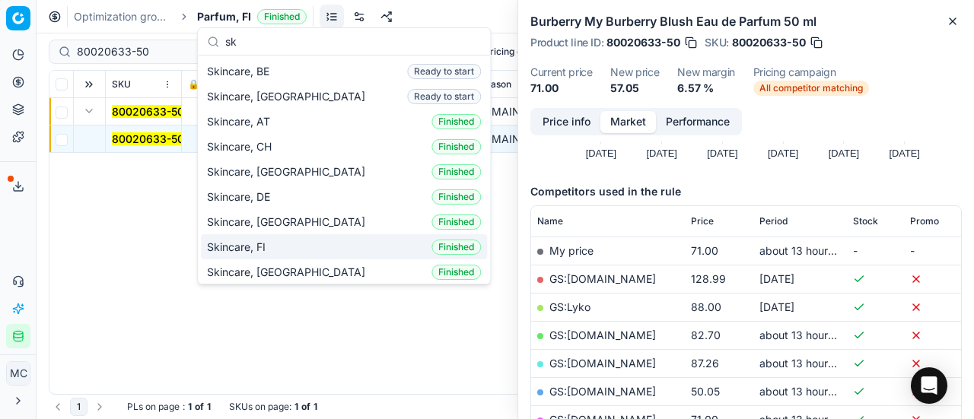
type input "sk"
click at [287, 244] on div "Skincare, FI Finished" at bounding box center [344, 246] width 286 height 25
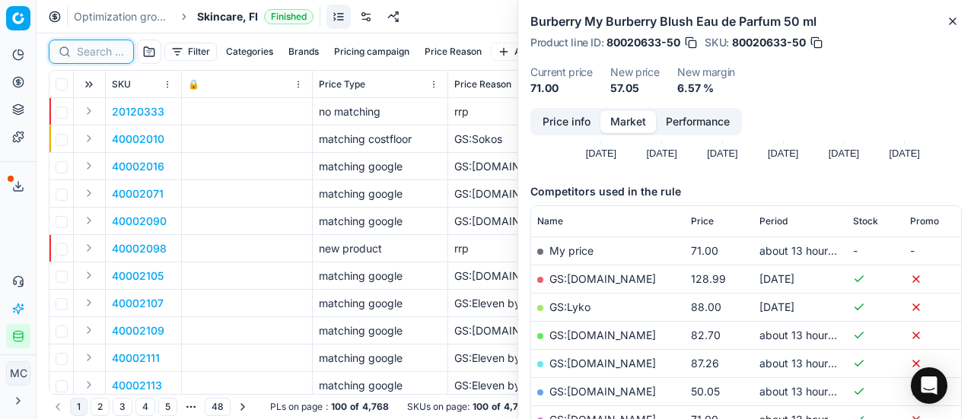
click at [111, 54] on input at bounding box center [100, 51] width 47 height 15
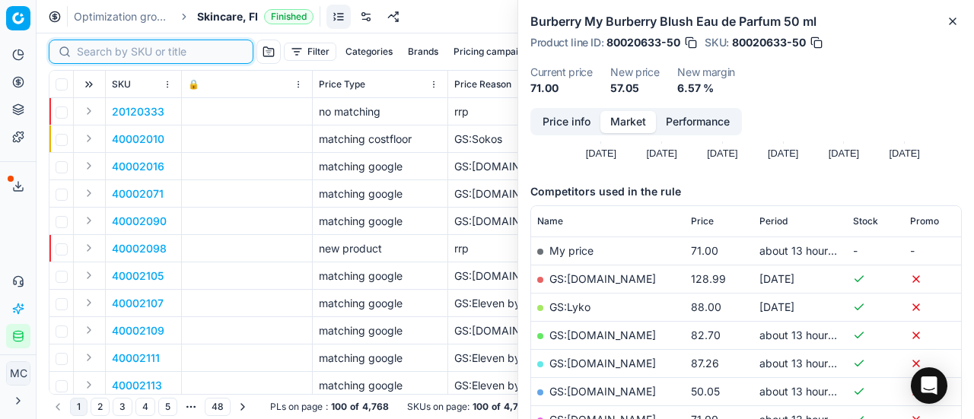
paste input "90006903-0010513"
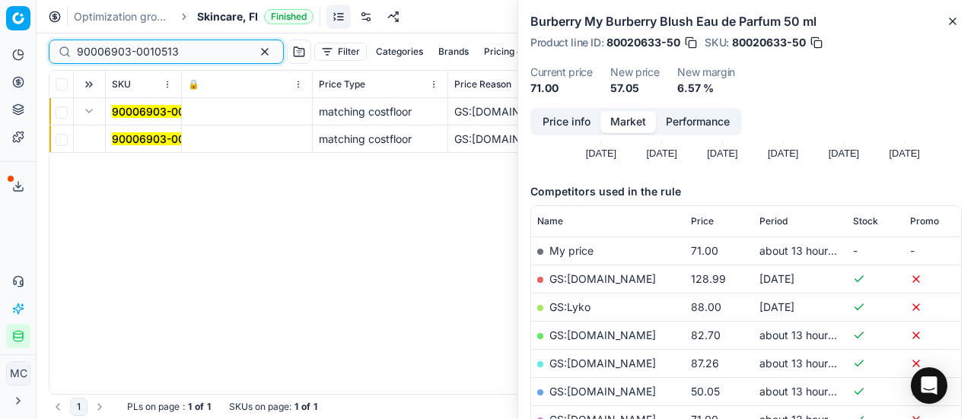
type input "90006903-0010513"
drag, startPoint x: 126, startPoint y: 134, endPoint x: 394, endPoint y: 153, distance: 269.4
click at [126, 134] on mark "90006903-0010513" at bounding box center [163, 138] width 102 height 13
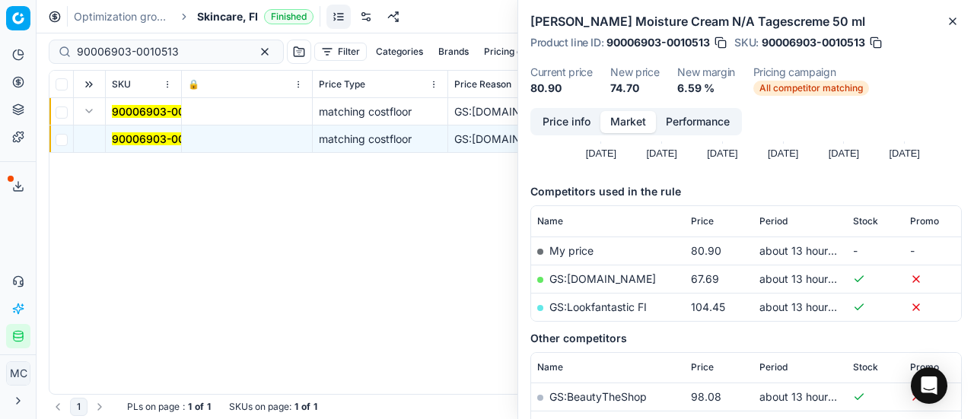
click at [568, 124] on button "Price info" at bounding box center [567, 122] width 68 height 22
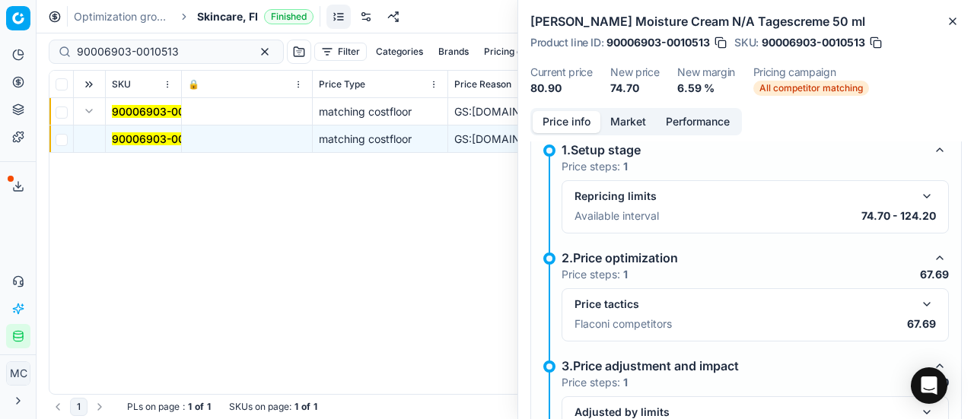
drag, startPoint x: 916, startPoint y: 295, endPoint x: 796, endPoint y: 205, distance: 150.1
click at [918, 295] on button "button" at bounding box center [927, 304] width 18 height 18
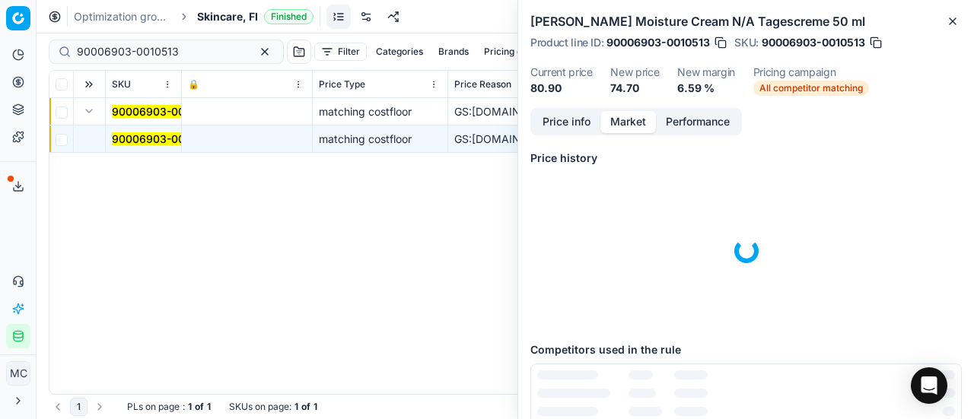
drag, startPoint x: 617, startPoint y: 115, endPoint x: 708, endPoint y: 346, distance: 248.8
click at [620, 120] on button "Market" at bounding box center [629, 122] width 56 height 22
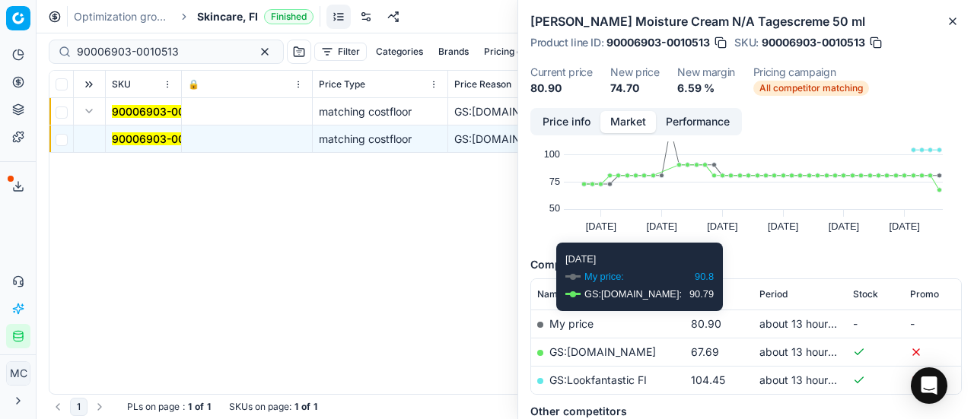
scroll to position [152, 0]
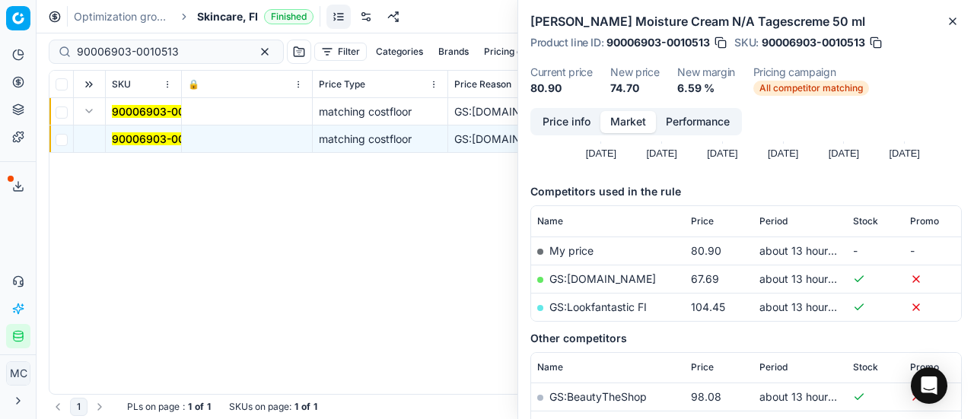
click at [594, 273] on link "GS:Deloox.fi" at bounding box center [603, 279] width 107 height 13
click at [232, 18] on span "Skincare, FI" at bounding box center [227, 16] width 61 height 15
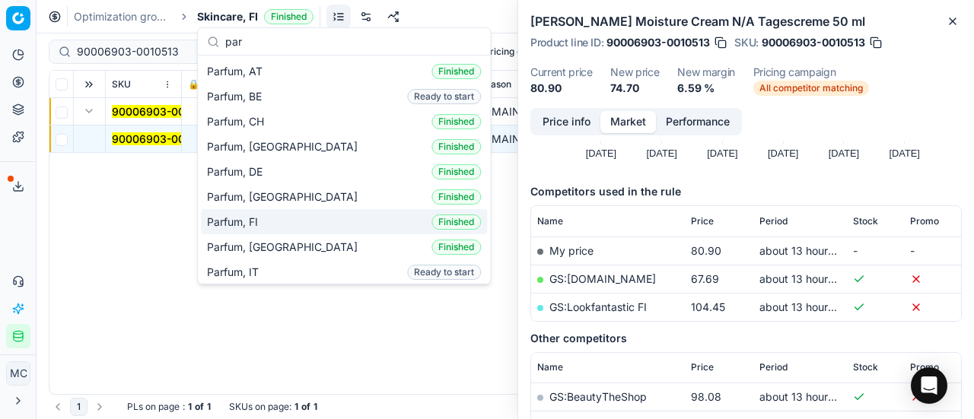
type input "par"
click at [247, 223] on span "Parfum, FI" at bounding box center [235, 222] width 57 height 15
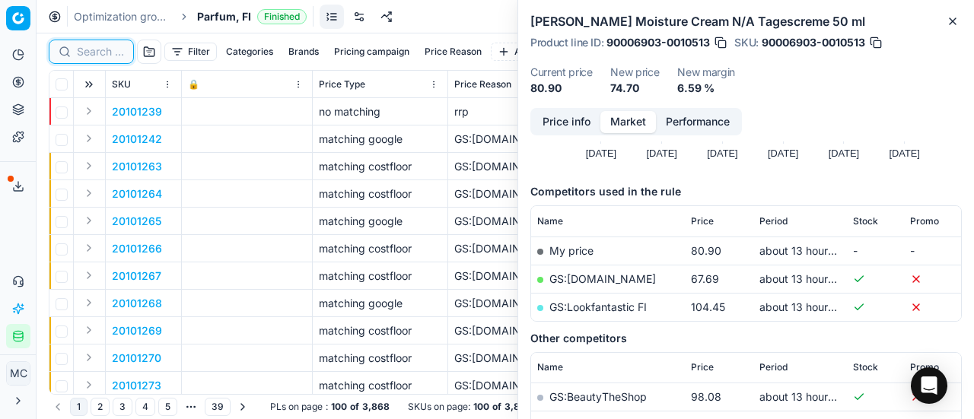
click at [113, 49] on input at bounding box center [100, 51] width 47 height 15
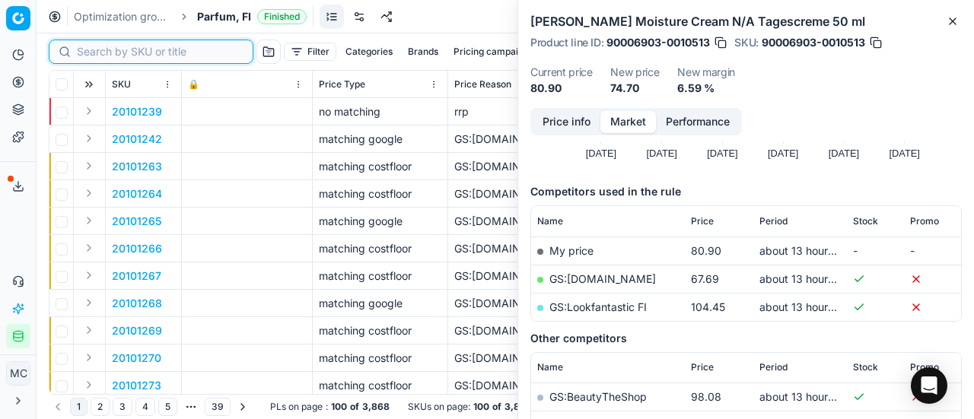
paste input "80008326-75"
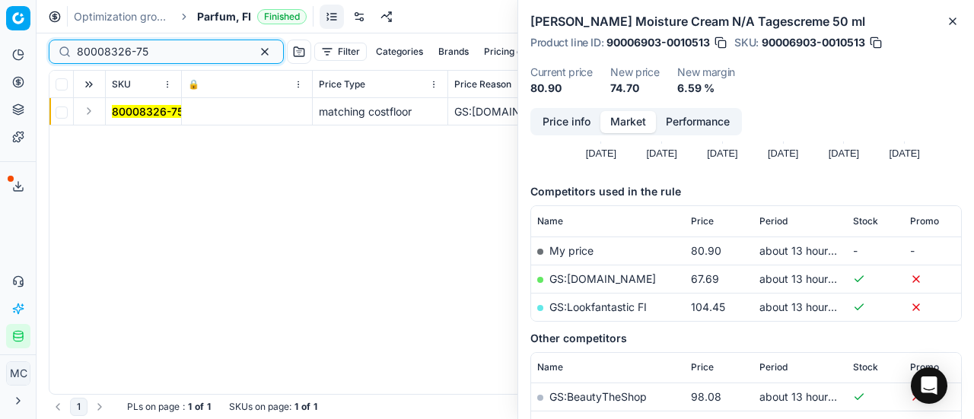
type input "80008326-75"
drag, startPoint x: 88, startPoint y: 116, endPoint x: 206, endPoint y: 159, distance: 125.0
click at [90, 116] on button "Expand" at bounding box center [89, 111] width 18 height 18
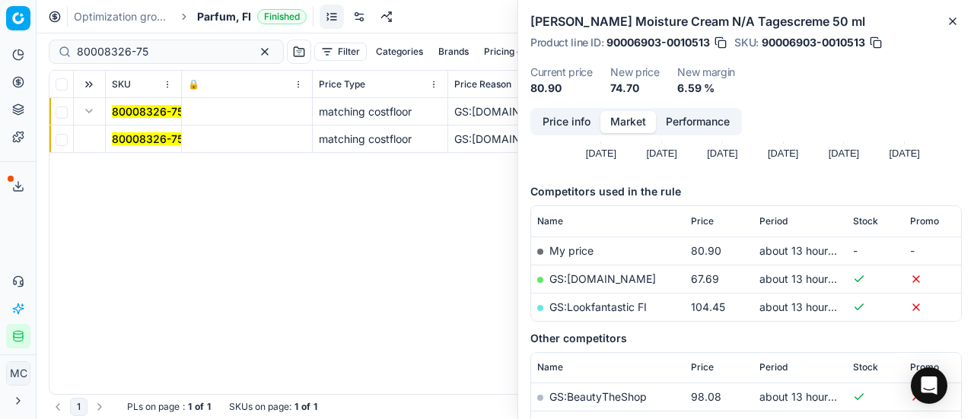
click at [161, 138] on mark "80008326-75" at bounding box center [148, 138] width 72 height 13
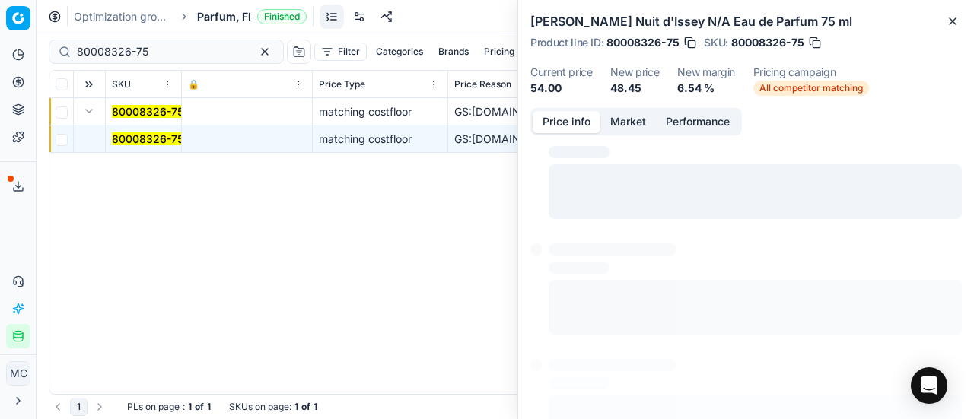
click at [568, 123] on button "Price info" at bounding box center [567, 122] width 68 height 22
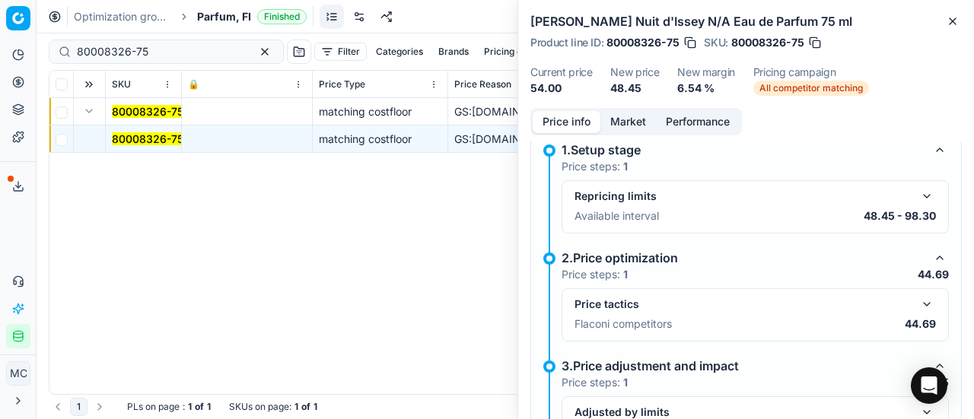
click at [918, 301] on button "button" at bounding box center [927, 304] width 18 height 18
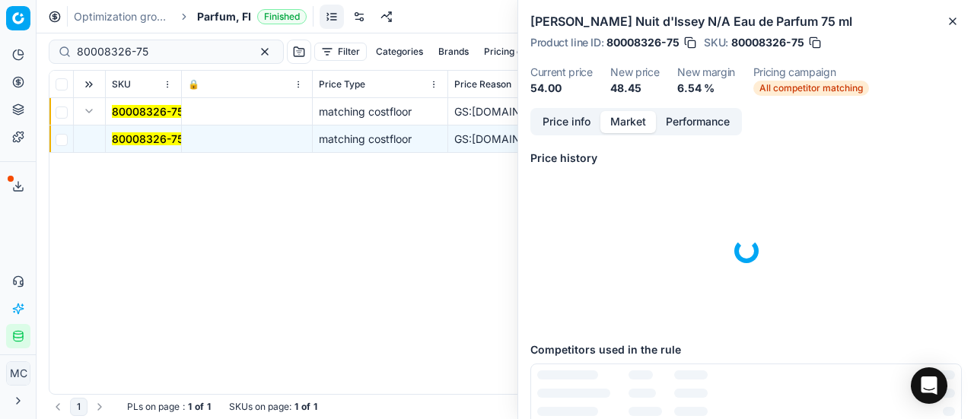
click at [633, 118] on button "Market" at bounding box center [629, 122] width 56 height 22
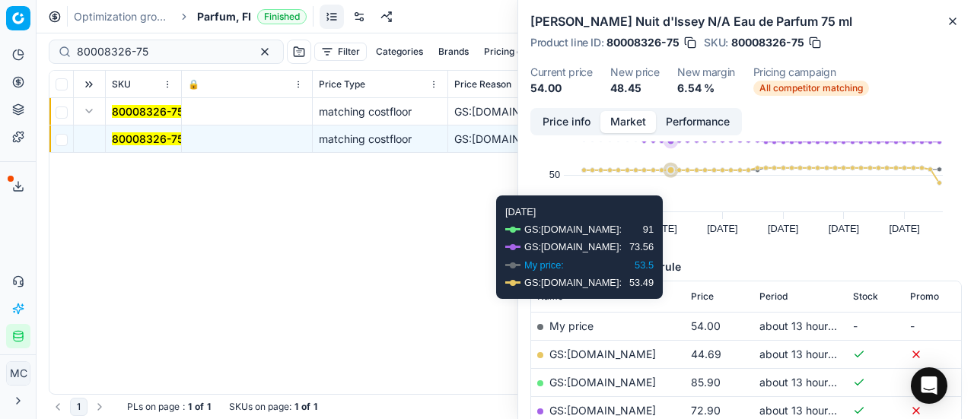
scroll to position [152, 0]
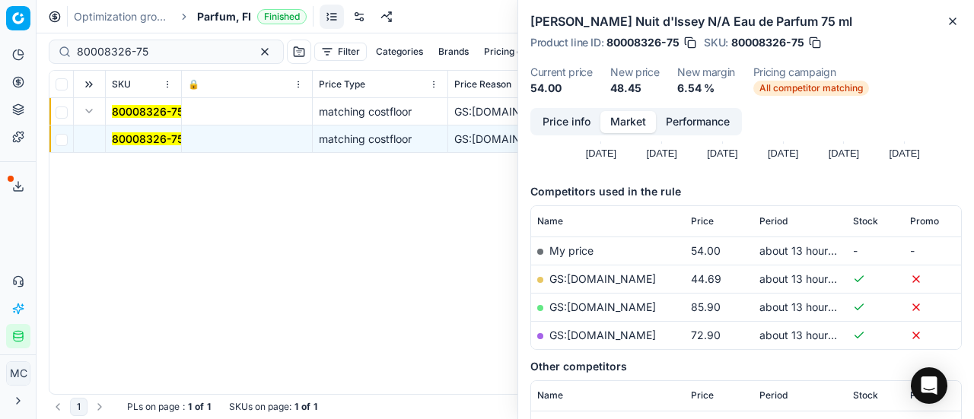
click at [589, 281] on link "GS:Deloox.fi" at bounding box center [603, 279] width 107 height 13
click at [210, 13] on span "Parfum, FI" at bounding box center [224, 16] width 54 height 15
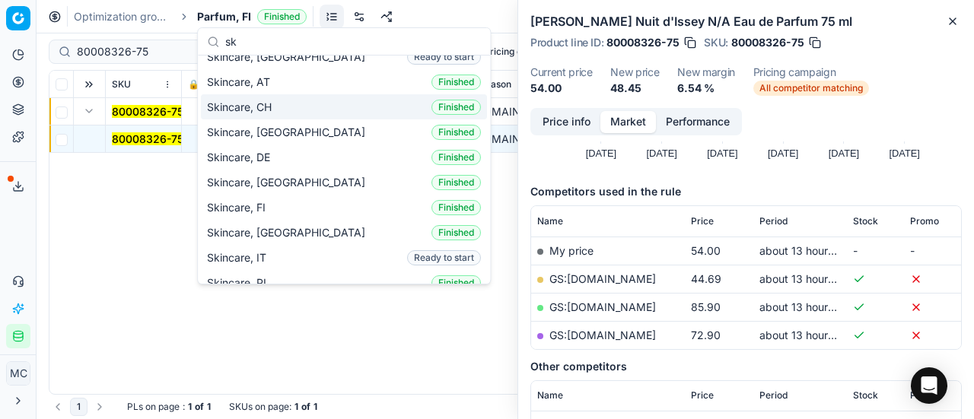
scroll to position [0, 0]
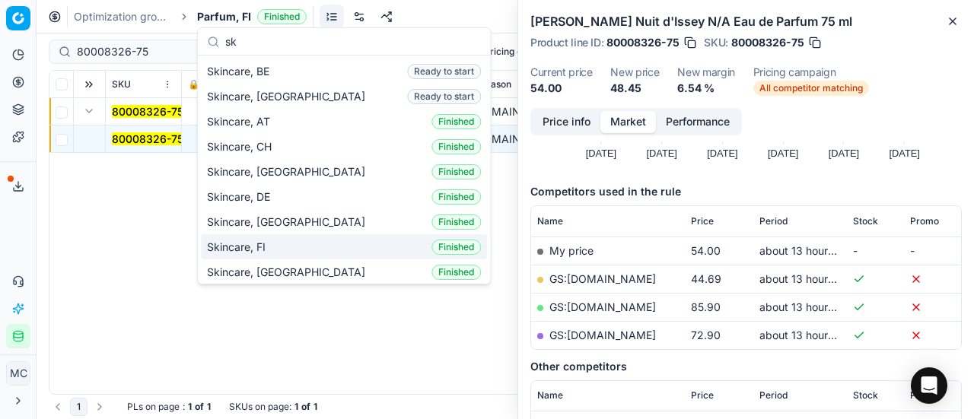
type input "sk"
click at [274, 241] on div "Skincare, FI Finished" at bounding box center [344, 246] width 286 height 25
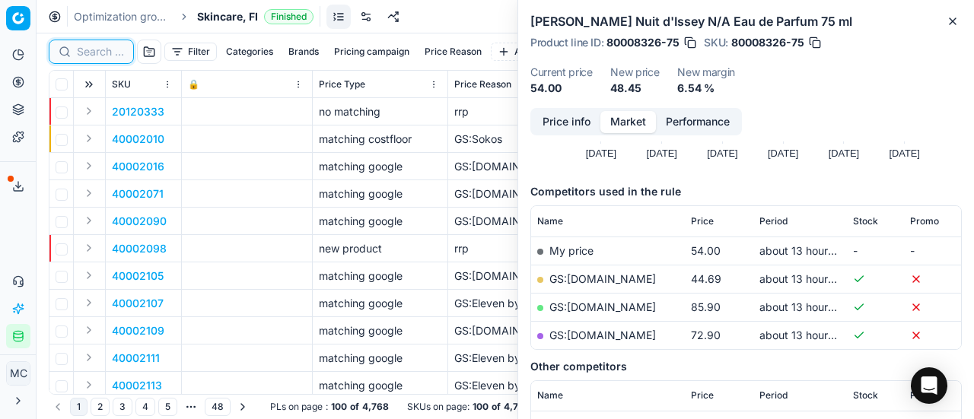
click at [97, 50] on input at bounding box center [100, 51] width 47 height 15
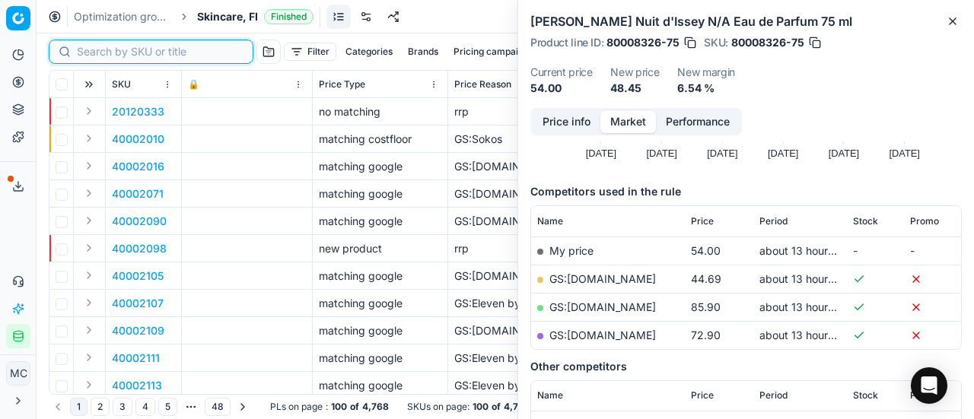
paste input "80016827-300"
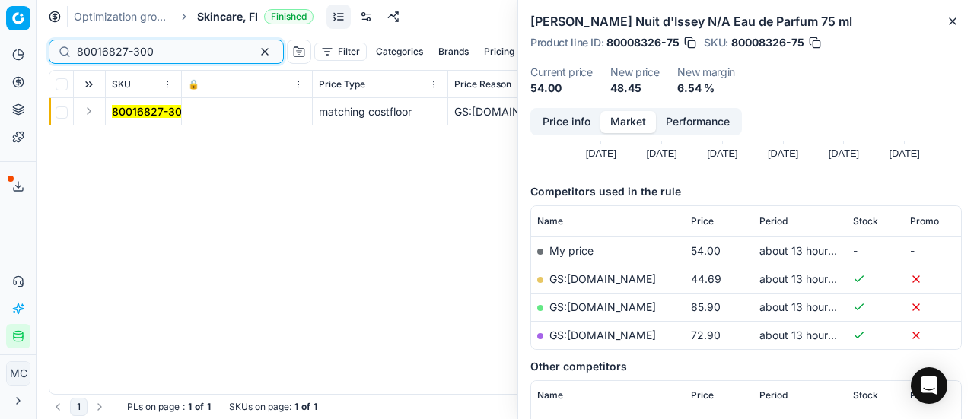
type input "80016827-300"
click at [94, 113] on button "Expand" at bounding box center [89, 111] width 18 height 18
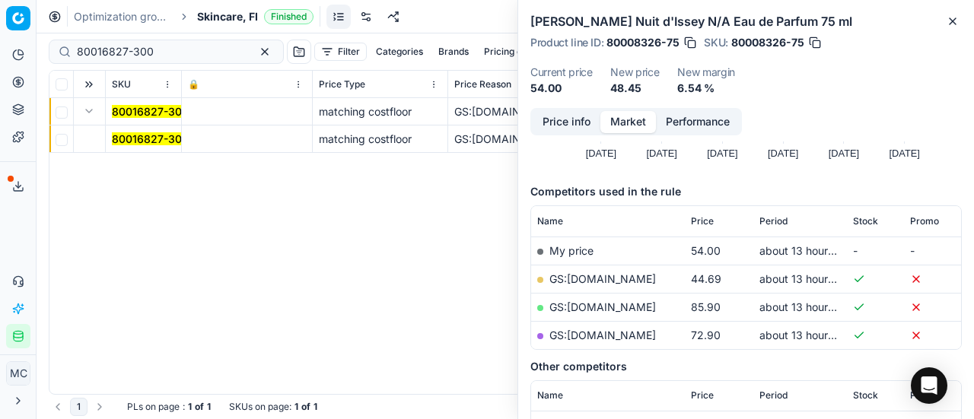
click at [132, 142] on mark "80016827-300" at bounding box center [150, 138] width 77 height 13
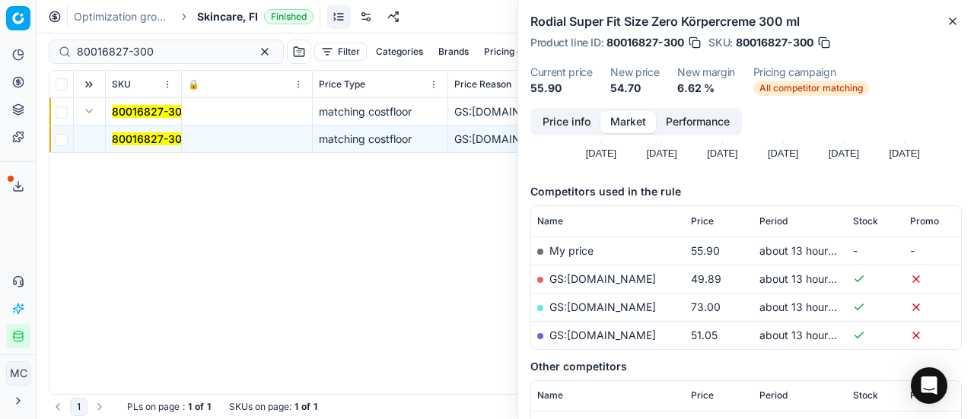
drag, startPoint x: 533, startPoint y: 121, endPoint x: 542, endPoint y: 123, distance: 9.3
click at [542, 123] on button "Price info" at bounding box center [567, 122] width 68 height 22
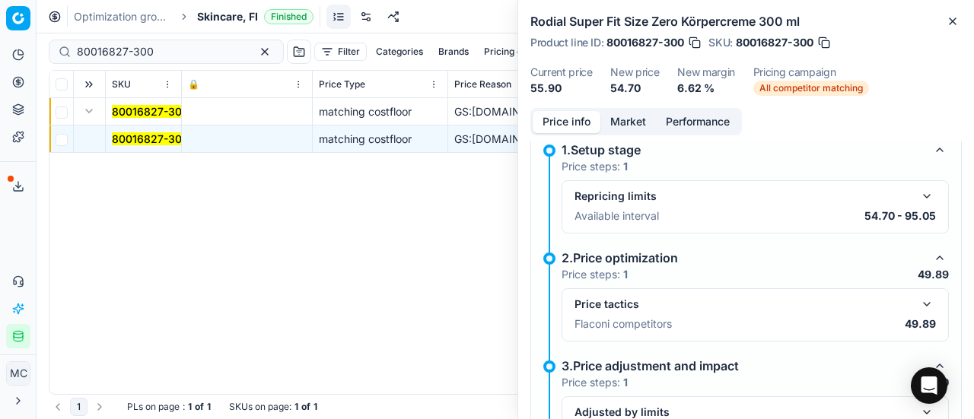
click at [918, 308] on button "button" at bounding box center [927, 304] width 18 height 18
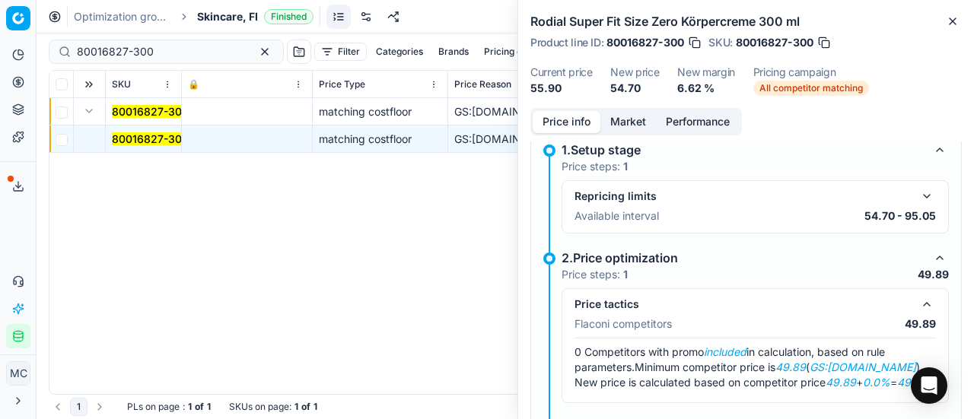
click at [645, 129] on button "Market" at bounding box center [629, 122] width 56 height 22
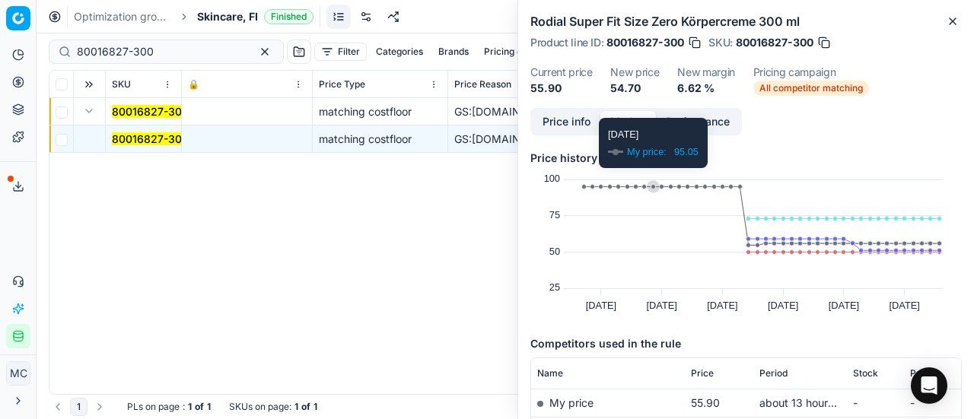
scroll to position [152, 0]
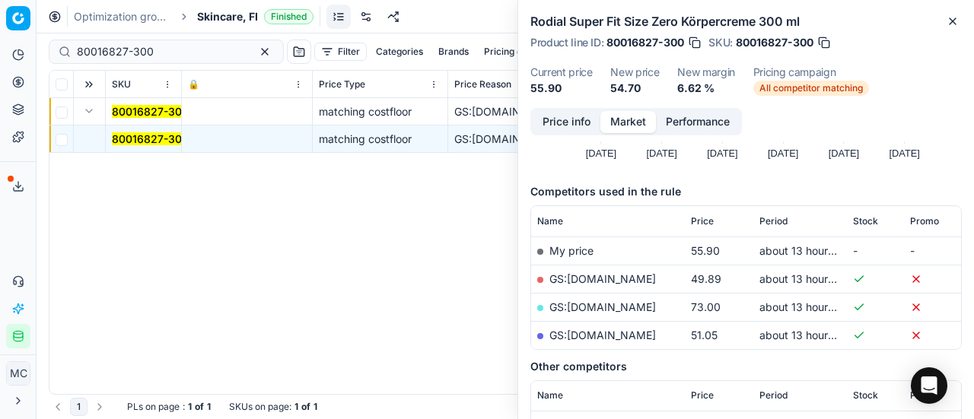
click at [600, 282] on link "GS:Deloox.fi" at bounding box center [603, 279] width 107 height 13
click at [209, 9] on span "Skincare, FI" at bounding box center [227, 16] width 61 height 15
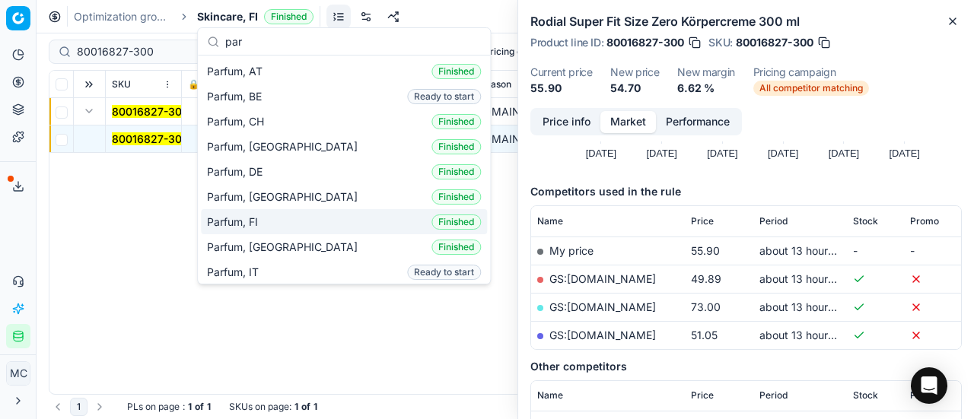
type input "par"
click at [289, 220] on div "Parfum, FI Finished" at bounding box center [344, 221] width 286 height 25
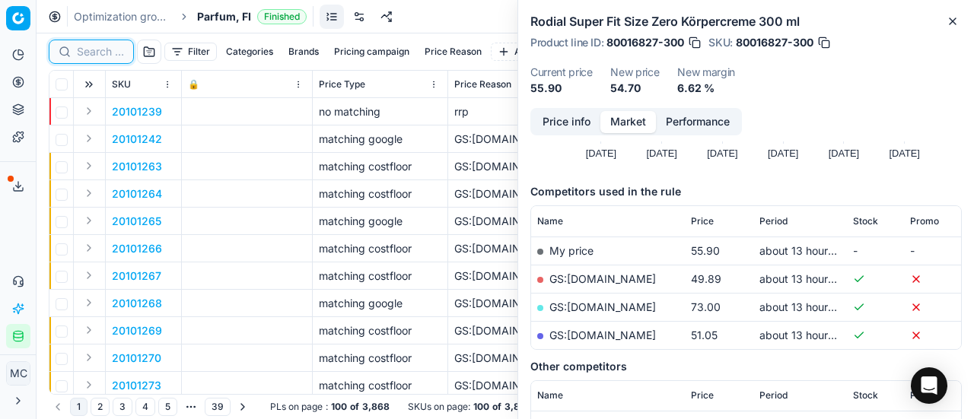
click at [104, 51] on input at bounding box center [100, 51] width 47 height 15
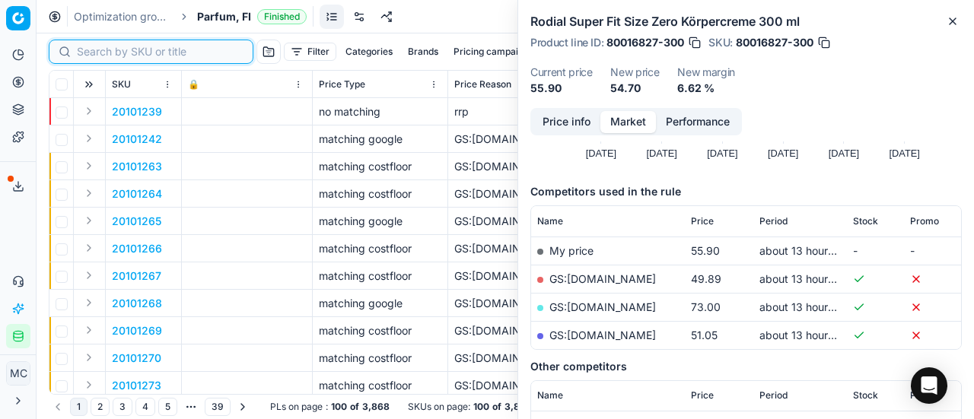
paste input "80044189-100"
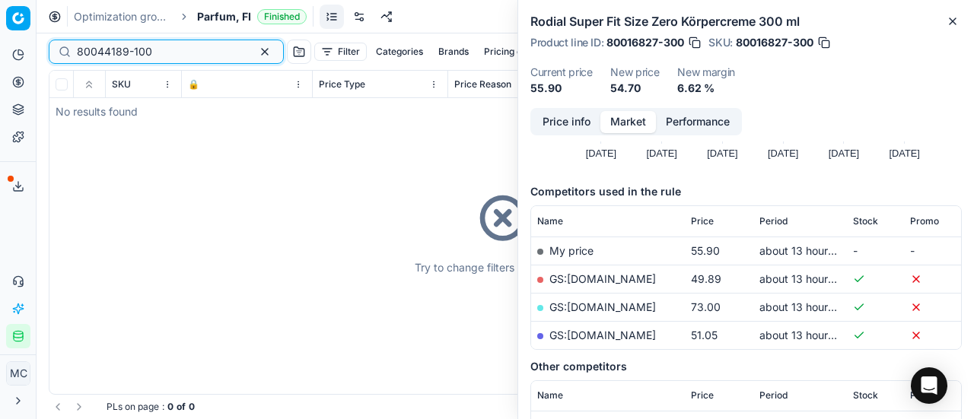
type input "80044189-100"
click at [219, 15] on span "Parfum, FI" at bounding box center [224, 16] width 54 height 15
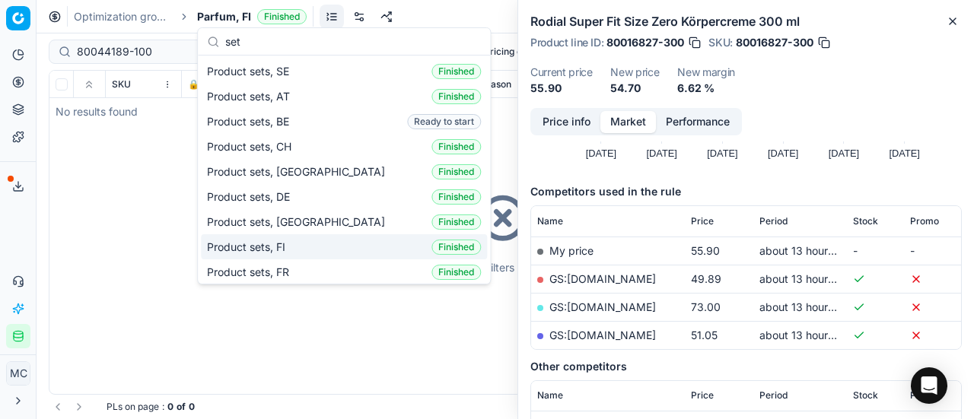
type input "set"
click at [311, 234] on div "Product sets, FI Finished" at bounding box center [344, 246] width 286 height 25
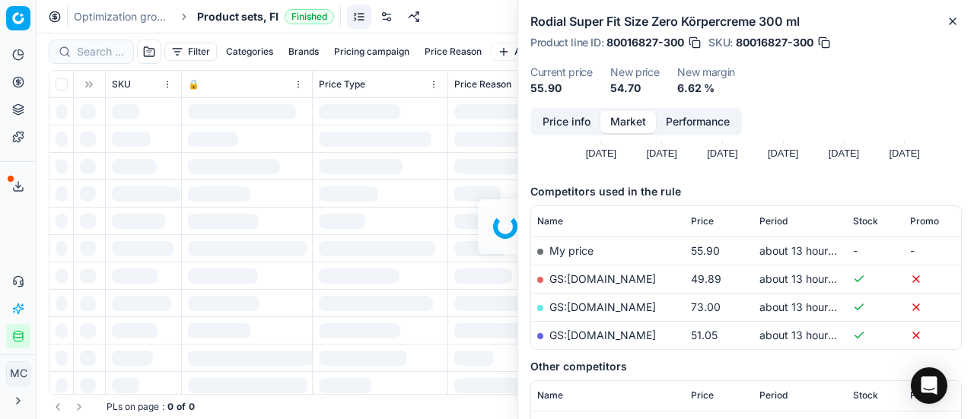
click at [108, 49] on div at bounding box center [506, 226] width 938 height 386
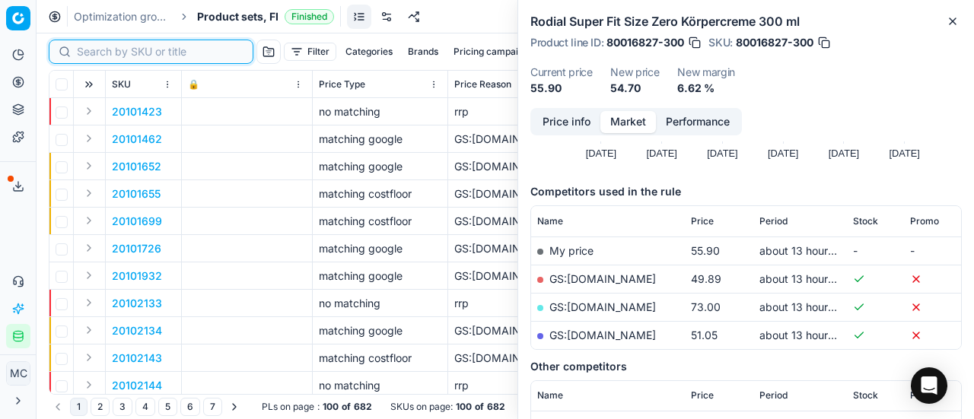
click at [110, 53] on input at bounding box center [160, 51] width 167 height 15
paste input "80044189-100"
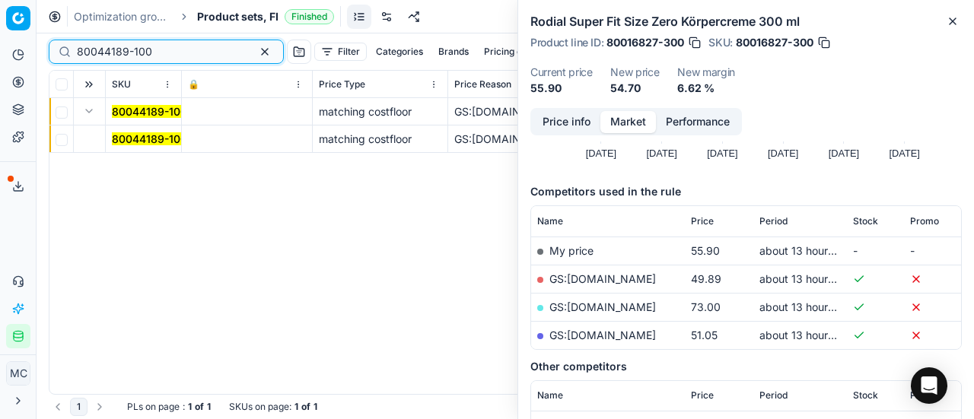
type input "80044189-100"
click at [126, 134] on mark "80044189-100" at bounding box center [149, 138] width 75 height 13
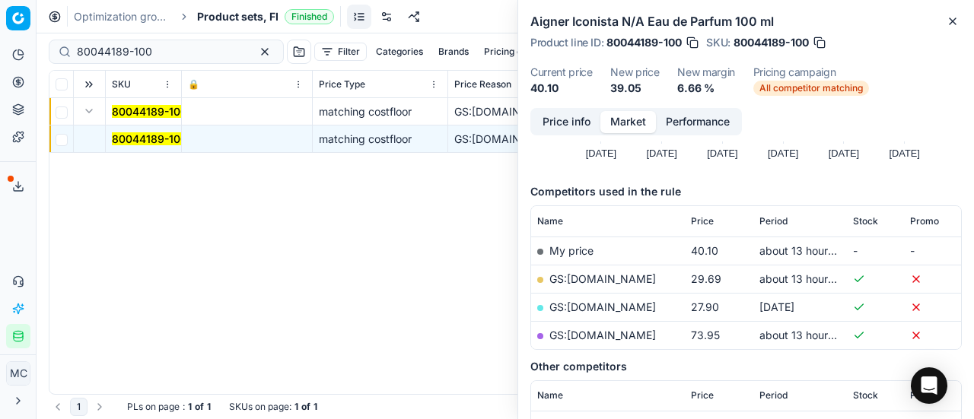
click at [558, 116] on button "Price info" at bounding box center [567, 122] width 68 height 22
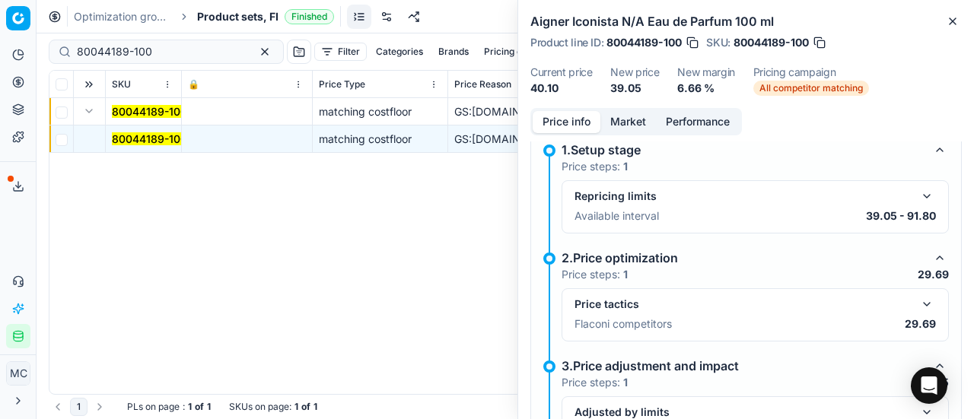
drag, startPoint x: 918, startPoint y: 299, endPoint x: 701, endPoint y: 165, distance: 255.0
click at [918, 299] on button "button" at bounding box center [927, 304] width 18 height 18
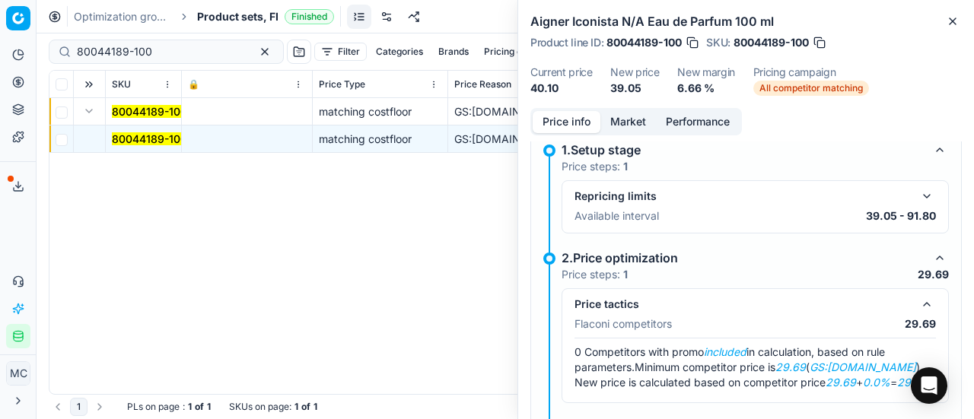
click at [629, 118] on button "Market" at bounding box center [629, 122] width 56 height 22
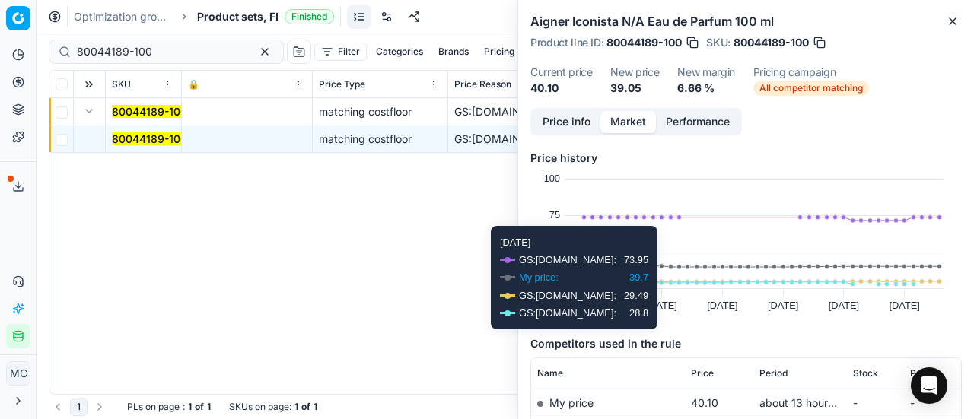
scroll to position [152, 0]
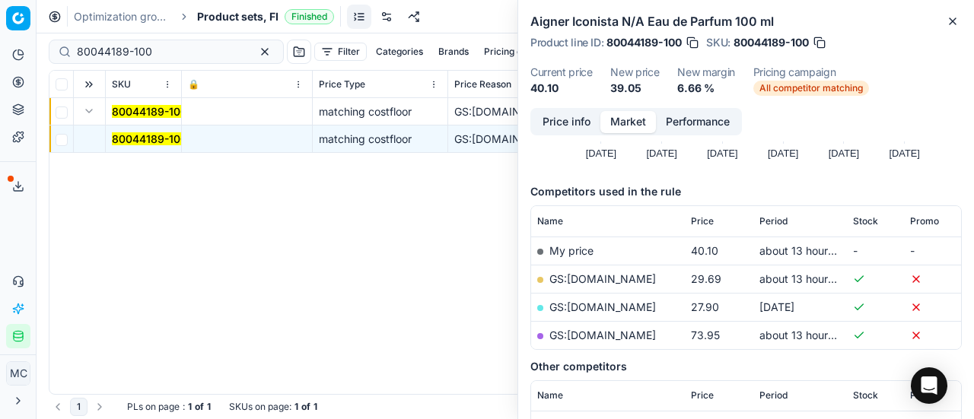
click at [595, 278] on link "GS:Deloox.fi" at bounding box center [603, 279] width 107 height 13
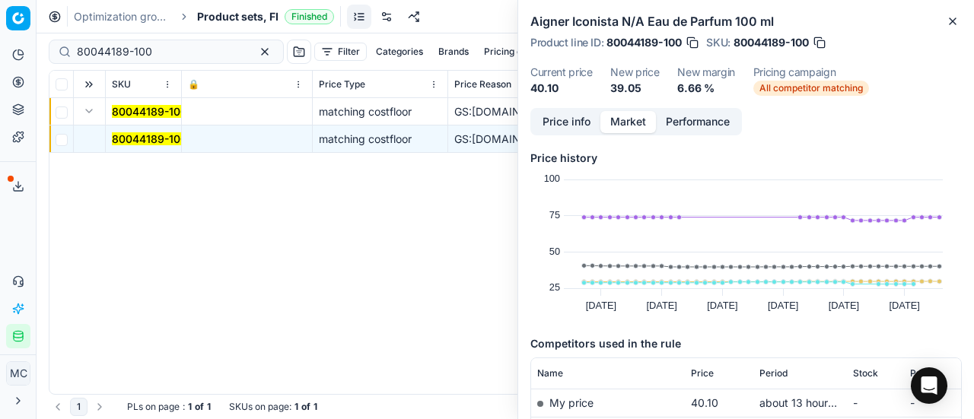
scroll to position [152, 0]
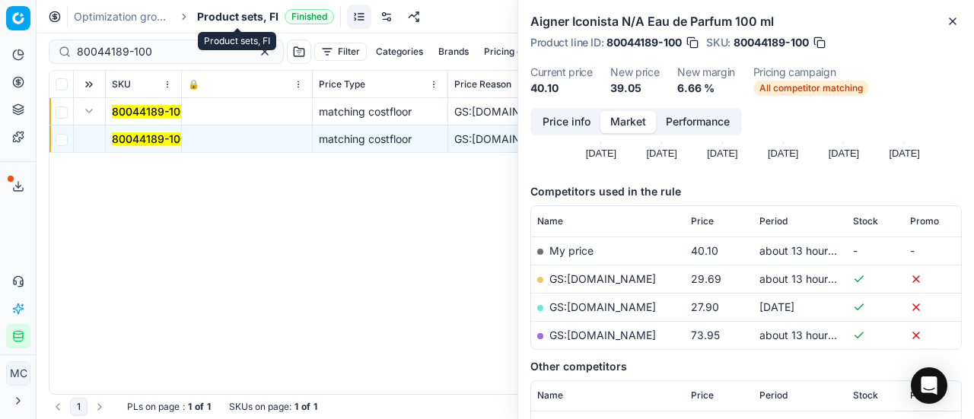
click at [245, 15] on span "Product sets, FI" at bounding box center [237, 16] width 81 height 15
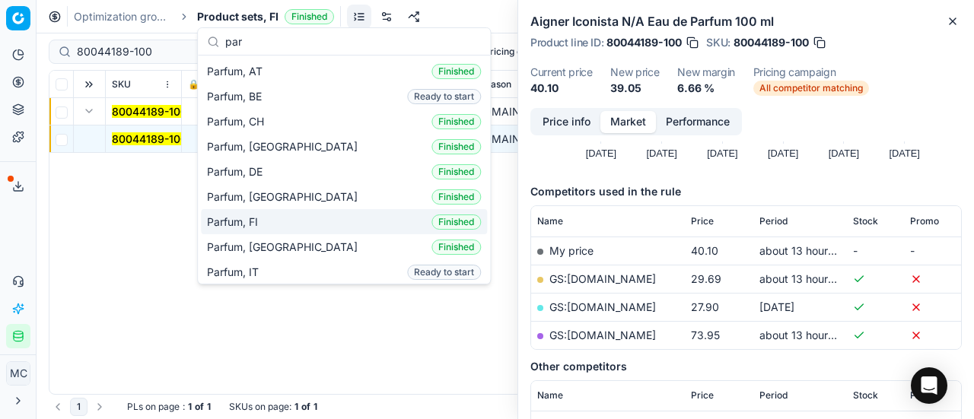
type input "par"
click at [234, 217] on span "Parfum, FI" at bounding box center [235, 222] width 57 height 15
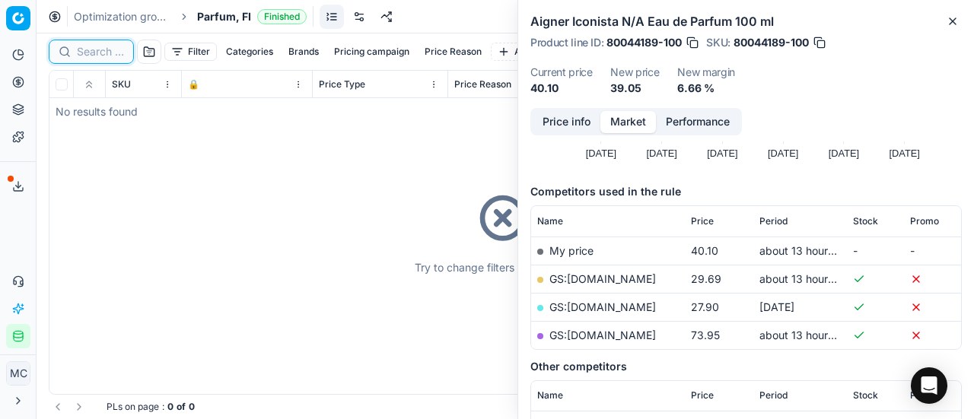
click at [111, 51] on input at bounding box center [100, 51] width 47 height 15
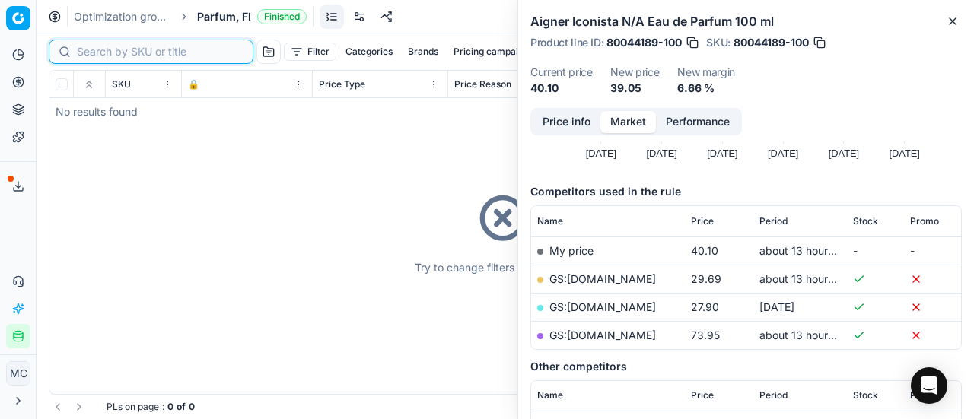
paste input "90007237-0010991"
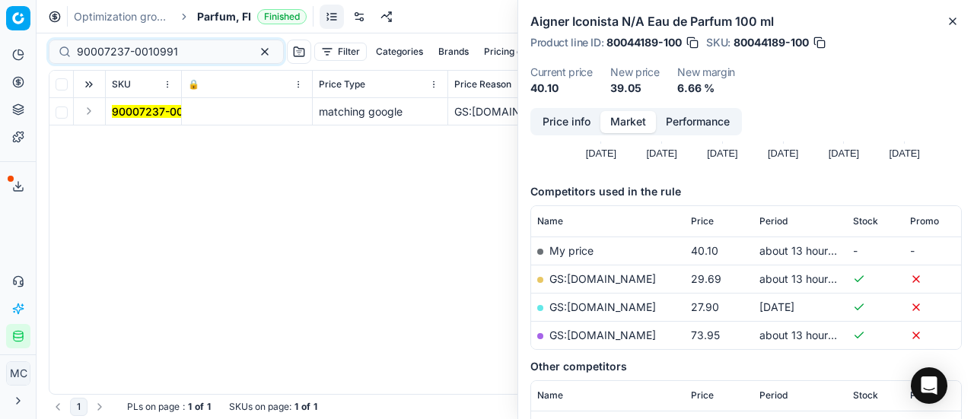
drag, startPoint x: 87, startPoint y: 116, endPoint x: 97, endPoint y: 116, distance: 10.7
click at [87, 116] on button "Expand" at bounding box center [89, 111] width 18 height 18
click at [148, 138] on mark "90007237-0010991" at bounding box center [162, 138] width 101 height 13
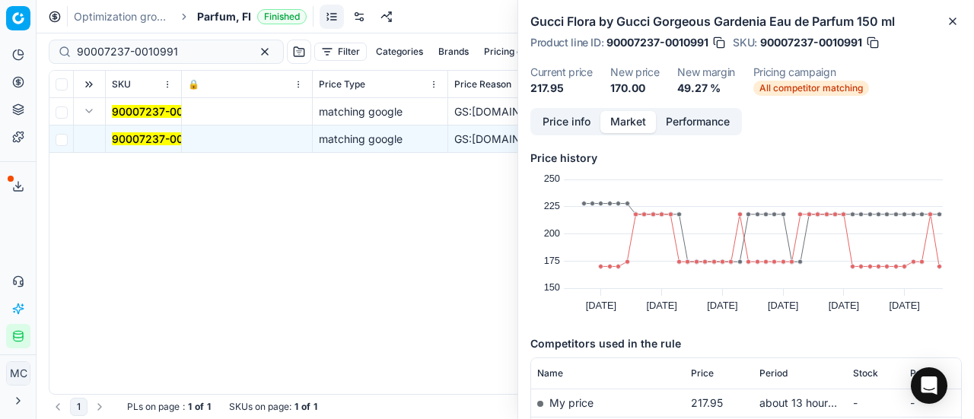
click at [587, 123] on button "Price info" at bounding box center [567, 122] width 68 height 22
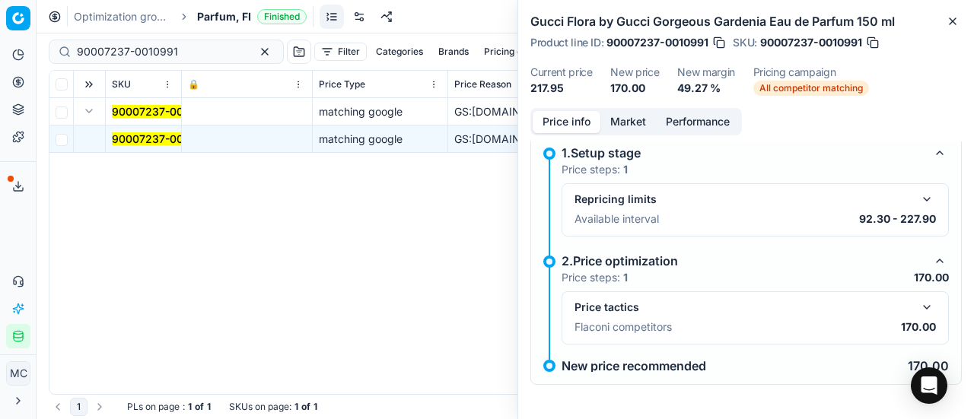
click at [921, 305] on button "button" at bounding box center [927, 307] width 18 height 18
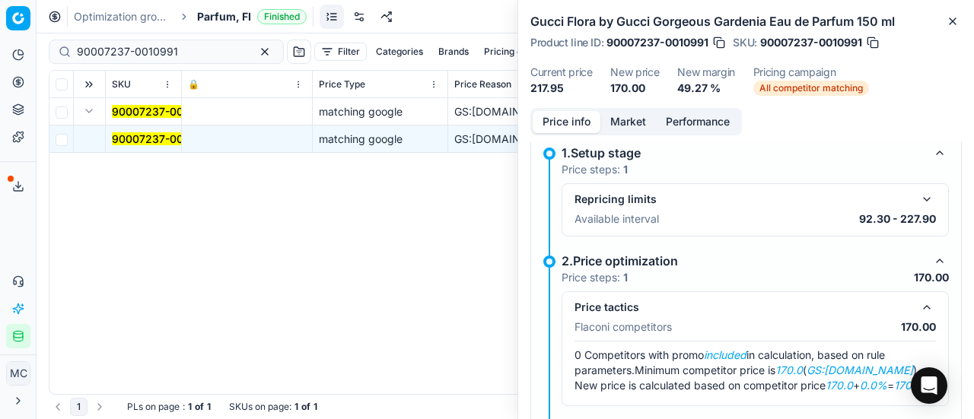
click at [633, 127] on button "Market" at bounding box center [629, 122] width 56 height 22
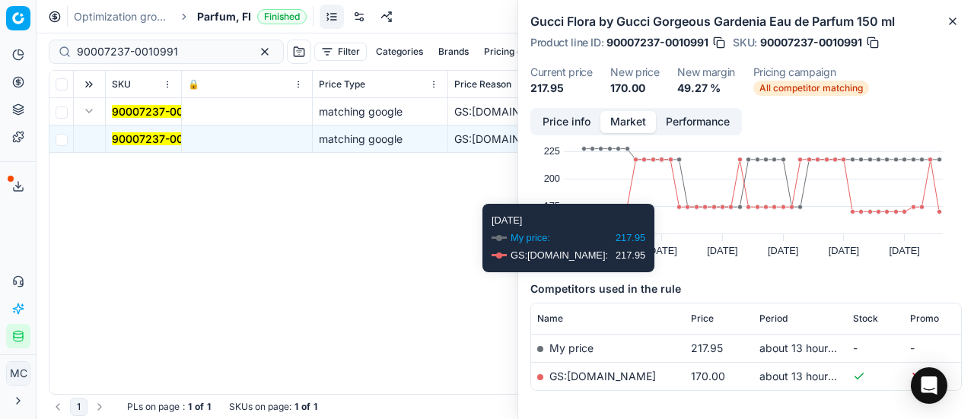
scroll to position [116, 0]
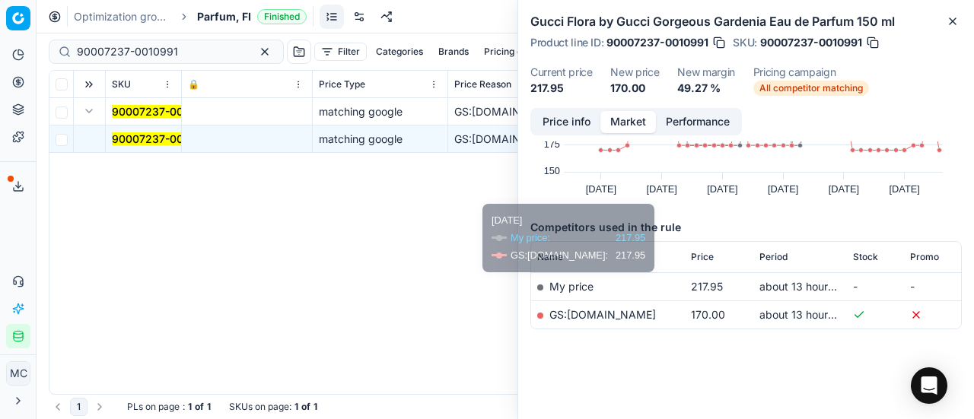
click at [624, 310] on link "GS:parfumdreams.FI" at bounding box center [603, 314] width 107 height 13
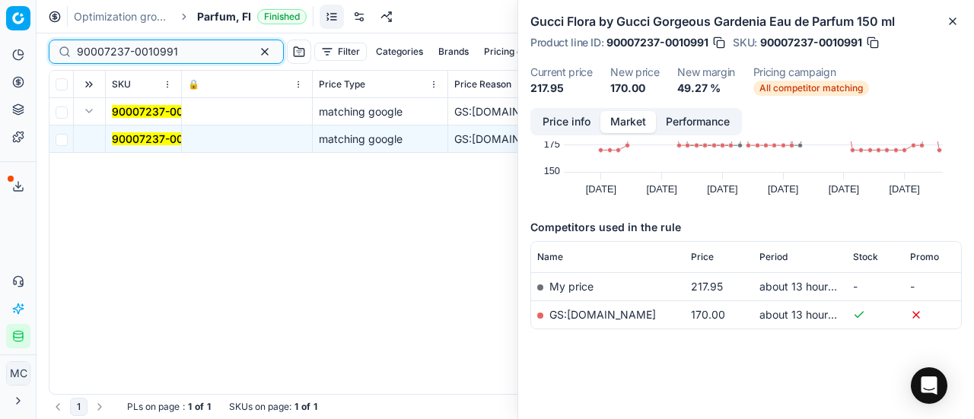
drag, startPoint x: 190, startPoint y: 53, endPoint x: 0, endPoint y: 32, distance: 191.4
click at [0, 33] on div "Pricing platform Analytics Pricing Product portfolio Templates Export service 1…" at bounding box center [487, 209] width 974 height 419
paste input "4643-0006972"
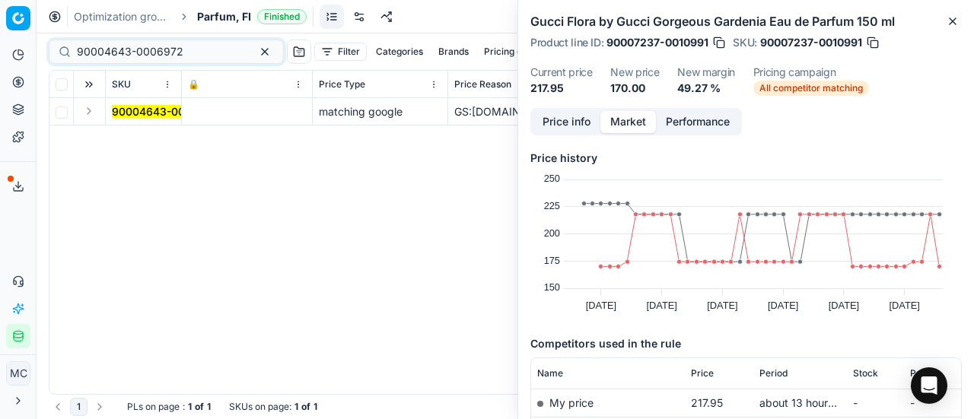
click at [93, 104] on button "Expand" at bounding box center [89, 111] width 18 height 18
click at [135, 138] on mark "90004643-0006972" at bounding box center [165, 138] width 107 height 13
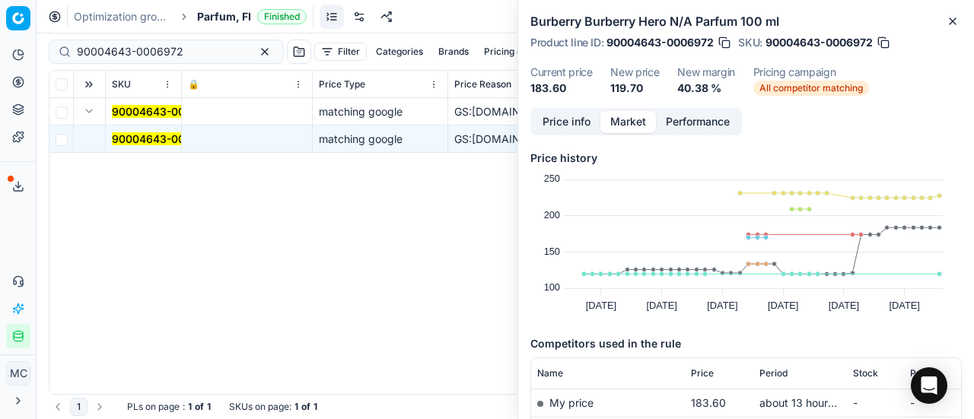
click at [569, 123] on button "Price info" at bounding box center [567, 122] width 68 height 22
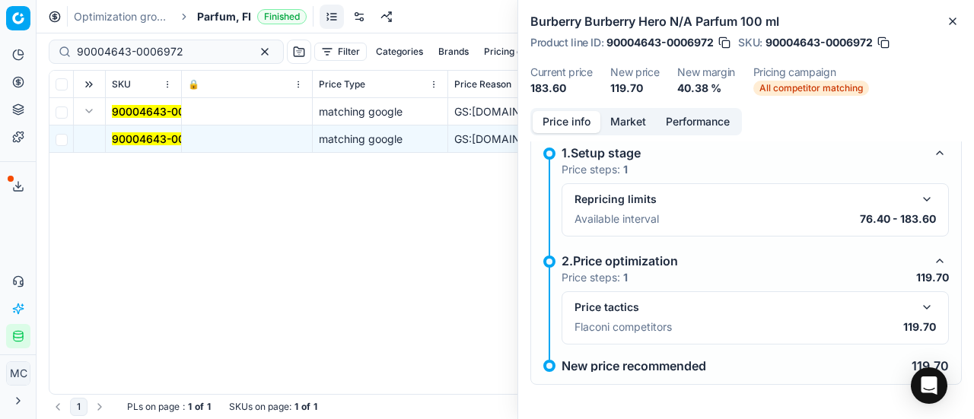
click at [918, 304] on button "button" at bounding box center [927, 307] width 18 height 18
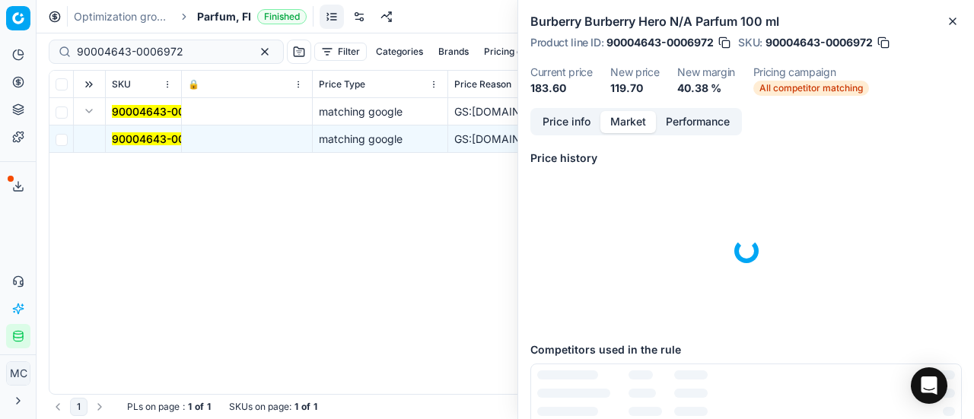
click at [612, 121] on button "Market" at bounding box center [629, 122] width 56 height 22
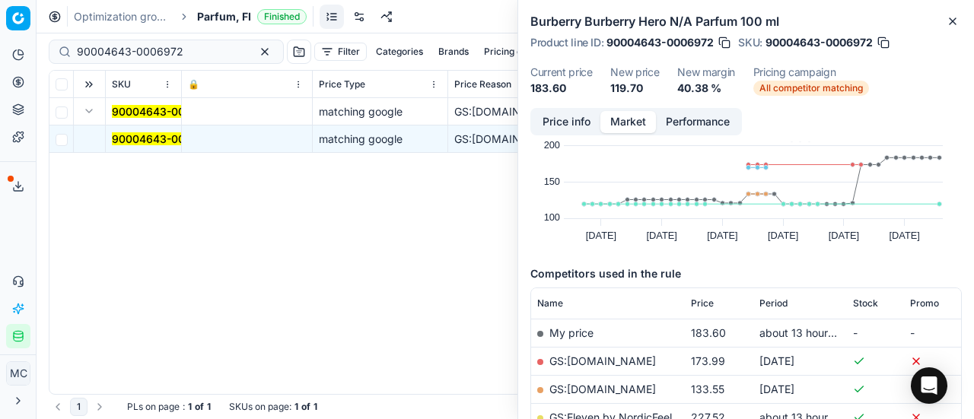
scroll to position [228, 0]
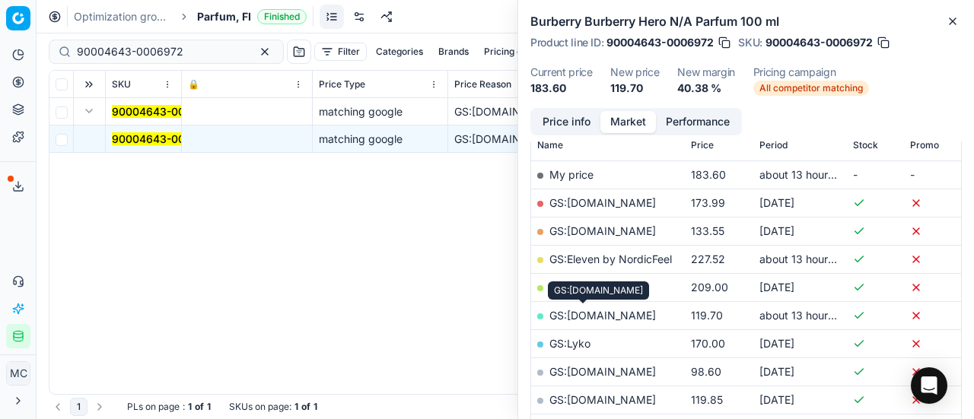
click at [607, 314] on link "GS:Luxplus.fi" at bounding box center [603, 315] width 107 height 13
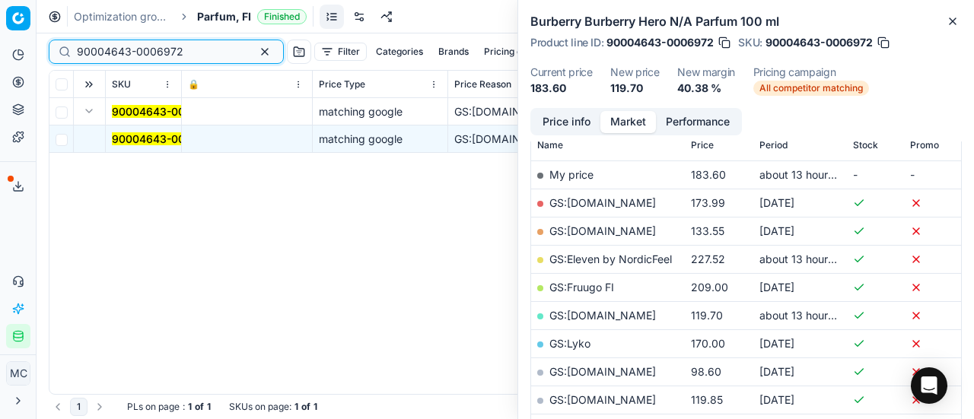
drag, startPoint x: 199, startPoint y: 51, endPoint x: 0, endPoint y: 59, distance: 199.6
click at [0, 59] on div "Pricing platform Analytics Pricing Product portfolio Templates Export service 1…" at bounding box center [487, 209] width 974 height 419
paste input "80027120-70"
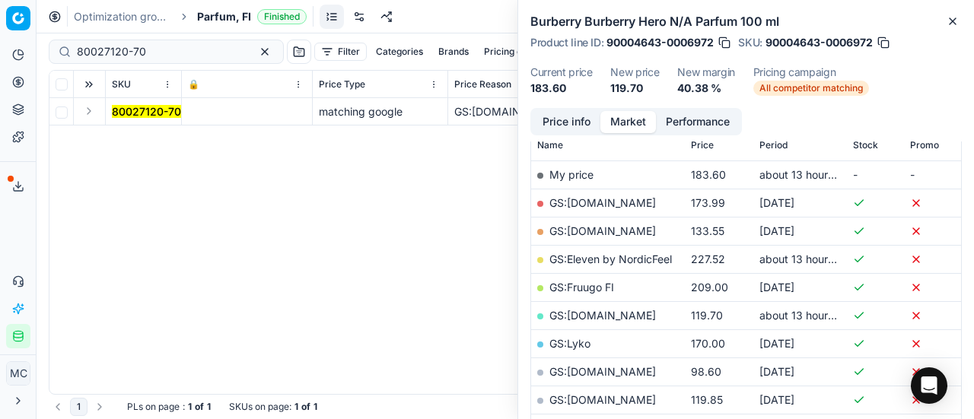
click at [96, 115] on button "Expand" at bounding box center [89, 111] width 18 height 18
click at [131, 142] on mark "80027120-70" at bounding box center [146, 138] width 69 height 13
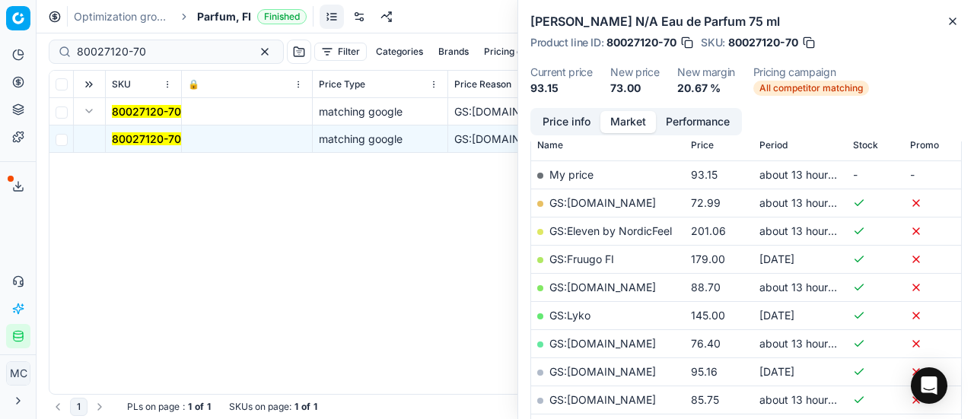
click at [565, 129] on button "Price info" at bounding box center [567, 122] width 68 height 22
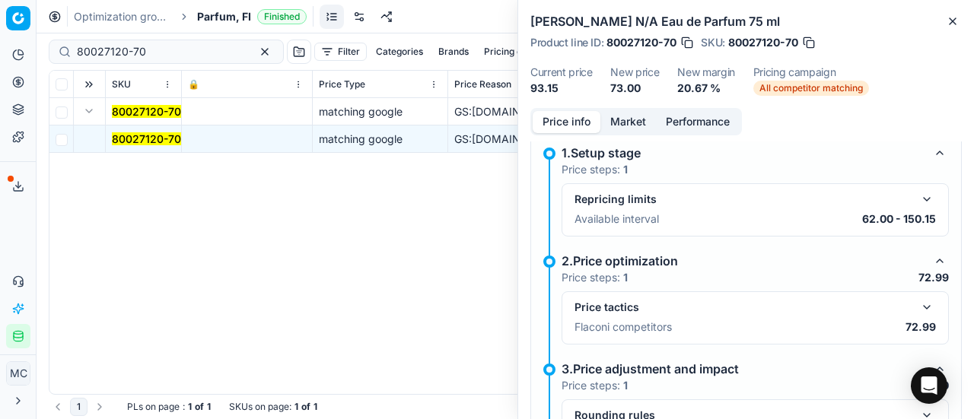
click at [923, 298] on button "button" at bounding box center [927, 307] width 18 height 18
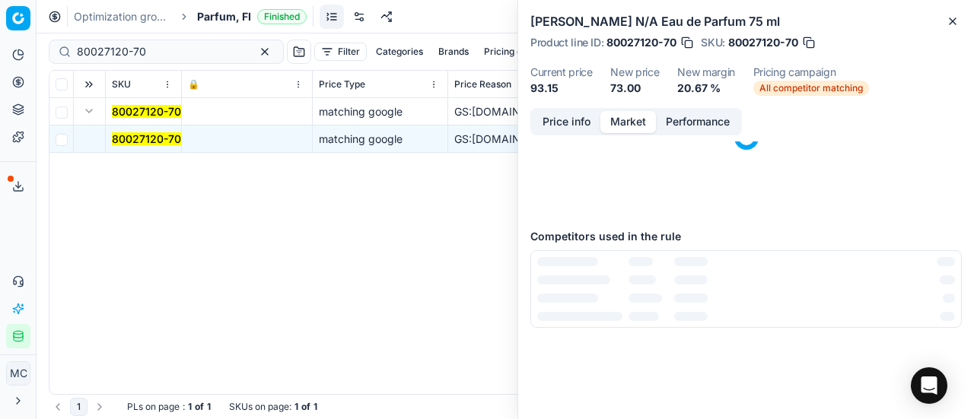
click at [642, 116] on button "Market" at bounding box center [629, 122] width 56 height 22
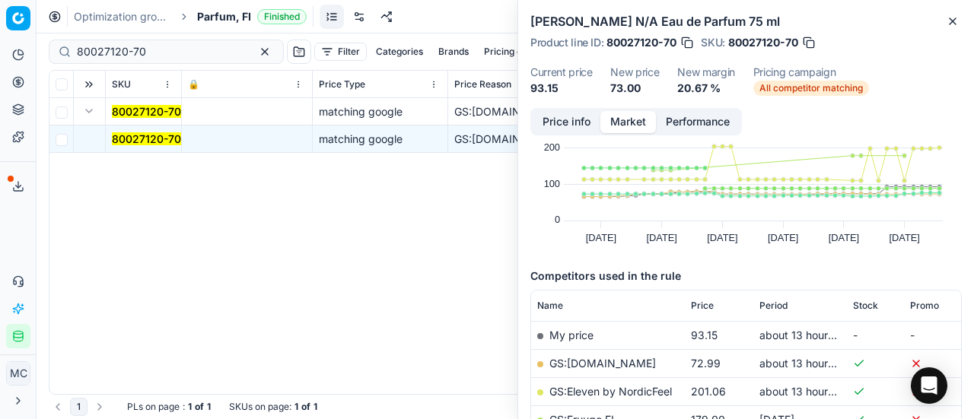
scroll to position [152, 0]
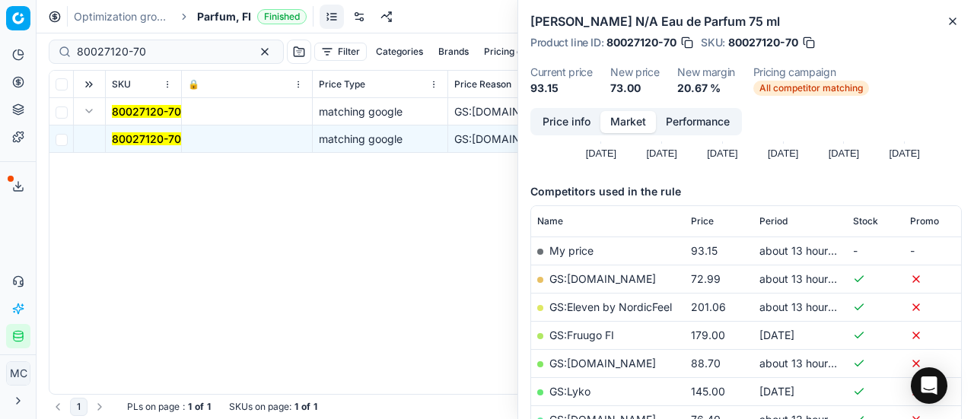
click at [604, 276] on link "GS:Deloox.fi" at bounding box center [603, 279] width 107 height 13
drag, startPoint x: 194, startPoint y: 56, endPoint x: 0, endPoint y: 56, distance: 194.1
click at [0, 56] on div "Pricing platform Analytics Pricing Product portfolio Templates Export service 1…" at bounding box center [487, 209] width 974 height 419
paste input "07417-10"
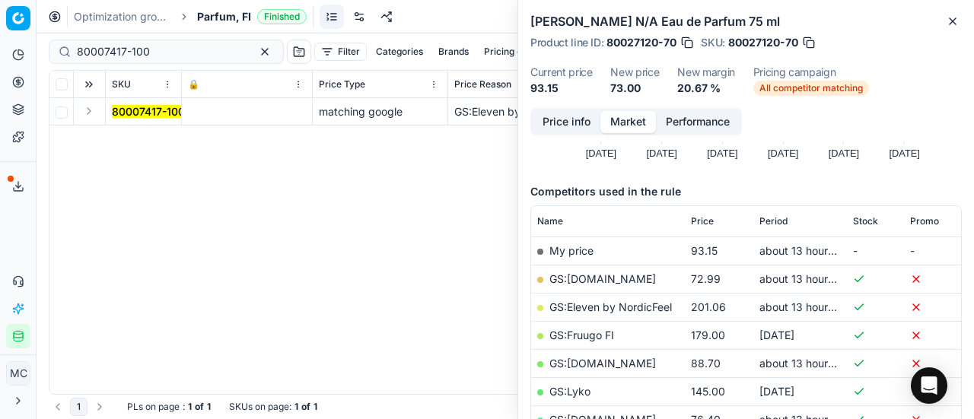
click at [93, 116] on button "Expand" at bounding box center [89, 111] width 18 height 18
click at [155, 141] on mark "80007417-100" at bounding box center [148, 138] width 73 height 13
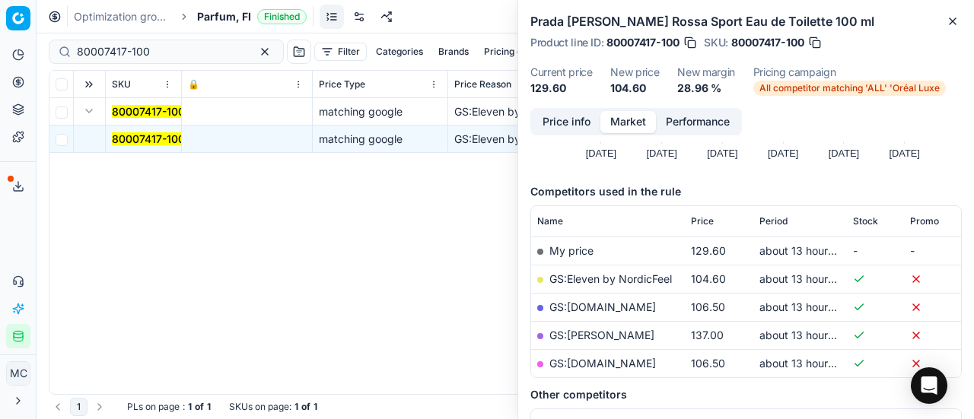
click at [570, 126] on button "Price info" at bounding box center [567, 122] width 68 height 22
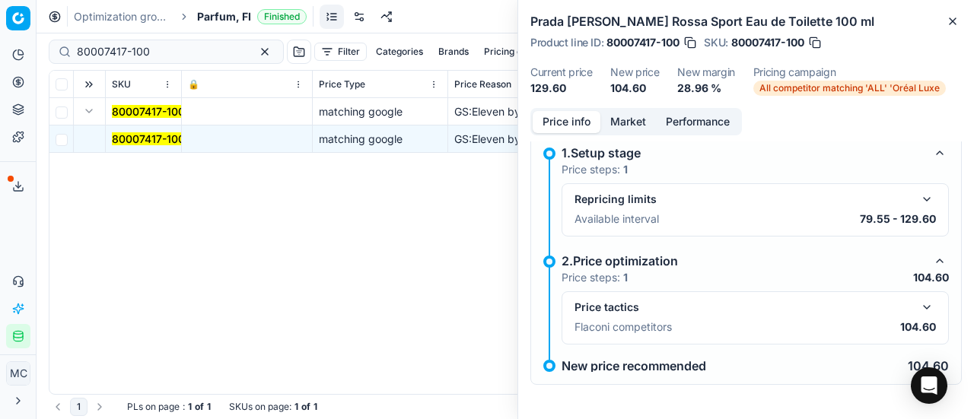
click at [918, 310] on button "button" at bounding box center [927, 307] width 18 height 18
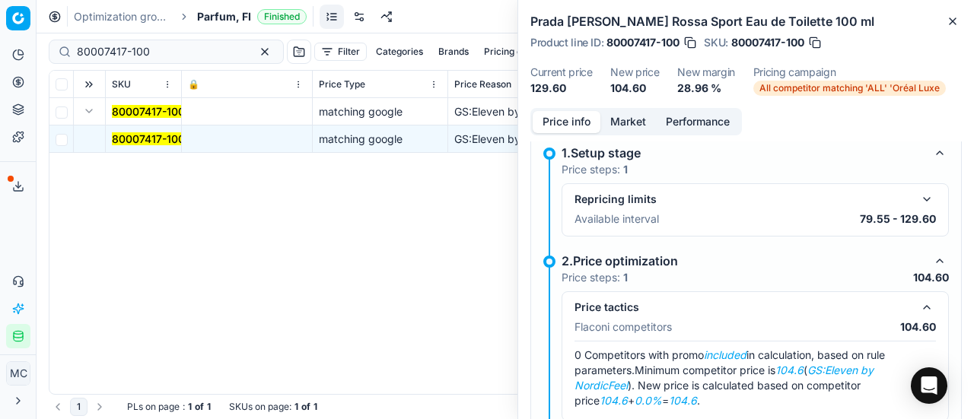
click at [638, 116] on button "Market" at bounding box center [629, 122] width 56 height 22
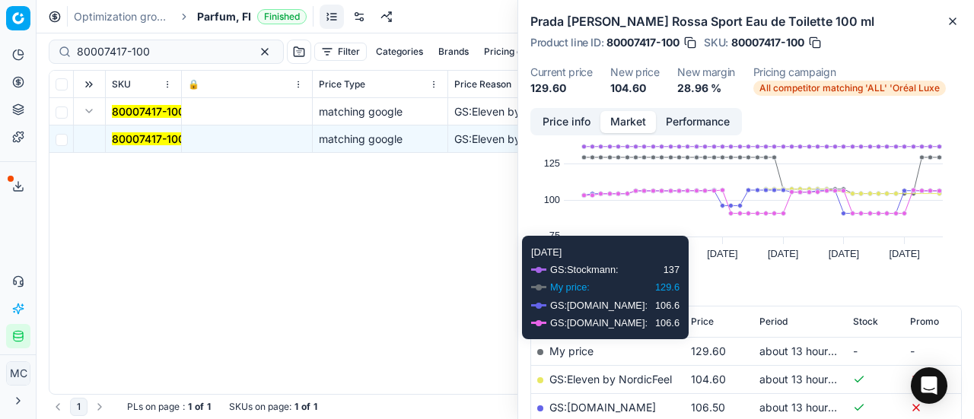
scroll to position [76, 0]
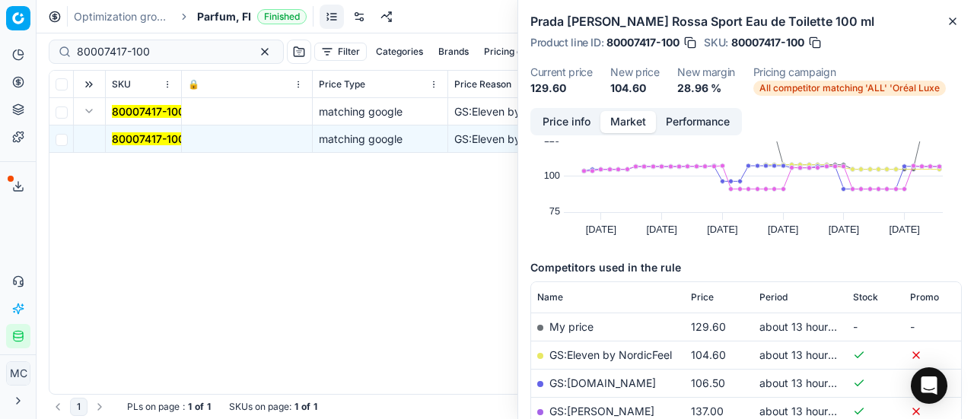
click at [629, 354] on link "GS:Eleven by NordicFeel" at bounding box center [611, 355] width 123 height 13
drag, startPoint x: 189, startPoint y: 49, endPoint x: 0, endPoint y: 21, distance: 190.9
click at [0, 27] on div "Pricing platform Analytics Pricing Product portfolio Templates Export service 1…" at bounding box center [487, 209] width 974 height 419
paste input "8223-50-1"
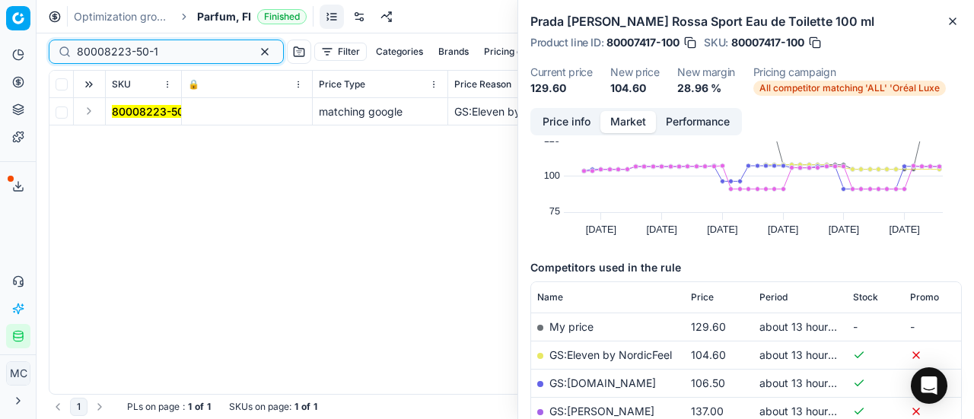
type input "80008223-50-1"
click at [96, 116] on button "Expand" at bounding box center [89, 111] width 18 height 18
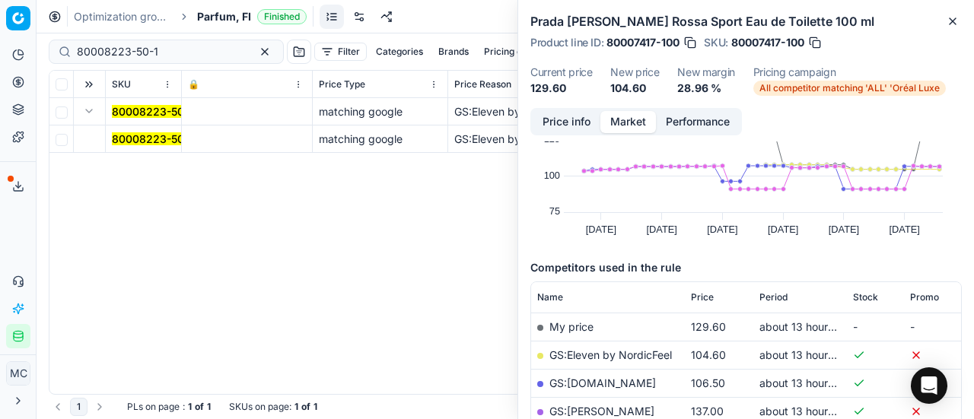
drag, startPoint x: 127, startPoint y: 141, endPoint x: 577, endPoint y: 136, distance: 449.9
click at [131, 141] on mark "80008223-50-1" at bounding box center [152, 138] width 81 height 13
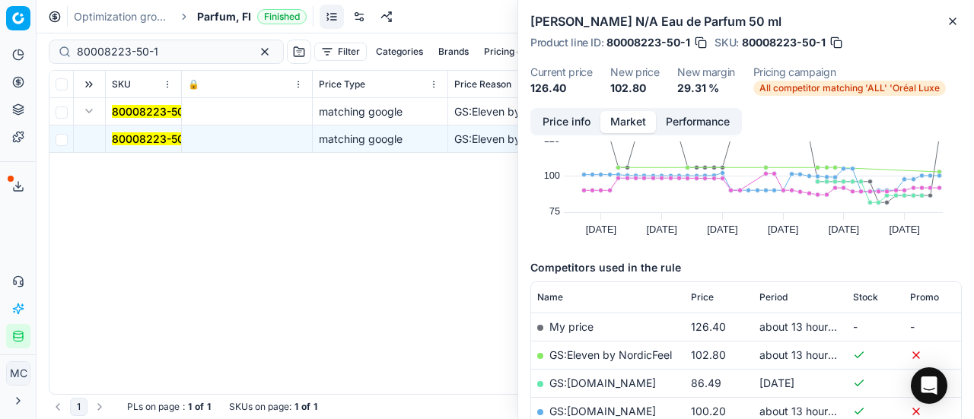
click at [572, 123] on button "Price info" at bounding box center [567, 122] width 68 height 22
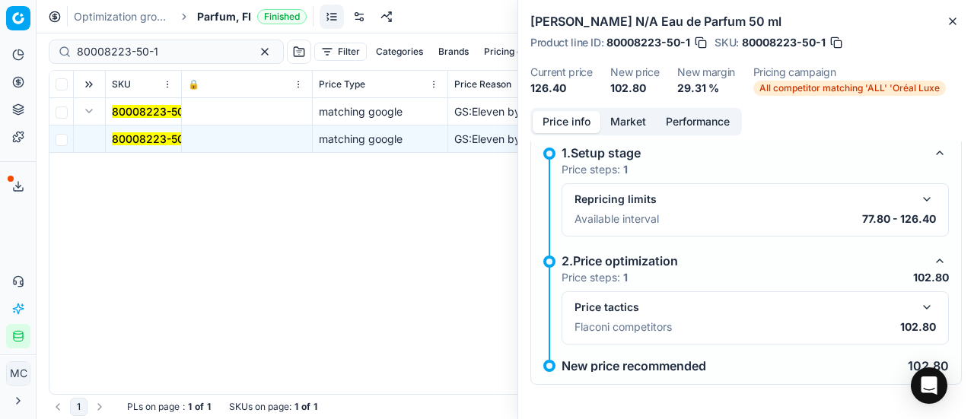
click at [921, 310] on button "button" at bounding box center [927, 307] width 18 height 18
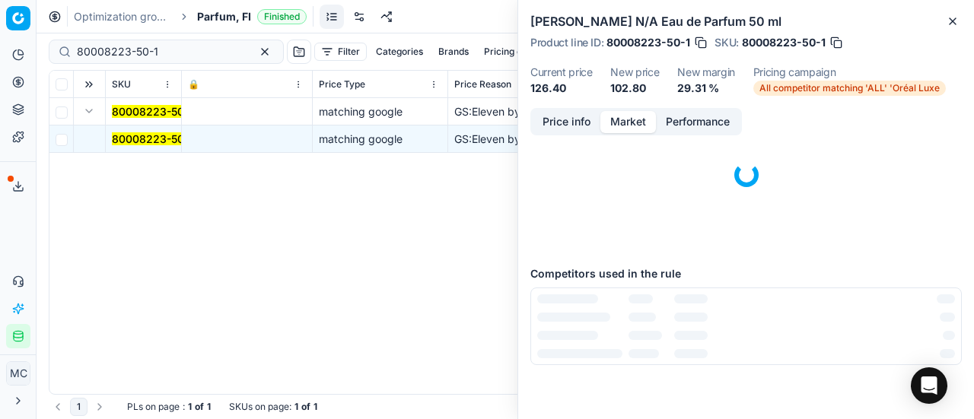
click at [648, 123] on button "Market" at bounding box center [629, 122] width 56 height 22
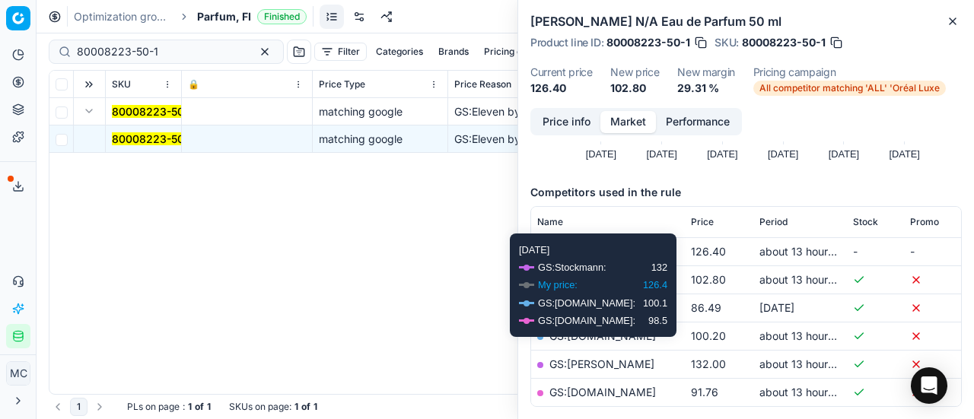
scroll to position [152, 0]
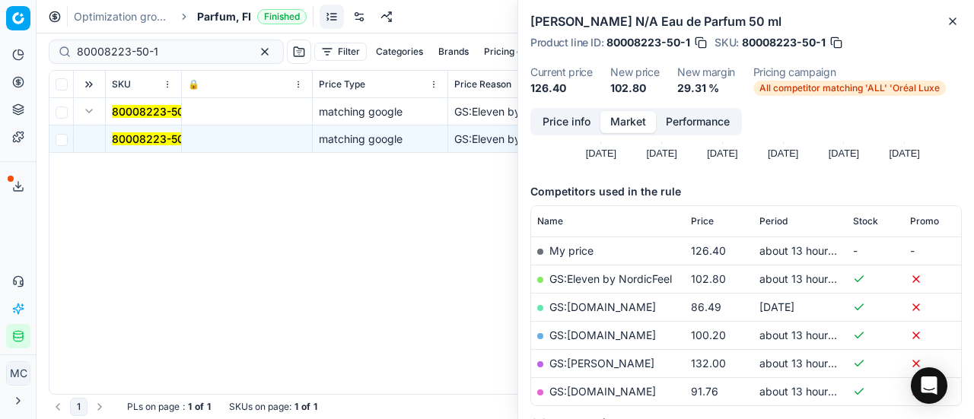
click at [637, 280] on link "GS:Eleven by NordicFeel" at bounding box center [611, 279] width 123 height 13
click at [215, 20] on span "Parfum, FI" at bounding box center [224, 16] width 54 height 15
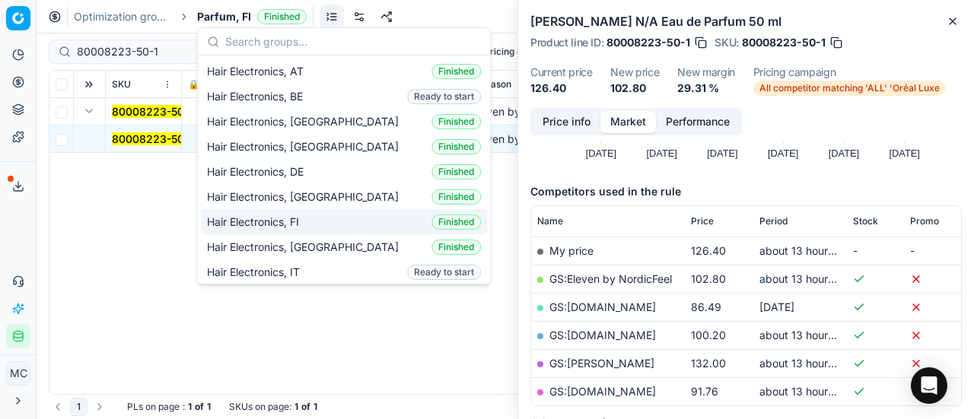
click at [311, 217] on div "Hair Electronics, FI Finished" at bounding box center [344, 221] width 286 height 25
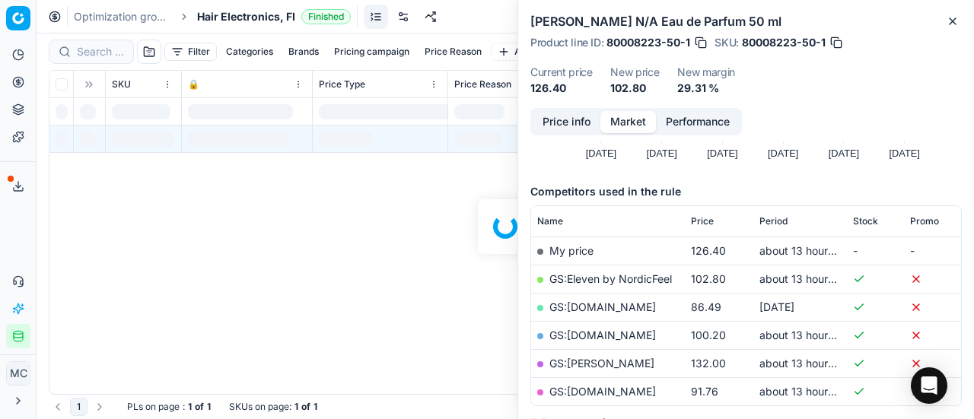
click at [218, 21] on span "Hair Electronics, FI" at bounding box center [246, 16] width 98 height 15
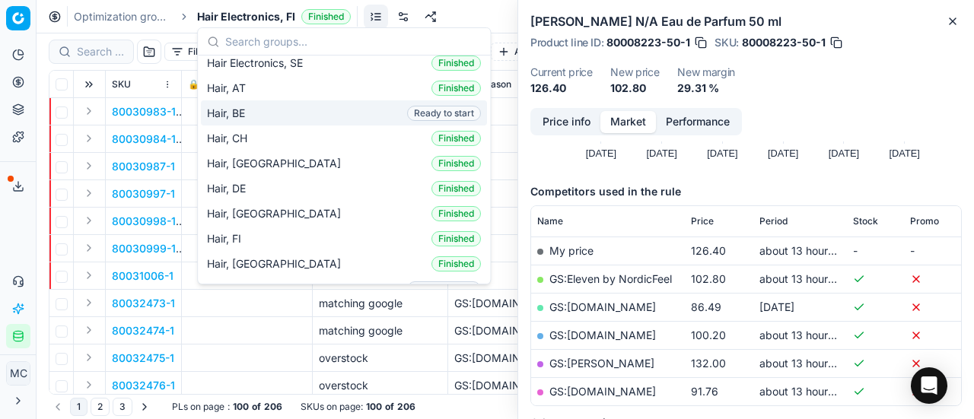
scroll to position [304, 0]
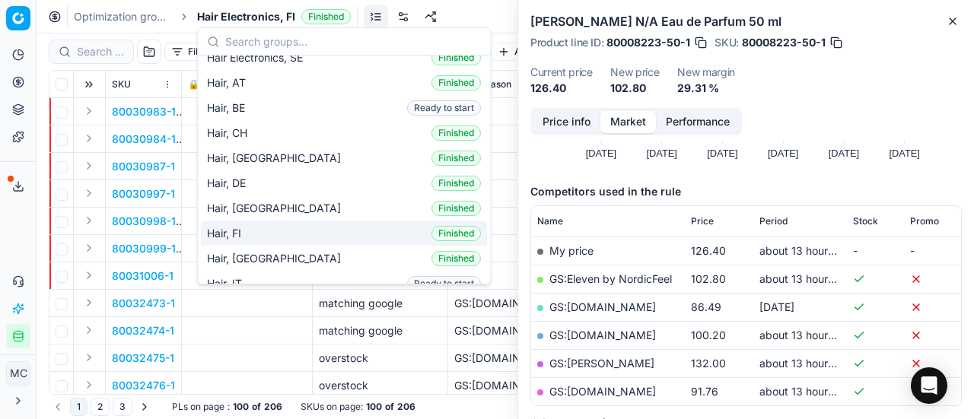
click at [267, 221] on div "Hair, FI Finished" at bounding box center [344, 233] width 286 height 25
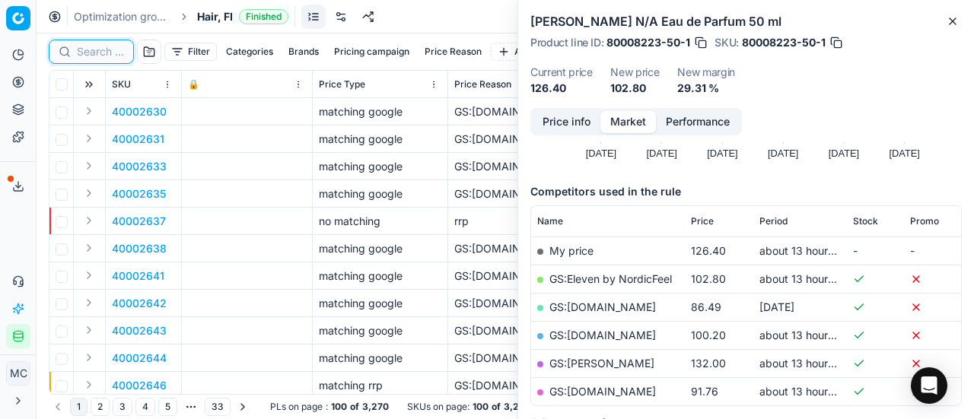
click at [92, 51] on input at bounding box center [100, 51] width 47 height 15
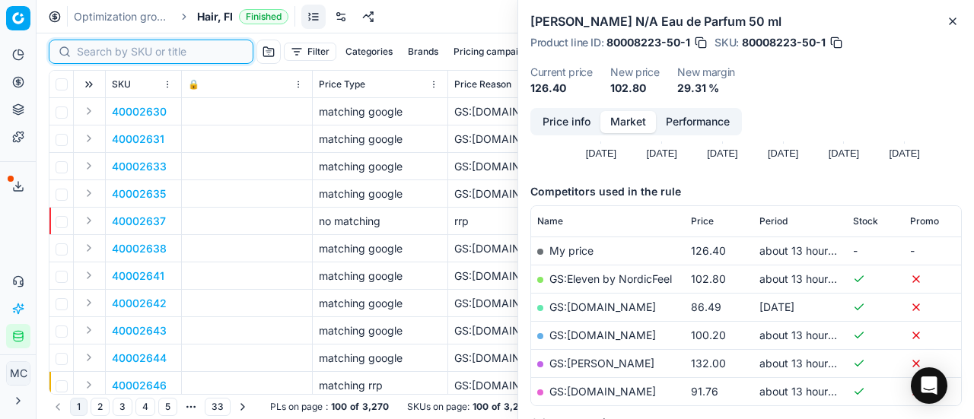
paste input "90009560-0014609"
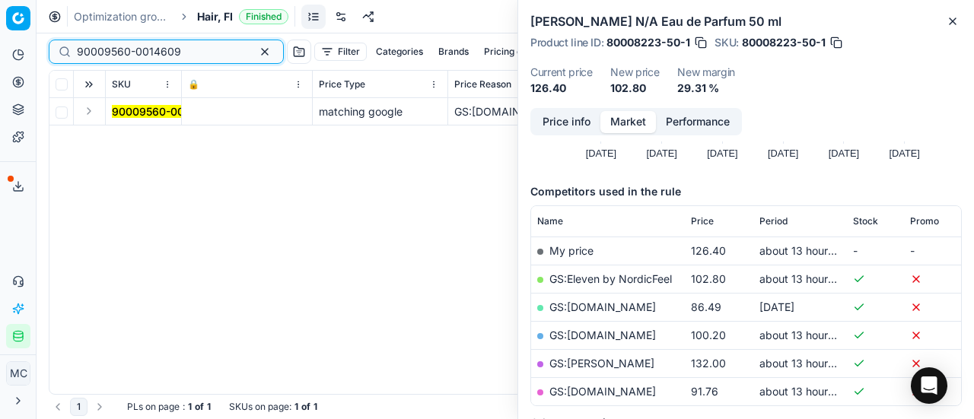
type input "90009560-0014609"
drag, startPoint x: 86, startPoint y: 116, endPoint x: 126, endPoint y: 123, distance: 40.9
click at [96, 116] on button "Expand" at bounding box center [89, 111] width 18 height 18
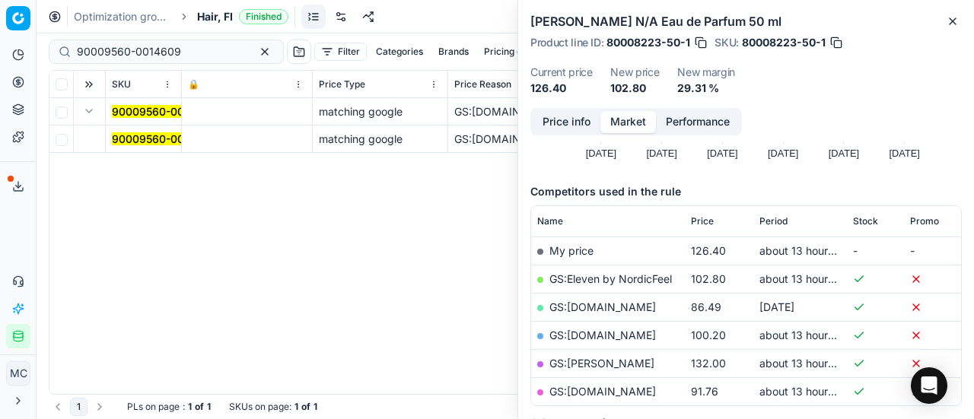
click at [128, 132] on span "90009560-0014609" at bounding box center [164, 139] width 104 height 15
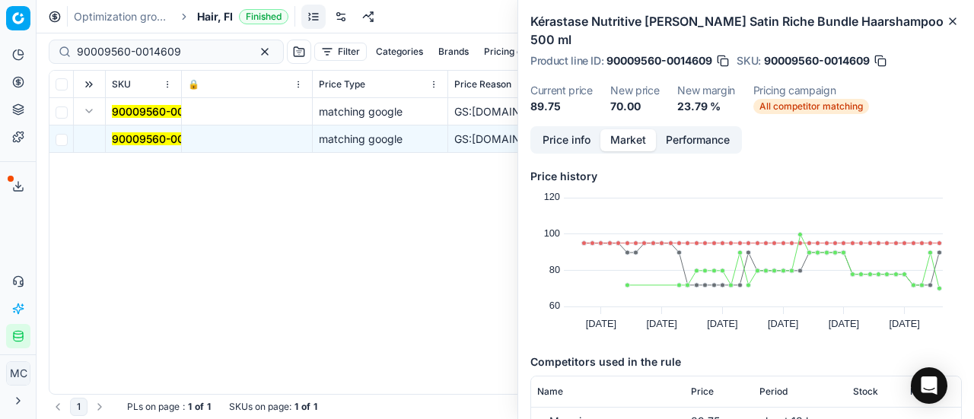
click at [555, 129] on button "Price info" at bounding box center [567, 140] width 68 height 22
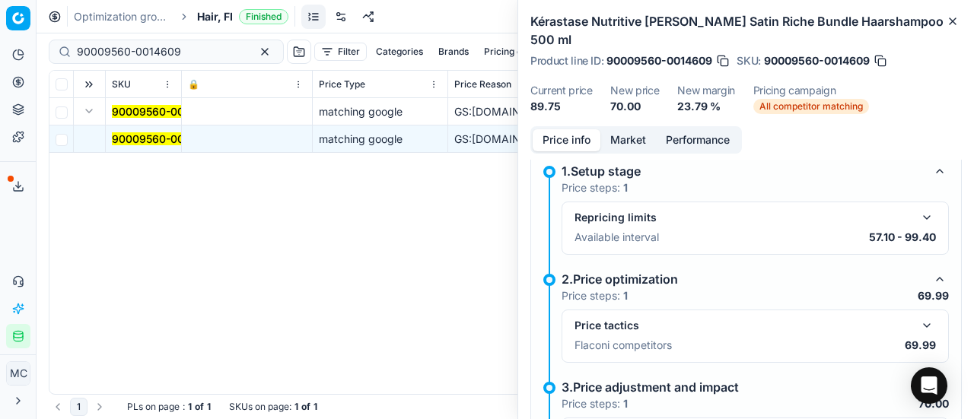
click at [918, 317] on button "button" at bounding box center [927, 326] width 18 height 18
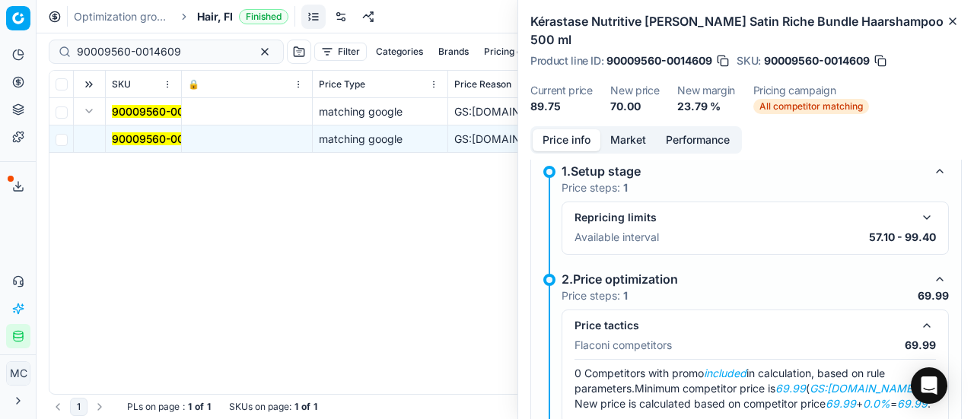
click at [636, 129] on button "Market" at bounding box center [629, 140] width 56 height 22
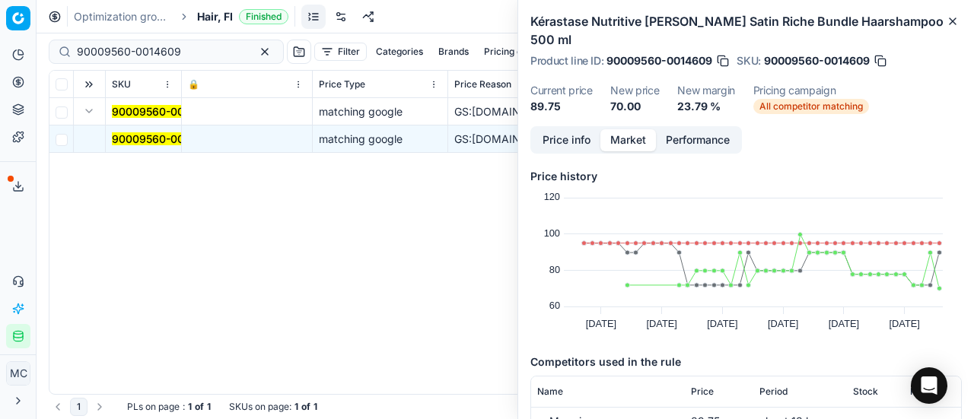
scroll to position [145, 0]
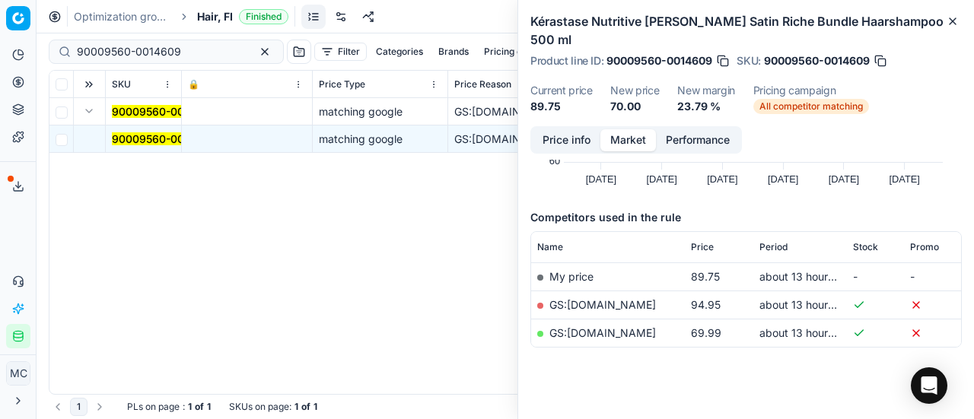
click at [629, 327] on link "GS:parfumdreams.FI" at bounding box center [603, 333] width 107 height 13
click at [598, 298] on link "GS:Zalando.fi" at bounding box center [603, 304] width 107 height 13
click at [223, 21] on span "Hair, FI" at bounding box center [215, 16] width 36 height 15
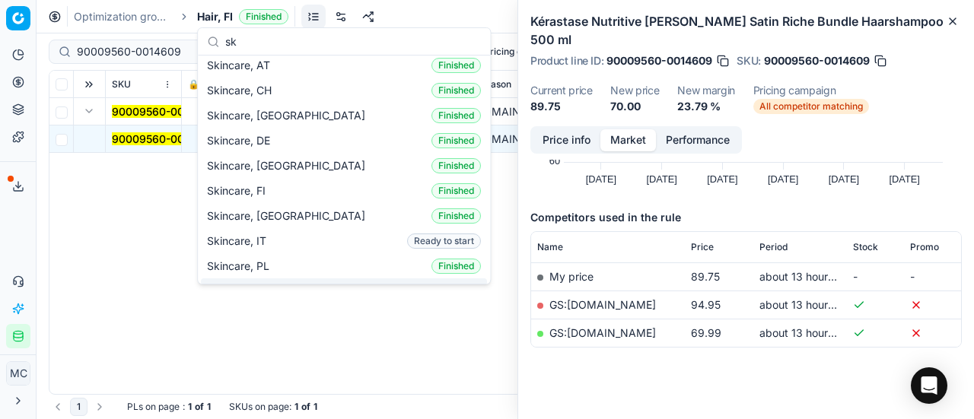
scroll to position [0, 0]
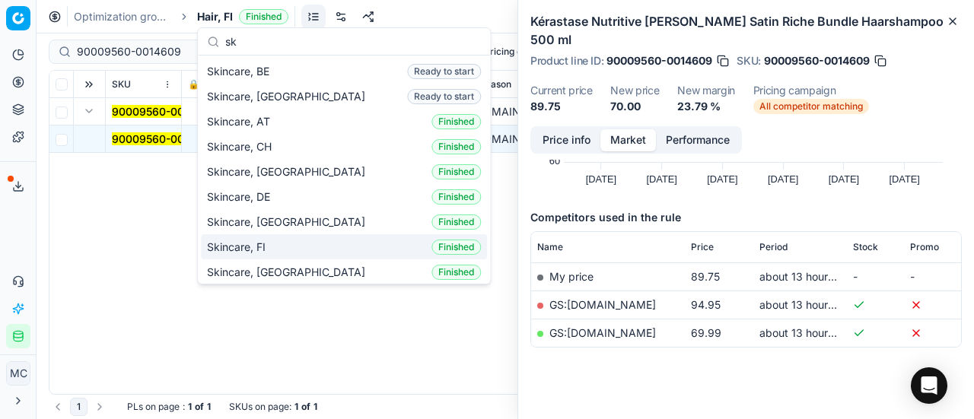
type input "sk"
click at [291, 245] on div "Skincare, FI Finished" at bounding box center [344, 246] width 286 height 25
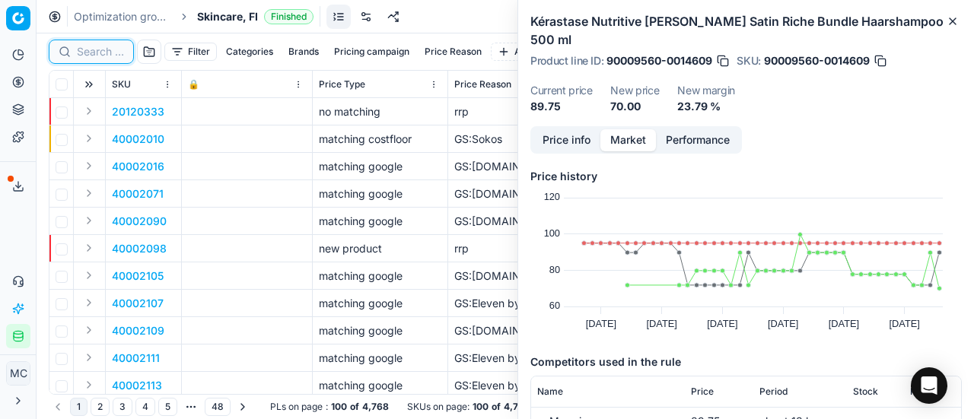
click at [94, 51] on input at bounding box center [100, 51] width 47 height 15
paste input "80024630-50"
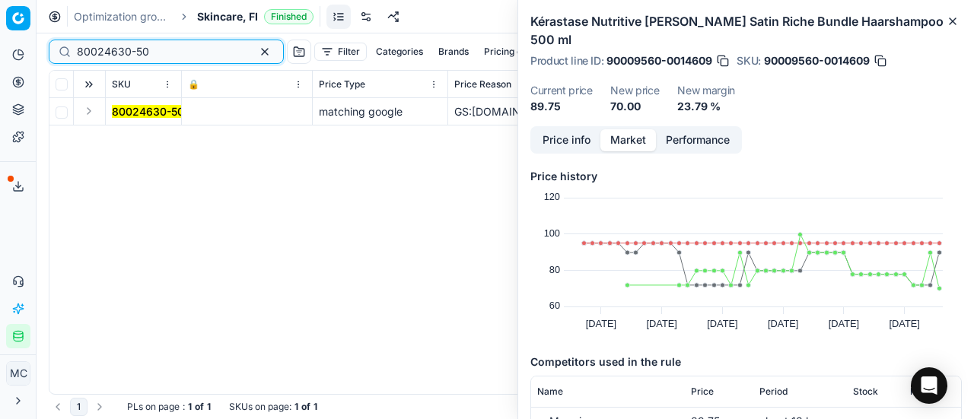
type input "80024630-50"
click at [91, 121] on td at bounding box center [90, 111] width 32 height 27
click at [90, 112] on button "Expand" at bounding box center [89, 111] width 18 height 18
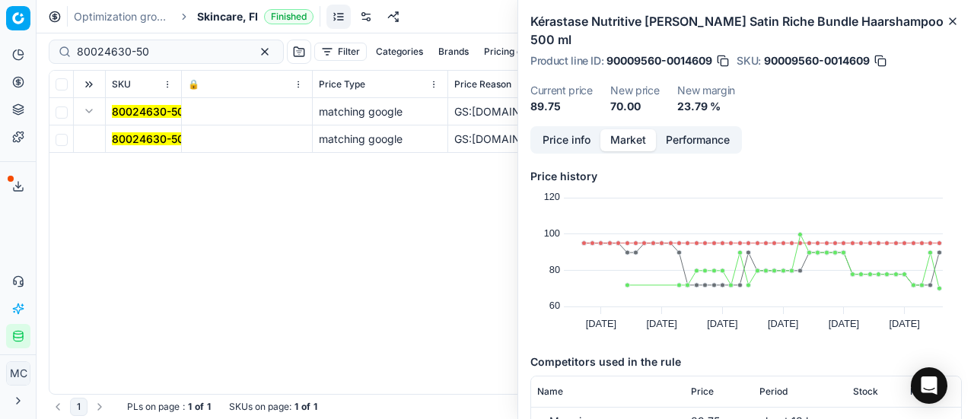
click at [152, 141] on mark "80024630-50" at bounding box center [148, 138] width 72 height 13
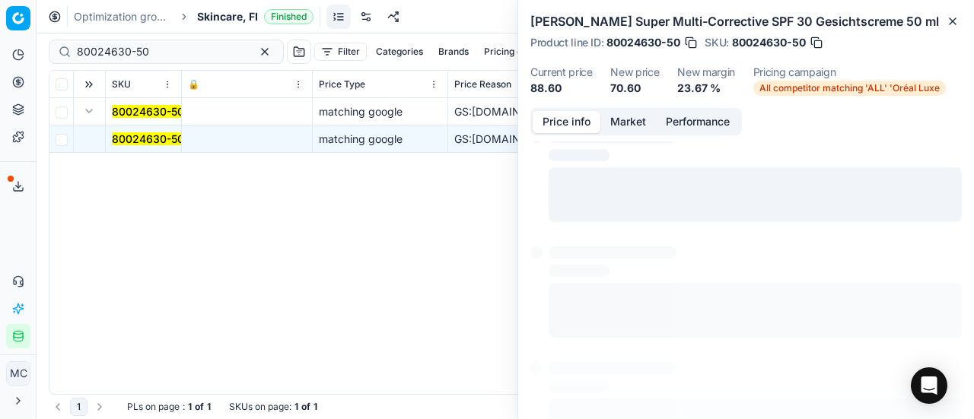
click at [560, 124] on button "Price info" at bounding box center [567, 122] width 68 height 22
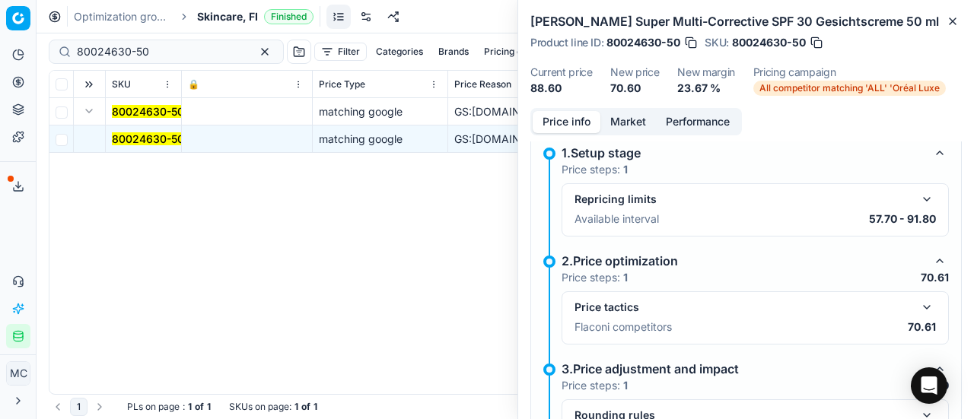
drag, startPoint x: 918, startPoint y: 296, endPoint x: 876, endPoint y: 247, distance: 64.2
click at [918, 298] on button "button" at bounding box center [927, 307] width 18 height 18
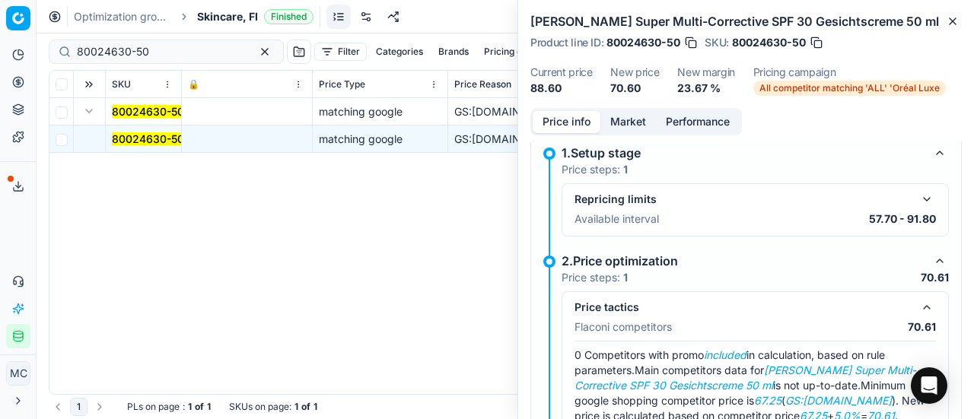
drag, startPoint x: 623, startPoint y: 120, endPoint x: 629, endPoint y: 135, distance: 16.7
click at [624, 124] on button "Market" at bounding box center [629, 122] width 56 height 22
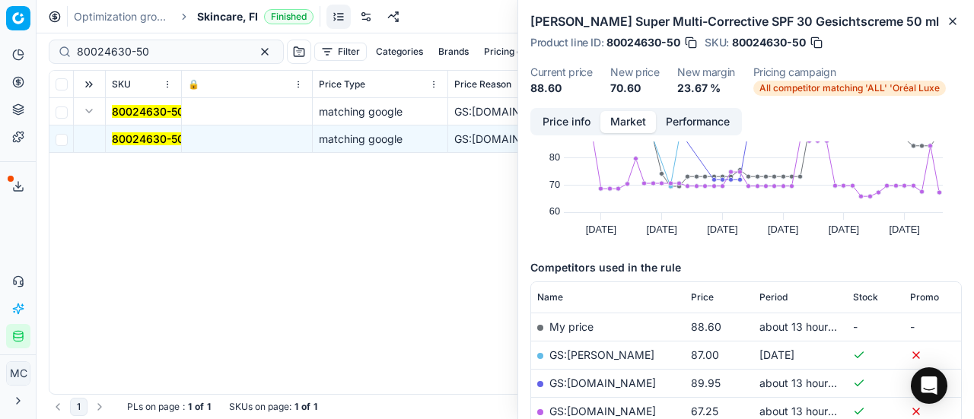
scroll to position [152, 0]
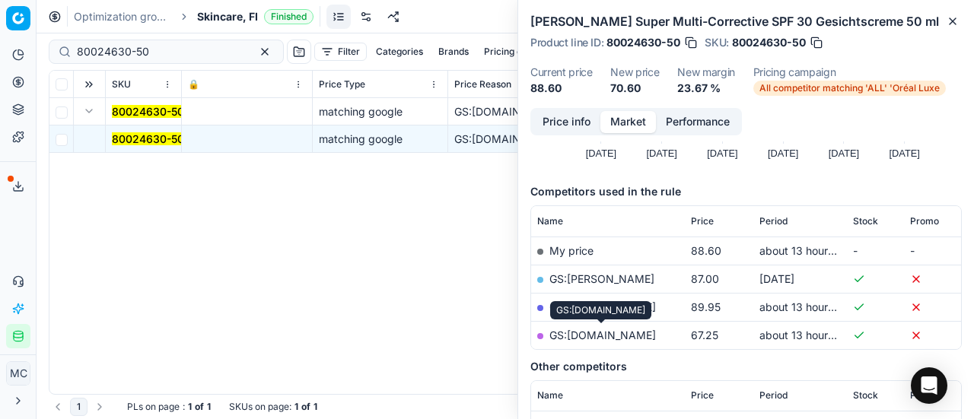
click at [625, 338] on link "GS:parfumdreams.FI" at bounding box center [603, 335] width 107 height 13
click at [207, 24] on div "Optimization groups Skincare, FI Finished Revert Apply prices" at bounding box center [506, 16] width 938 height 33
drag, startPoint x: 214, startPoint y: 18, endPoint x: 204, endPoint y: 17, distance: 10.0
click at [212, 18] on span "Skincare, FI" at bounding box center [227, 16] width 61 height 15
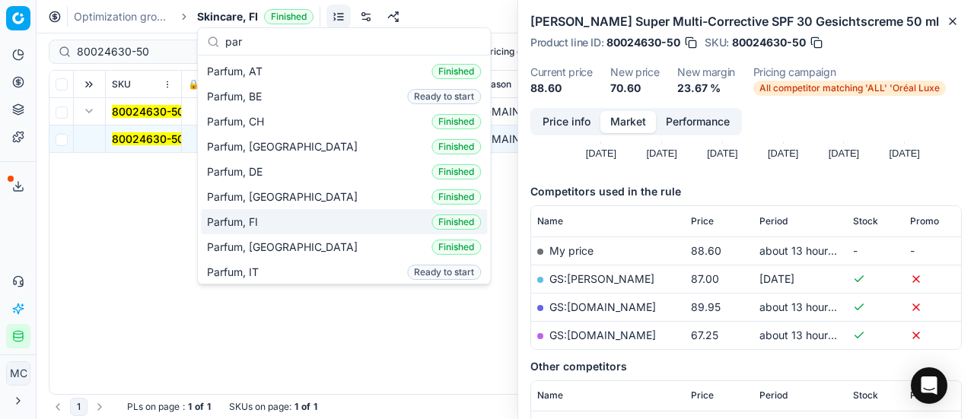
type input "par"
click at [323, 223] on div "Parfum, FI Finished" at bounding box center [344, 221] width 286 height 25
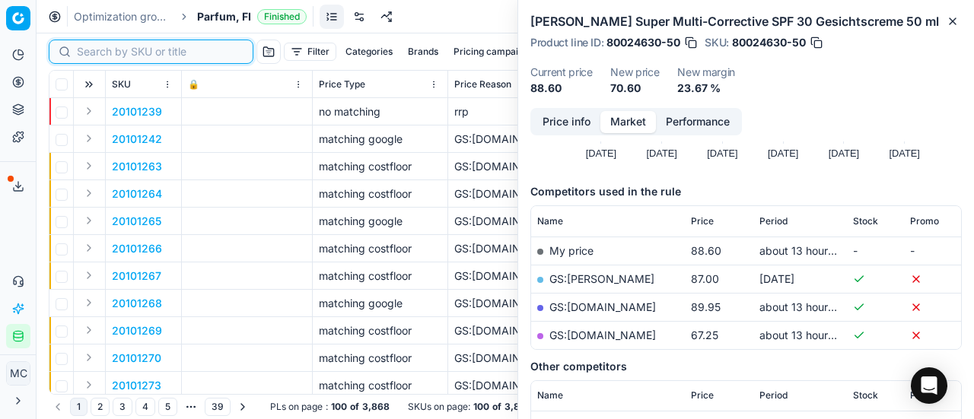
click at [100, 49] on input at bounding box center [160, 51] width 167 height 15
paste input "90011094-0017567"
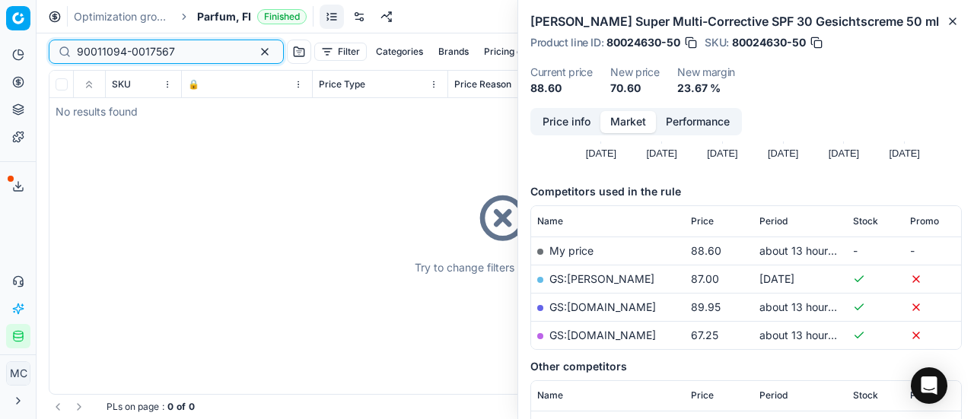
type input "90011094-0017567"
click at [210, 14] on span "Parfum, FI" at bounding box center [224, 16] width 54 height 15
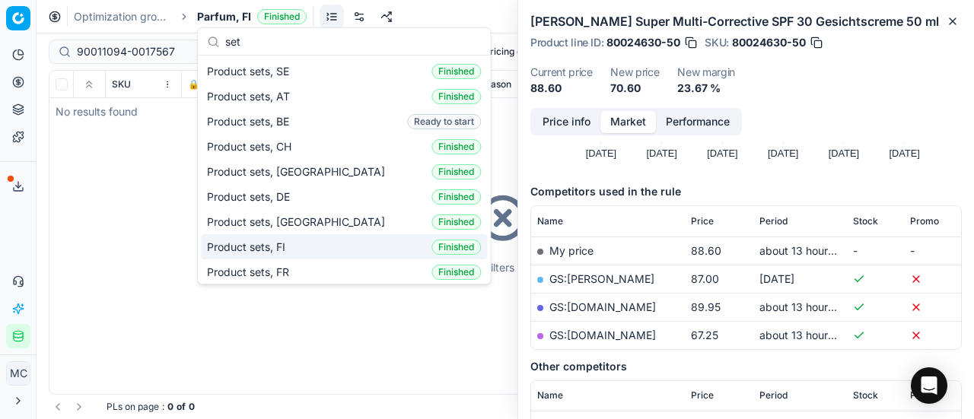
type input "set"
click at [304, 241] on div "Product sets, FI Finished" at bounding box center [344, 246] width 286 height 25
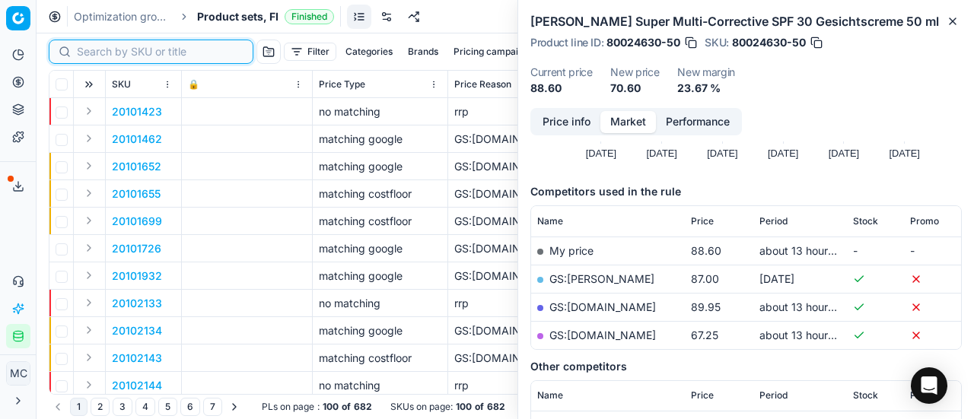
click at [97, 48] on input at bounding box center [160, 51] width 167 height 15
paste input "90011094-0017567"
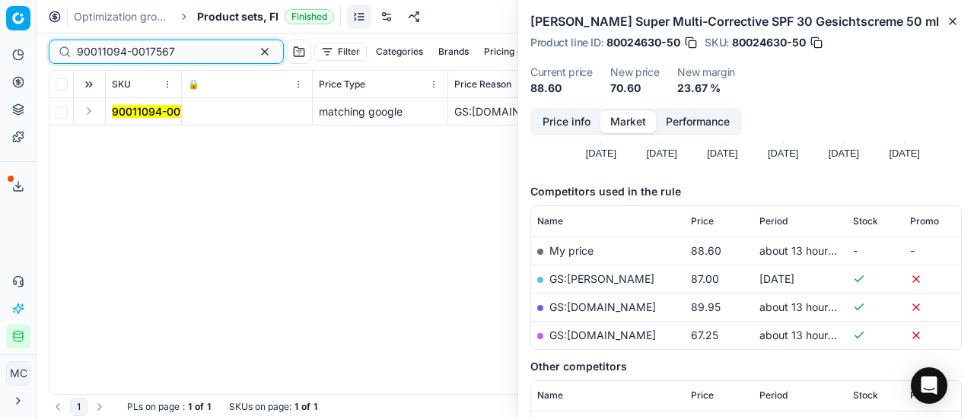
type input "90011094-0017567"
click at [99, 114] on td at bounding box center [90, 111] width 32 height 27
click at [85, 110] on button "Expand" at bounding box center [89, 111] width 18 height 18
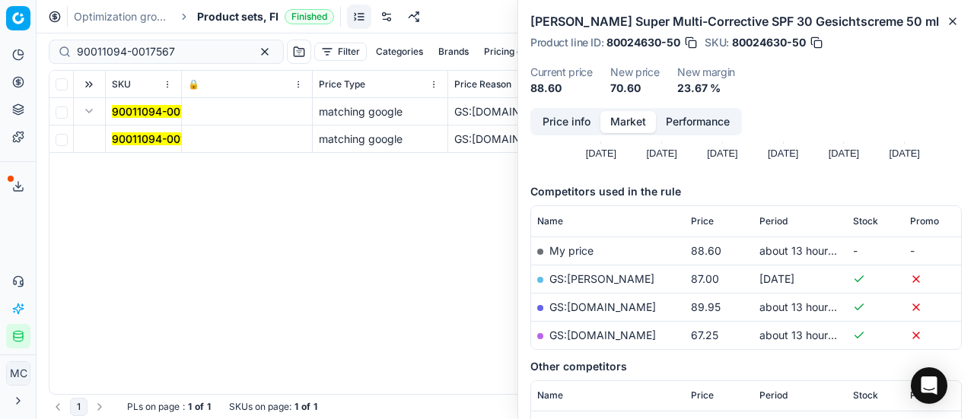
click at [158, 148] on td "90011094-0017567" at bounding box center [144, 139] width 76 height 27
drag, startPoint x: 155, startPoint y: 136, endPoint x: 918, endPoint y: 142, distance: 762.7
click at [158, 136] on mark "90011094-0017567" at bounding box center [161, 138] width 98 height 13
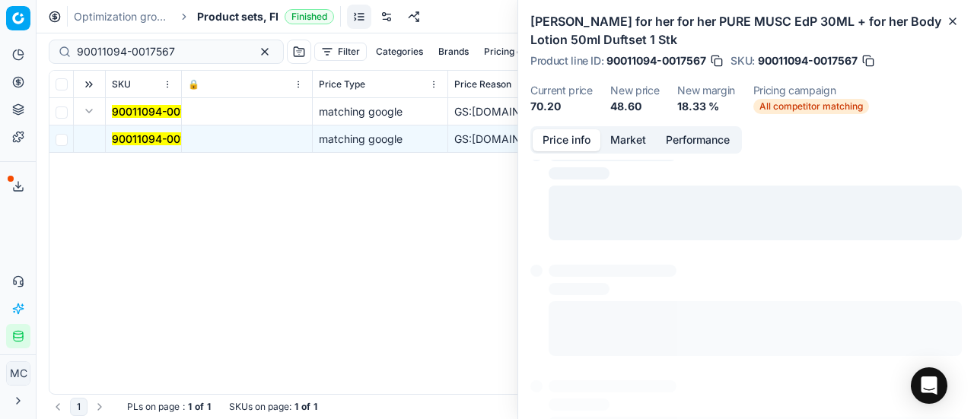
click at [591, 142] on button "Price info" at bounding box center [567, 140] width 68 height 22
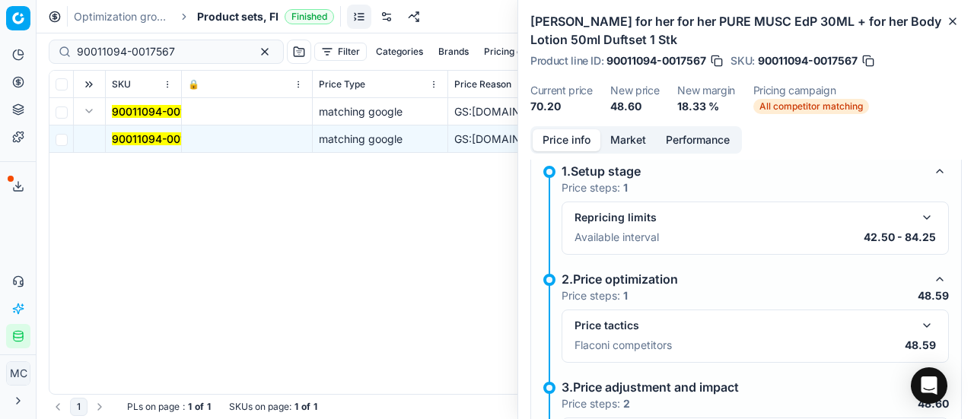
click at [923, 324] on button "button" at bounding box center [927, 326] width 18 height 18
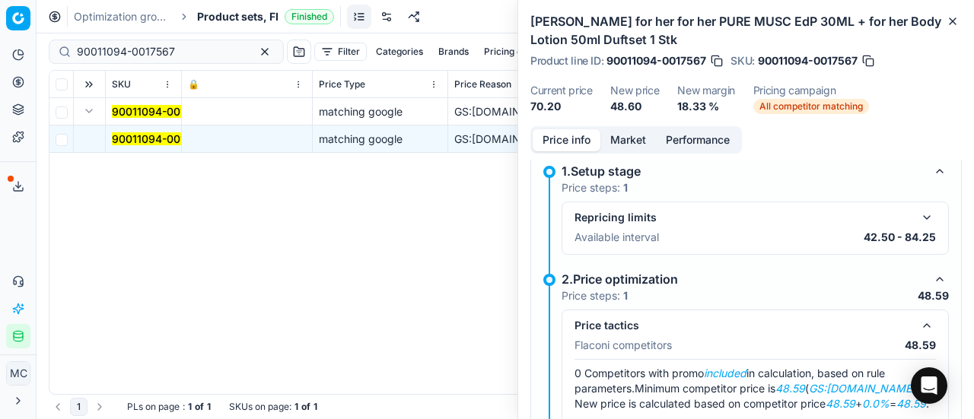
click at [627, 142] on button "Market" at bounding box center [629, 140] width 56 height 22
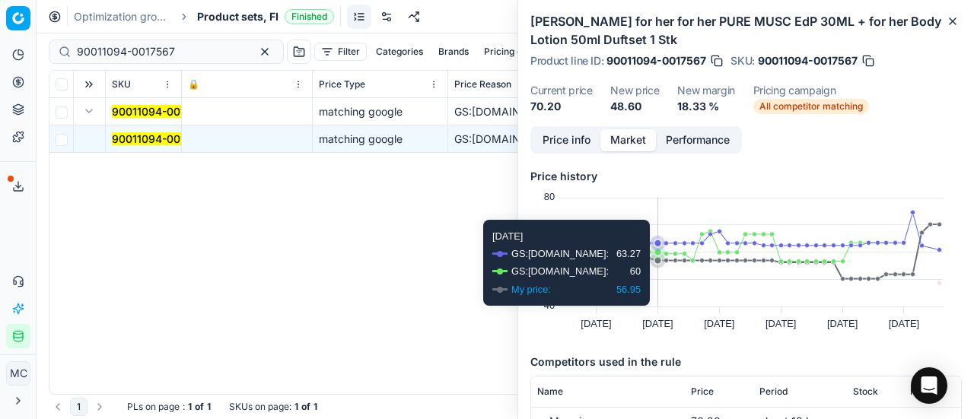
scroll to position [76, 0]
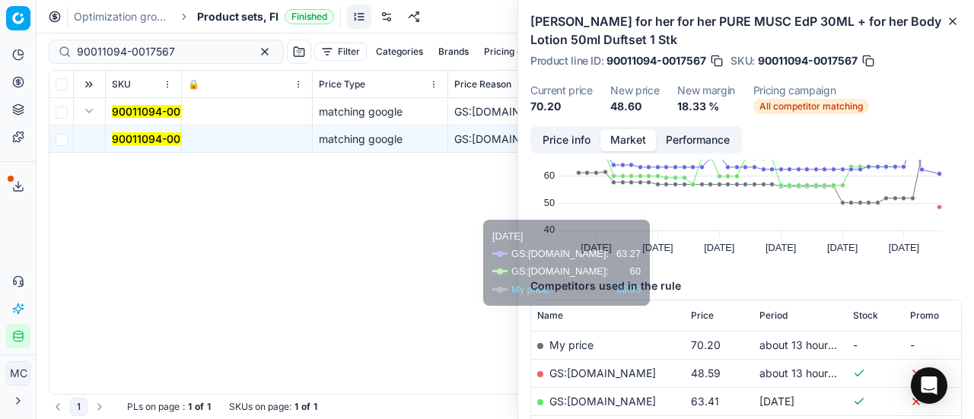
click at [600, 376] on link "GS:Deloox.fi" at bounding box center [603, 373] width 107 height 13
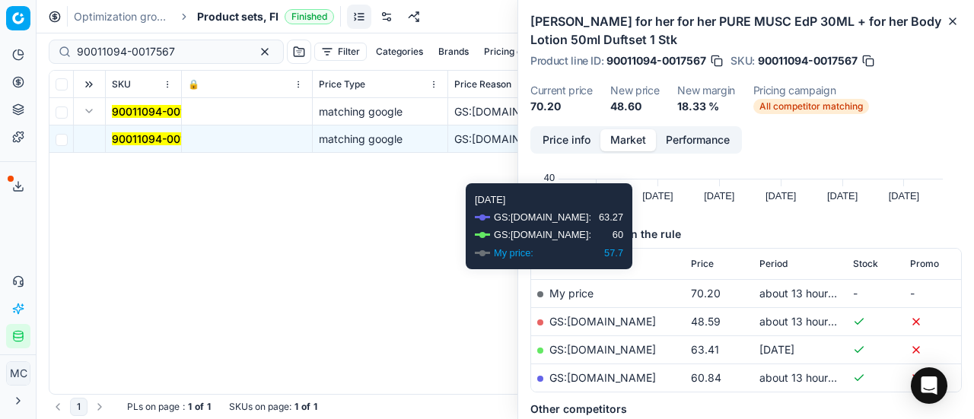
scroll to position [152, 0]
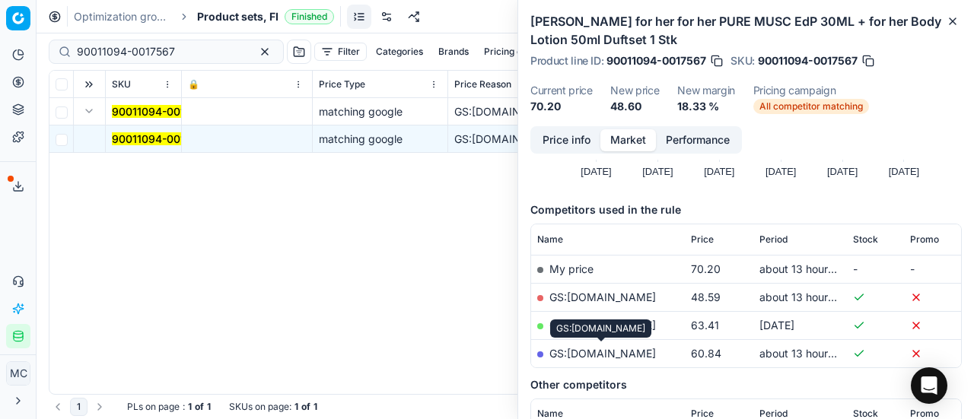
click at [609, 355] on link "GS:parfumdreams.FI" at bounding box center [603, 353] width 107 height 13
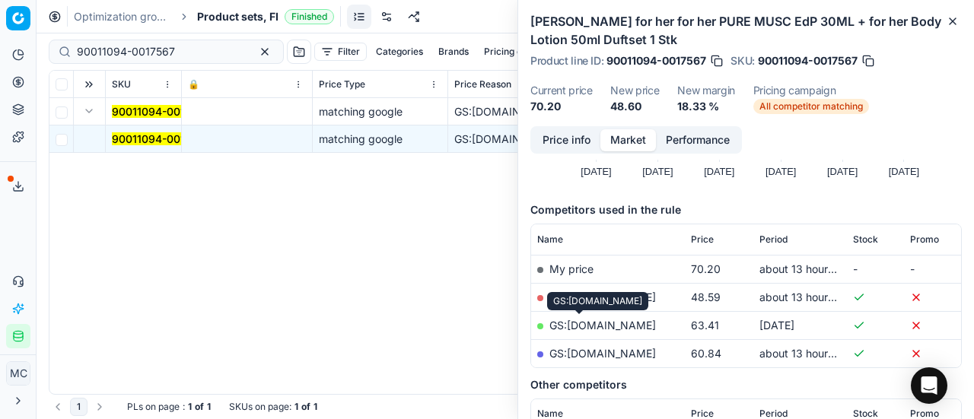
click at [604, 326] on link "GS:Notino.fi" at bounding box center [603, 325] width 107 height 13
